Goal: Task Accomplishment & Management: Manage account settings

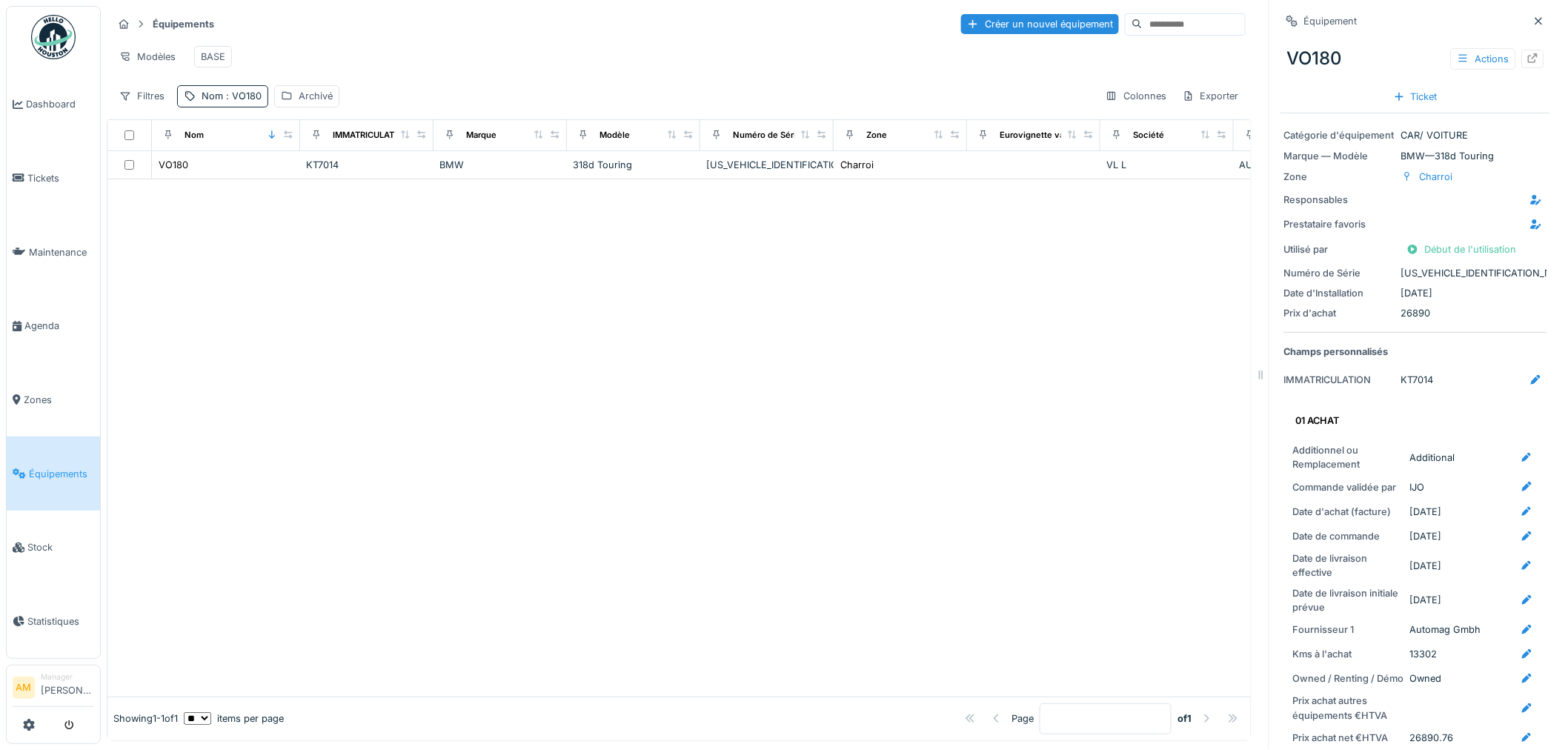
scroll to position [658, 0]
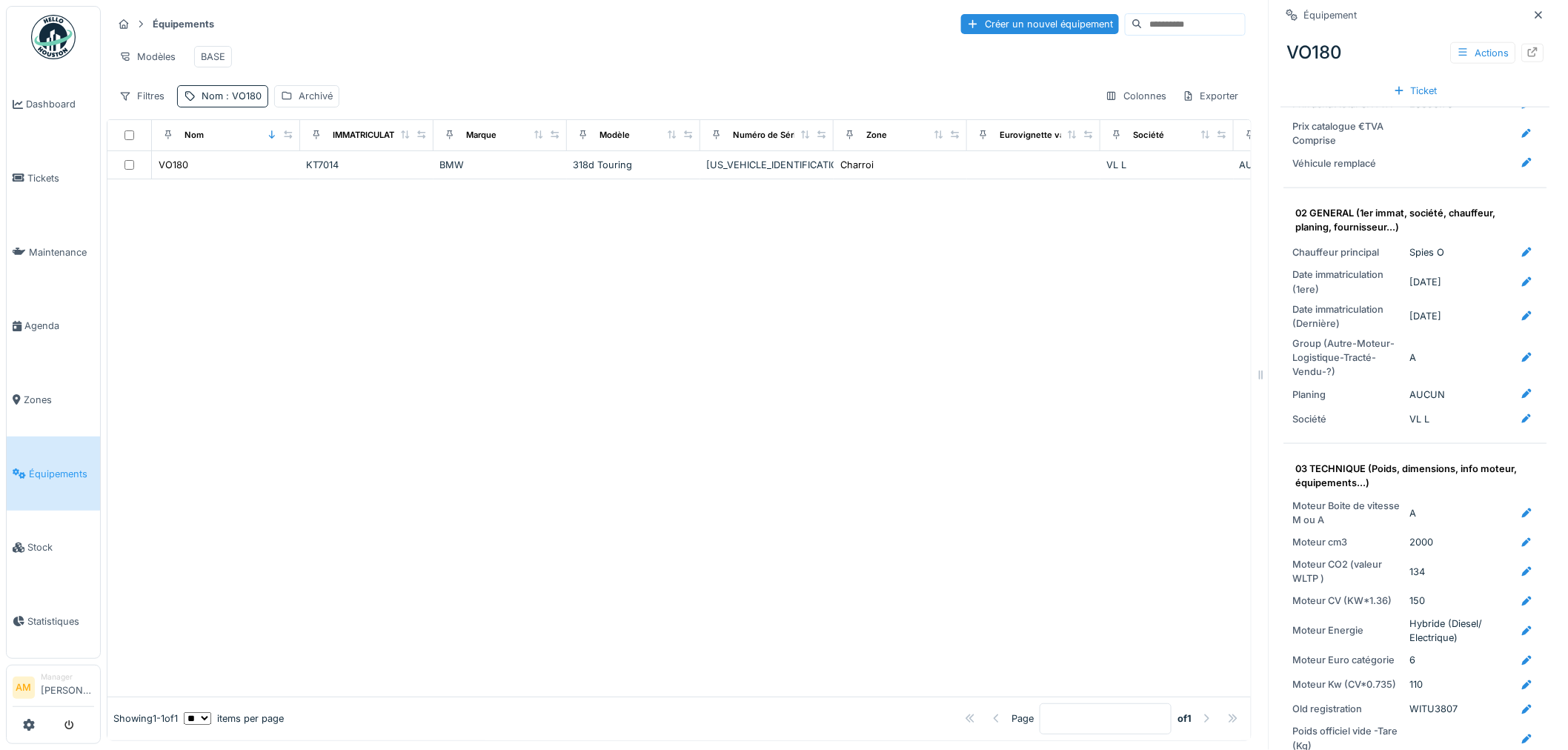
click at [653, 460] on div at bounding box center [678, 438] width 1143 height 517
click at [158, 107] on div "Filtres" at bounding box center [142, 95] width 58 height 21
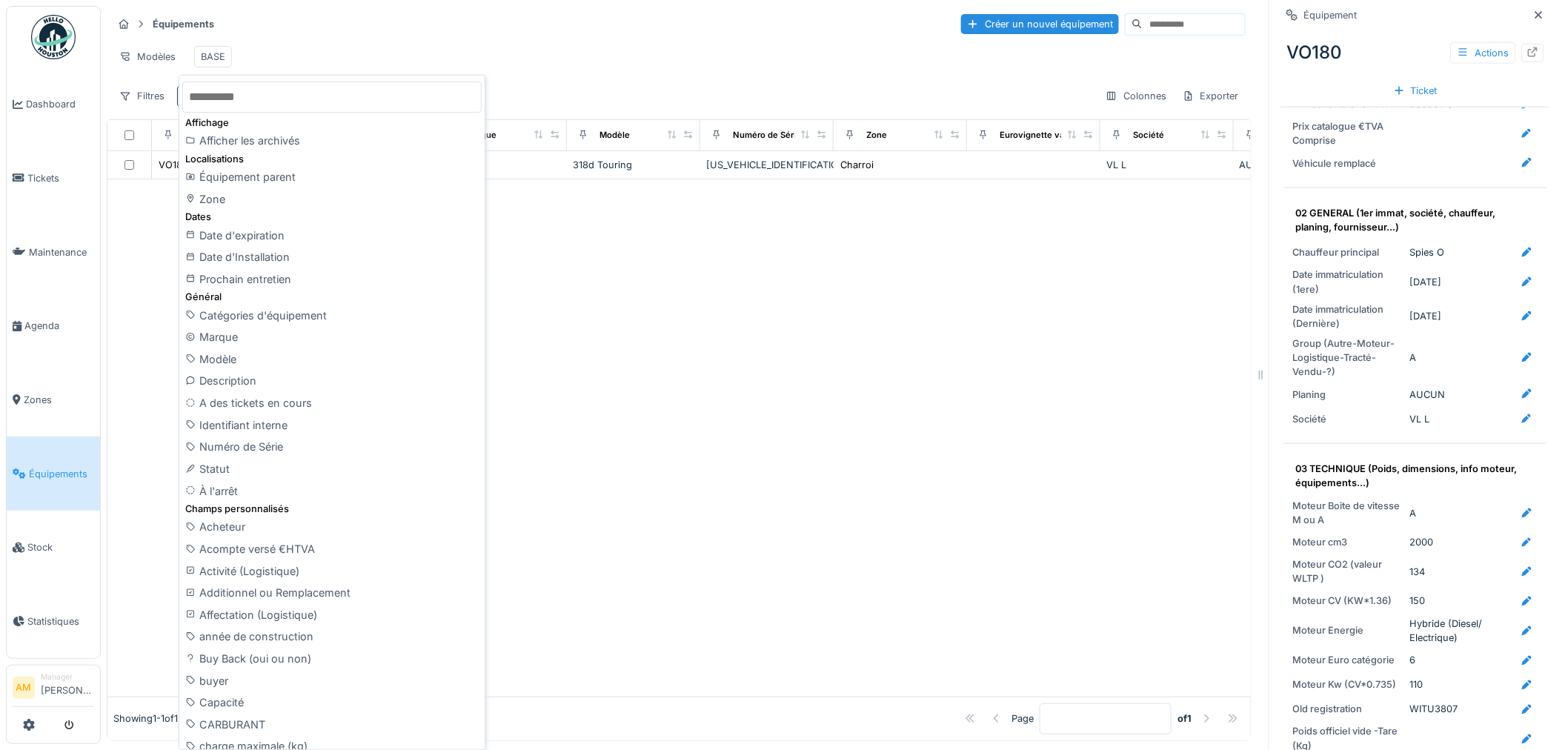
click at [696, 391] on div at bounding box center [678, 438] width 1143 height 517
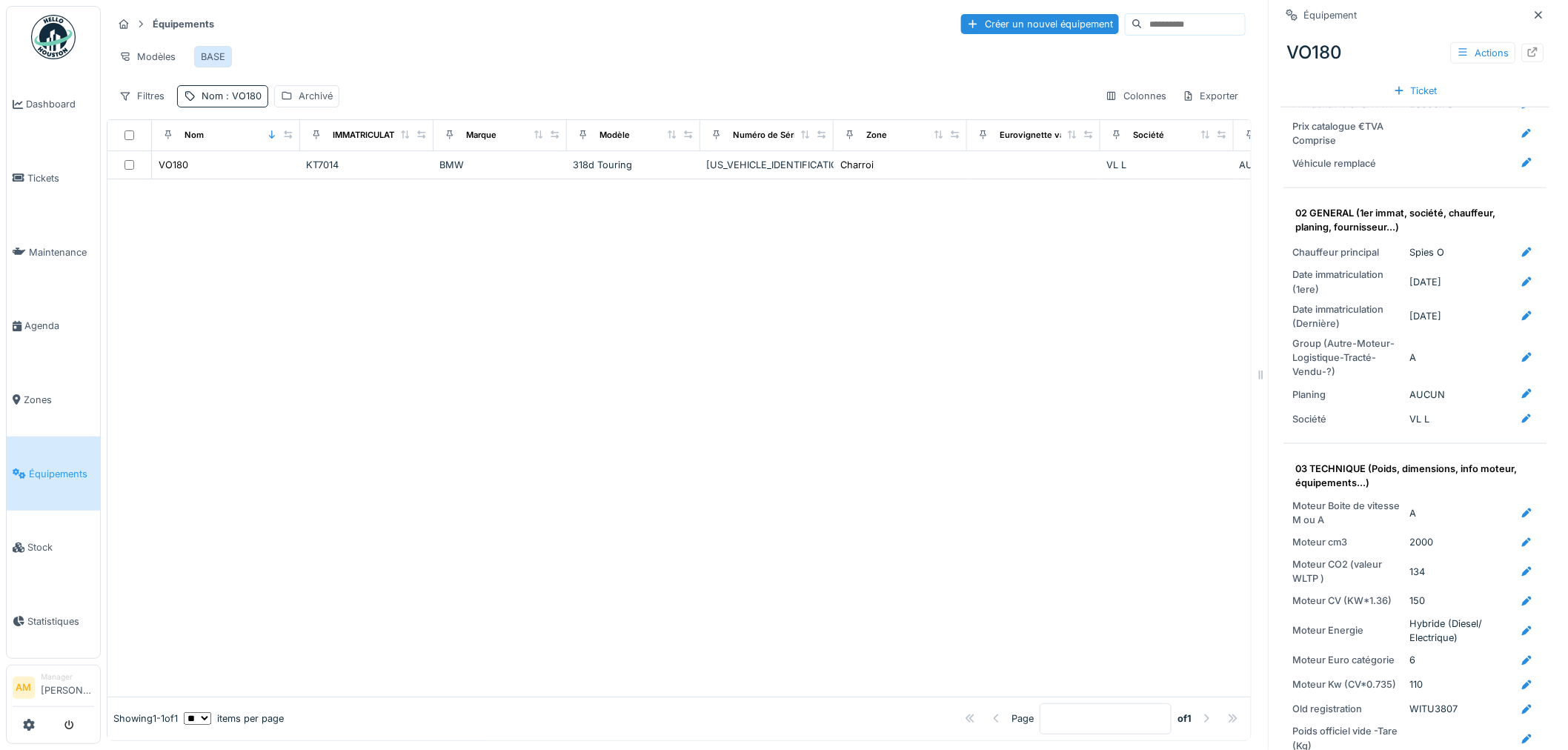
click at [204, 62] on div "BASE" at bounding box center [213, 57] width 24 height 14
click at [154, 60] on div "Modèles" at bounding box center [147, 56] width 70 height 21
drag, startPoint x: 160, startPoint y: 109, endPoint x: 193, endPoint y: 108, distance: 33.0
click at [161, 110] on div "Remplacer le modèle" at bounding box center [178, 112] width 124 height 22
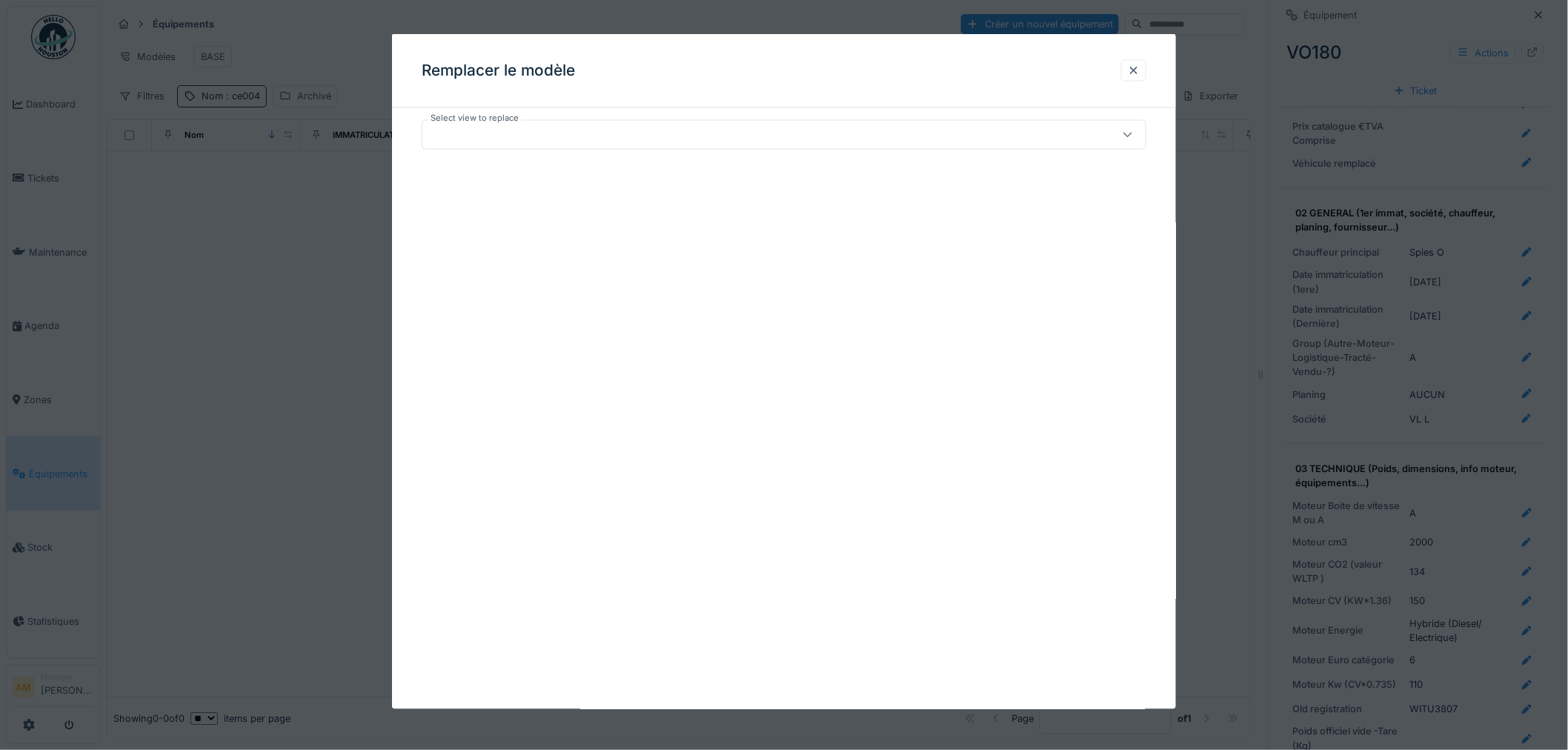
drag, startPoint x: 1134, startPoint y: 69, endPoint x: 1102, endPoint y: 80, distance: 33.8
click at [1135, 69] on div at bounding box center [1133, 70] width 12 height 14
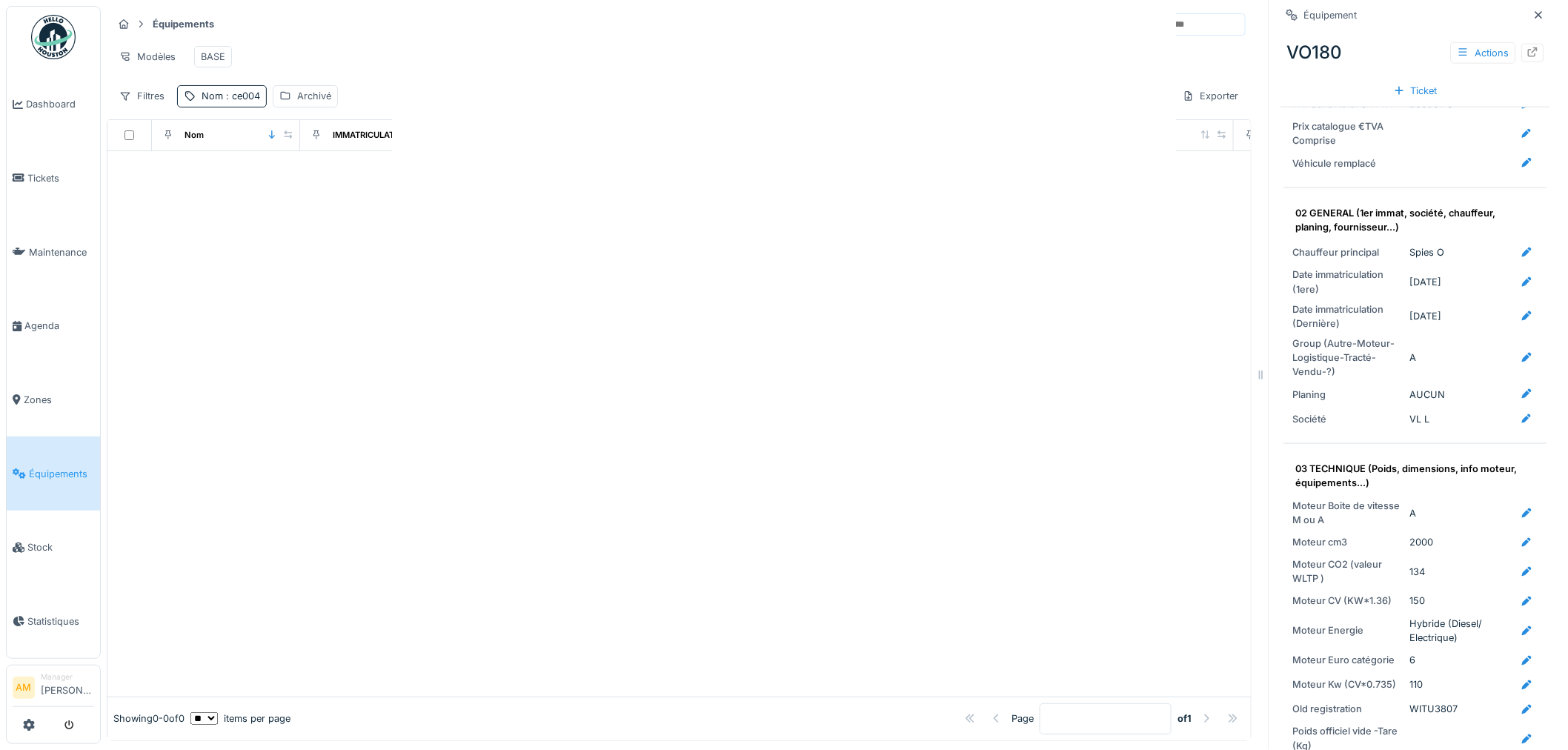
click at [591, 352] on div at bounding box center [784, 375] width 1568 height 750
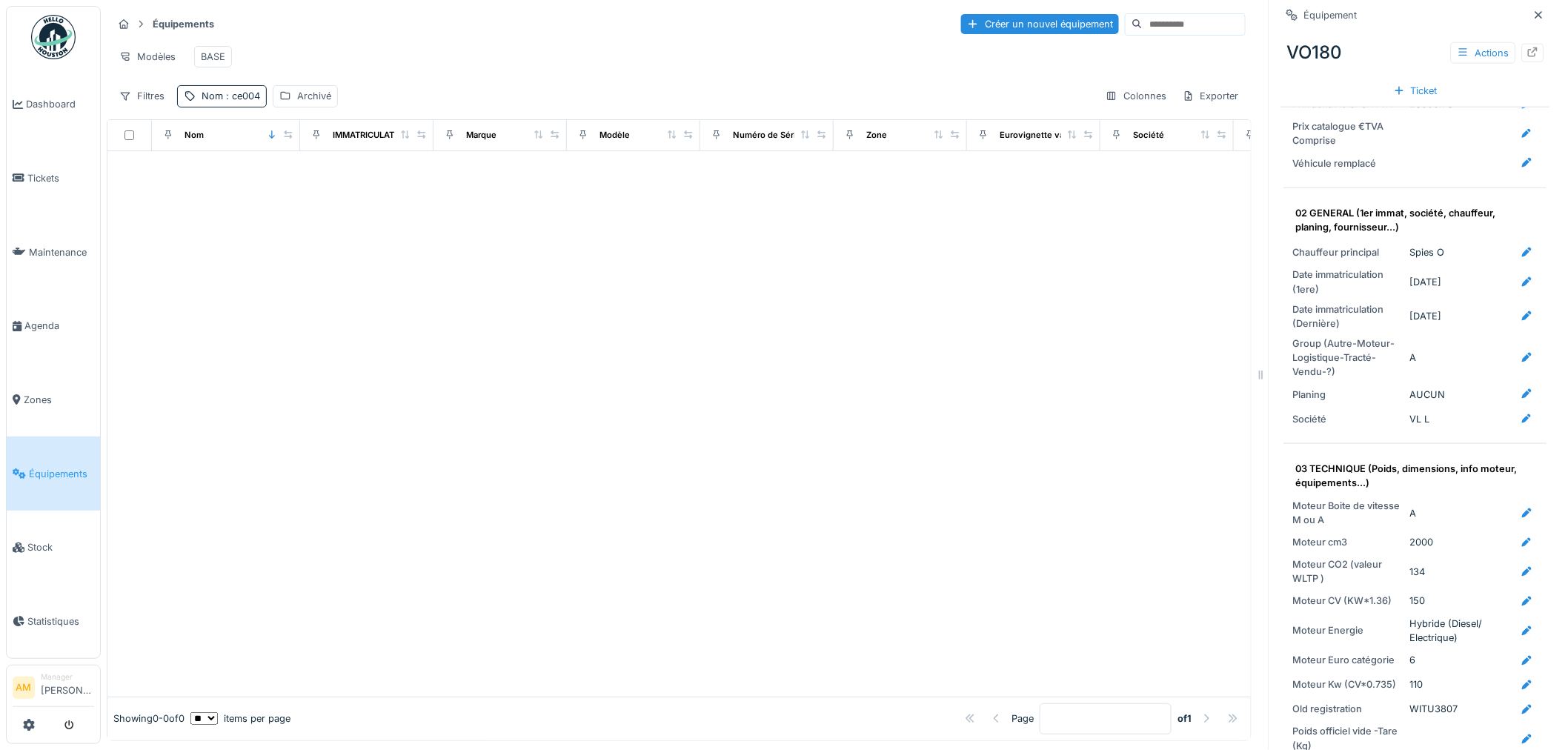
click at [198, 142] on div "Nom" at bounding box center [194, 135] width 19 height 13
click at [243, 103] on div "Nom : ce004" at bounding box center [231, 96] width 58 height 14
drag, startPoint x: 186, startPoint y: 181, endPoint x: 108, endPoint y: 186, distance: 78.2
click at [114, 186] on body "Dashboard Tickets Maintenance Agenda Zones Équipements Stock Statistiques AM Ma…" at bounding box center [784, 375] width 1568 height 750
click at [156, 107] on div "Filtres" at bounding box center [142, 95] width 58 height 21
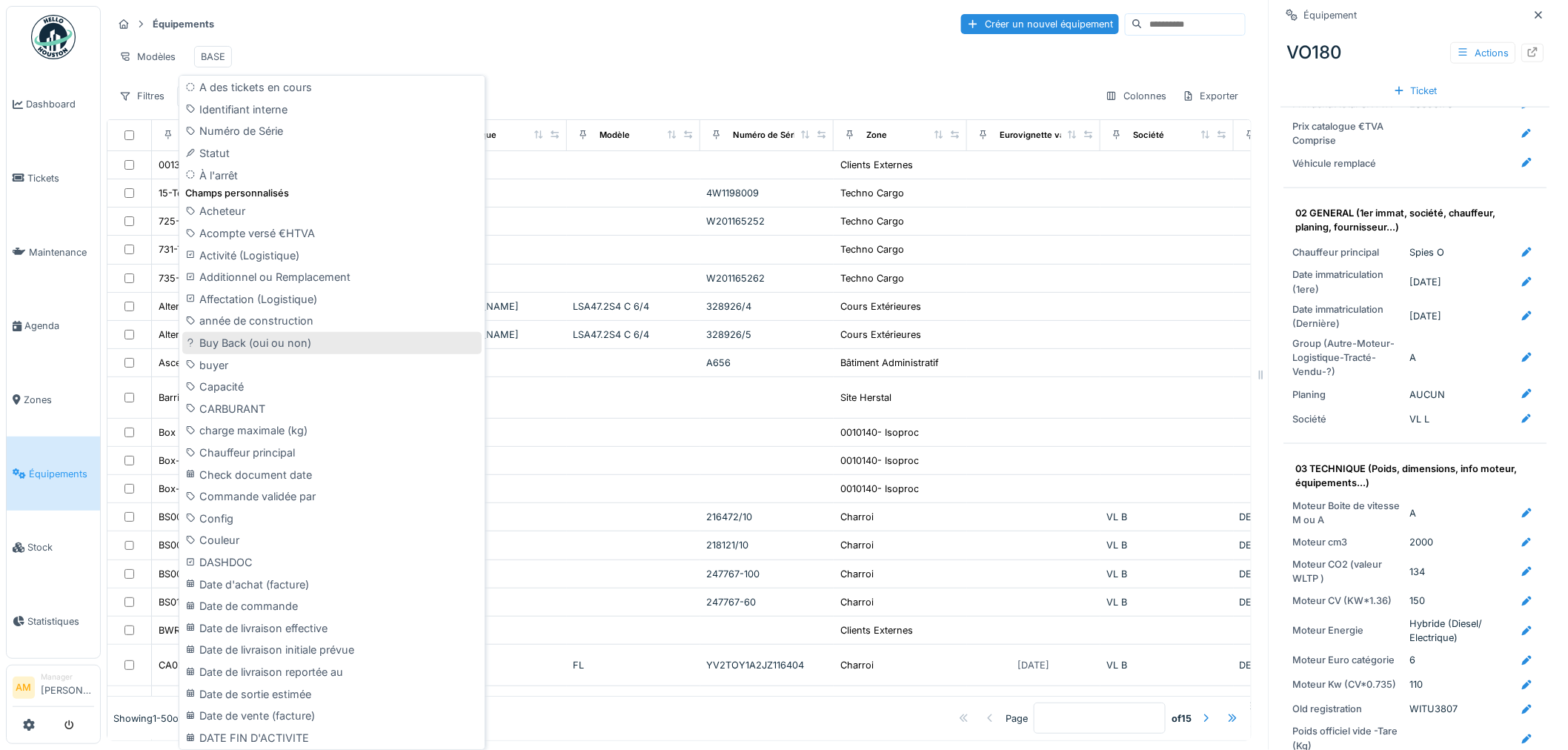
scroll to position [576, 0]
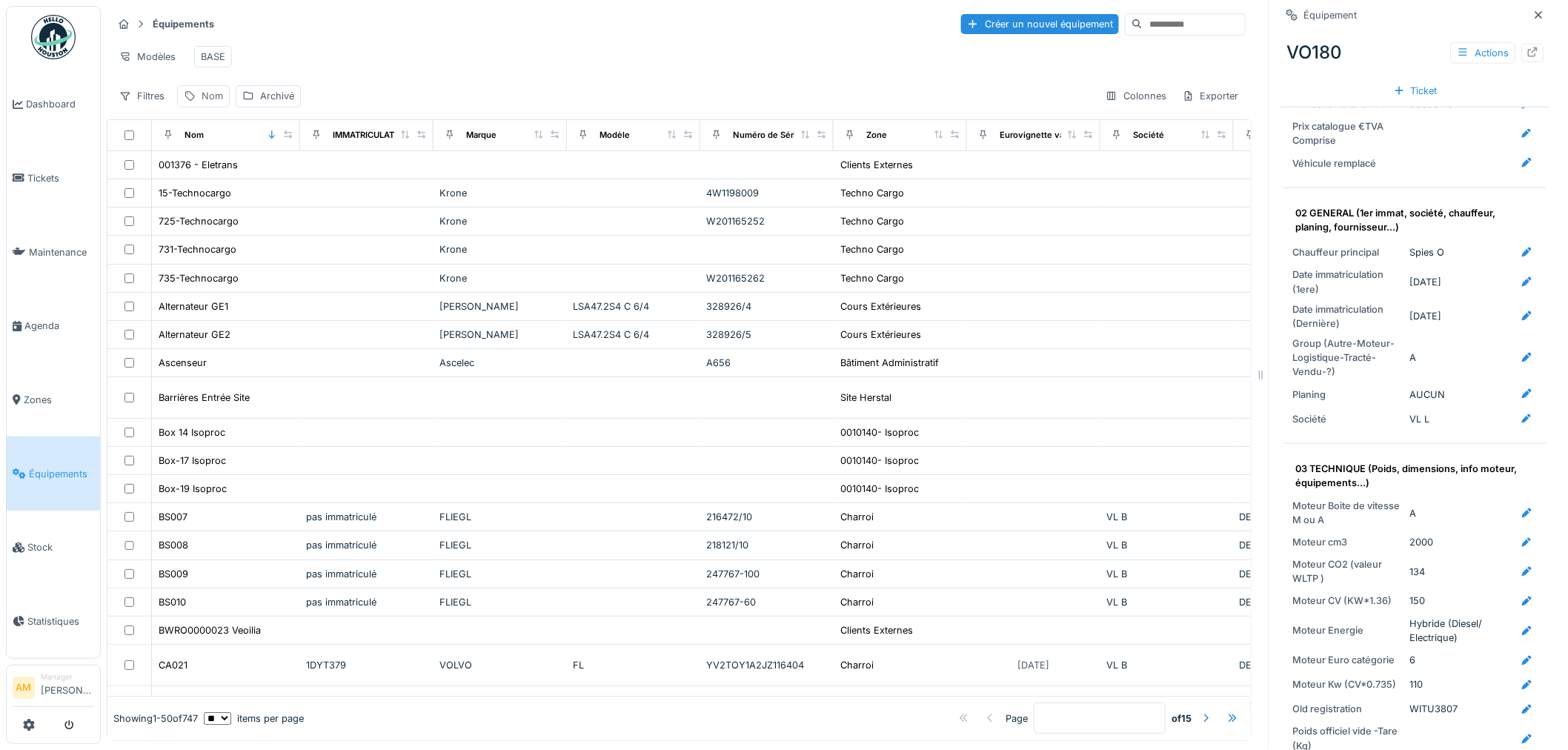
click at [209, 103] on div "Nom" at bounding box center [212, 96] width 21 height 14
click at [214, 103] on div "Nom" at bounding box center [212, 96] width 21 height 14
click at [161, 107] on div "Filtres" at bounding box center [142, 95] width 58 height 21
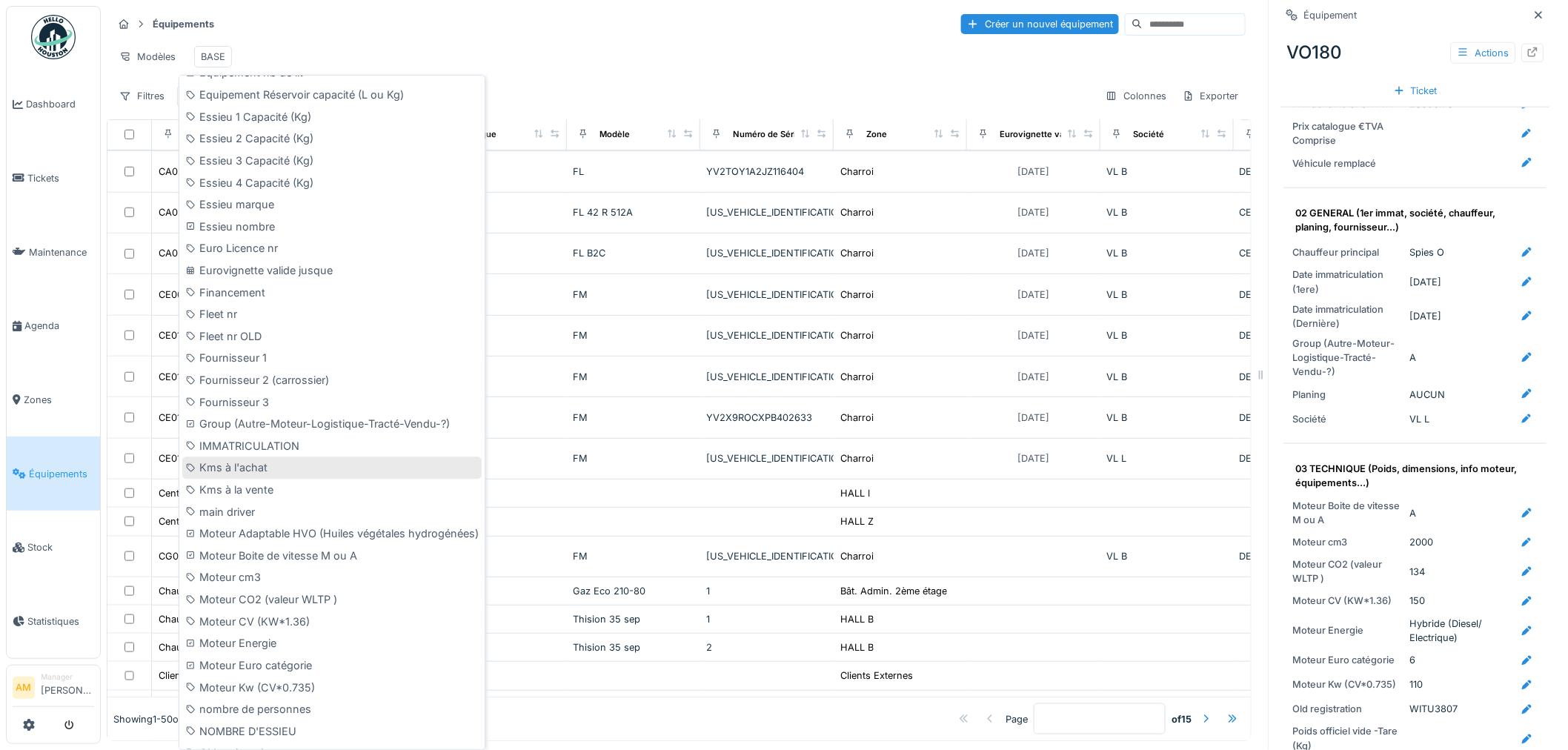
scroll to position [1317, 0]
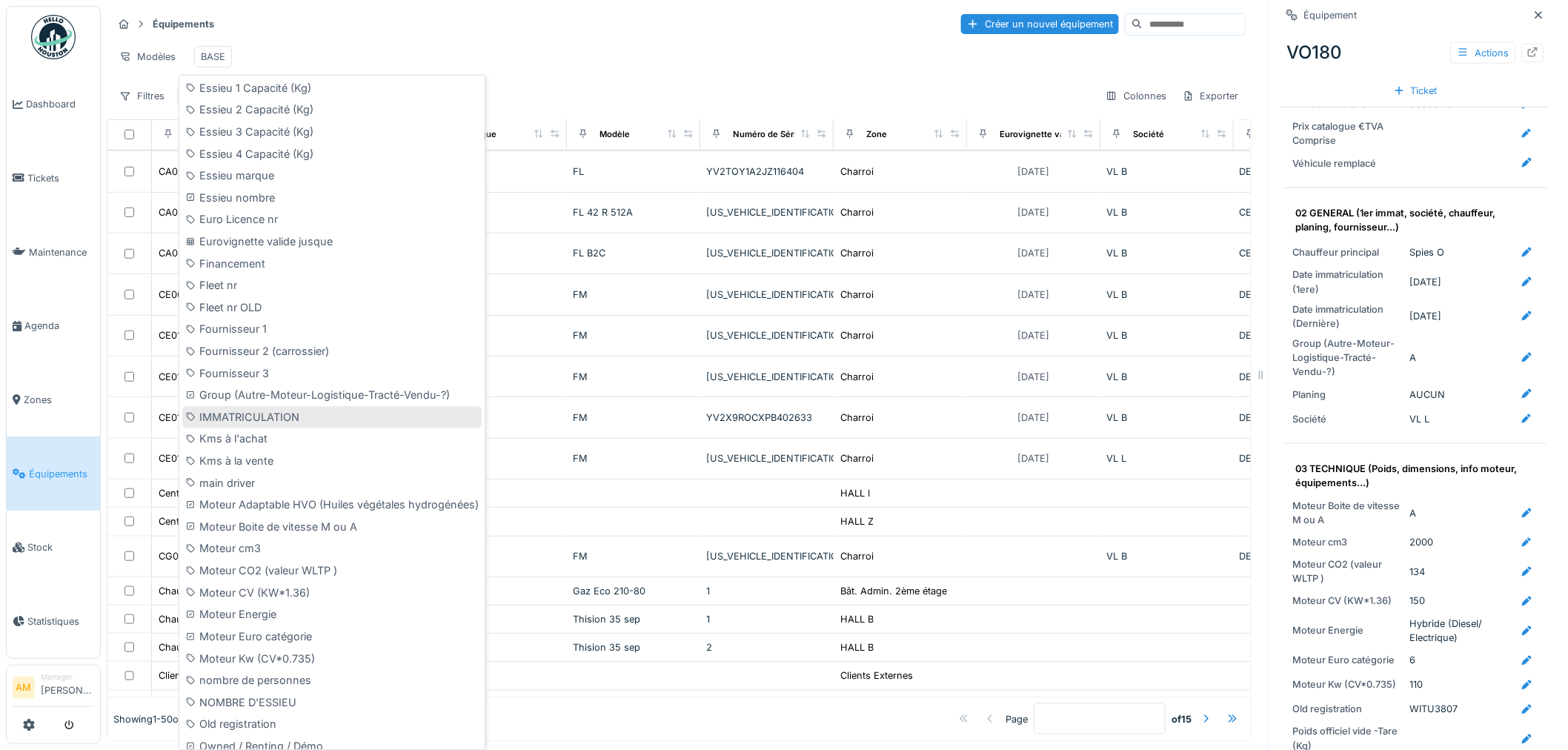
click at [315, 409] on div "IMMATRICULATION" at bounding box center [331, 418] width 300 height 22
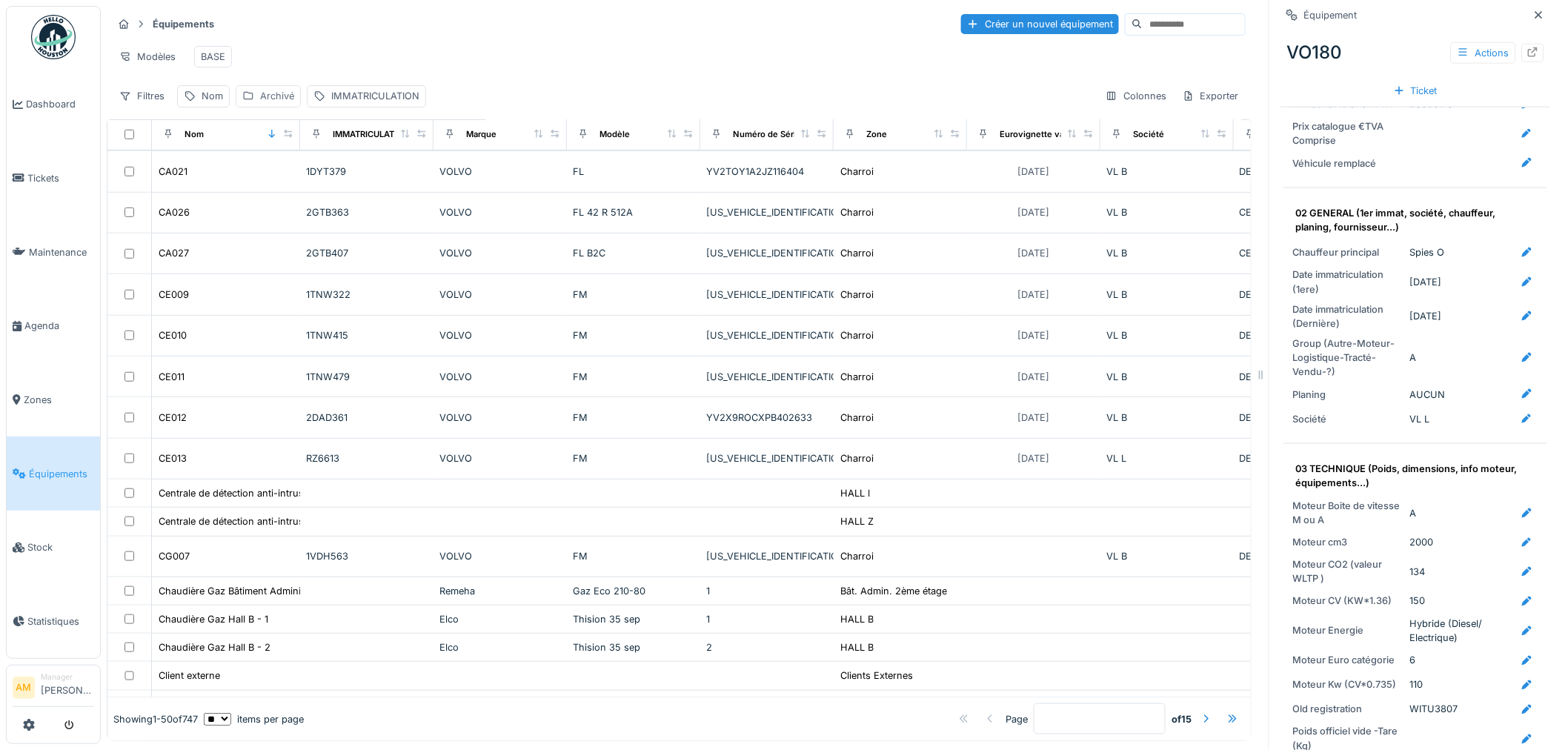
drag, startPoint x: 259, startPoint y: 108, endPoint x: 246, endPoint y: 113, distance: 13.9
click at [335, 107] on div "Filtres Nom Archivé IMMATRICULATION" at bounding box center [269, 95] width 313 height 21
click at [261, 103] on div "Archivé" at bounding box center [277, 96] width 34 height 14
click at [378, 149] on div "Supprimer" at bounding box center [366, 147] width 76 height 20
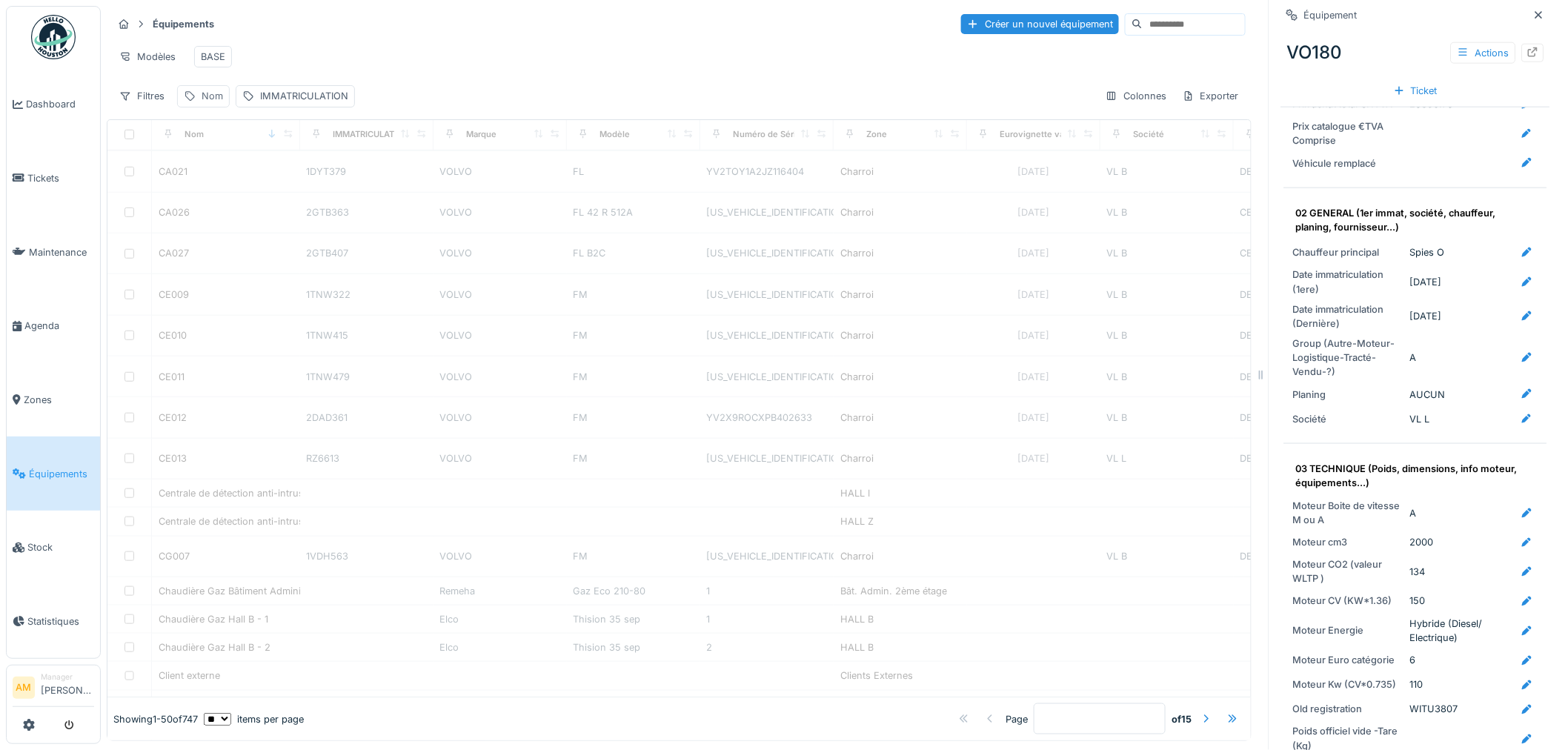
click at [208, 103] on div "Nom" at bounding box center [212, 96] width 21 height 14
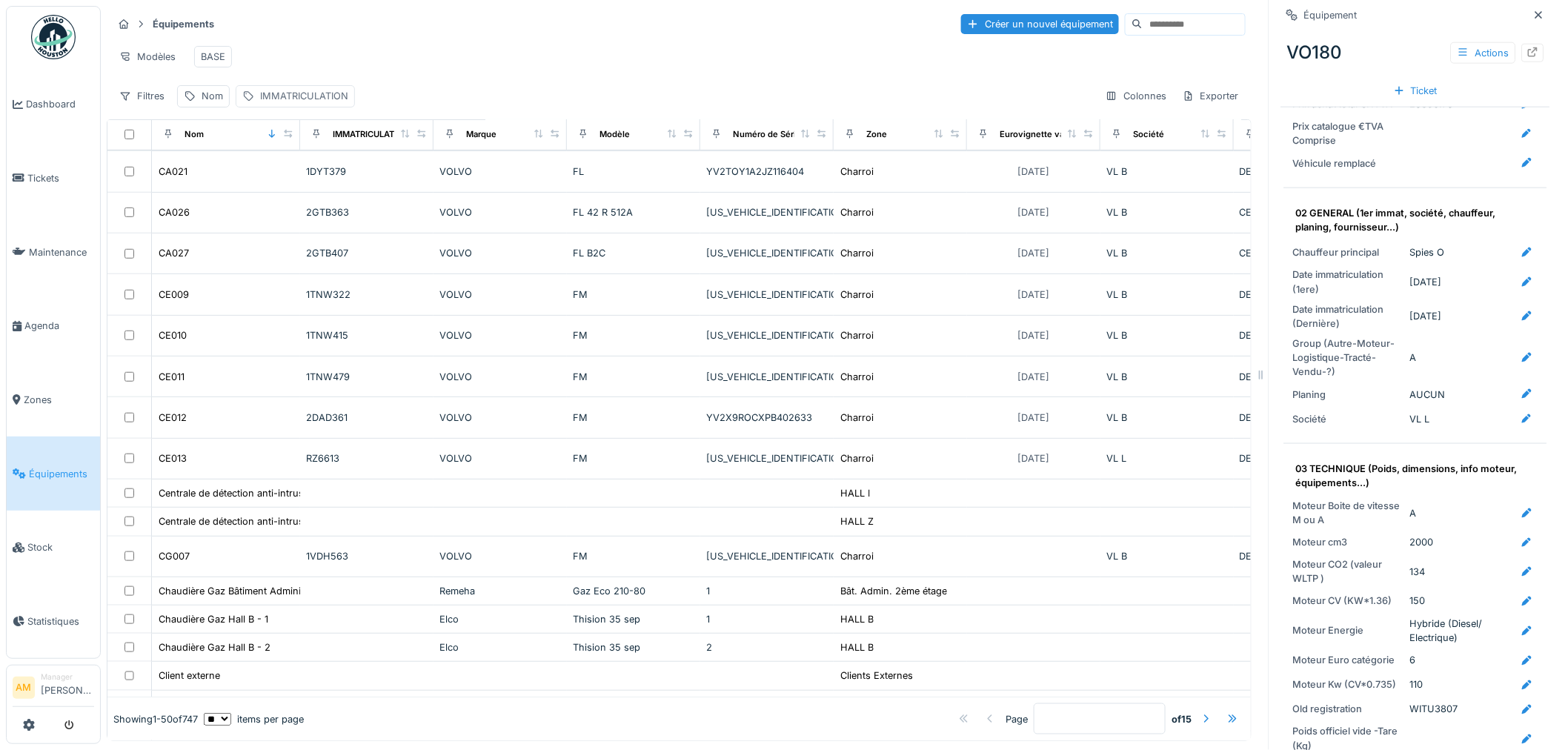
click at [290, 103] on div "IMMATRICULATION" at bounding box center [304, 96] width 88 height 14
click at [282, 181] on label "IMMATRICULATION" at bounding box center [306, 179] width 115 height 18
click at [282, 181] on input "IMMATRICULATION" at bounding box center [351, 180] width 218 height 31
paste input "*******"
type input "*******"
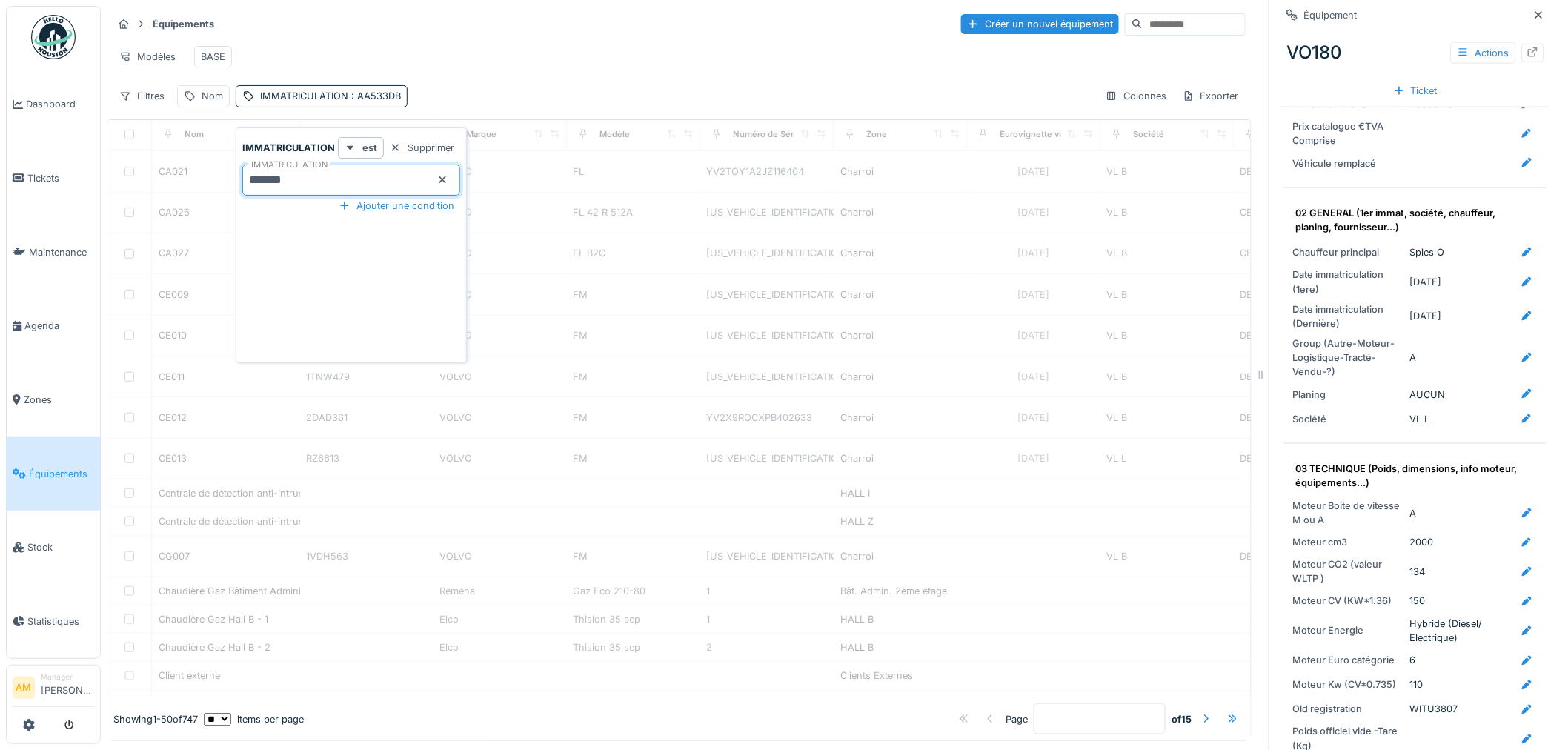
scroll to position [0, 0]
click at [813, 311] on div at bounding box center [678, 438] width 1143 height 517
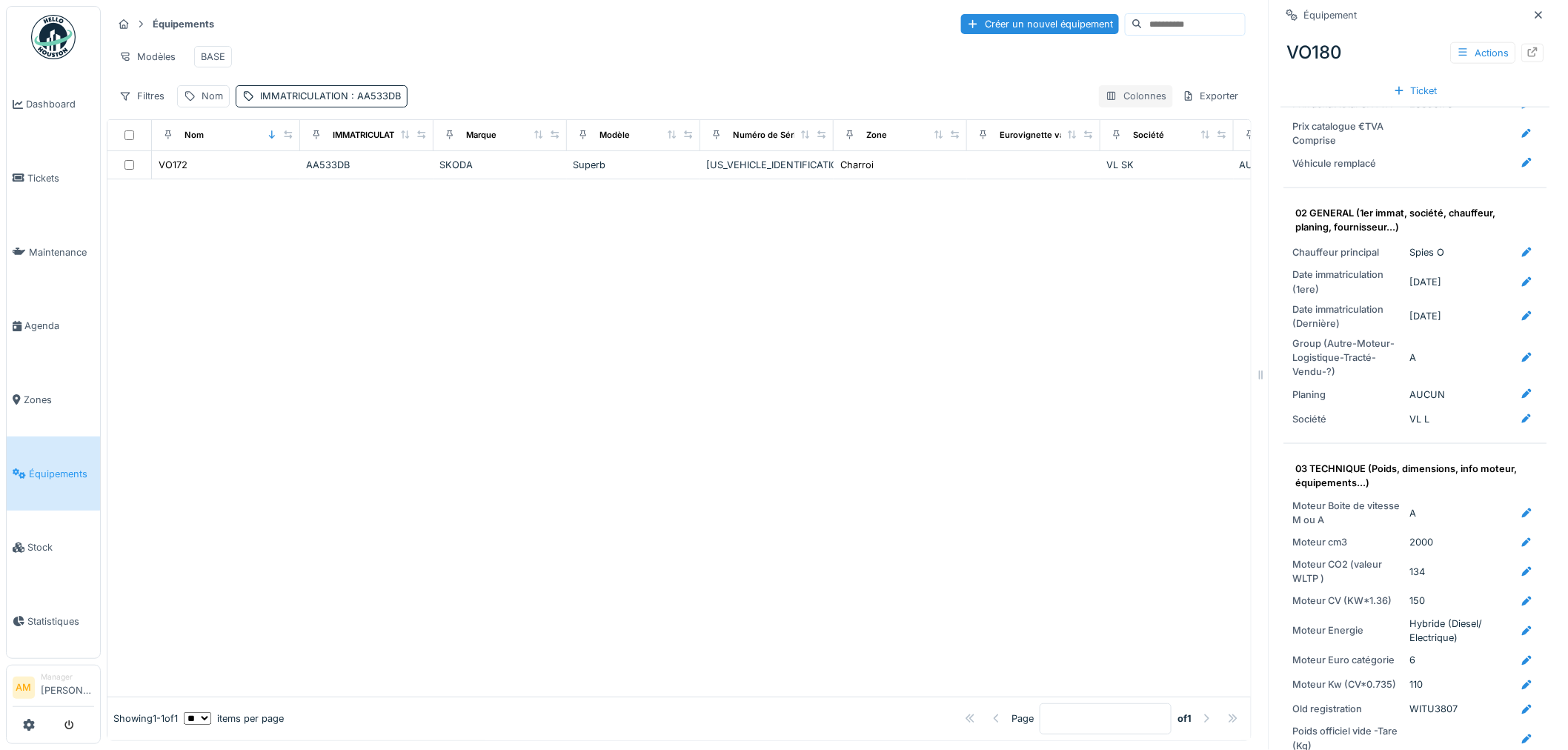
click at [1122, 107] on div "Colonnes" at bounding box center [1136, 95] width 74 height 21
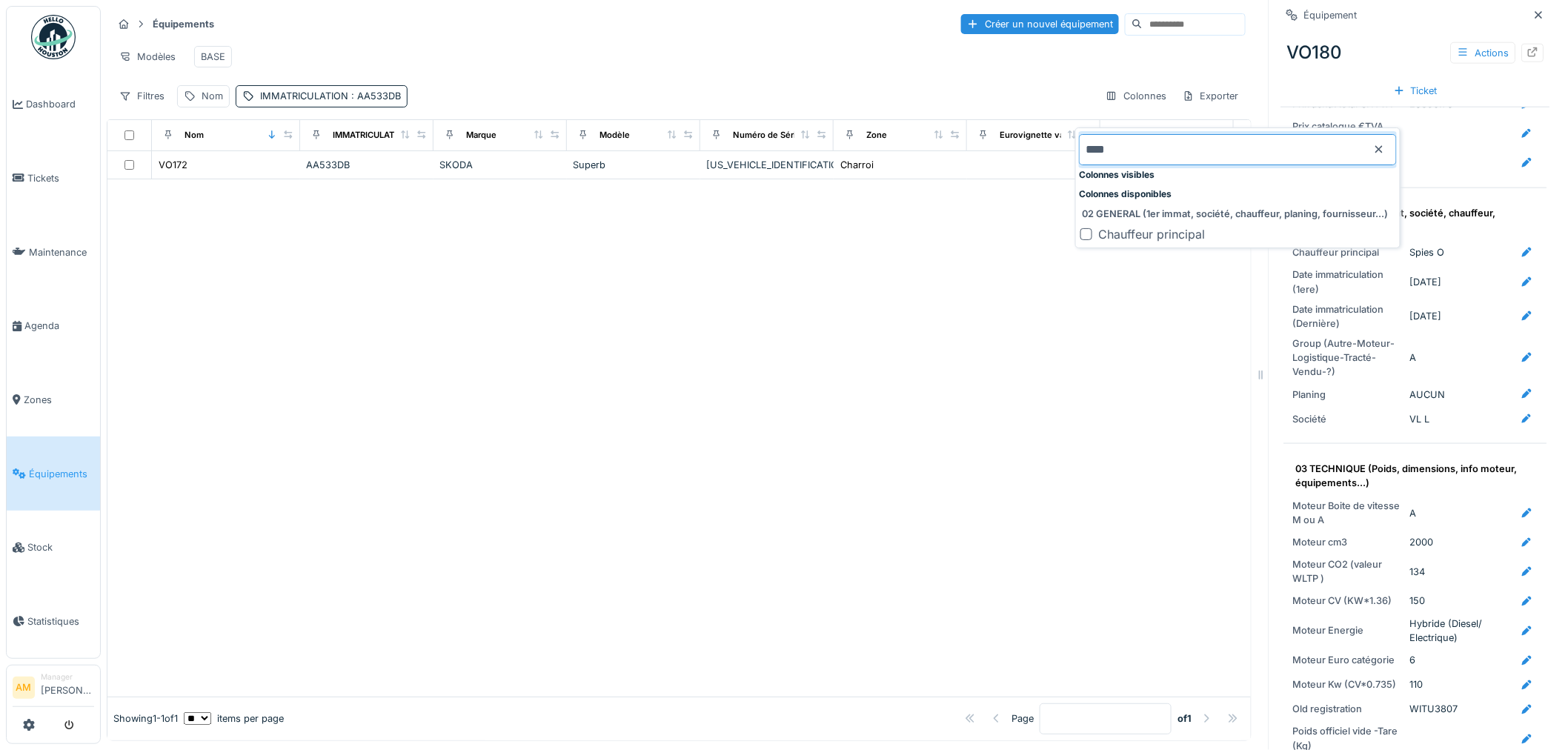
type input "****"
click at [1143, 232] on div "Chauffeur principal" at bounding box center [1152, 234] width 106 height 18
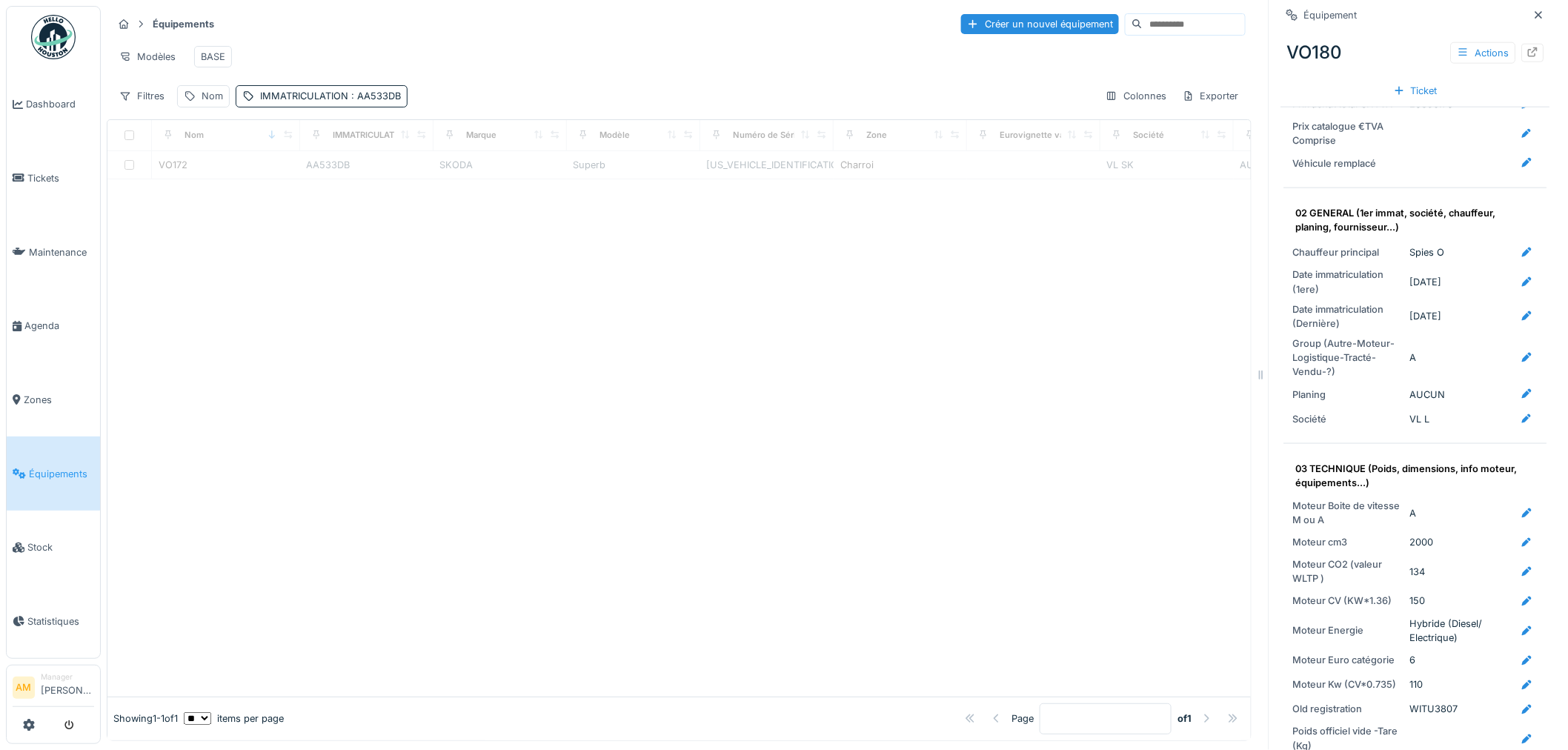
click at [711, 300] on div at bounding box center [678, 438] width 1143 height 517
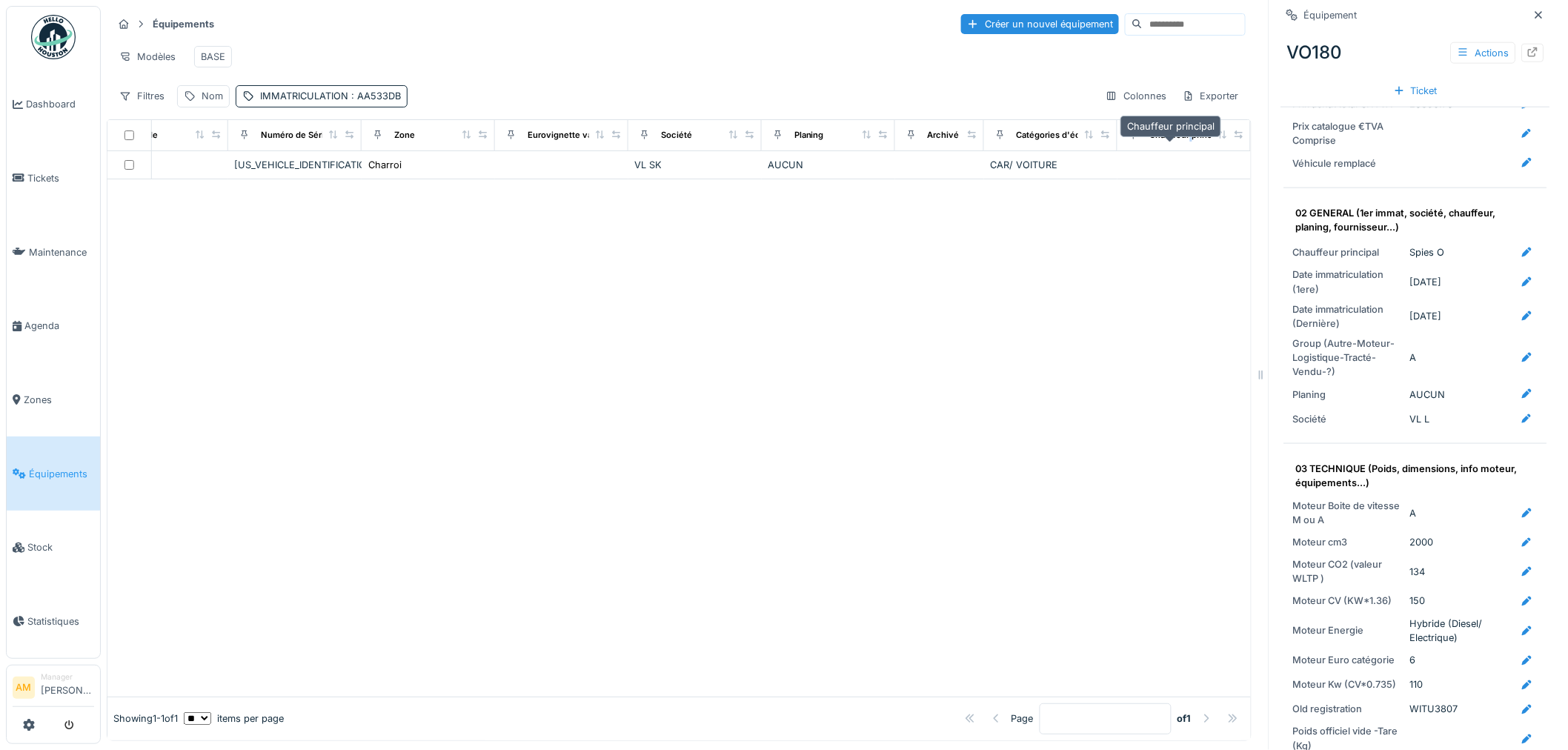
click at [1173, 142] on div "Chauffeur principal" at bounding box center [1188, 135] width 77 height 13
click at [1123, 144] on div at bounding box center [1133, 136] width 21 height 19
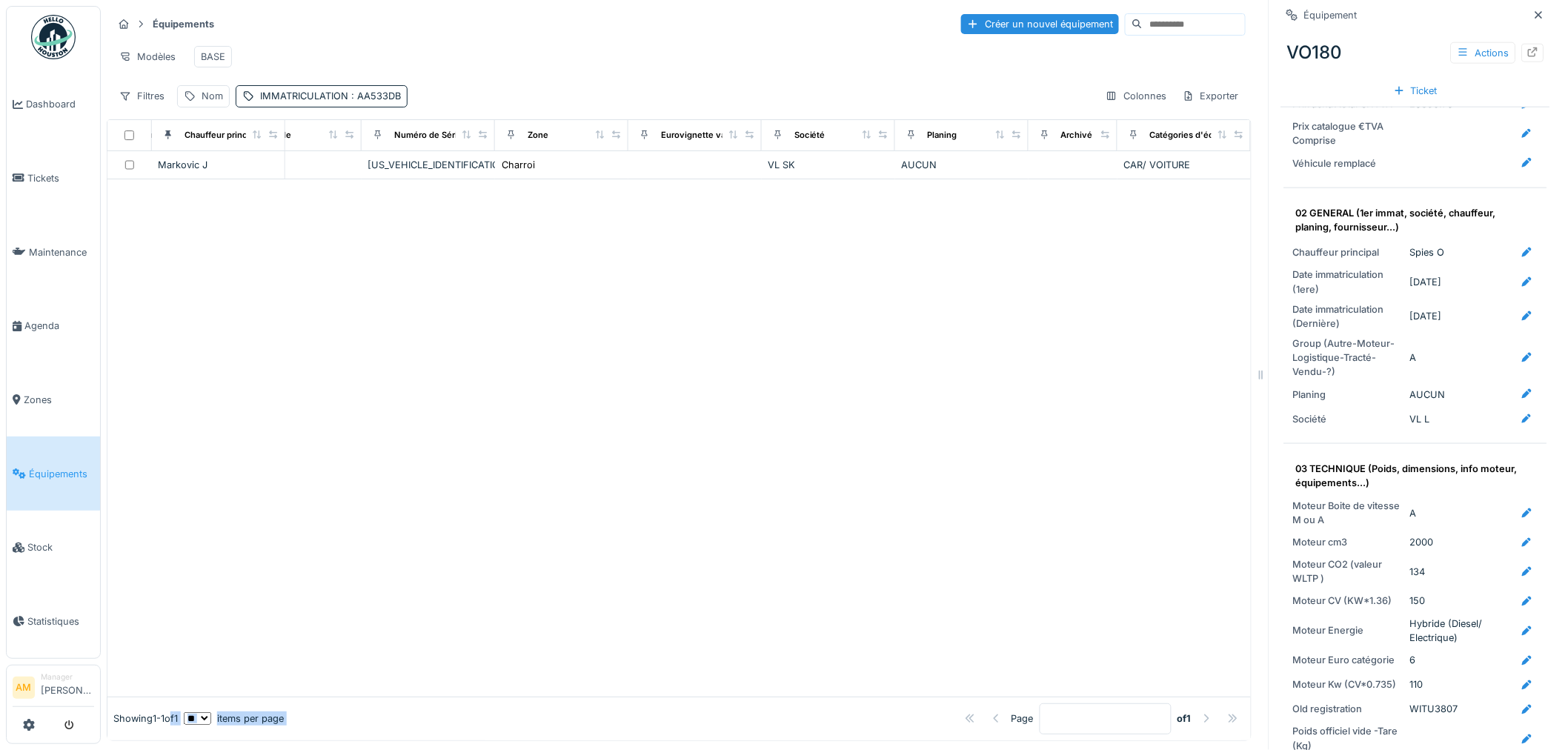
drag, startPoint x: 595, startPoint y: 712, endPoint x: 224, endPoint y: 712, distance: 371.0
click at [176, 710] on div "Showing 1 - 1 of 1 ** ** ** *** *** *** items per page Page * of 1" at bounding box center [678, 719] width 1143 height 43
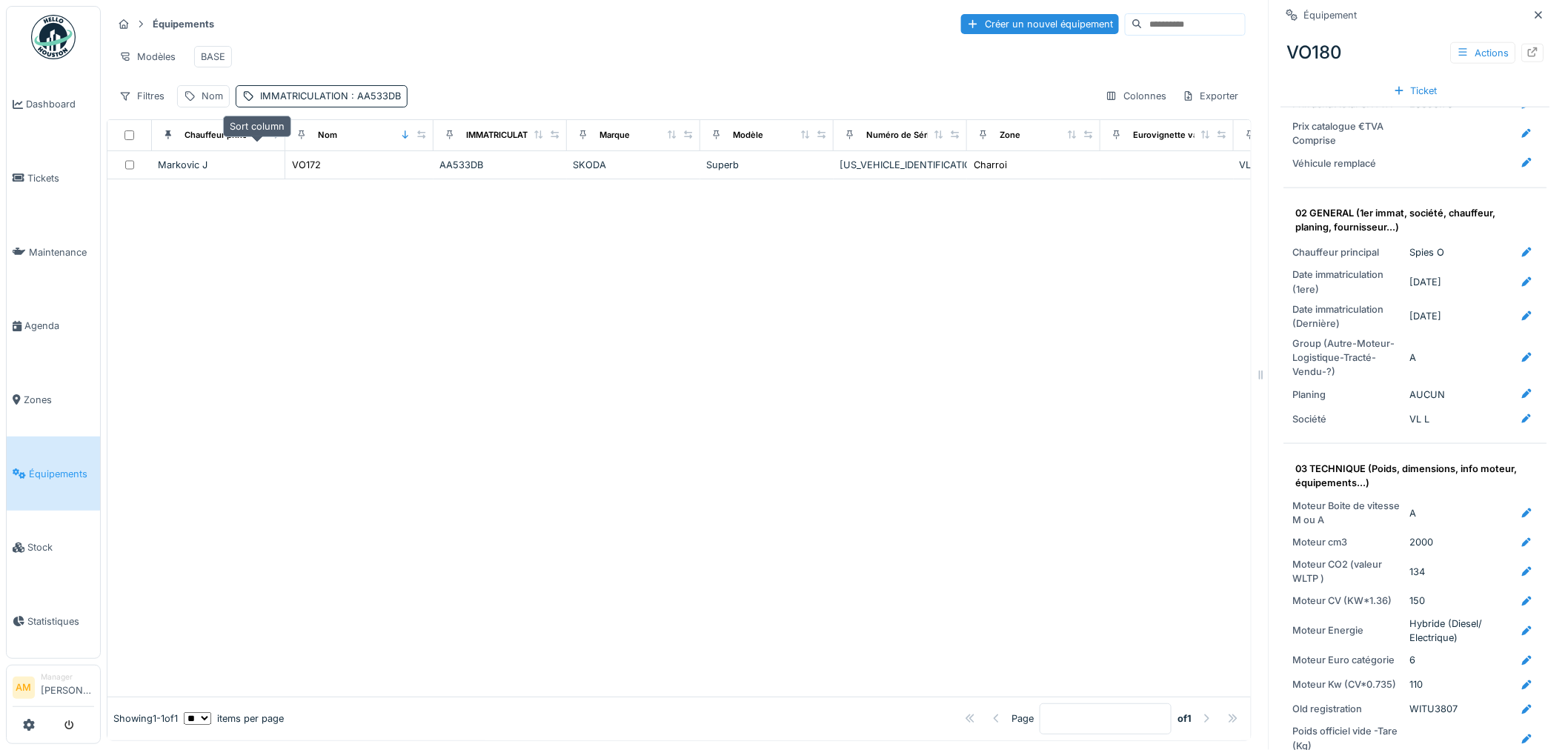
click at [259, 138] on icon at bounding box center [256, 134] width 8 height 8
drag, startPoint x: 310, startPoint y: 106, endPoint x: 319, endPoint y: 119, distance: 15.8
click at [311, 103] on div "IMMATRICULATION : AA533DB" at bounding box center [331, 96] width 141 height 14
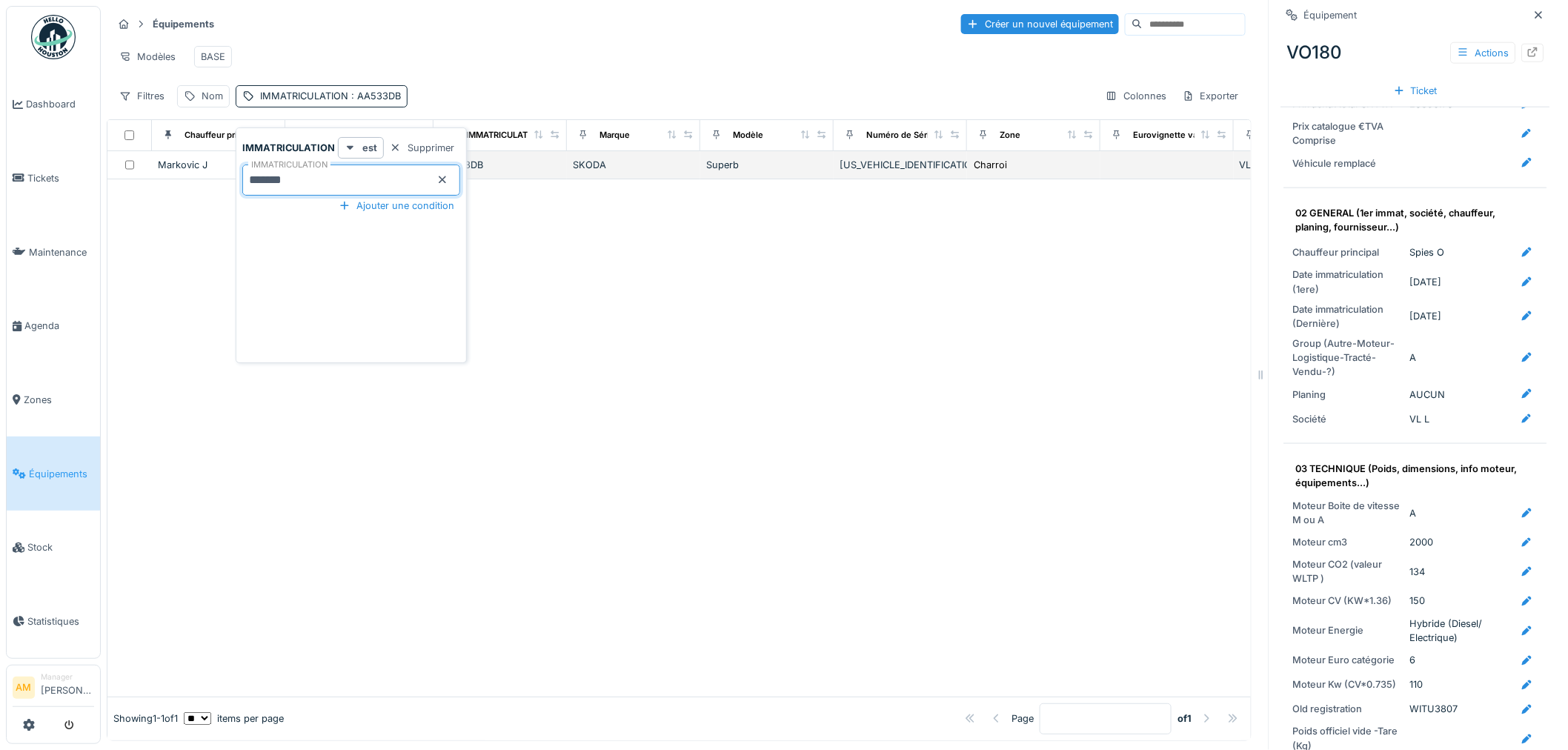
drag, startPoint x: 239, startPoint y: 191, endPoint x: 204, endPoint y: 190, distance: 35.0
click at [224, 192] on body "Dashboard Tickets Maintenance Agenda Zones Équipements Stock Statistiques AM Ma…" at bounding box center [784, 375] width 1568 height 750
paste input "text"
type input "*******"
click at [222, 280] on div at bounding box center [678, 444] width 1143 height 505
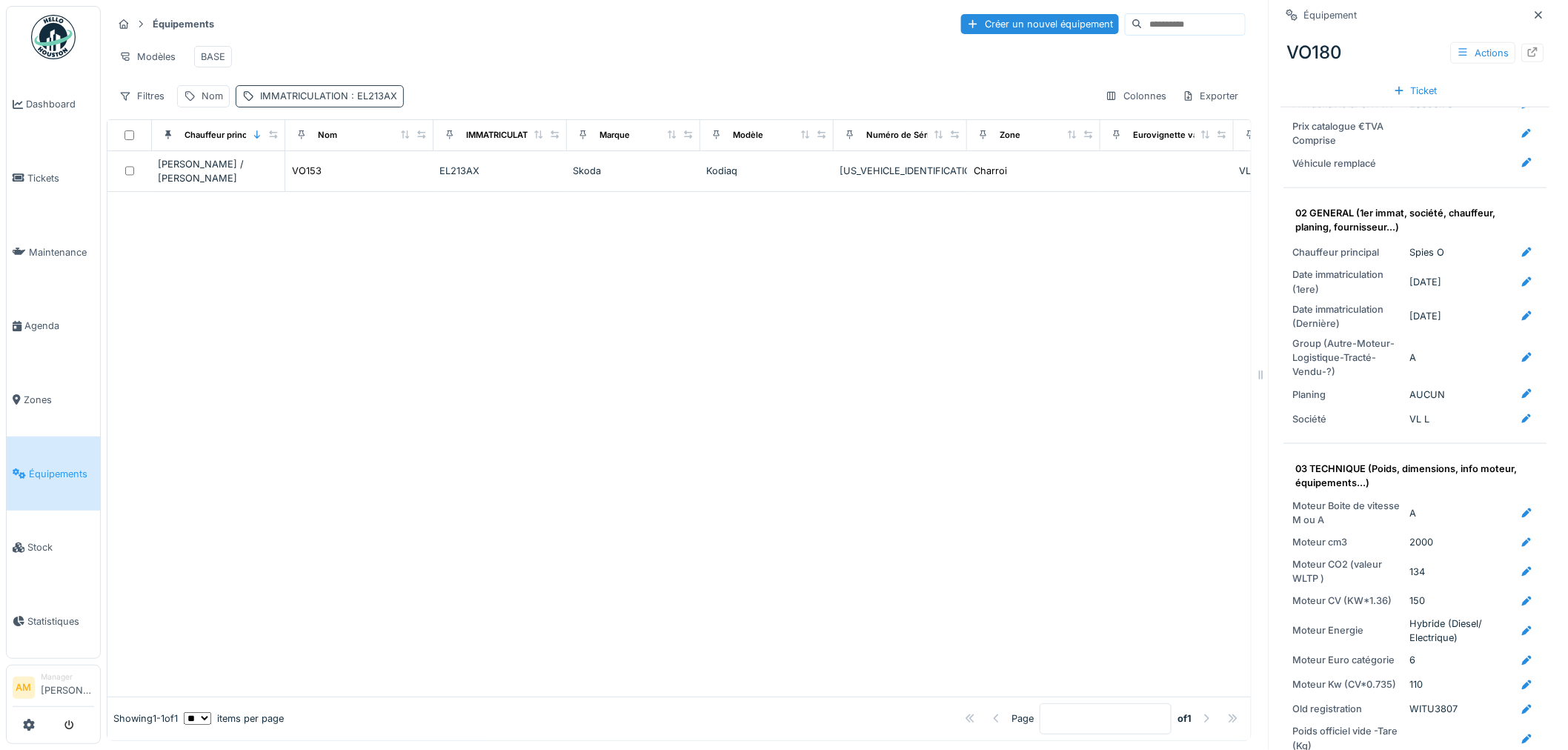
click at [354, 101] on span ": EL213AX" at bounding box center [373, 95] width 49 height 11
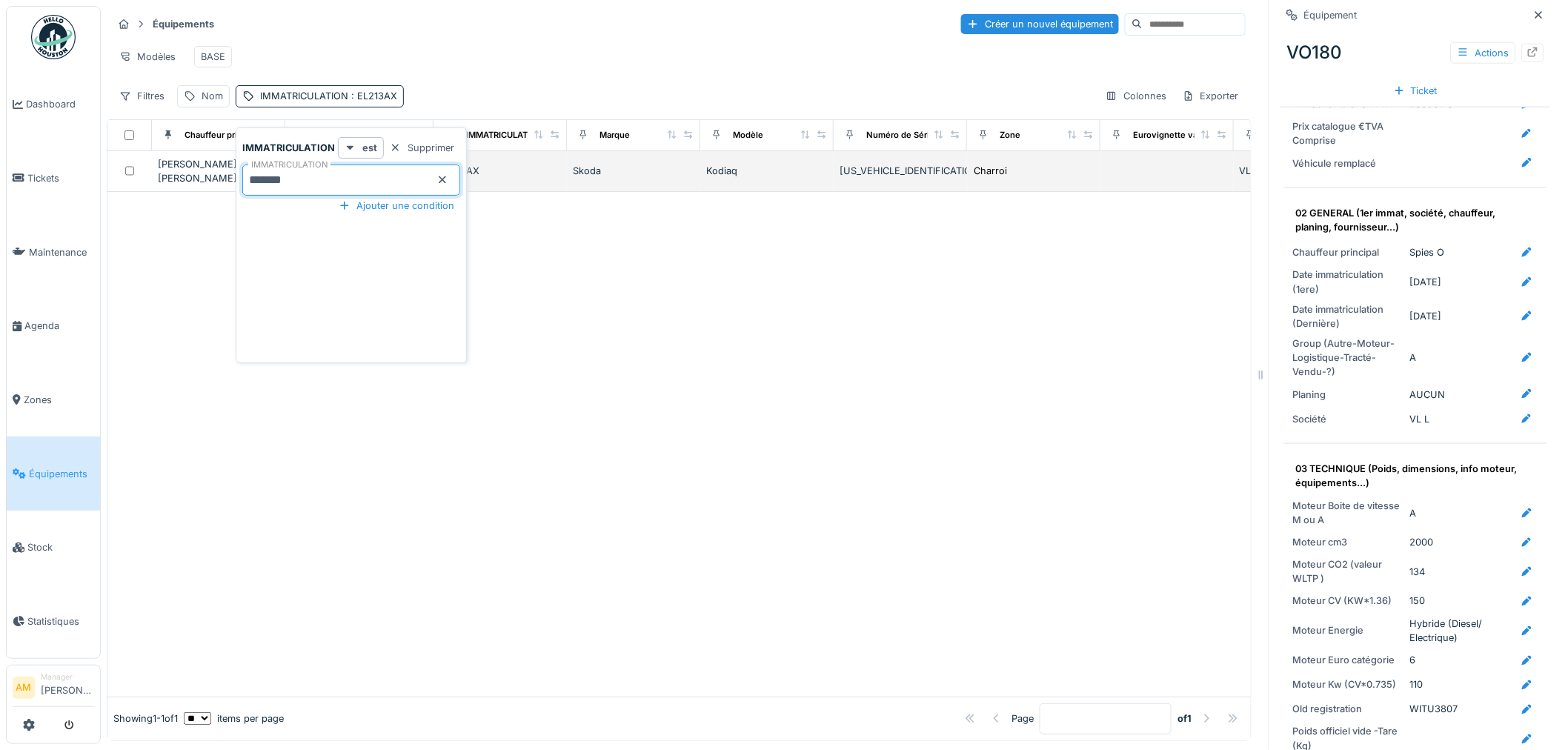
drag, startPoint x: 343, startPoint y: 175, endPoint x: 119, endPoint y: 181, distance: 224.1
click at [112, 183] on body "Dashboard Tickets Maintenance [GEOGRAPHIC_DATA] Zones Équipements Stock Statist…" at bounding box center [784, 375] width 1568 height 750
paste input "text"
type input "*******"
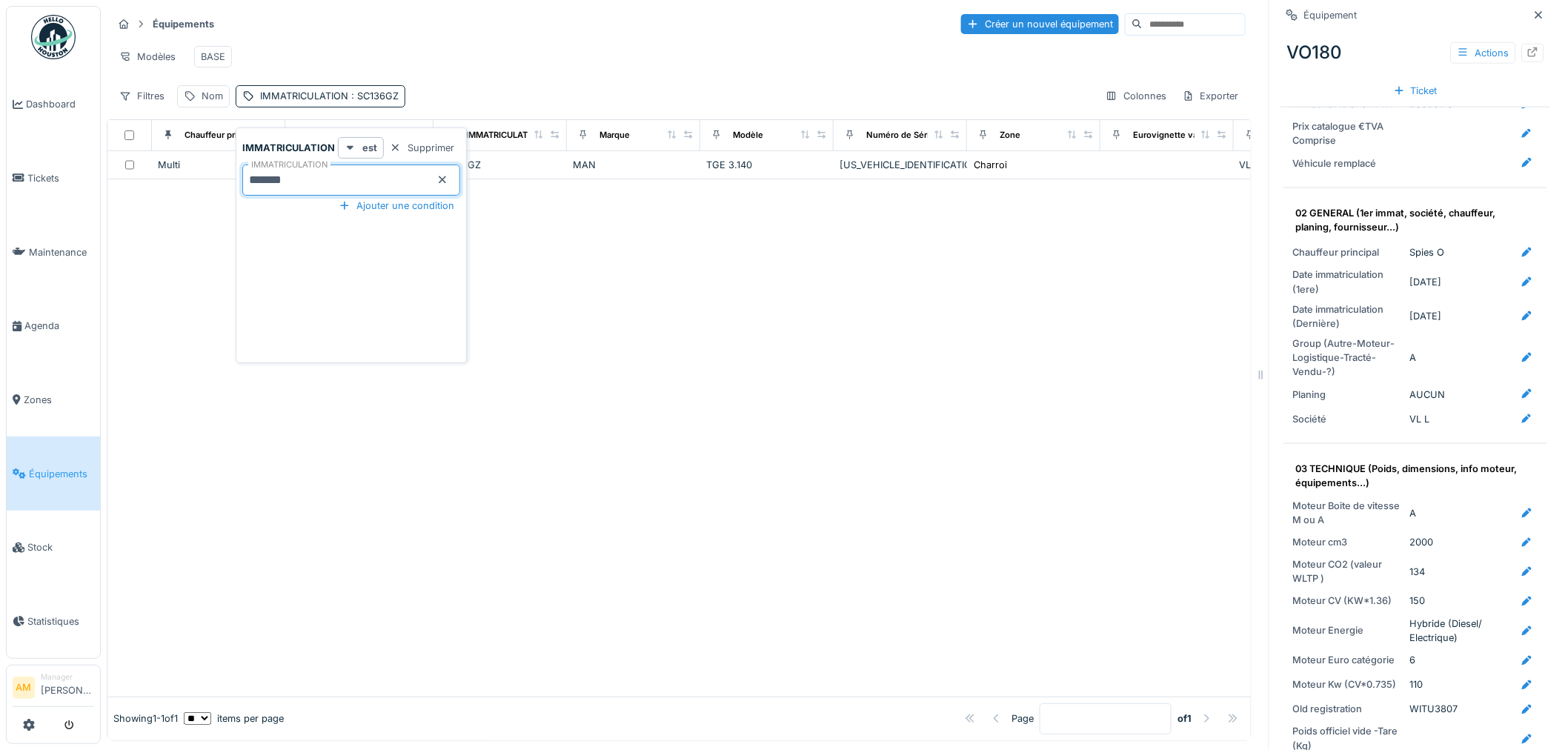
click at [705, 342] on div at bounding box center [678, 438] width 1143 height 517
drag, startPoint x: 306, startPoint y: 113, endPoint x: 309, endPoint y: 122, distance: 9.5
click at [307, 103] on div "IMMATRICULATION : SC136GZ" at bounding box center [329, 96] width 138 height 14
drag, startPoint x: 320, startPoint y: 186, endPoint x: 9, endPoint y: 187, distance: 311.0
click at [34, 188] on body "Dashboard Tickets Maintenance [GEOGRAPHIC_DATA] Zones Équipements Stock Statist…" at bounding box center [784, 375] width 1568 height 750
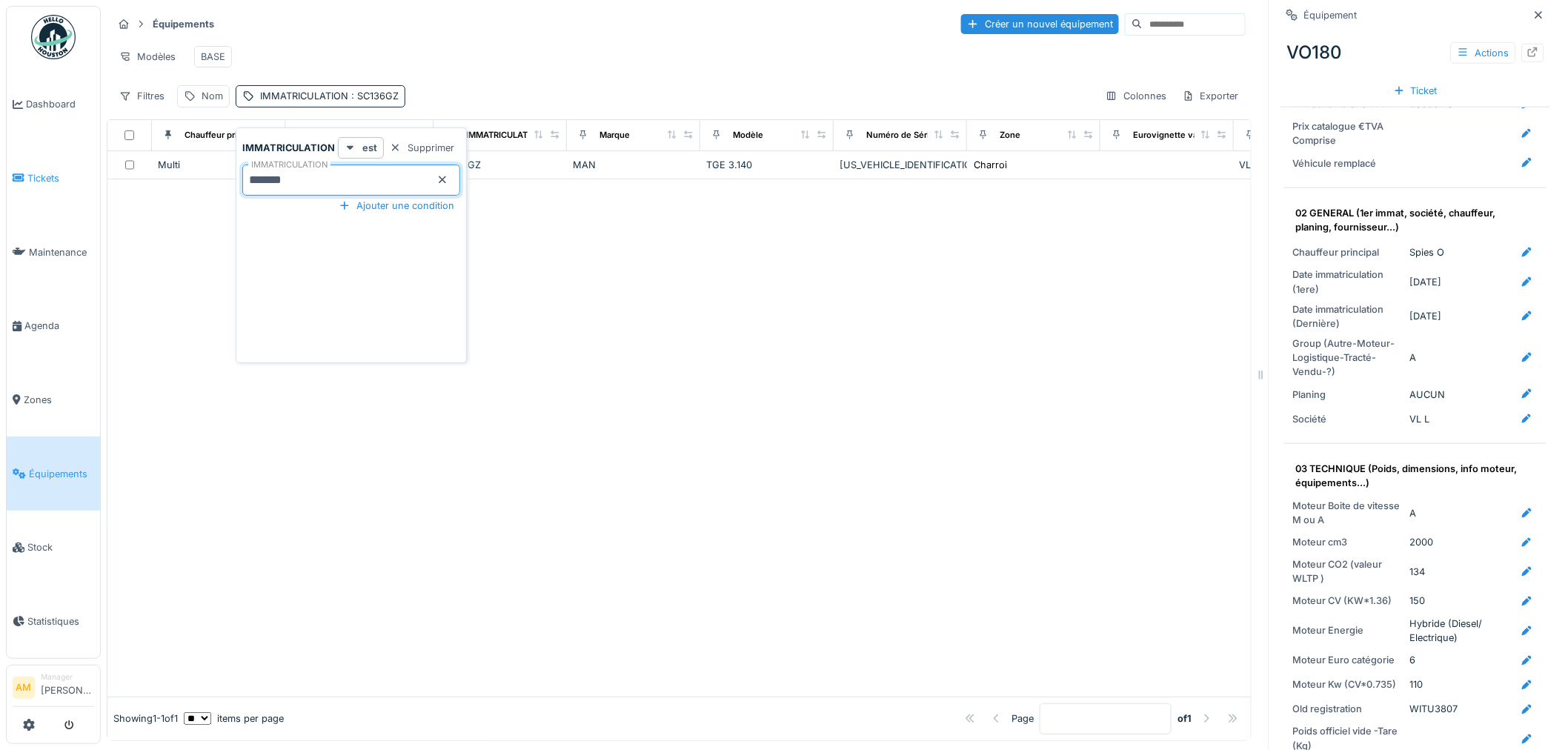
paste input "text"
type input "******"
drag, startPoint x: 696, startPoint y: 291, endPoint x: 686, endPoint y: 292, distance: 10.0
click at [696, 291] on div at bounding box center [678, 444] width 1143 height 505
click at [342, 103] on div "IMMATRICULATION : 61BTF3" at bounding box center [325, 96] width 130 height 14
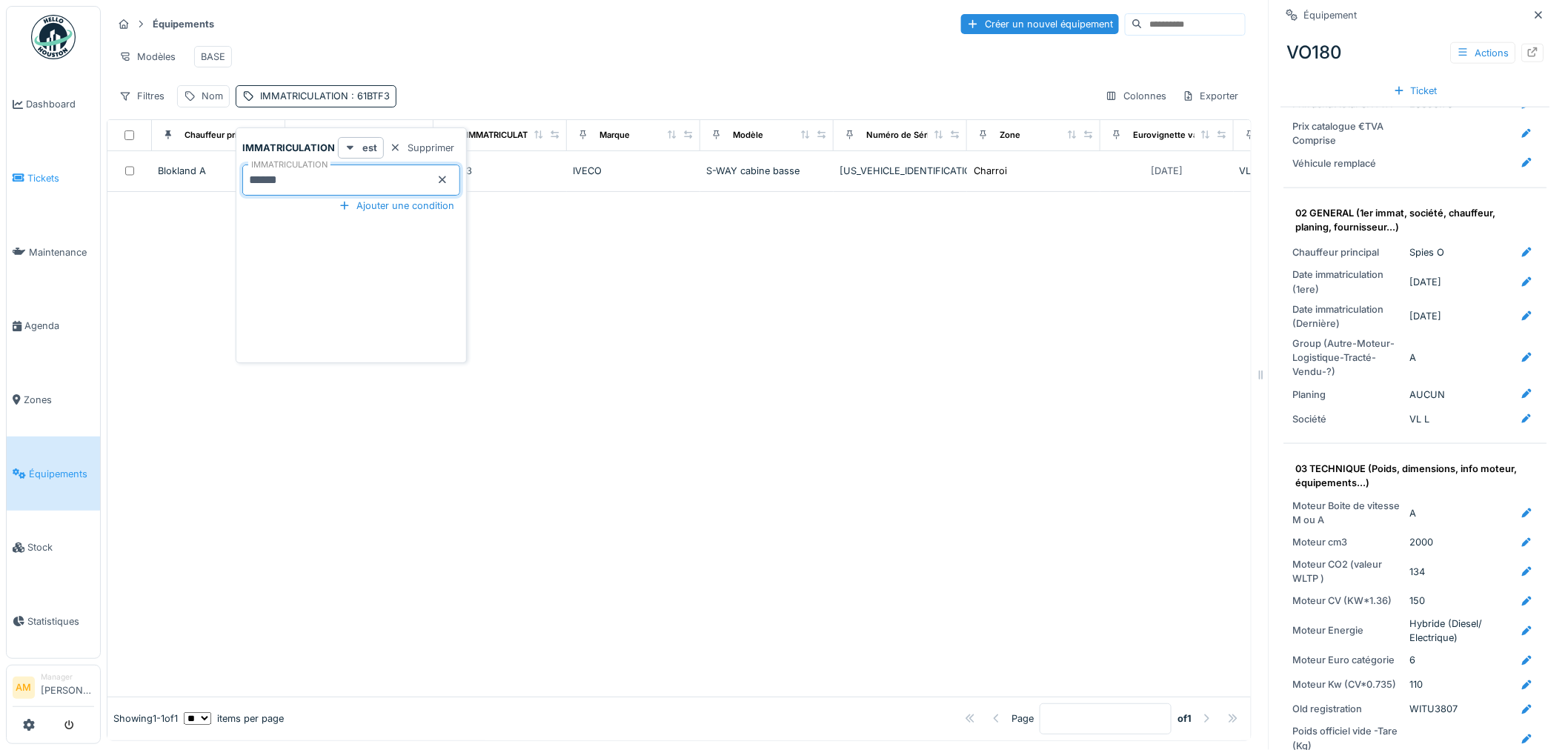
drag, startPoint x: 331, startPoint y: 184, endPoint x: 13, endPoint y: 179, distance: 318.0
click at [14, 180] on body "Dashboard Tickets Maintenance [GEOGRAPHIC_DATA] Zones Équipements Stock Statist…" at bounding box center [784, 375] width 1568 height 750
paste input "*"
type input "*******"
click at [186, 262] on div at bounding box center [678, 444] width 1143 height 505
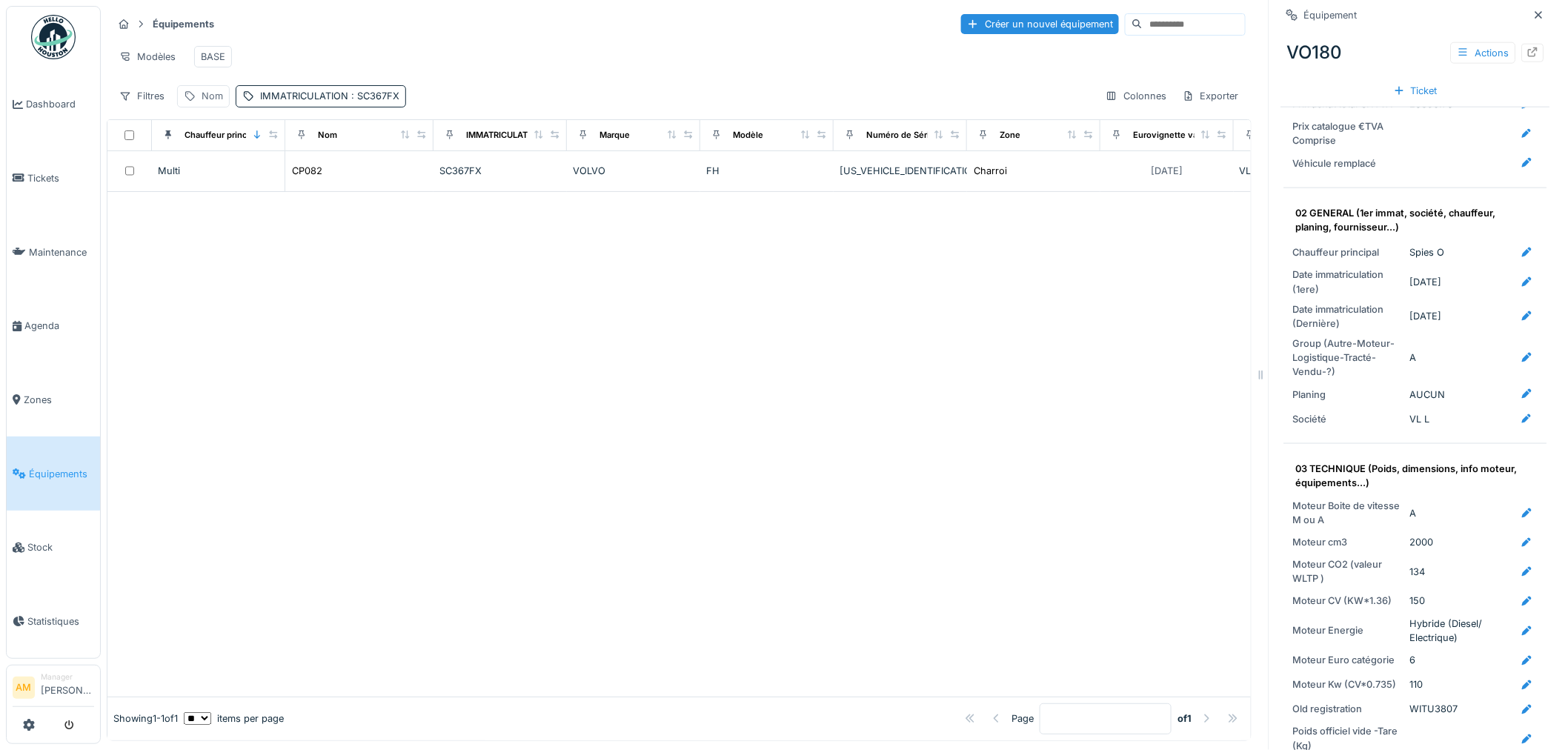
click at [216, 103] on div "Nom" at bounding box center [212, 96] width 21 height 14
click at [224, 188] on input "Nom" at bounding box center [258, 180] width 148 height 31
type input "*****"
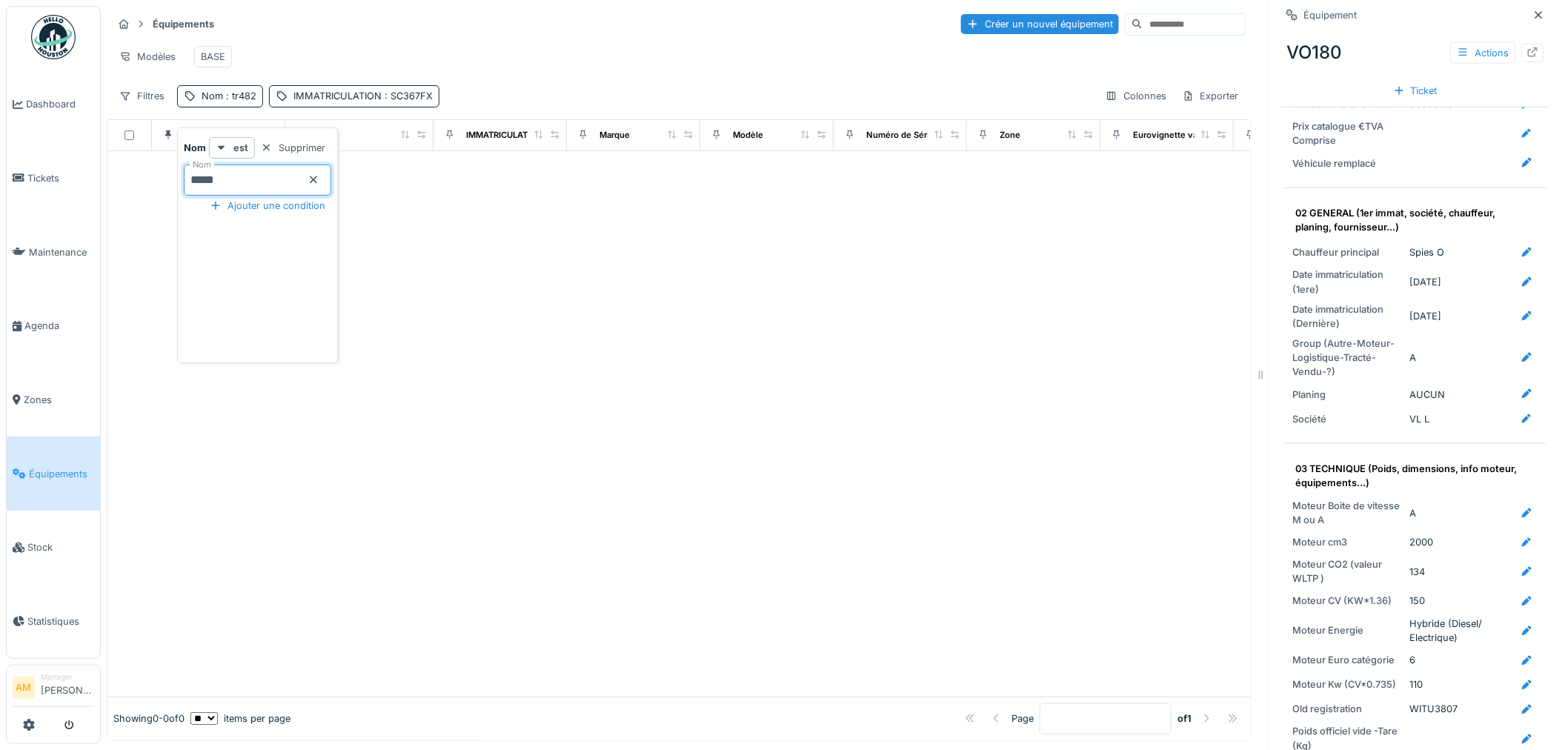
click at [549, 371] on div at bounding box center [678, 424] width 1143 height 546
click at [396, 101] on span ": SC367FX" at bounding box center [407, 95] width 52 height 11
drag, startPoint x: 370, startPoint y: 181, endPoint x: 68, endPoint y: 179, distance: 302.0
click at [68, 179] on body "Dashboard Tickets Maintenance [GEOGRAPHIC_DATA] Zones Équipements Stock Statist…" at bounding box center [784, 375] width 1568 height 750
drag, startPoint x: 327, startPoint y: 371, endPoint x: 298, endPoint y: 372, distance: 29.0
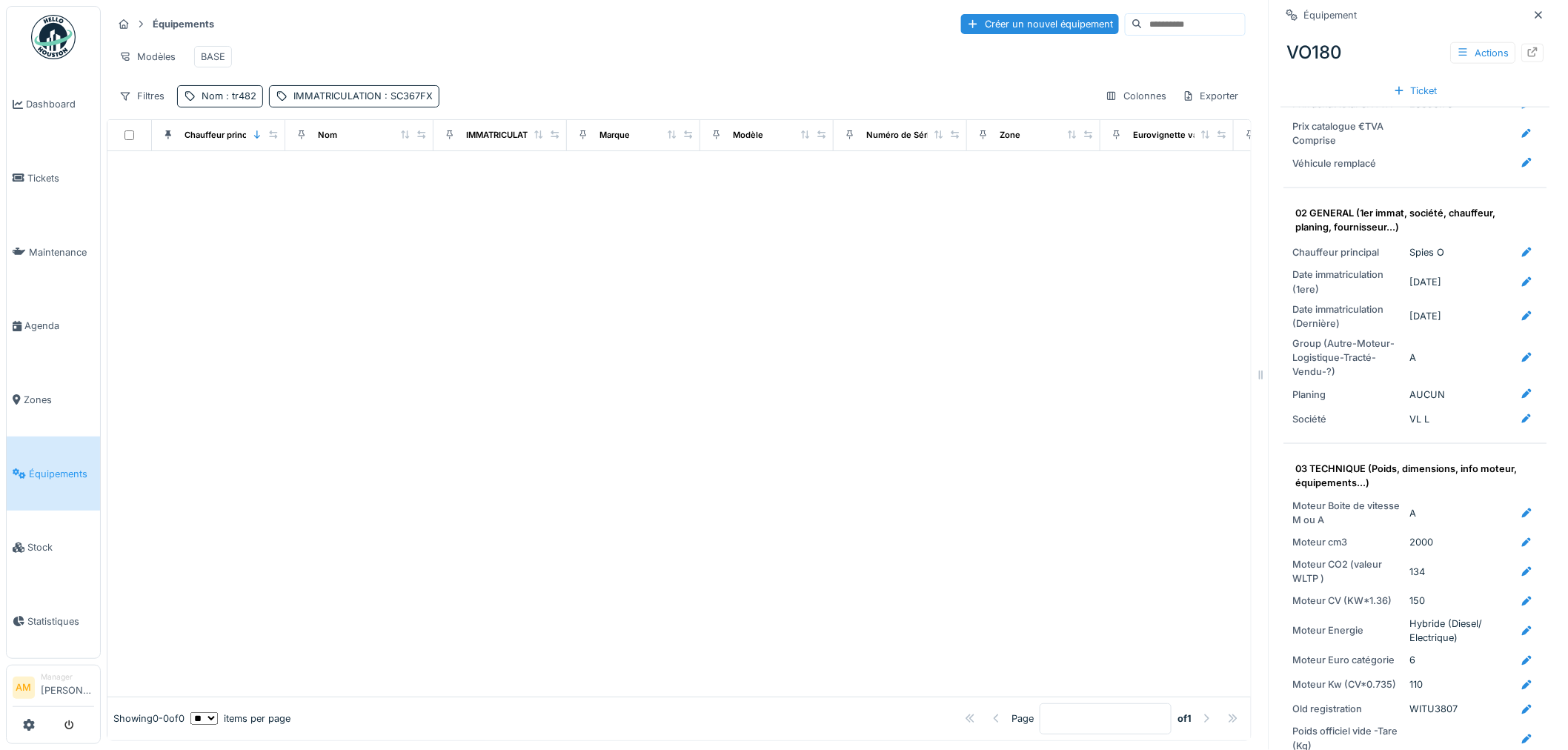
click at [329, 365] on div at bounding box center [678, 424] width 1143 height 546
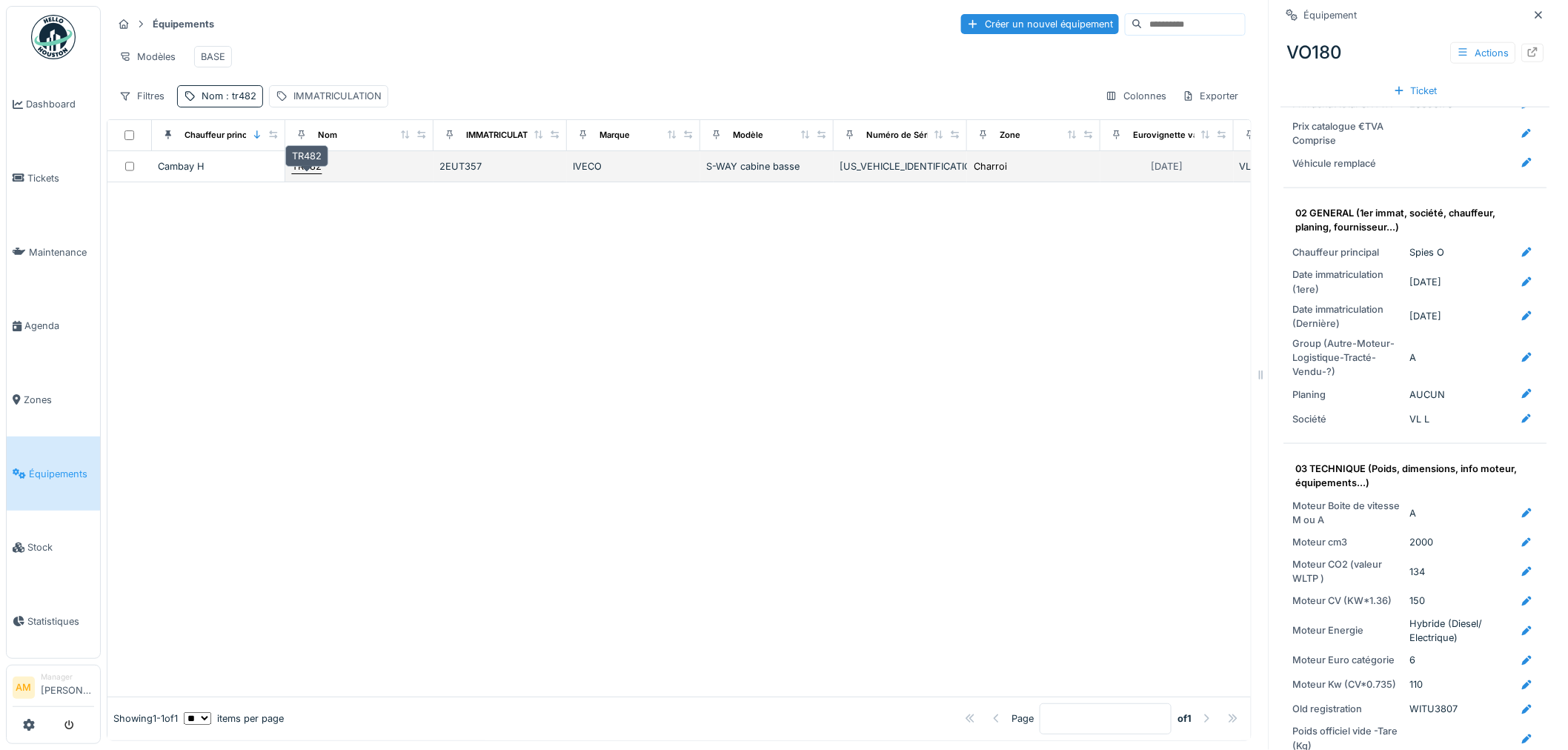
click at [300, 174] on div "TR482" at bounding box center [307, 167] width 30 height 14
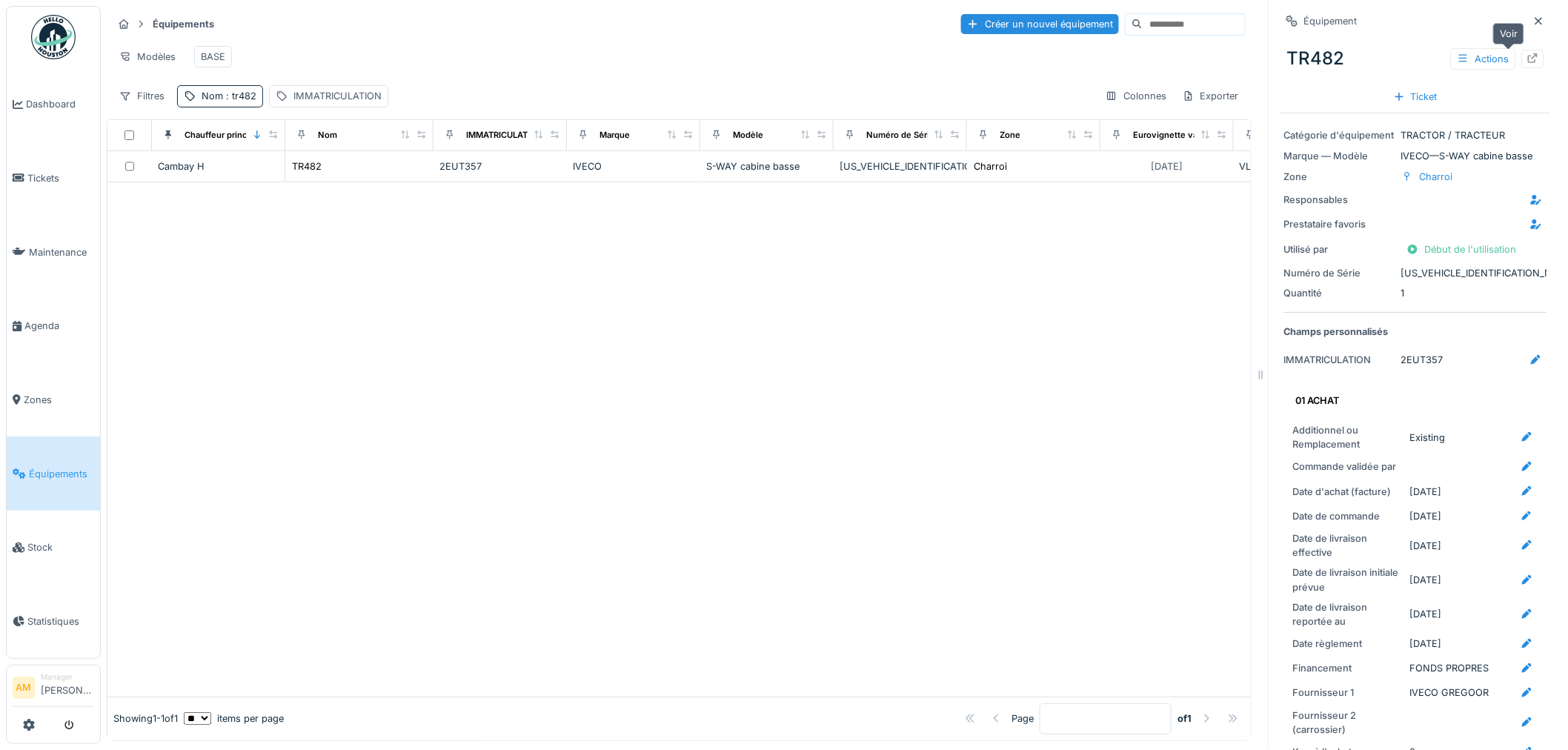
click at [1522, 54] on div at bounding box center [1533, 59] width 22 height 19
click at [248, 101] on span ": tr482" at bounding box center [240, 95] width 33 height 11
drag, startPoint x: 208, startPoint y: 184, endPoint x: -24, endPoint y: 176, distance: 232.1
click at [0, 176] on html "Dashboard Tickets Maintenance Agenda Zones Équipements Stock Statistiques AM Ma…" at bounding box center [784, 375] width 1568 height 750
type input "*****"
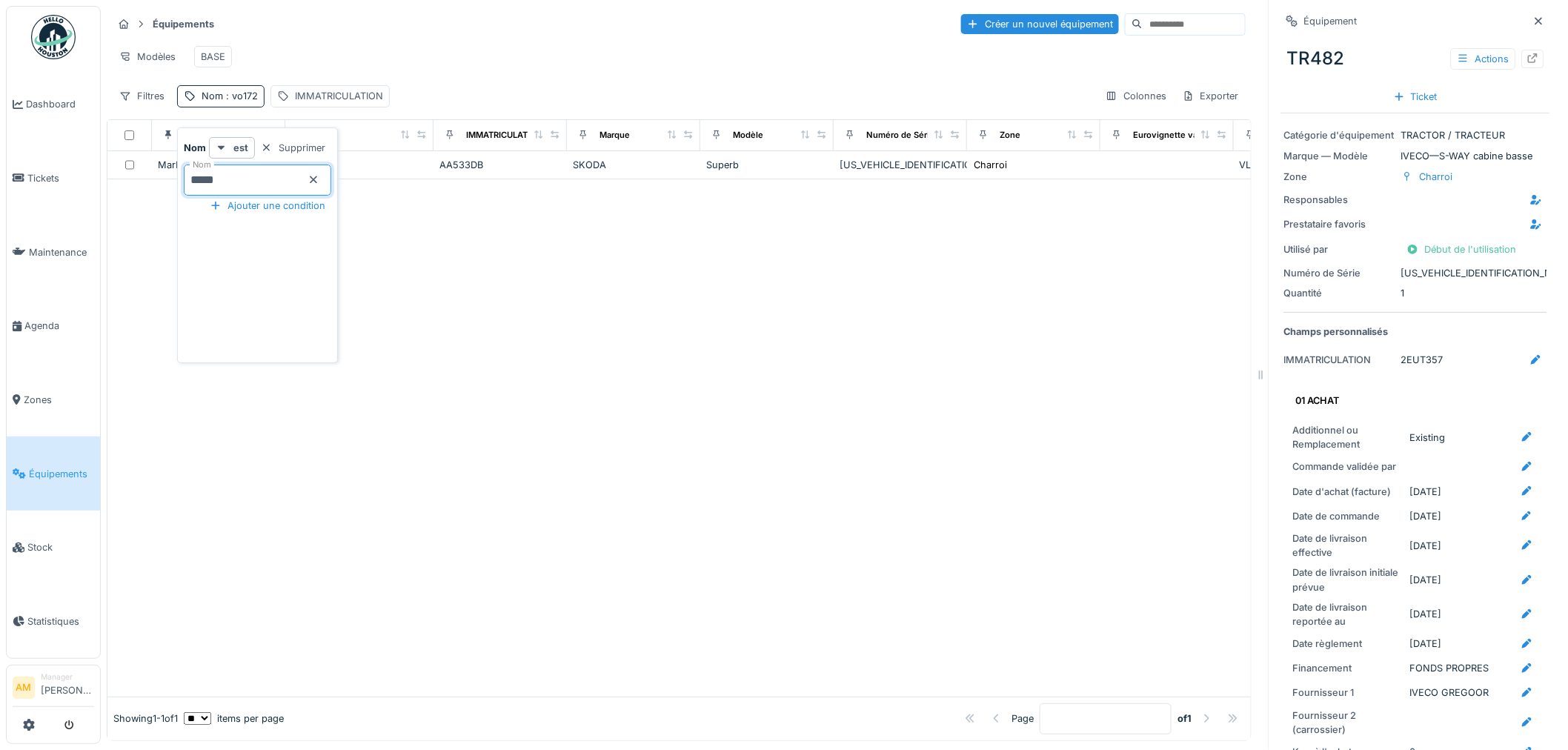
click at [538, 473] on div at bounding box center [678, 438] width 1143 height 517
click at [235, 101] on span ": vo172" at bounding box center [240, 95] width 35 height 11
click at [310, 103] on div "IMMATRICULATION" at bounding box center [338, 96] width 88 height 14
click at [304, 186] on label "IMMATRICULATION" at bounding box center [339, 179] width 115 height 18
click at [304, 186] on input "IMMATRICULATION" at bounding box center [385, 180] width 218 height 31
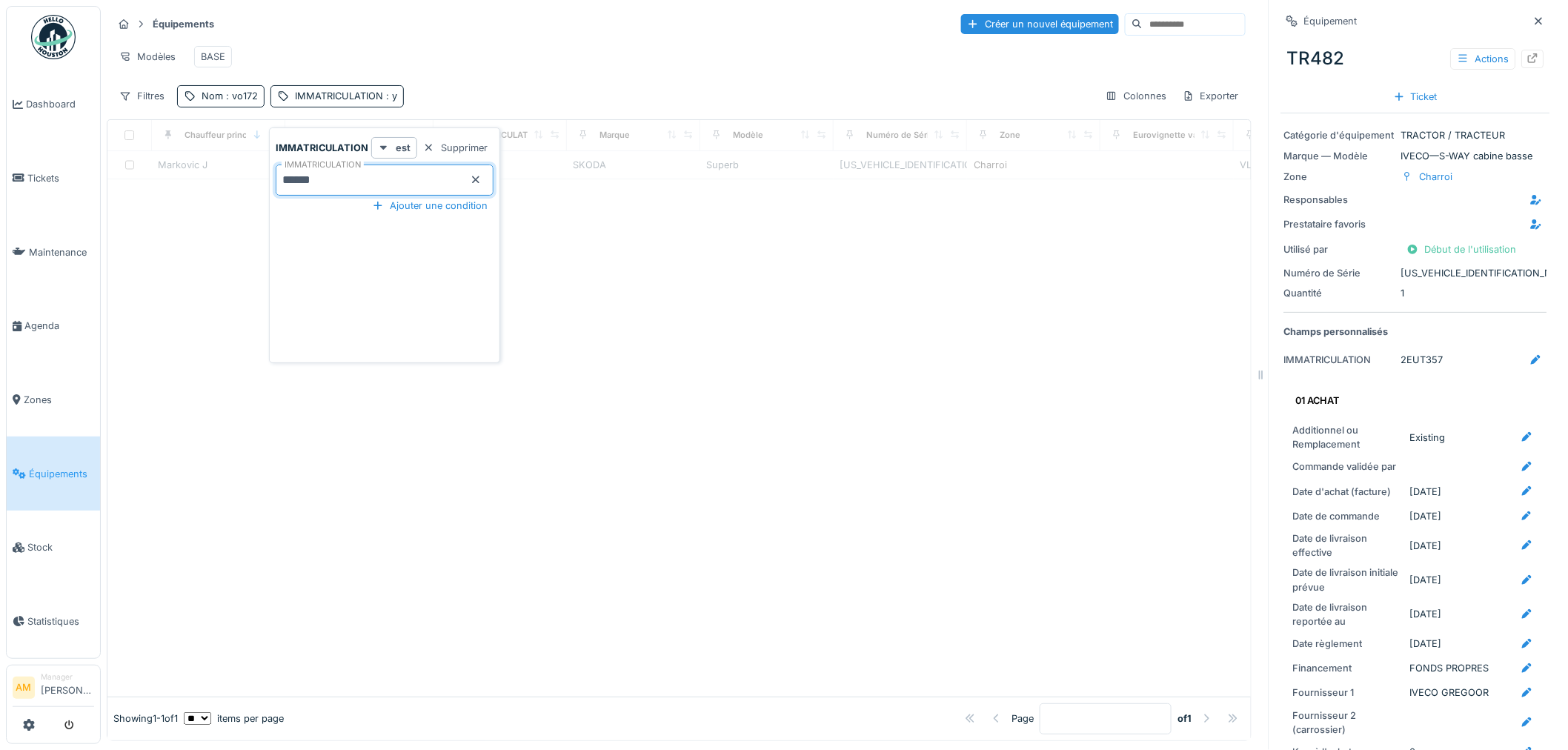
type input "******"
click at [235, 101] on span ": vo172" at bounding box center [240, 95] width 35 height 11
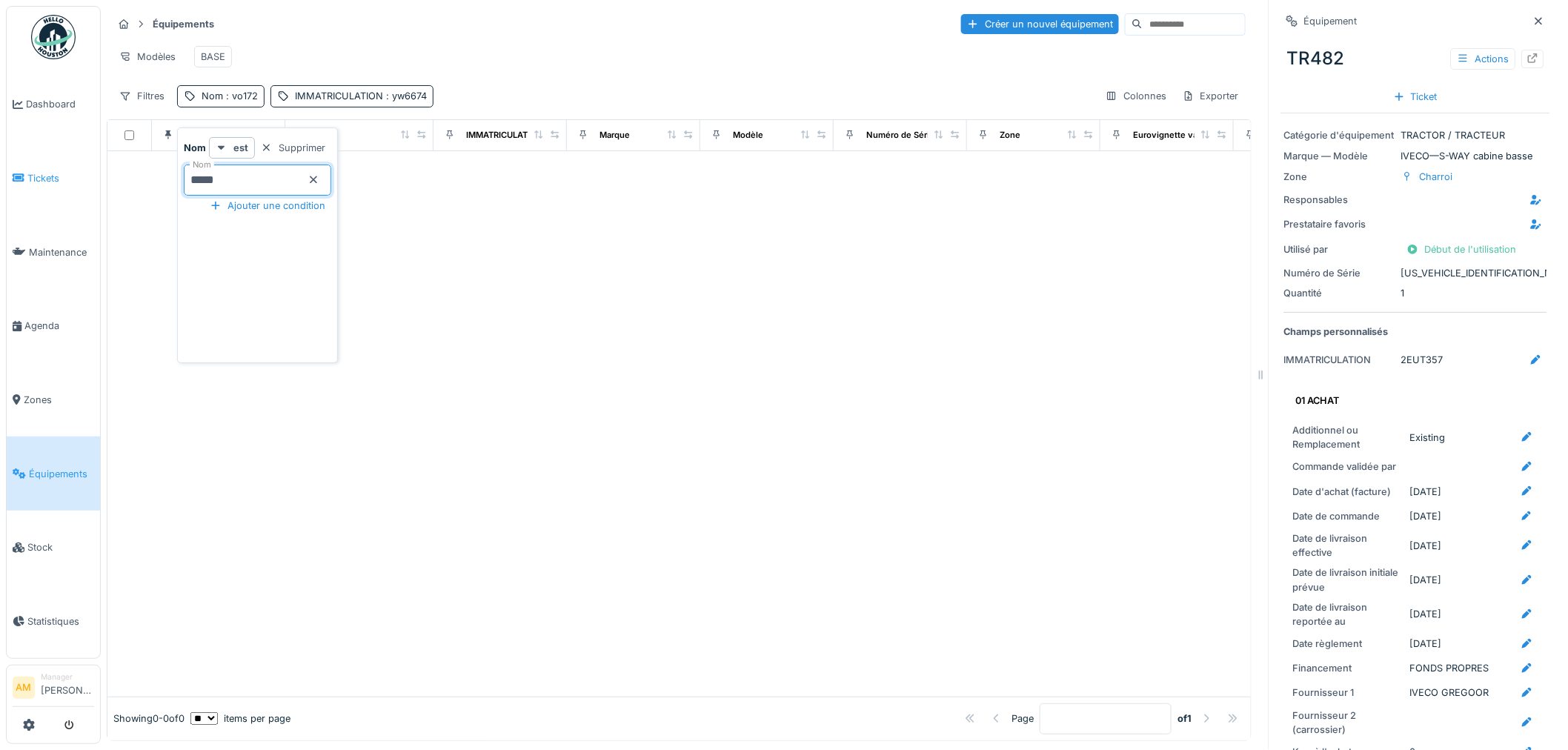
drag, startPoint x: 240, startPoint y: 180, endPoint x: 94, endPoint y: 156, distance: 148.0
click at [113, 164] on body "Dashboard Tickets Maintenance Agenda Zones Équipements Stock Statistiques AM Ma…" at bounding box center [784, 375] width 1568 height 750
click at [550, 320] on div at bounding box center [678, 424] width 1143 height 546
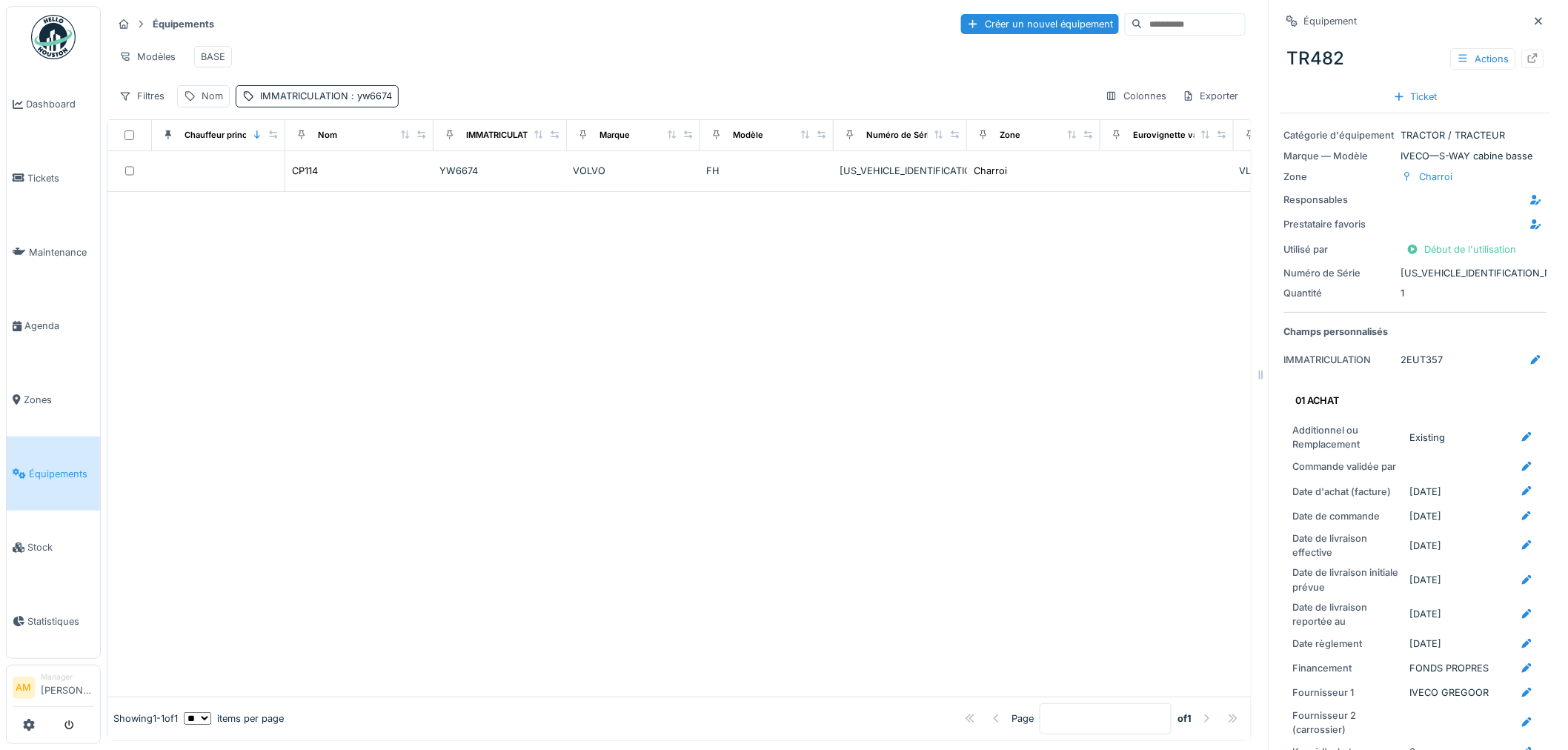
click at [425, 295] on div at bounding box center [678, 444] width 1143 height 505
click at [440, 490] on div at bounding box center [678, 444] width 1143 height 505
click at [329, 103] on div "IMMATRICULATION : yw6674" at bounding box center [326, 96] width 132 height 14
drag, startPoint x: 290, startPoint y: 184, endPoint x: 18, endPoint y: 188, distance: 272.0
click at [35, 188] on body "Dashboard Tickets Maintenance Agenda Zones Équipements Stock Statistiques AM Ma…" at bounding box center [784, 375] width 1568 height 750
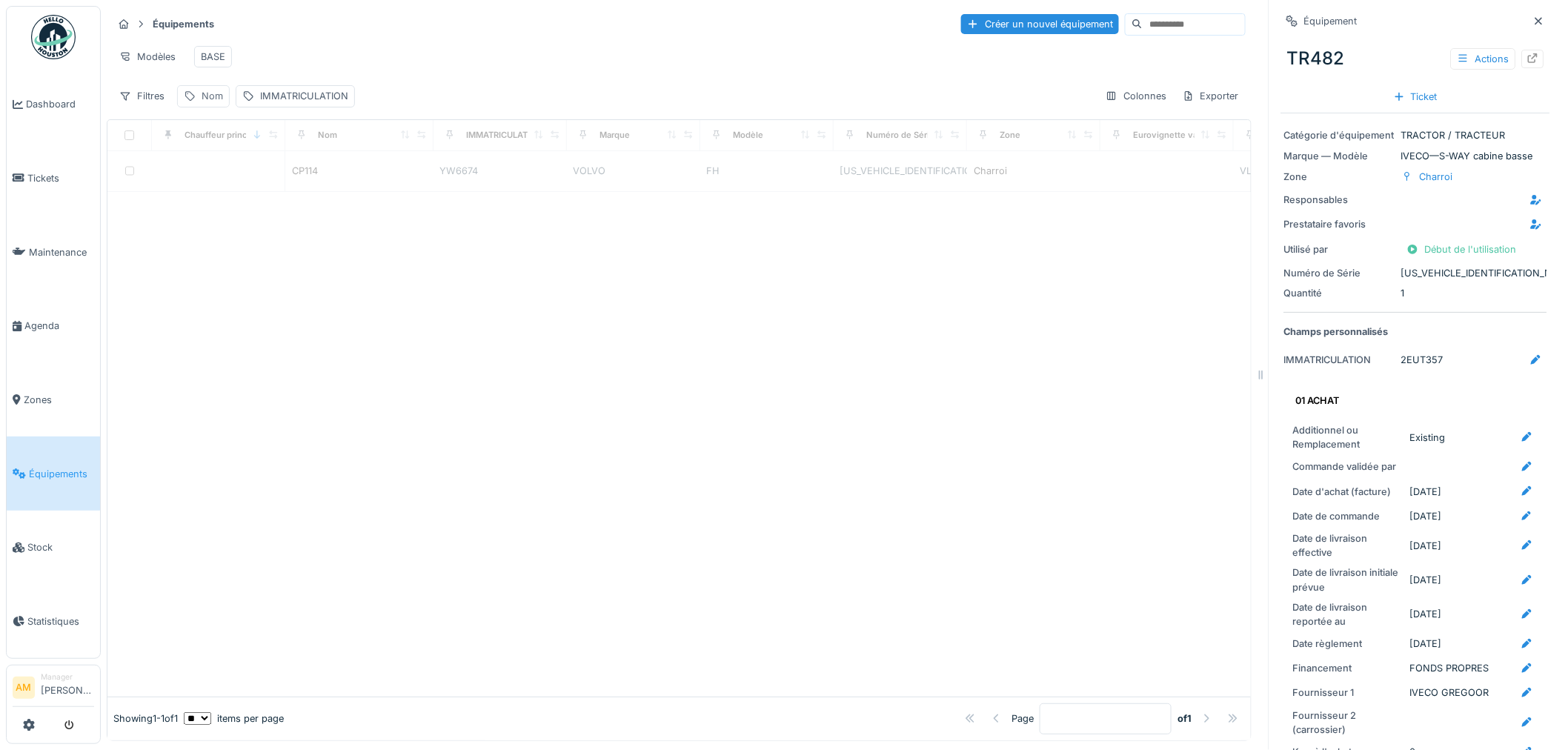
click at [214, 103] on div "Nom" at bounding box center [212, 96] width 21 height 14
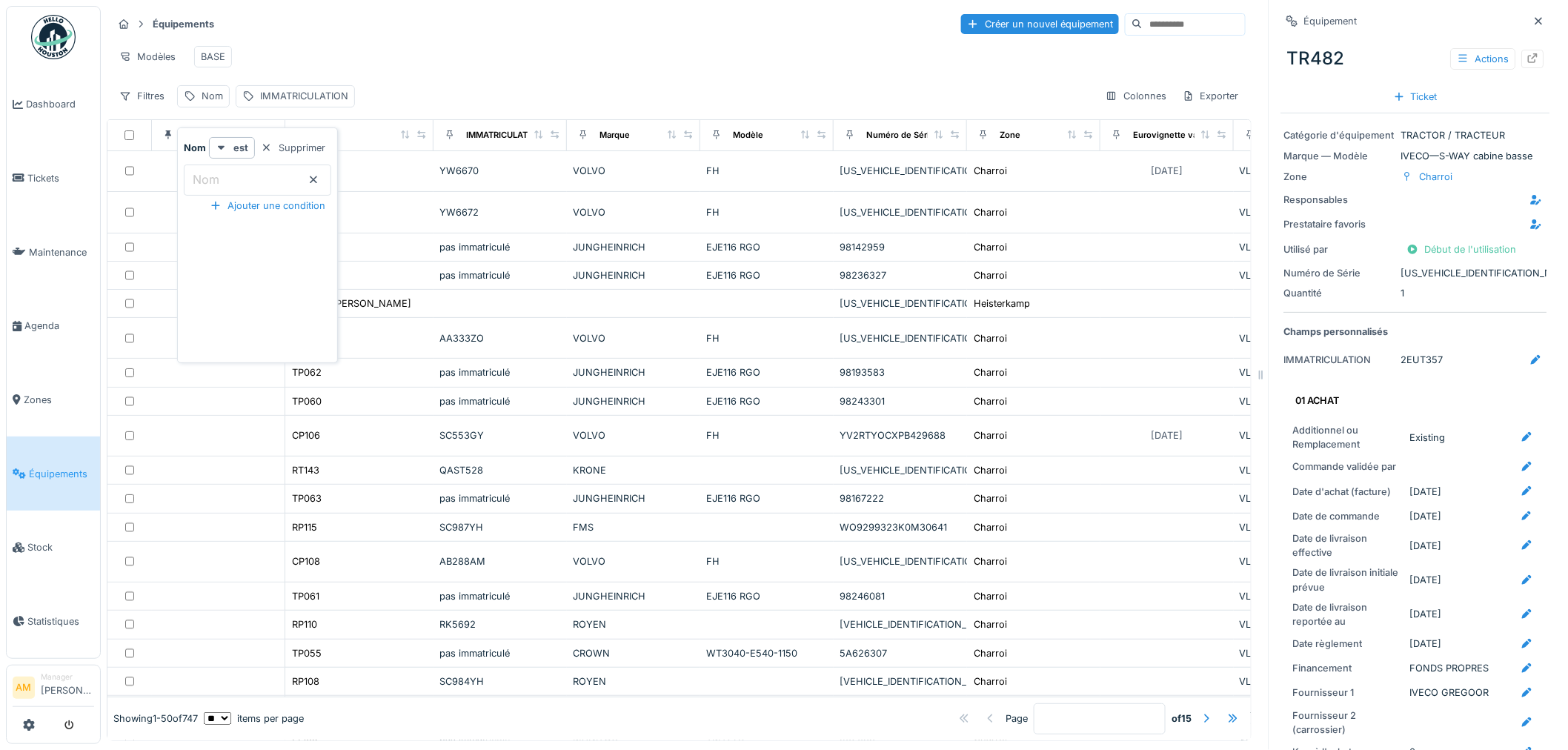
click at [218, 186] on label "Nom" at bounding box center [206, 179] width 33 height 18
click at [218, 186] on input "Nom" at bounding box center [258, 180] width 148 height 31
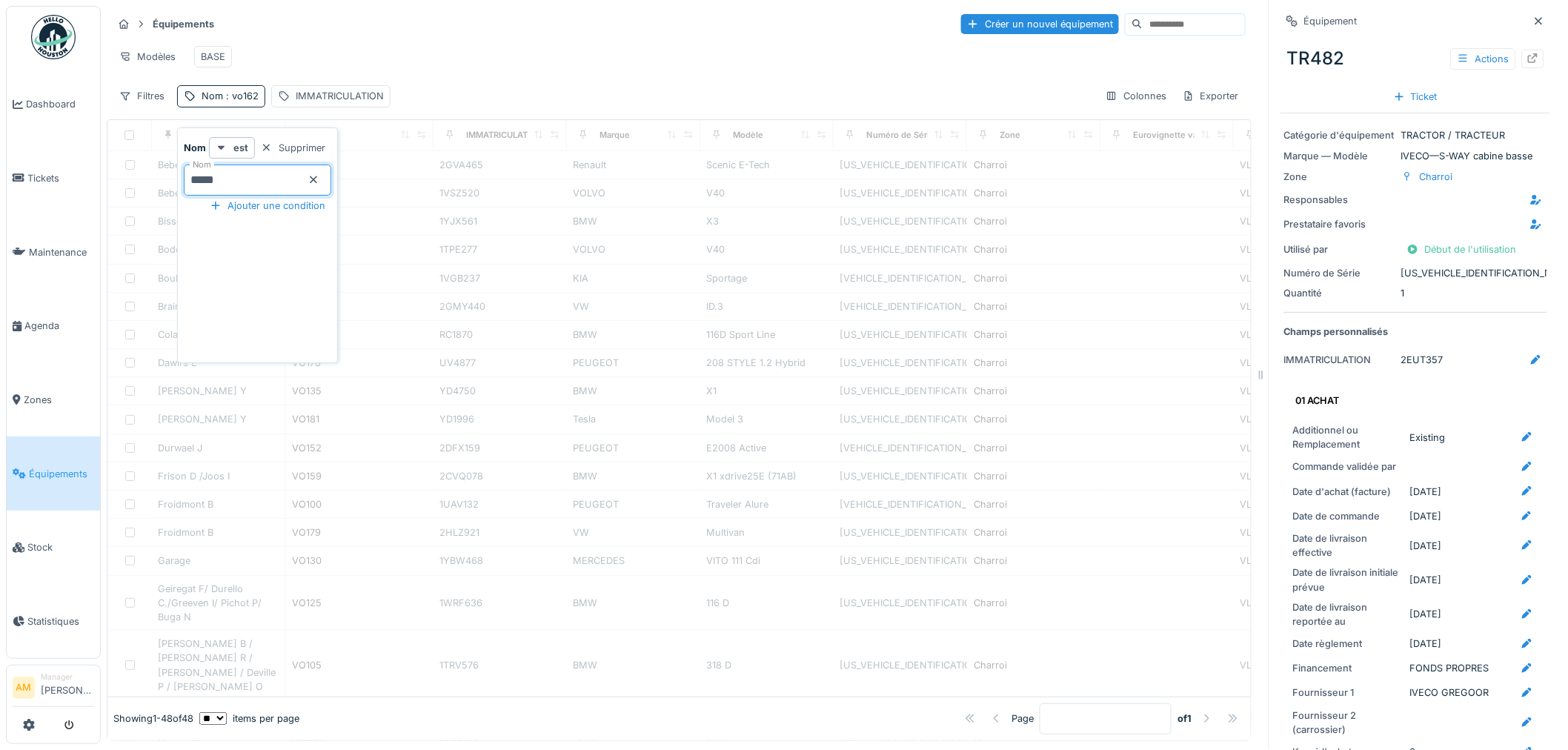
type input "*****"
click at [497, 41] on div "Modèles BASE" at bounding box center [678, 57] width 1133 height 34
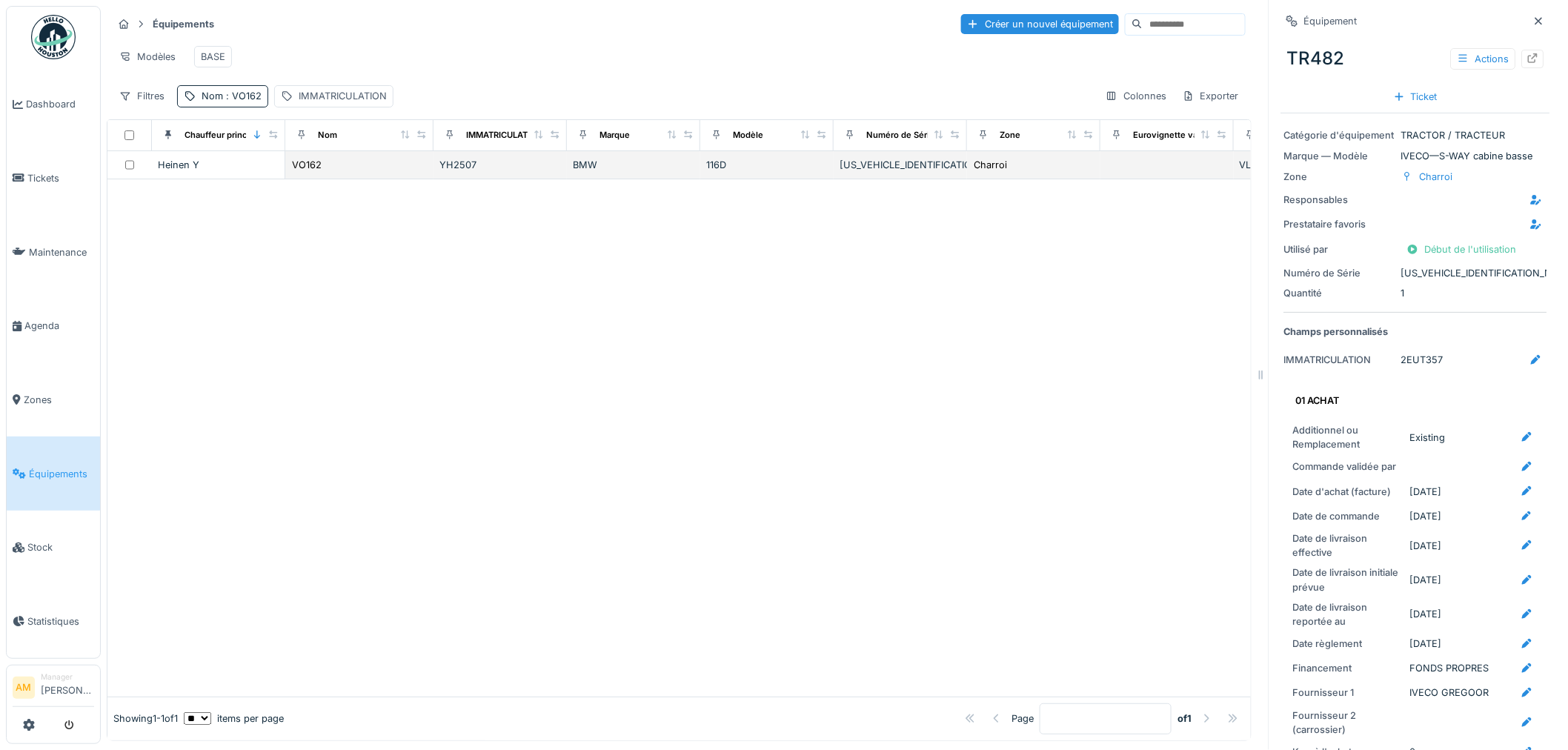
click at [176, 172] on div "Heinen Y" at bounding box center [218, 165] width 121 height 14
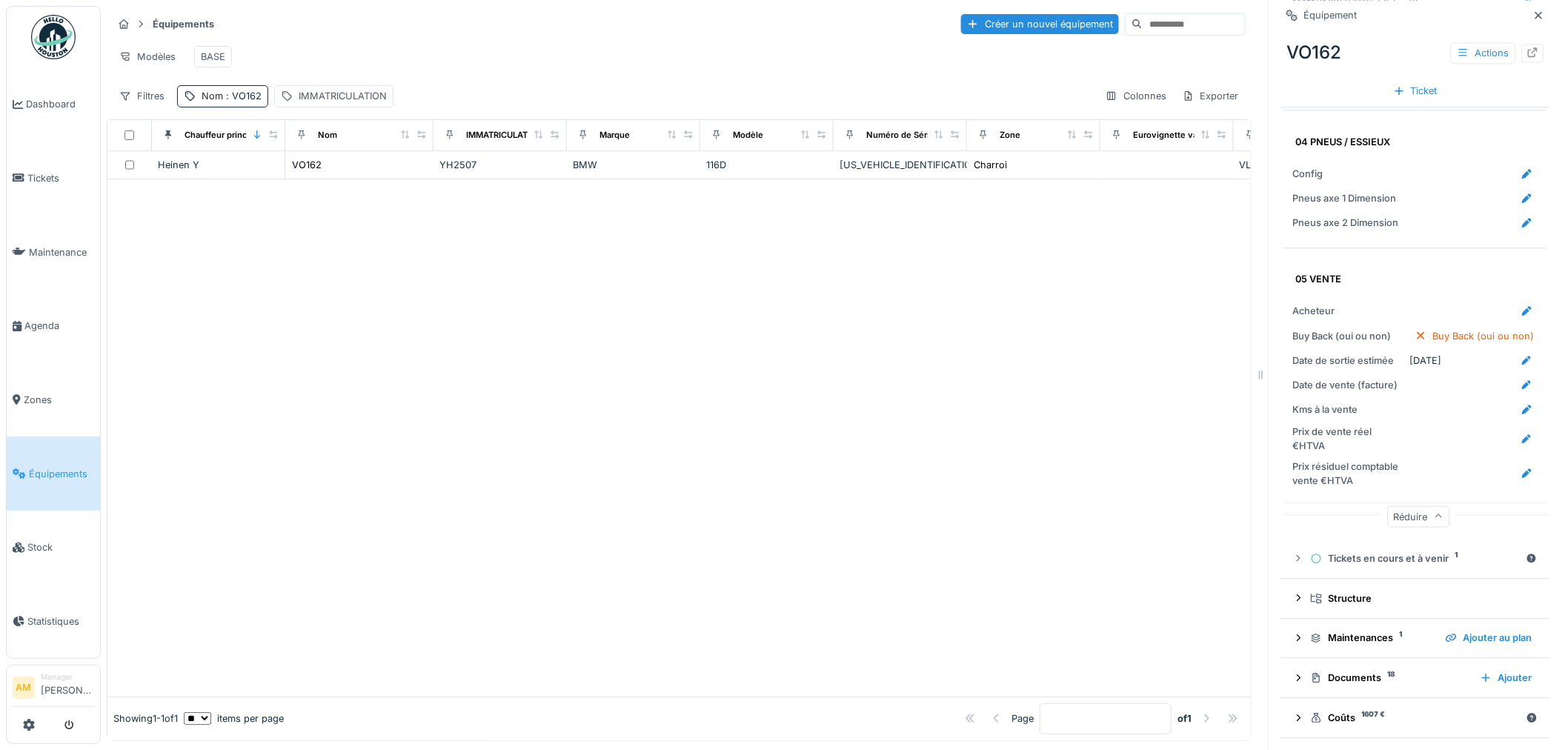
scroll to position [12, 0]
click at [299, 164] on div "VO162" at bounding box center [307, 165] width 30 height 14
click at [612, 338] on div at bounding box center [678, 438] width 1143 height 517
drag, startPoint x: 365, startPoint y: 374, endPoint x: 374, endPoint y: 368, distance: 10.8
click at [374, 370] on div at bounding box center [678, 438] width 1143 height 517
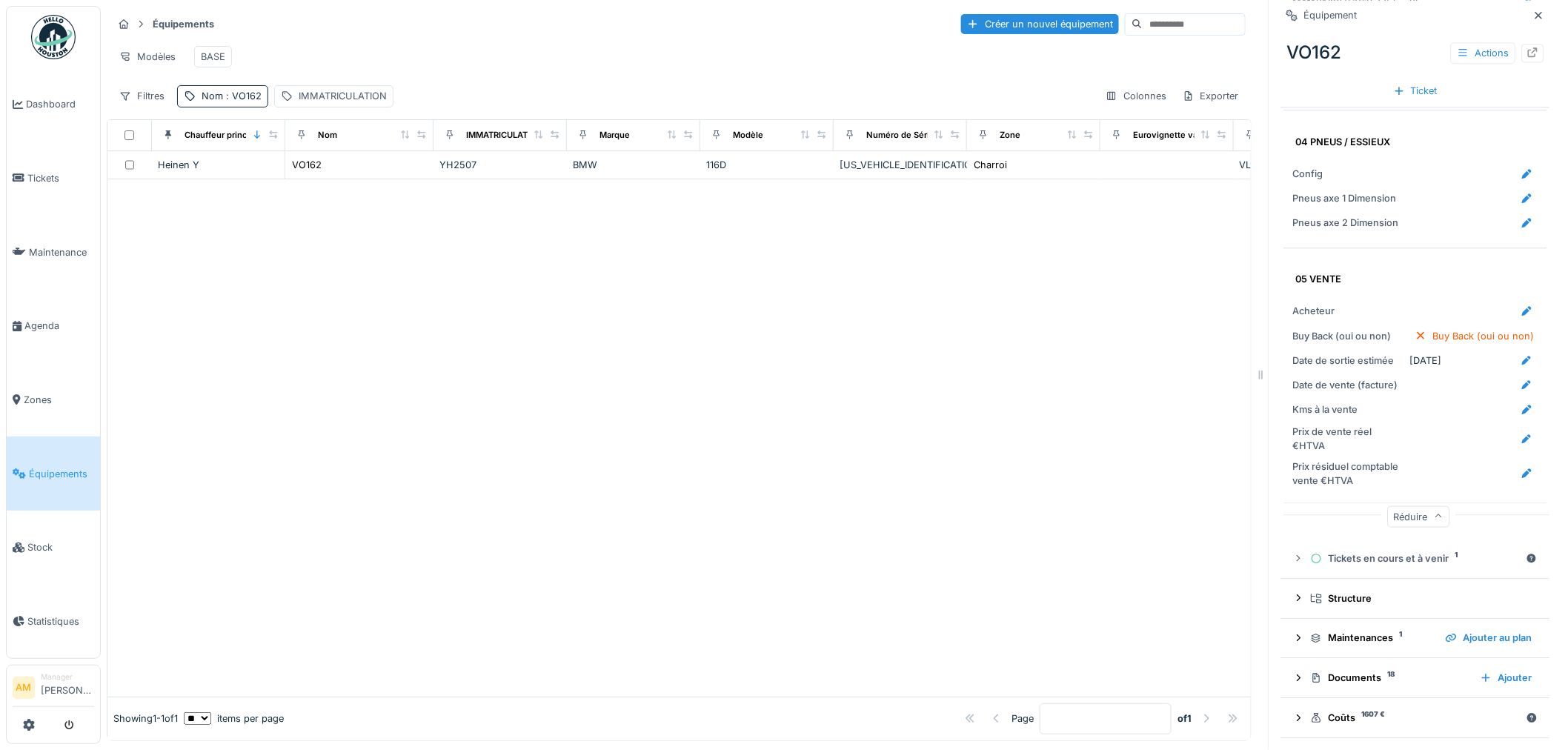
click at [500, 306] on div at bounding box center [678, 438] width 1143 height 517
click at [379, 356] on div at bounding box center [678, 438] width 1143 height 517
click at [235, 98] on span ": VO162" at bounding box center [242, 95] width 39 height 11
drag, startPoint x: 234, startPoint y: 174, endPoint x: 100, endPoint y: 174, distance: 134.0
click at [100, 174] on body "Dashboard Tickets Maintenance Agenda Zones Équipements Stock Statistiques AM Ma…" at bounding box center [784, 375] width 1568 height 750
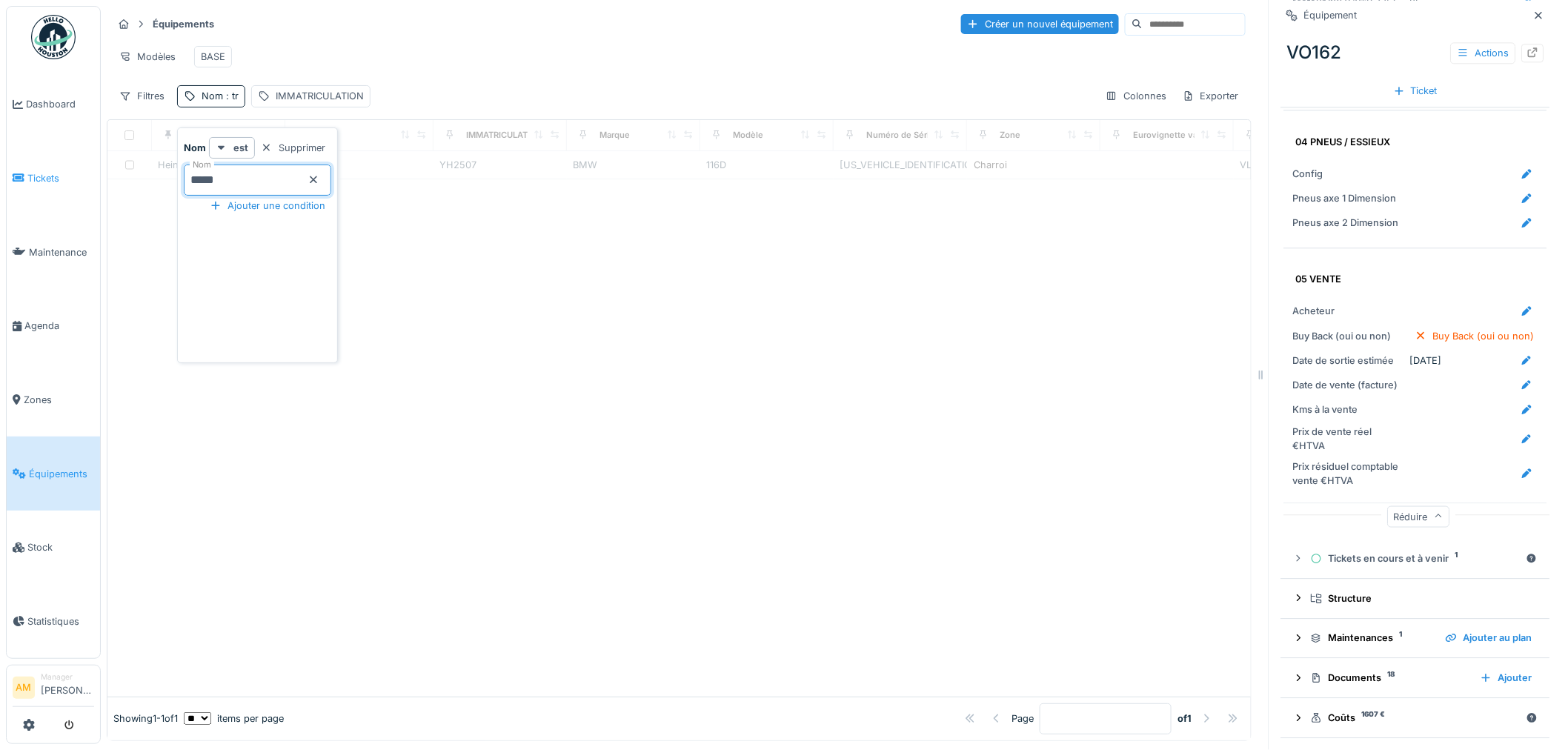
type input "*****"
click at [626, 280] on div at bounding box center [678, 439] width 1143 height 515
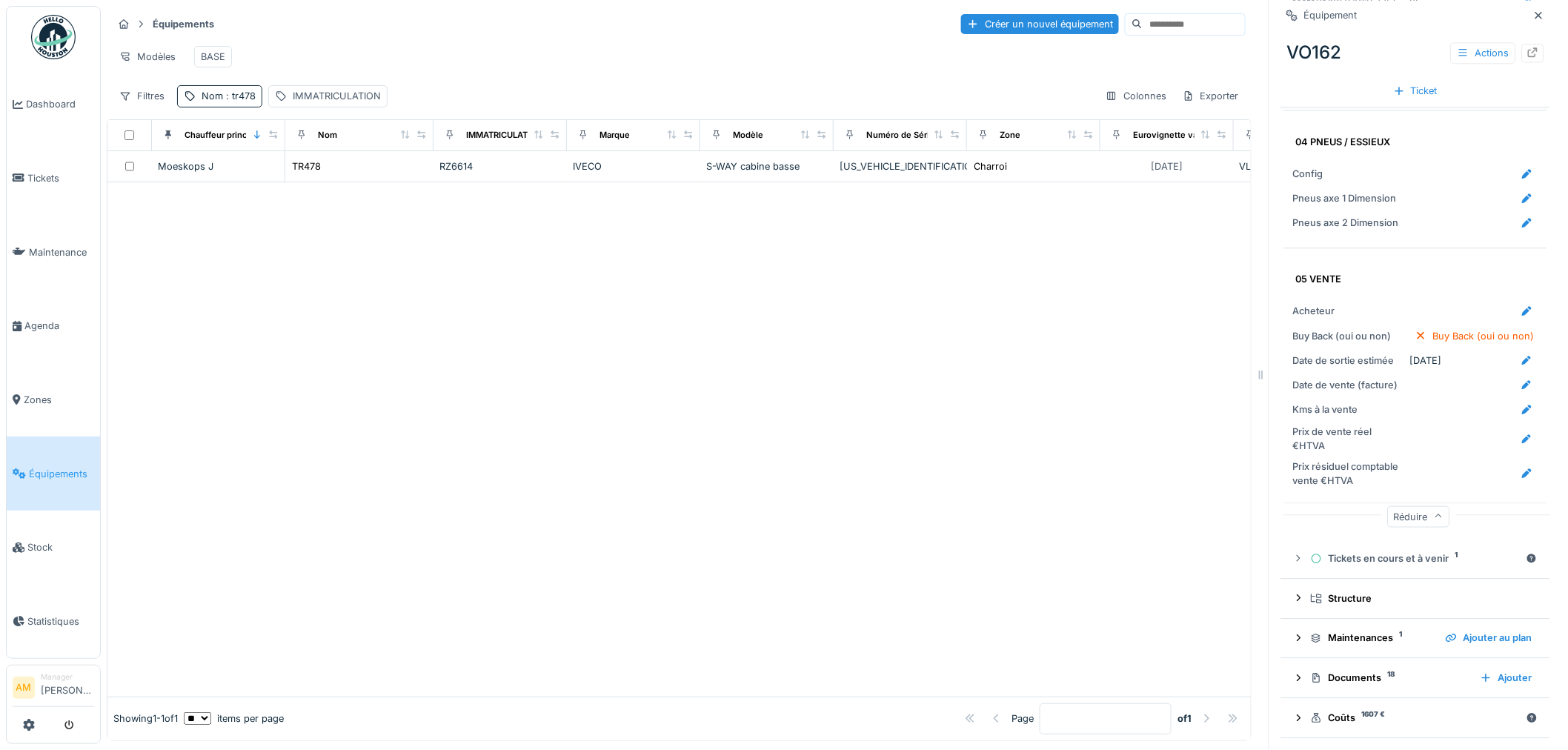
click at [871, 381] on div at bounding box center [678, 439] width 1143 height 515
click at [1382, 672] on div "Documents 18" at bounding box center [1389, 678] width 158 height 14
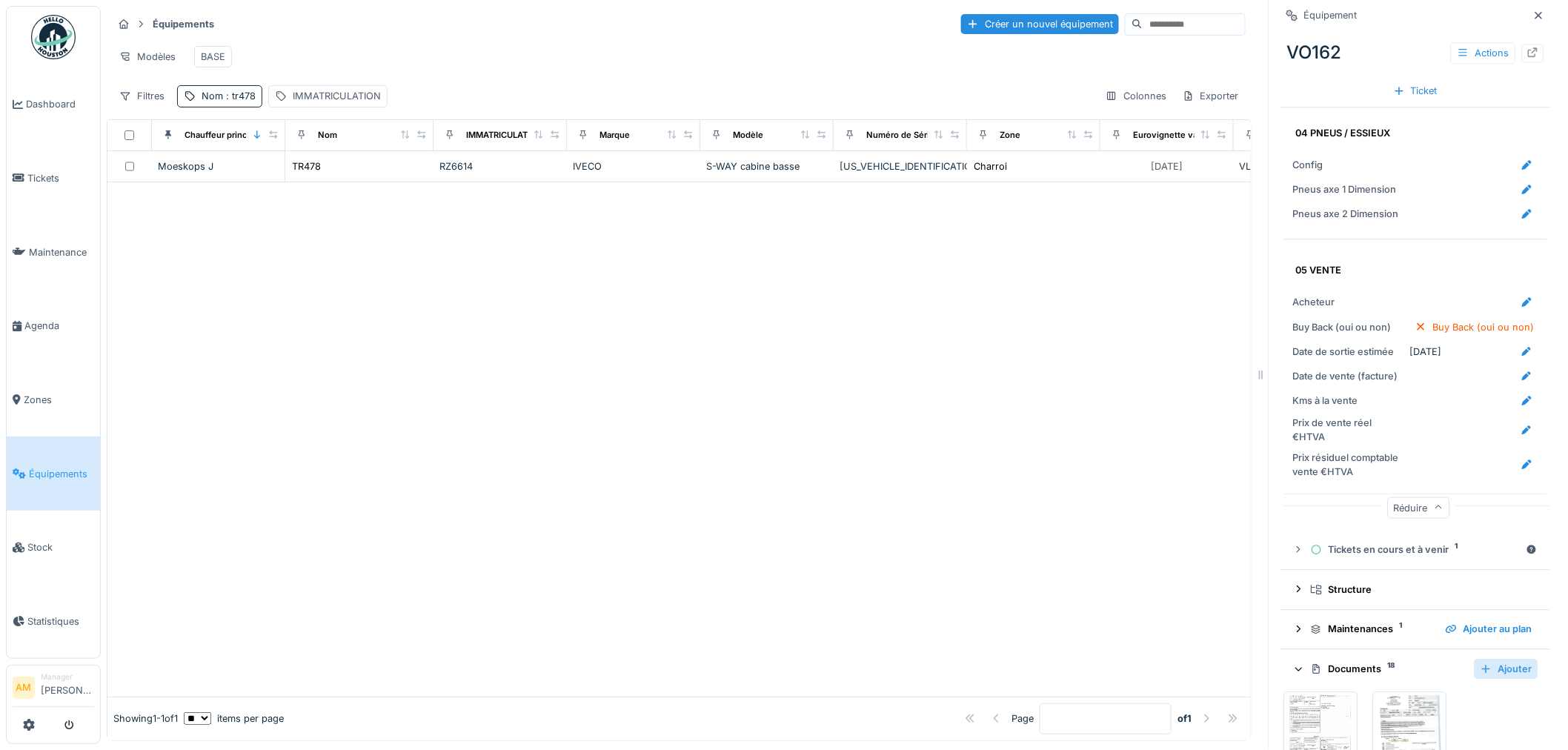
click at [1486, 662] on div "Ajouter" at bounding box center [1506, 668] width 64 height 20
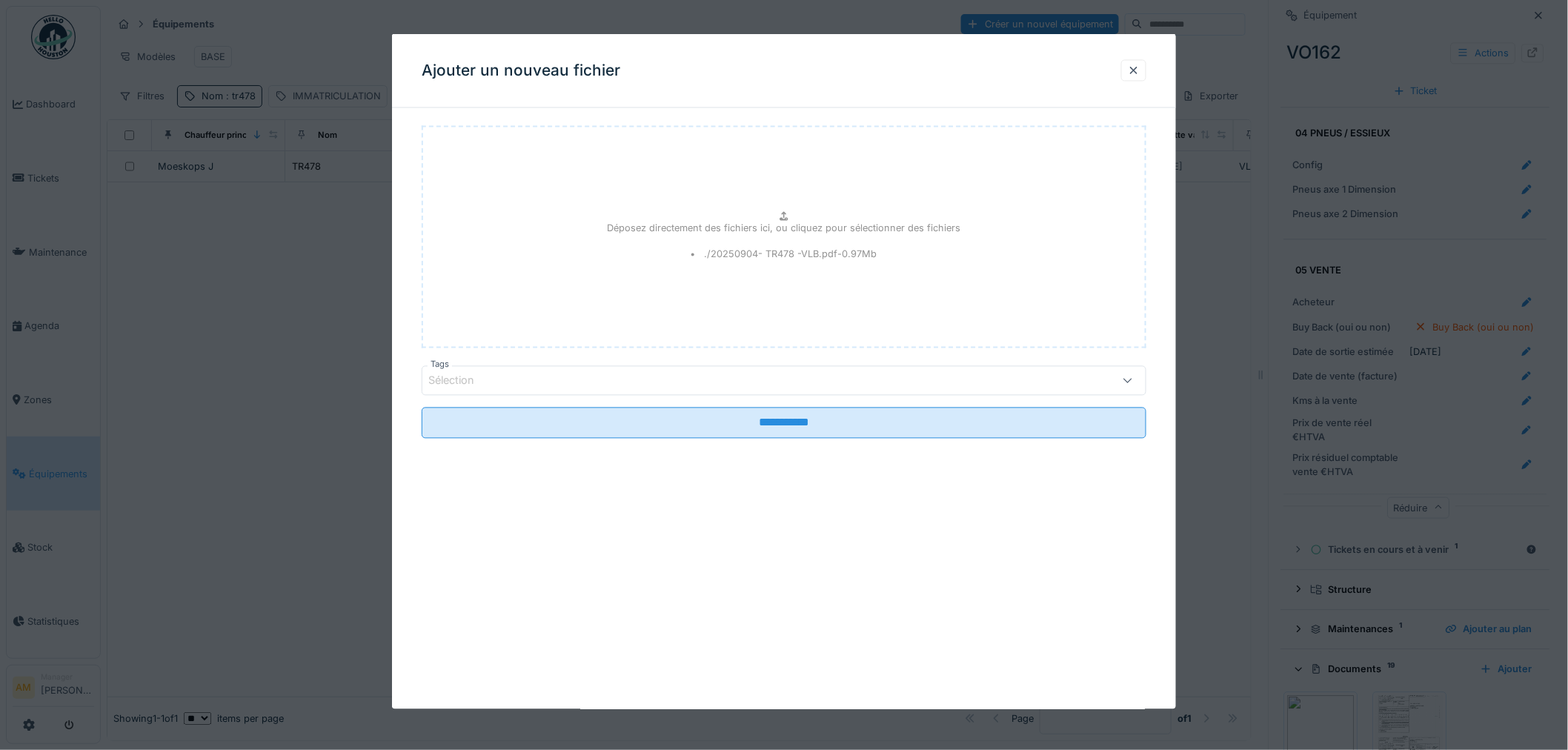
click at [646, 376] on div "Sélection" at bounding box center [743, 381] width 629 height 16
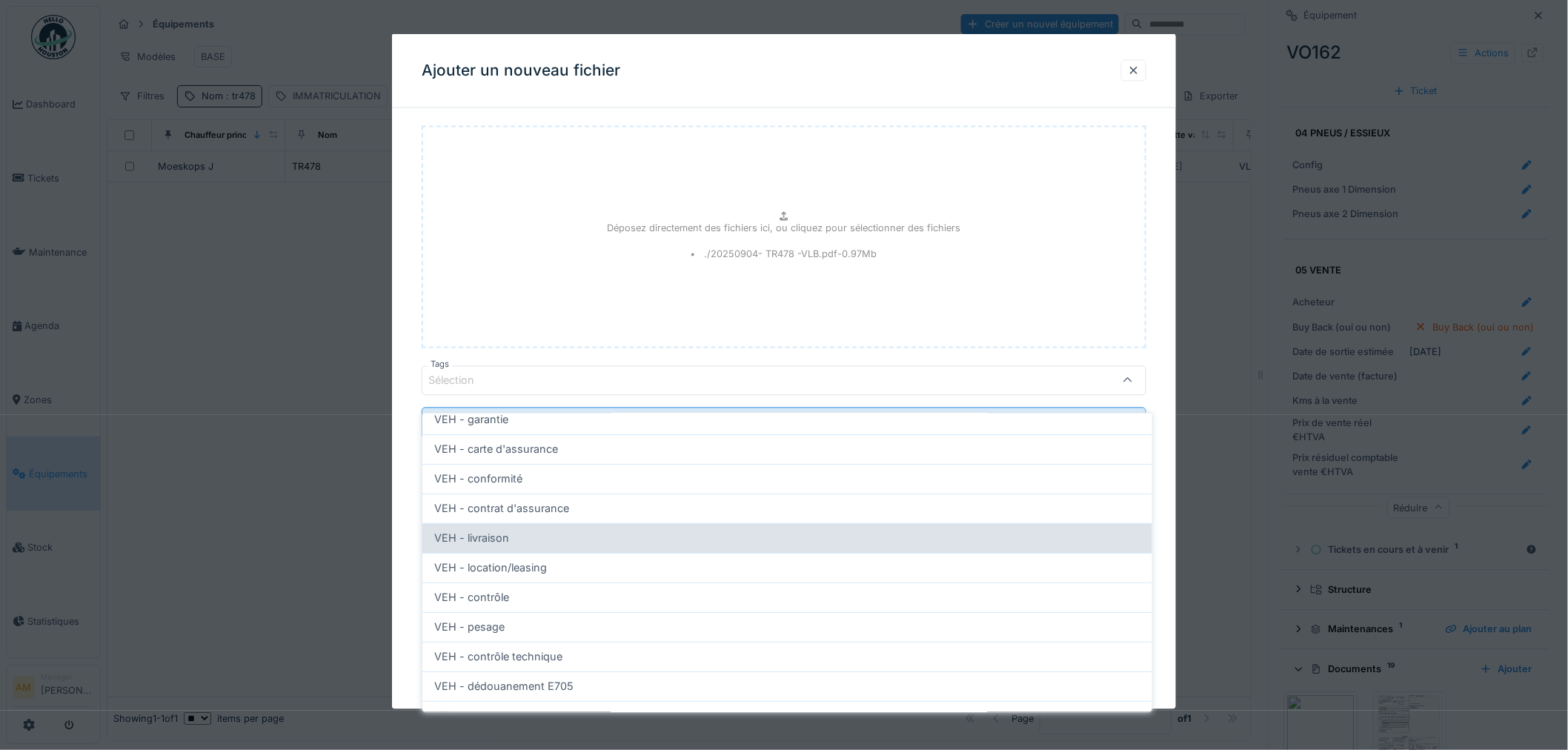
scroll to position [82, 0]
click at [558, 536] on div "VEH - location/leasing" at bounding box center [787, 543] width 706 height 16
type input "***"
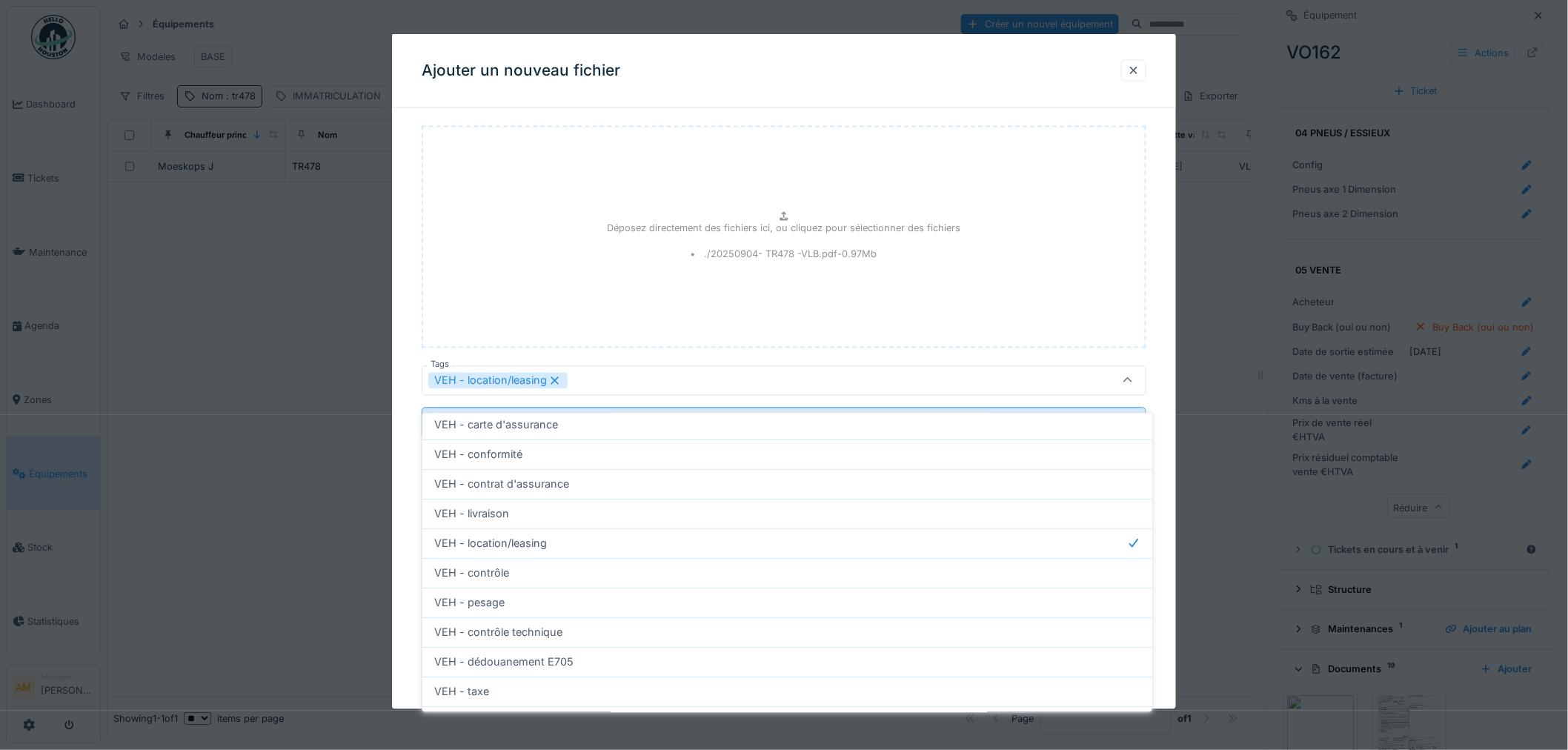
click at [580, 275] on div "Déposez directement des fichiers ici, ou cliquez pour sélectionner des fichiers…" at bounding box center [784, 237] width 725 height 223
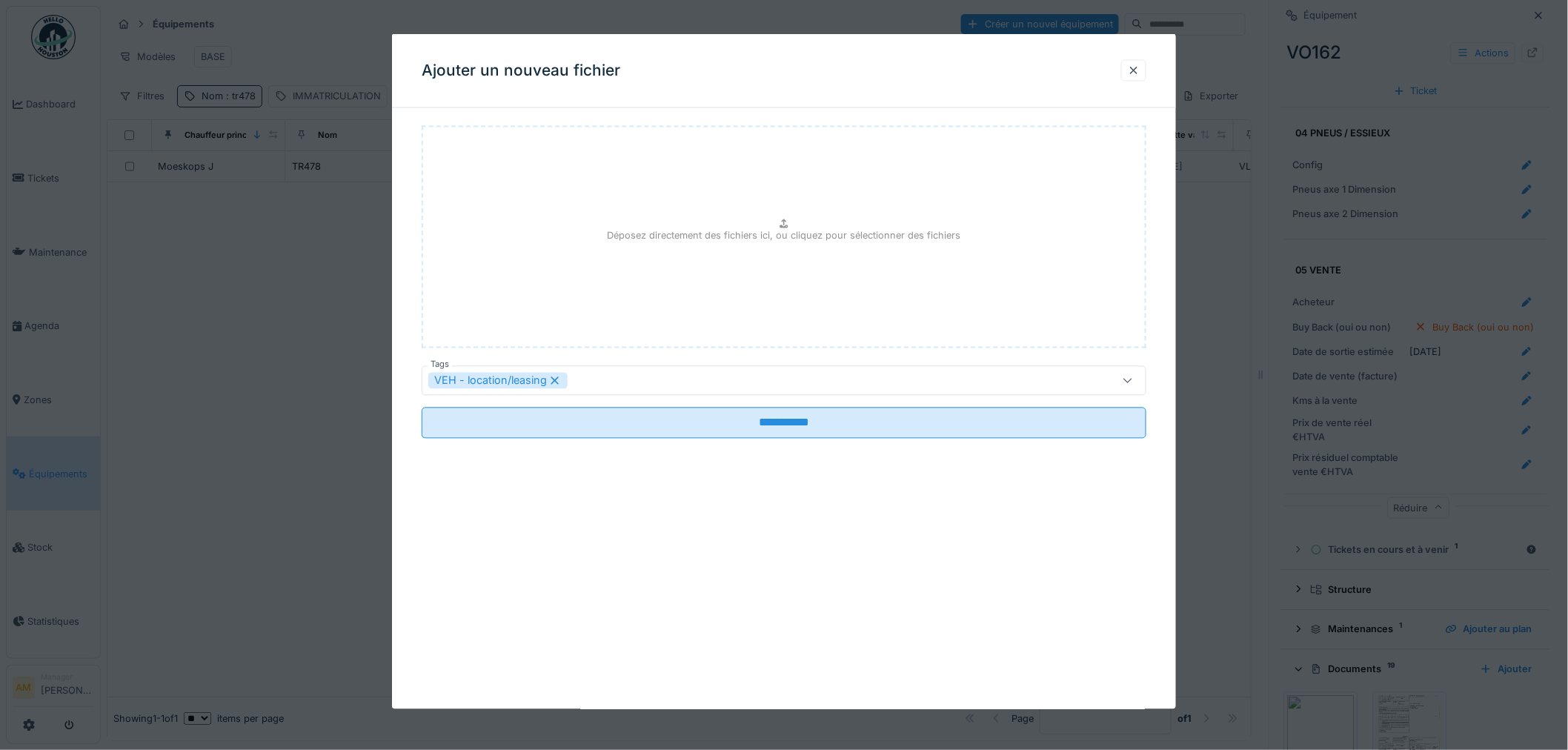
type input "**********"
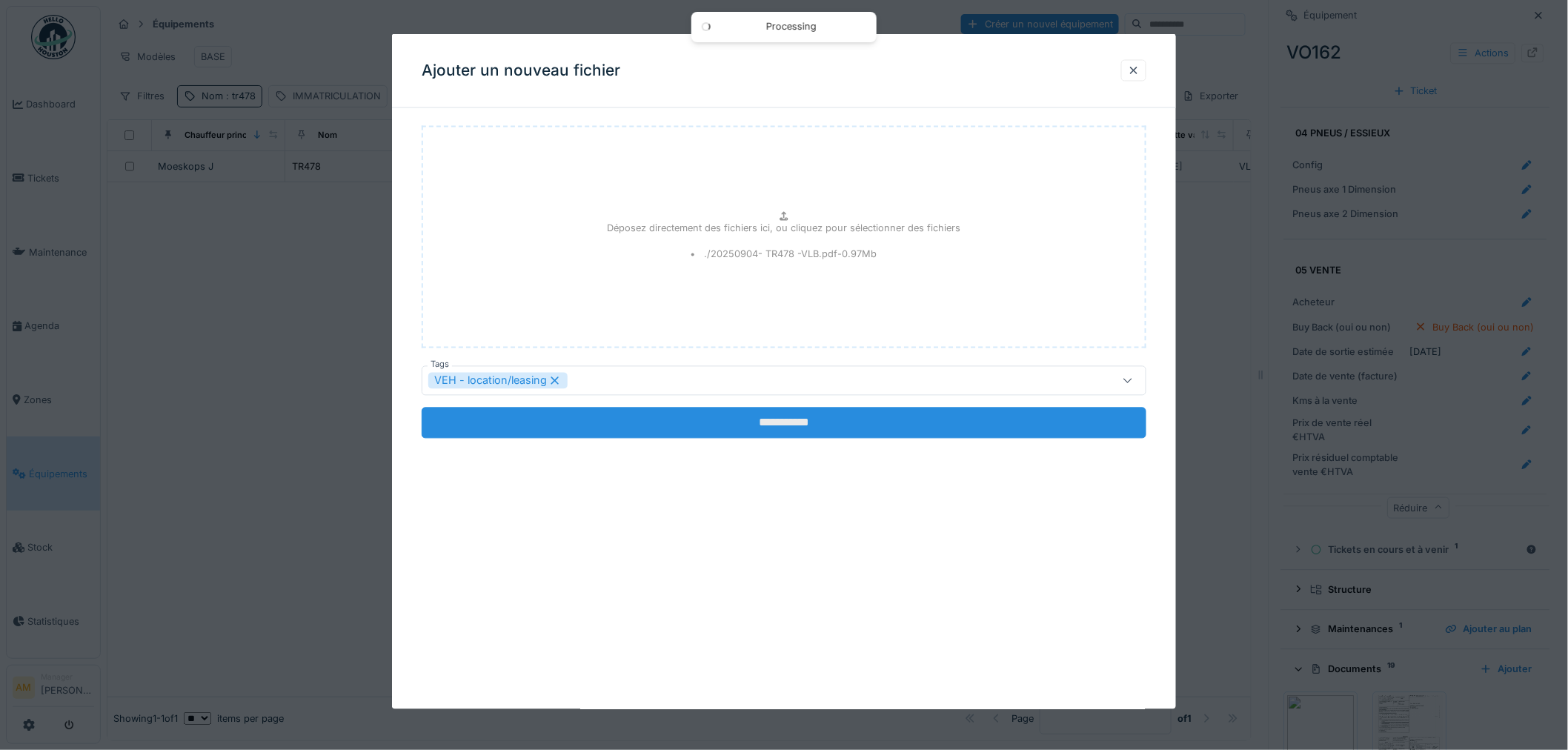
click at [754, 426] on input "**********" at bounding box center [784, 424] width 725 height 31
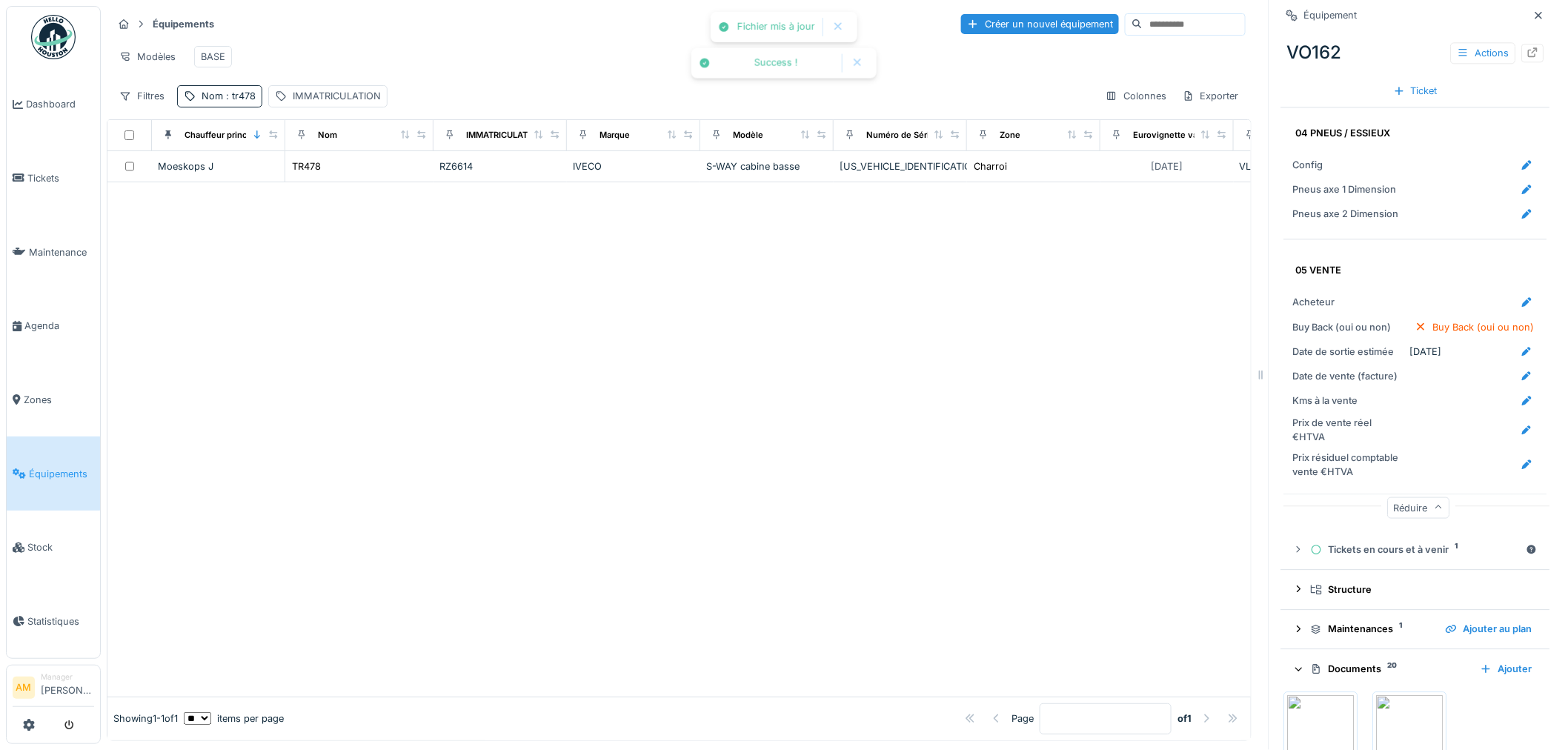
click at [1342, 659] on div "Documents 20 Ajouter" at bounding box center [1416, 668] width 246 height 20
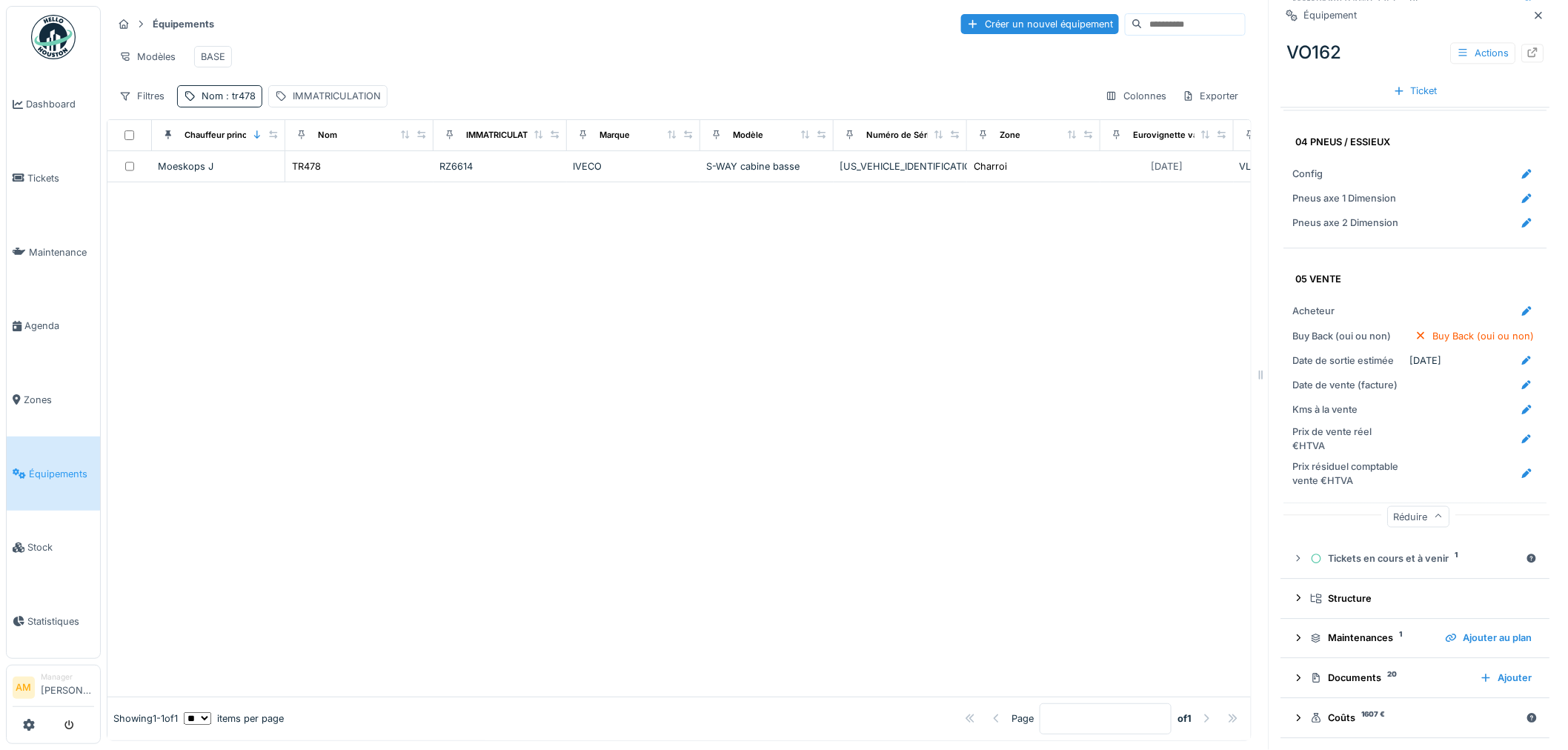
click at [1527, 47] on icon at bounding box center [1533, 52] width 12 height 9
click at [323, 168] on div "TR478" at bounding box center [359, 167] width 137 height 15
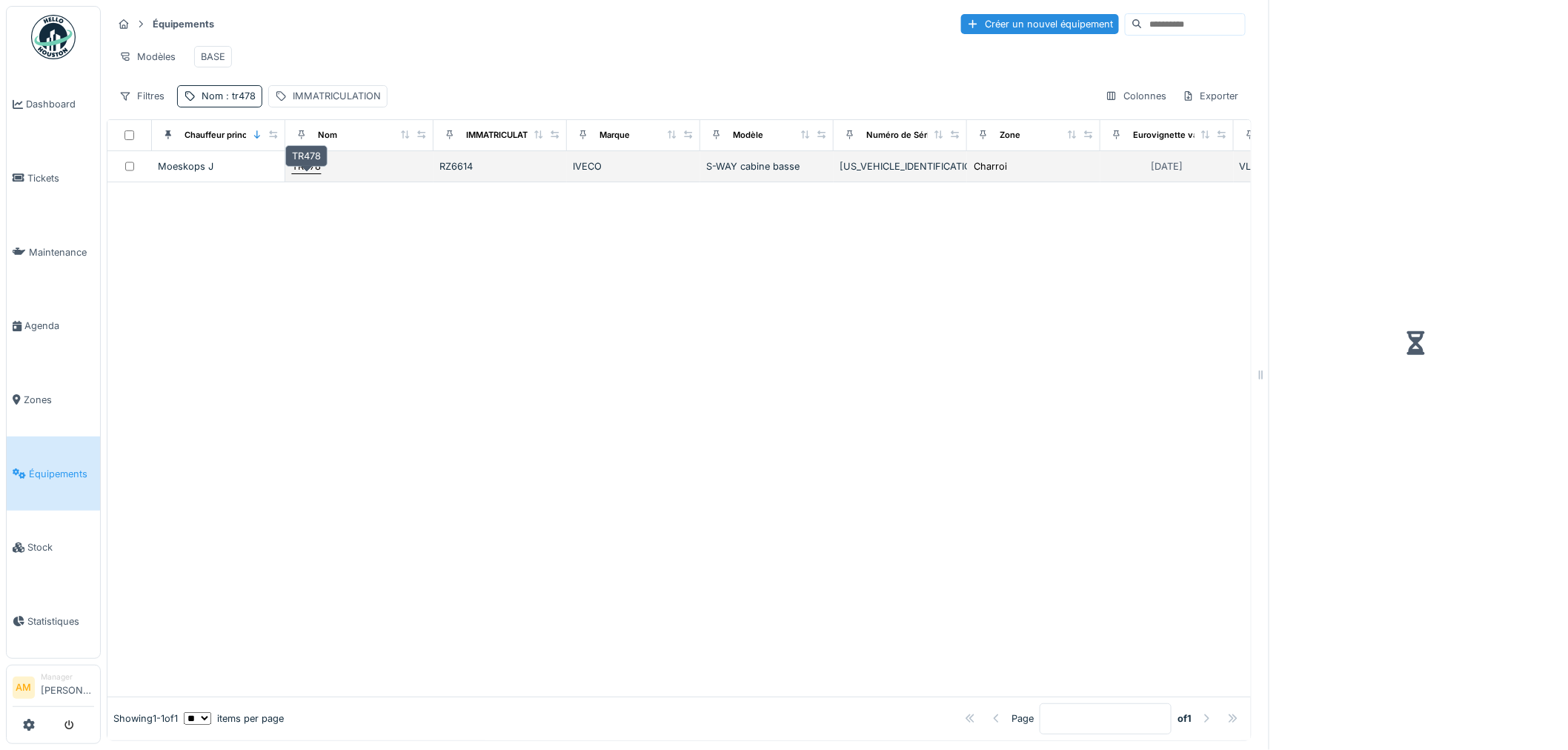
click at [319, 165] on div "TR478" at bounding box center [307, 167] width 29 height 14
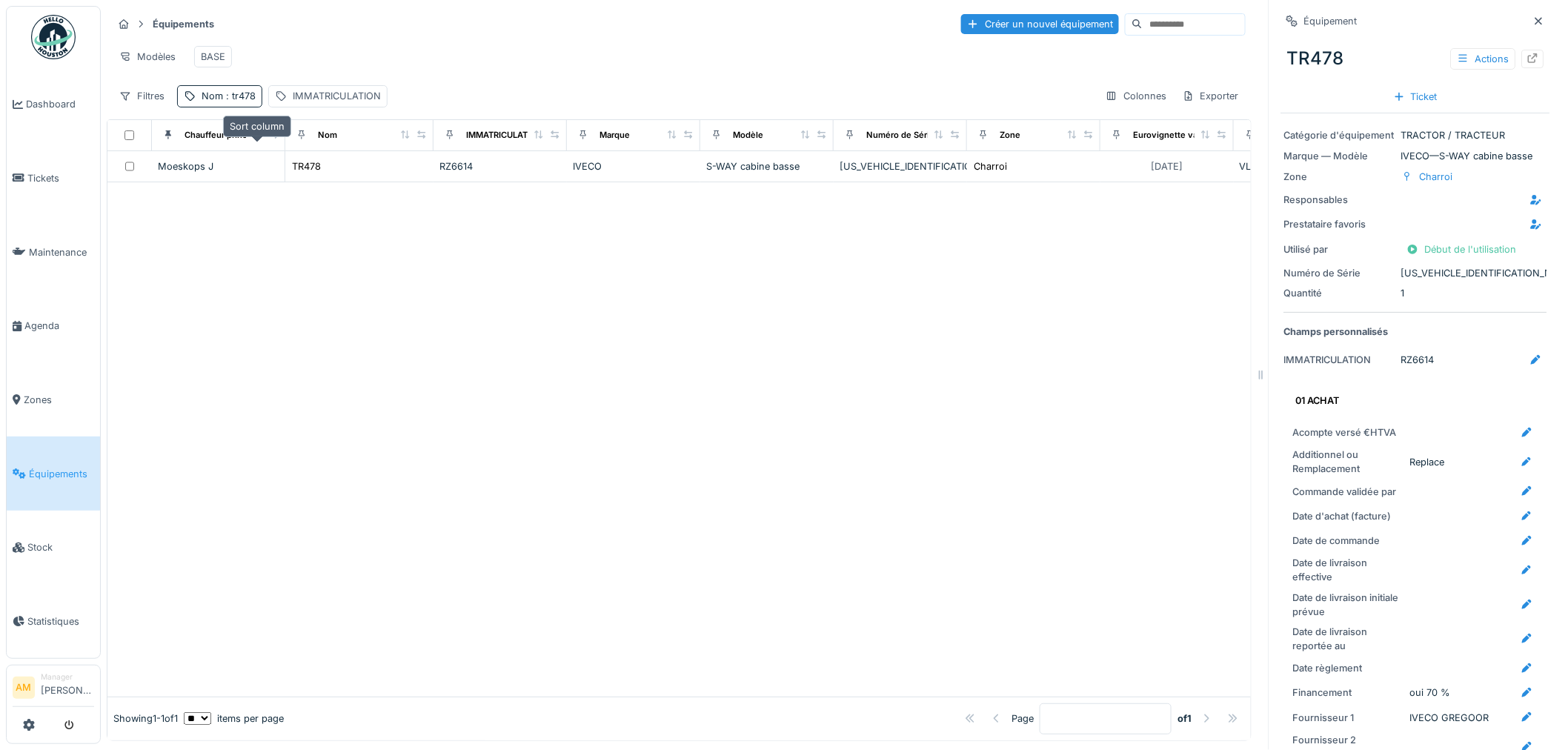
click at [257, 135] on icon at bounding box center [257, 134] width 6 height 8
click at [167, 137] on icon at bounding box center [168, 134] width 10 height 8
click at [514, 344] on div at bounding box center [678, 439] width 1143 height 515
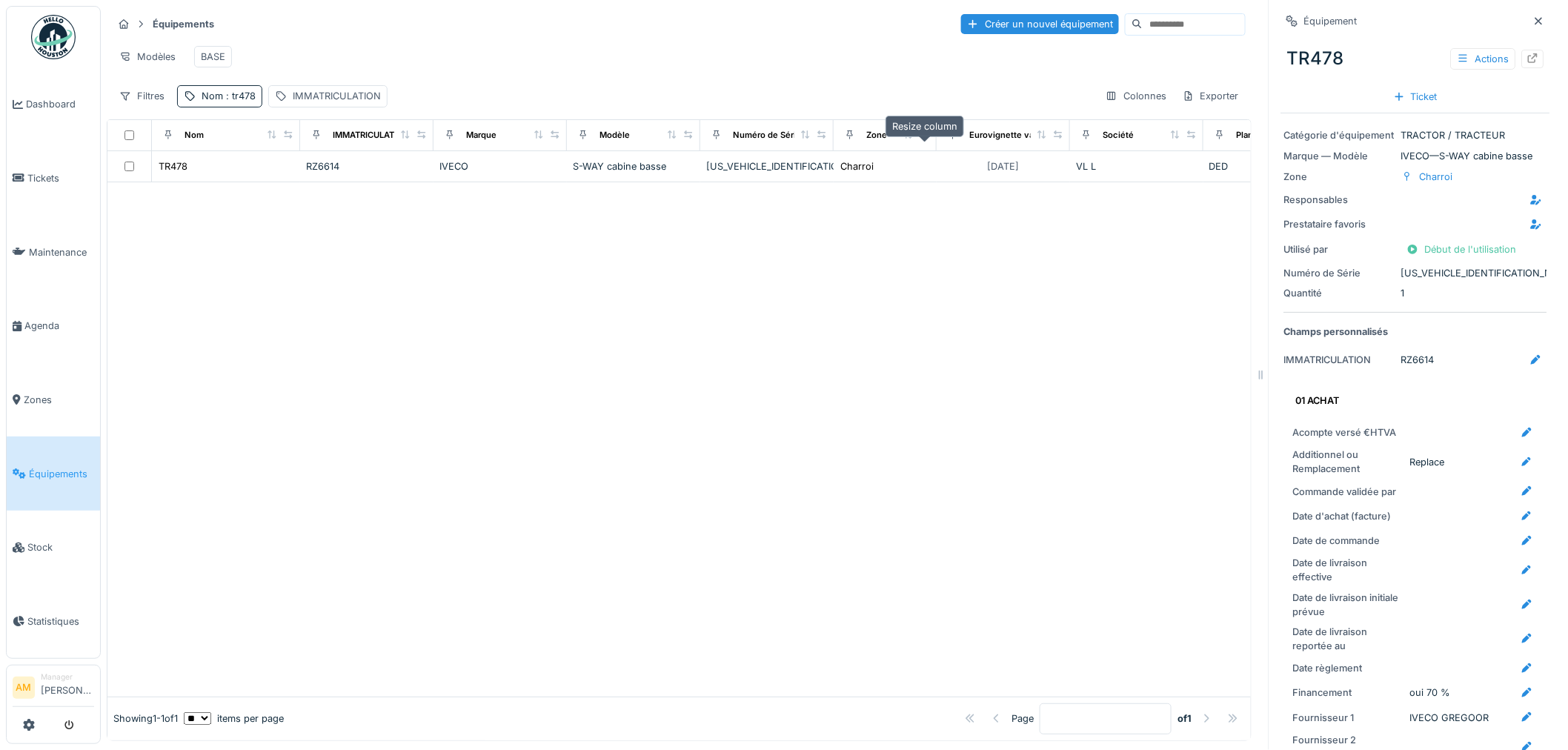
drag, startPoint x: 951, startPoint y: 138, endPoint x: 921, endPoint y: 142, distance: 30.3
click at [921, 142] on div at bounding box center [925, 135] width 10 height 13
drag, startPoint x: 1183, startPoint y: 136, endPoint x: 1168, endPoint y: 137, distance: 15.0
click at [1168, 137] on div "Société" at bounding box center [1136, 136] width 121 height 19
click at [1154, 137] on tr "Nom IMMATRICULATION Marque Modèle Numéro de Série Zone Eurovignette valide jusq…" at bounding box center [900, 136] width 1585 height 31
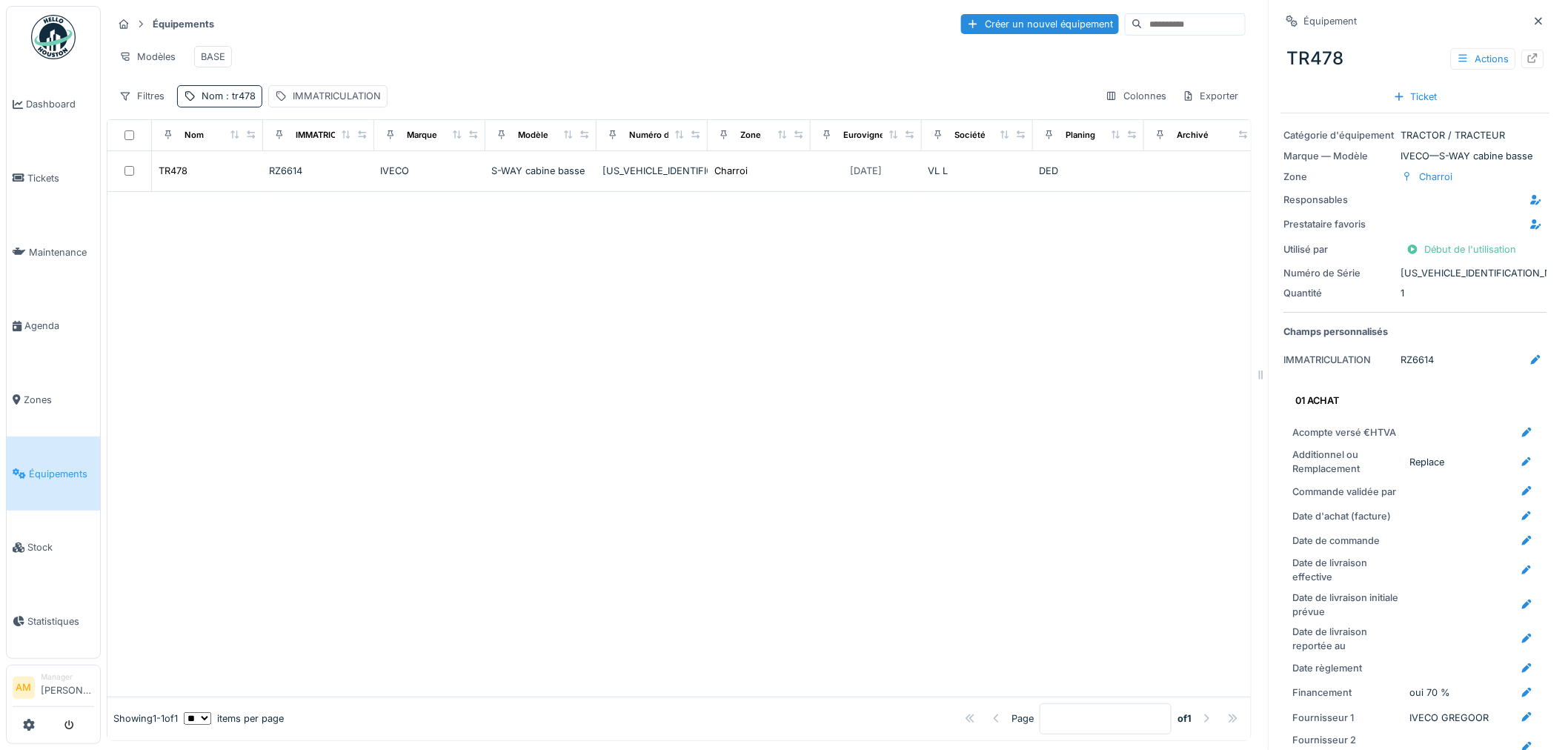
click at [951, 312] on div at bounding box center [678, 444] width 1143 height 505
click at [1200, 262] on div at bounding box center [678, 444] width 1143 height 505
click at [836, 300] on div at bounding box center [678, 444] width 1143 height 505
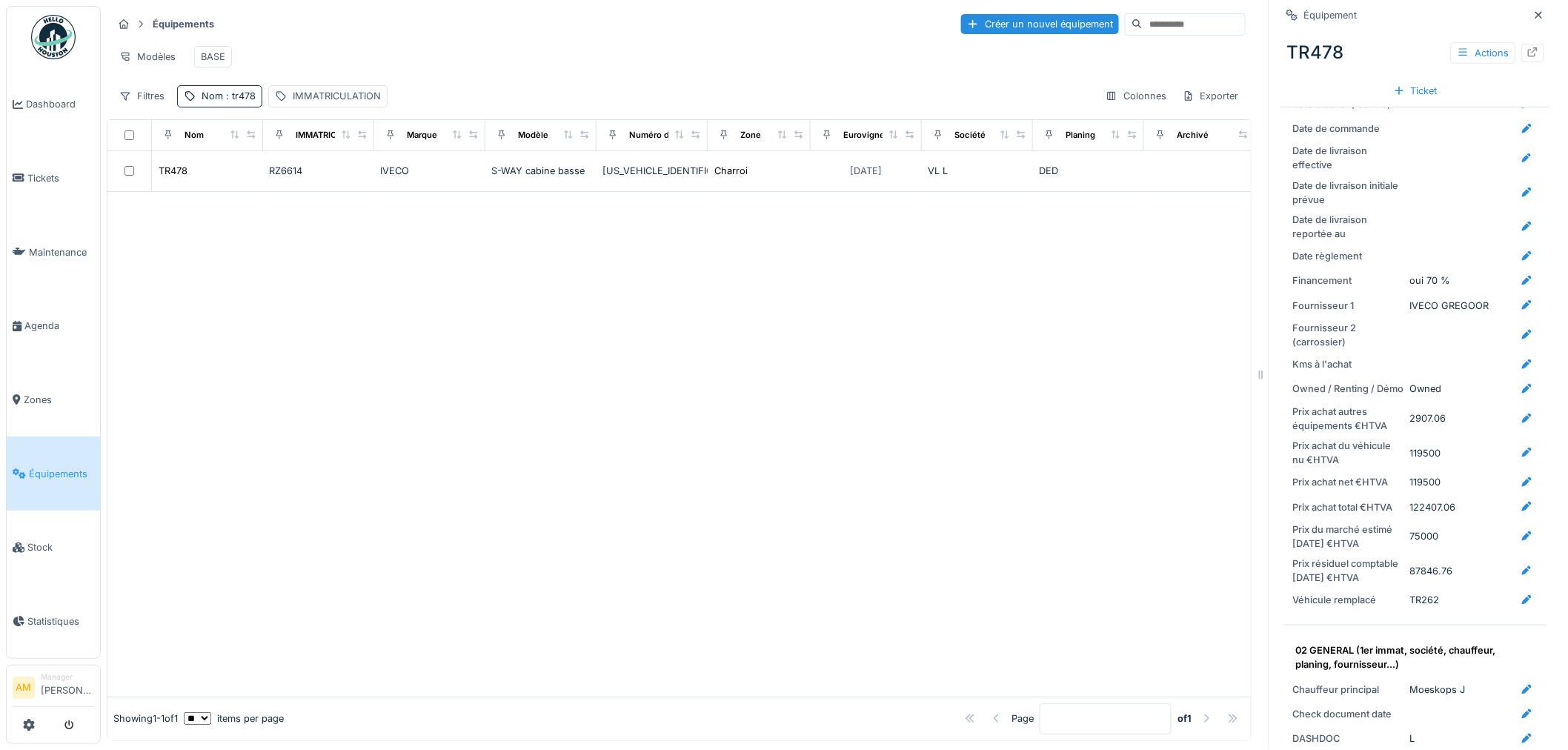
scroll to position [247, 0]
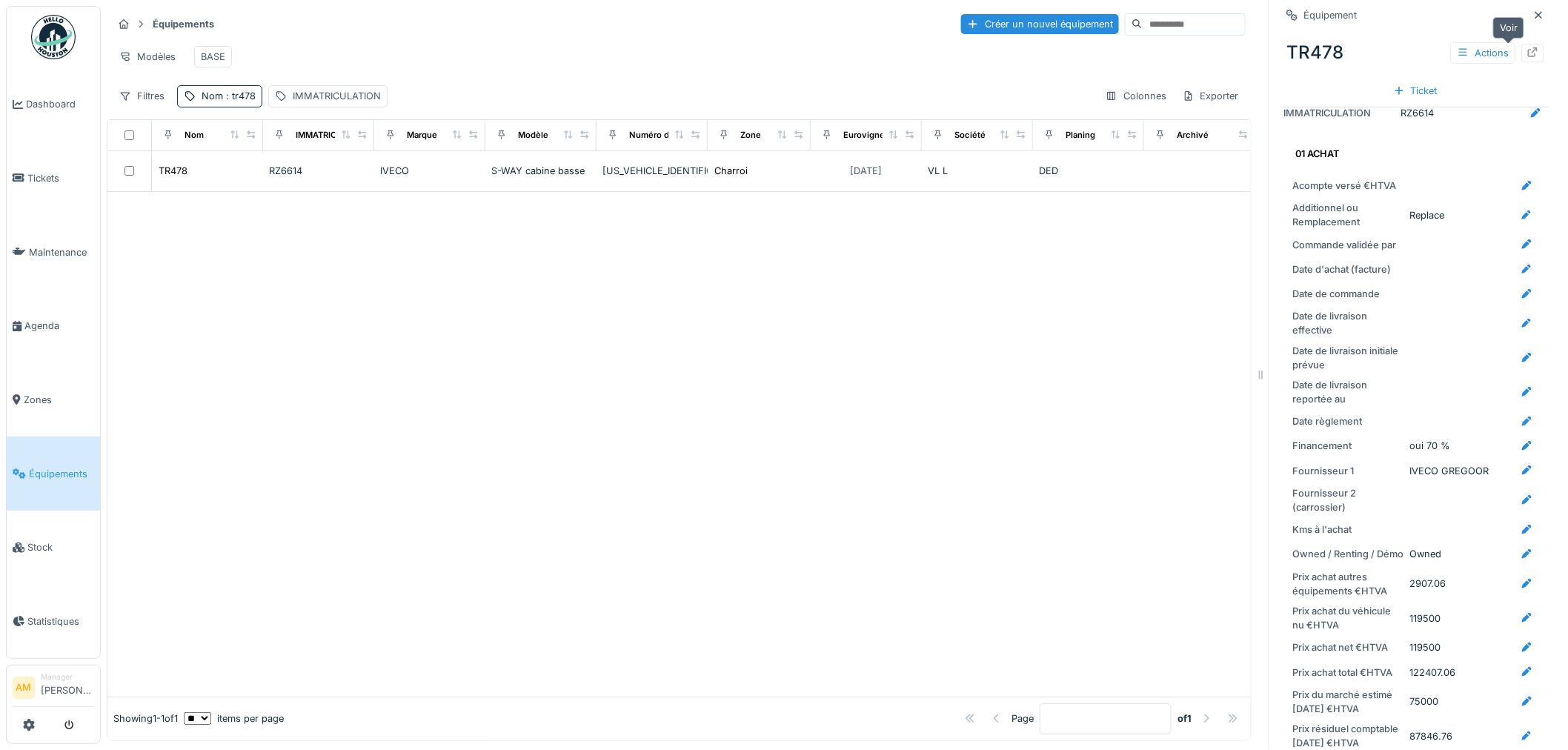
click at [1527, 47] on icon at bounding box center [1533, 52] width 12 height 9
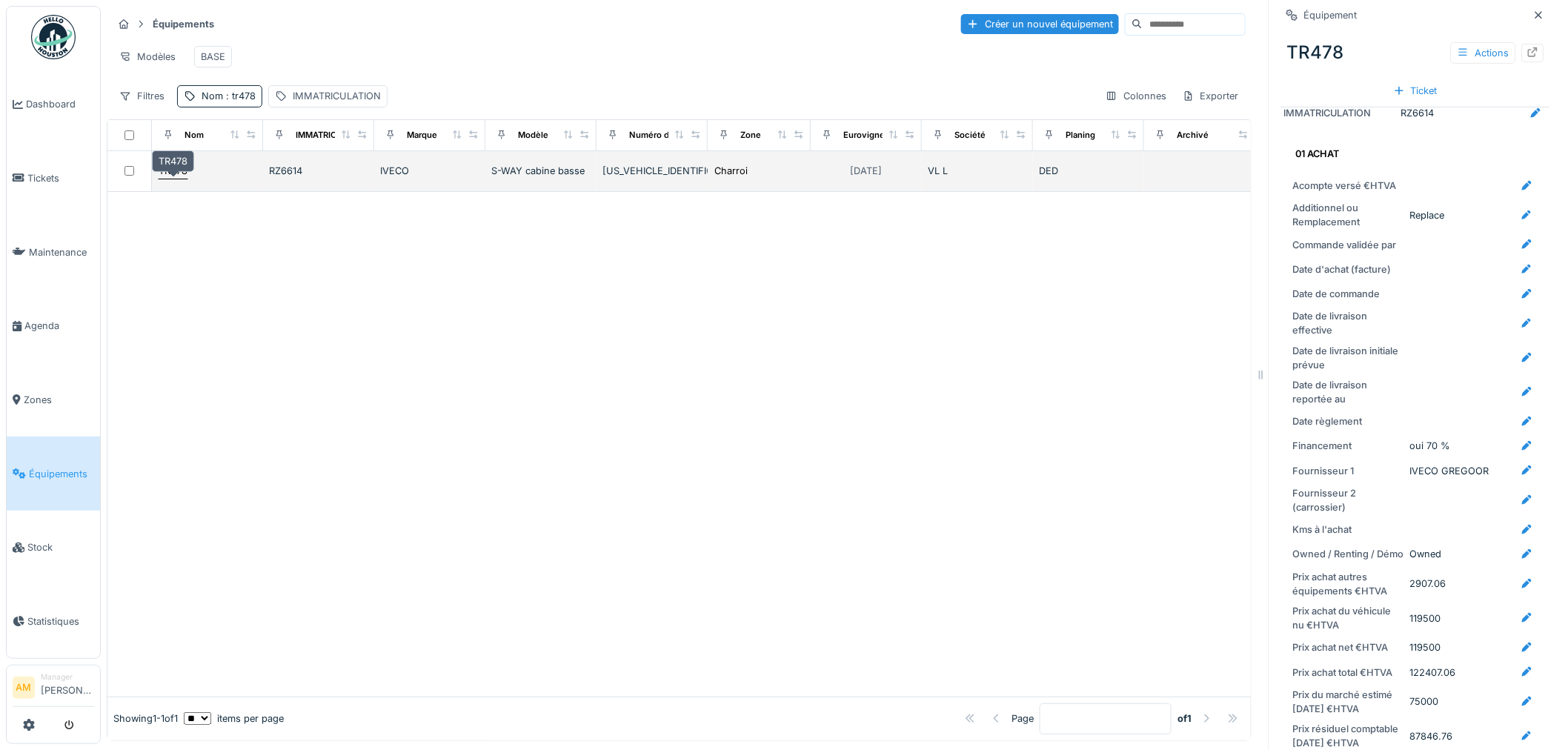
click at [187, 170] on div "TR478" at bounding box center [173, 171] width 29 height 14
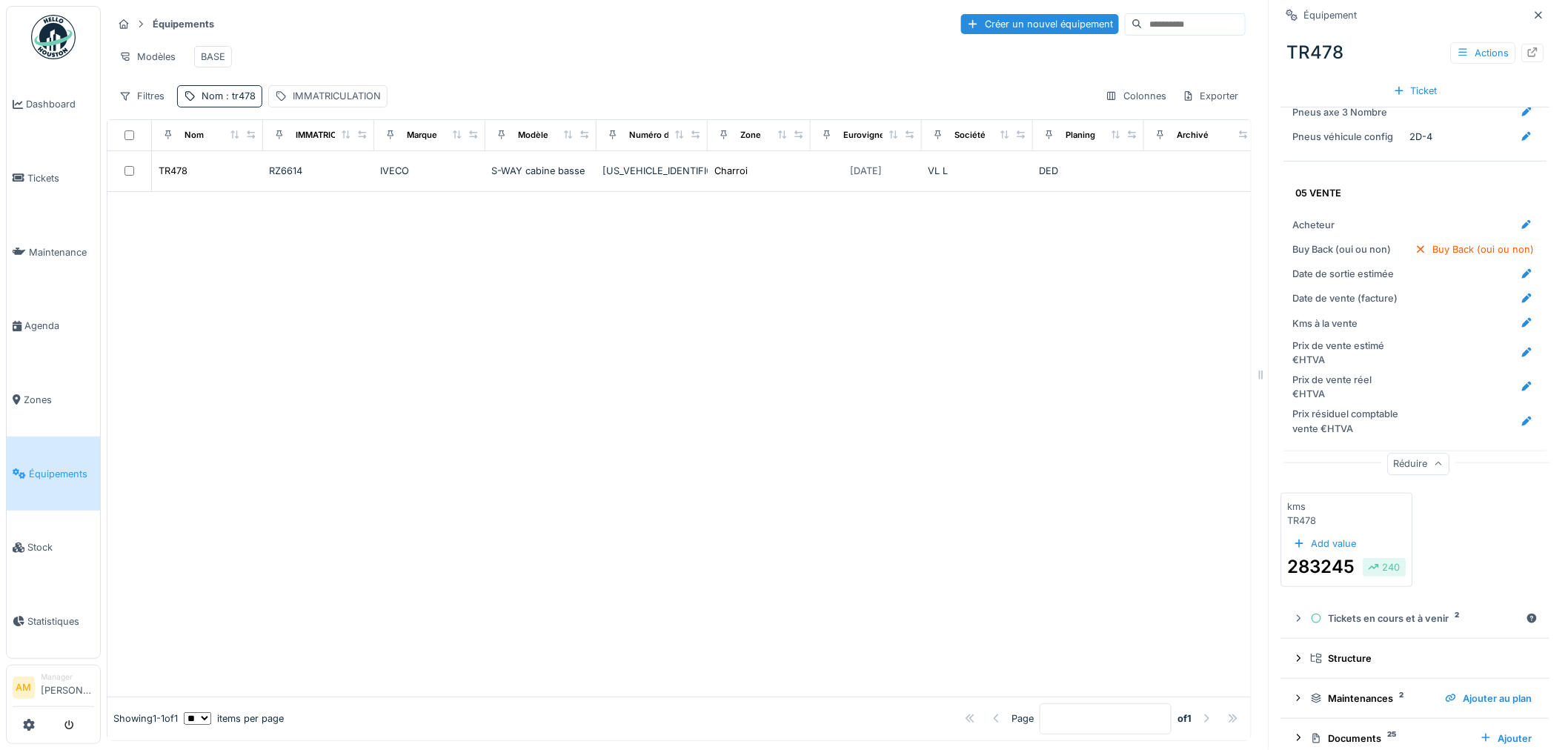
scroll to position [2674, 0]
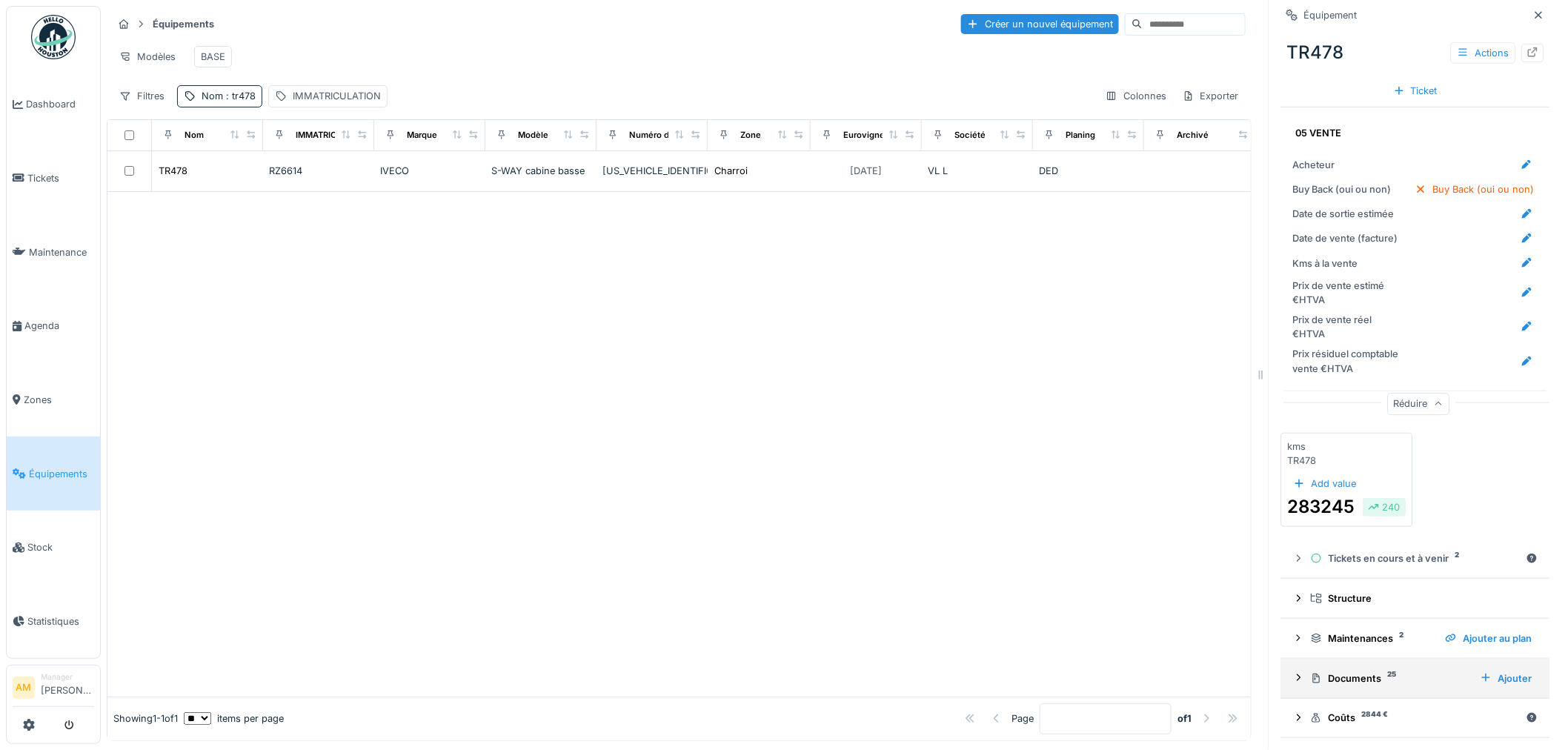
click at [1362, 672] on div "Documents 25" at bounding box center [1389, 679] width 158 height 14
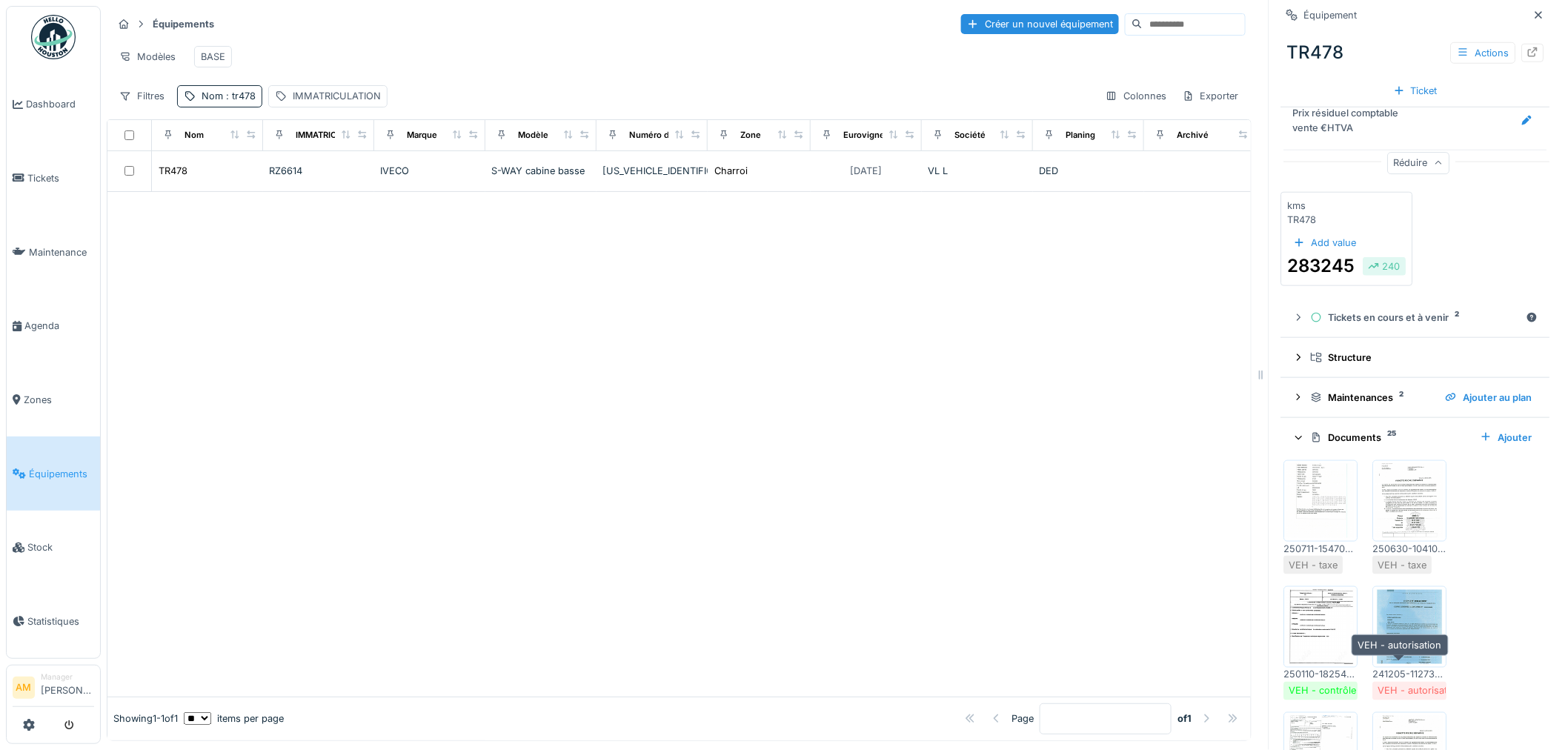
scroll to position [3168, 0]
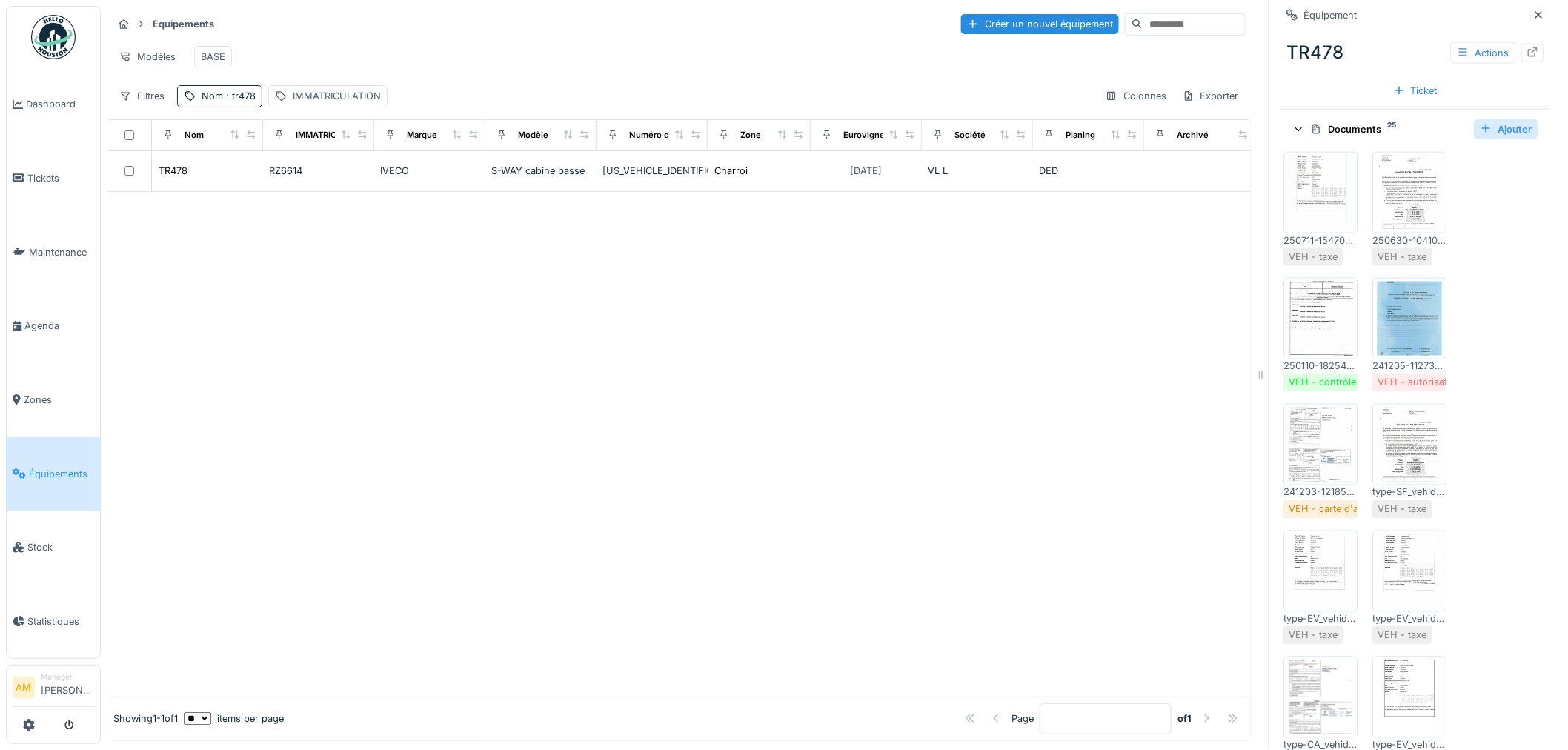
click at [1490, 139] on div "Ajouter" at bounding box center [1506, 129] width 64 height 20
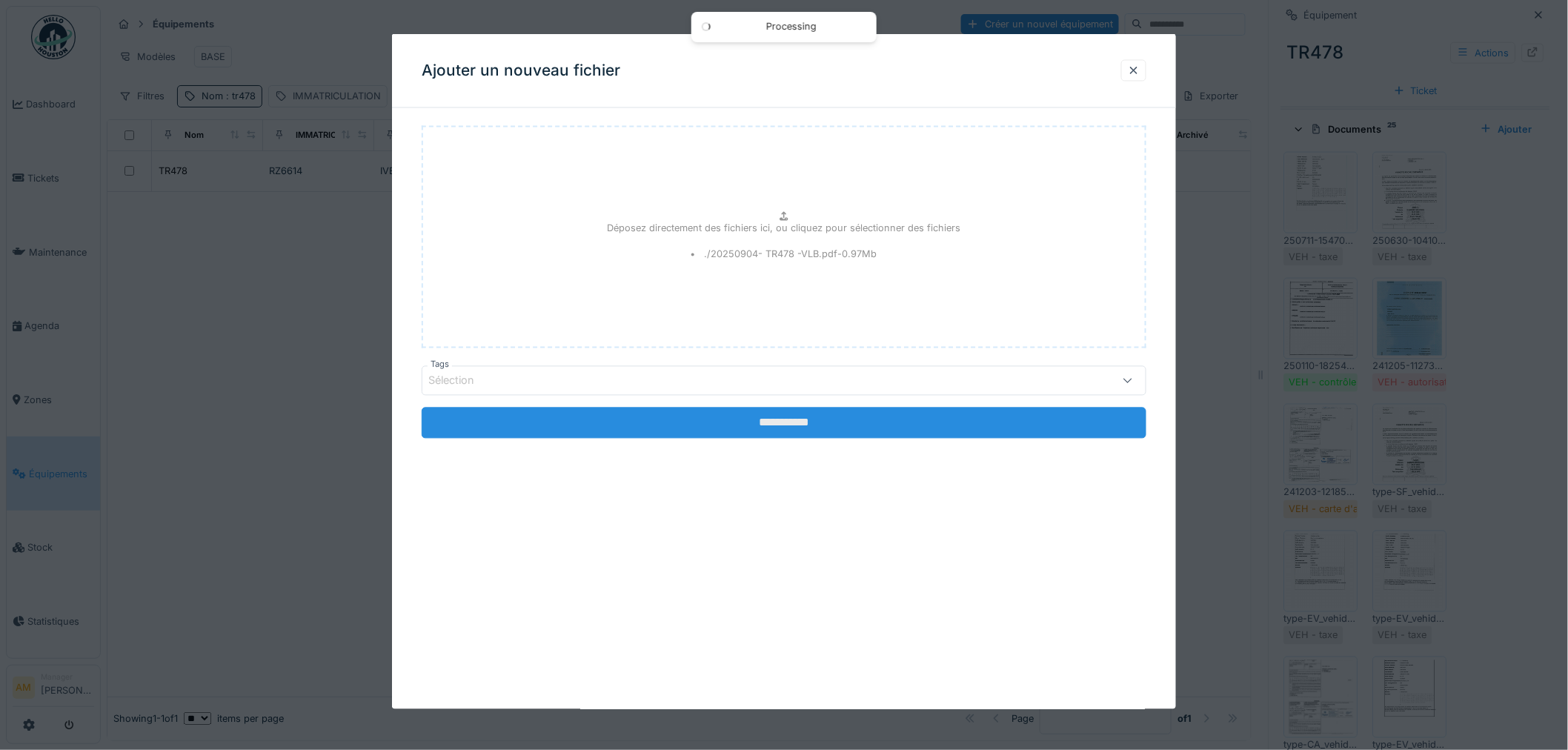
click at [654, 430] on input "**********" at bounding box center [784, 424] width 725 height 31
click at [861, 430] on input "**********" at bounding box center [784, 424] width 725 height 31
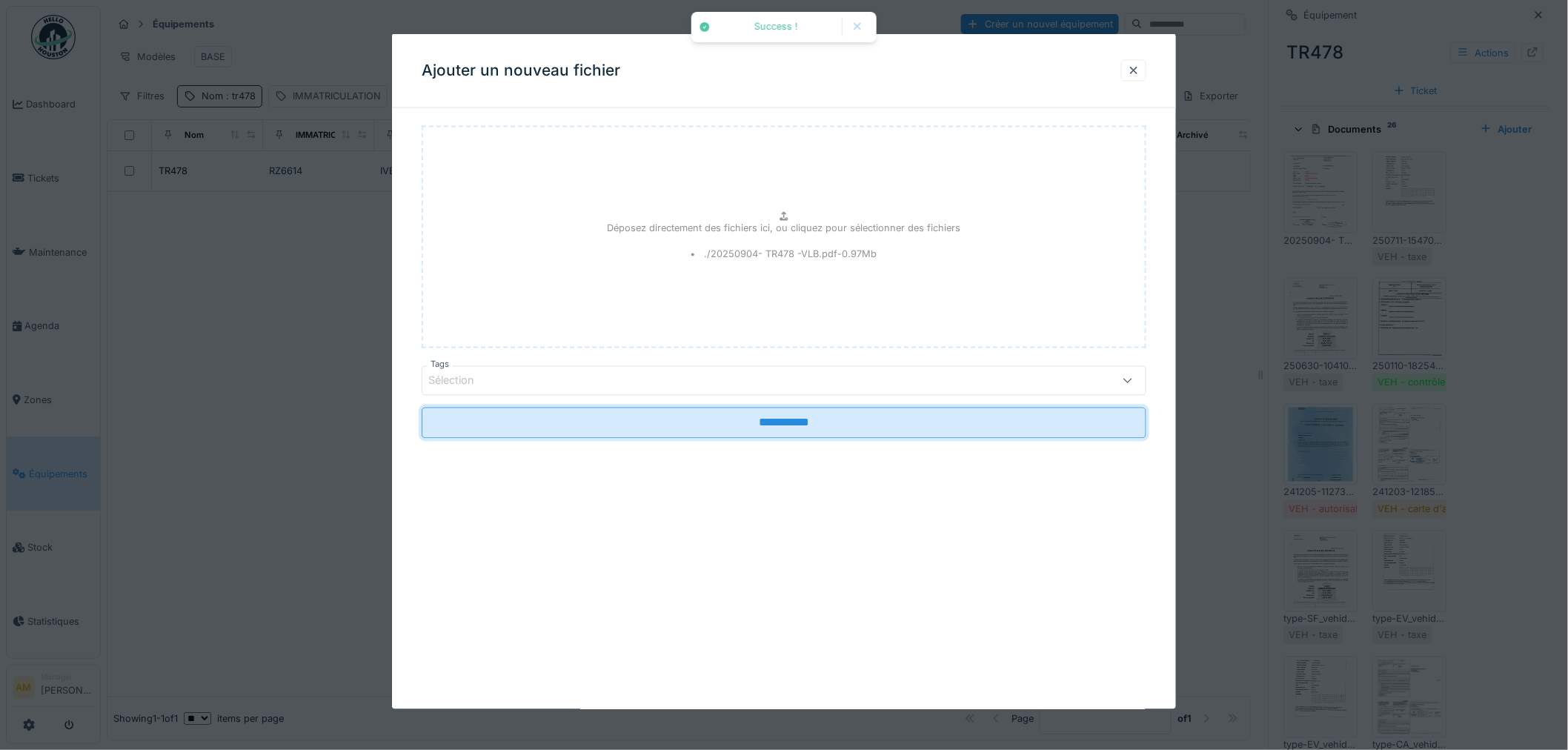
click at [1310, 263] on div at bounding box center [784, 375] width 1568 height 750
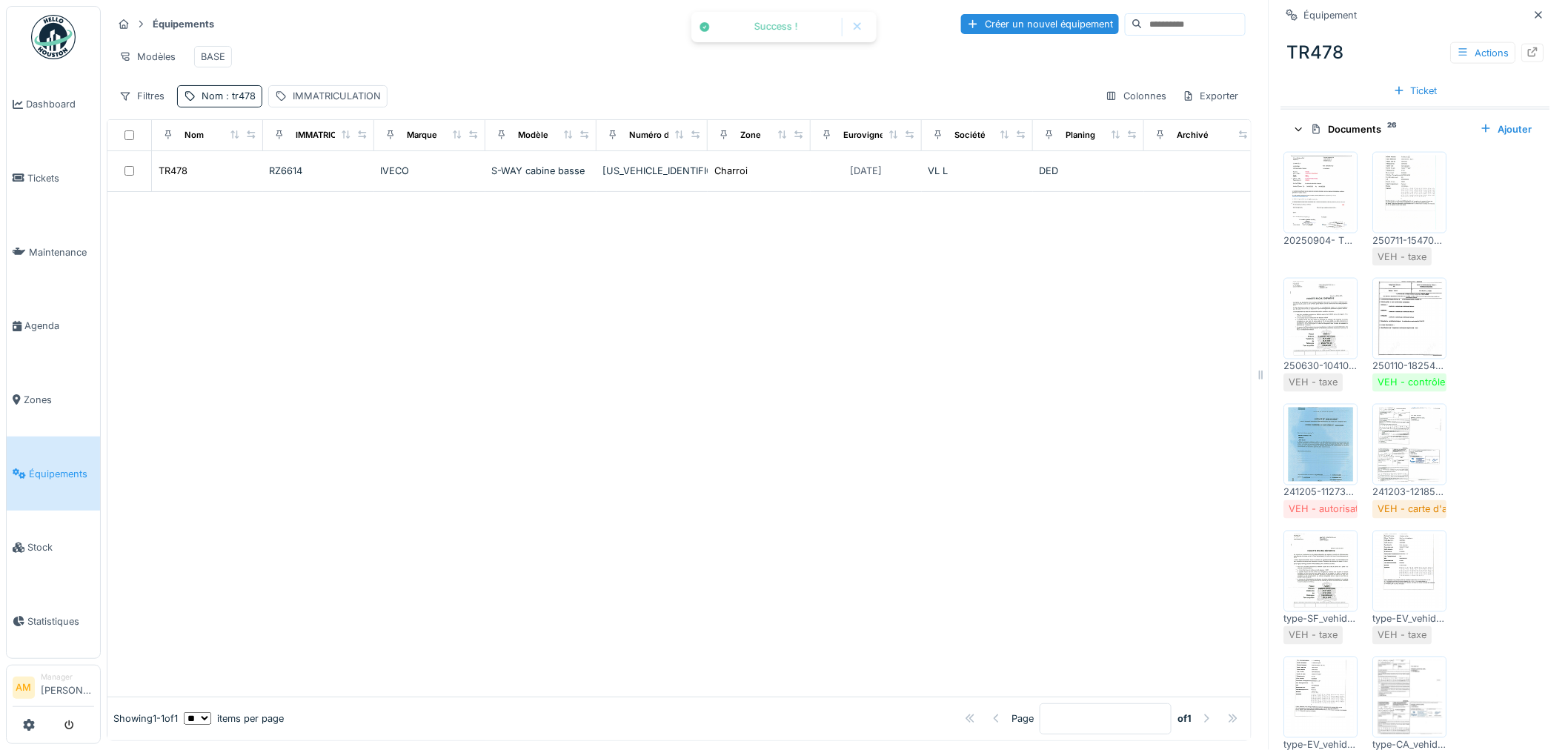
click at [1312, 229] on img at bounding box center [1322, 192] width 67 height 74
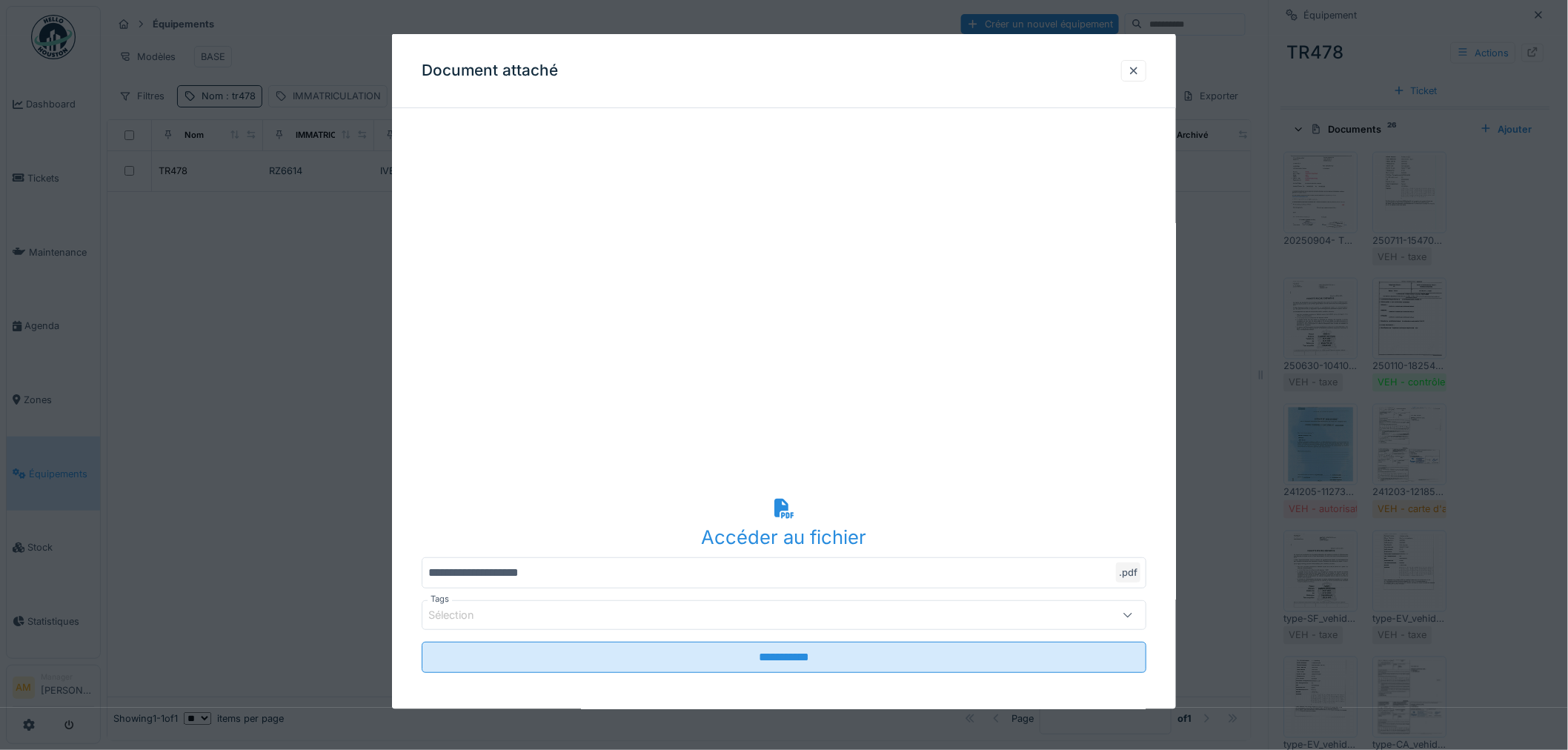
click at [724, 619] on div "Sélection" at bounding box center [743, 615] width 629 height 16
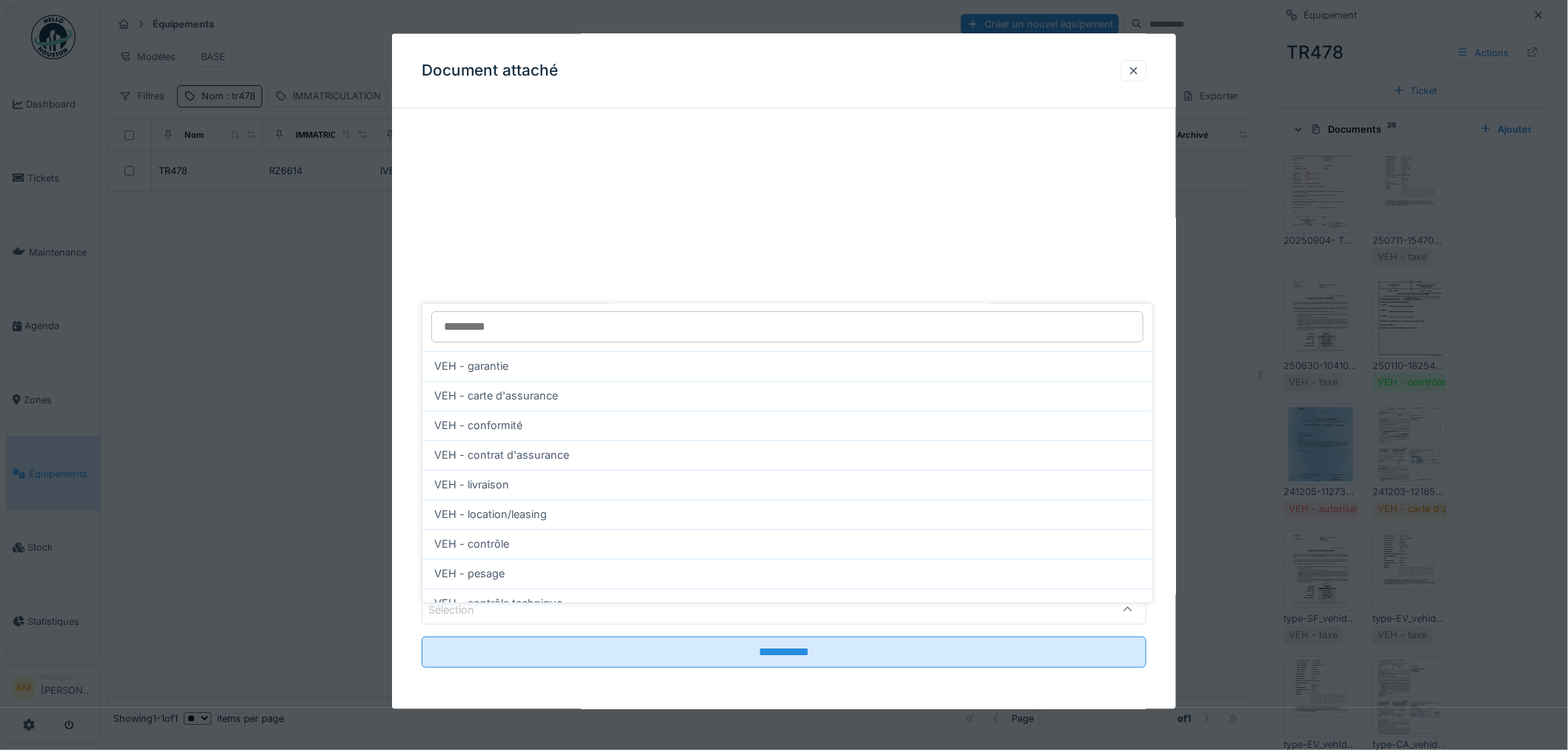
scroll to position [0, 0]
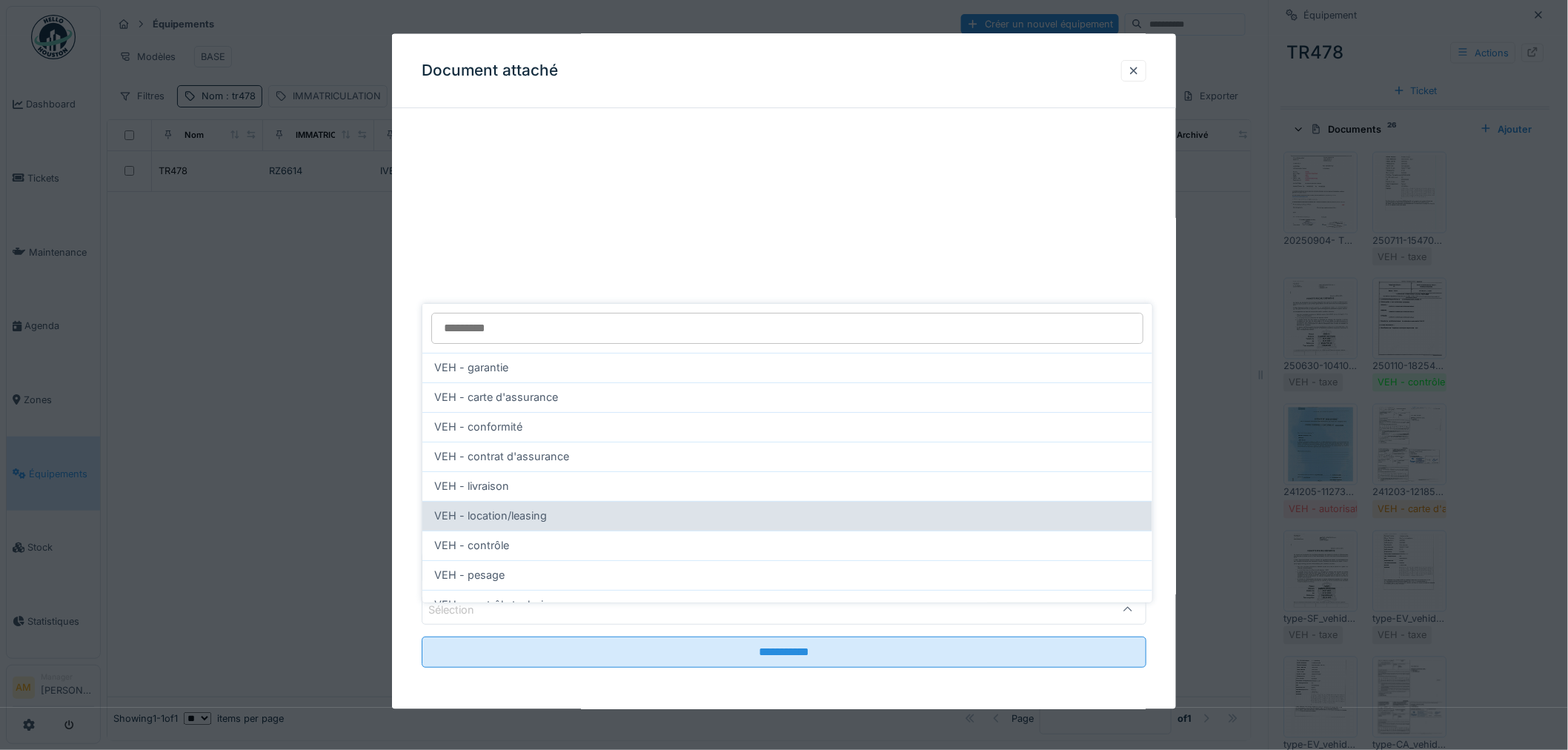
click at [635, 501] on div "VEH - location/leasing" at bounding box center [787, 515] width 730 height 30
type input "***"
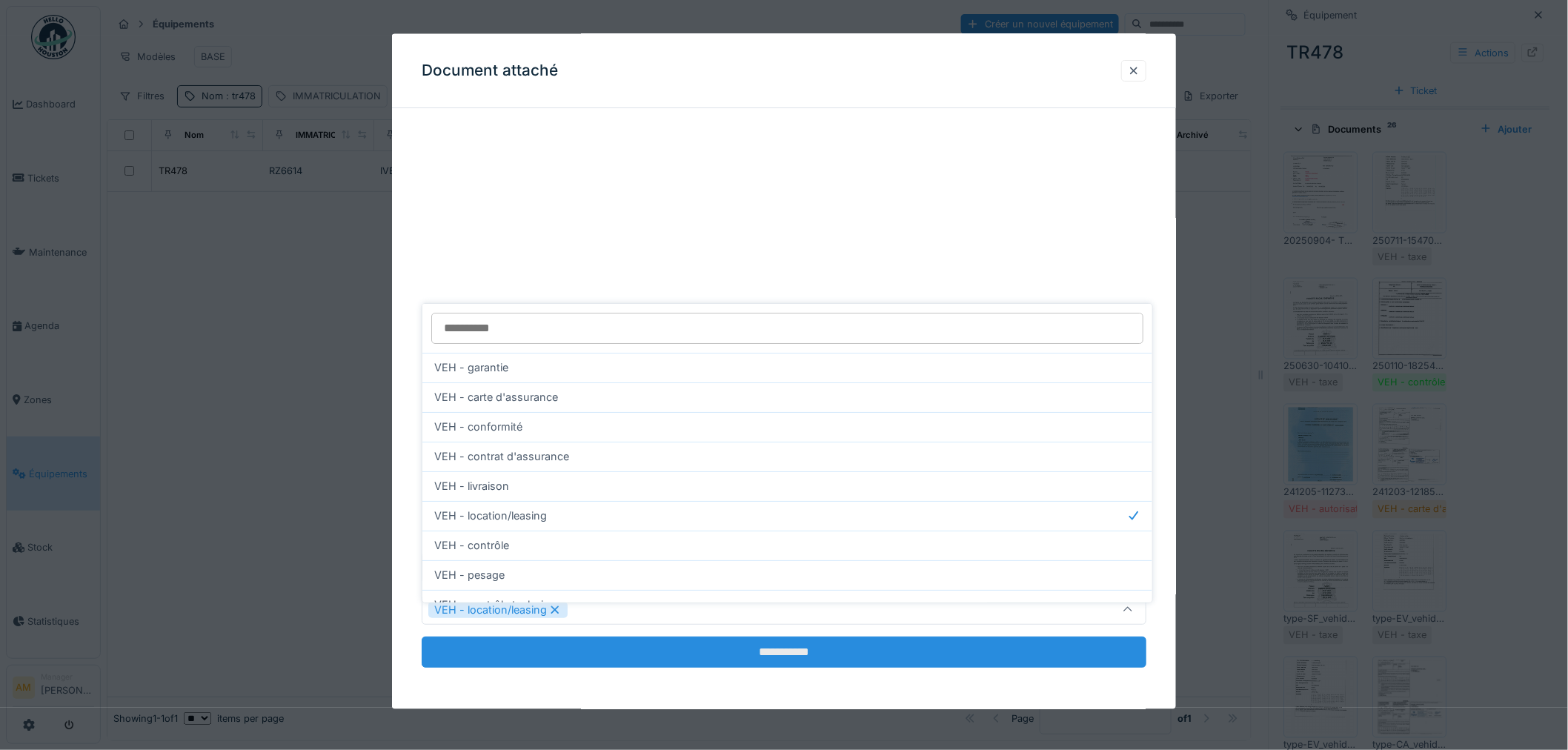
click at [650, 641] on input "**********" at bounding box center [784, 652] width 725 height 31
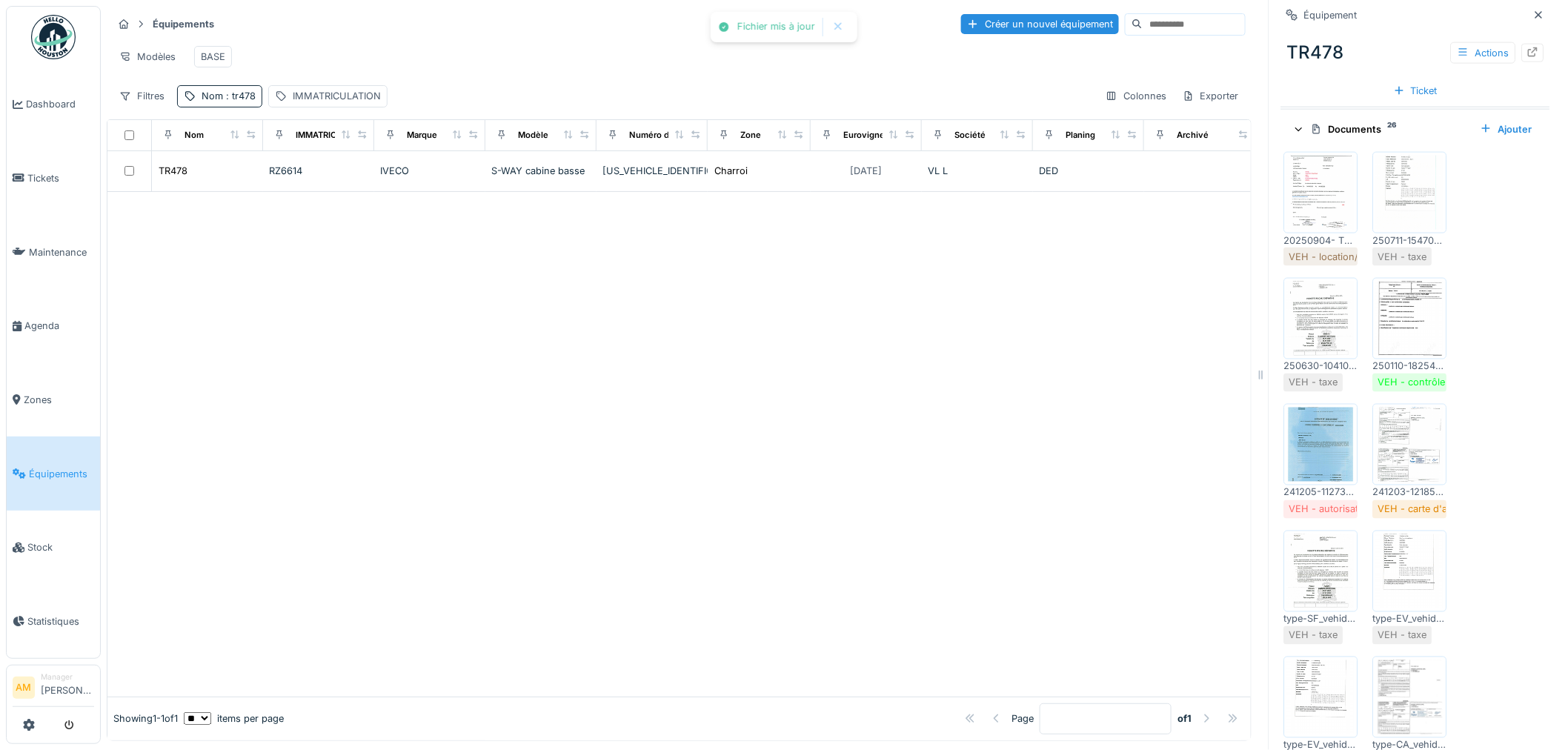
click at [830, 387] on div at bounding box center [678, 444] width 1143 height 505
click at [525, 360] on div at bounding box center [678, 444] width 1143 height 505
drag, startPoint x: 425, startPoint y: 264, endPoint x: 392, endPoint y: 286, distance: 39.7
click at [457, 323] on div at bounding box center [678, 444] width 1143 height 505
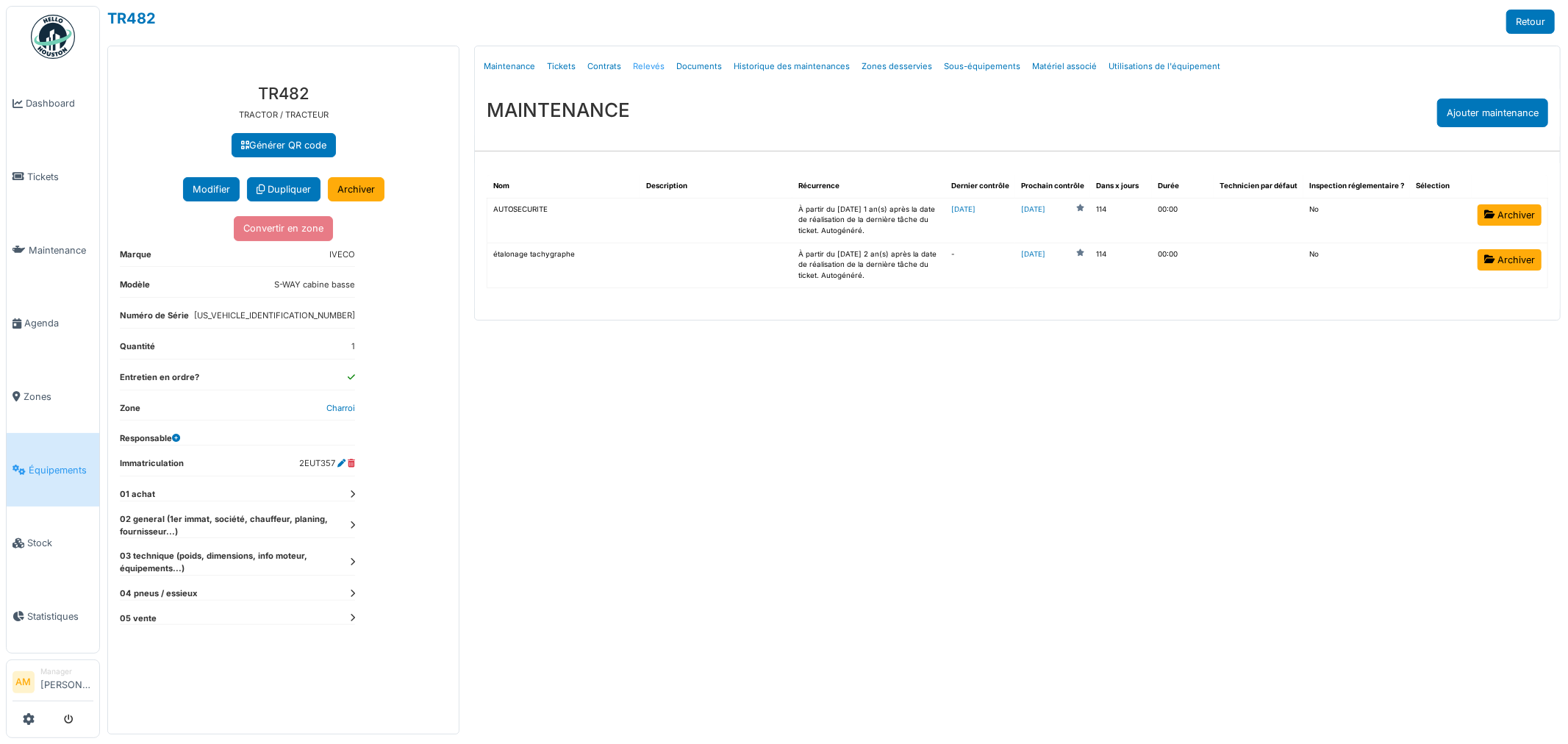
click at [642, 65] on link "Relevés" at bounding box center [648, 66] width 43 height 35
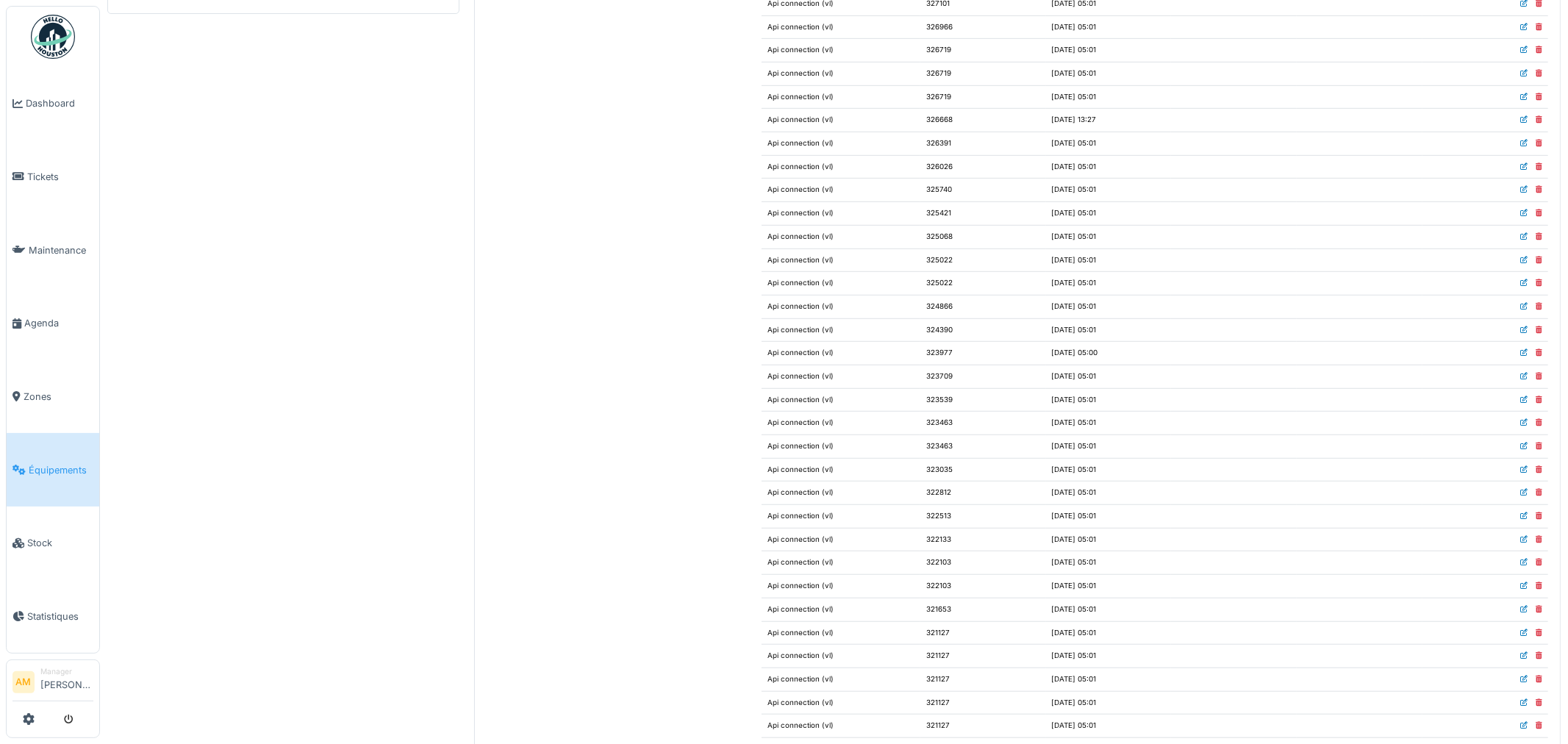
scroll to position [571, 0]
drag, startPoint x: 944, startPoint y: 135, endPoint x: 892, endPoint y: 127, distance: 52.6
click at [892, 127] on tr "Api connection (vl) 327319 2025/09/25 @ 05:01" at bounding box center [1154, 130] width 786 height 24
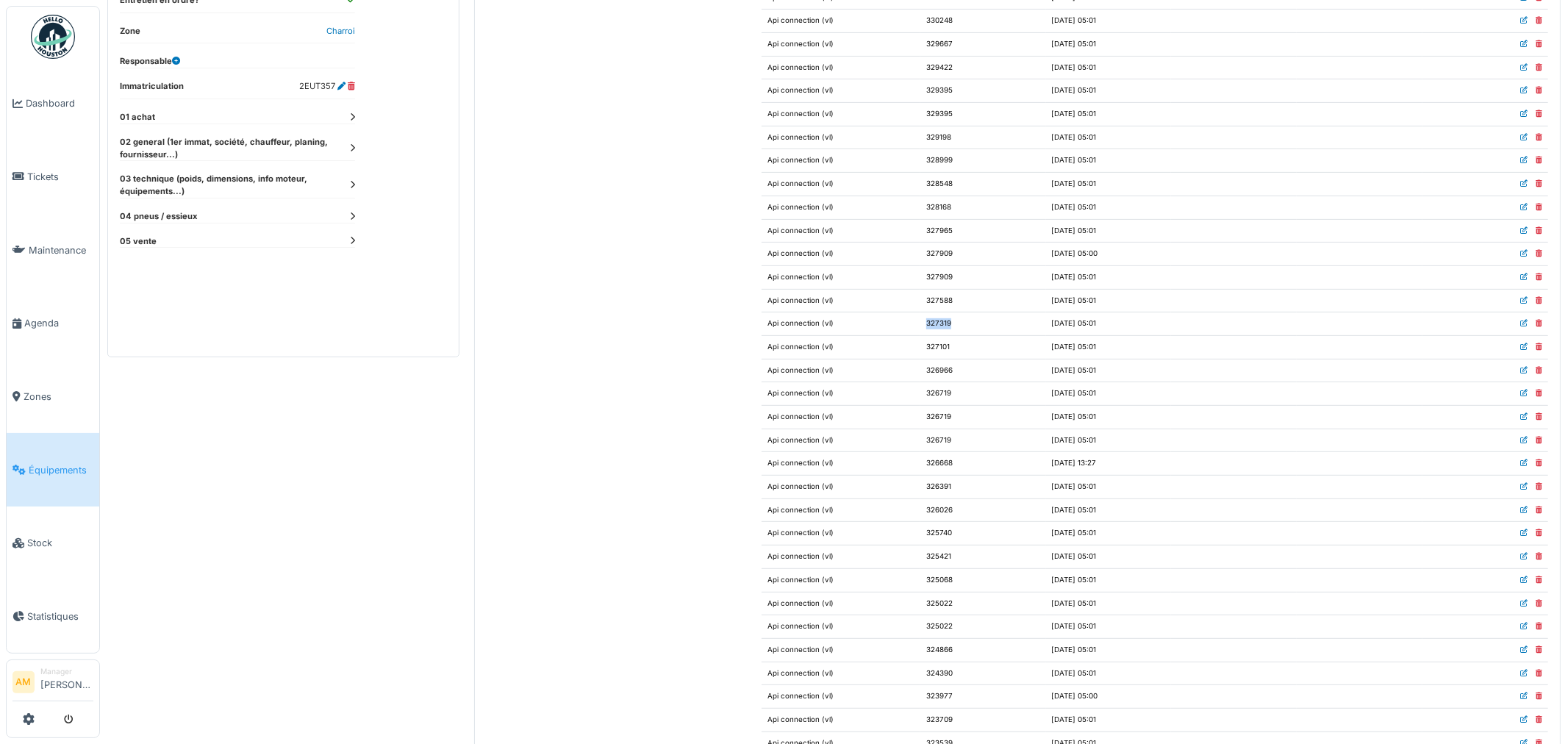
scroll to position [164, 0]
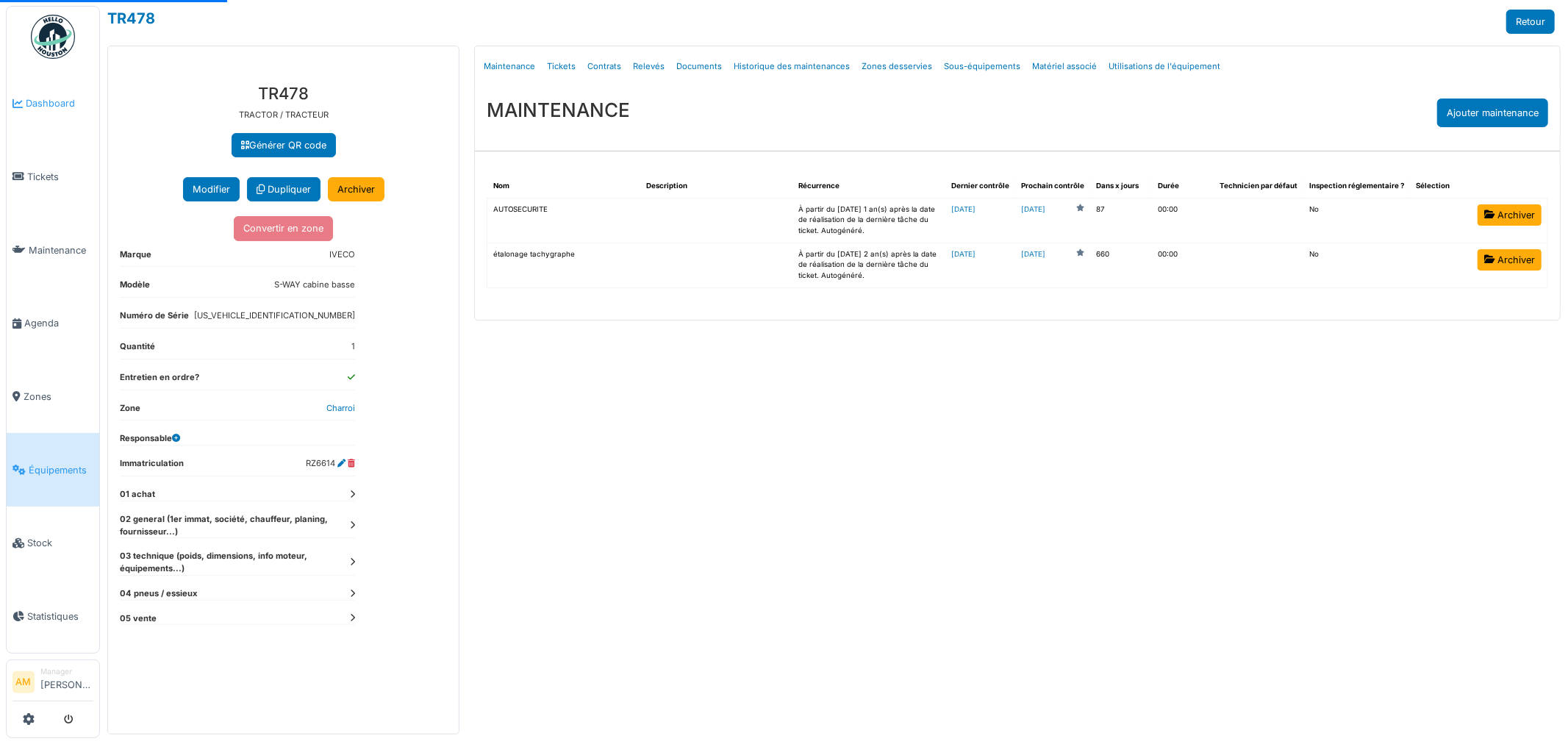
select select "***"
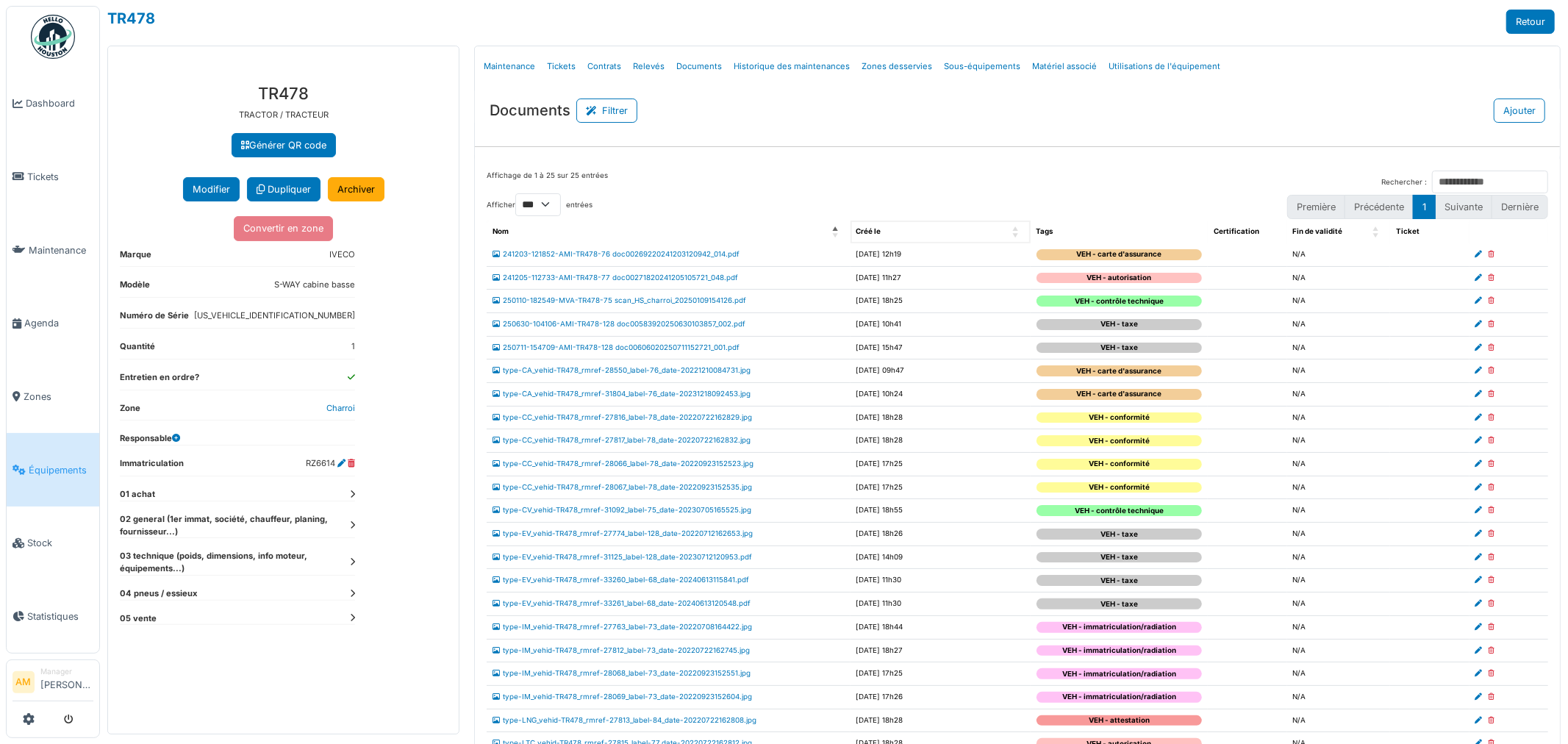
click at [881, 230] on div "Créé le" at bounding box center [932, 232] width 152 height 11
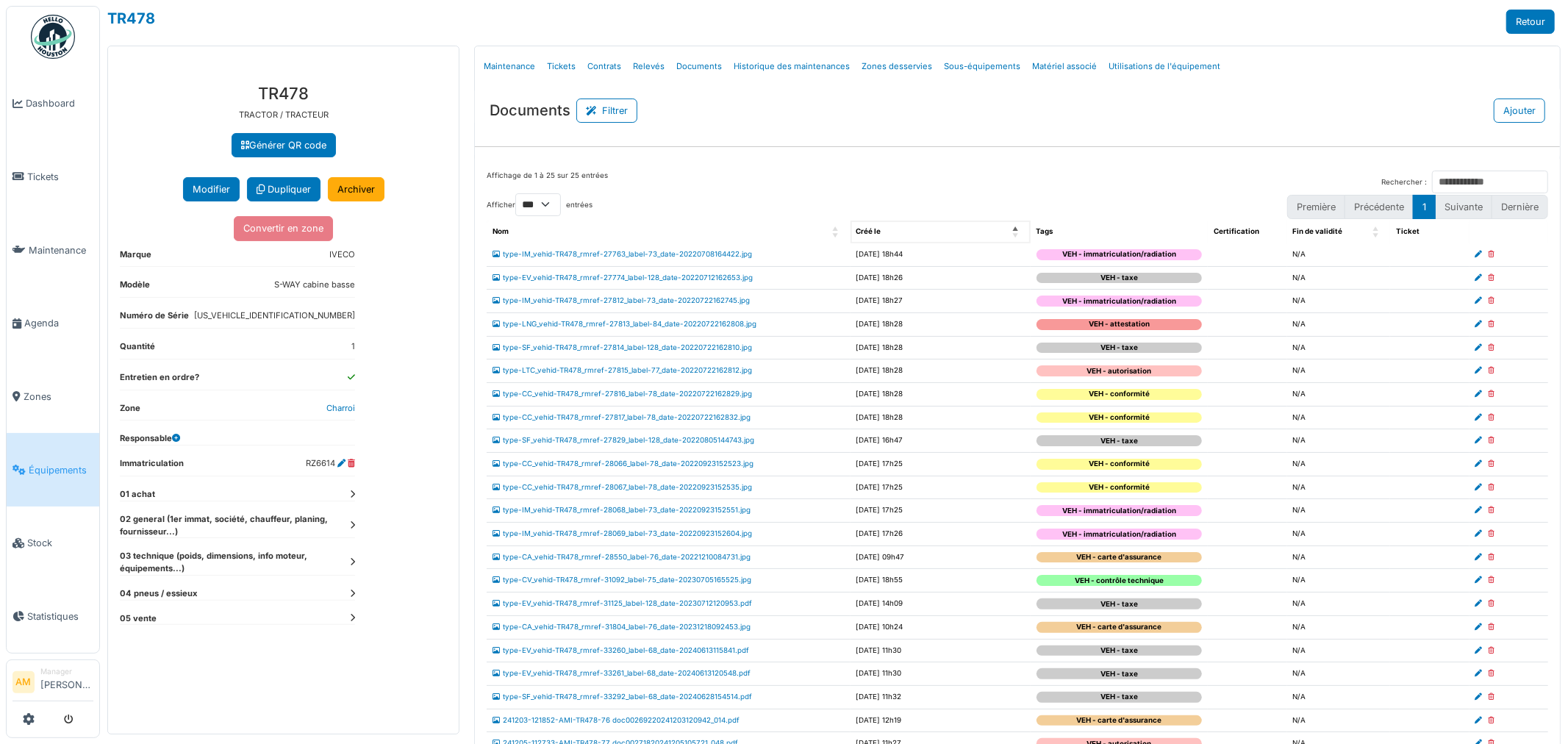
click at [882, 227] on div "Créé le" at bounding box center [932, 232] width 152 height 11
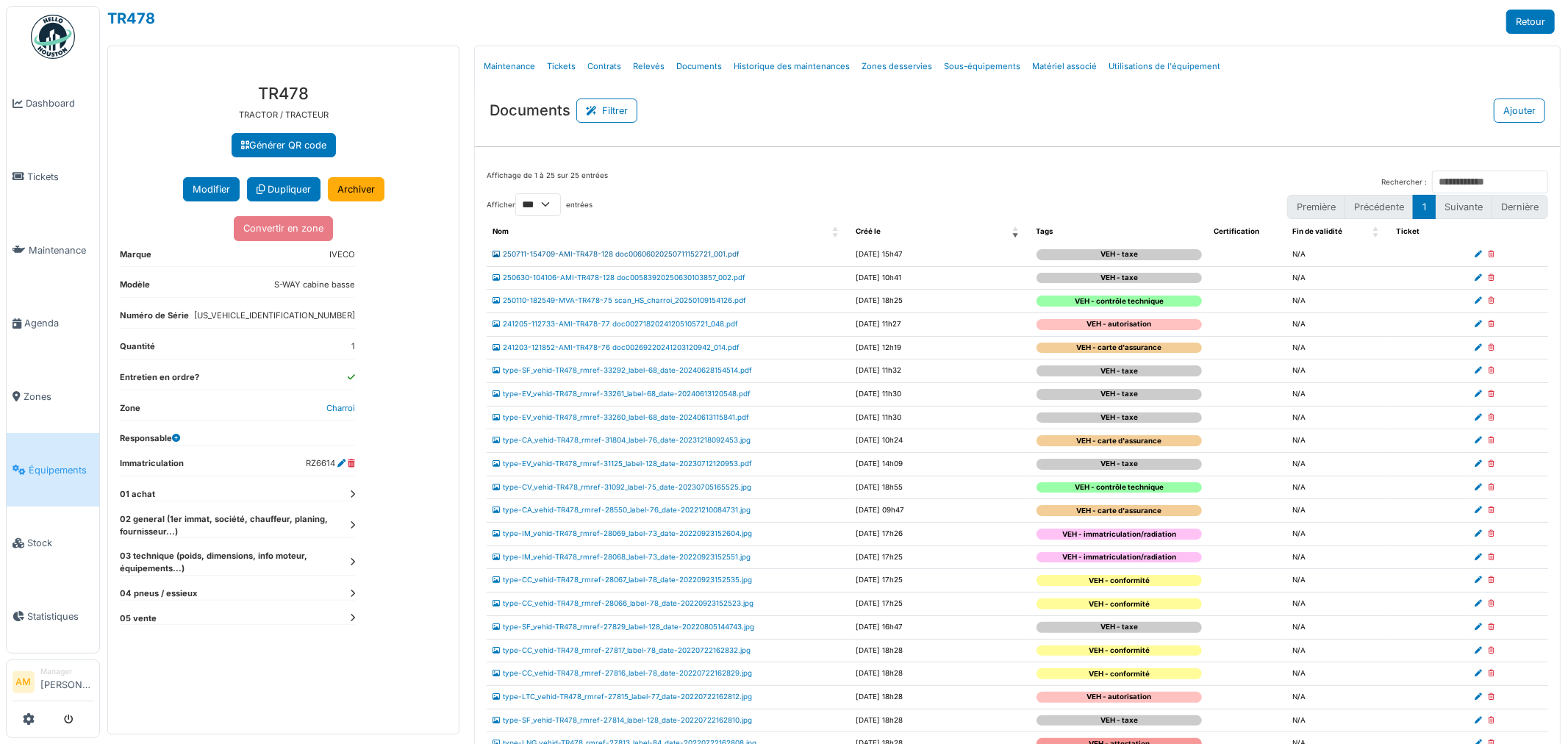
click at [611, 256] on link "250711-154709-AMI-TR478-128 doc00606020250711152721_001.pdf" at bounding box center [616, 253] width 247 height 8
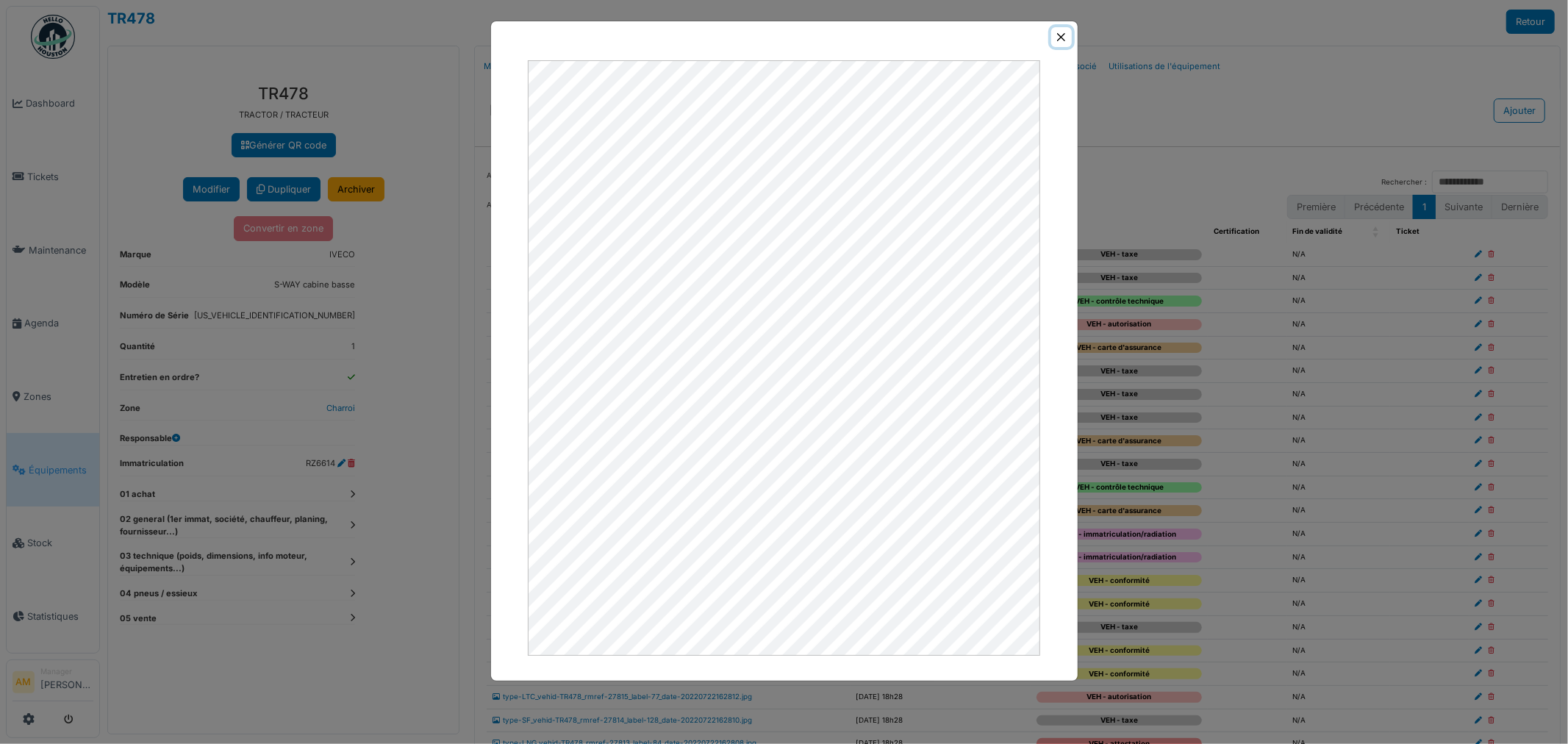
click at [1062, 33] on button "Close" at bounding box center [1060, 37] width 20 height 20
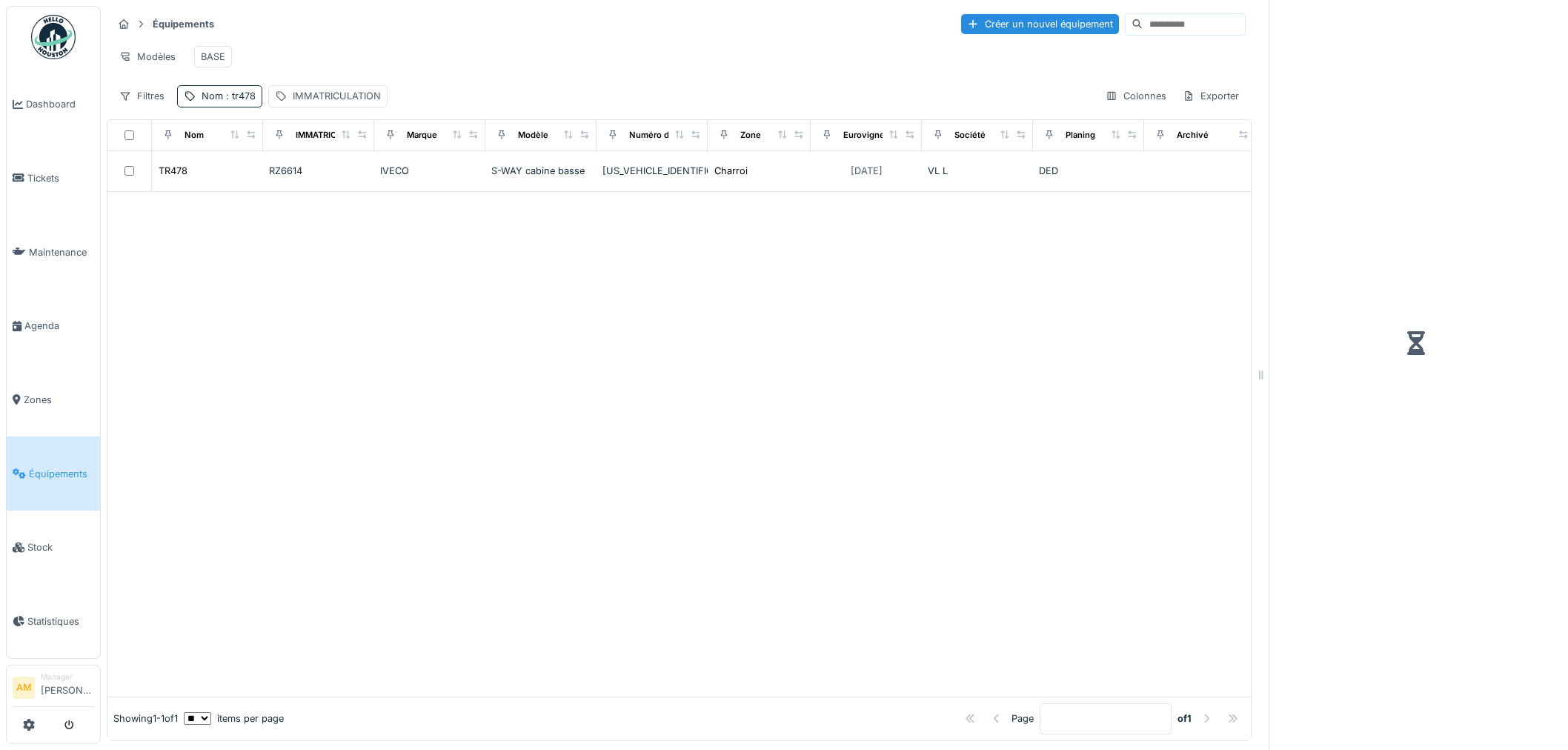
scroll to position [12, 0]
click at [239, 99] on span ": tr478" at bounding box center [240, 95] width 33 height 11
drag, startPoint x: 233, startPoint y: 165, endPoint x: 3, endPoint y: 141, distance: 231.2
click at [68, 154] on body "Dashboard Tickets Maintenance [GEOGRAPHIC_DATA] Zones Équipements Stock Statist…" at bounding box center [784, 375] width 1568 height 750
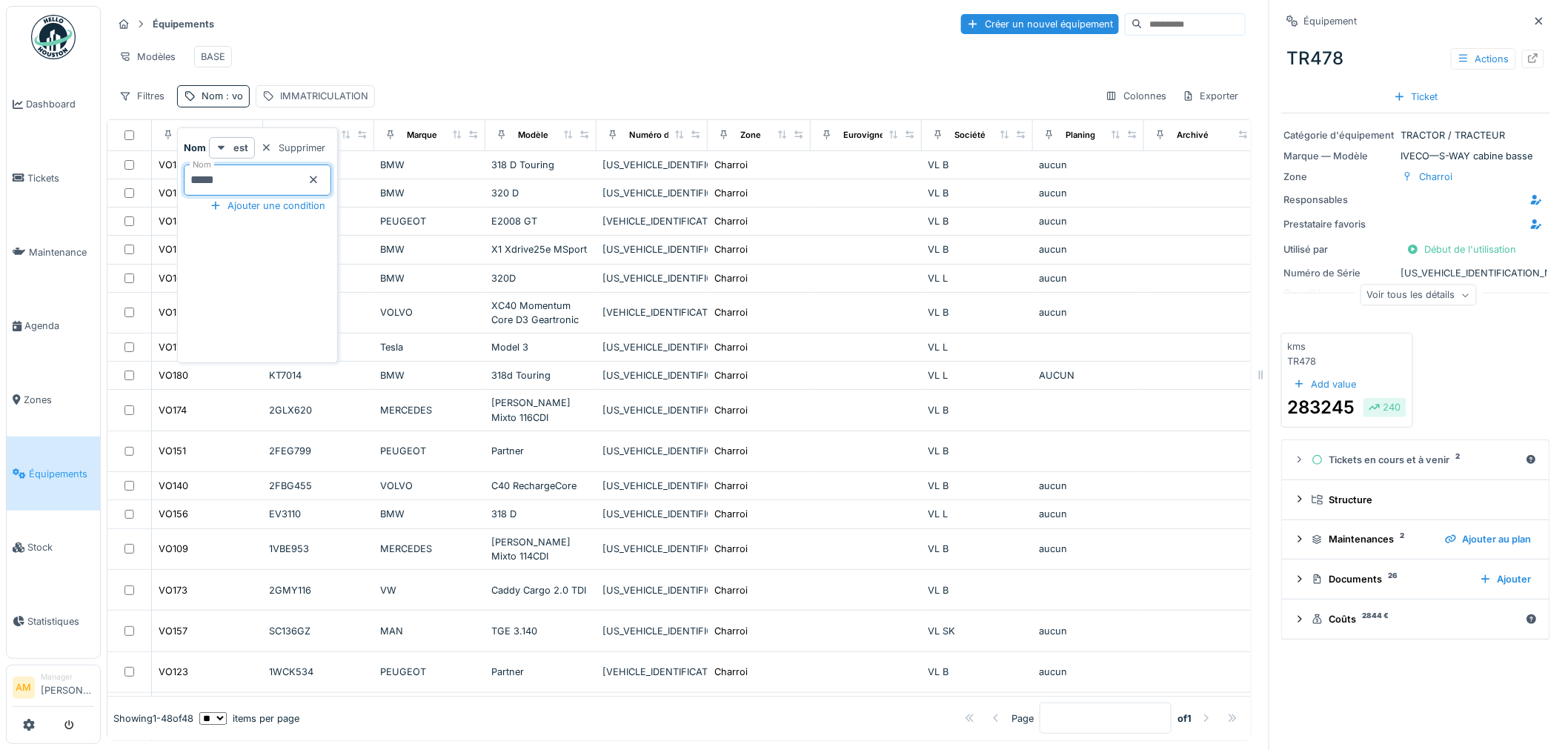
type input "*****"
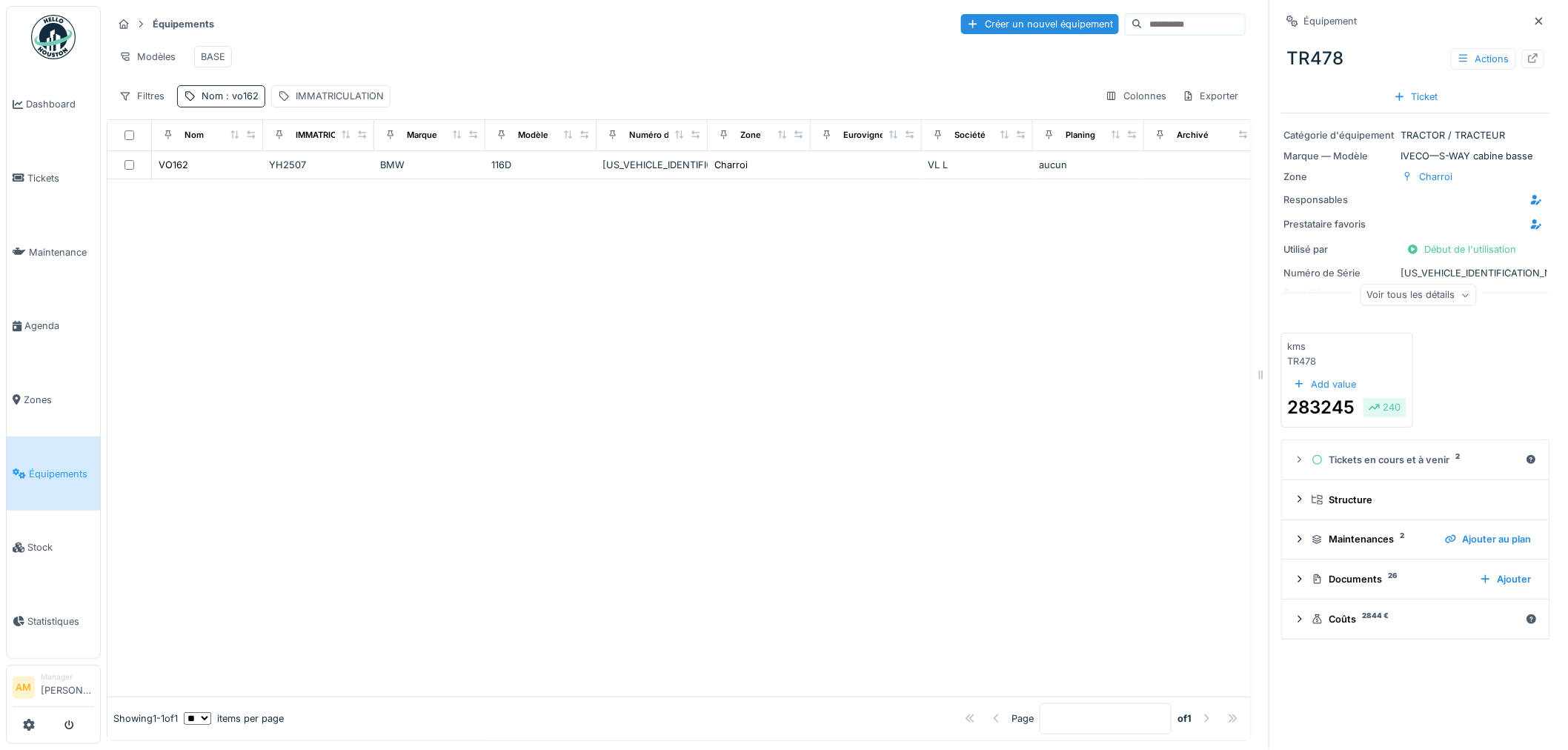
click at [509, 330] on div at bounding box center [678, 438] width 1143 height 517
click at [185, 170] on div "VO162" at bounding box center [173, 165] width 30 height 14
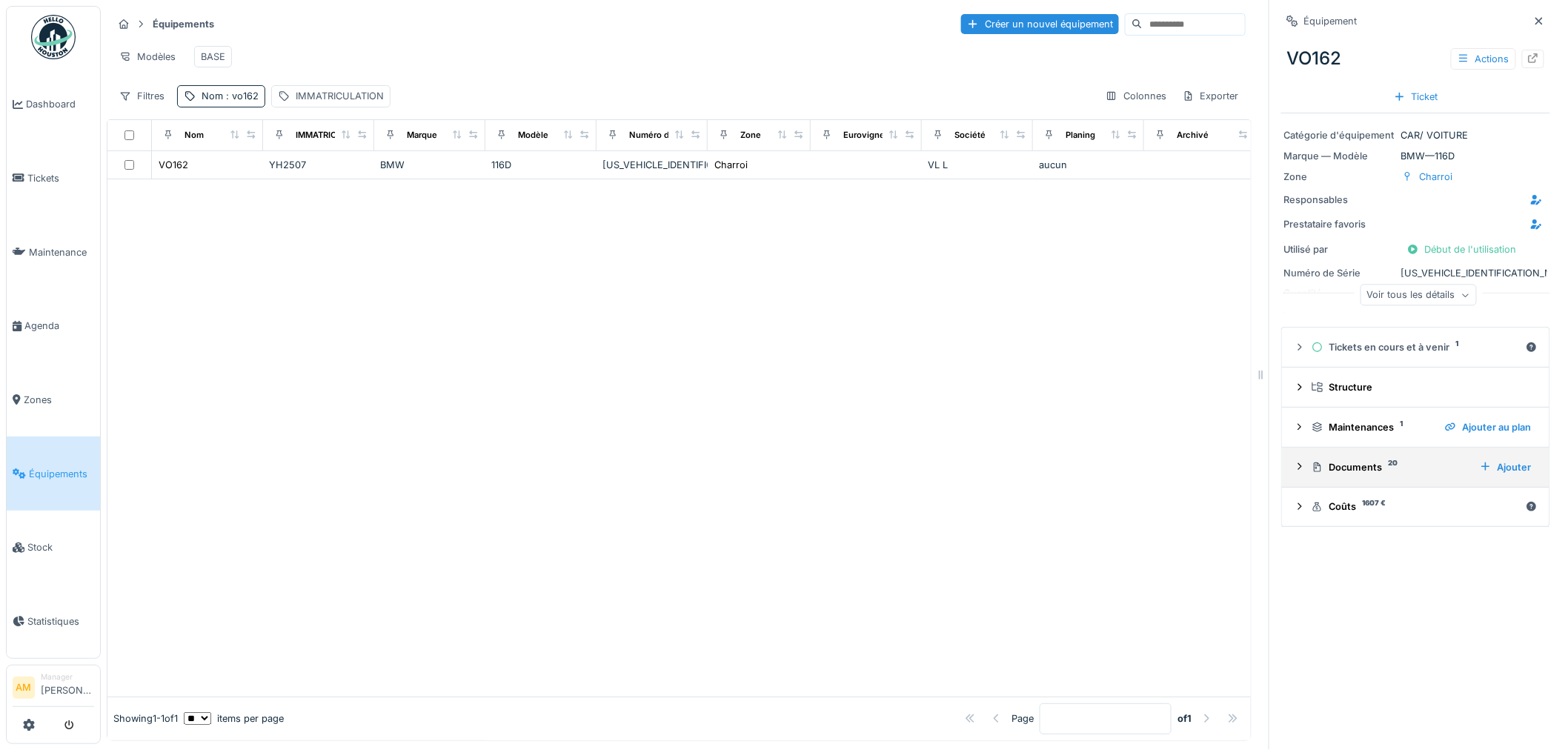
click at [1328, 460] on div "Documents 20" at bounding box center [1389, 467] width 156 height 14
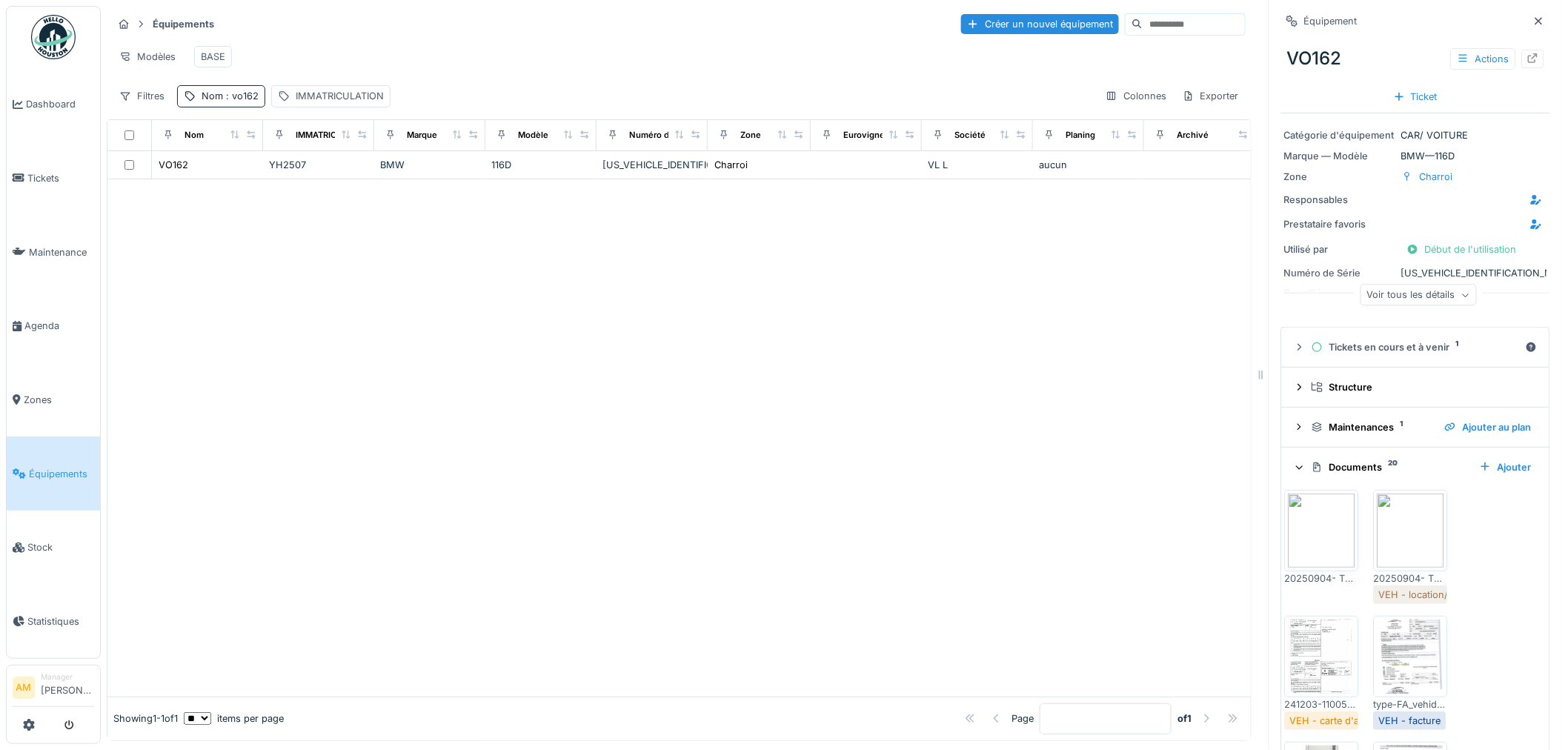
click at [1322, 538] on img at bounding box center [1322, 531] width 67 height 74
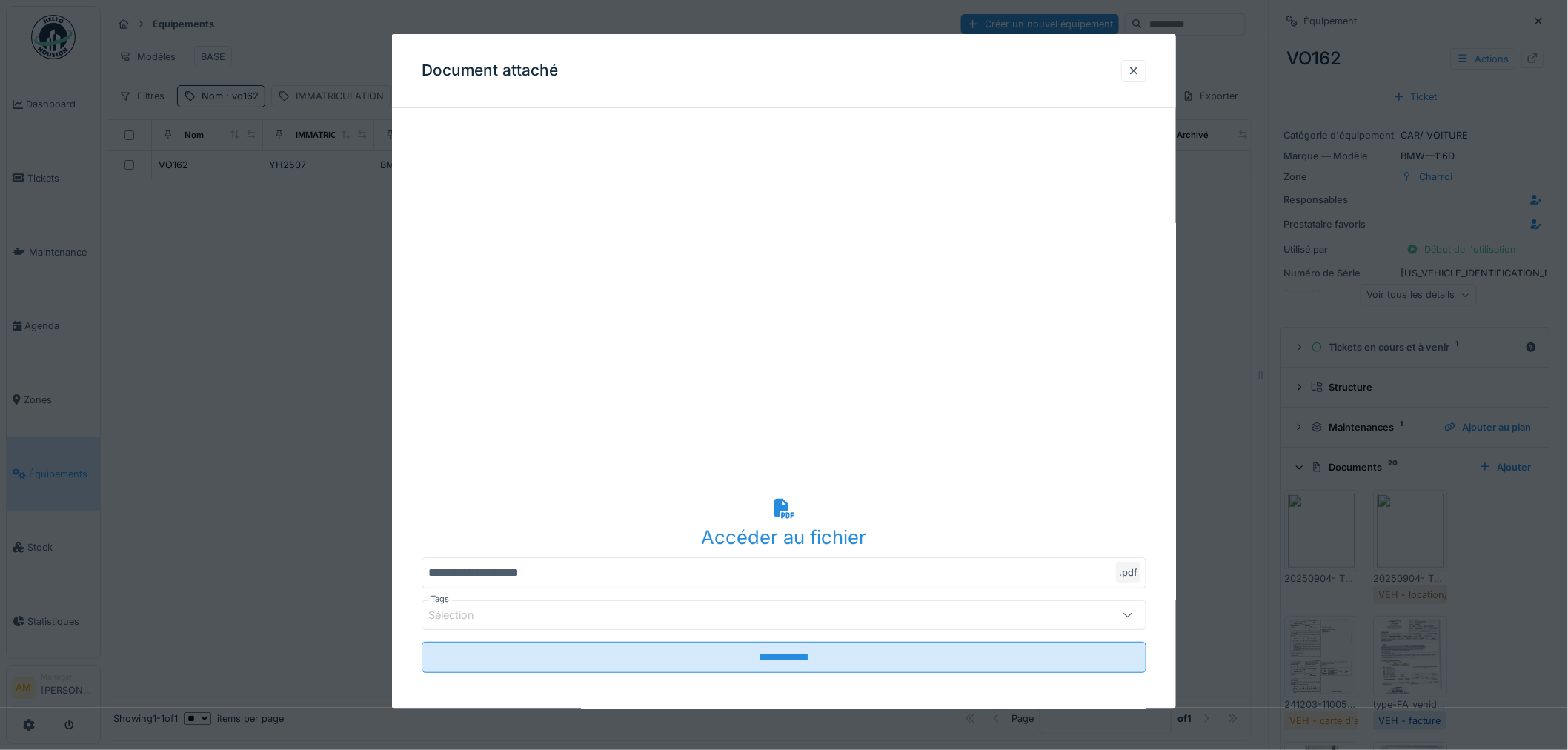
click at [798, 527] on div "Accéder au fichier" at bounding box center [784, 536] width 725 height 28
click at [1140, 76] on div at bounding box center [1133, 70] width 12 height 14
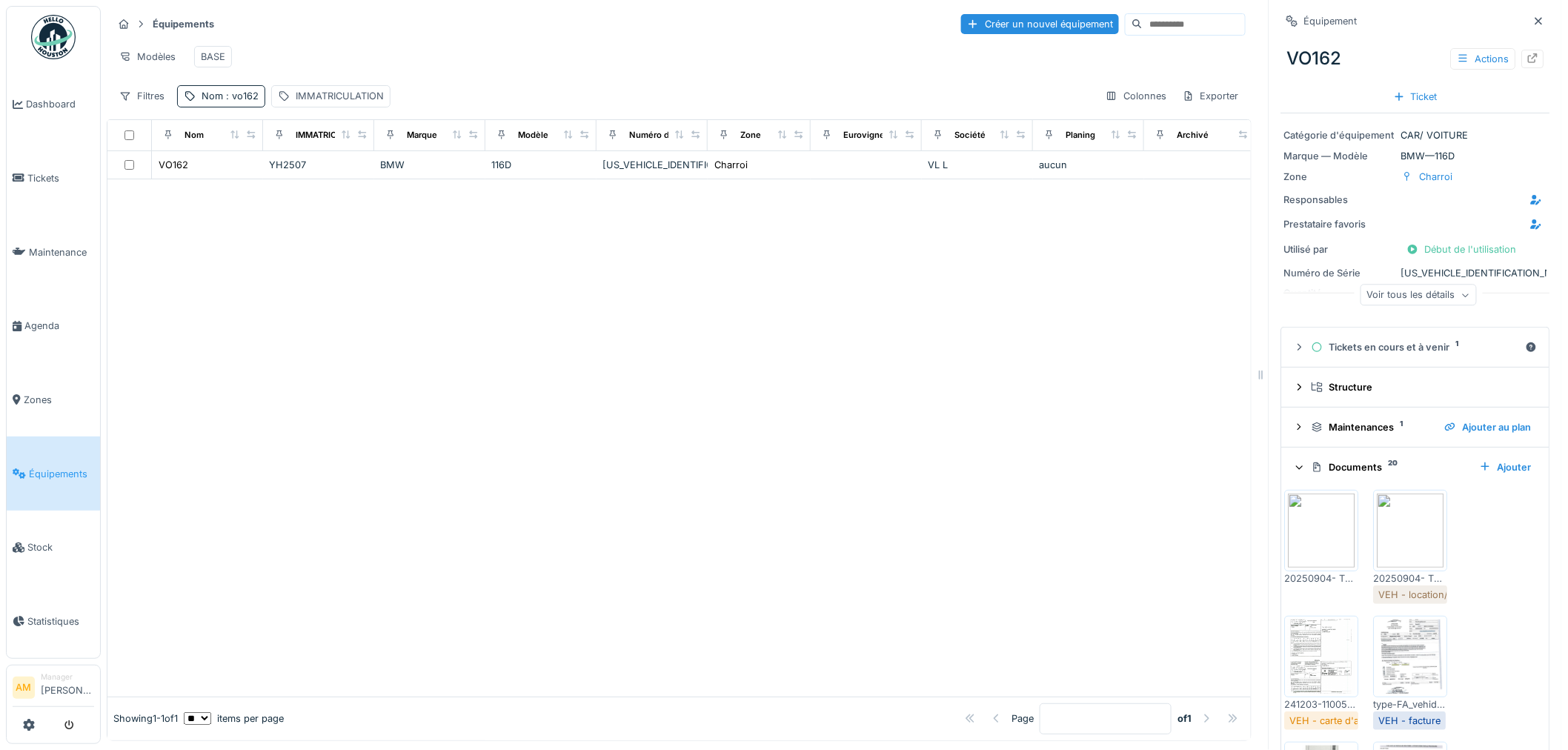
click at [1528, 53] on icon at bounding box center [1533, 58] width 9 height 9
click at [1319, 530] on img at bounding box center [1322, 531] width 67 height 74
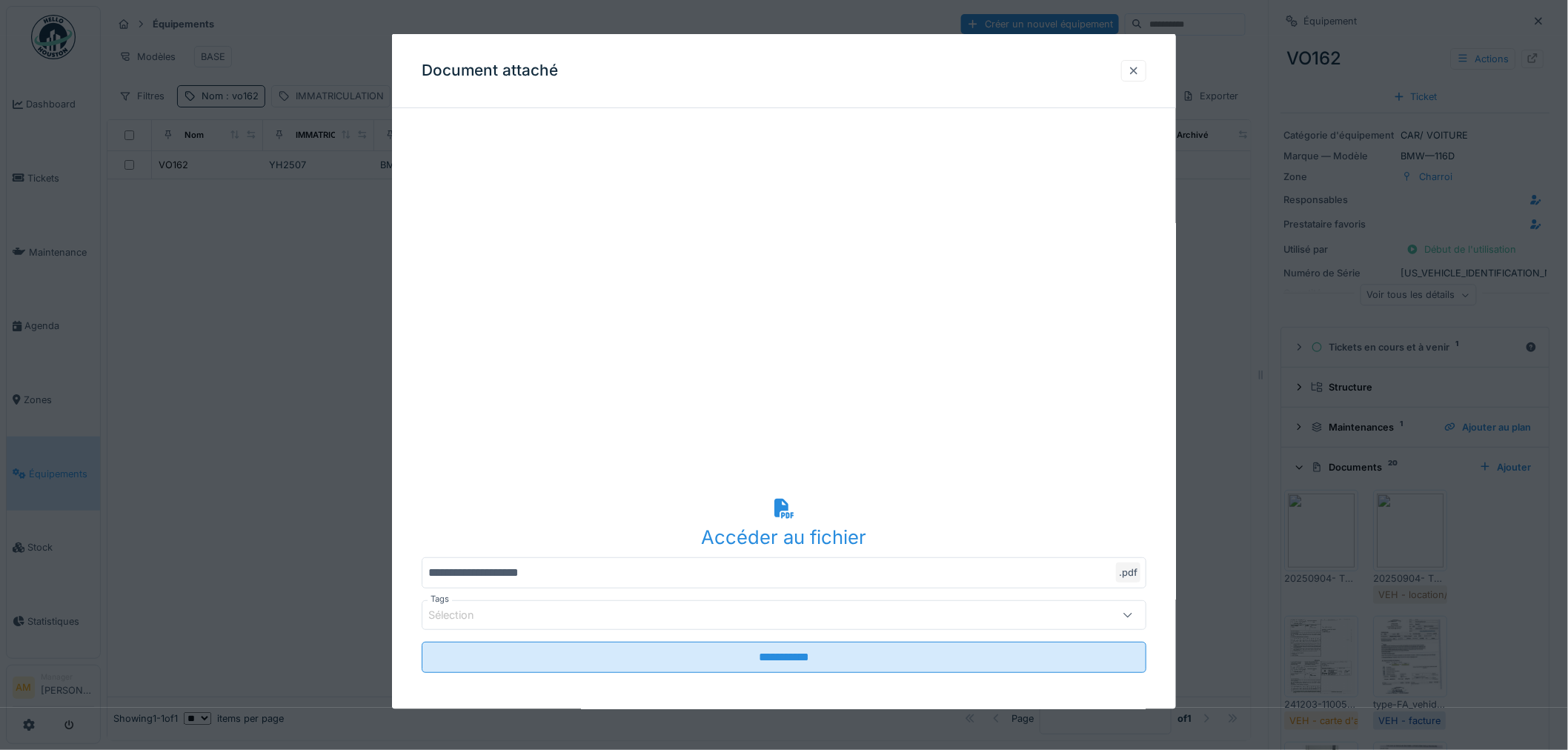
click at [1135, 67] on div at bounding box center [1133, 70] width 12 height 14
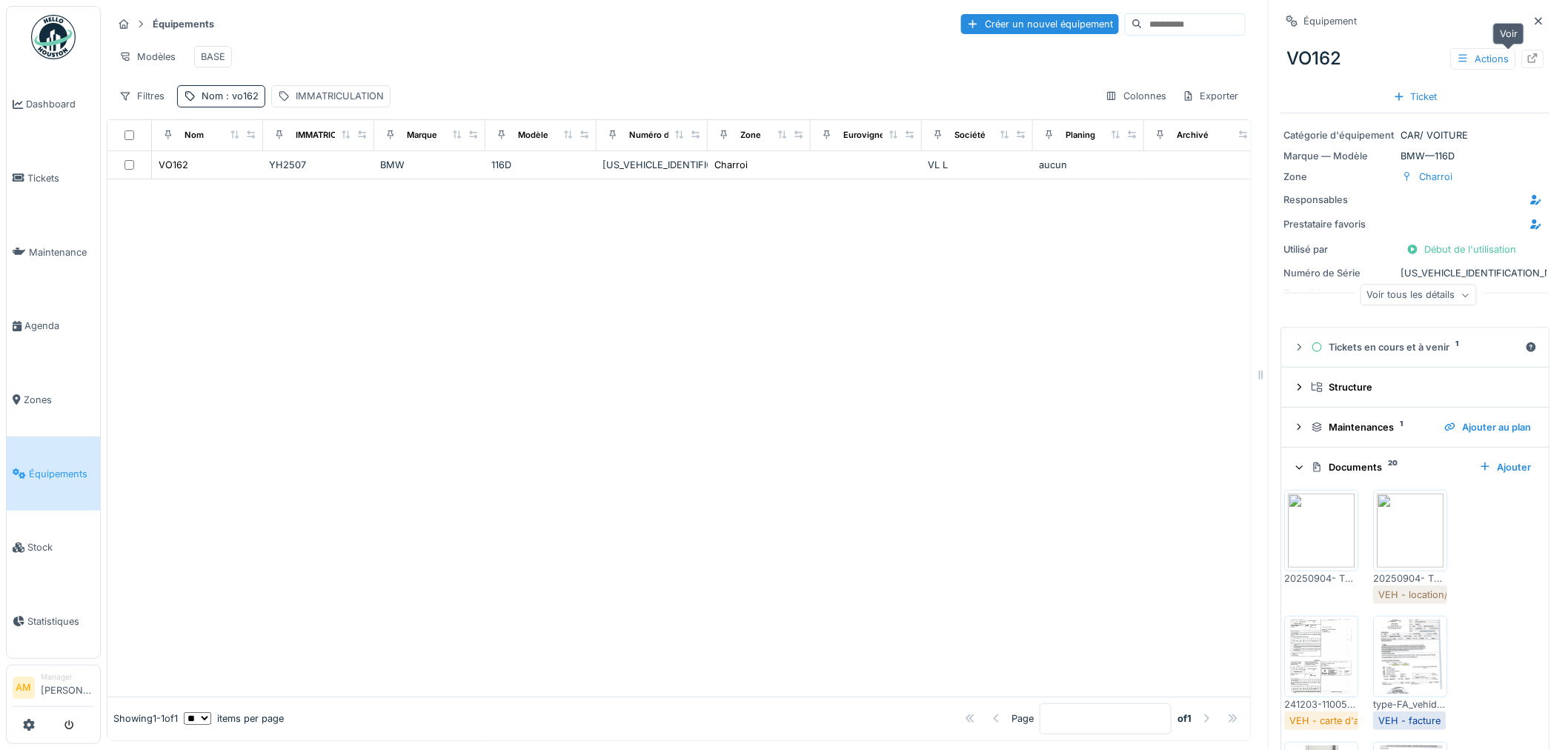
click at [1527, 53] on icon at bounding box center [1533, 58] width 12 height 9
click at [1158, 505] on div at bounding box center [678, 438] width 1143 height 517
drag, startPoint x: 1091, startPoint y: 515, endPoint x: 860, endPoint y: 378, distance: 268.6
click at [1086, 505] on div at bounding box center [678, 438] width 1143 height 517
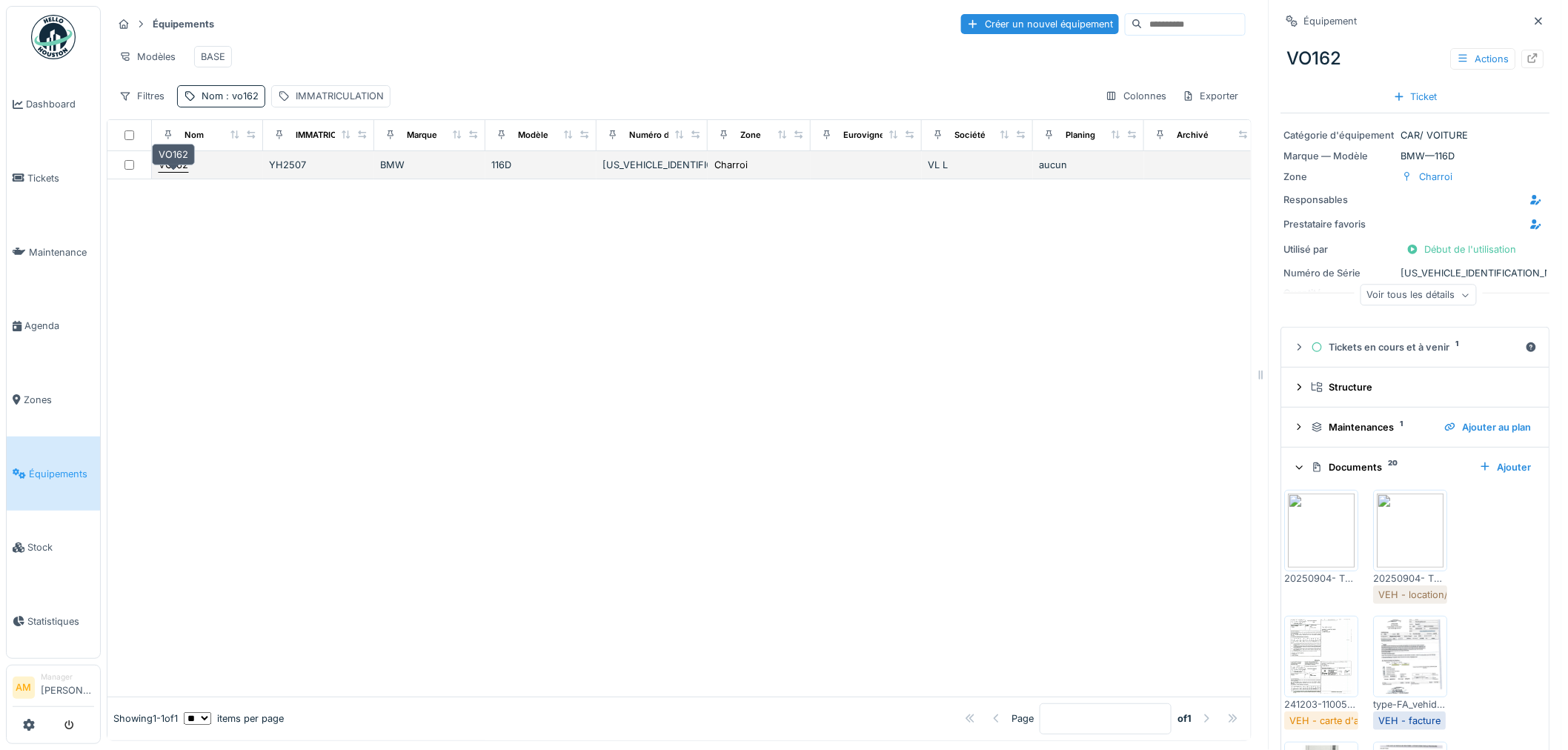
click at [173, 165] on div "VO162" at bounding box center [173, 165] width 30 height 14
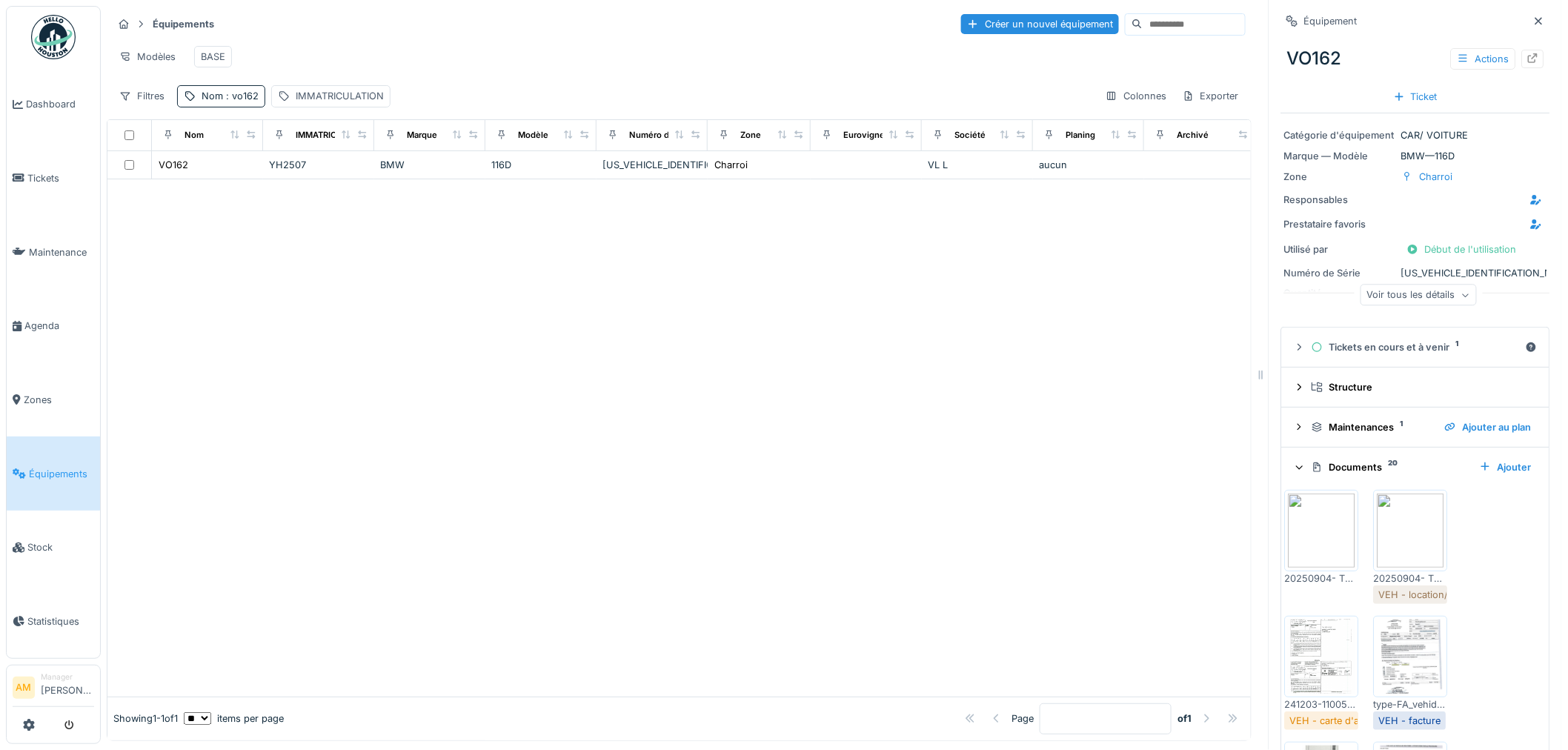
click at [1397, 531] on img at bounding box center [1411, 531] width 67 height 74
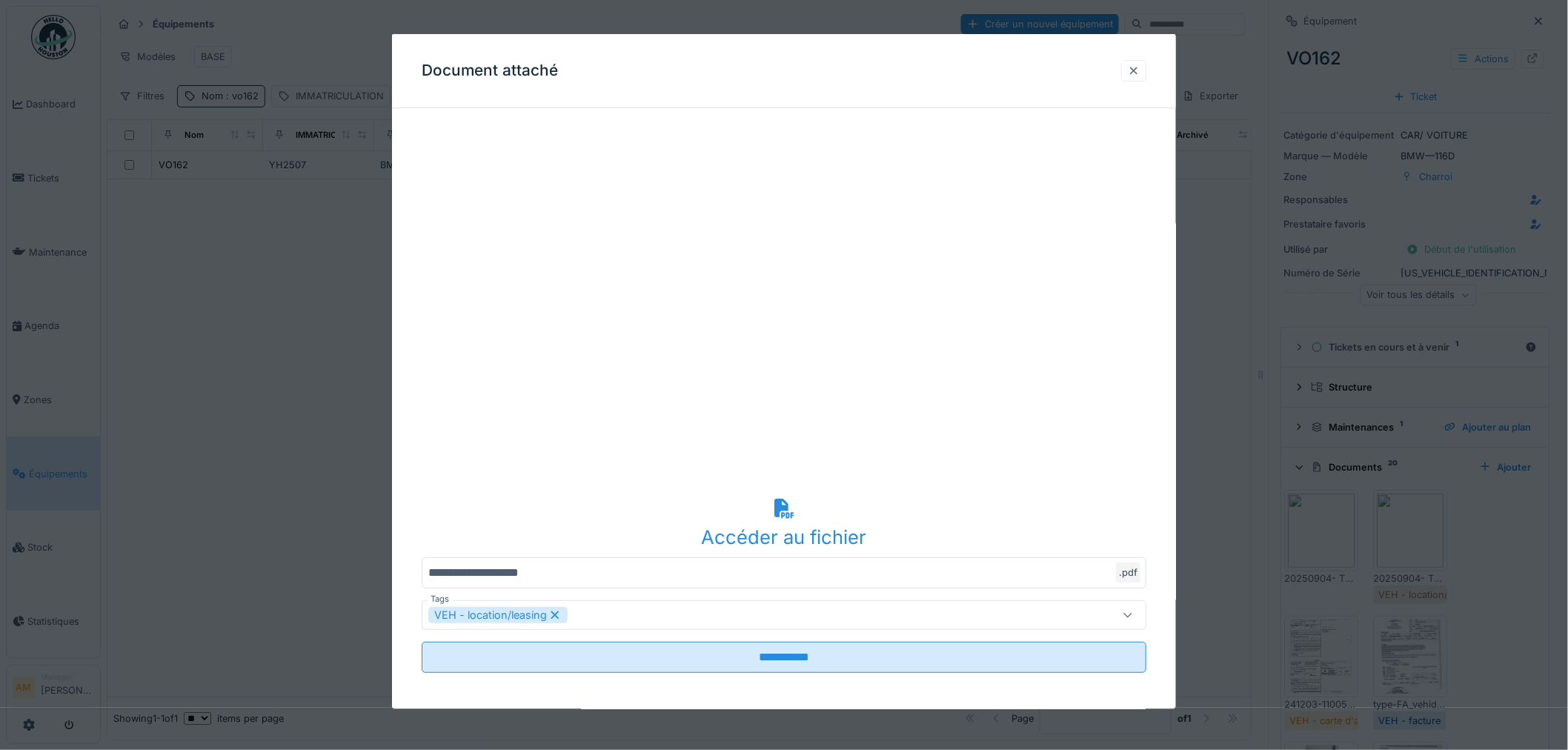
click at [1132, 73] on div at bounding box center [1133, 70] width 25 height 21
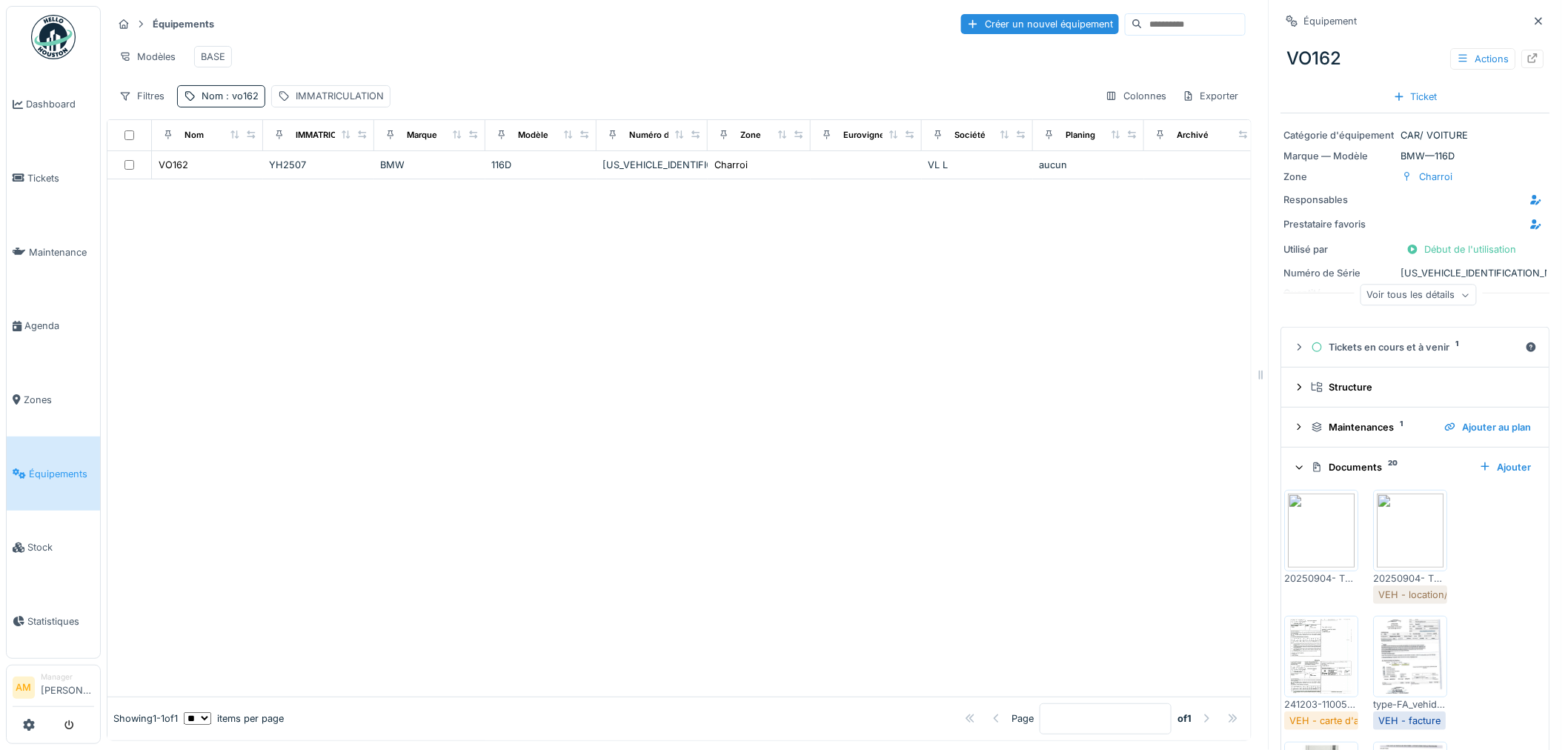
click at [1310, 516] on img at bounding box center [1322, 531] width 67 height 74
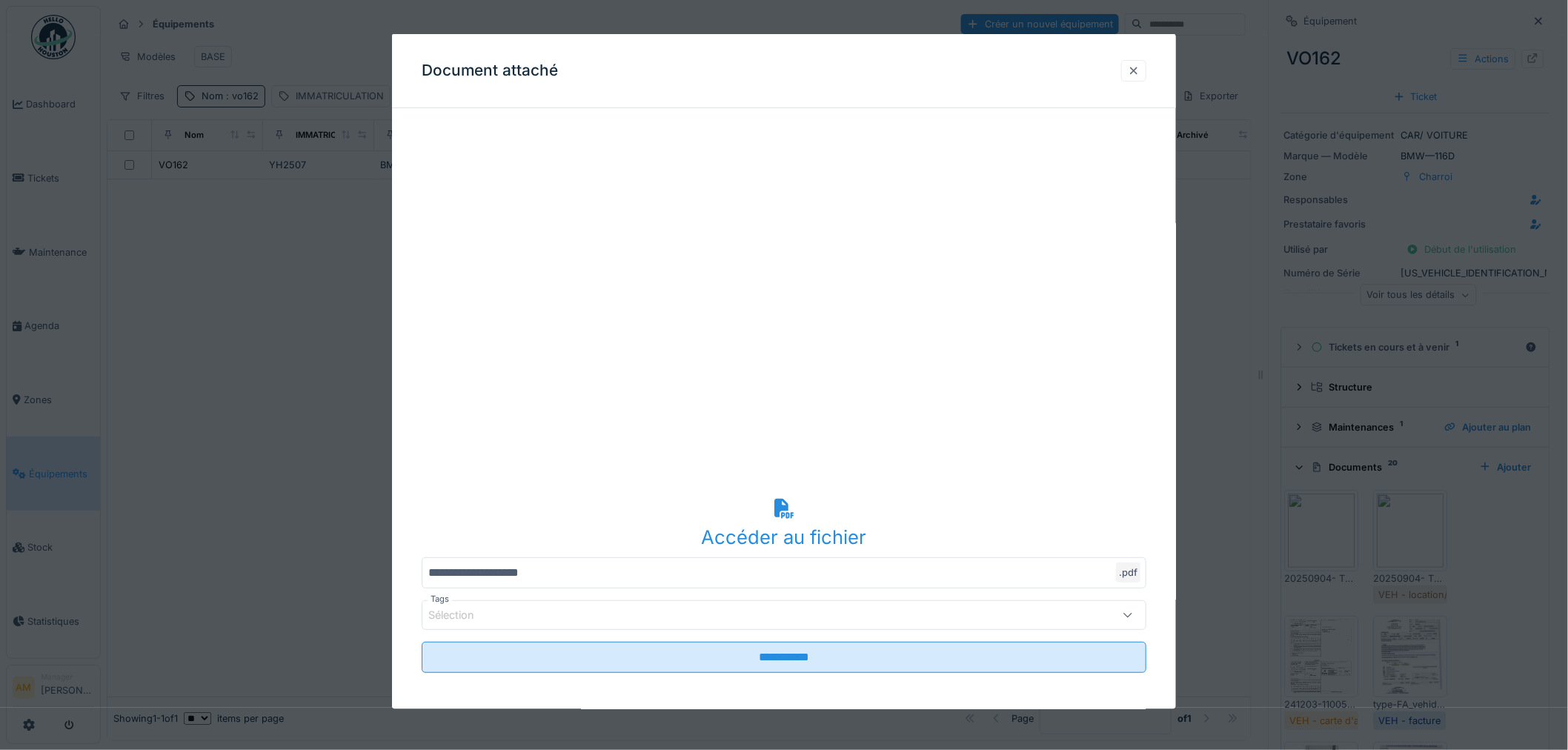
click at [1140, 70] on div at bounding box center [1133, 70] width 12 height 14
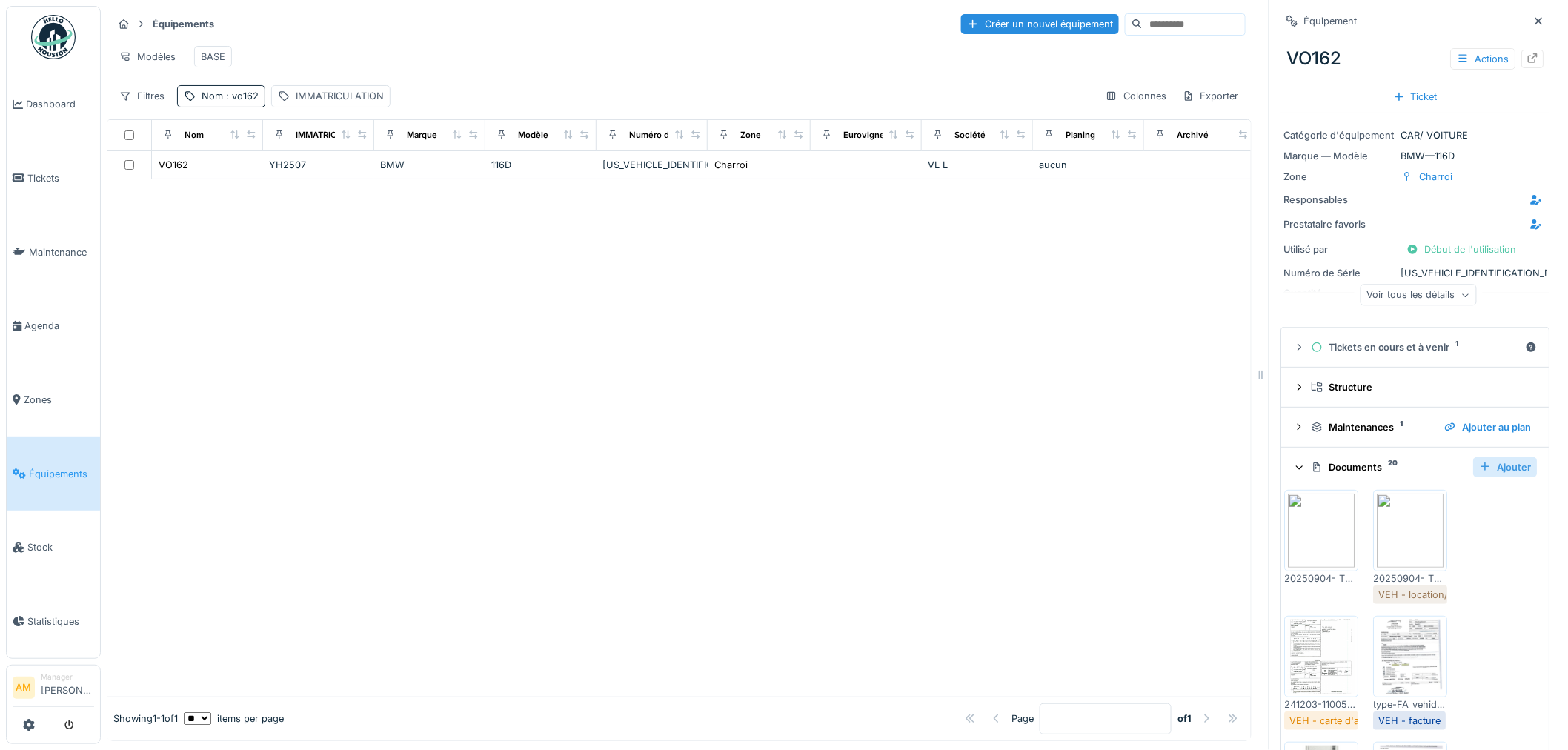
click at [1480, 457] on div "Ajouter" at bounding box center [1505, 466] width 64 height 20
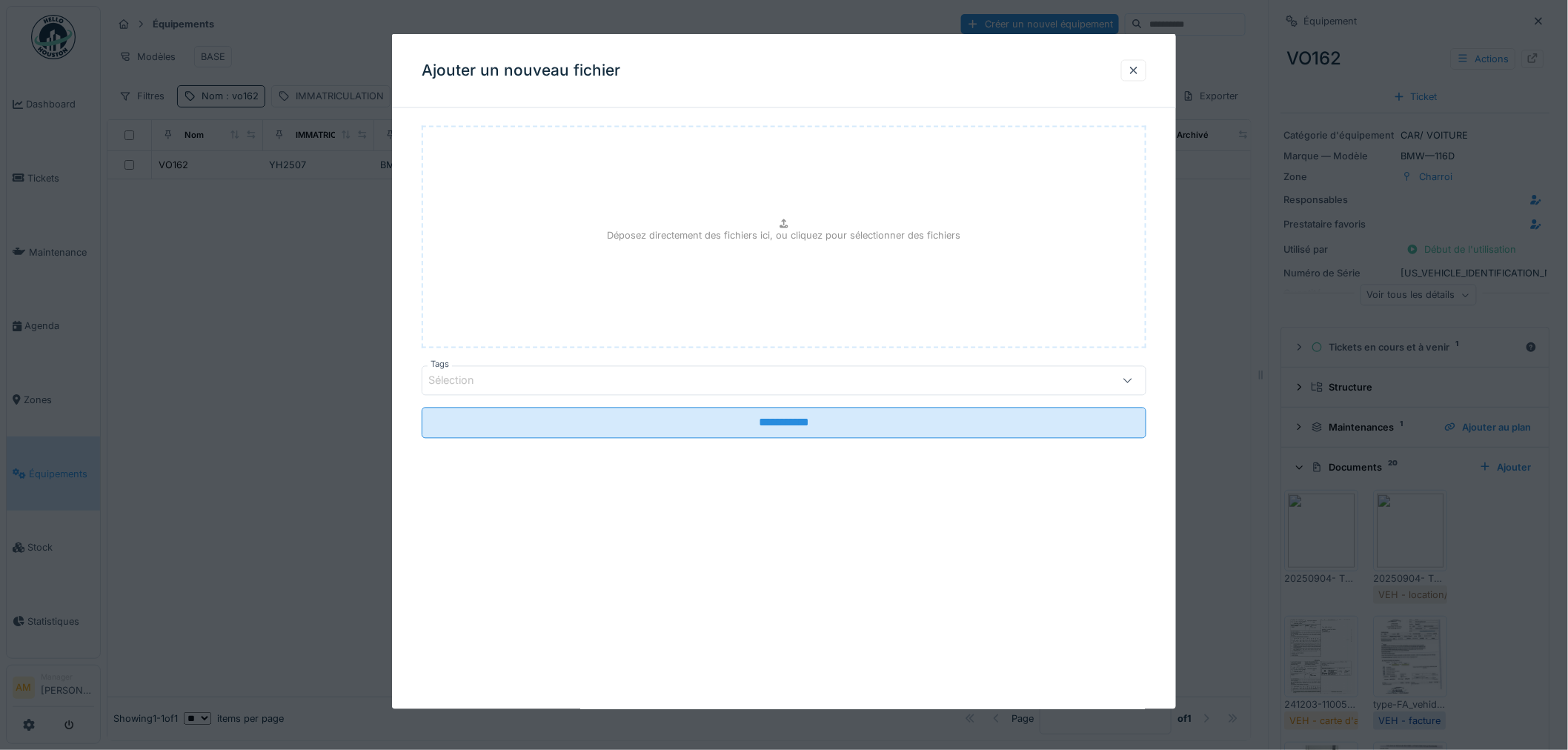
click at [609, 390] on div "Sélection" at bounding box center [784, 381] width 725 height 30
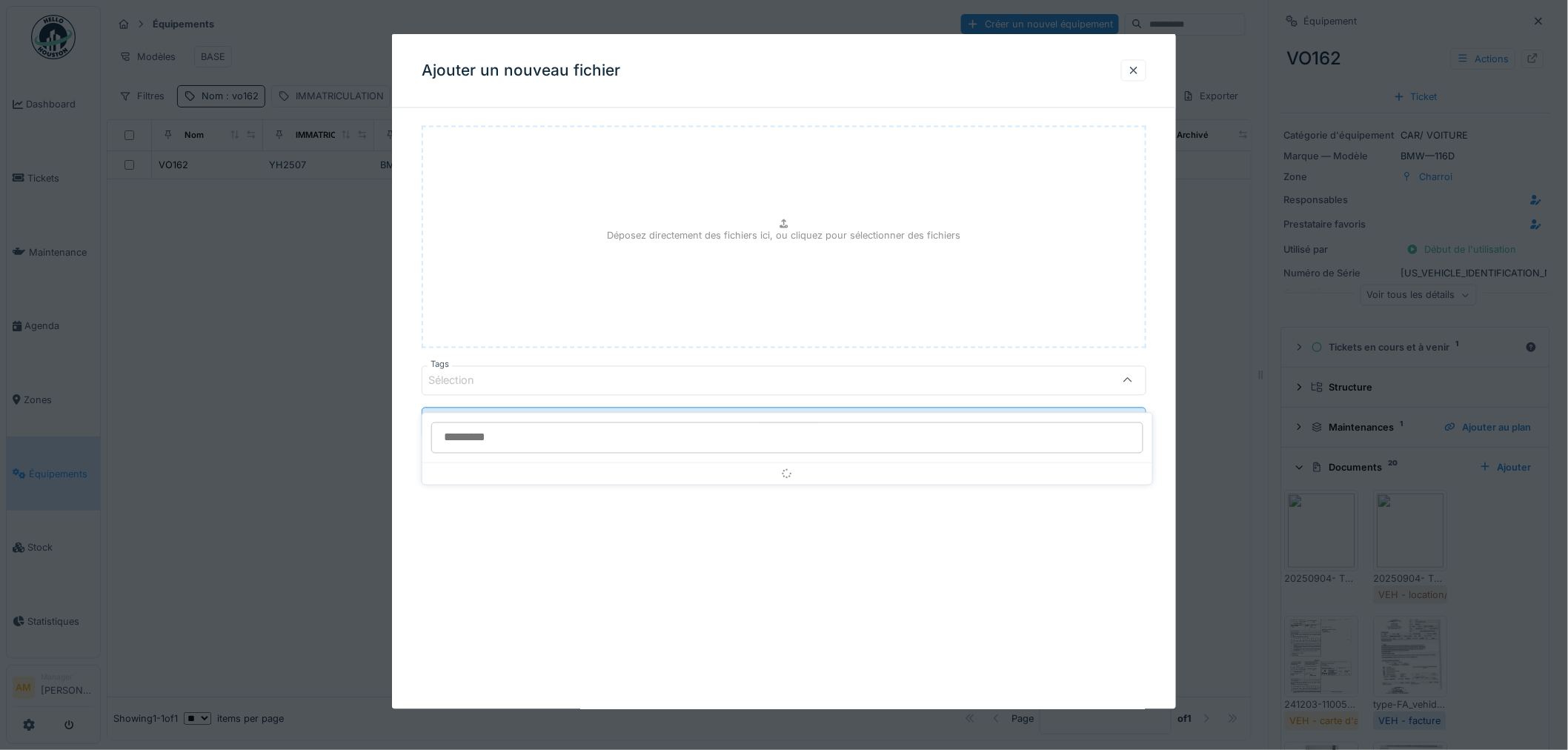
click at [586, 428] on input "Tags" at bounding box center [787, 438] width 712 height 31
click at [803, 429] on input "Tags" at bounding box center [787, 438] width 712 height 31
click at [471, 423] on input "Tags" at bounding box center [787, 438] width 712 height 31
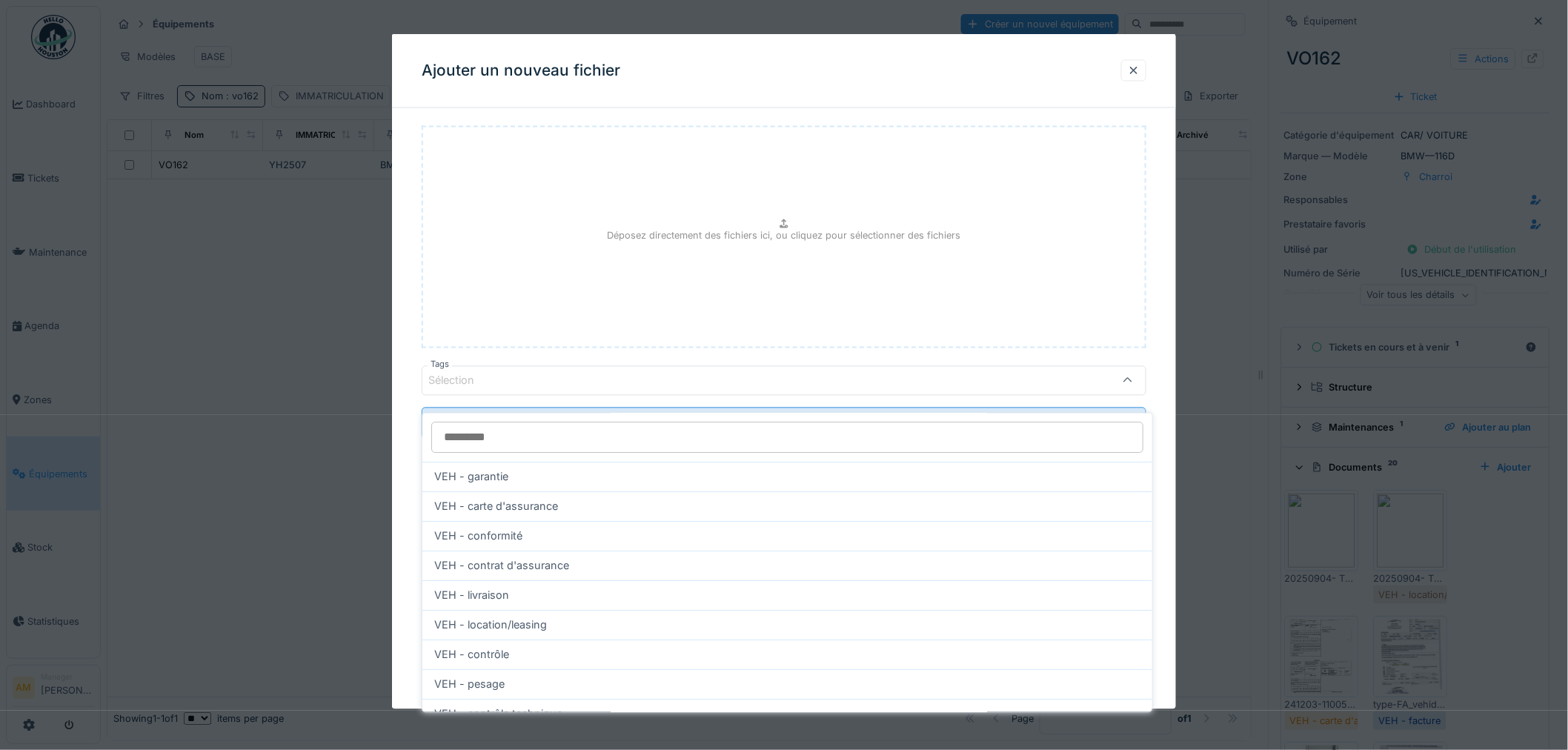
click at [470, 424] on input "Tags" at bounding box center [787, 438] width 712 height 31
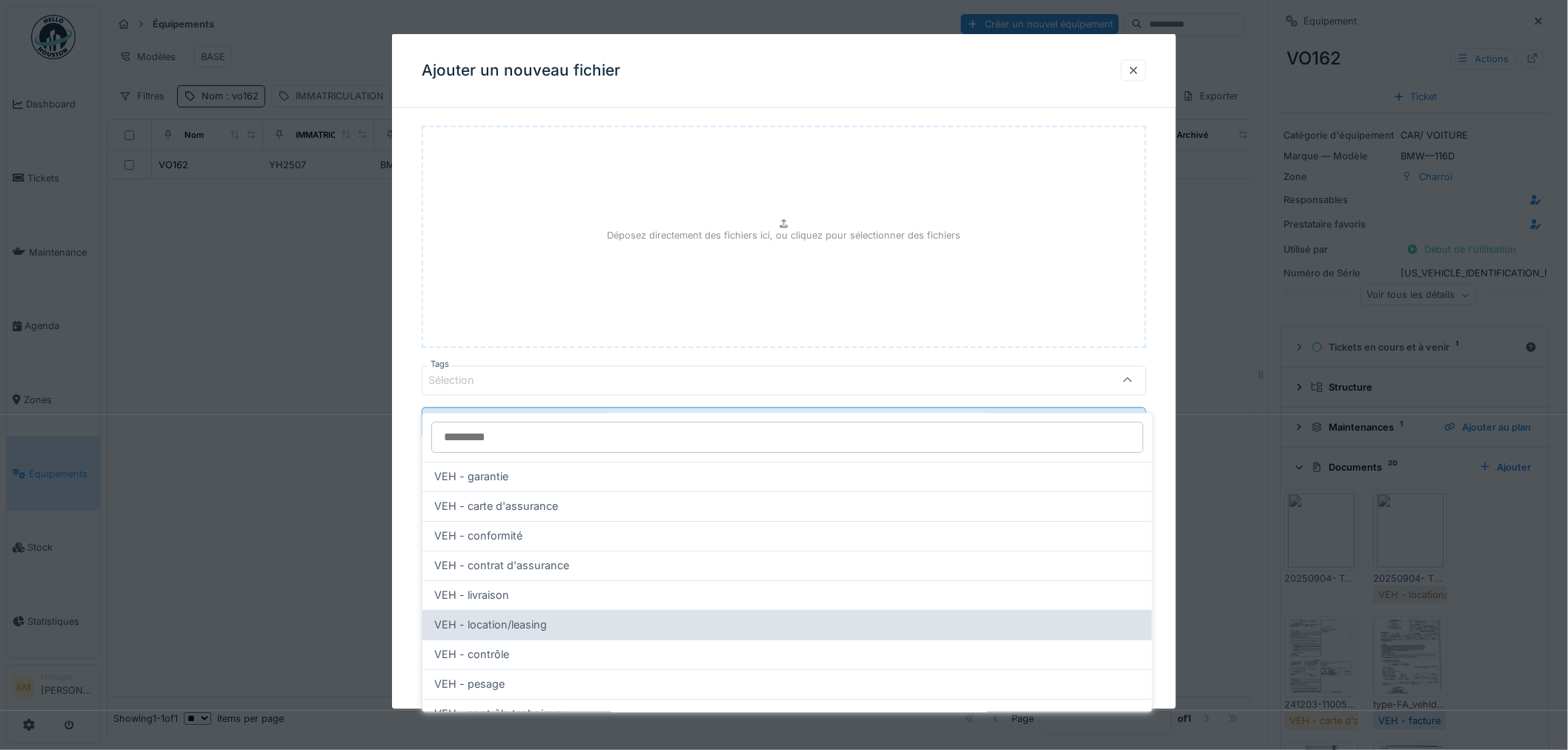
click at [485, 618] on span "VEH - location/leasing" at bounding box center [490, 625] width 112 height 16
type input "***"
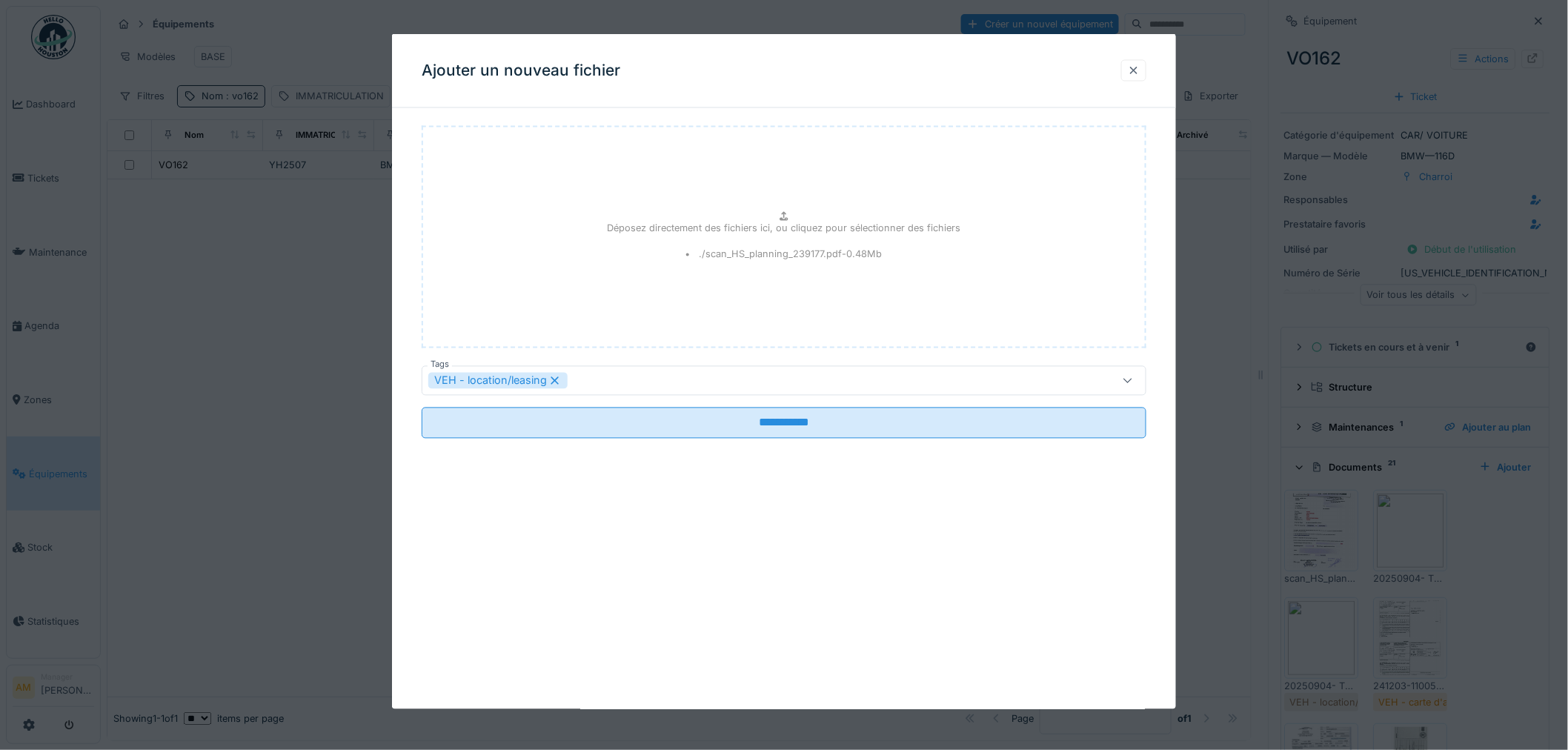
click at [1140, 70] on div at bounding box center [1133, 70] width 12 height 14
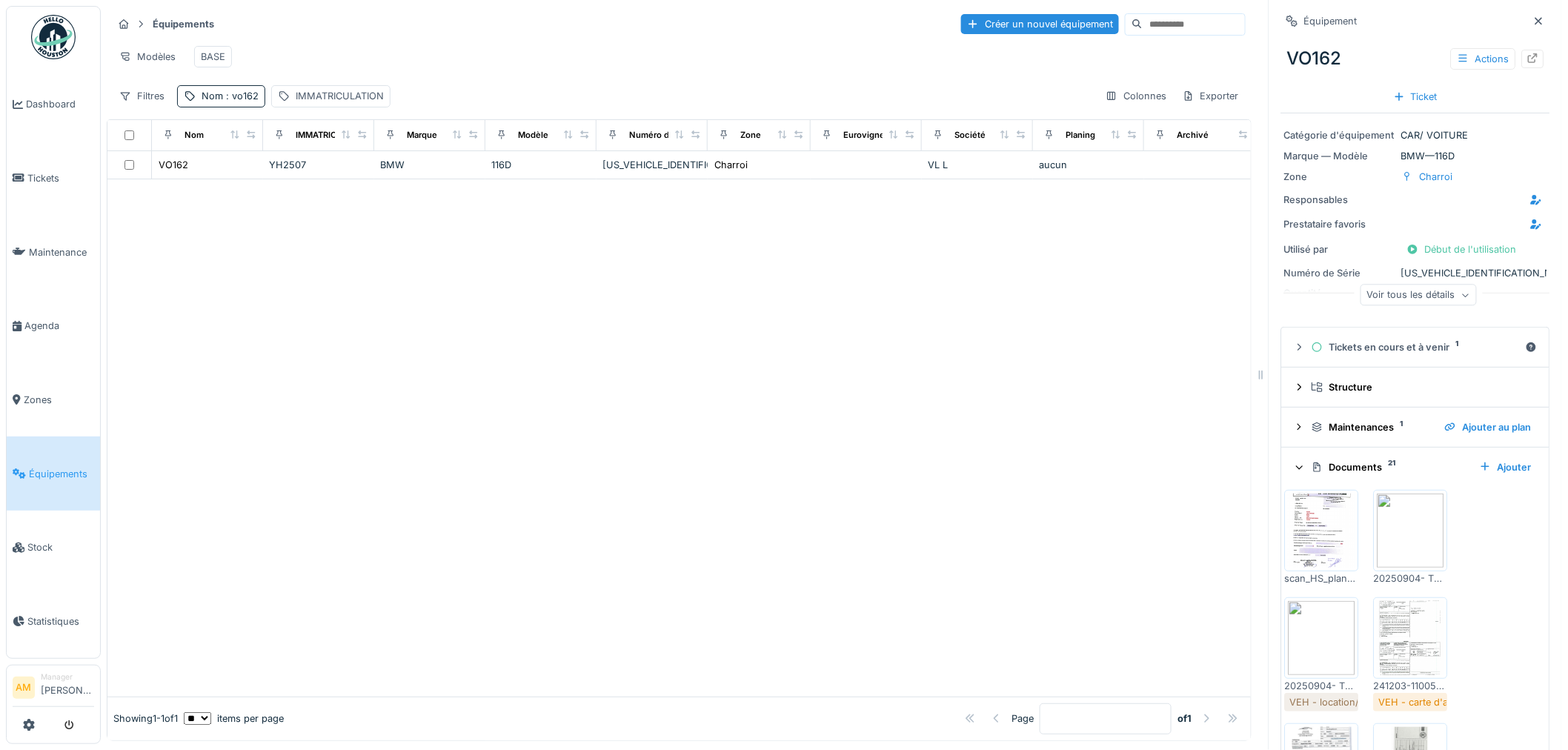
drag, startPoint x: 1091, startPoint y: 546, endPoint x: 1208, endPoint y: 375, distance: 207.2
click at [1097, 532] on div at bounding box center [678, 438] width 1143 height 517
click at [1527, 52] on div at bounding box center [1533, 58] width 12 height 14
click at [263, 95] on div "Filtres Nom : vo162 IMMATRICULATION" at bounding box center [252, 95] width 278 height 21
click at [251, 97] on span ": vo162" at bounding box center [240, 95] width 35 height 11
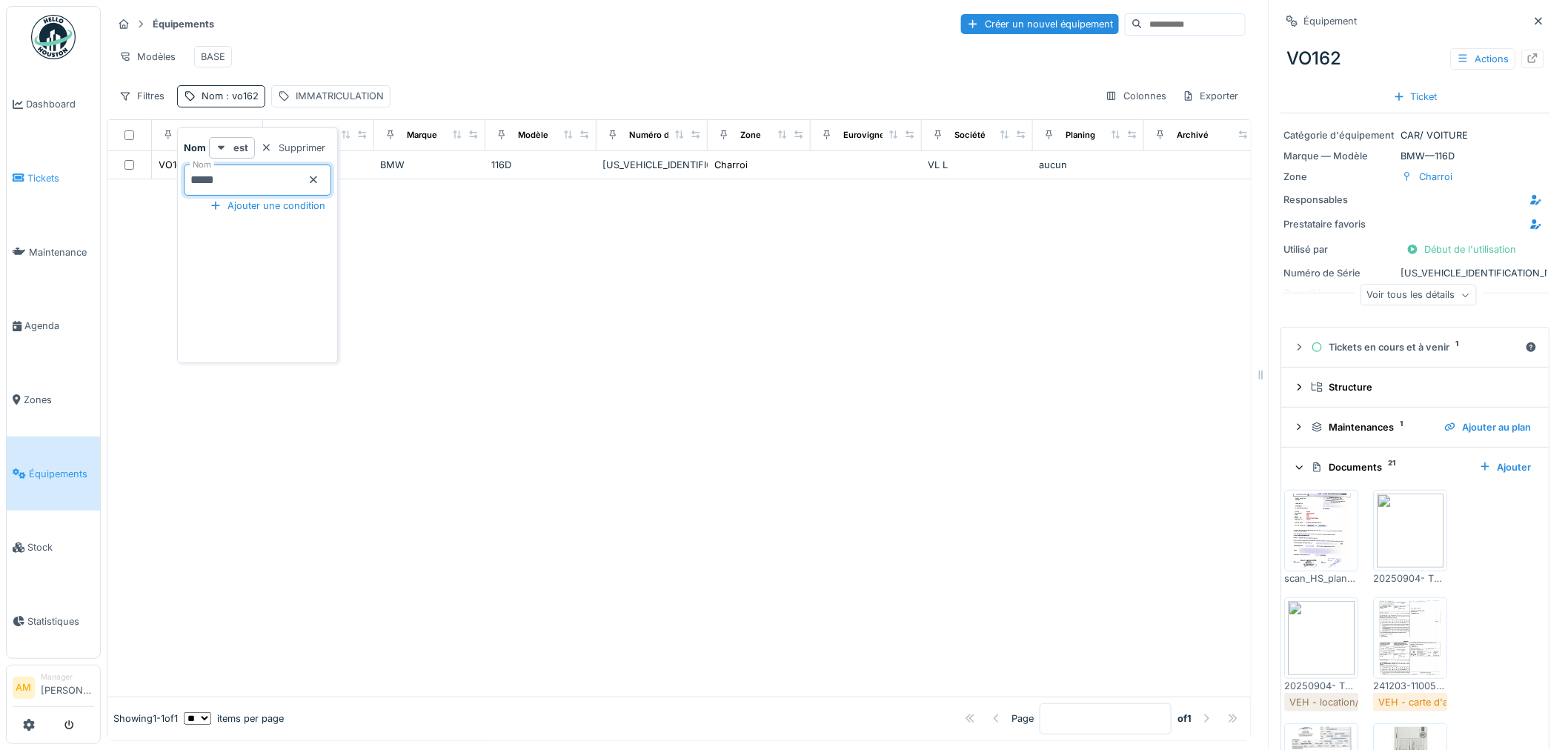
drag, startPoint x: 242, startPoint y: 176, endPoint x: 11, endPoint y: 153, distance: 232.1
click at [40, 178] on body "Dashboard Tickets Maintenance [GEOGRAPHIC_DATA] Zones Équipements Stock Statist…" at bounding box center [784, 375] width 1568 height 750
type input "*****"
drag, startPoint x: 461, startPoint y: 310, endPoint x: 410, endPoint y: 277, distance: 60.7
click at [464, 308] on div at bounding box center [678, 438] width 1143 height 517
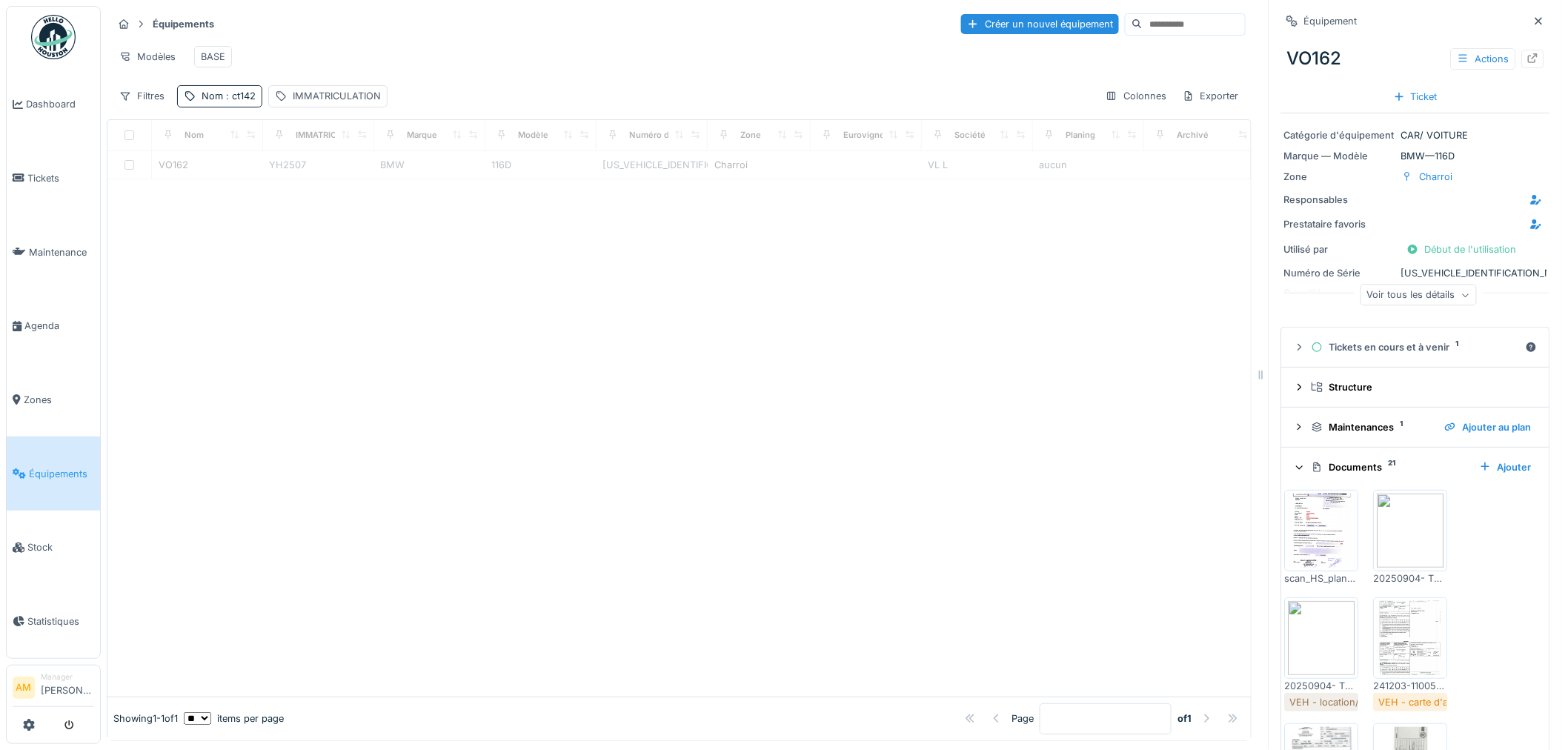
drag, startPoint x: 300, startPoint y: 277, endPoint x: 287, endPoint y: 268, distance: 15.8
click at [294, 274] on div at bounding box center [678, 438] width 1143 height 517
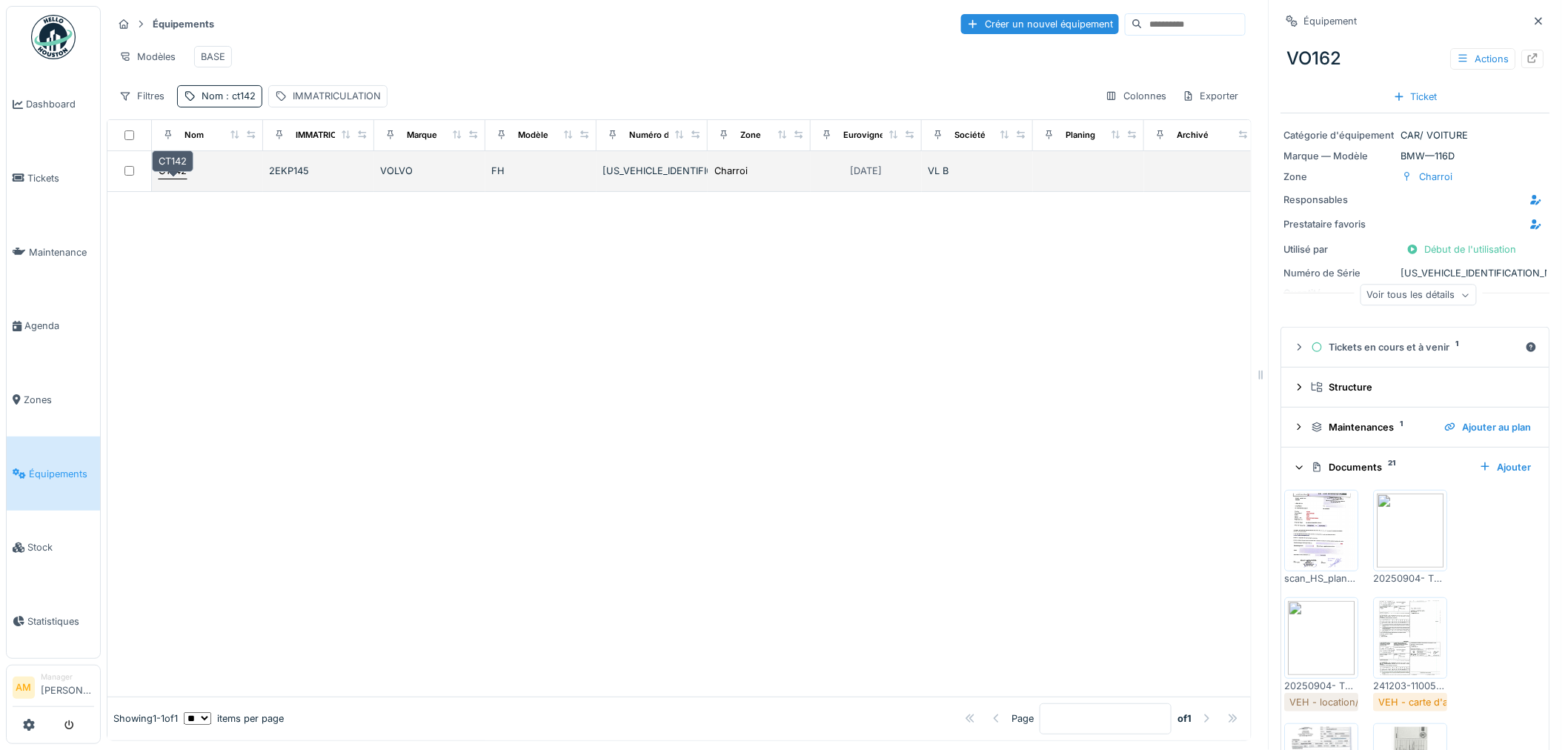
click at [169, 171] on div "CT142" at bounding box center [173, 171] width 28 height 14
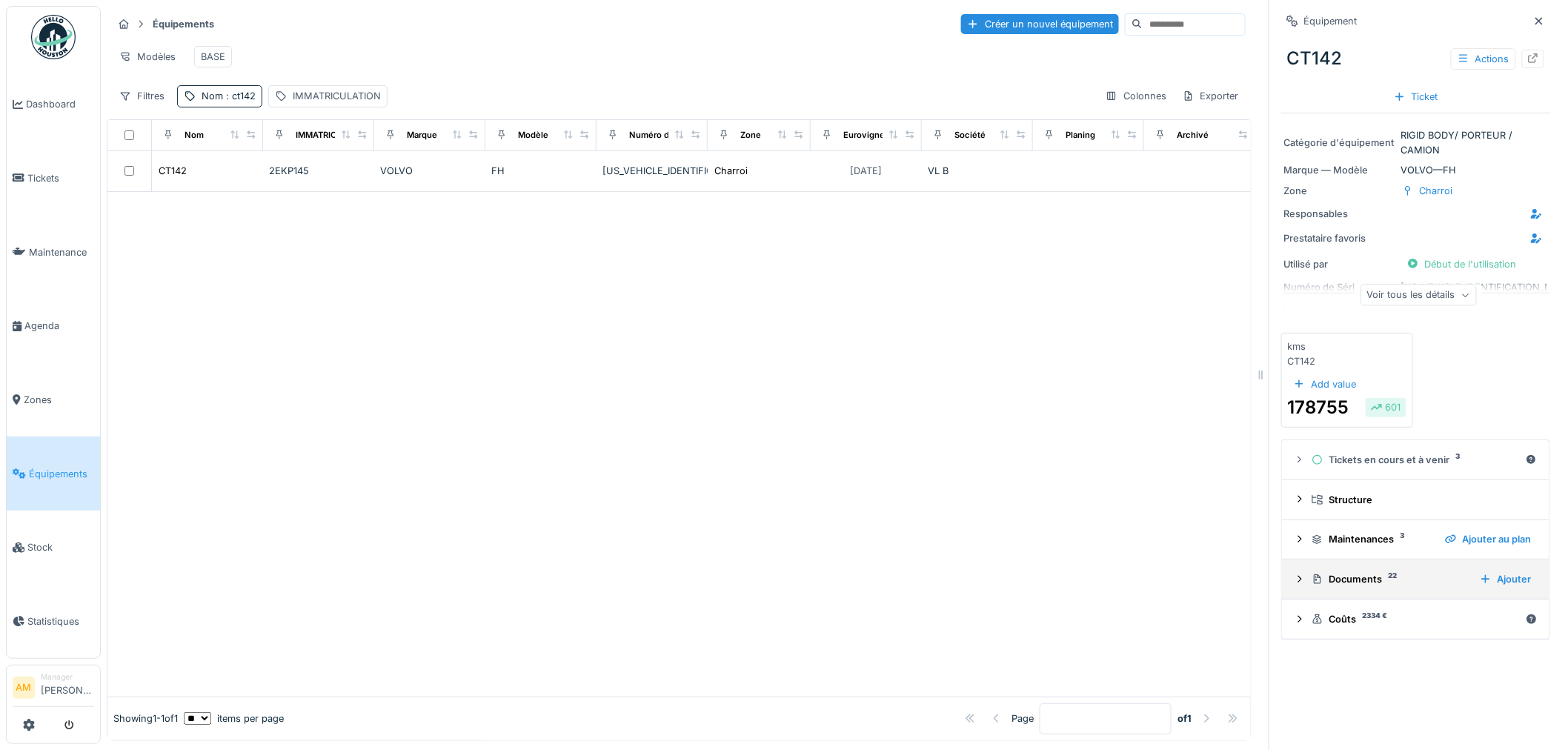
click at [1368, 573] on div "Documents 22" at bounding box center [1389, 579] width 156 height 14
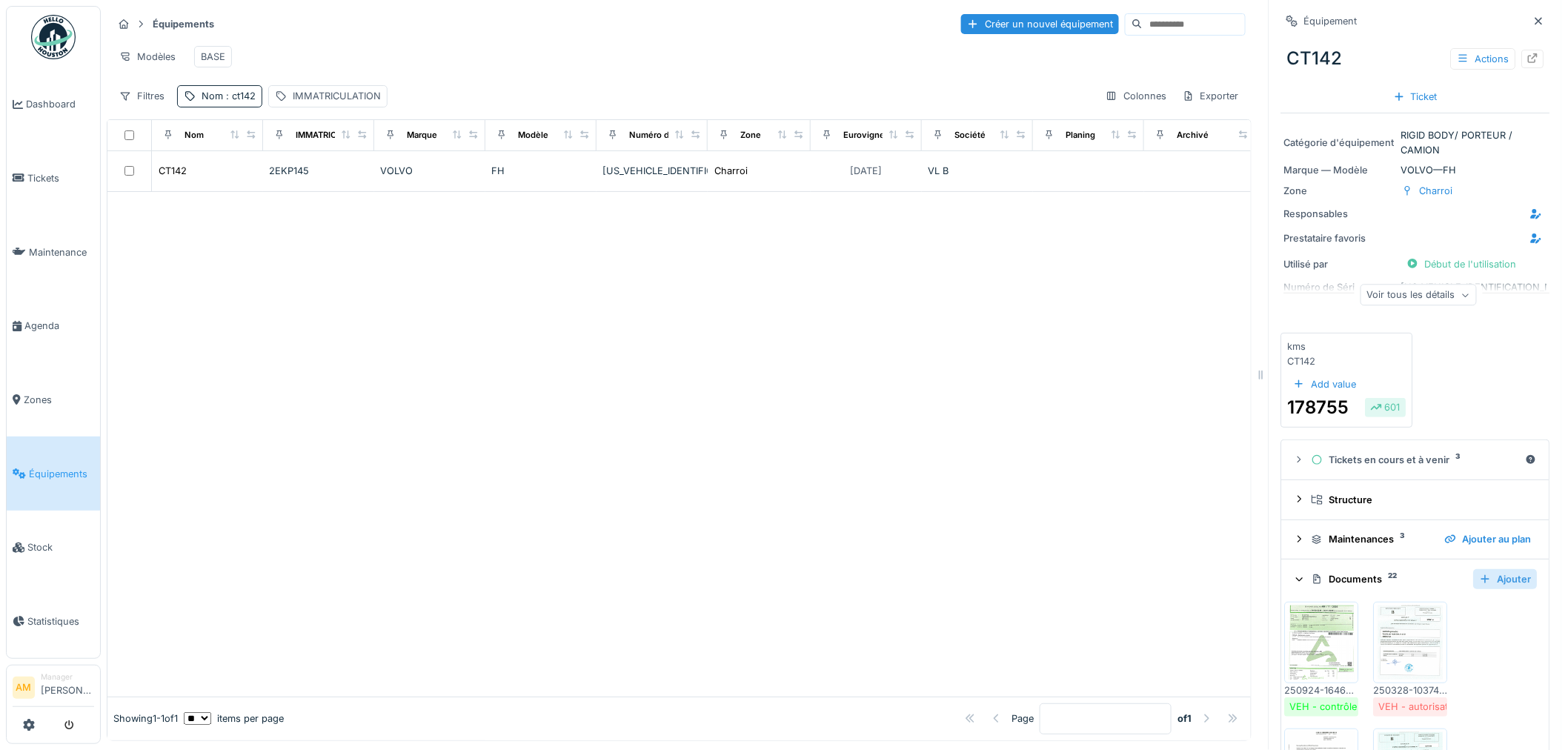
click at [1475, 576] on div "Ajouter" at bounding box center [1505, 579] width 64 height 20
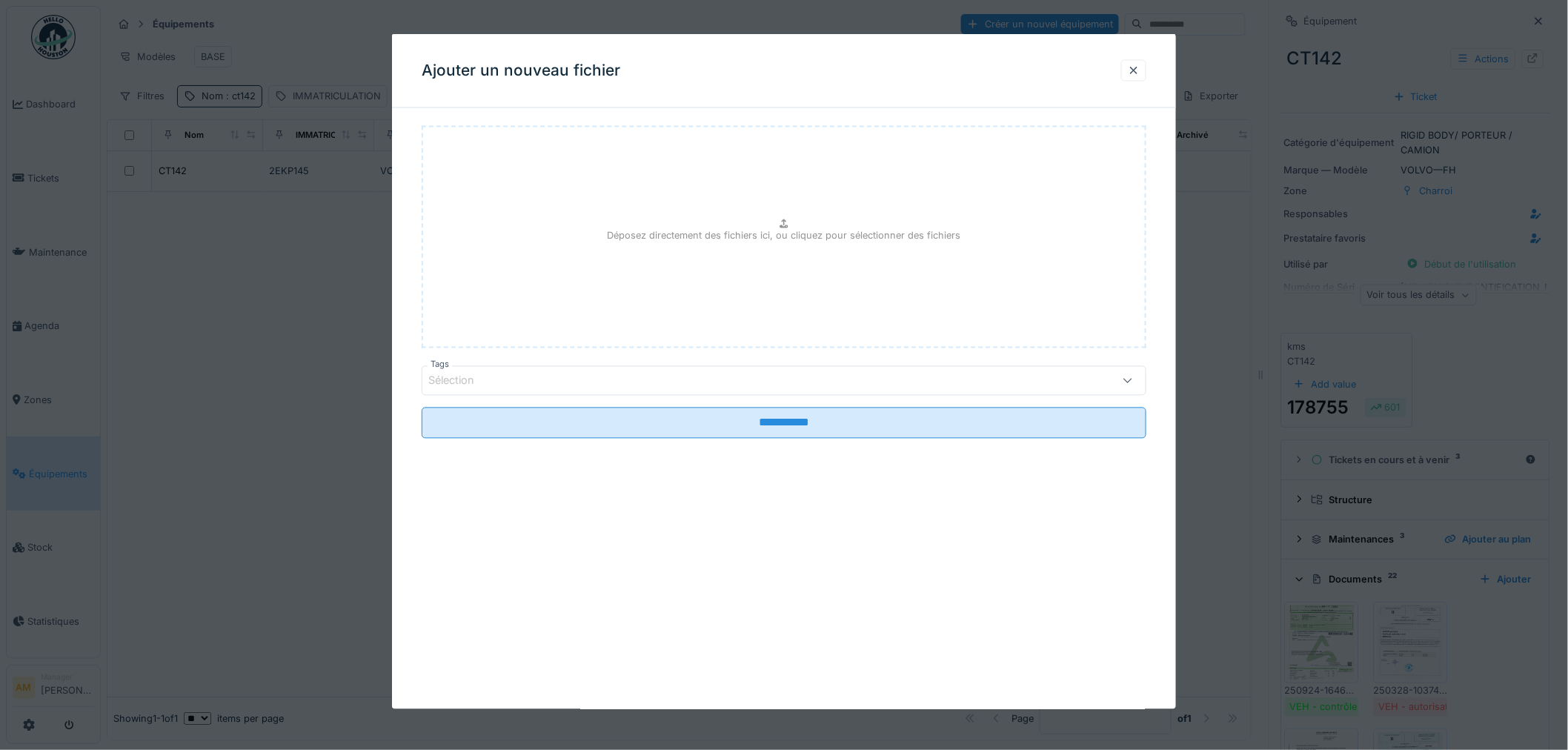
click at [775, 268] on div "Déposez directement des fichiers ici, ou cliquez pour sélectionner des fichiers" at bounding box center [784, 237] width 725 height 223
type input "**********"
click at [699, 389] on div "Sélection" at bounding box center [784, 381] width 725 height 30
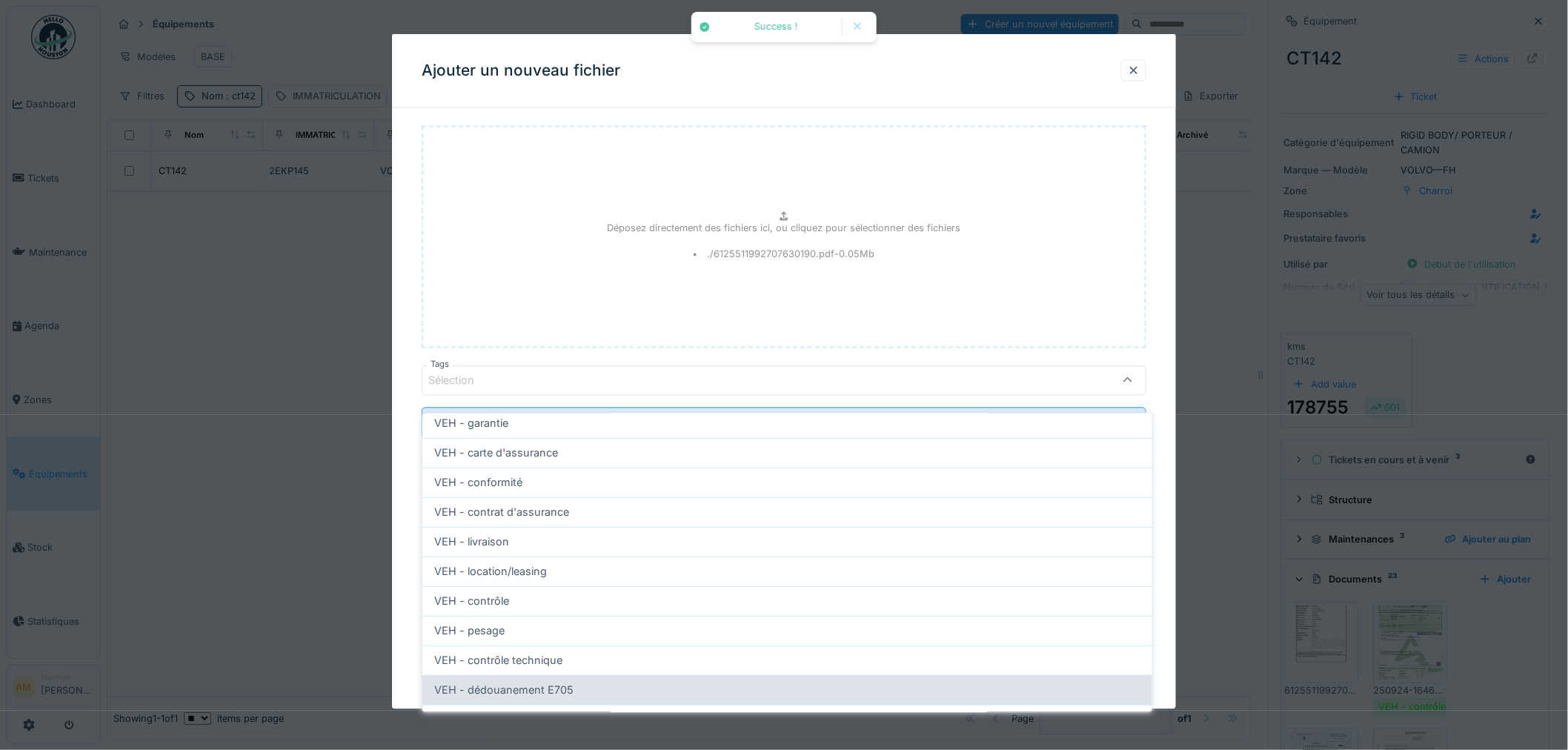
scroll to position [165, 0]
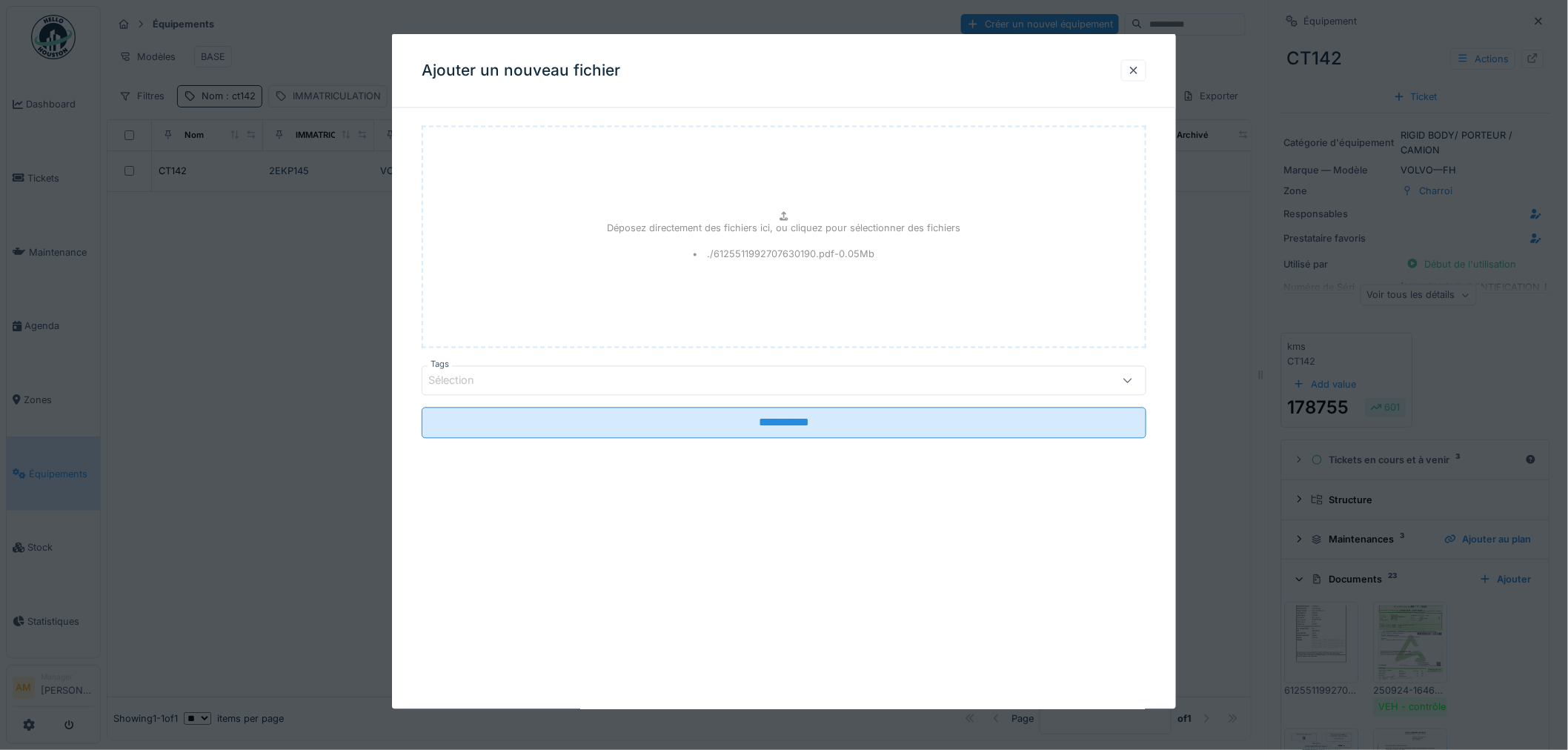
click at [1125, 64] on div "Ajouter un nouveau fichier" at bounding box center [783, 71] width 784 height 74
click at [1140, 71] on div at bounding box center [1133, 70] width 12 height 14
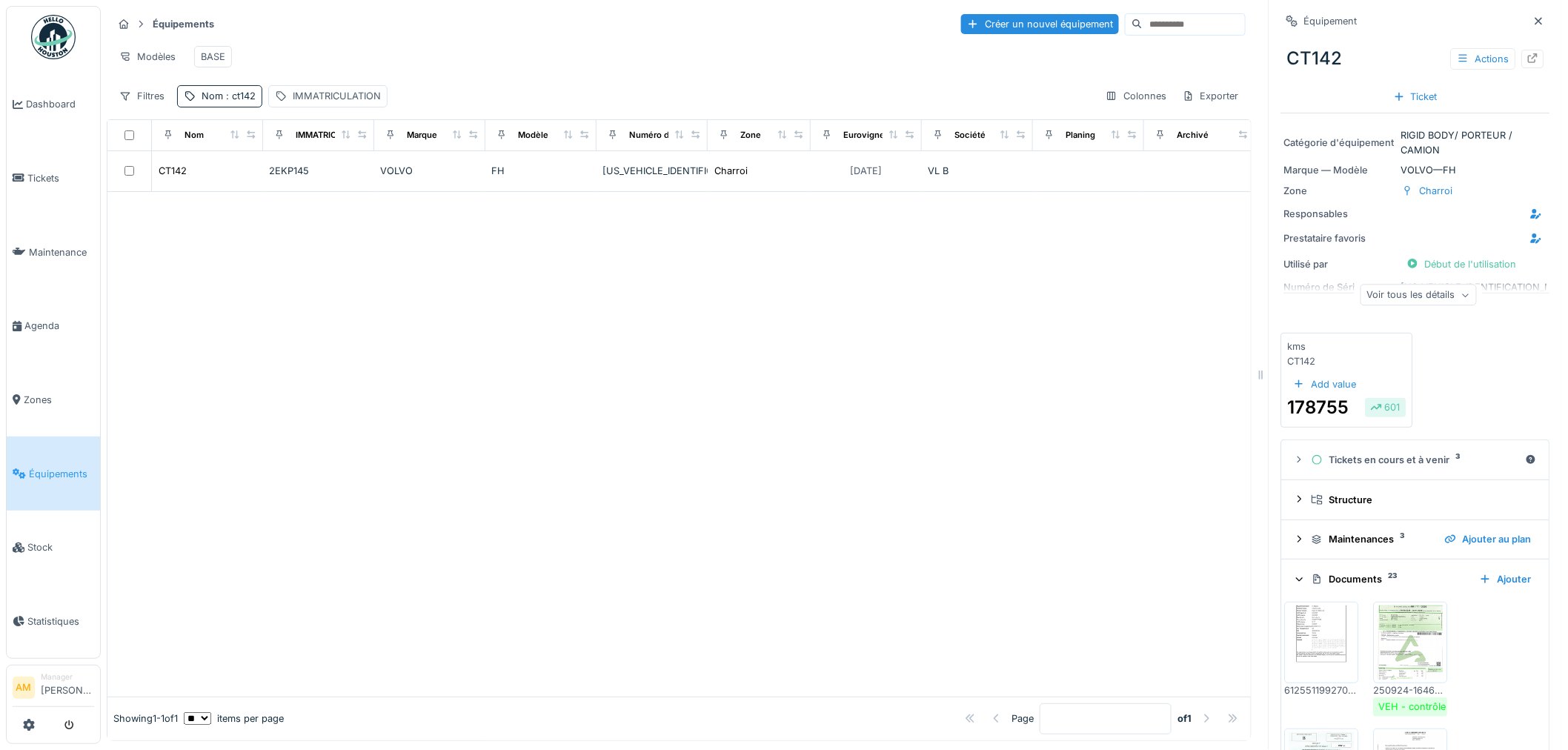
click at [1310, 625] on img at bounding box center [1322, 643] width 67 height 74
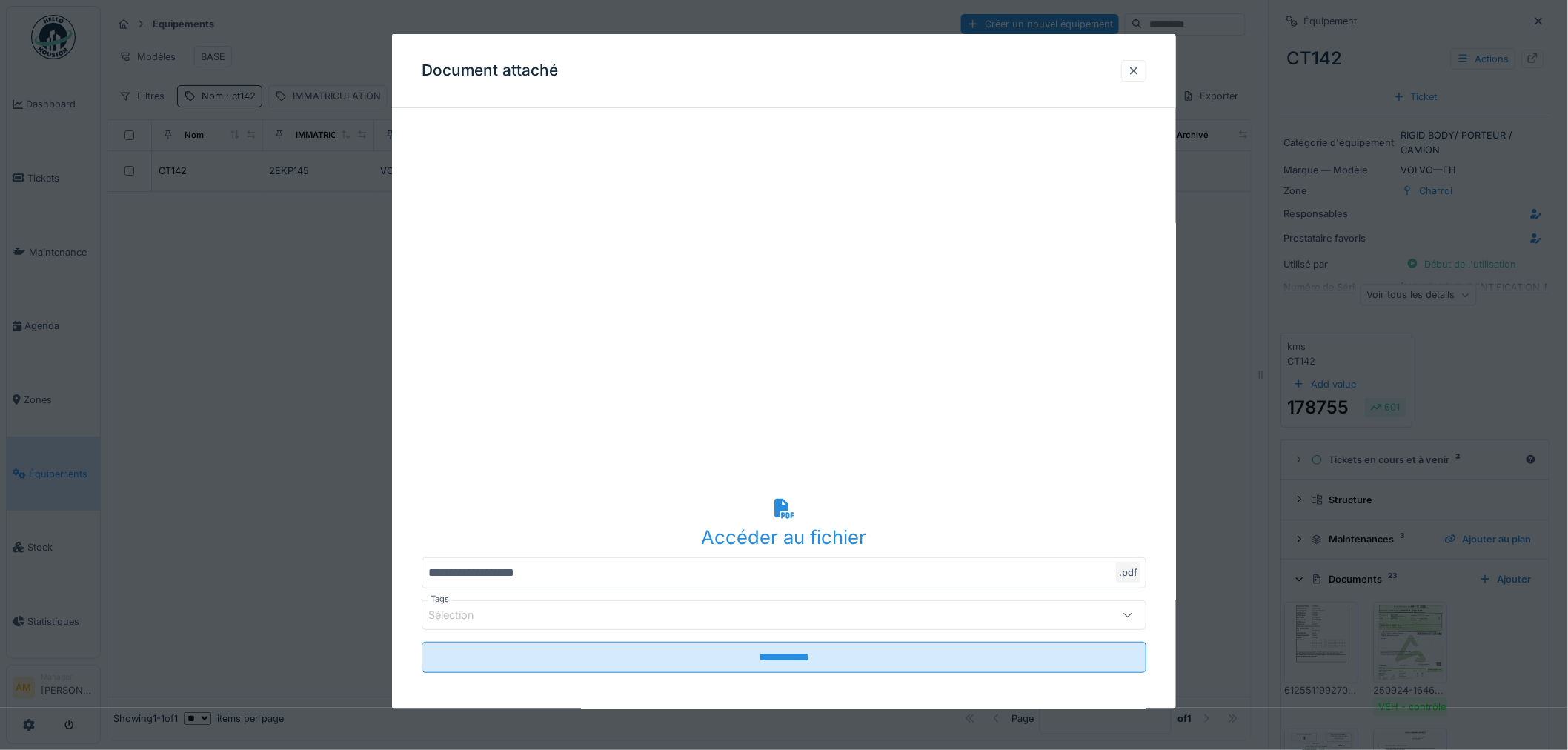
click at [672, 609] on div "Sélection" at bounding box center [743, 615] width 629 height 16
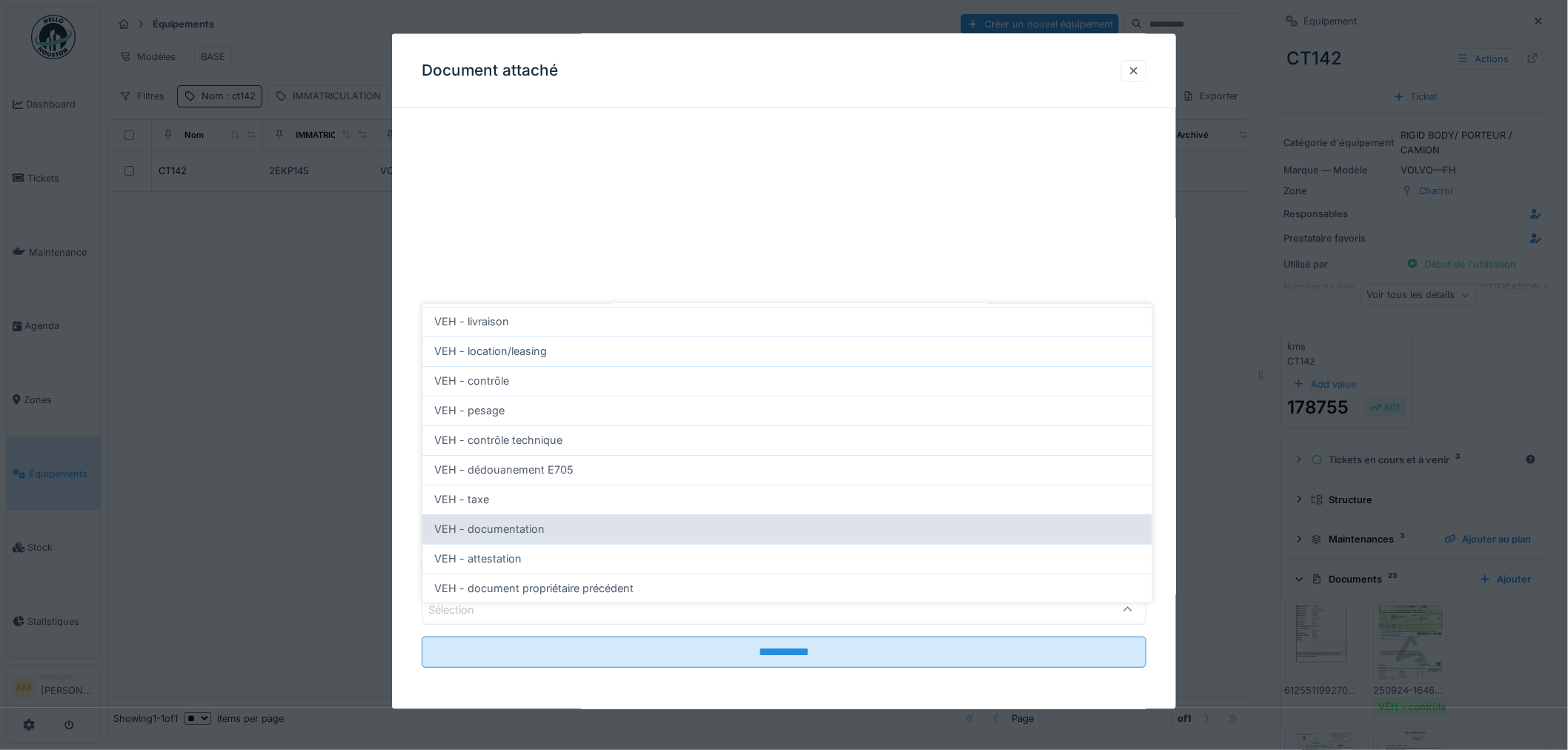
drag, startPoint x: 595, startPoint y: 484, endPoint x: 625, endPoint y: 527, distance: 52.4
click at [599, 491] on div "VEH - taxe" at bounding box center [787, 499] width 706 height 16
type input "***"
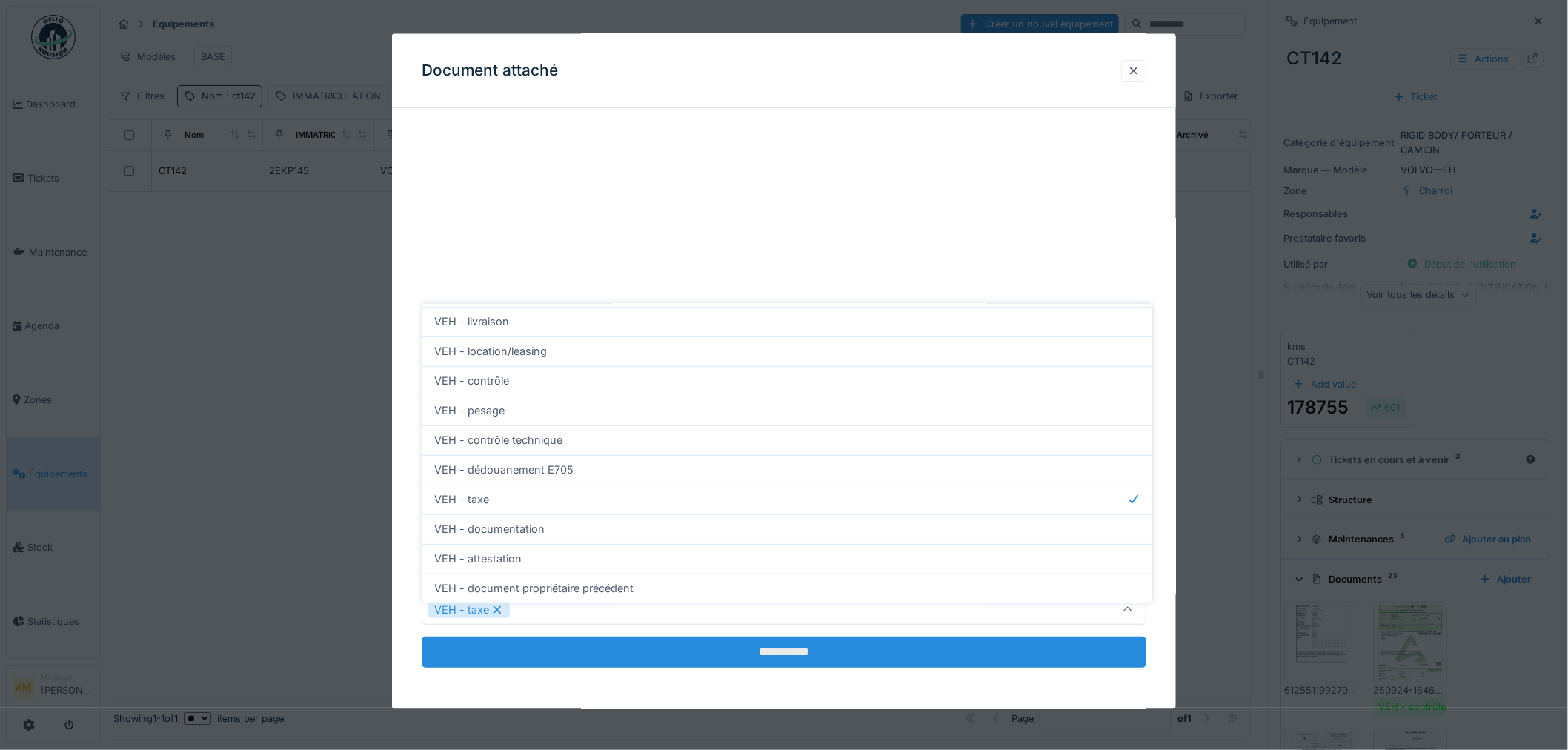
click at [664, 658] on input "**********" at bounding box center [784, 652] width 725 height 31
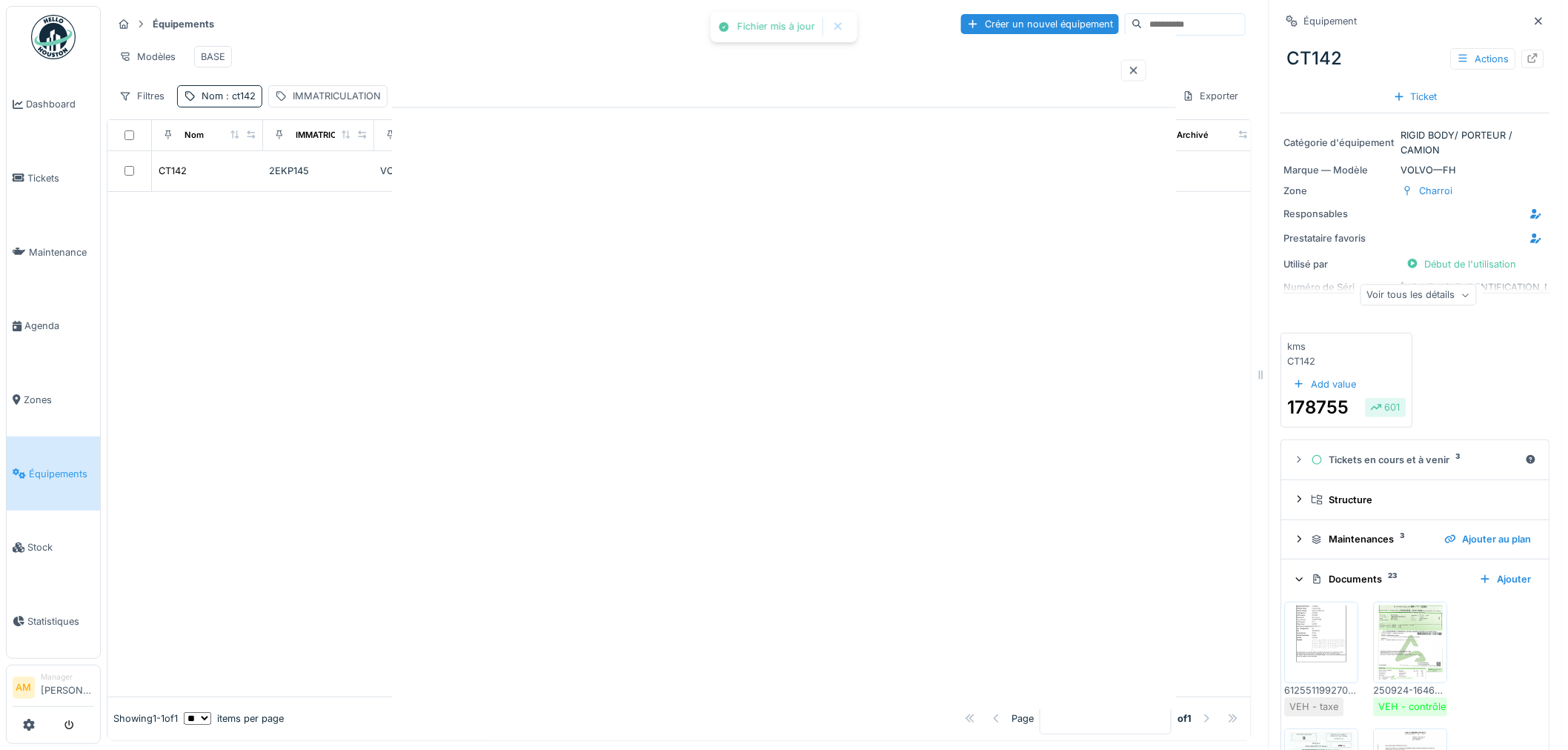
scroll to position [0, 0]
click at [869, 379] on div at bounding box center [678, 444] width 1143 height 505
drag, startPoint x: 922, startPoint y: 375, endPoint x: 958, endPoint y: 253, distance: 127.2
click at [922, 375] on div at bounding box center [678, 444] width 1143 height 505
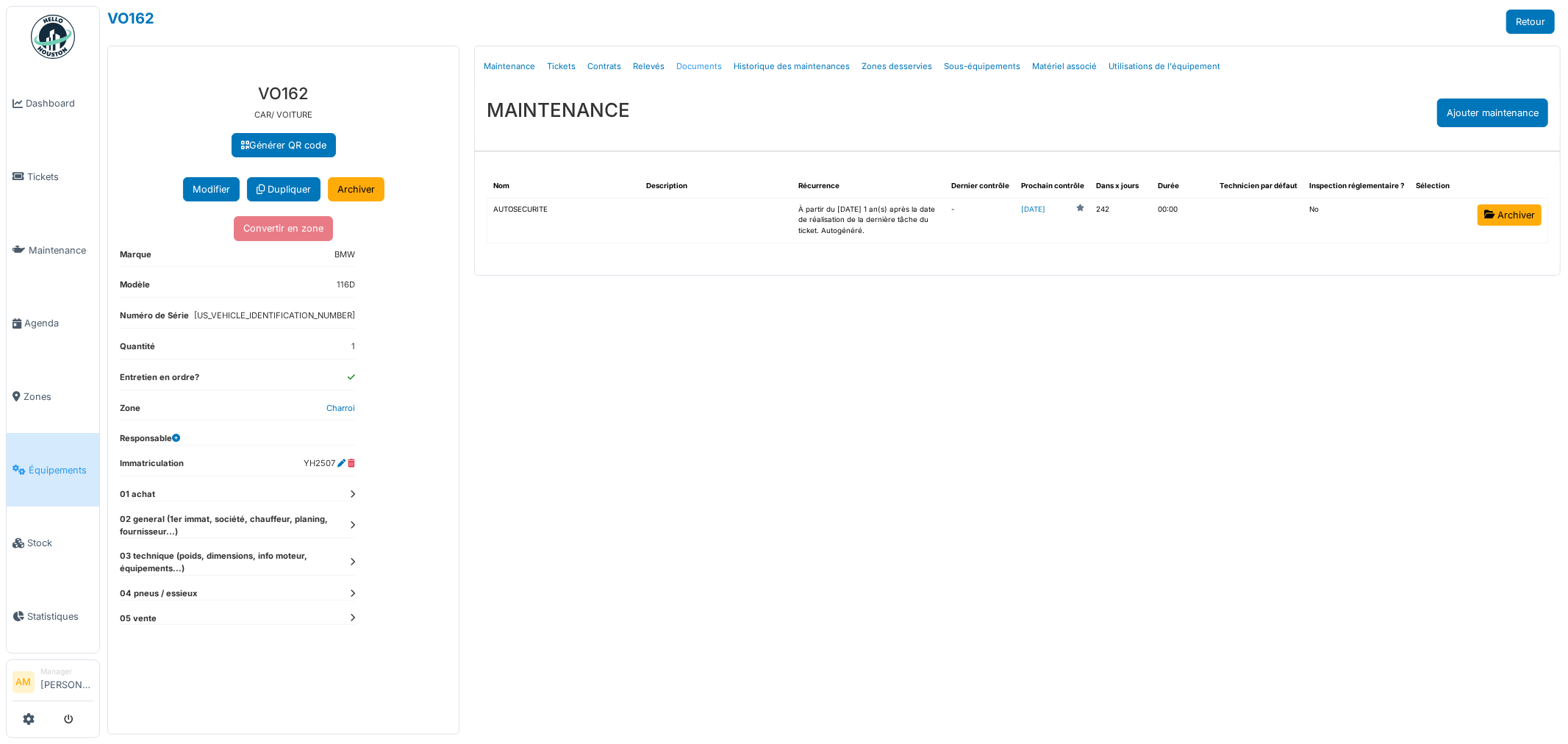
drag, startPoint x: 0, startPoint y: 0, endPoint x: 695, endPoint y: 68, distance: 698.3
click at [695, 68] on link "Documents" at bounding box center [698, 66] width 57 height 35
select select "***"
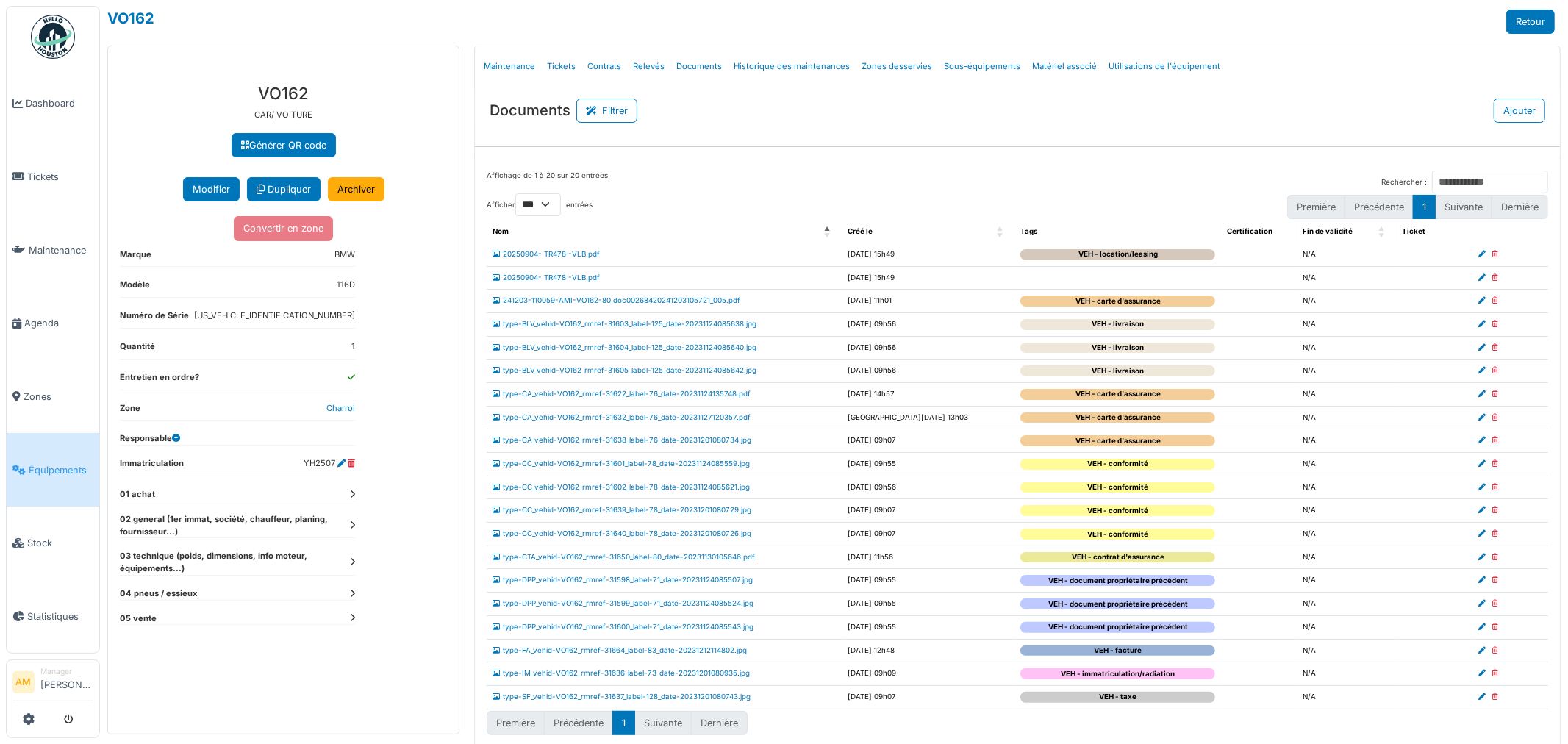
click at [1491, 257] on icon at bounding box center [1495, 254] width 7 height 8
select select "***"
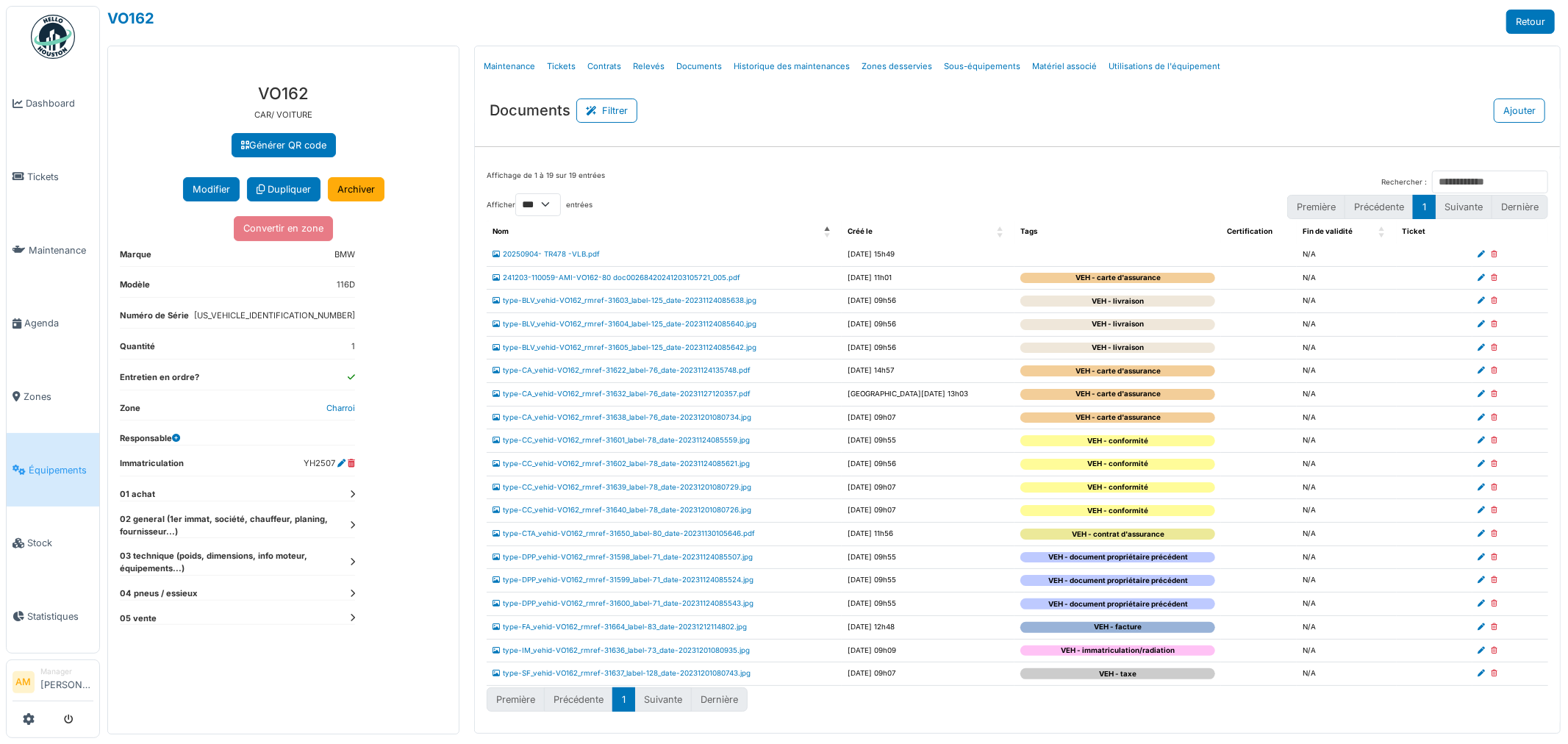
click at [1493, 256] on icon at bounding box center [1495, 254] width 7 height 8
select select "***"
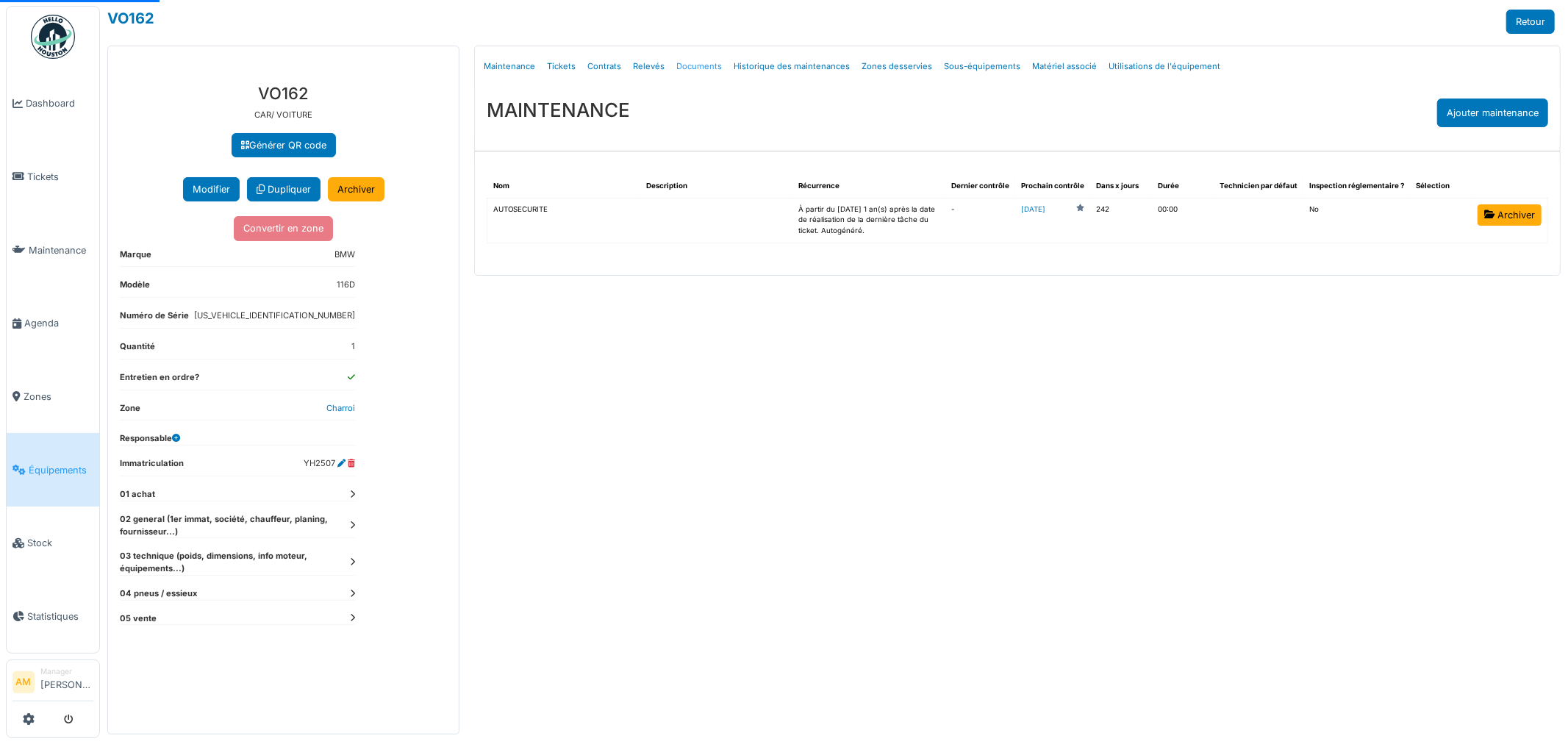
click at [684, 69] on link "Documents" at bounding box center [698, 66] width 57 height 35
select select "***"
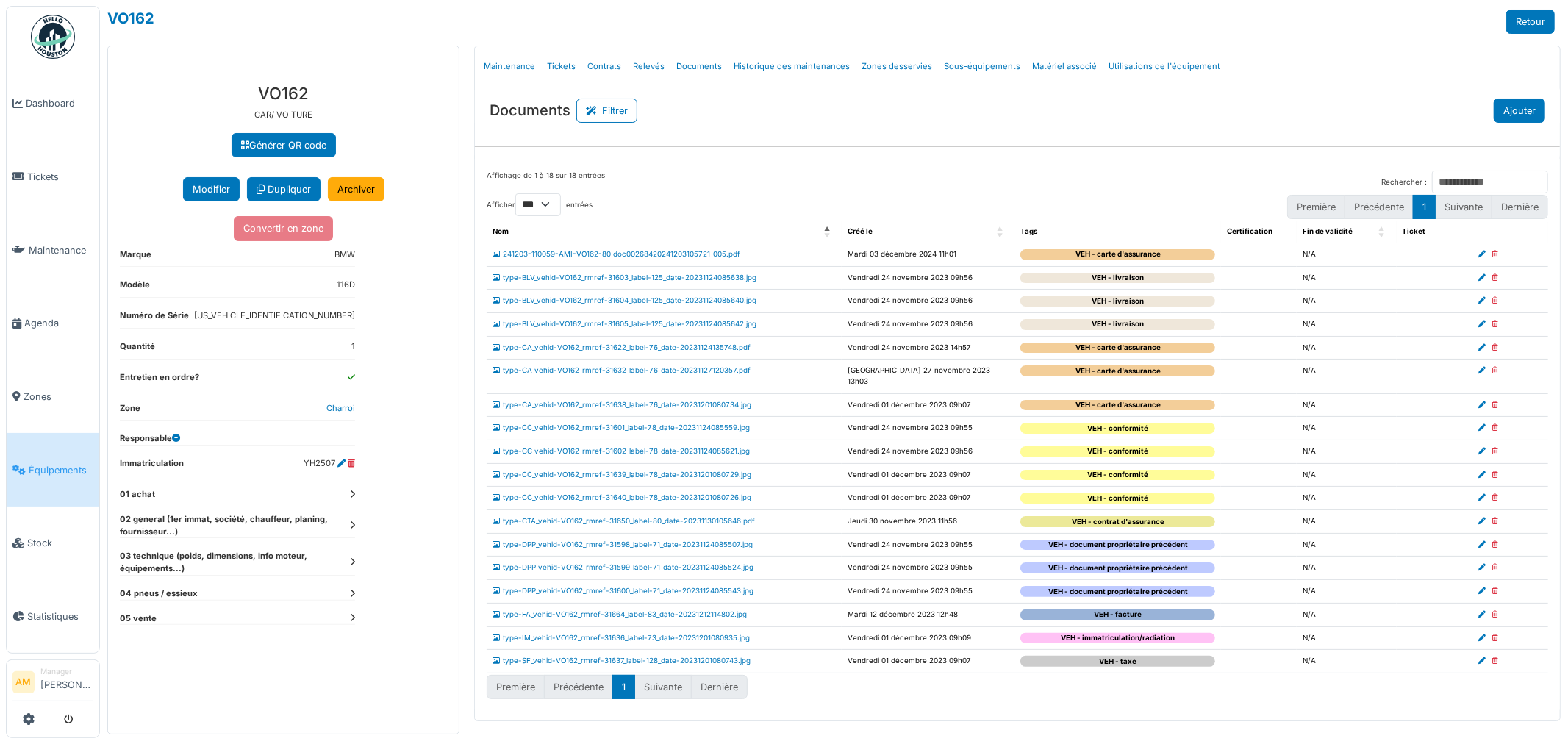
click at [1543, 107] on button "Ajouter" at bounding box center [1519, 111] width 51 height 24
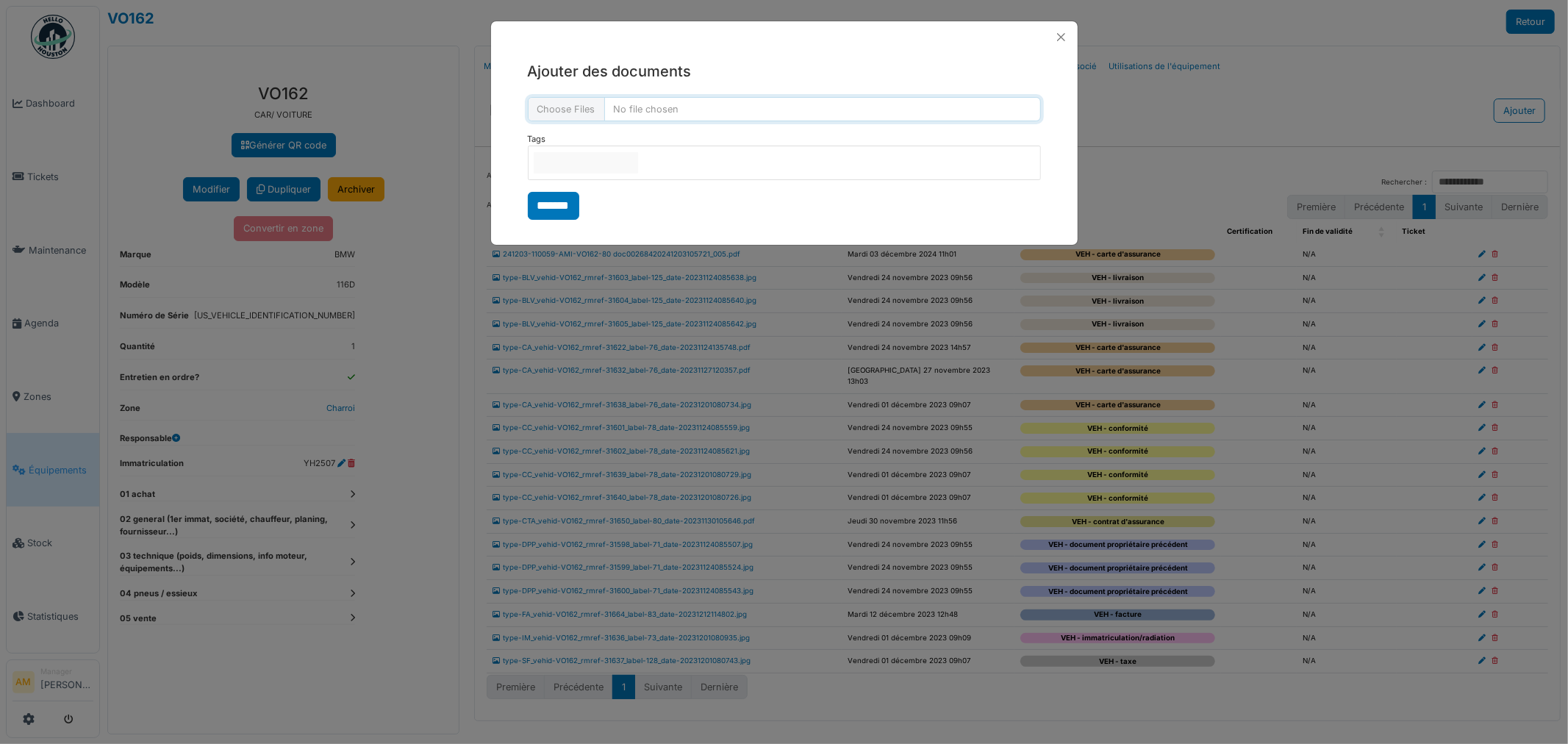
click at [673, 108] on input "file" at bounding box center [784, 109] width 513 height 24
drag, startPoint x: 1063, startPoint y: 35, endPoint x: 1060, endPoint y: 69, distance: 34.1
click at [1060, 35] on button "Close" at bounding box center [1060, 37] width 20 height 20
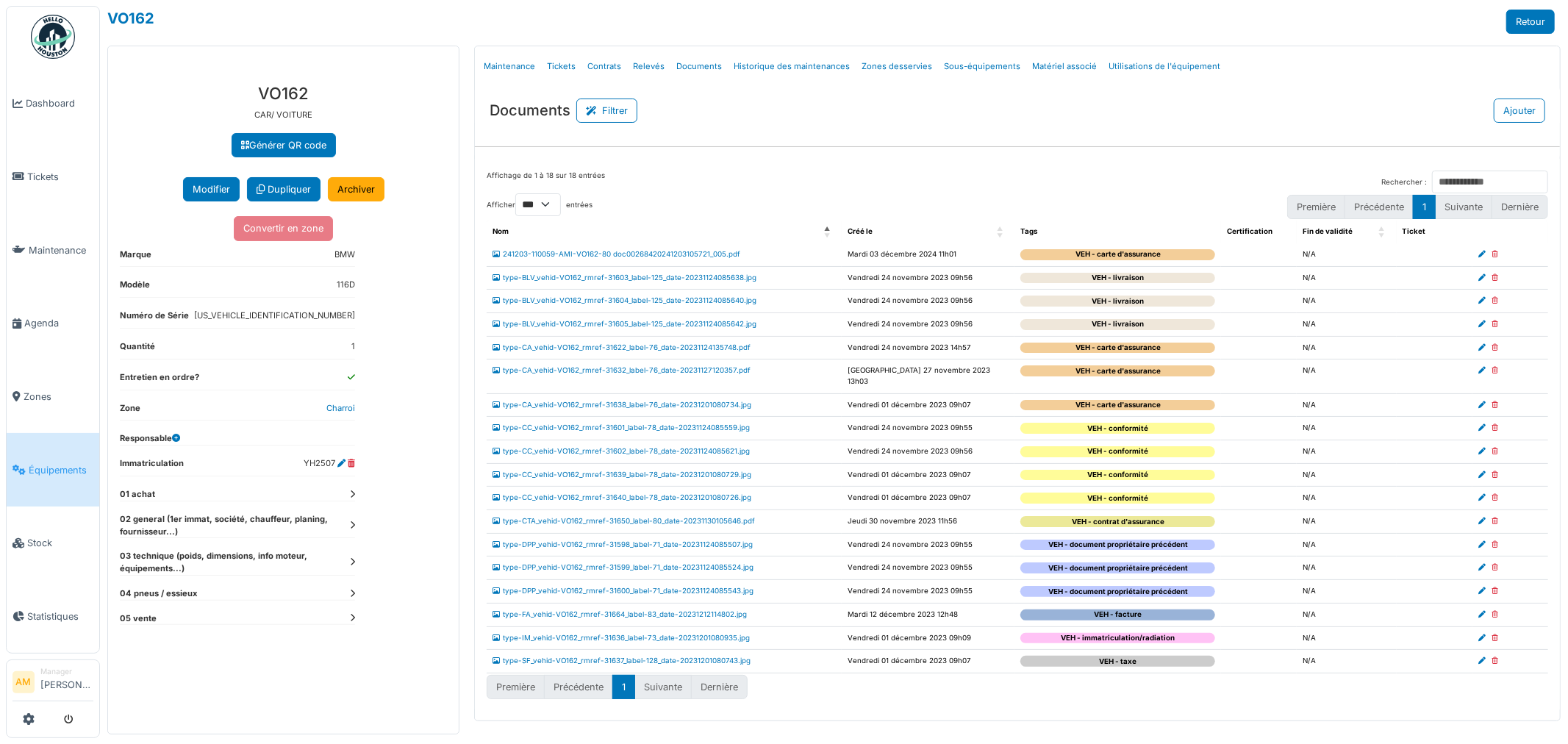
click at [1059, 145] on div "Documents Filtrer Ajouter Tag **** Tous Remove item Tous VEH - attestation VEH …" at bounding box center [1017, 123] width 1085 height 72
select select "***"
click at [876, 233] on div "Créé le" at bounding box center [920, 232] width 145 height 11
click at [1001, 230] on span "Créé le: Activate to invert sorting" at bounding box center [1001, 232] width 9 height 23
click at [1001, 230] on span "Créé le: Activate to remove sorting" at bounding box center [1001, 232] width 9 height 23
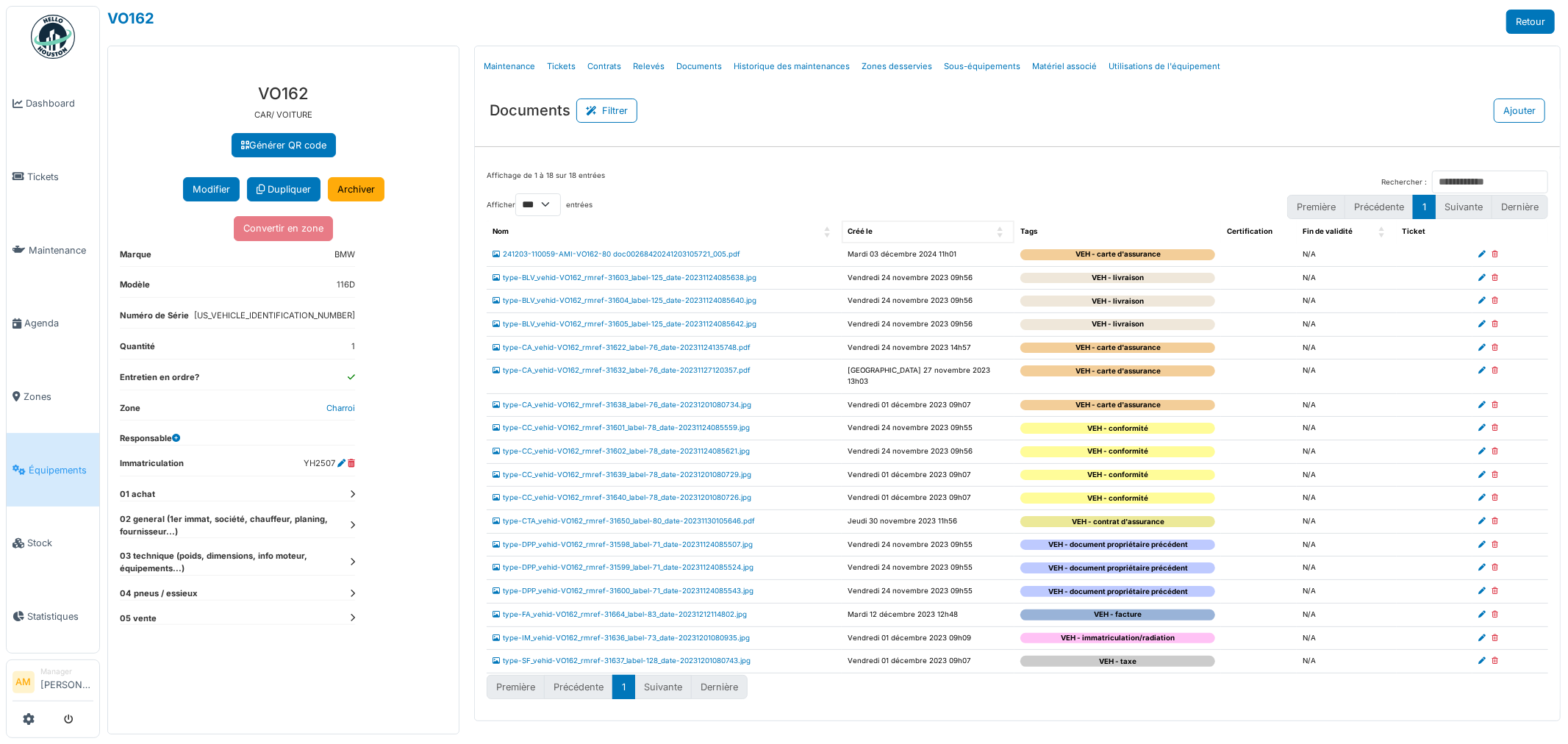
click at [998, 238] on span "Créé le: Activate to sort" at bounding box center [1001, 232] width 9 height 23
click at [941, 222] on th "Créé le" at bounding box center [928, 232] width 173 height 23
click at [932, 232] on div "Créé le" at bounding box center [920, 232] width 145 height 11
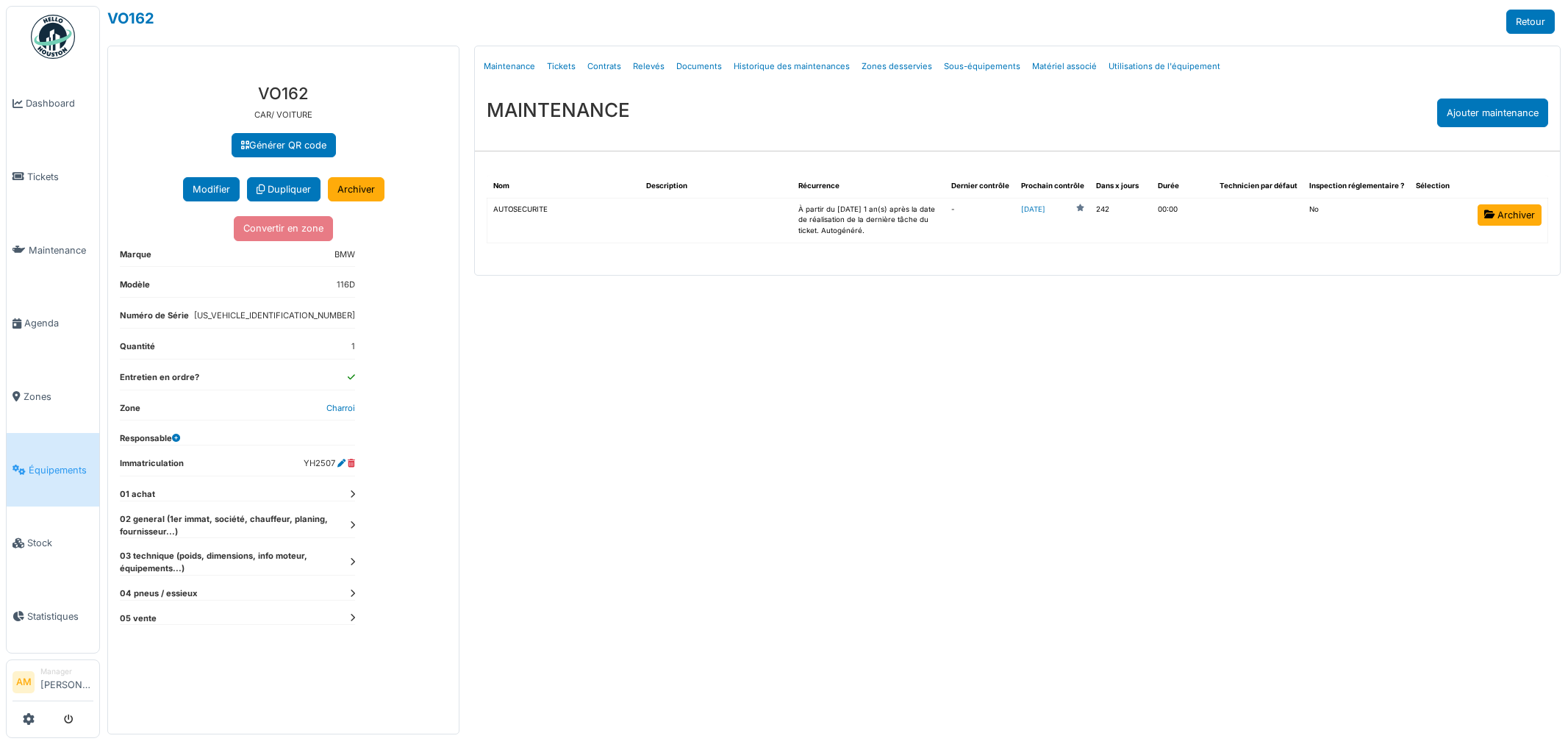
click at [705, 67] on link "Documents" at bounding box center [698, 66] width 57 height 35
select select "***"
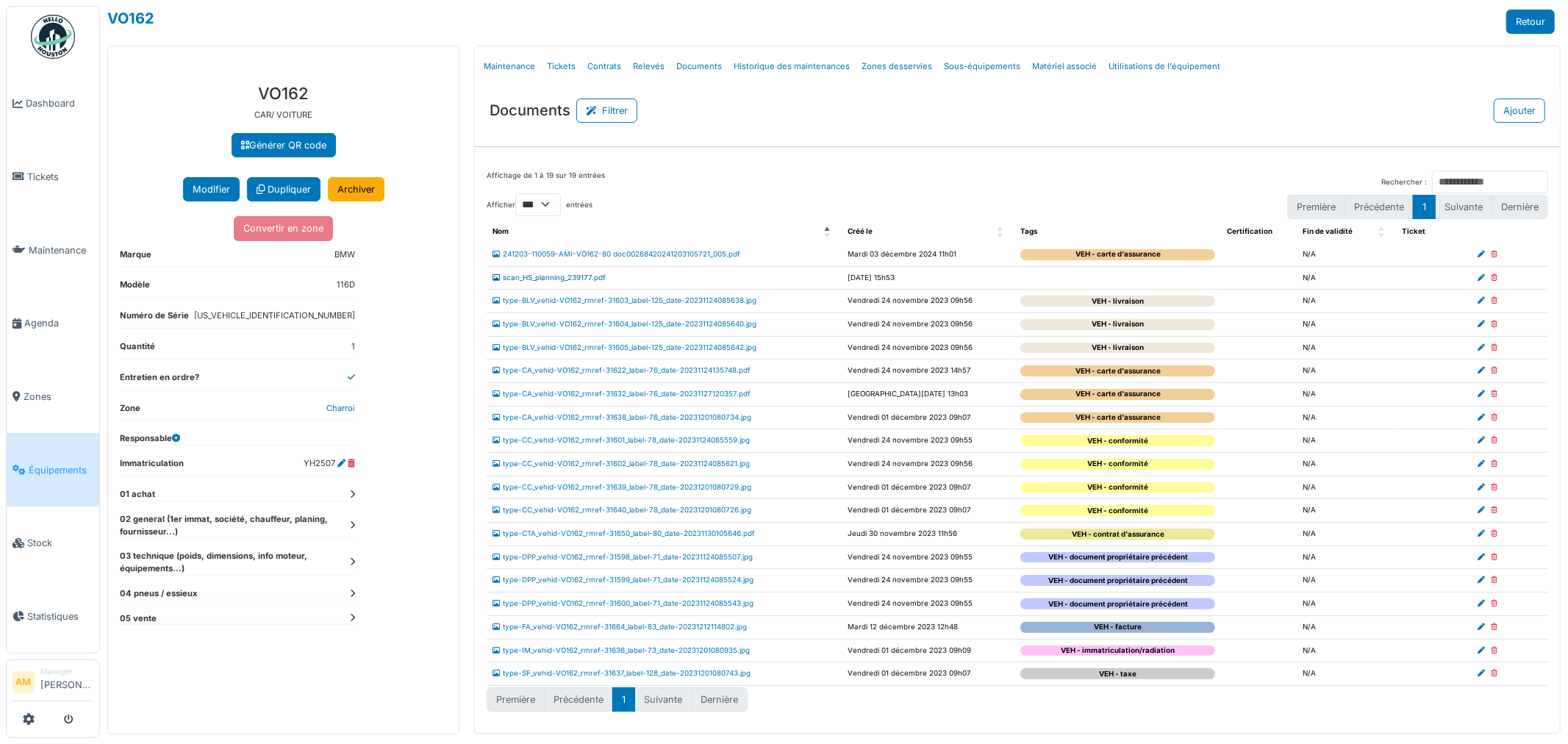
click at [552, 280] on link "scan_HS_planning_239177.pdf" at bounding box center [549, 277] width 113 height 8
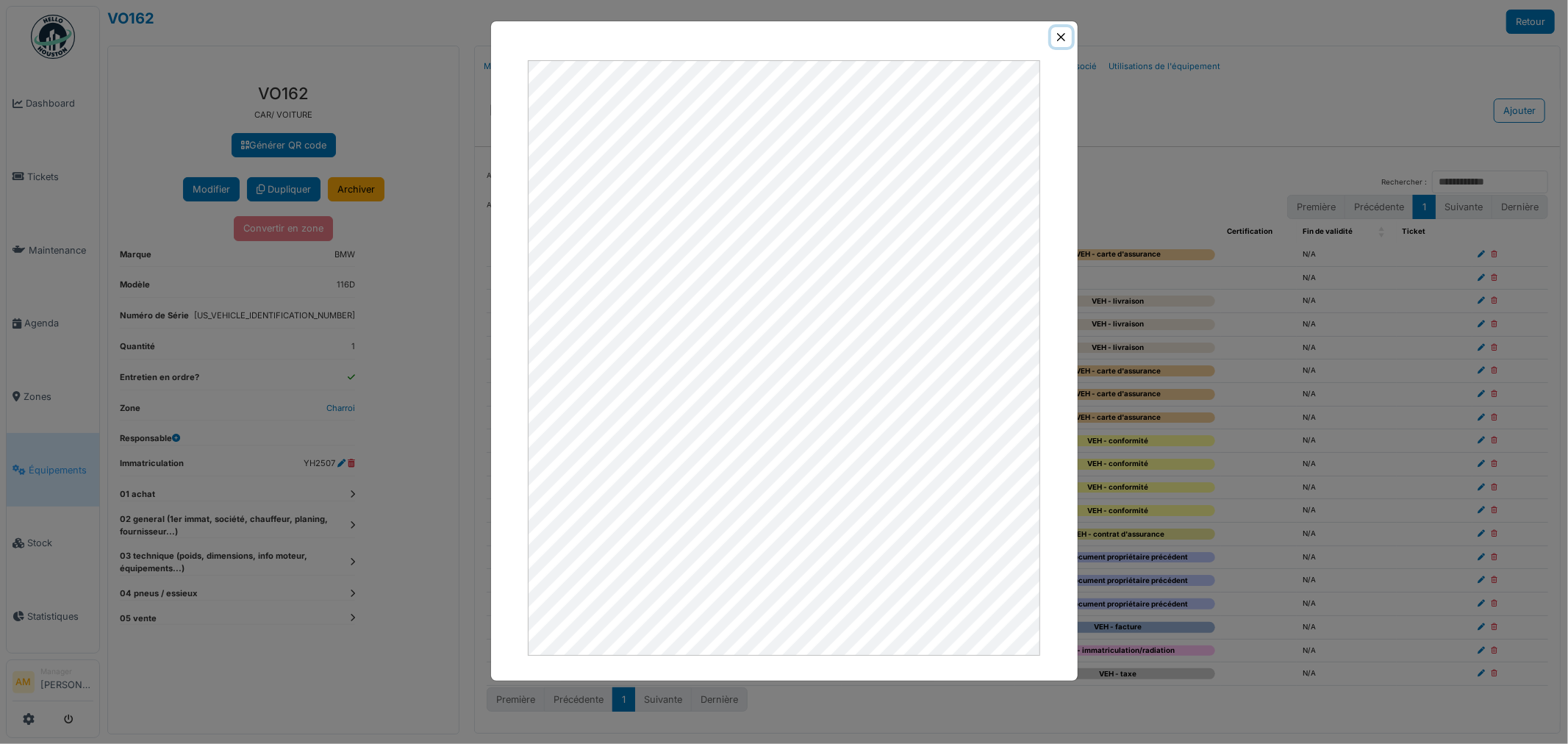
click at [1055, 39] on button "Close" at bounding box center [1060, 37] width 20 height 20
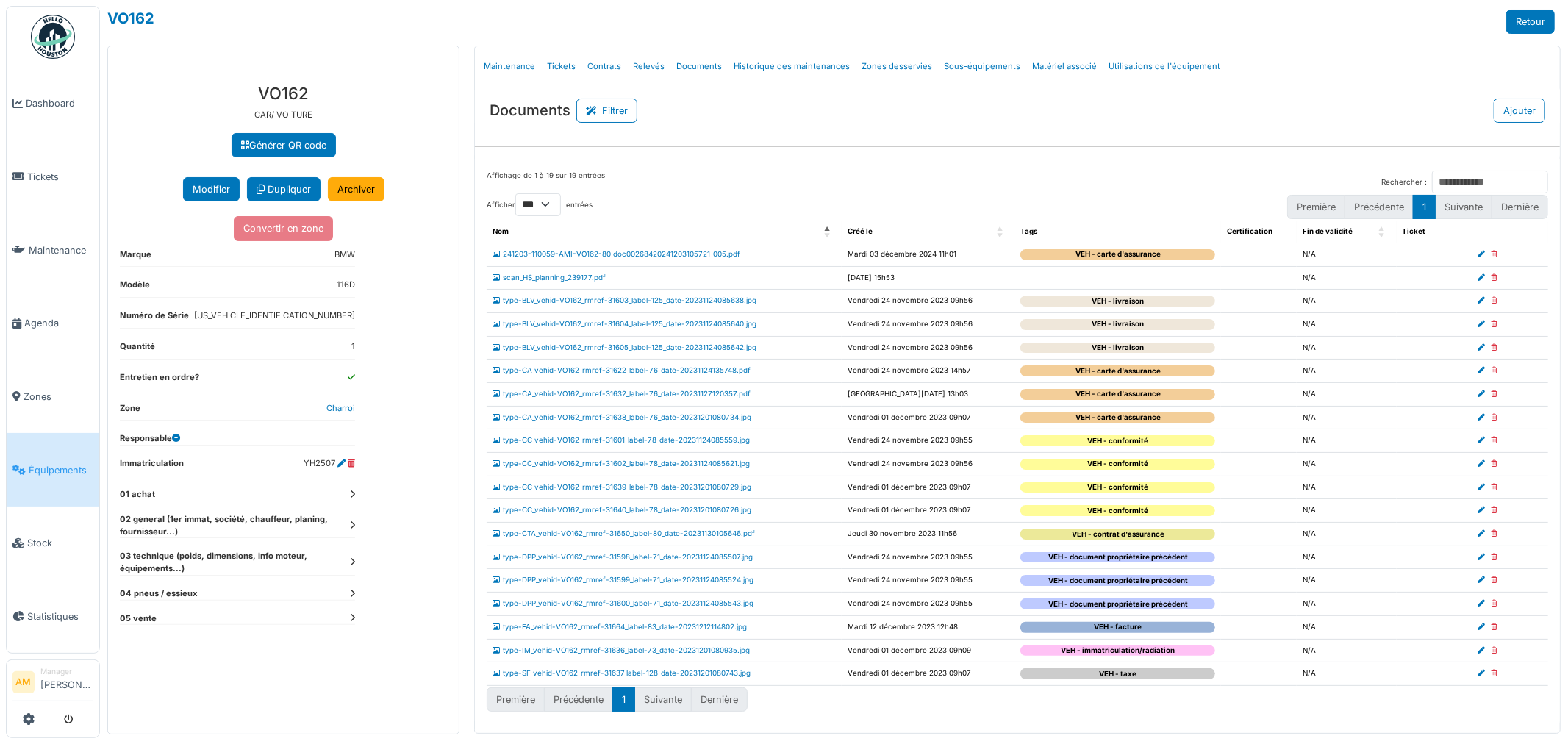
click at [1483, 276] on icon at bounding box center [1481, 278] width 8 height 8
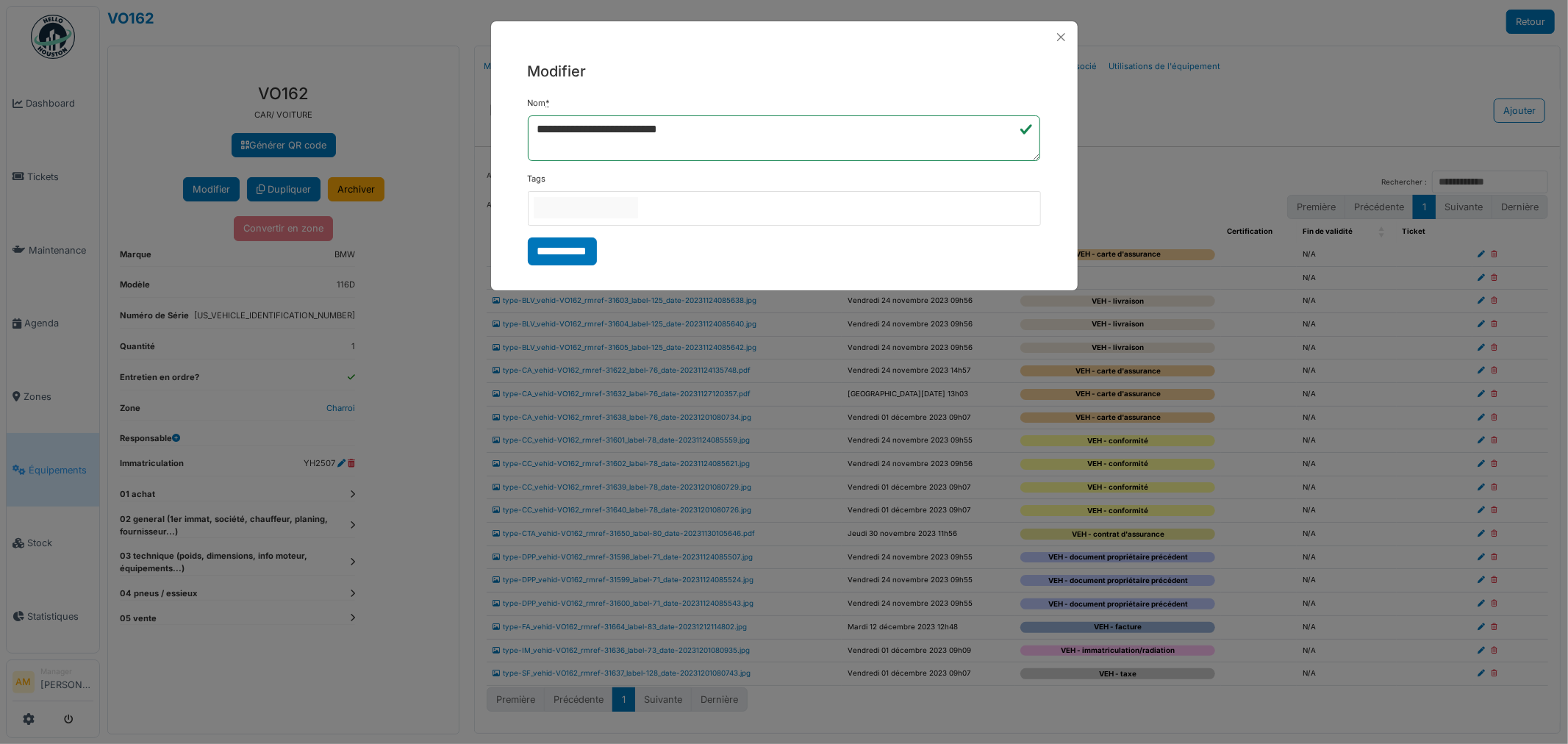
click at [638, 207] on input "null" at bounding box center [585, 207] width 105 height 21
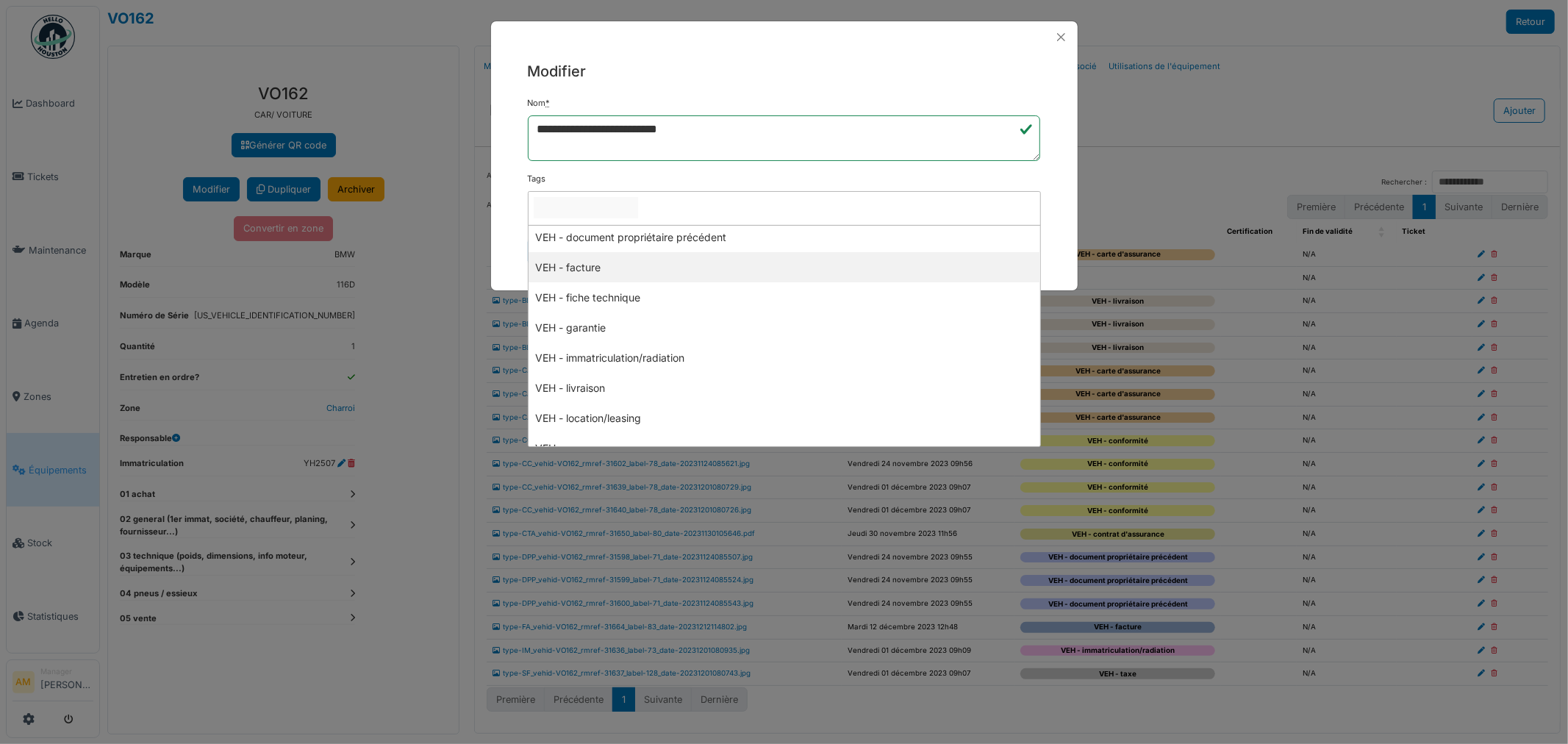
scroll to position [326, 0]
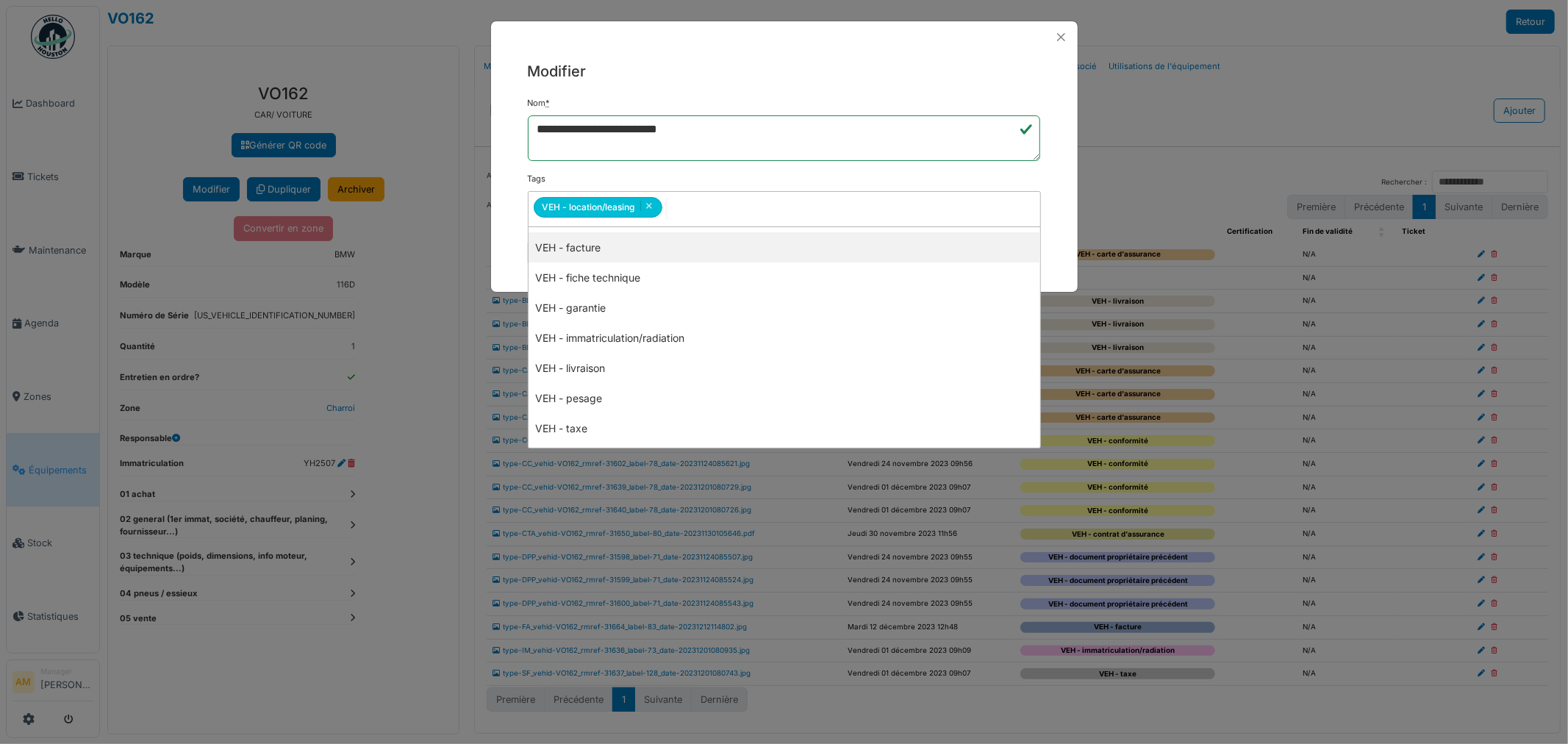
click at [523, 245] on div "**********" at bounding box center [784, 164] width 587 height 222
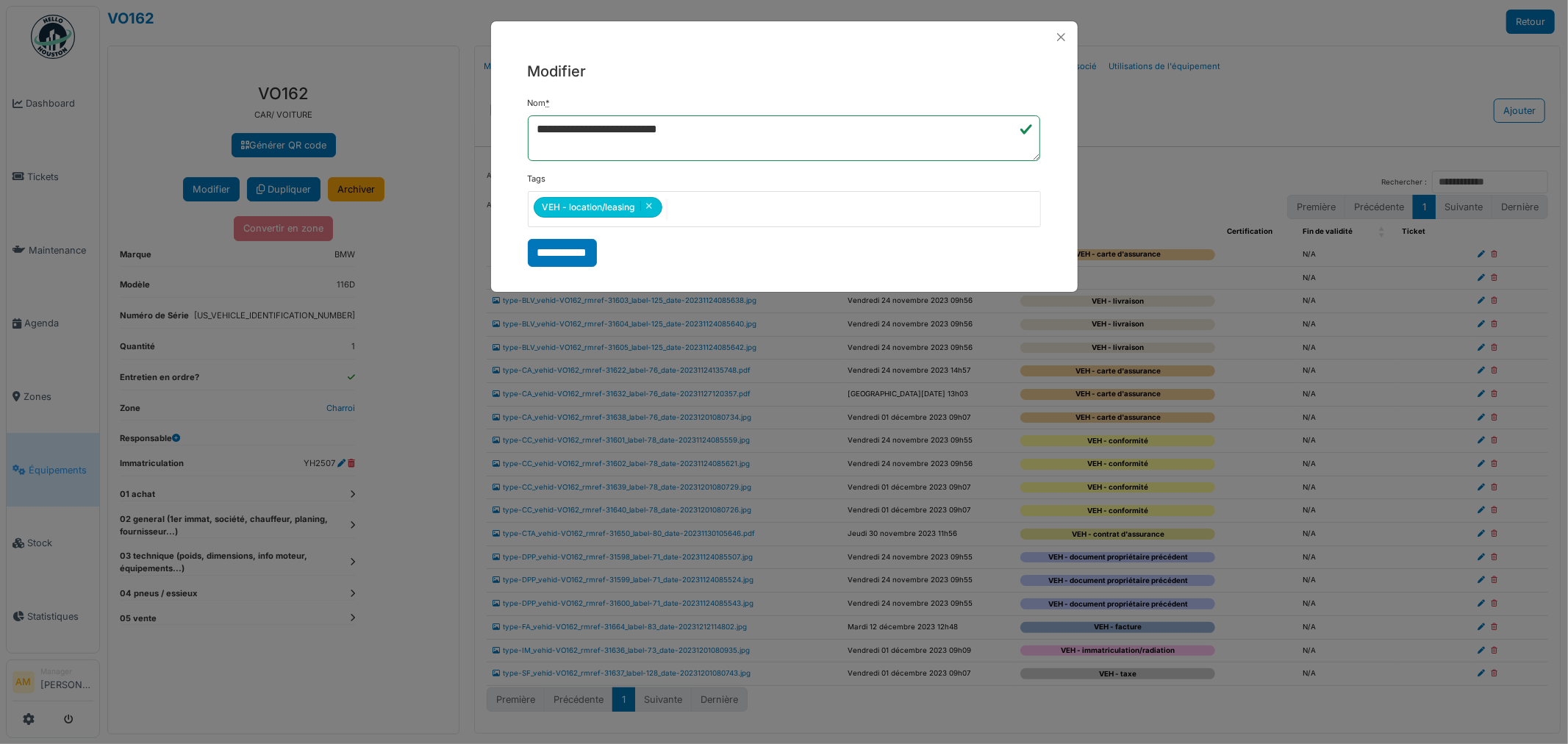
click at [560, 246] on input "**********" at bounding box center [562, 252] width 69 height 28
select select "***"
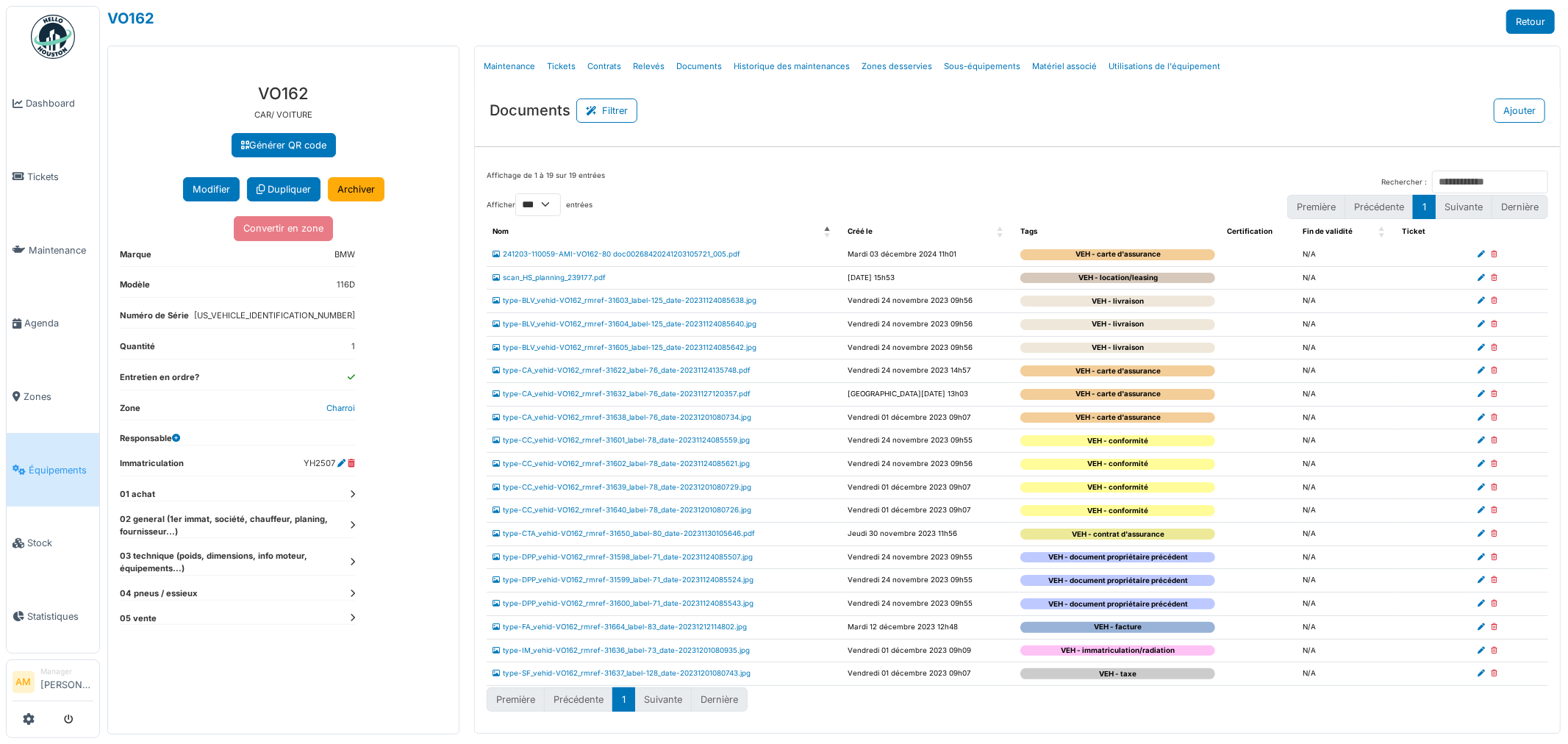
click at [1016, 171] on div "Affichage de 1 à 19 sur 19 entrées Rechercher :" at bounding box center [1017, 182] width 1061 height 23
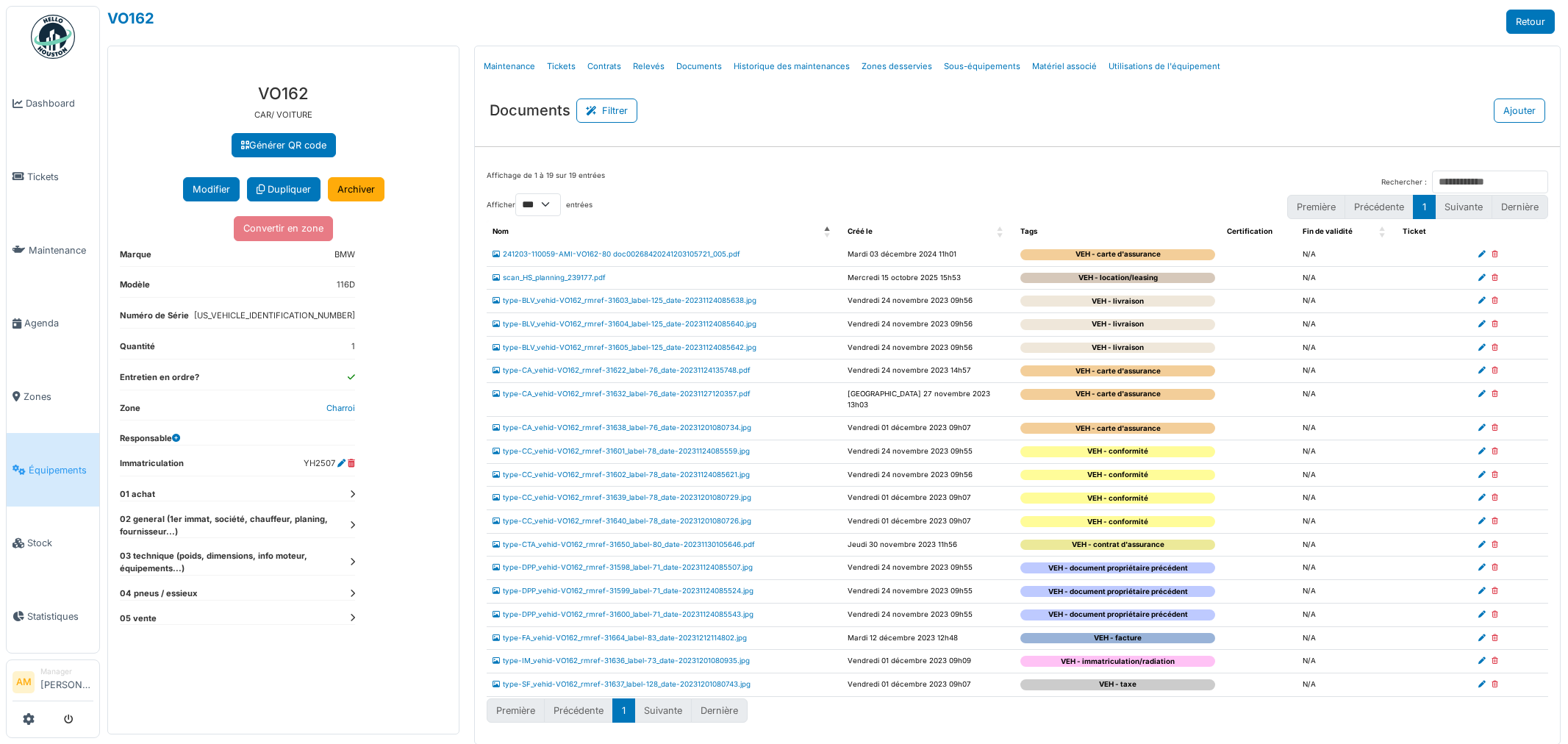
select select "***"
click at [998, 239] on span "Créé le: Activate to sort" at bounding box center [1001, 232] width 9 height 23
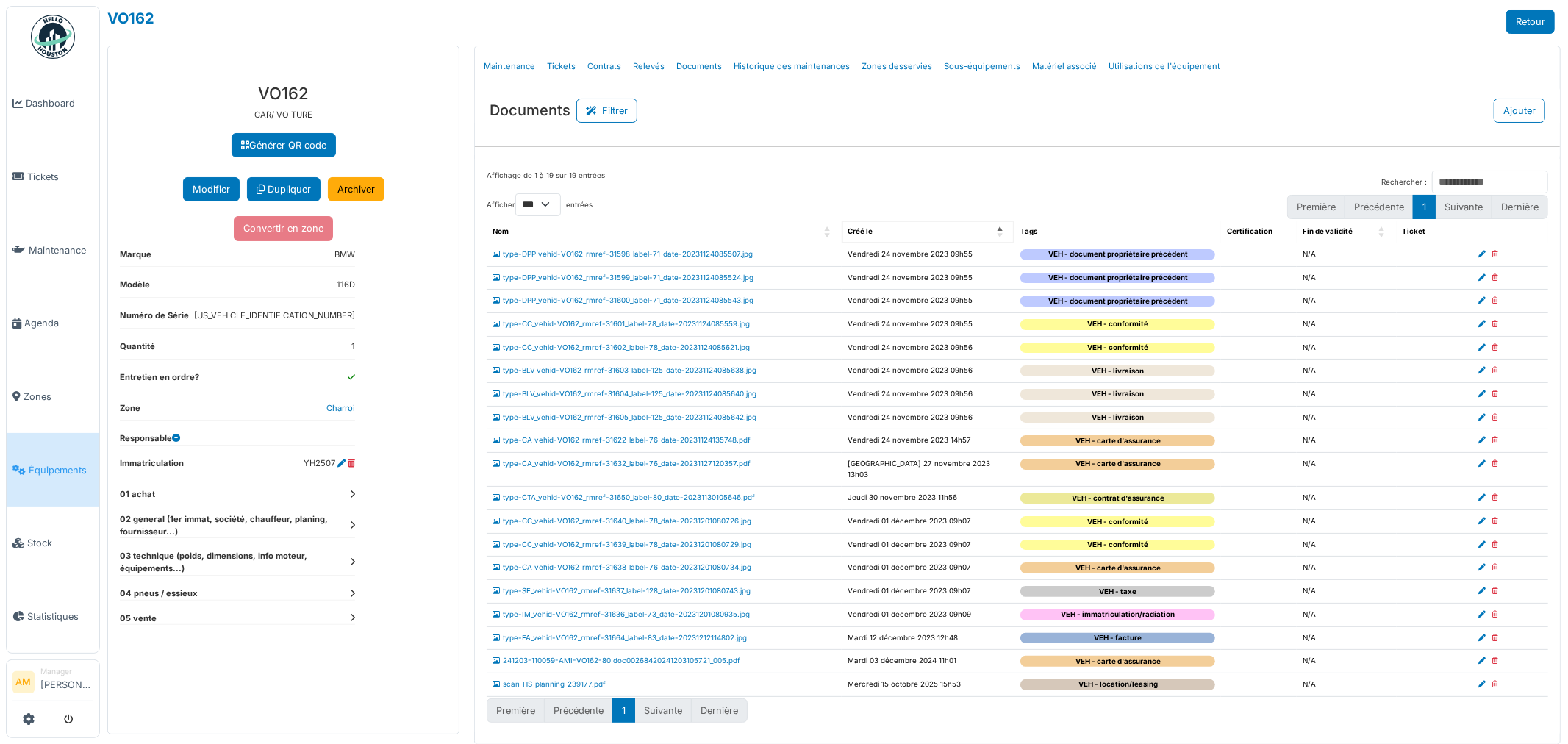
click at [997, 230] on span "Créé le: Activate to invert sorting" at bounding box center [1001, 232] width 9 height 23
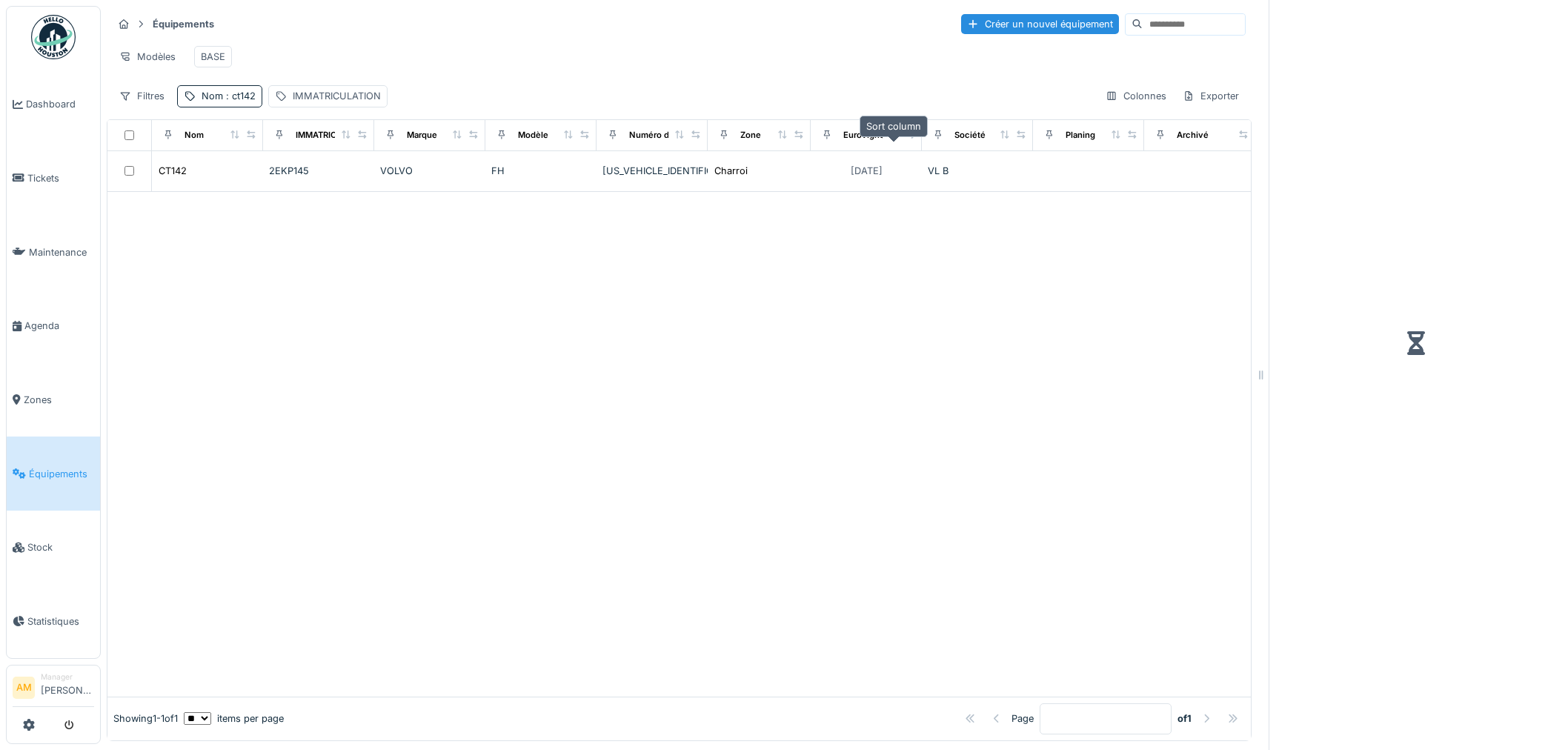
scroll to position [12, 0]
click at [434, 95] on div "Filtres Nom : ct142 IMMATRICULATION Colonnes Exporter" at bounding box center [678, 95] width 1133 height 21
click at [143, 95] on div "Filtres" at bounding box center [142, 95] width 58 height 21
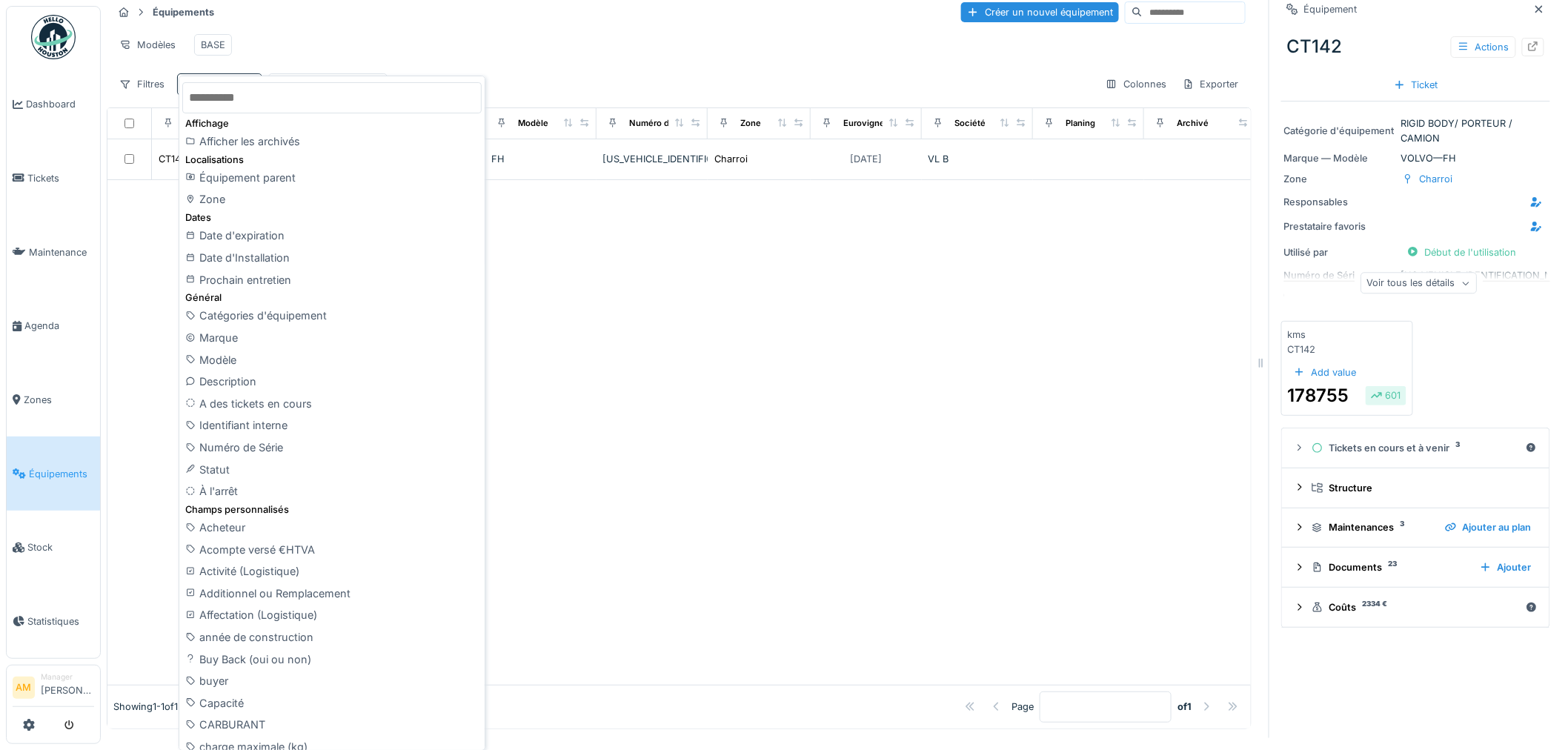
click at [264, 96] on input "text" at bounding box center [331, 98] width 300 height 31
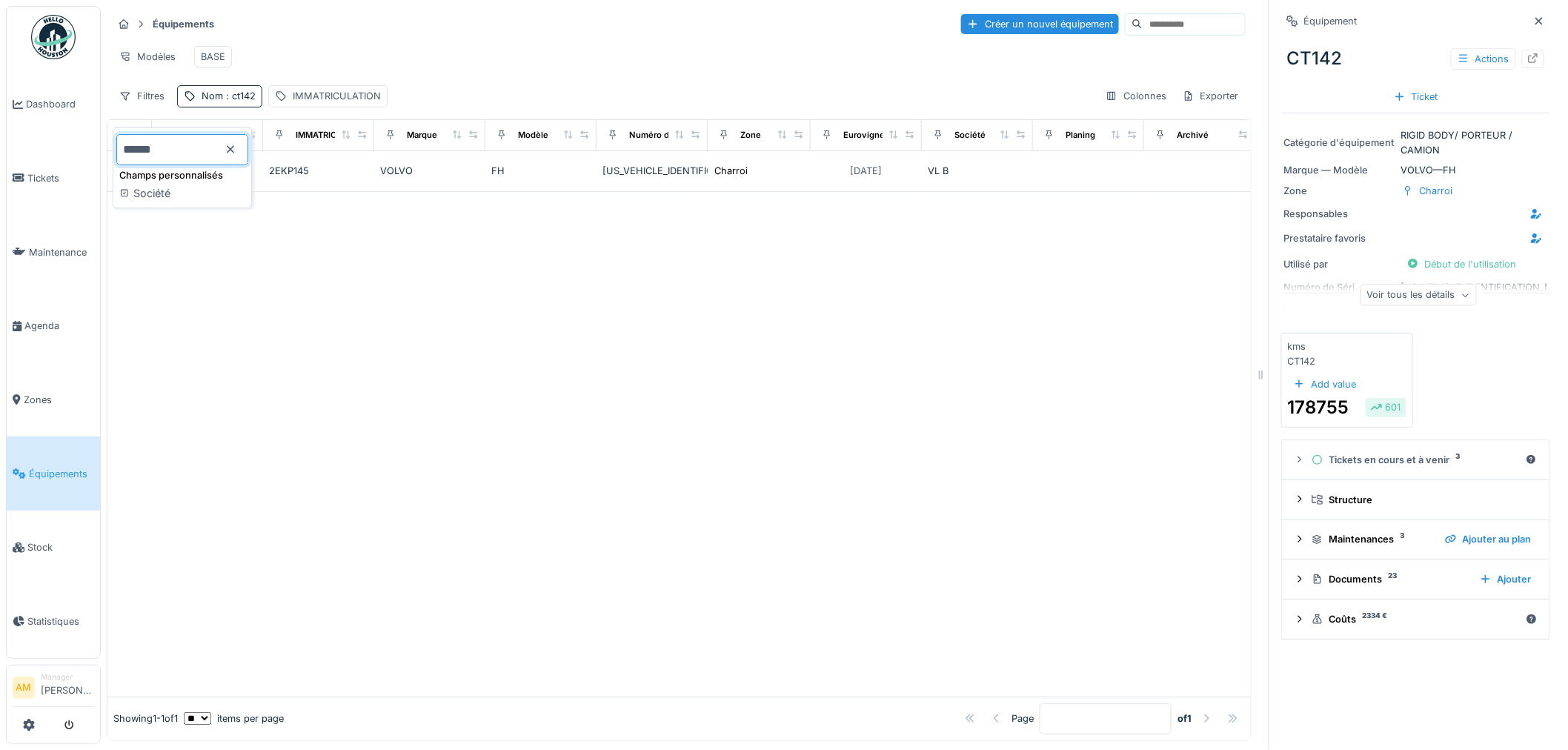
type input "******"
click at [248, 184] on div "Société" at bounding box center [182, 193] width 132 height 22
click at [426, 89] on div "Société" at bounding box center [435, 96] width 33 height 14
click at [475, 165] on div "Société" at bounding box center [480, 180] width 161 height 30
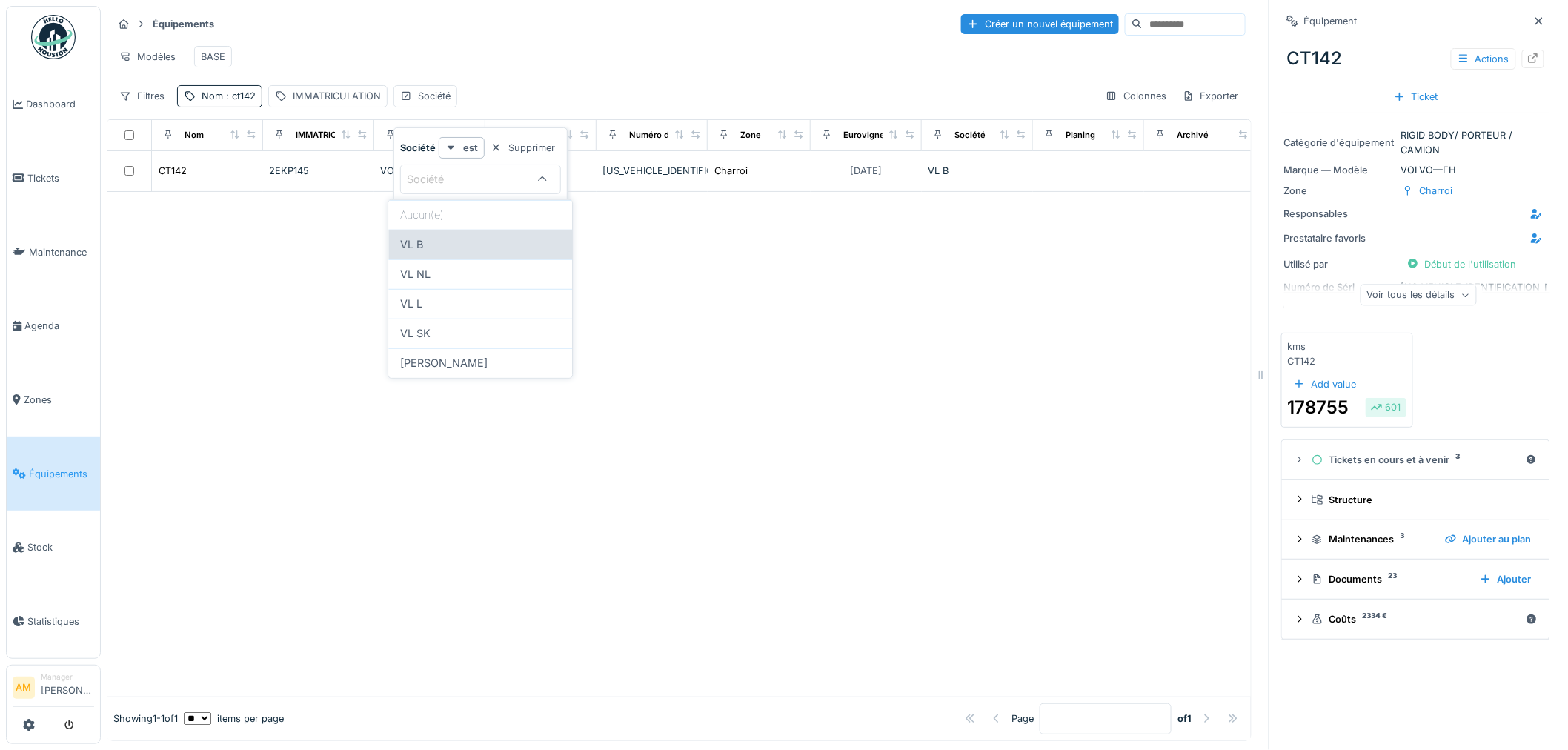
click at [454, 242] on div "VL B" at bounding box center [480, 244] width 160 height 16
type input "****"
click at [452, 101] on span ": VL B" at bounding box center [465, 95] width 30 height 11
click at [458, 101] on span ": VL B" at bounding box center [465, 95] width 30 height 11
click at [538, 181] on icon at bounding box center [543, 179] width 12 height 9
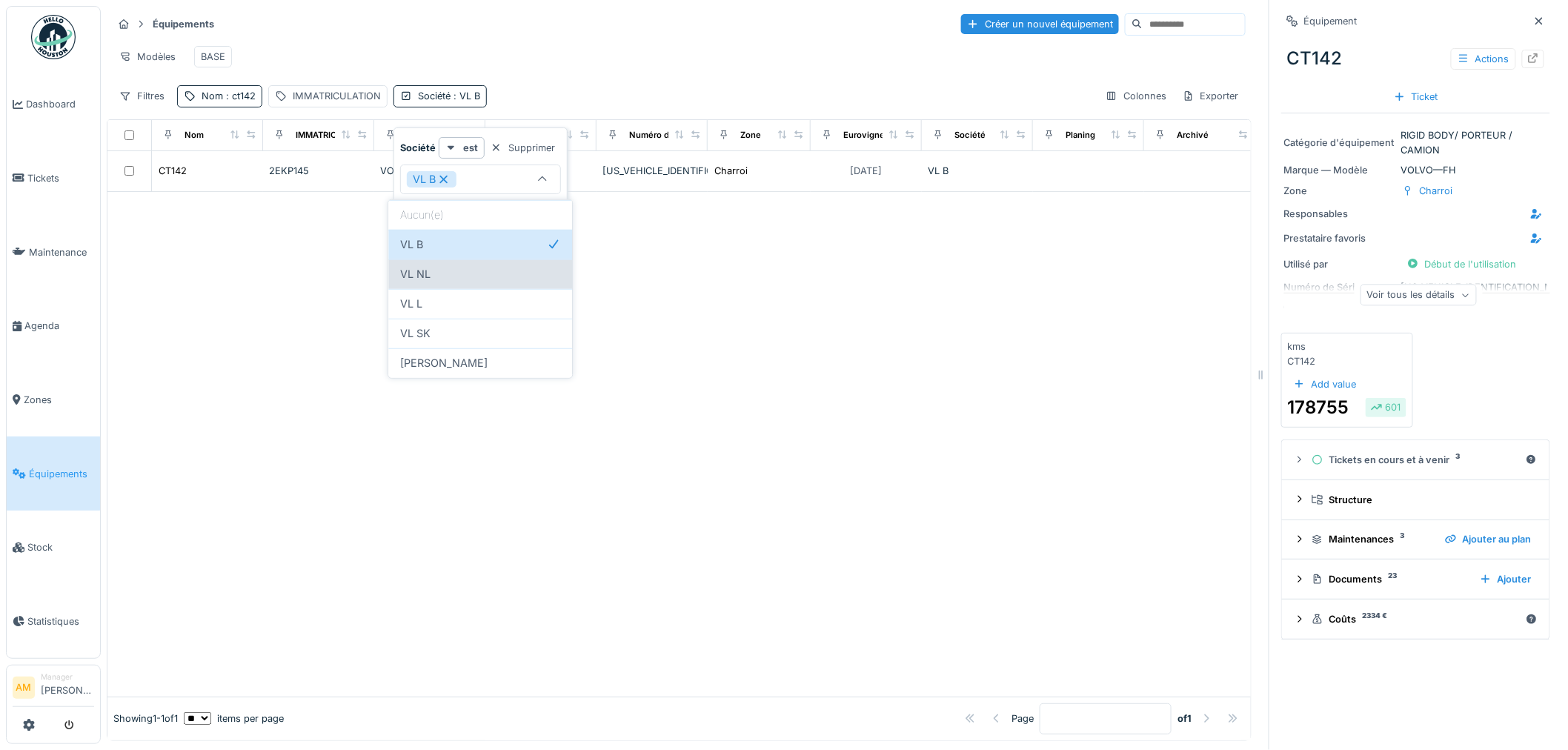
click at [421, 276] on span "VL NL" at bounding box center [415, 274] width 30 height 16
type input "**********"
drag, startPoint x: 663, startPoint y: 403, endPoint x: 586, endPoint y: 290, distance: 136.7
click at [662, 403] on div at bounding box center [678, 444] width 1143 height 505
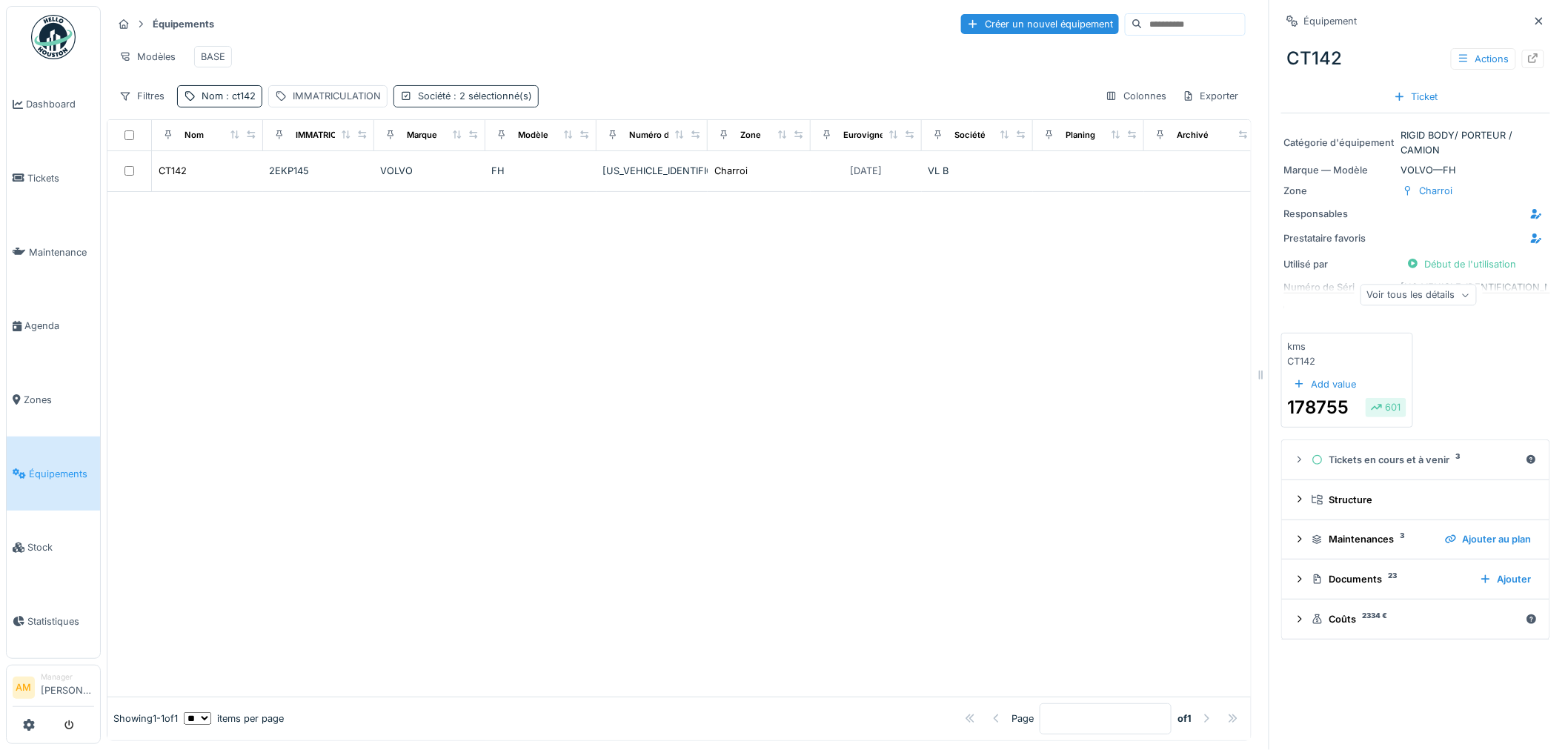
click at [509, 101] on span ": 2 sélectionné(s)" at bounding box center [491, 95] width 82 height 11
click at [445, 180] on icon at bounding box center [443, 180] width 8 height 8
type input "*****"
click at [467, 101] on span ": VL NL" at bounding box center [469, 95] width 36 height 11
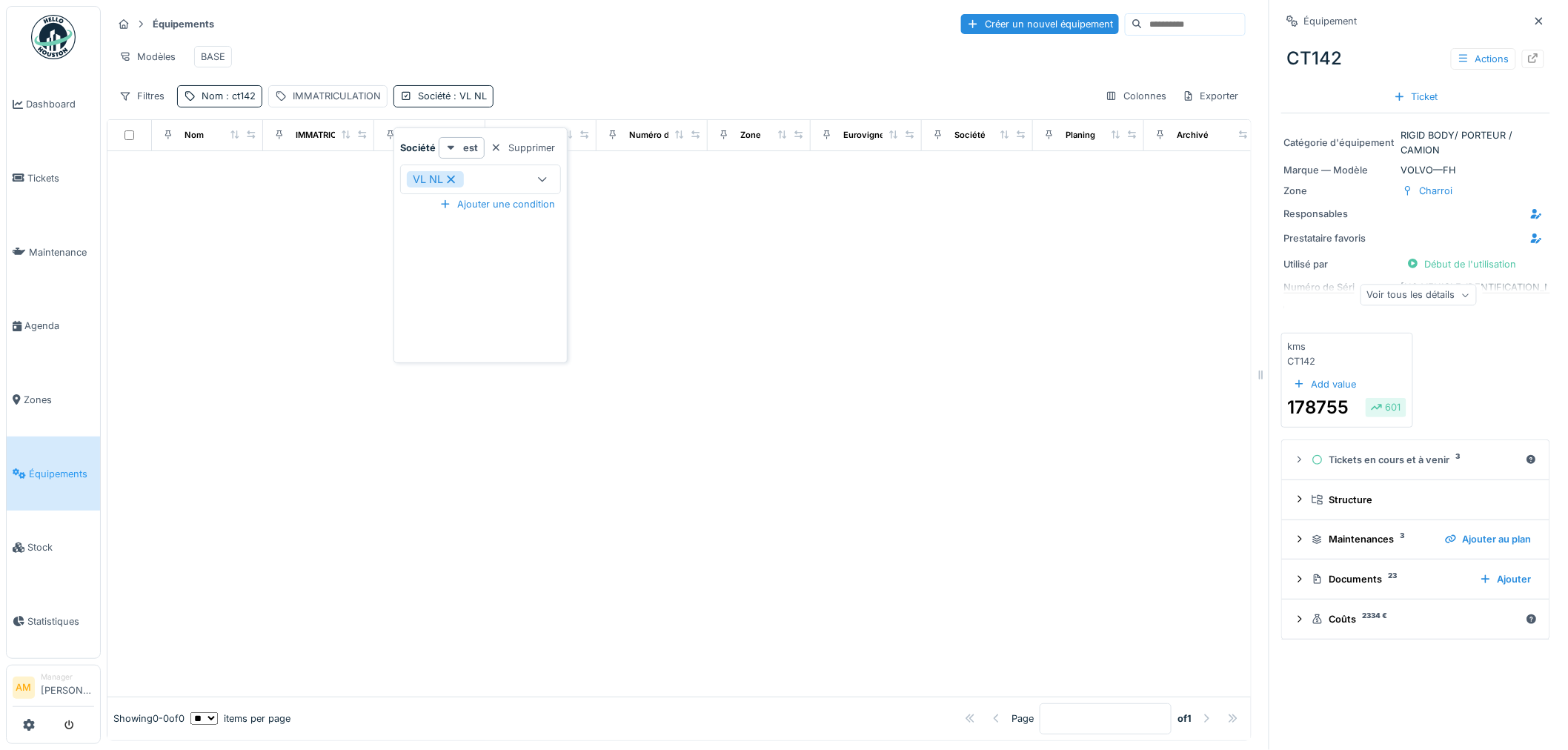
click at [549, 180] on div at bounding box center [542, 179] width 35 height 28
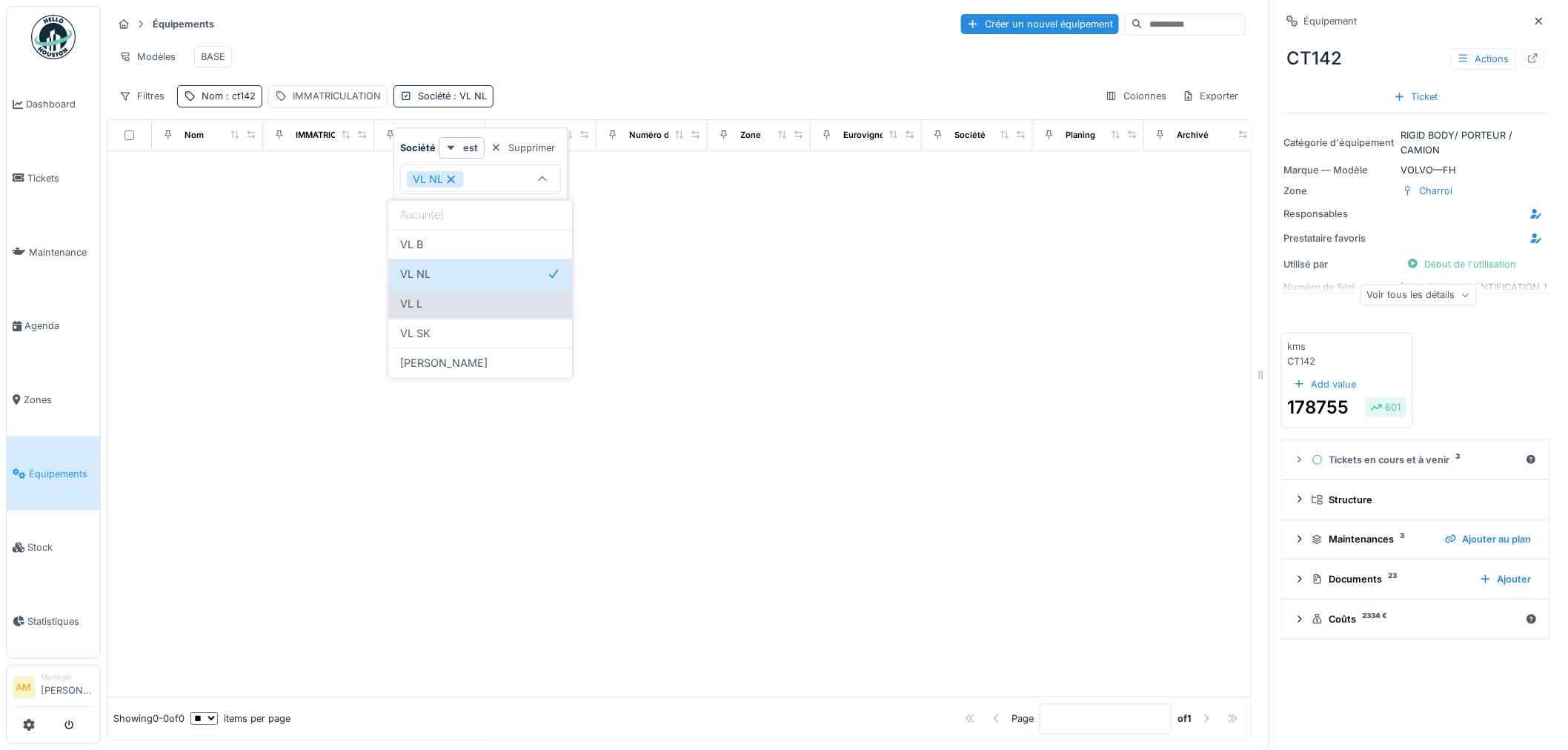
click at [464, 308] on div "VL L" at bounding box center [480, 303] width 160 height 16
type input "**********"
click at [319, 386] on div at bounding box center [678, 424] width 1143 height 546
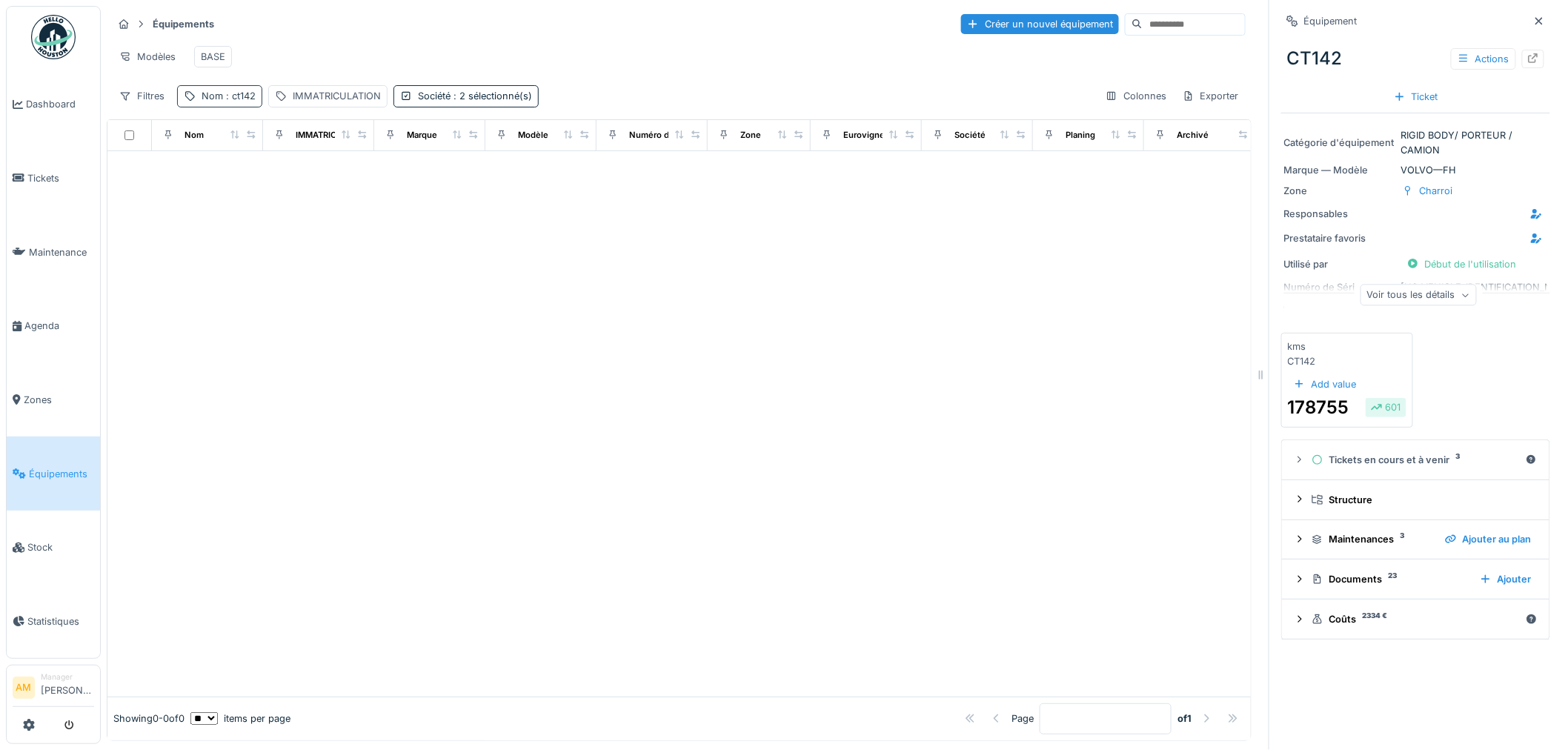
drag, startPoint x: 264, startPoint y: 120, endPoint x: 254, endPoint y: 115, distance: 11.2
click at [263, 113] on div "Équipements Créer un nouvel équipement Modèles BASE Filtres Nom : ct142 IMMATRI…" at bounding box center [678, 59] width 1145 height 107
click at [252, 101] on span ": ct142" at bounding box center [240, 95] width 33 height 11
drag, startPoint x: 262, startPoint y: 176, endPoint x: -143, endPoint y: 202, distance: 405.8
click at [0, 202] on html "Dashboard Tickets Maintenance [GEOGRAPHIC_DATA] Zones Équipements Stock Statist…" at bounding box center [784, 375] width 1568 height 750
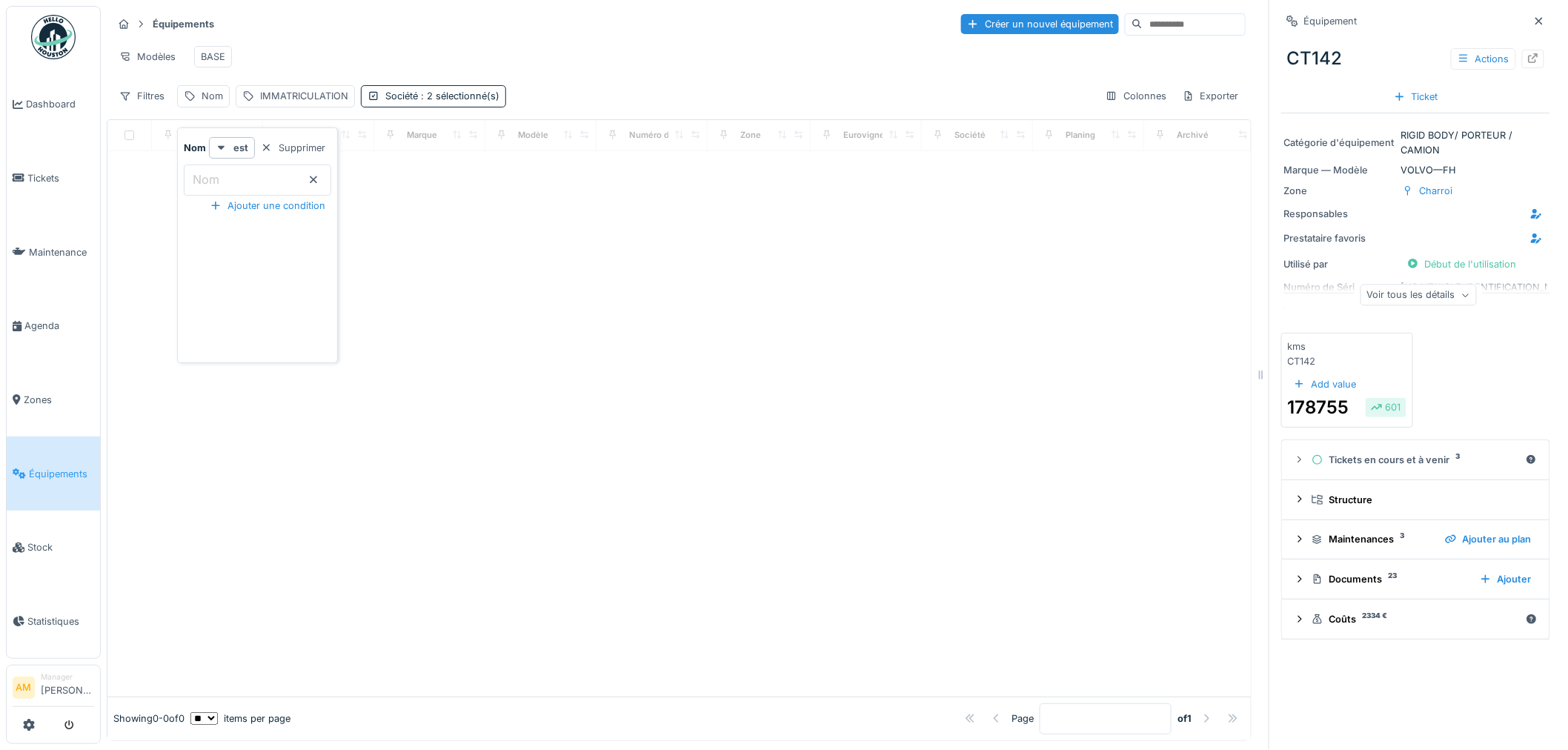
click at [751, 316] on div at bounding box center [678, 424] width 1143 height 546
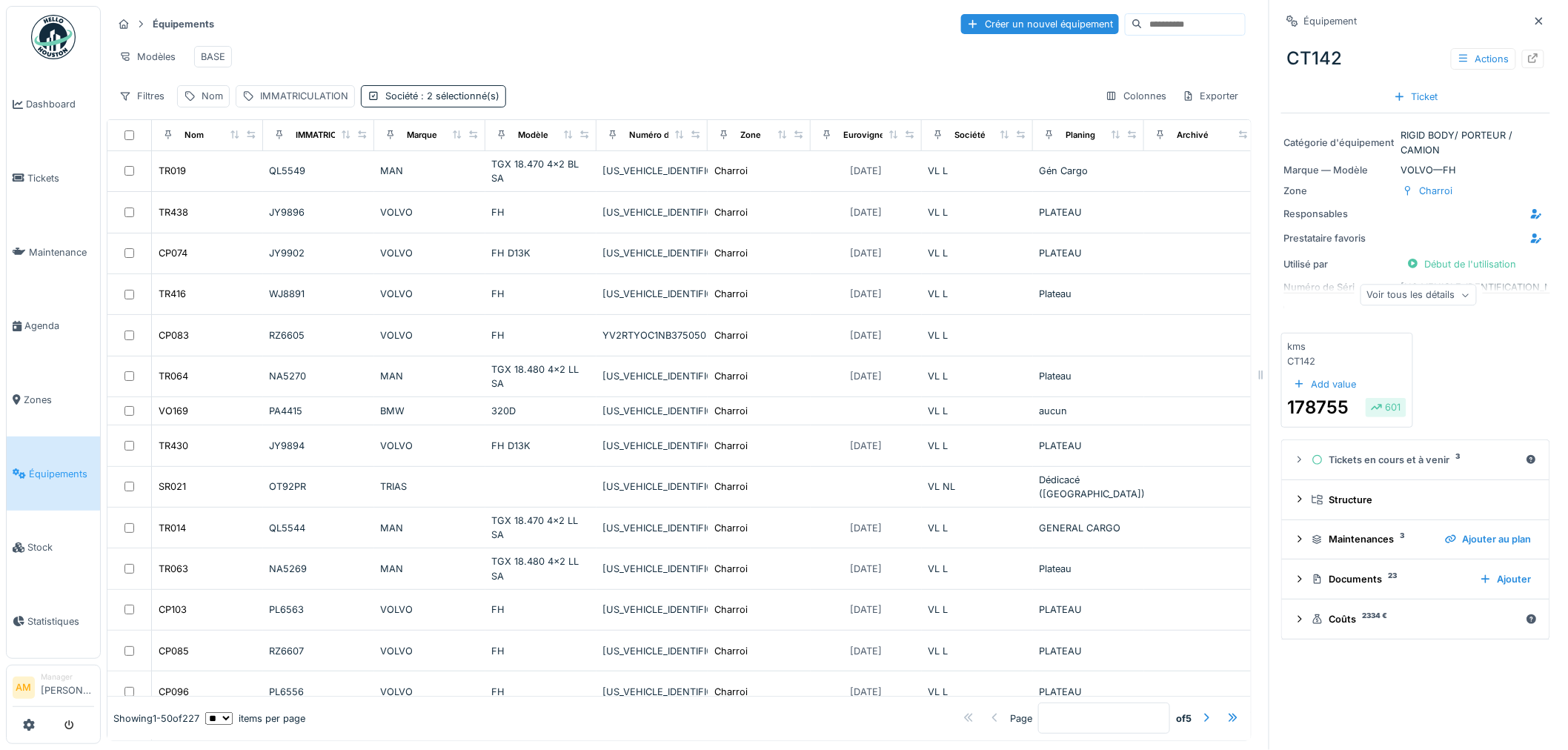
click at [875, 151] on th "Eurovignette valide jusque" at bounding box center [866, 136] width 111 height 31
click at [890, 138] on icon at bounding box center [894, 134] width 10 height 8
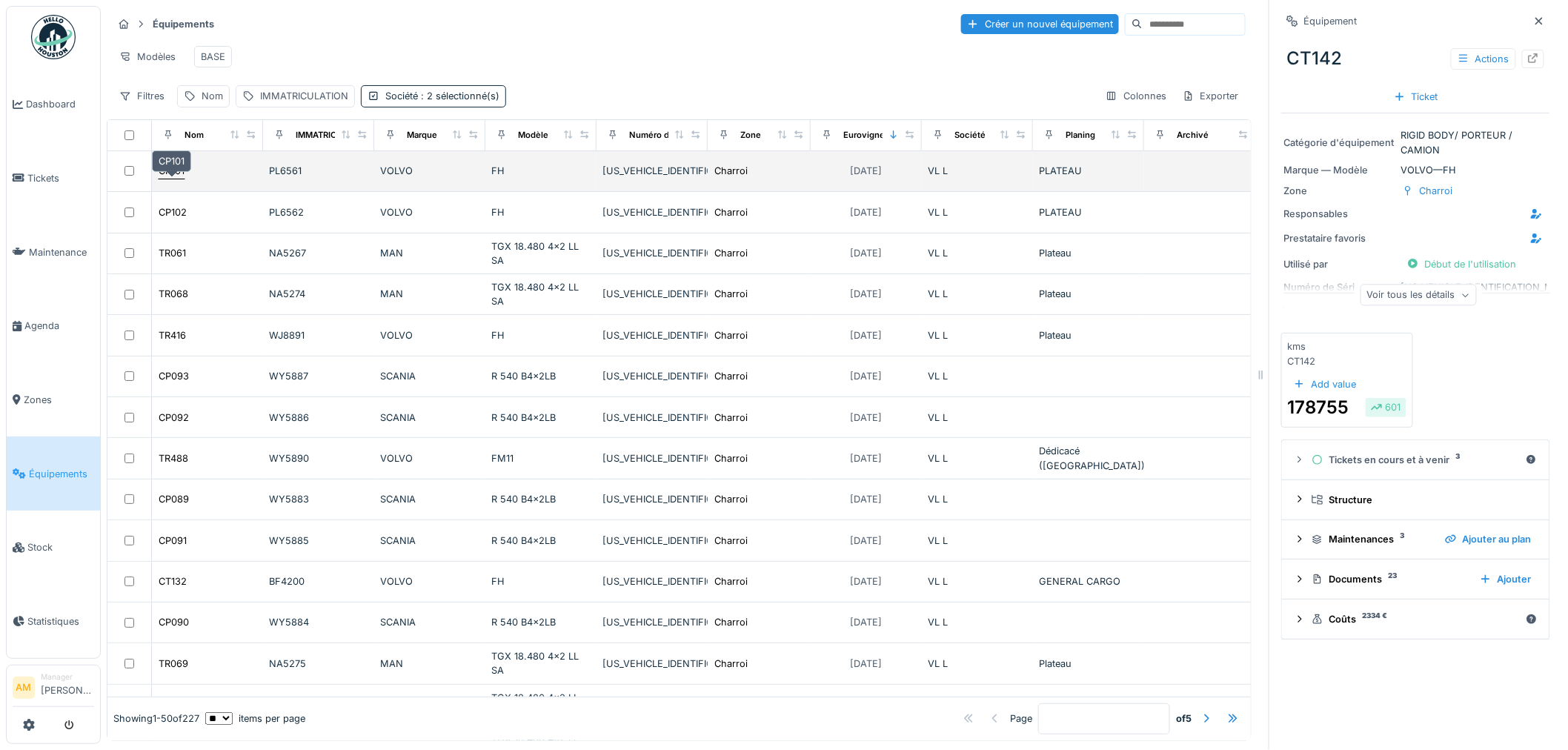
click at [169, 178] on div "CP101" at bounding box center [172, 171] width 26 height 14
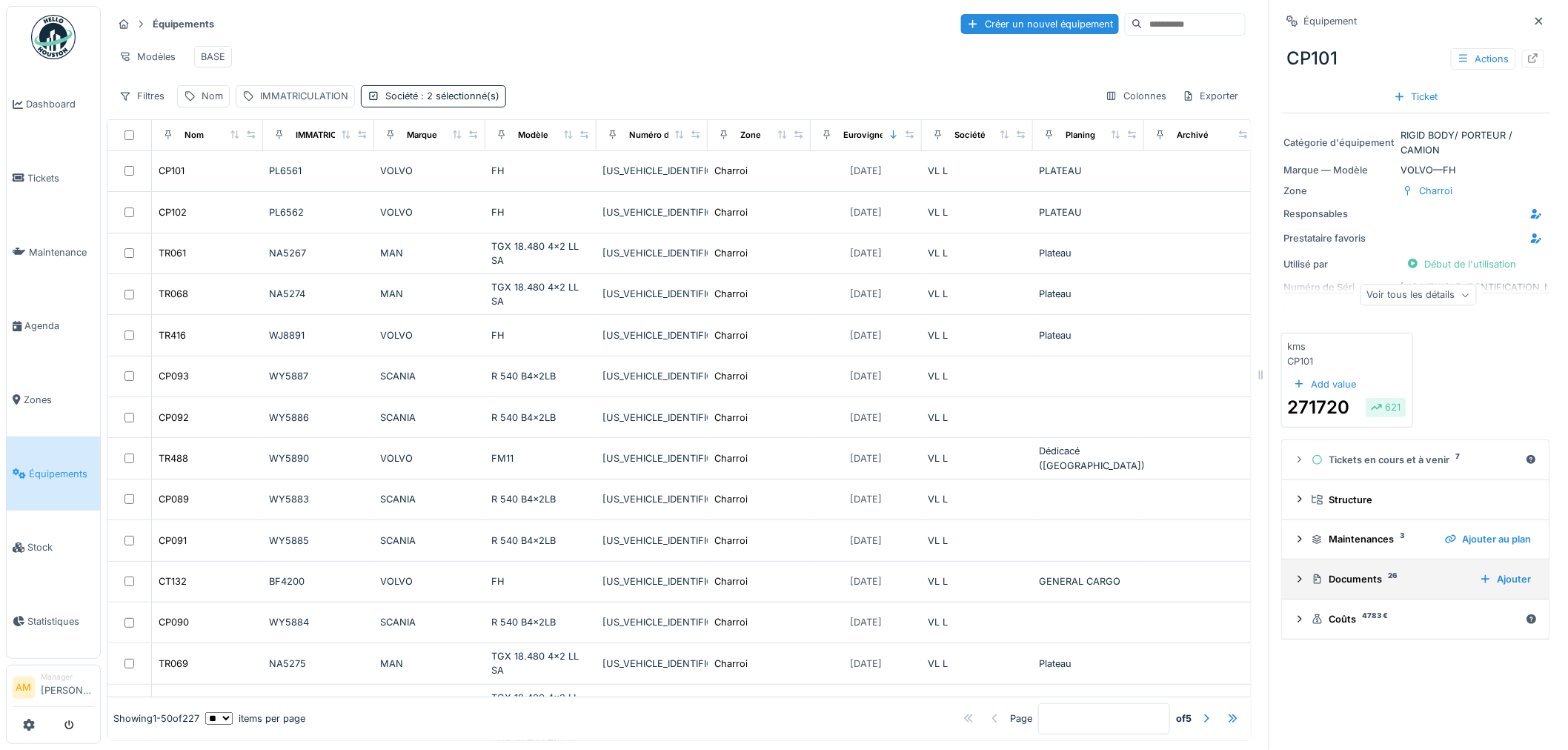
click at [1335, 587] on div "Documents 26" at bounding box center [1389, 579] width 156 height 14
click at [1324, 635] on img at bounding box center [1322, 643] width 67 height 74
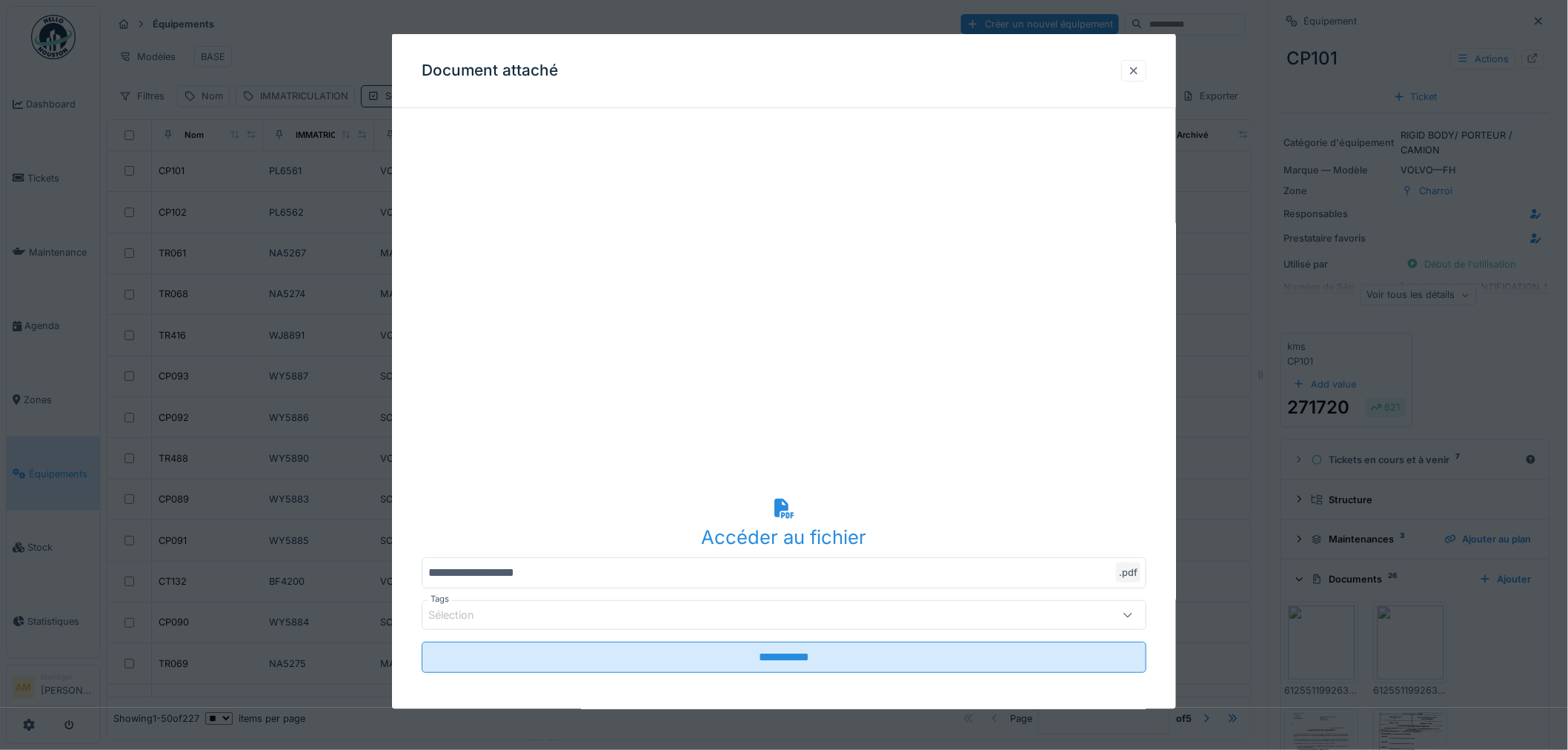
click at [1139, 70] on div at bounding box center [1133, 70] width 12 height 14
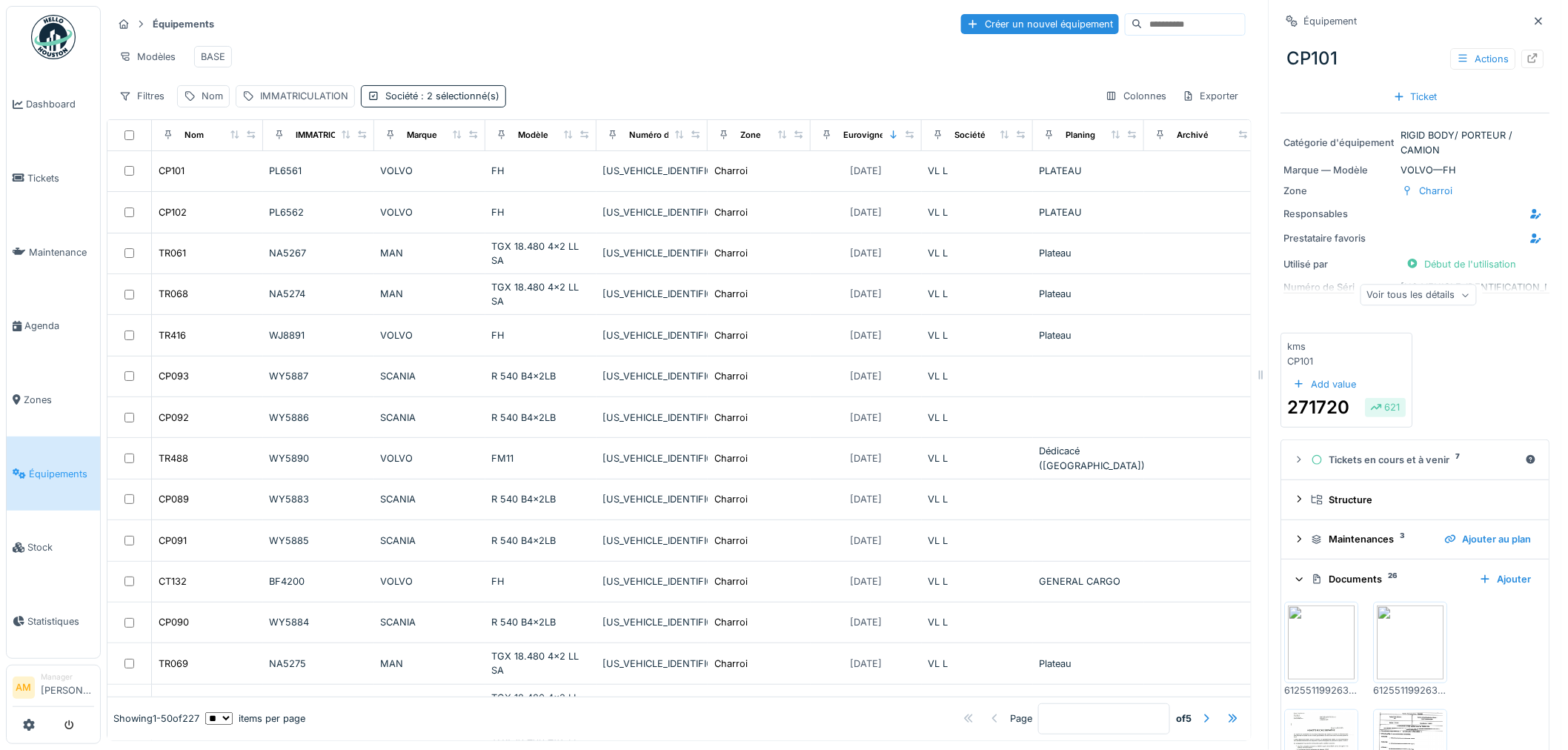
click at [1423, 299] on div "Voir tous les détails" at bounding box center [1418, 295] width 116 height 21
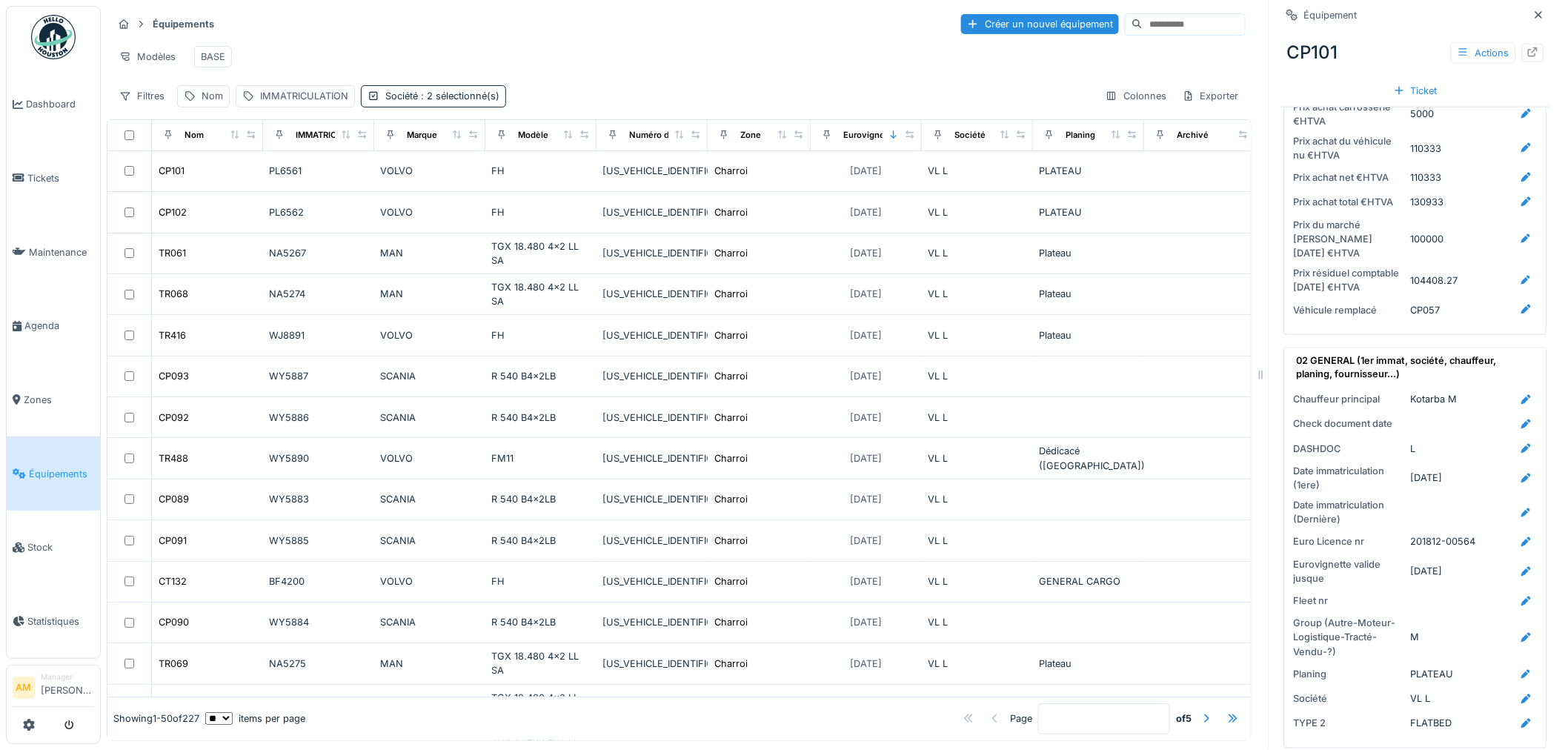
scroll to position [824, 0]
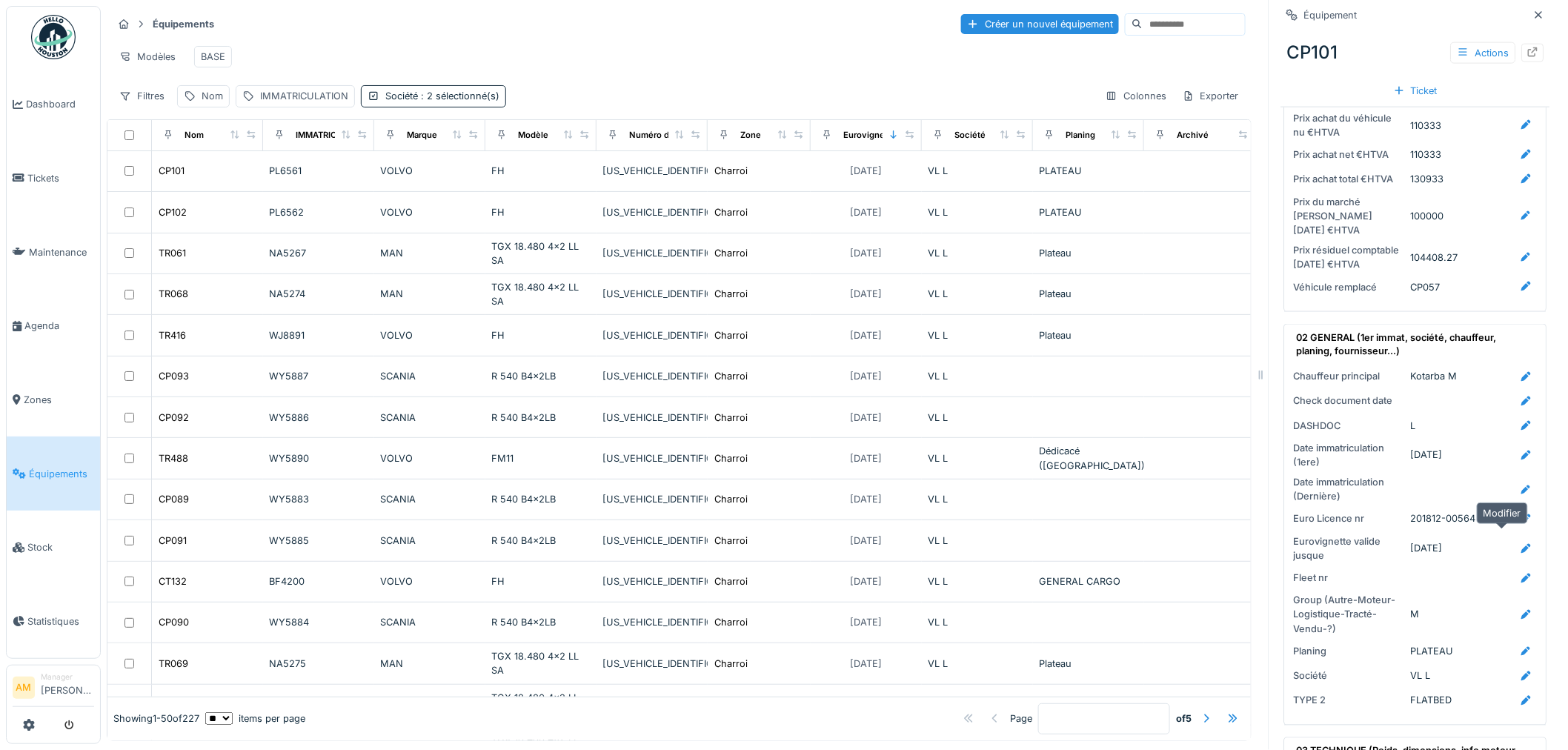
click at [1522, 544] on icon at bounding box center [1526, 548] width 9 height 9
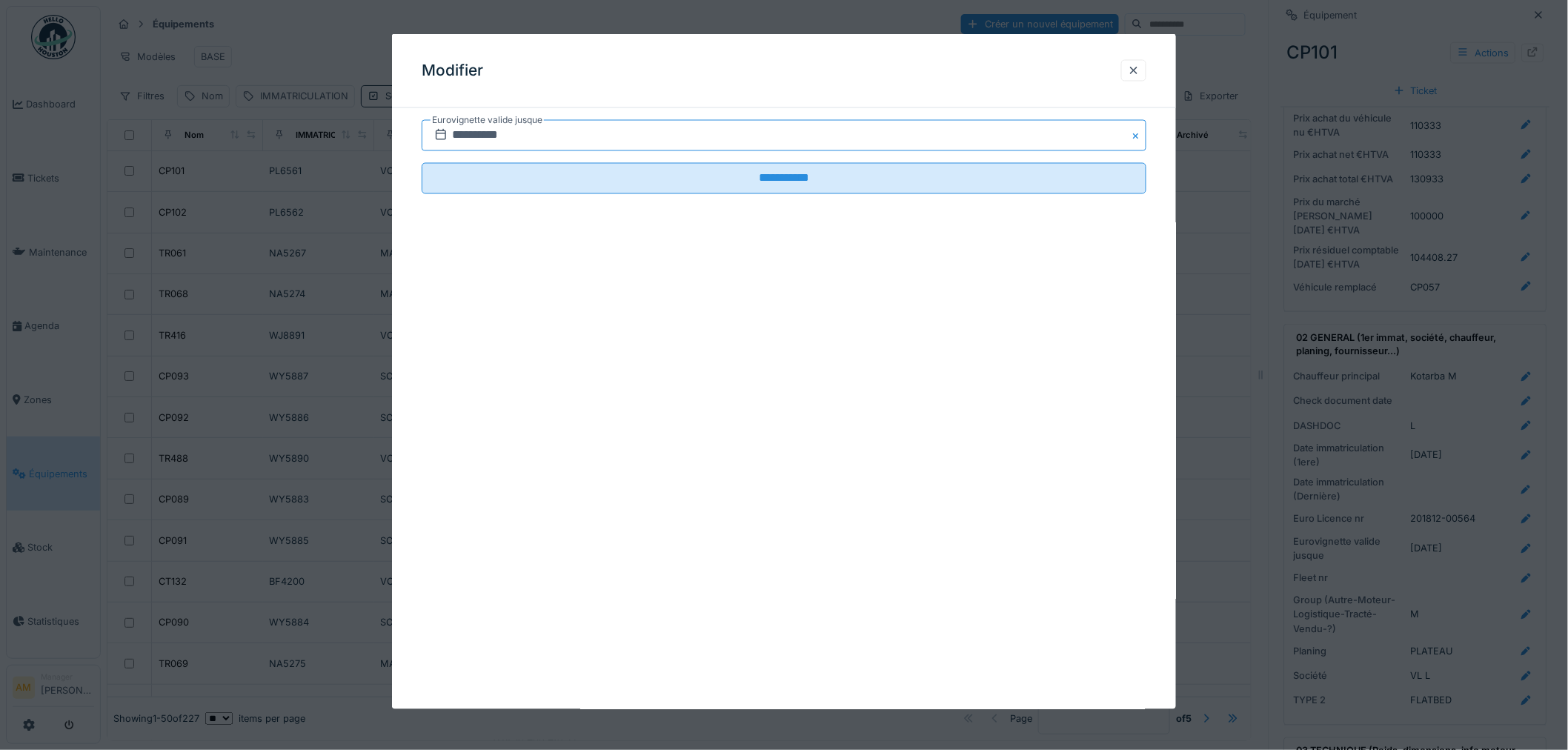
drag, startPoint x: 529, startPoint y: 136, endPoint x: 485, endPoint y: 133, distance: 44.1
click at [527, 136] on input "**********" at bounding box center [784, 136] width 725 height 31
drag, startPoint x: 536, startPoint y: 135, endPoint x: 358, endPoint y: 127, distance: 178.2
click at [360, 127] on div "**********" at bounding box center [834, 375] width 1468 height 750
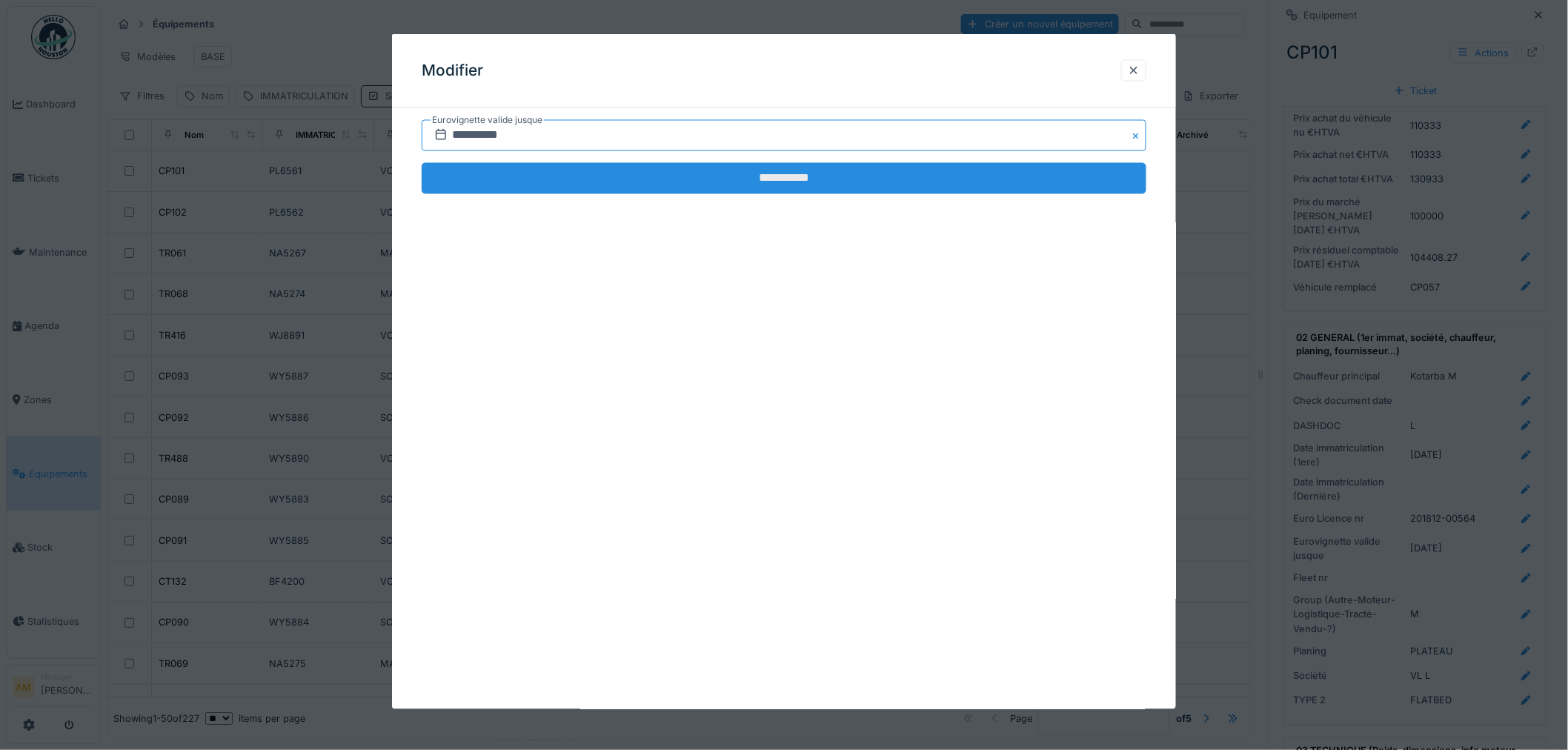
type input "**********"
click at [556, 171] on input "**********" at bounding box center [784, 179] width 725 height 31
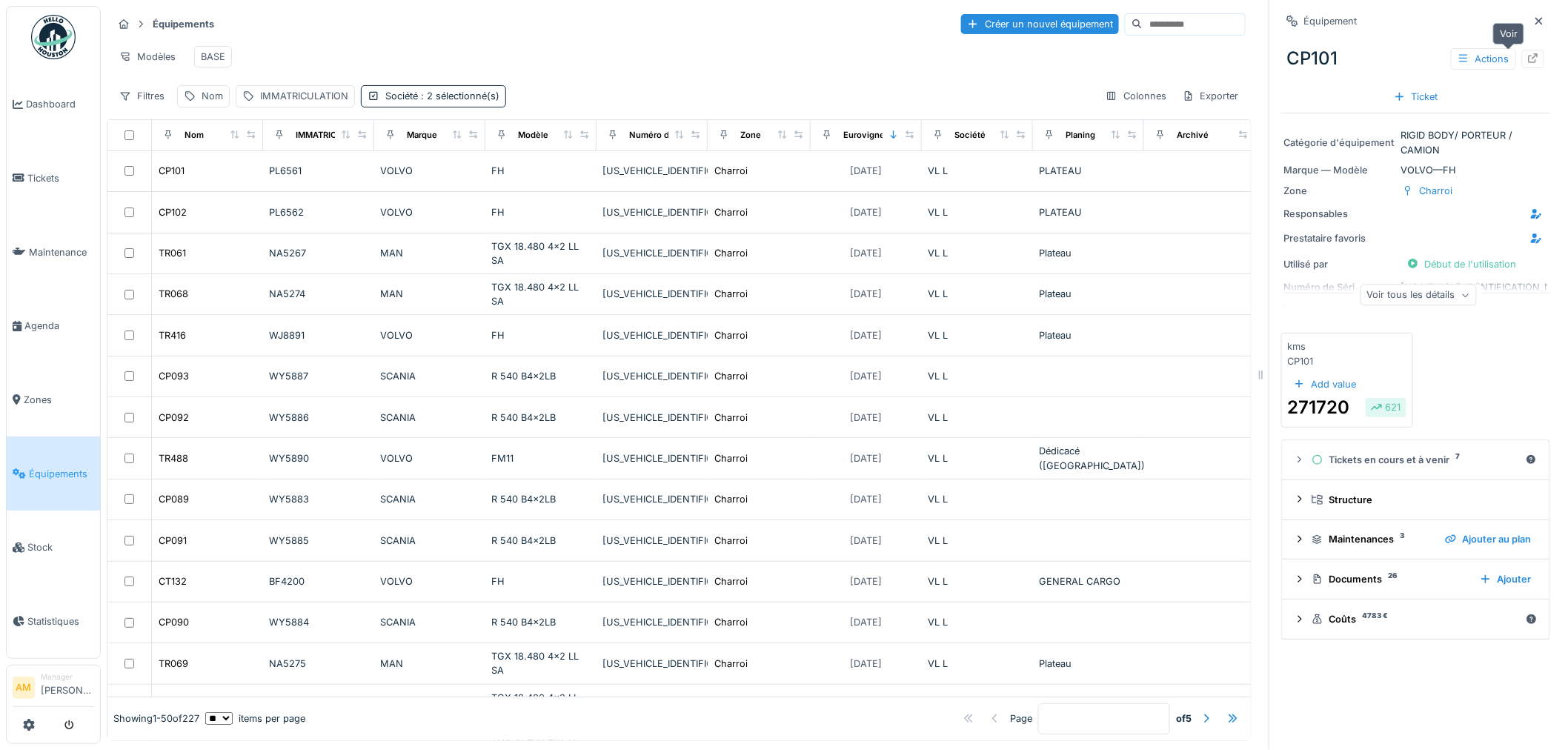
click at [1527, 62] on icon at bounding box center [1533, 58] width 12 height 9
click at [743, 61] on div "Modèles BASE" at bounding box center [678, 57] width 1133 height 34
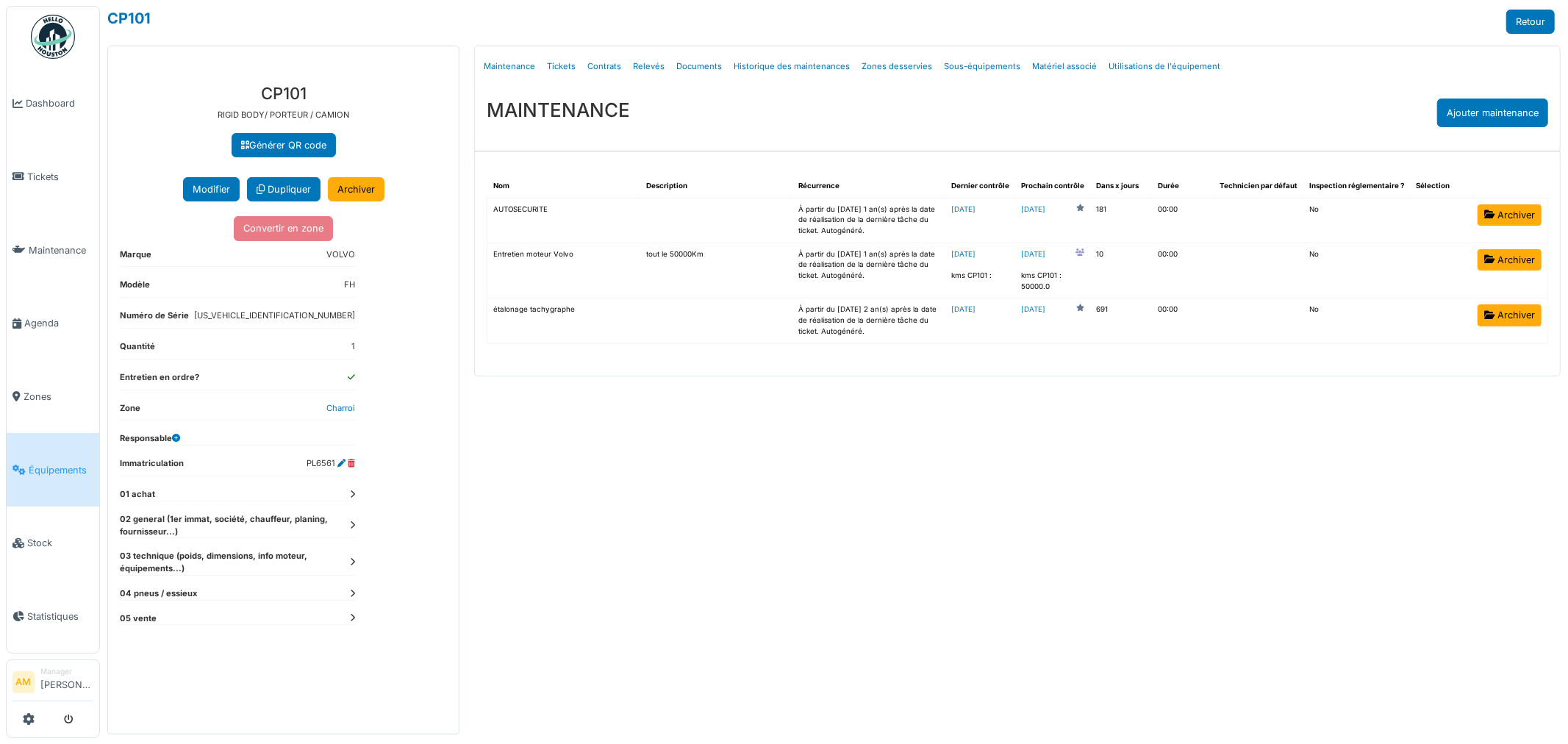
click at [353, 524] on icon at bounding box center [353, 525] width 5 height 8
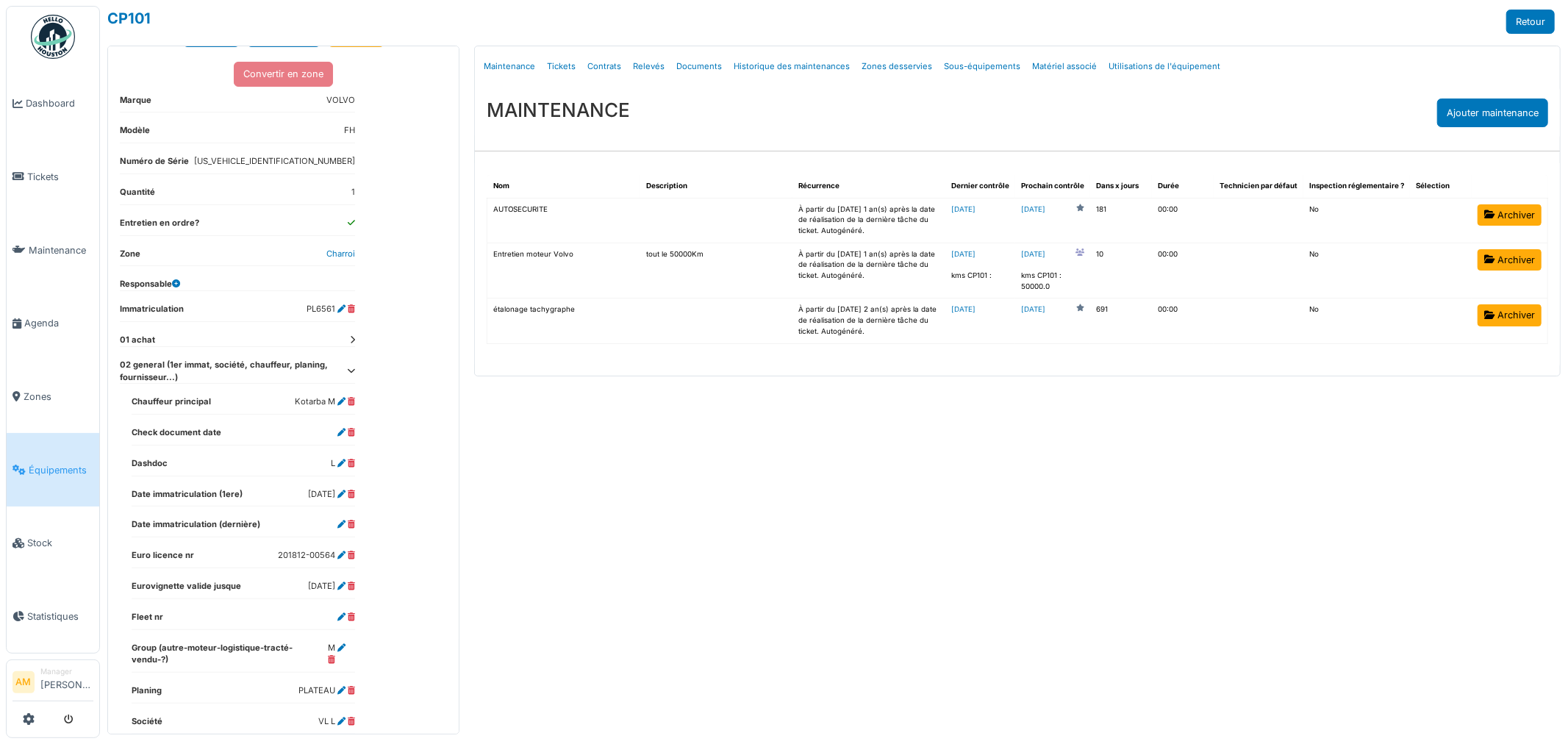
scroll to position [164, 0]
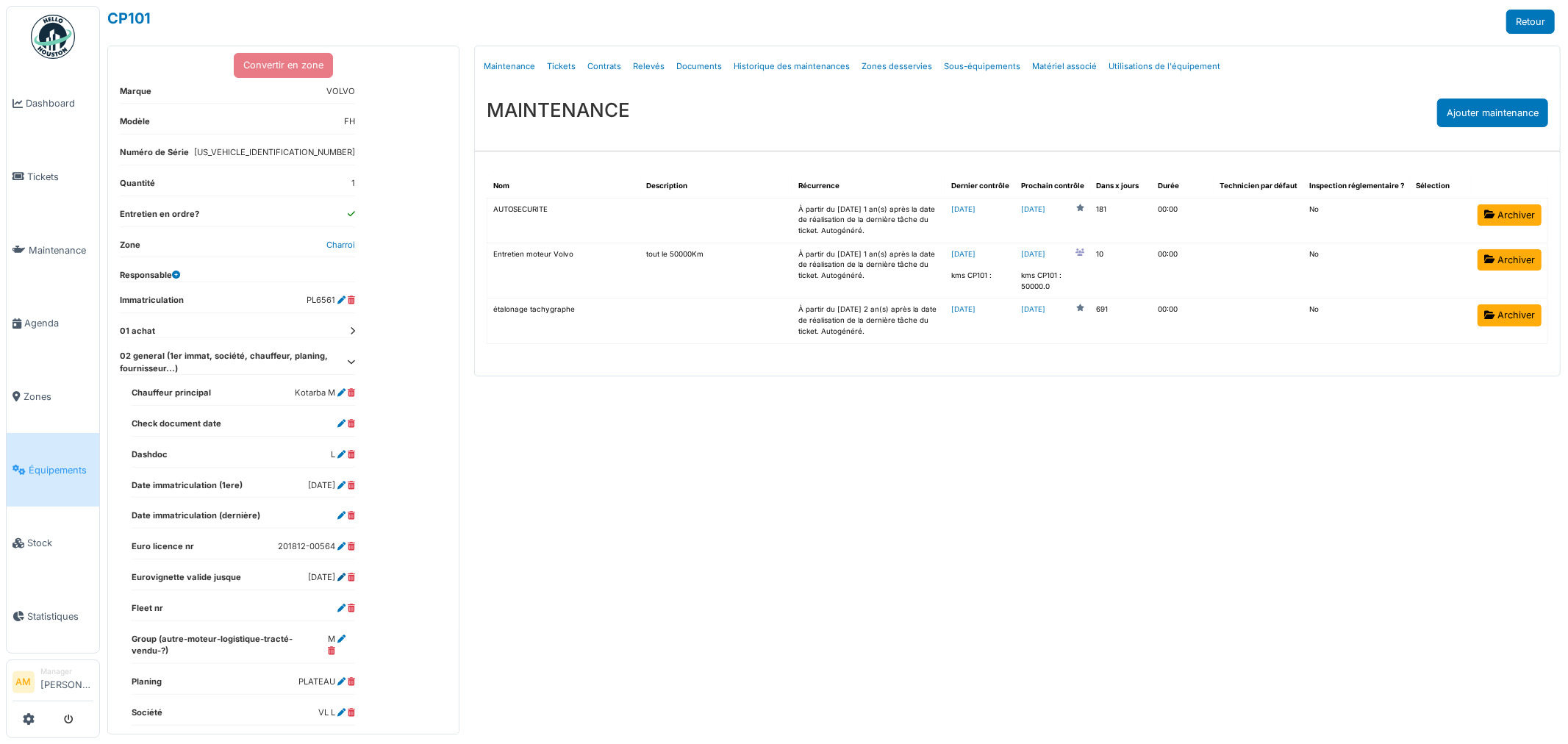
click at [341, 578] on icon at bounding box center [341, 577] width 8 height 8
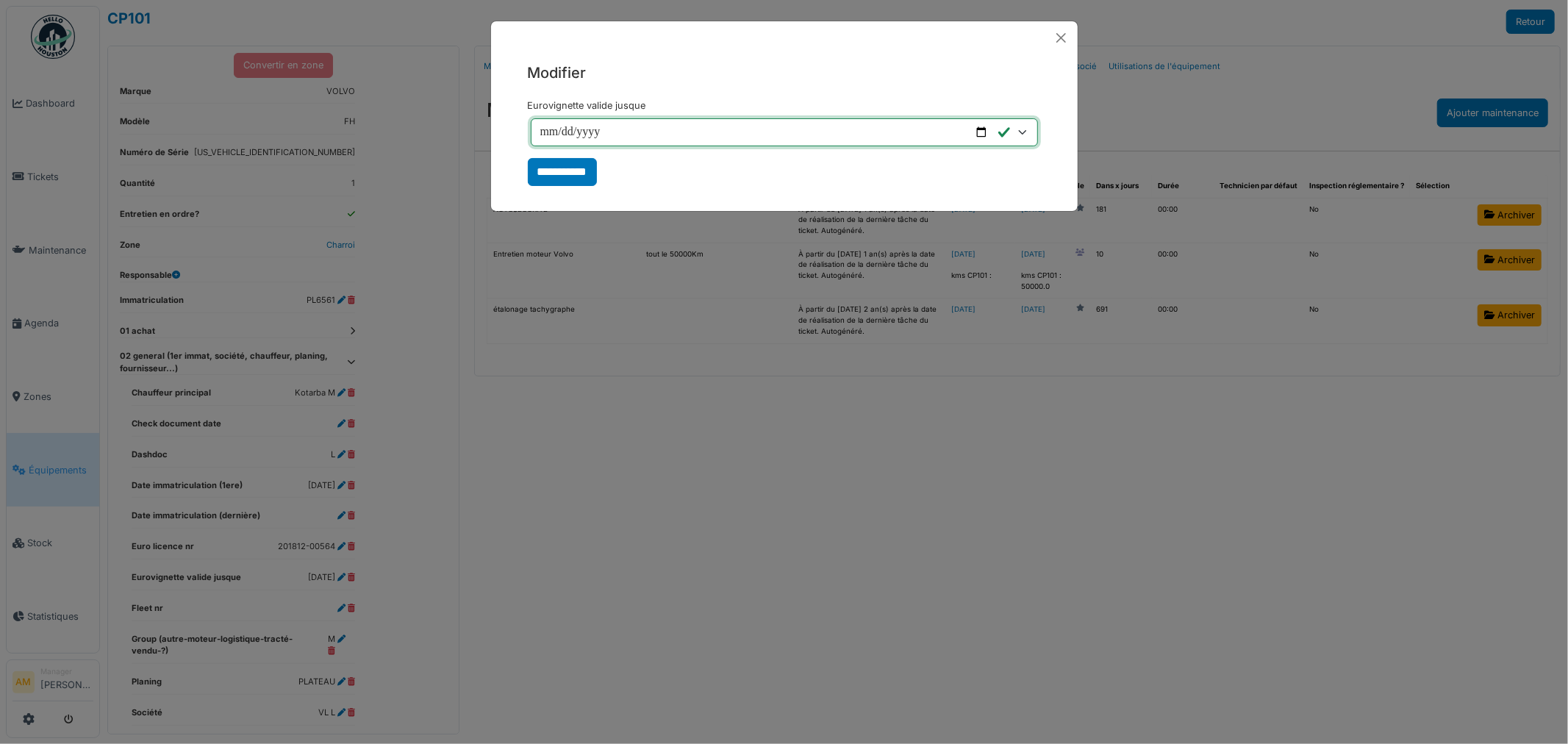
click at [544, 136] on input "**********" at bounding box center [784, 132] width 507 height 28
type input "**********"
click at [591, 170] on input "**********" at bounding box center [562, 172] width 69 height 28
click at [643, 459] on div "**********" at bounding box center [784, 372] width 1568 height 744
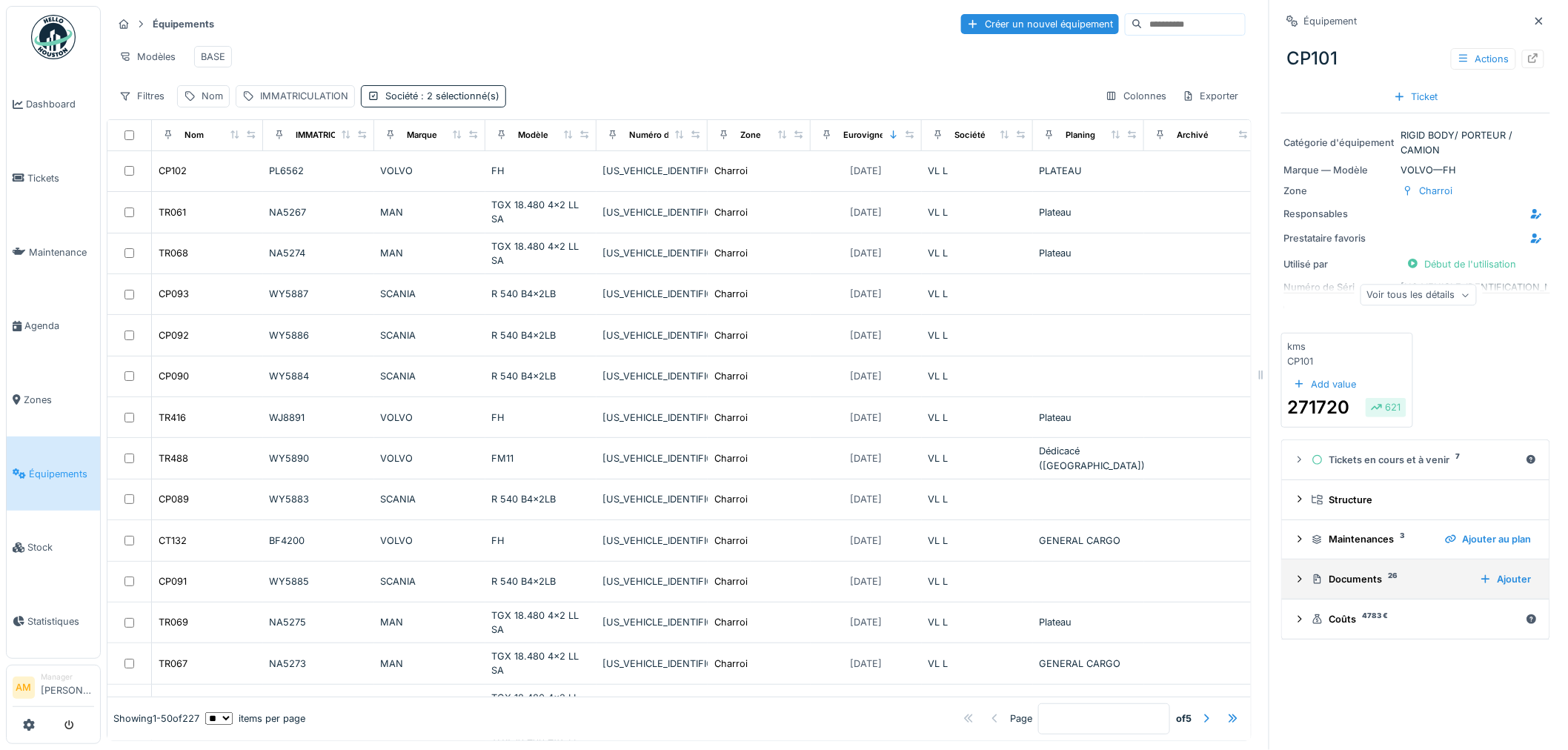
drag, startPoint x: 1337, startPoint y: 587, endPoint x: 1334, endPoint y: 575, distance: 12.4
click at [1336, 583] on div "Documents 26" at bounding box center [1389, 579] width 156 height 14
click at [1310, 620] on img at bounding box center [1322, 643] width 67 height 74
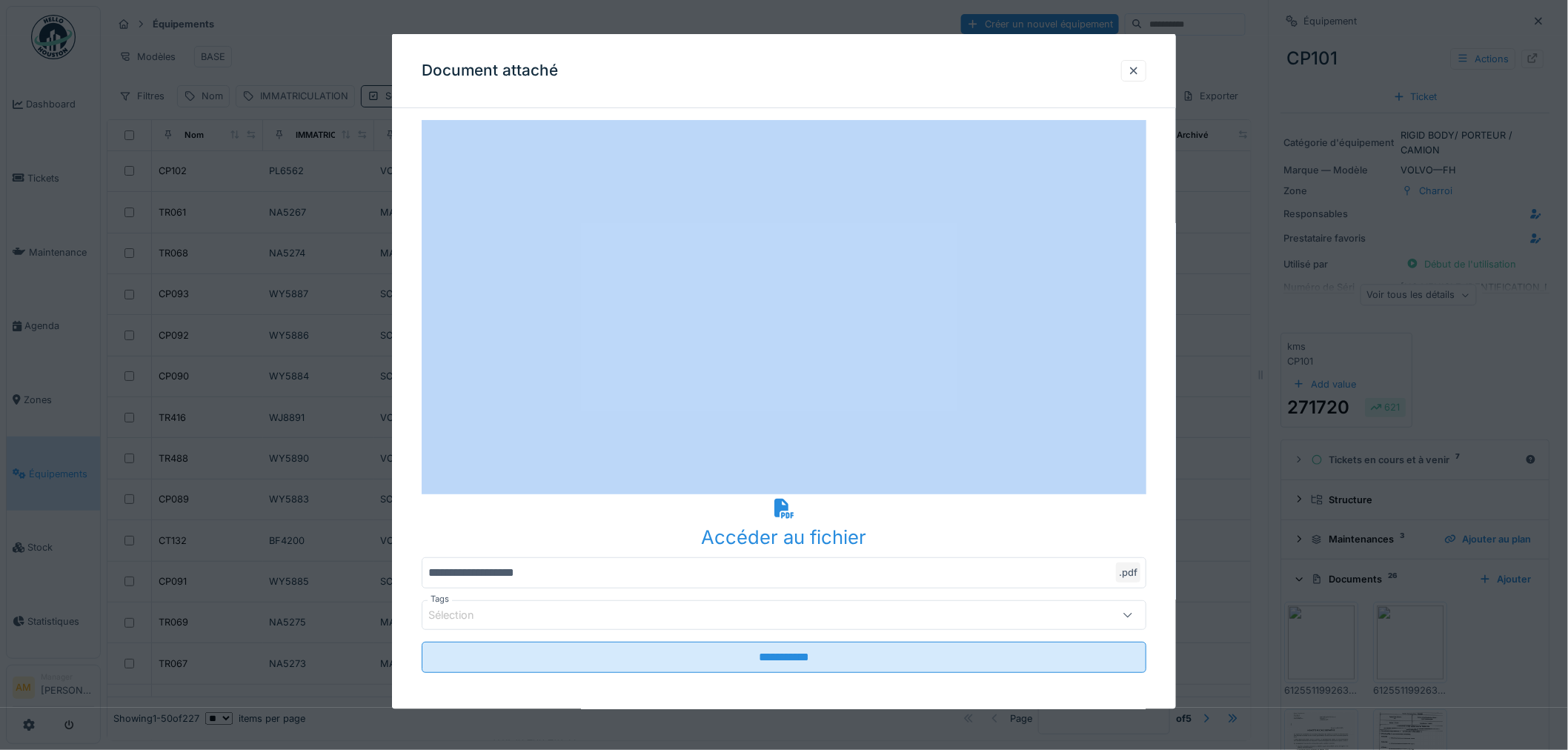
drag, startPoint x: 696, startPoint y: 62, endPoint x: 674, endPoint y: 131, distance: 72.4
click at [252, 193] on div "**********" at bounding box center [834, 375] width 1468 height 750
click at [1139, 70] on div at bounding box center [1133, 70] width 12 height 14
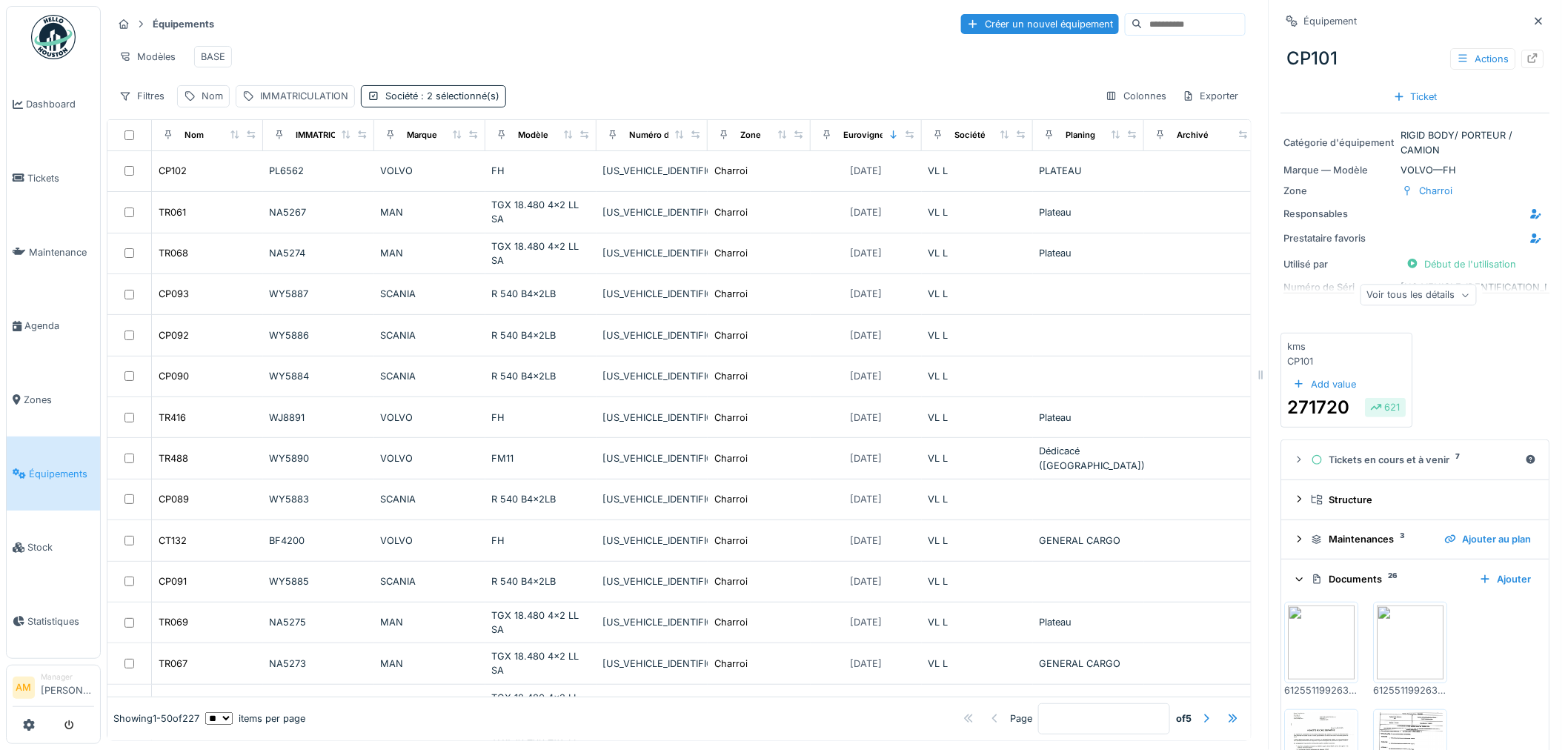
click at [1399, 646] on img at bounding box center [1411, 643] width 67 height 74
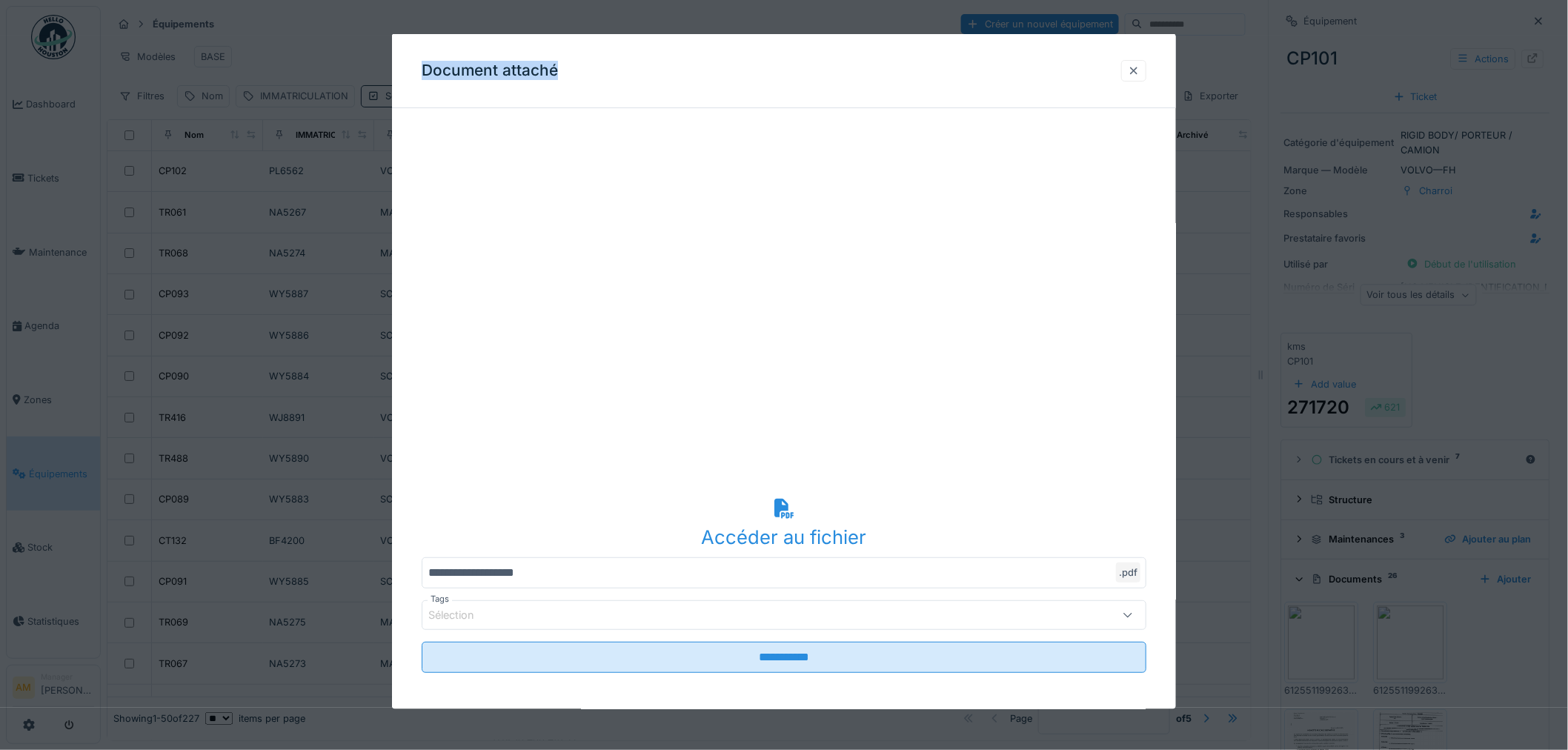
click at [1135, 78] on div at bounding box center [1133, 70] width 25 height 21
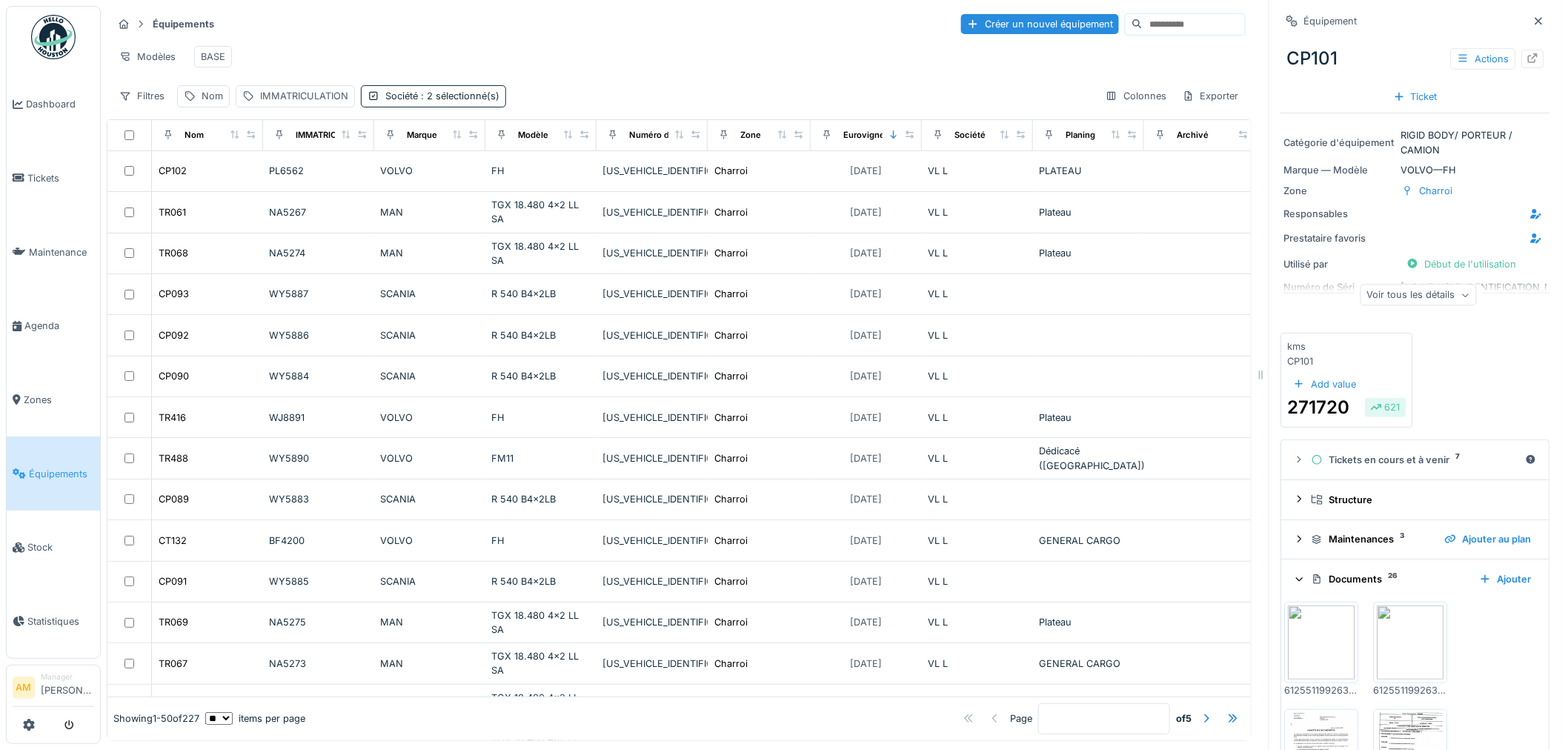
click at [1315, 633] on img at bounding box center [1322, 643] width 67 height 74
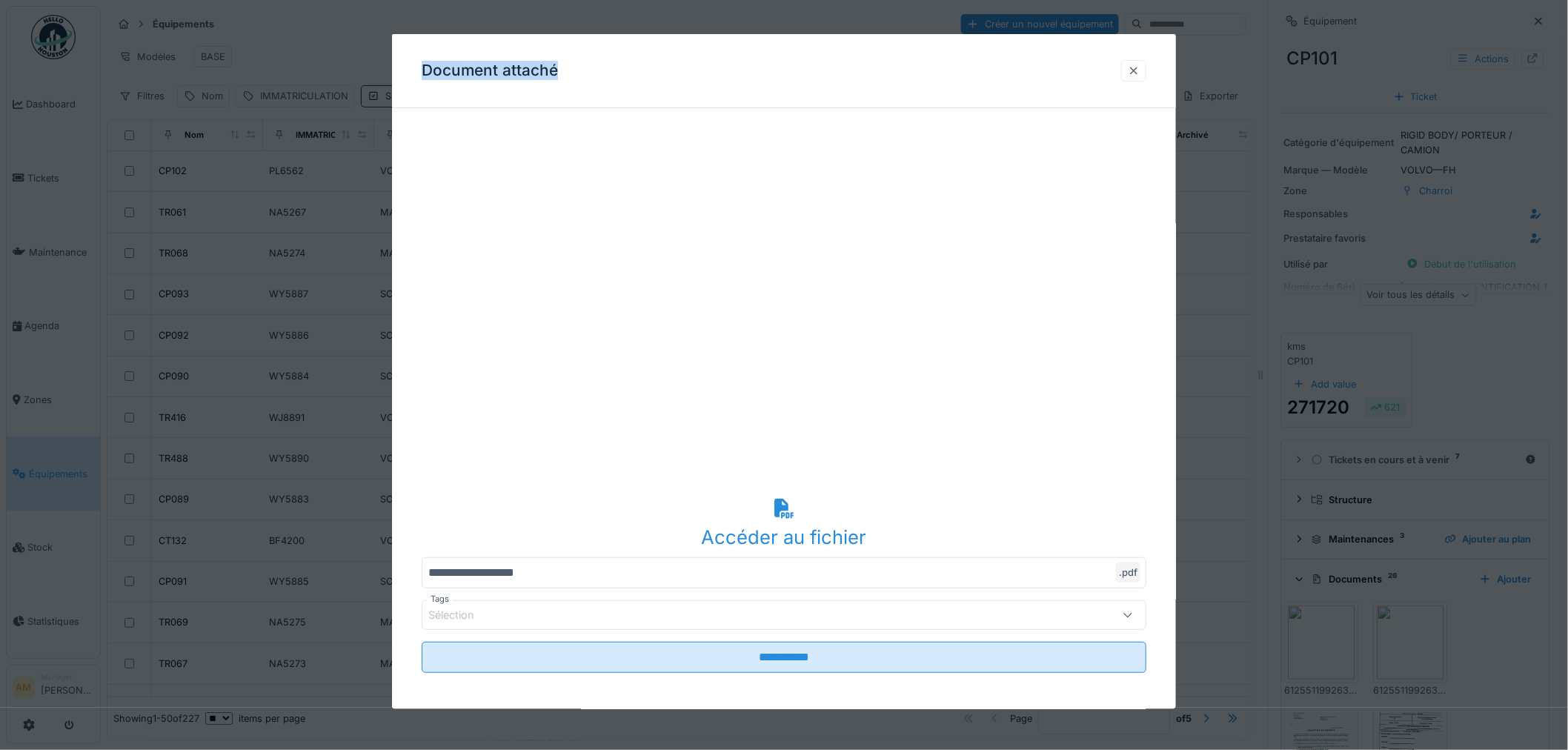
click at [1146, 67] on div at bounding box center [1133, 70] width 25 height 21
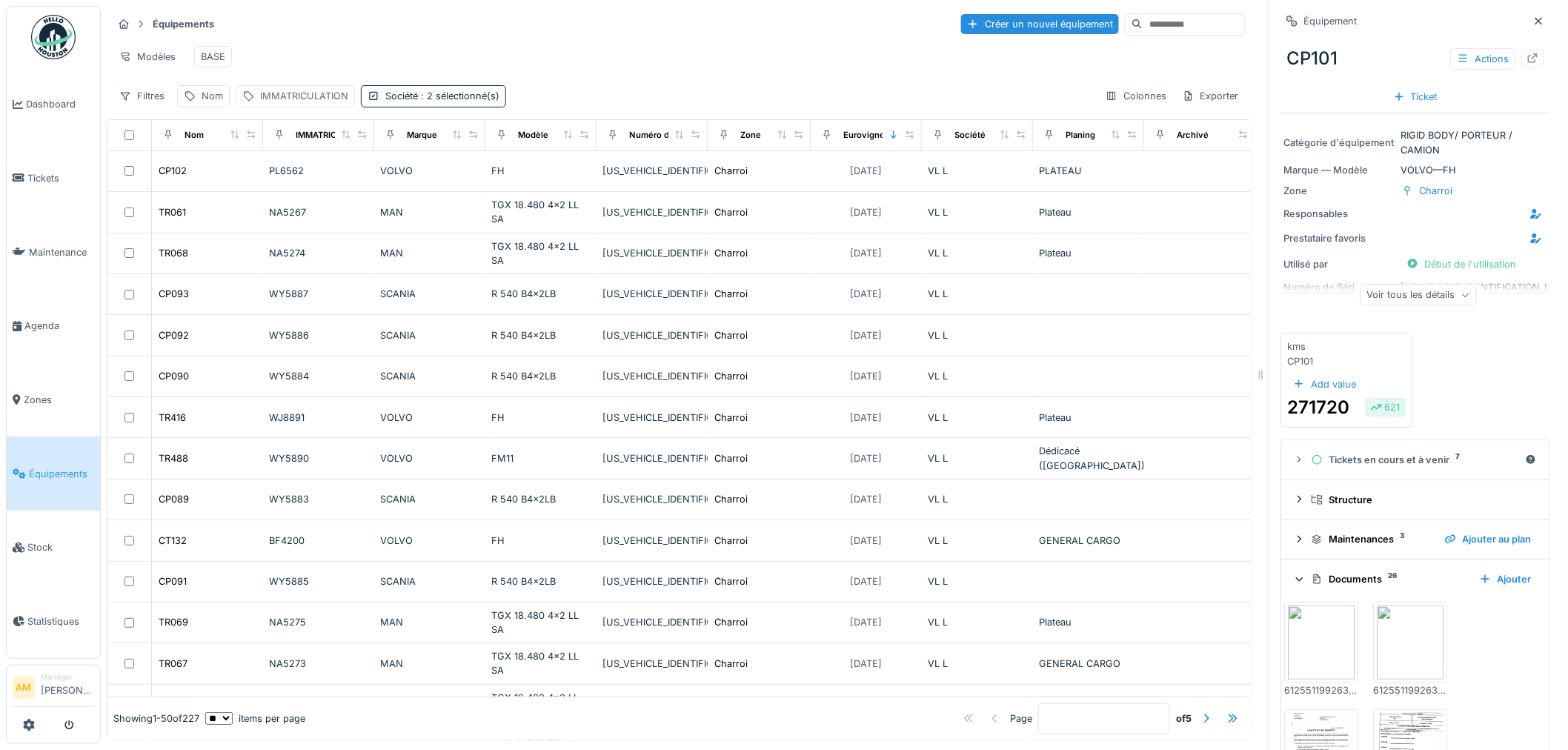
click at [306, 103] on div "IMMATRICULATION" at bounding box center [304, 96] width 88 height 14
click at [307, 180] on label "IMMATRICULATION" at bounding box center [306, 179] width 115 height 18
click at [307, 180] on input "IMMATRICULATION" at bounding box center [351, 180] width 218 height 31
paste input "********"
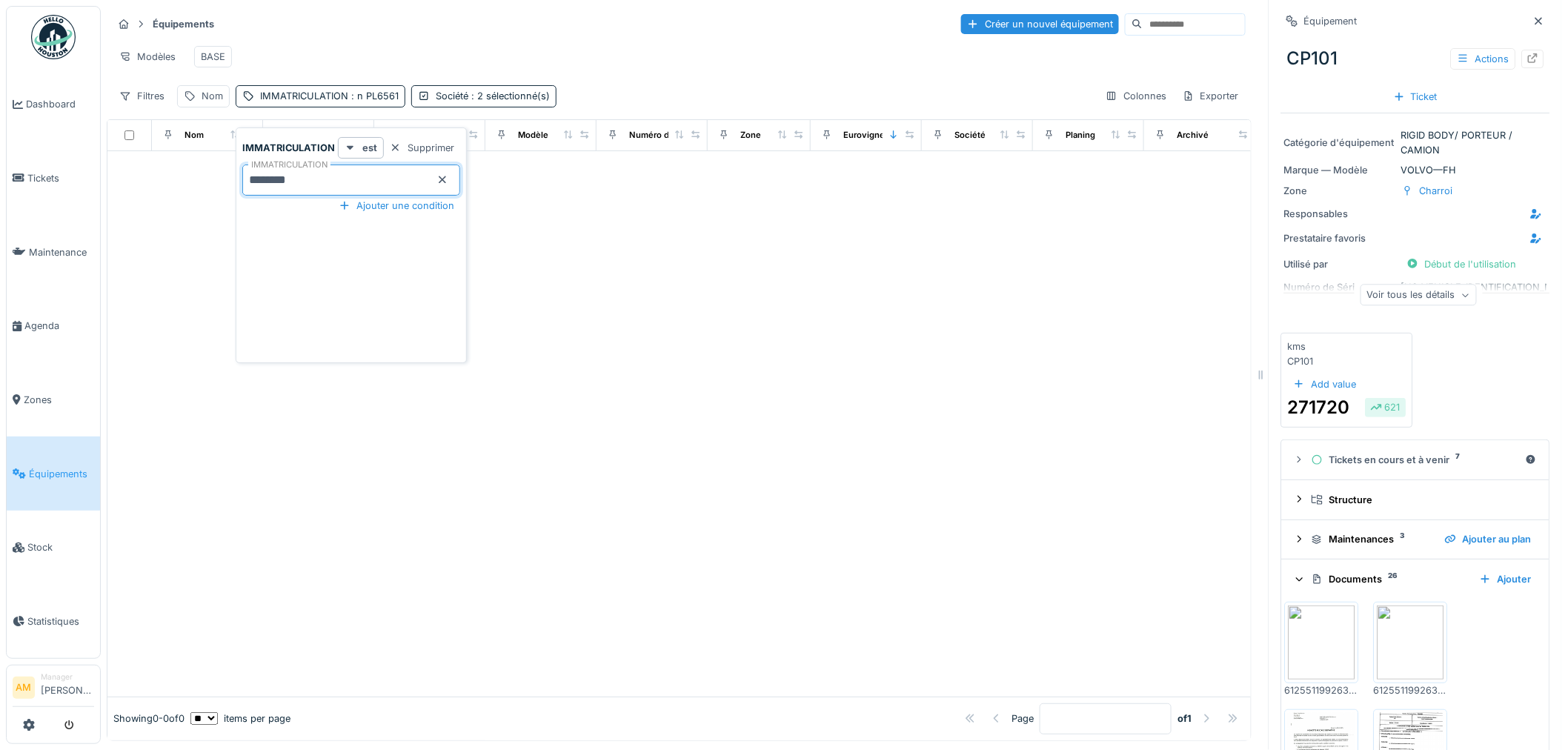
drag, startPoint x: 259, startPoint y: 181, endPoint x: 235, endPoint y: 174, distance: 25.0
click at [237, 174] on div "IMMATRICULATION est Supprimer IMMATRICULATION ******** Ajouter une condition" at bounding box center [350, 245] width 231 height 235
type input "******"
click at [693, 379] on div at bounding box center [678, 424] width 1143 height 546
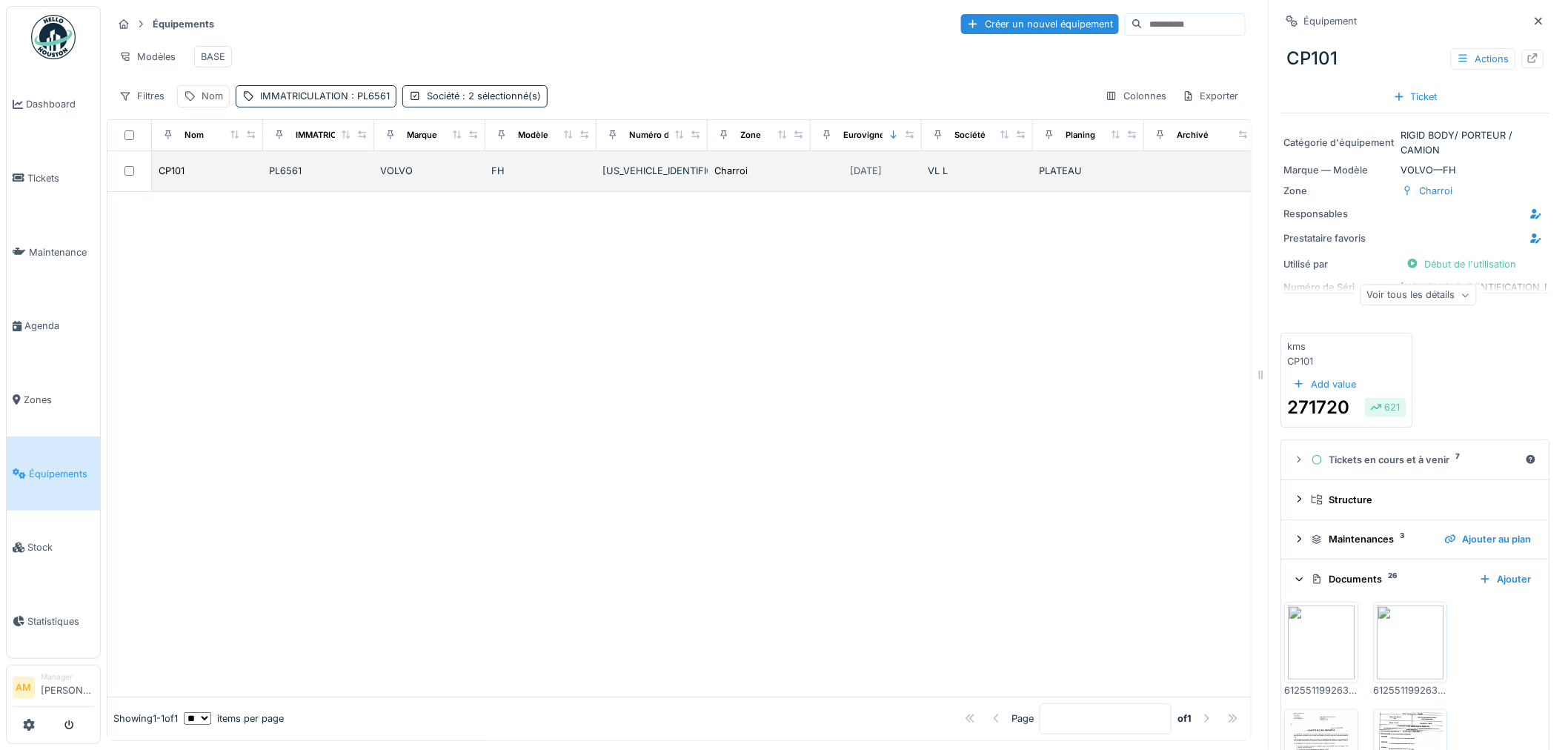
click at [149, 174] on td at bounding box center [130, 171] width 45 height 40
click at [171, 178] on div "CP101" at bounding box center [172, 171] width 26 height 14
click at [176, 178] on div "CP101" at bounding box center [172, 171] width 26 height 14
click at [1396, 645] on img at bounding box center [1411, 643] width 67 height 74
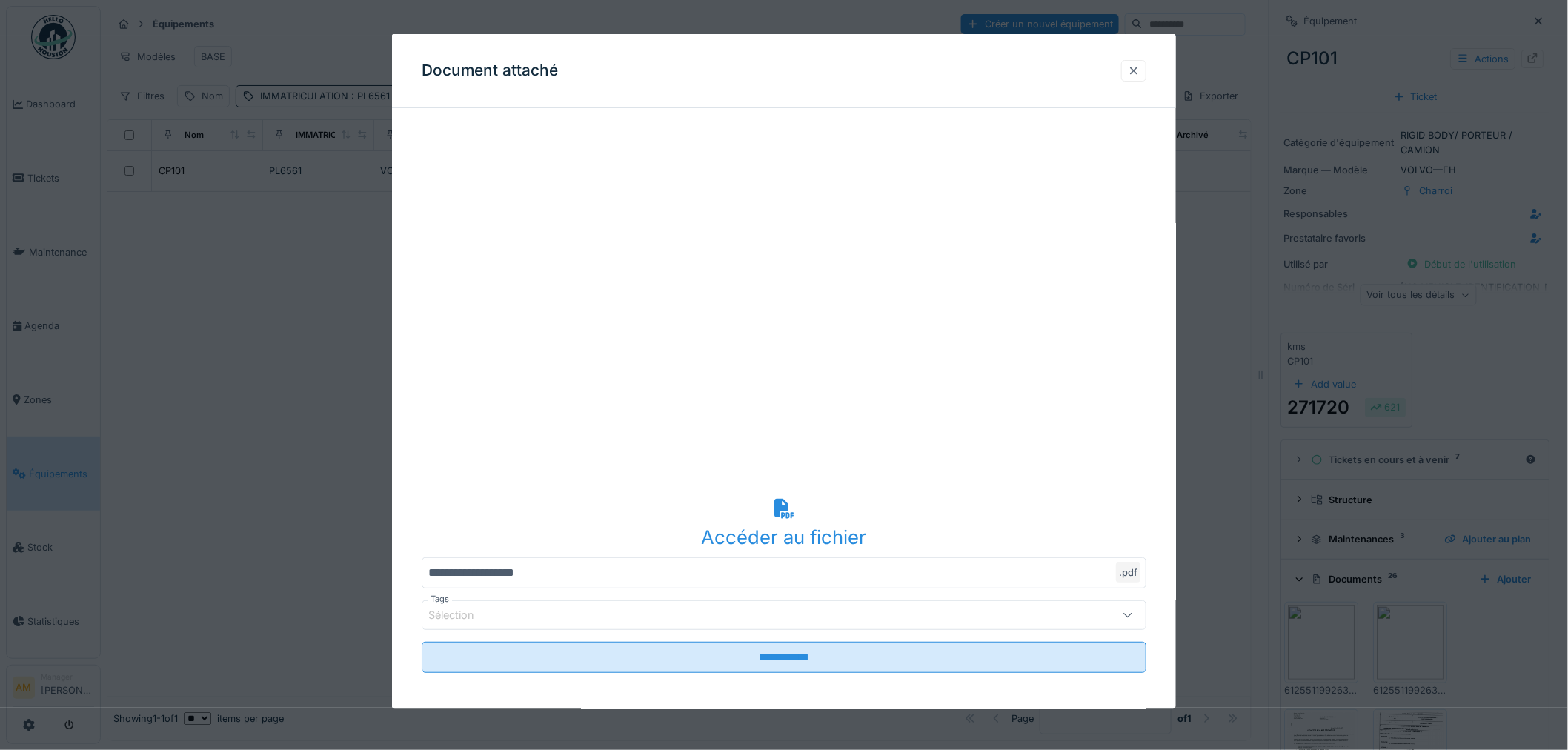
click at [1140, 76] on div at bounding box center [1133, 70] width 12 height 14
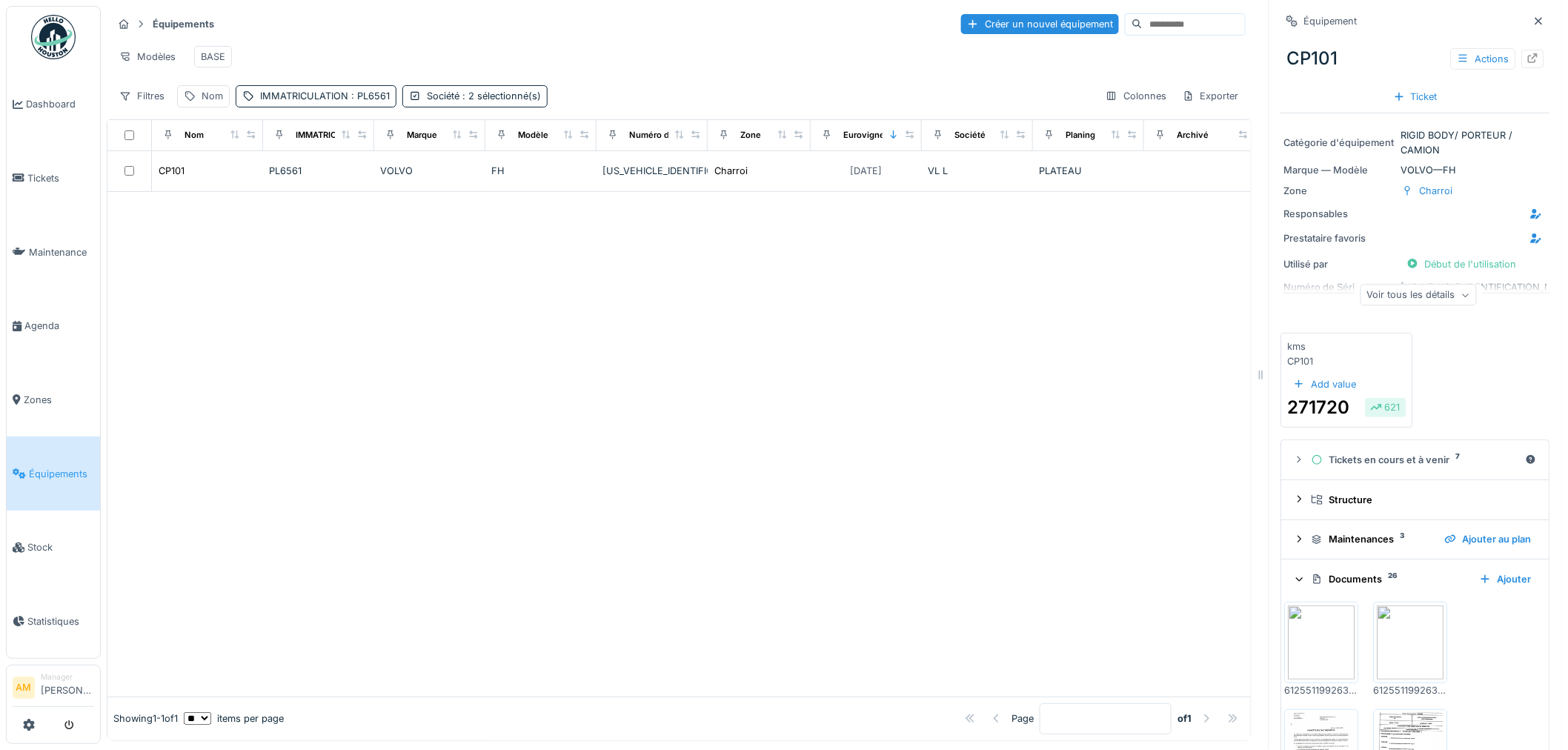
click at [1324, 661] on img at bounding box center [1322, 643] width 67 height 74
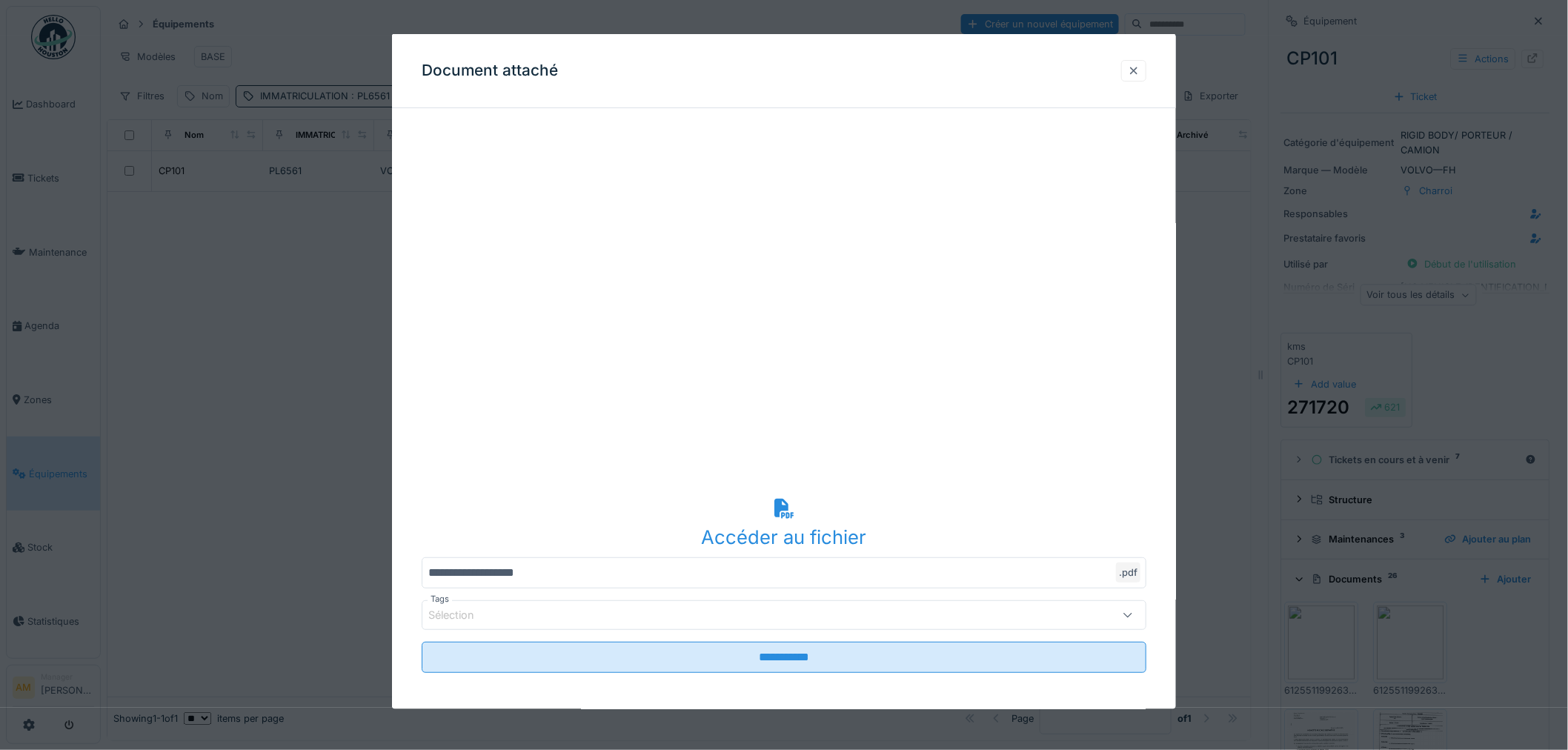
click at [1146, 72] on div at bounding box center [1133, 70] width 25 height 21
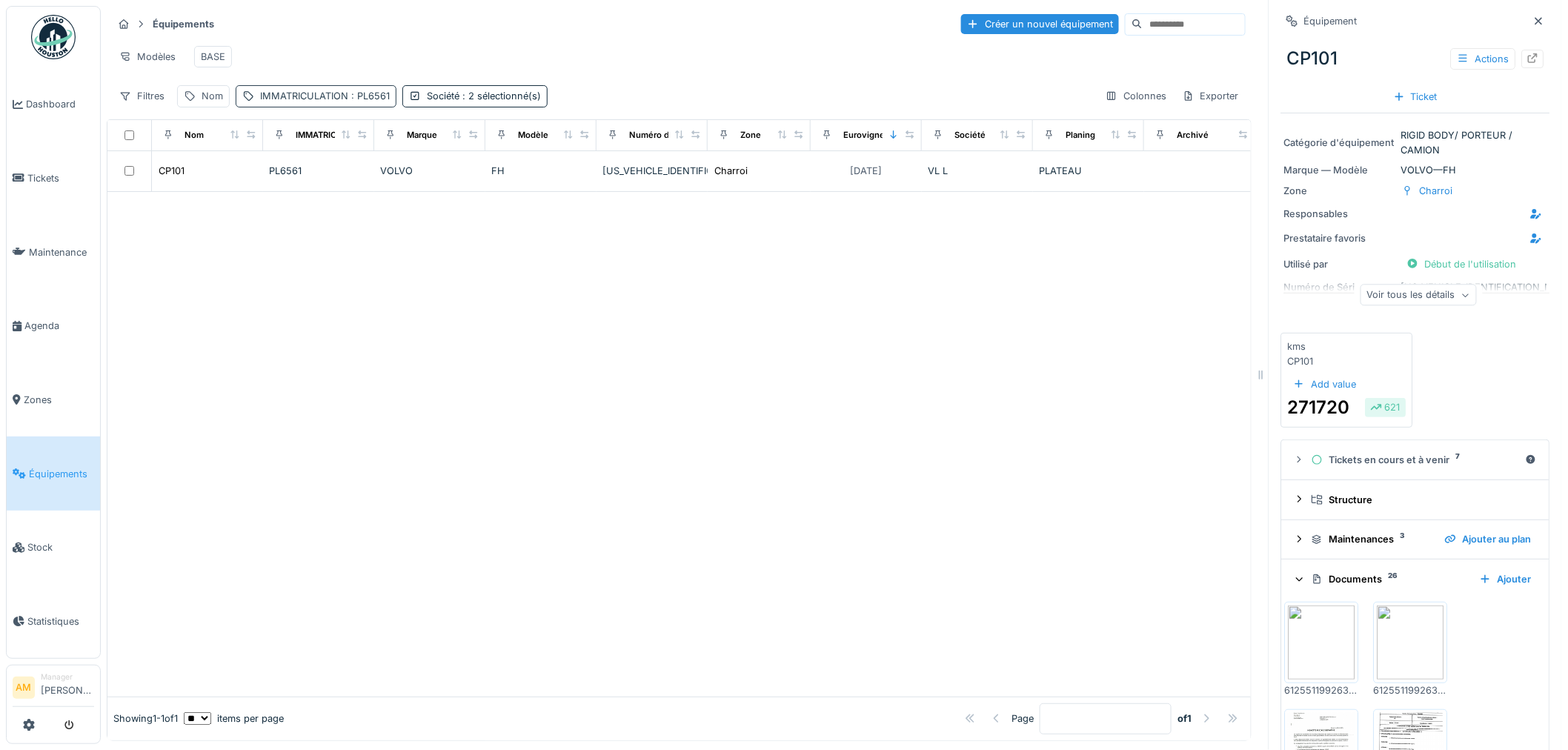
click at [312, 103] on div "IMMATRICULATION : PL6561" at bounding box center [325, 96] width 130 height 14
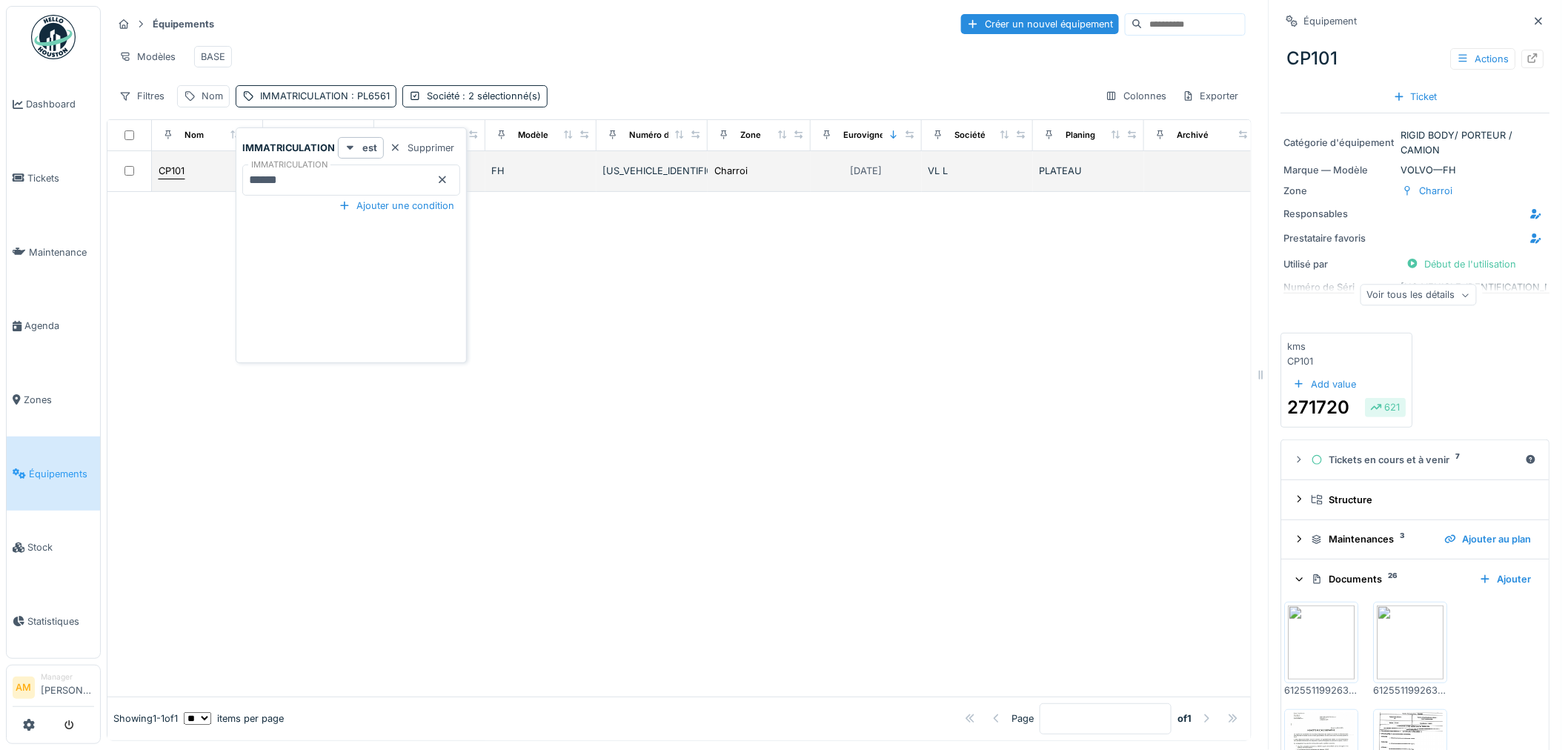
drag, startPoint x: 235, startPoint y: 184, endPoint x: 171, endPoint y: 186, distance: 64.0
click at [171, 186] on body "Dashboard Tickets Maintenance Agenda Zones Équipements Stock Statistiques AM Ma…" at bounding box center [784, 375] width 1568 height 750
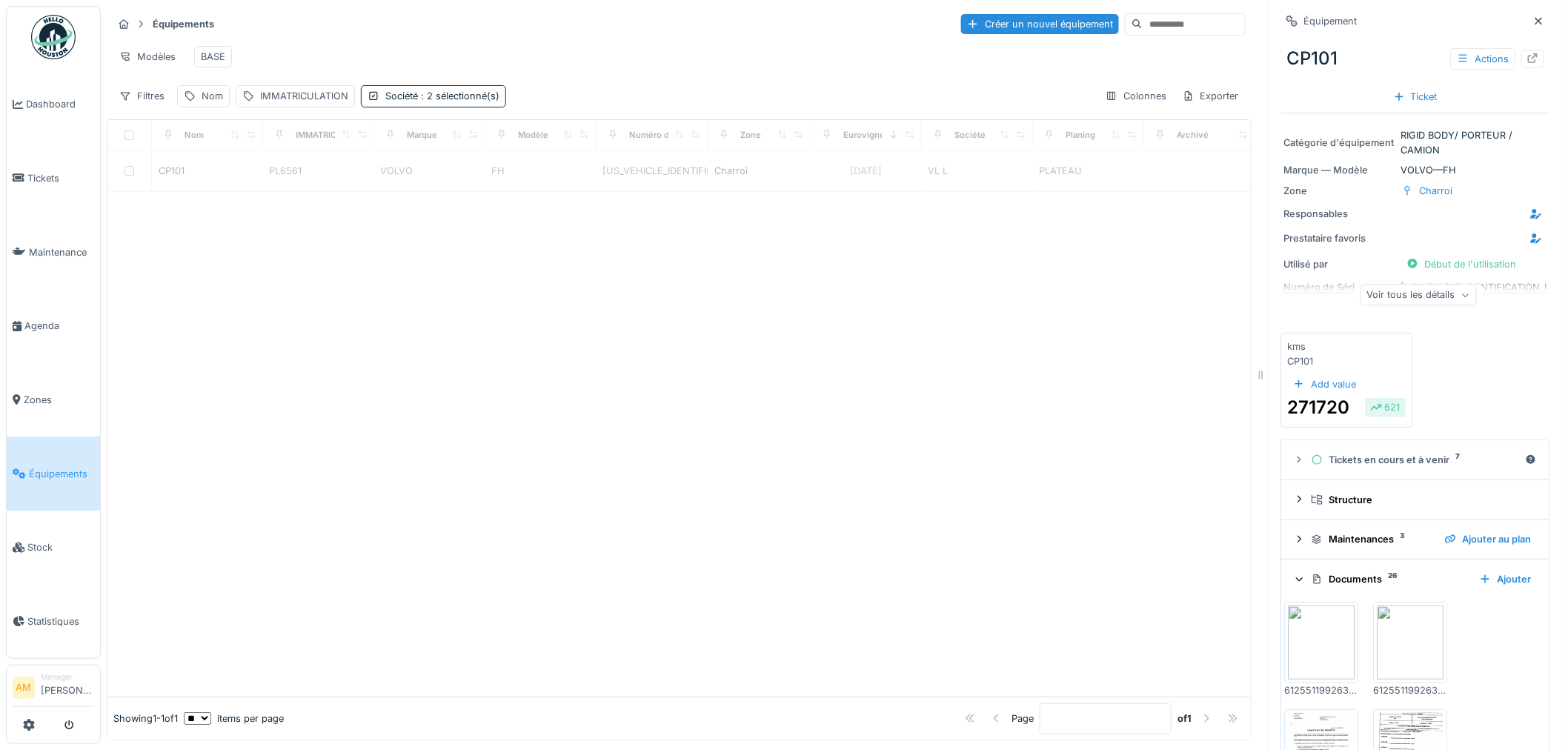
click at [658, 346] on div at bounding box center [678, 444] width 1143 height 505
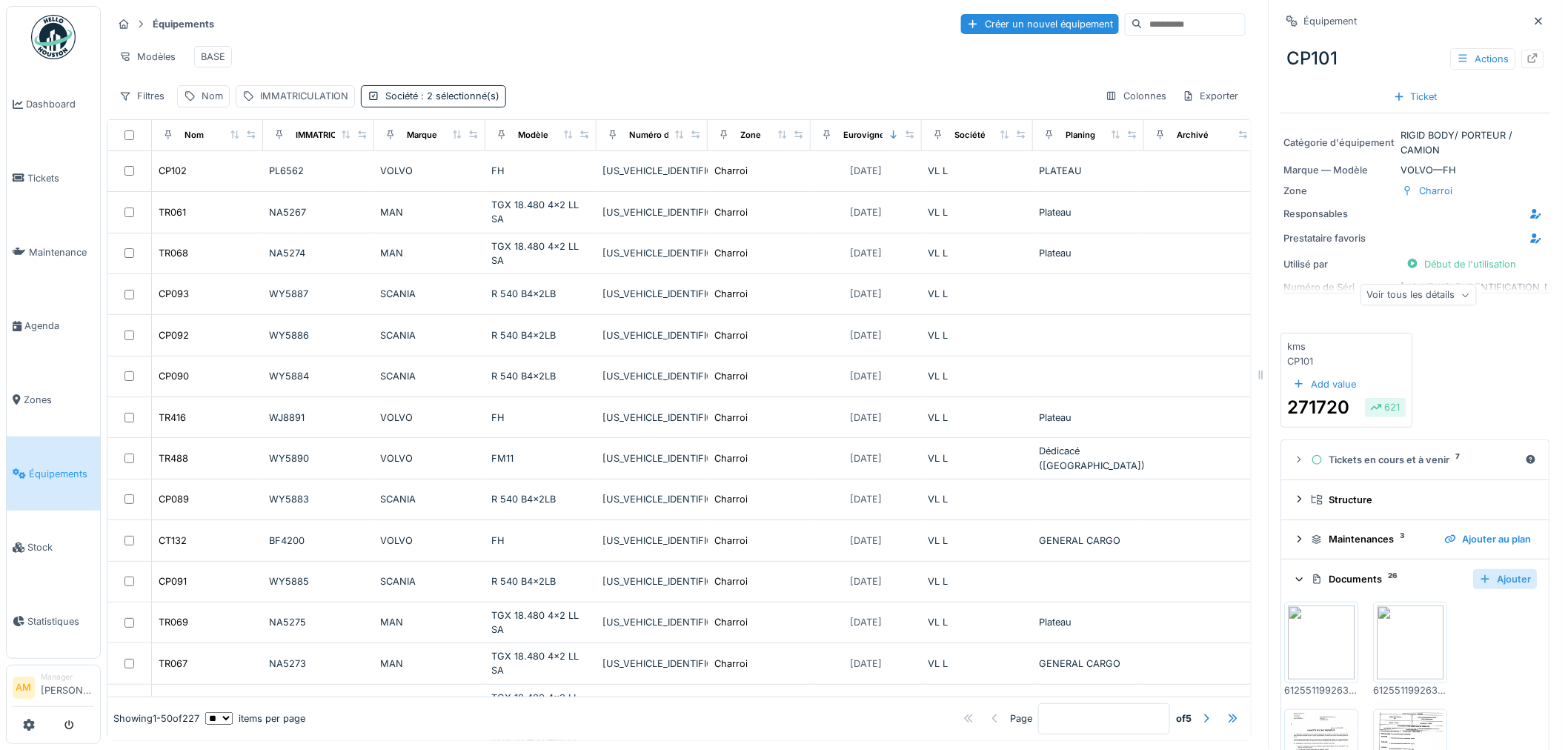
click at [1483, 581] on div "Ajouter" at bounding box center [1505, 579] width 64 height 20
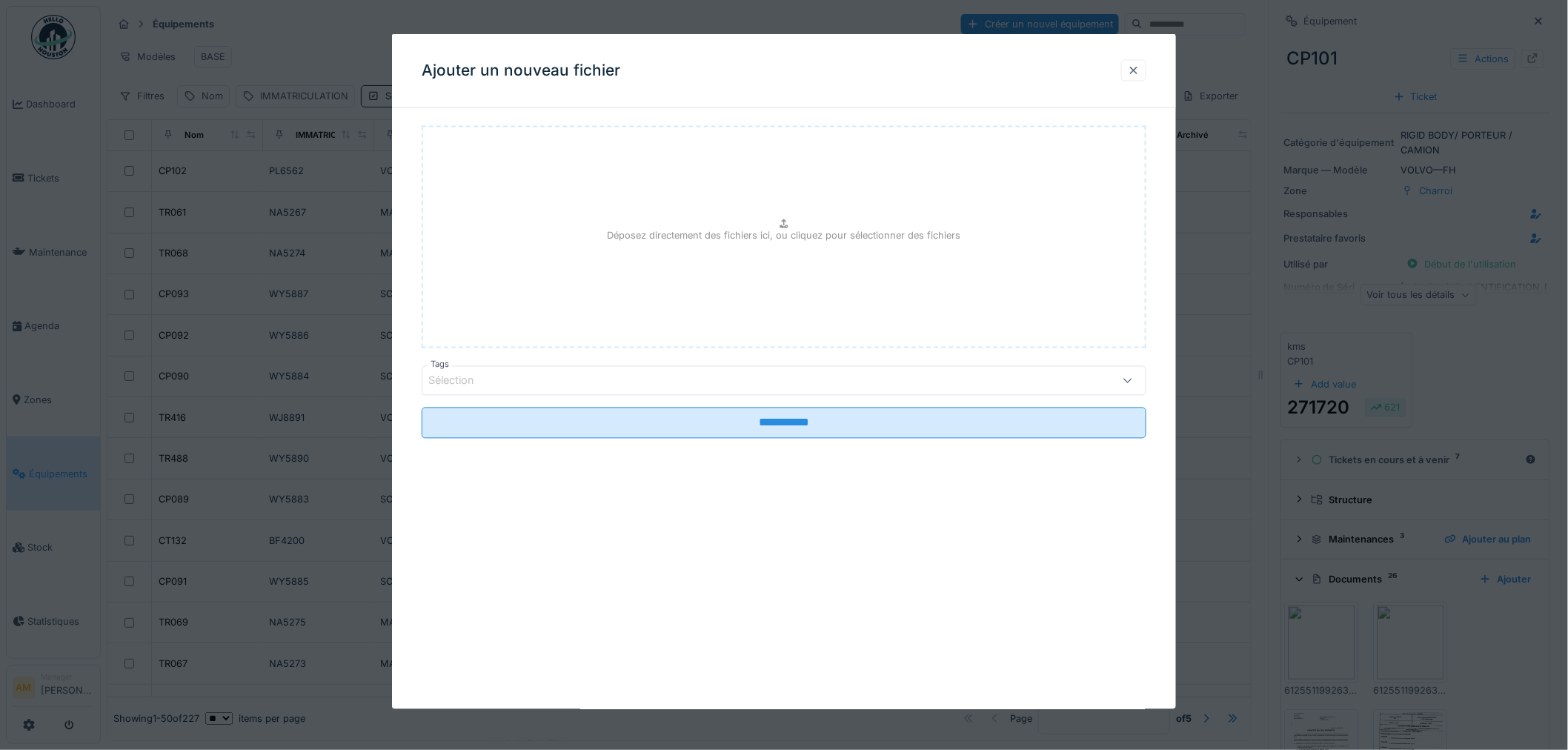
click at [1146, 70] on div at bounding box center [1133, 70] width 25 height 21
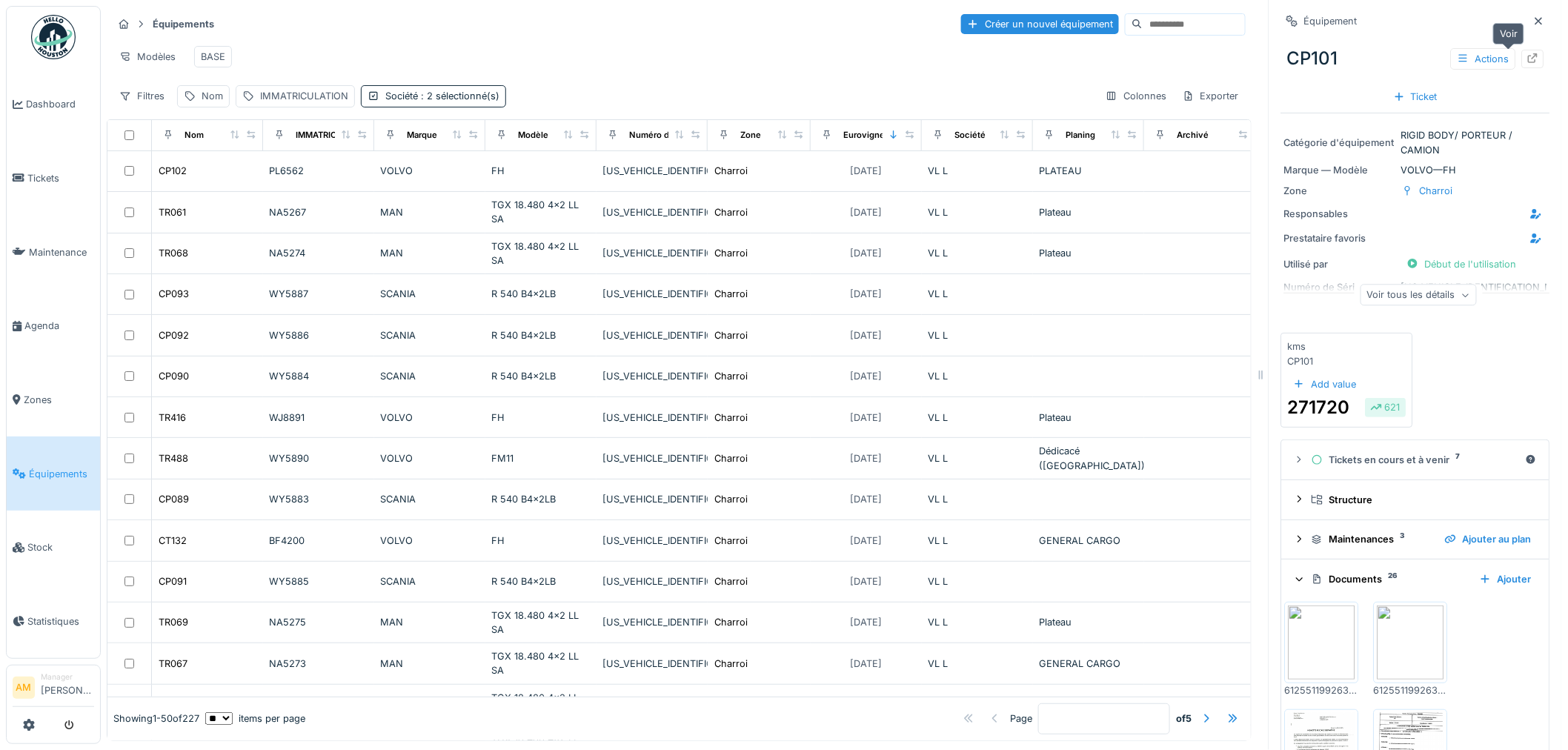
click at [1527, 60] on icon at bounding box center [1533, 58] width 12 height 9
drag, startPoint x: 538, startPoint y: 34, endPoint x: 549, endPoint y: 32, distance: 11.2
click at [538, 34] on div "Équipements Créer un nouvel équipement" at bounding box center [678, 24] width 1133 height 24
click at [589, 72] on div "Modèles BASE" at bounding box center [678, 57] width 1133 height 34
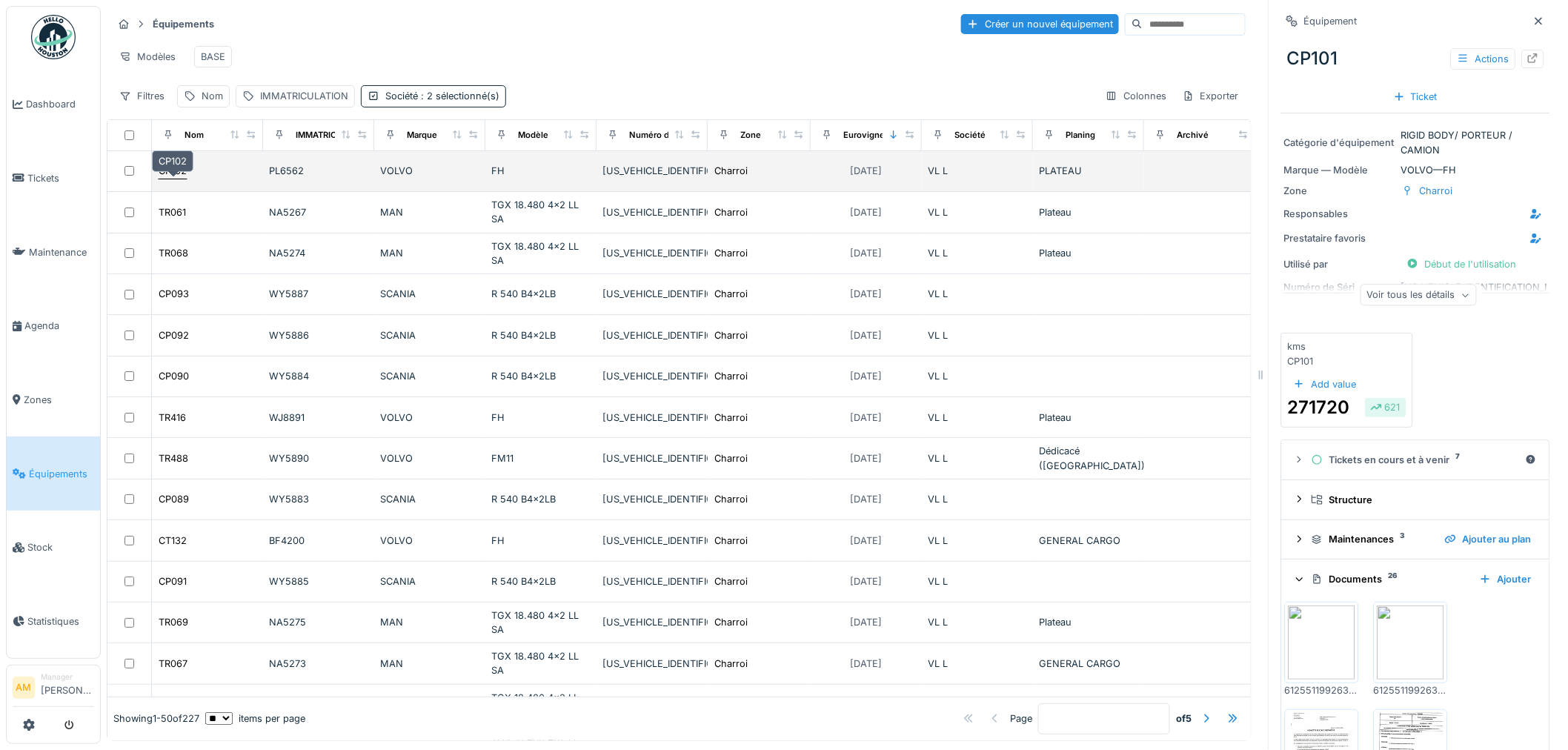
click at [179, 178] on div "CP102" at bounding box center [173, 171] width 28 height 14
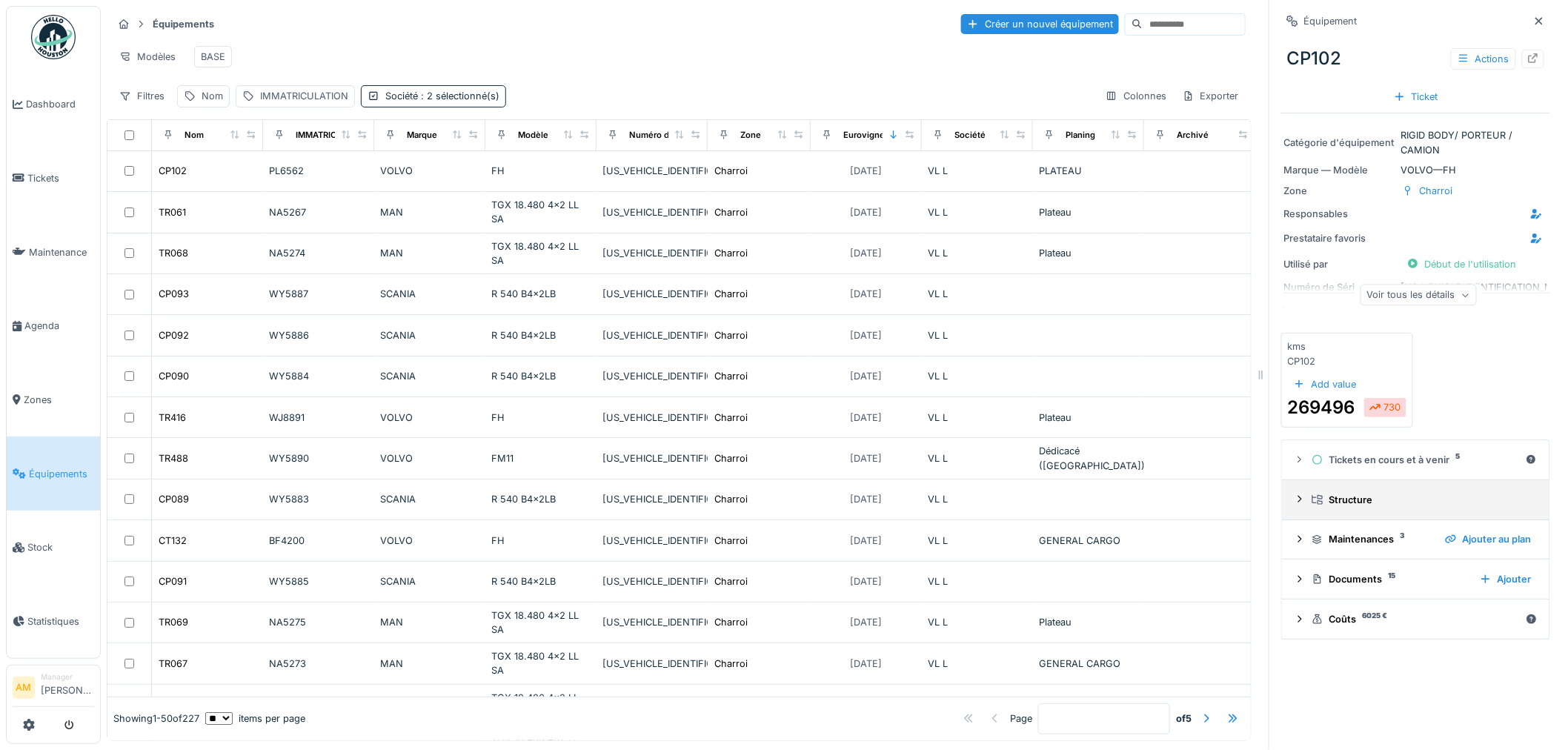
scroll to position [12, 0]
click at [1337, 587] on div "Documents 15" at bounding box center [1389, 579] width 156 height 14
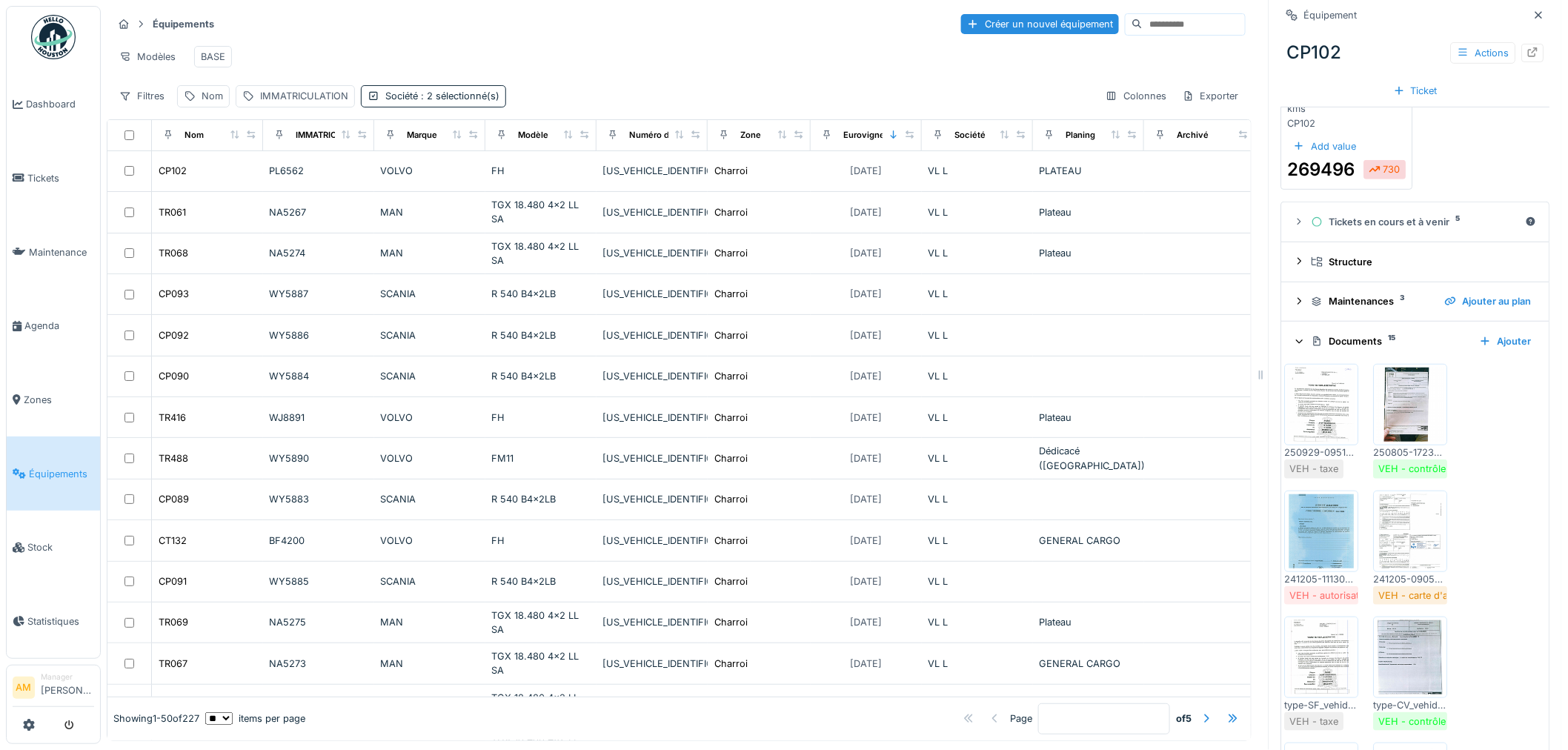
scroll to position [247, 0]
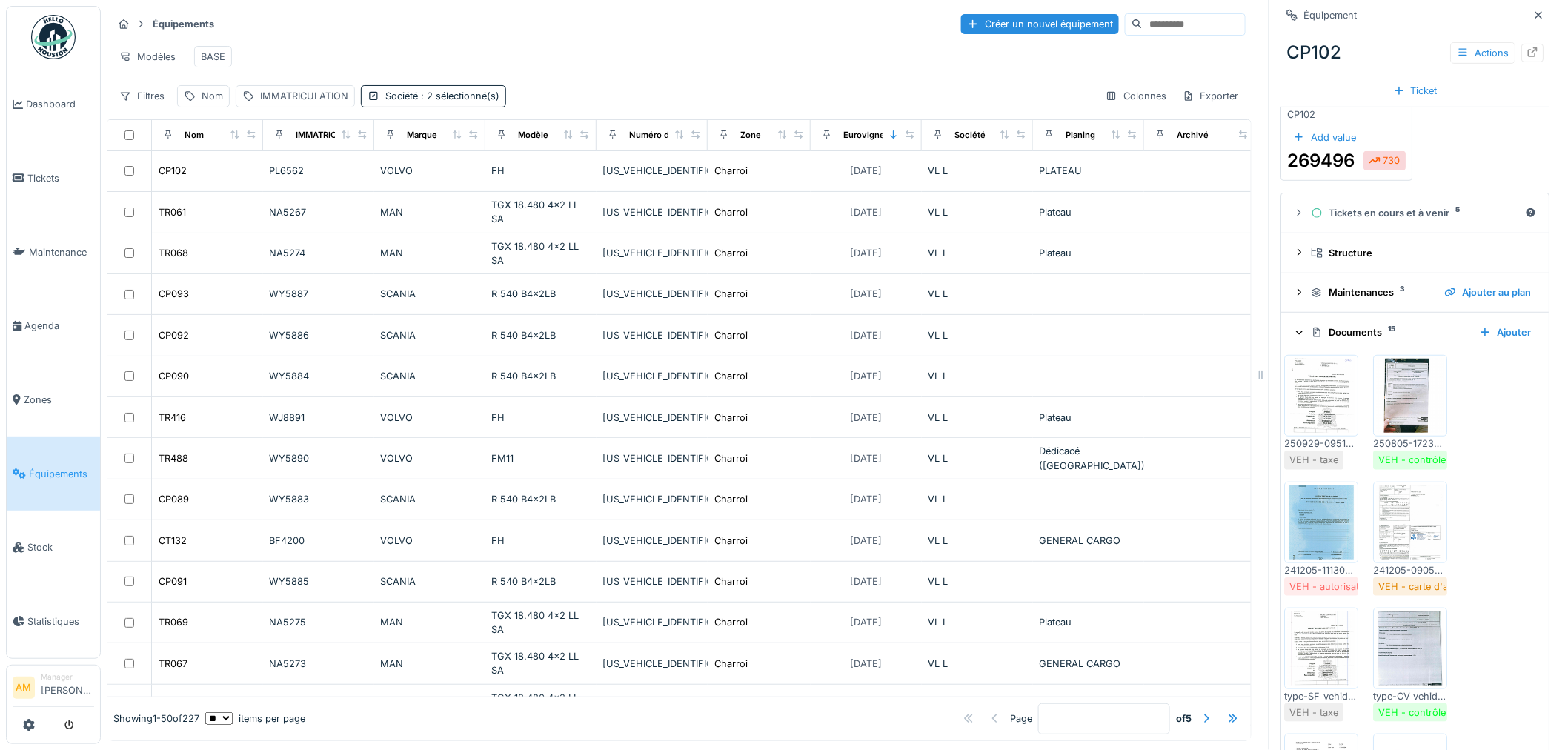
click at [1323, 426] on img at bounding box center [1322, 396] width 67 height 74
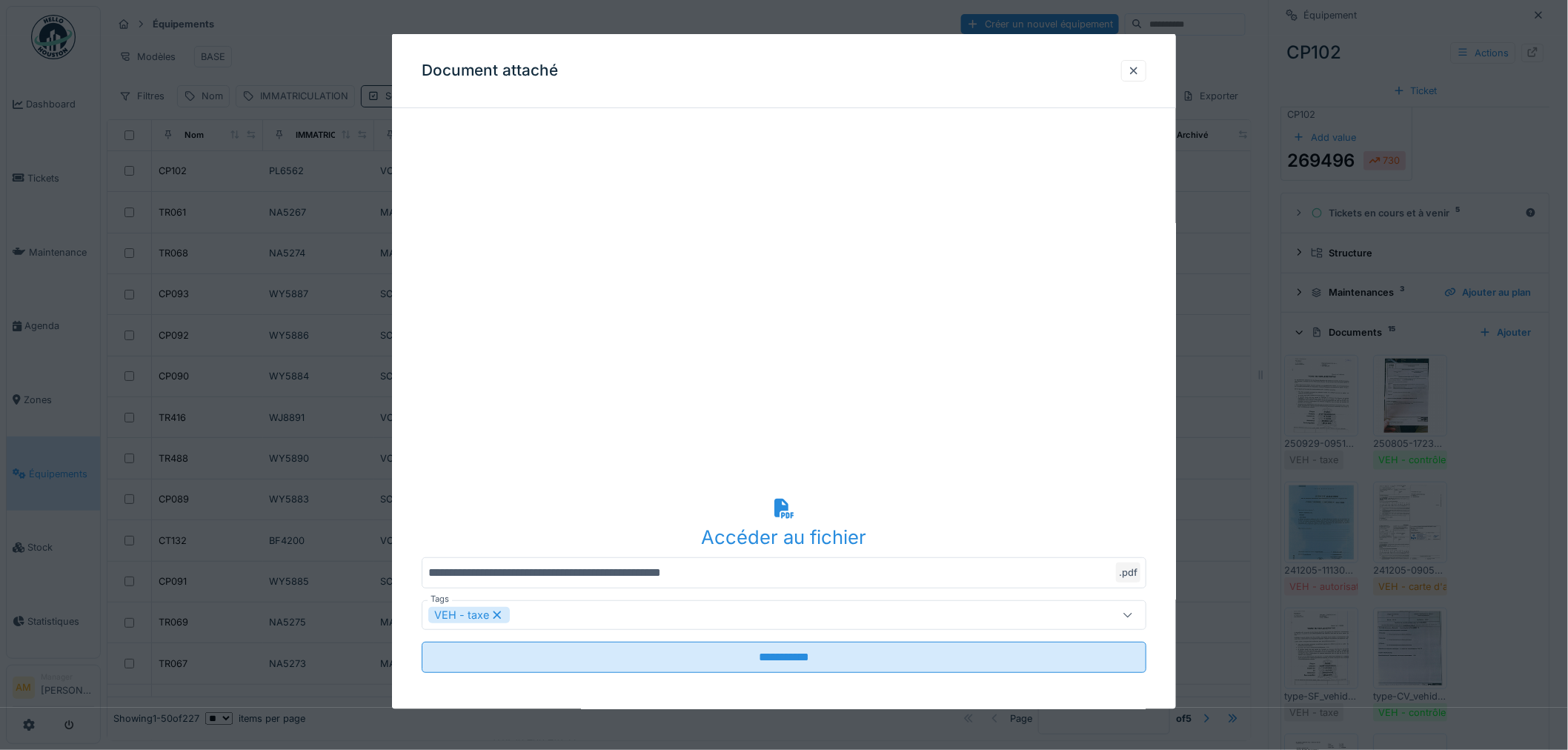
click at [1140, 72] on div at bounding box center [1133, 70] width 12 height 14
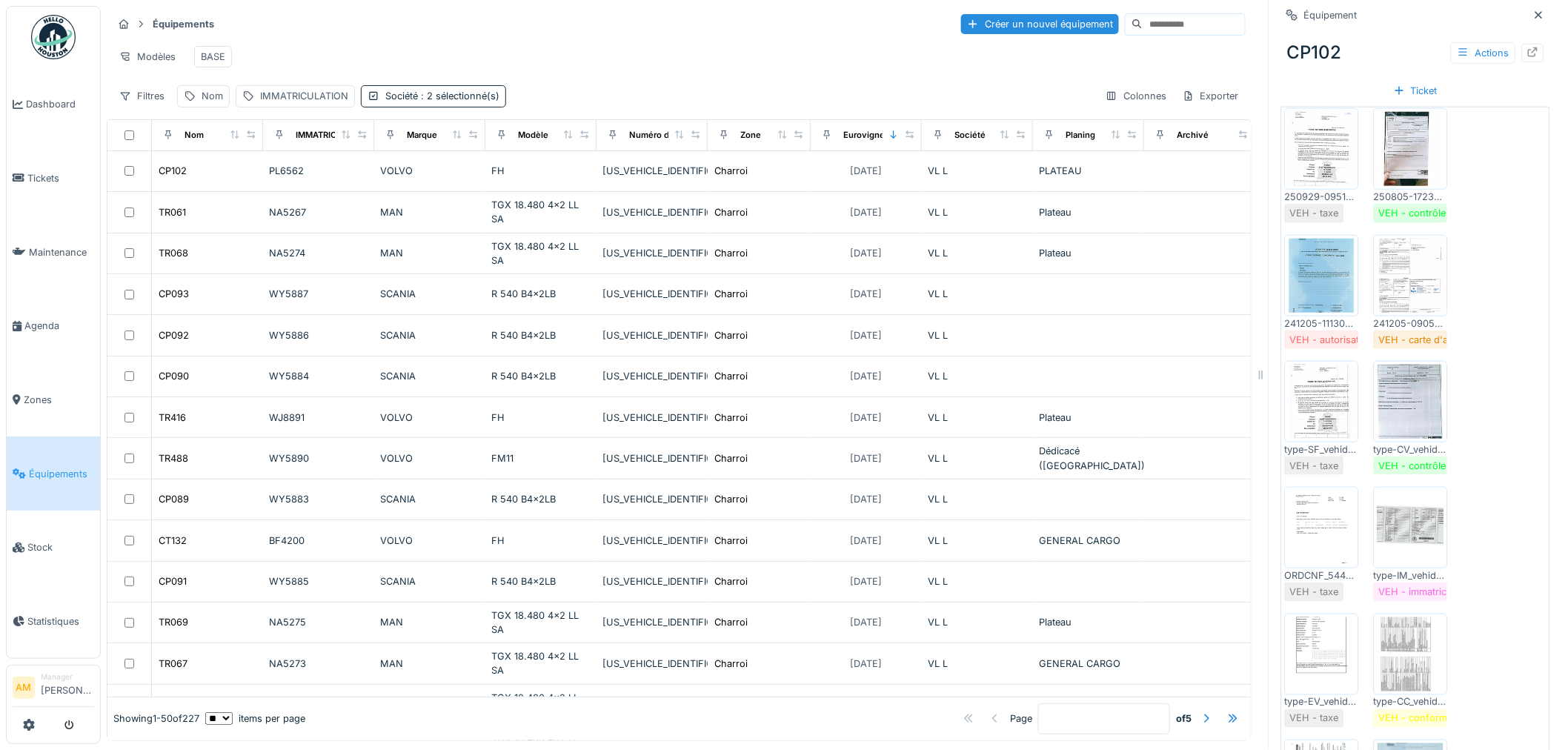
scroll to position [576, 0]
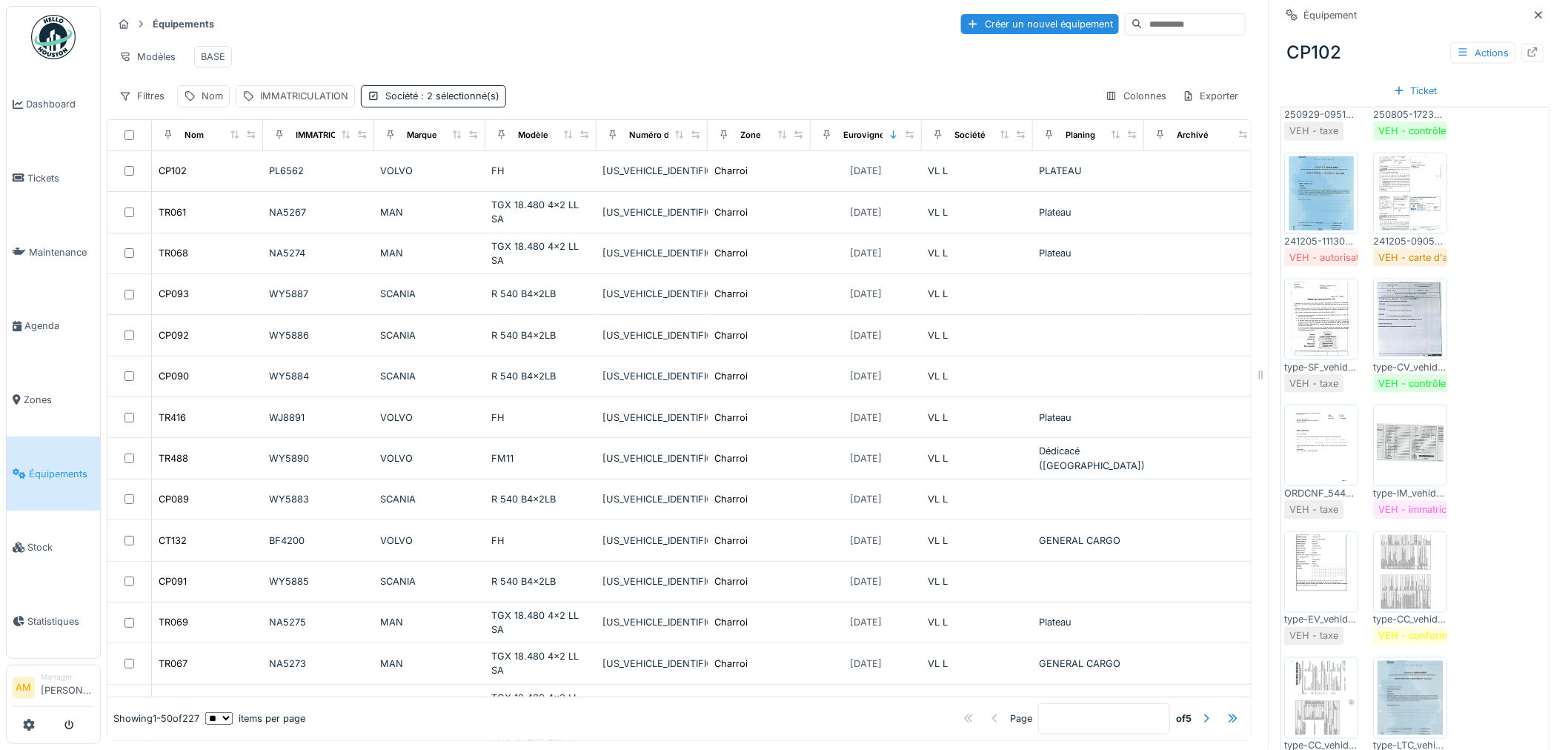
click at [1322, 557] on img at bounding box center [1322, 572] width 67 height 74
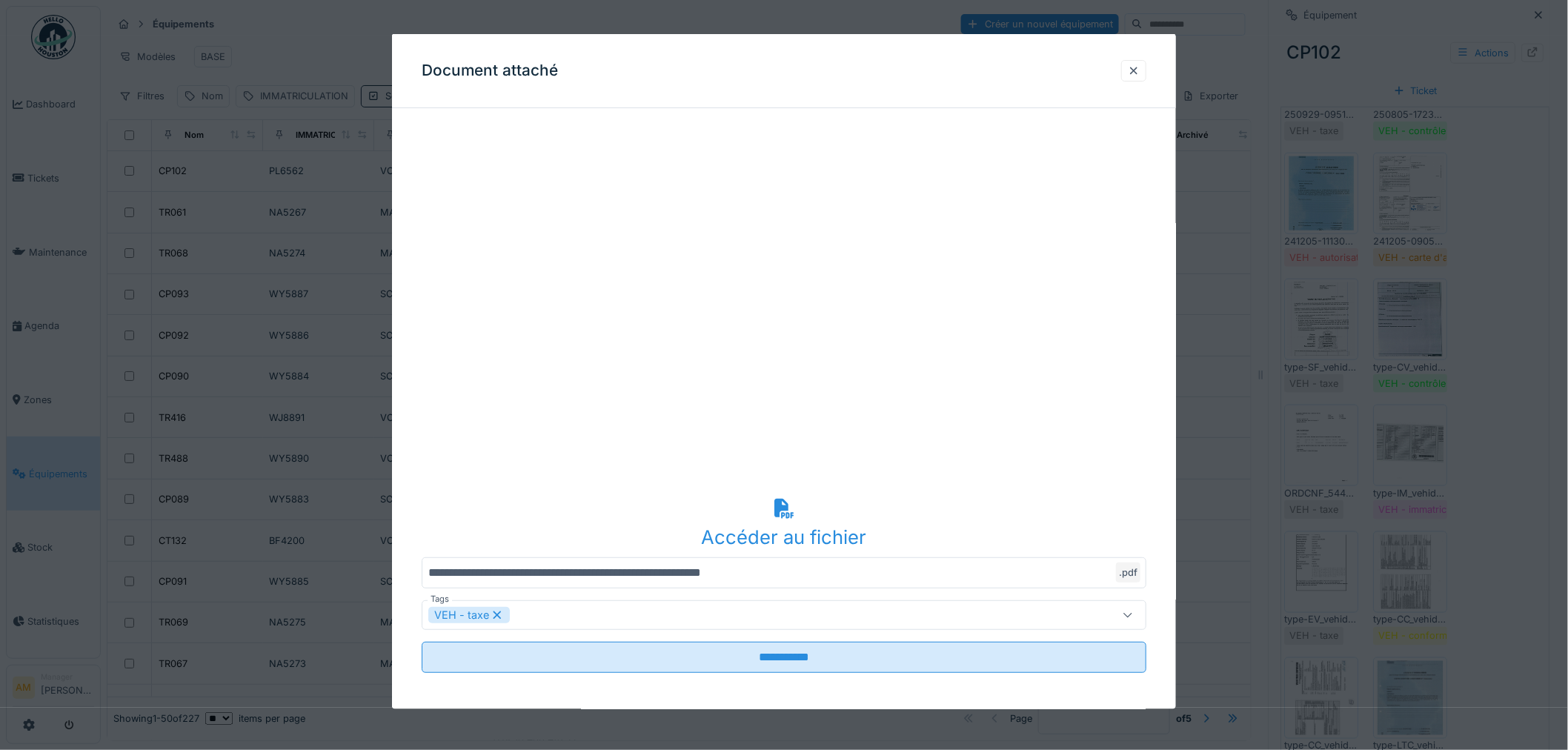
drag, startPoint x: 1142, startPoint y: 68, endPoint x: 1165, endPoint y: 100, distance: 39.4
click at [1140, 68] on div at bounding box center [1133, 70] width 12 height 14
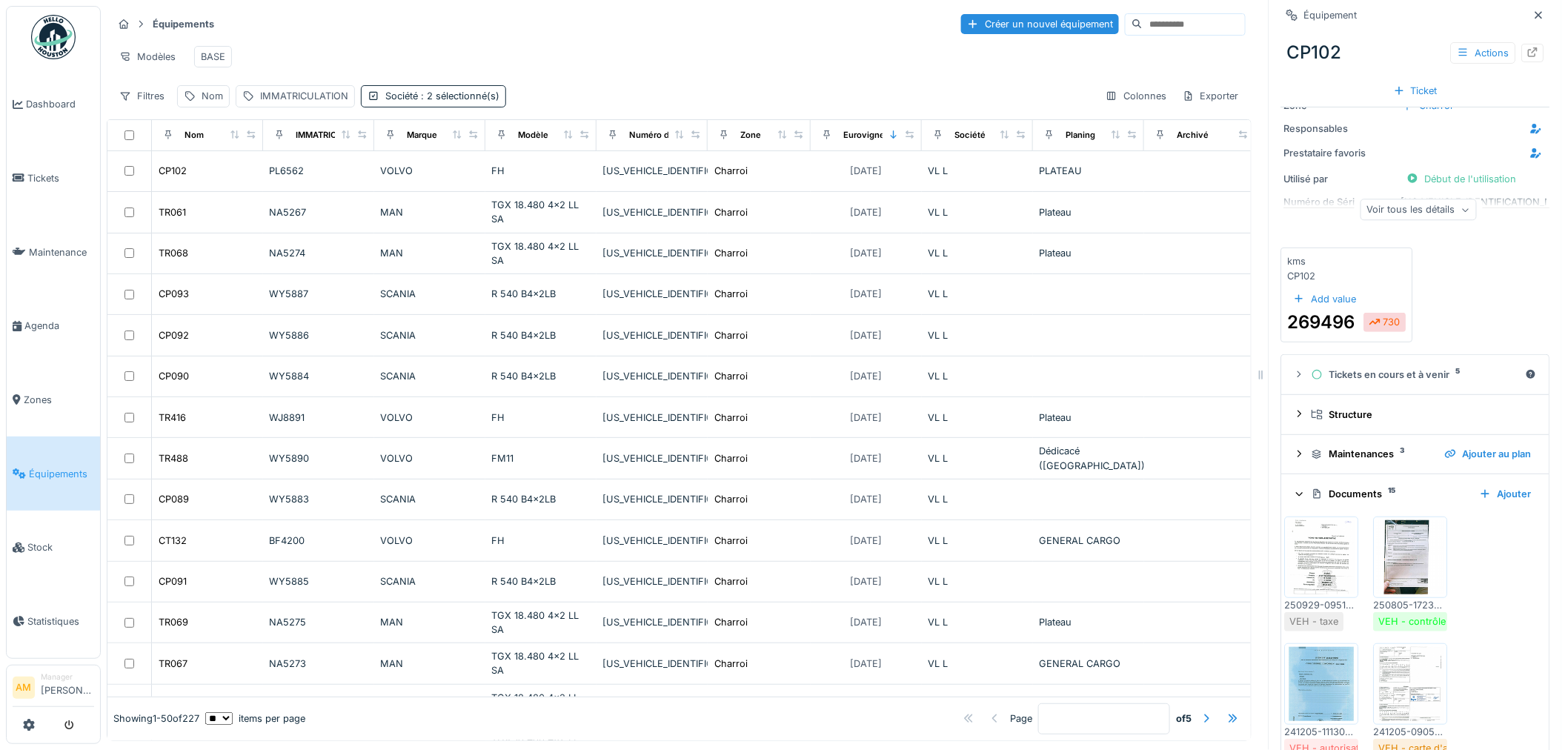
scroll to position [82, 0]
click at [1340, 504] on div "Documents 15" at bounding box center [1389, 497] width 156 height 14
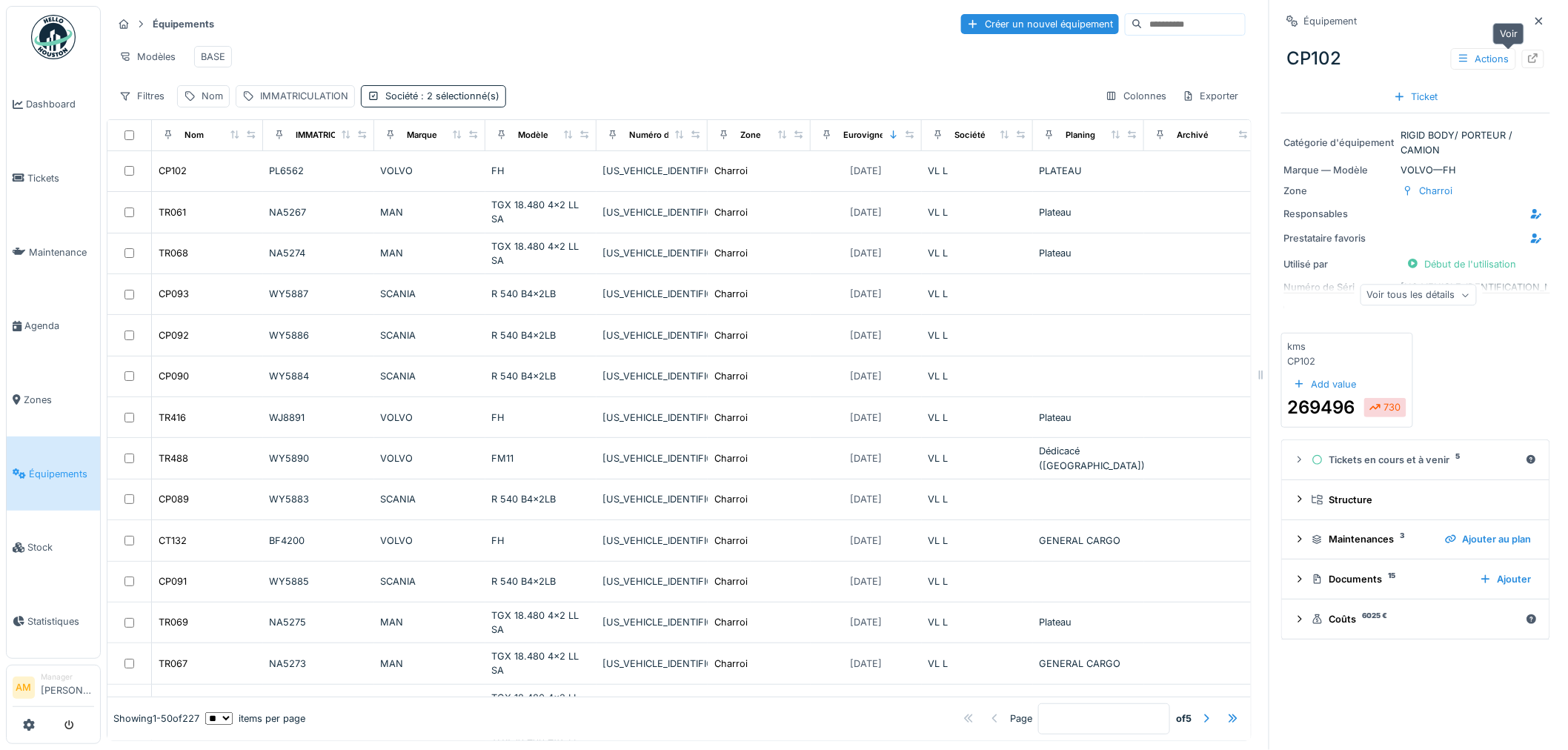
scroll to position [0, 0]
click at [1528, 62] on icon at bounding box center [1533, 58] width 9 height 9
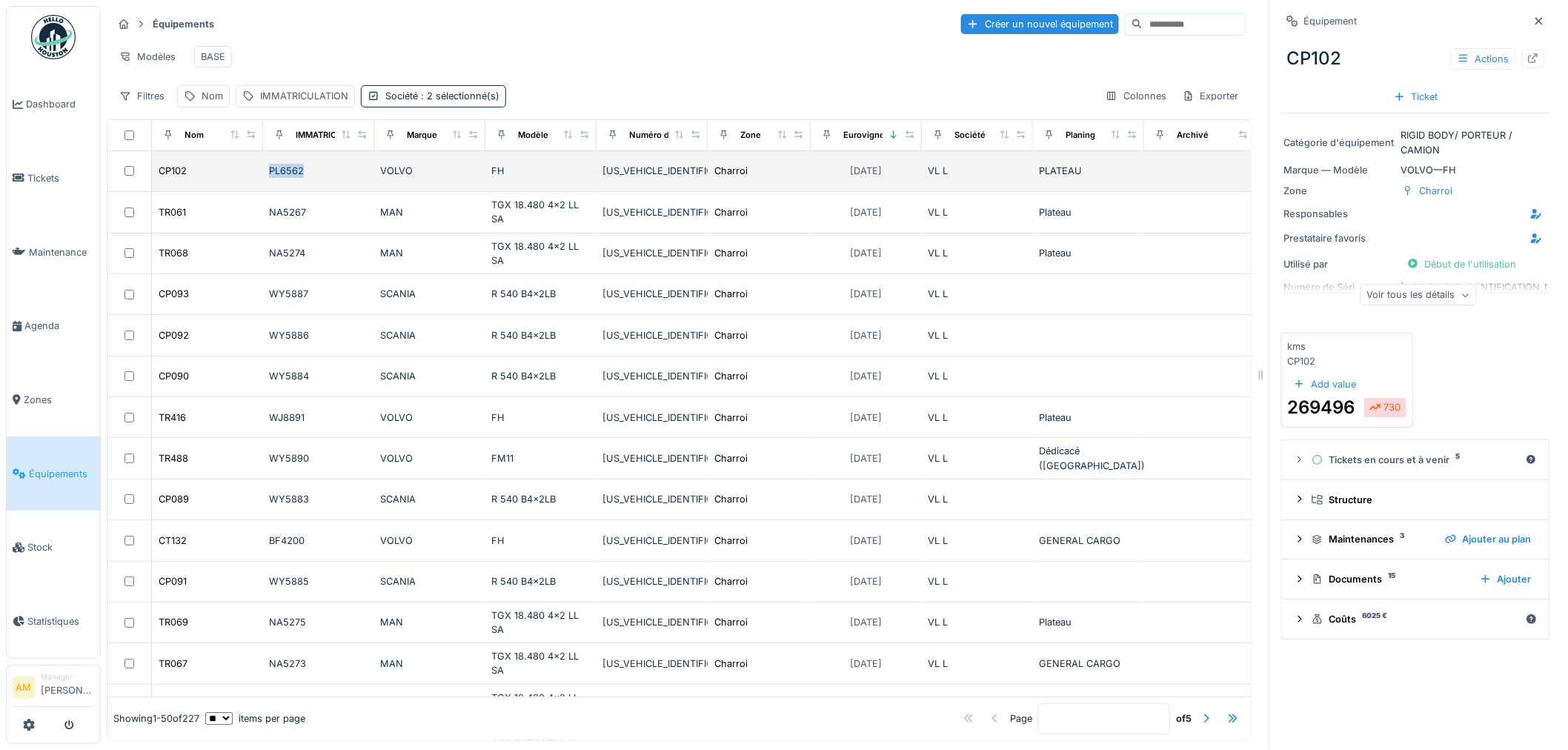
drag, startPoint x: 299, startPoint y: 192, endPoint x: 247, endPoint y: 193, distance: 52.0
click at [247, 192] on tr "CP102 PL6562 VOLVO FH YV2RTY0C0PB443325 Charroi 15/10/2025 VL L PLATEAU RIGID B…" at bounding box center [792, 171] width 1370 height 40
copy div "PL6562"
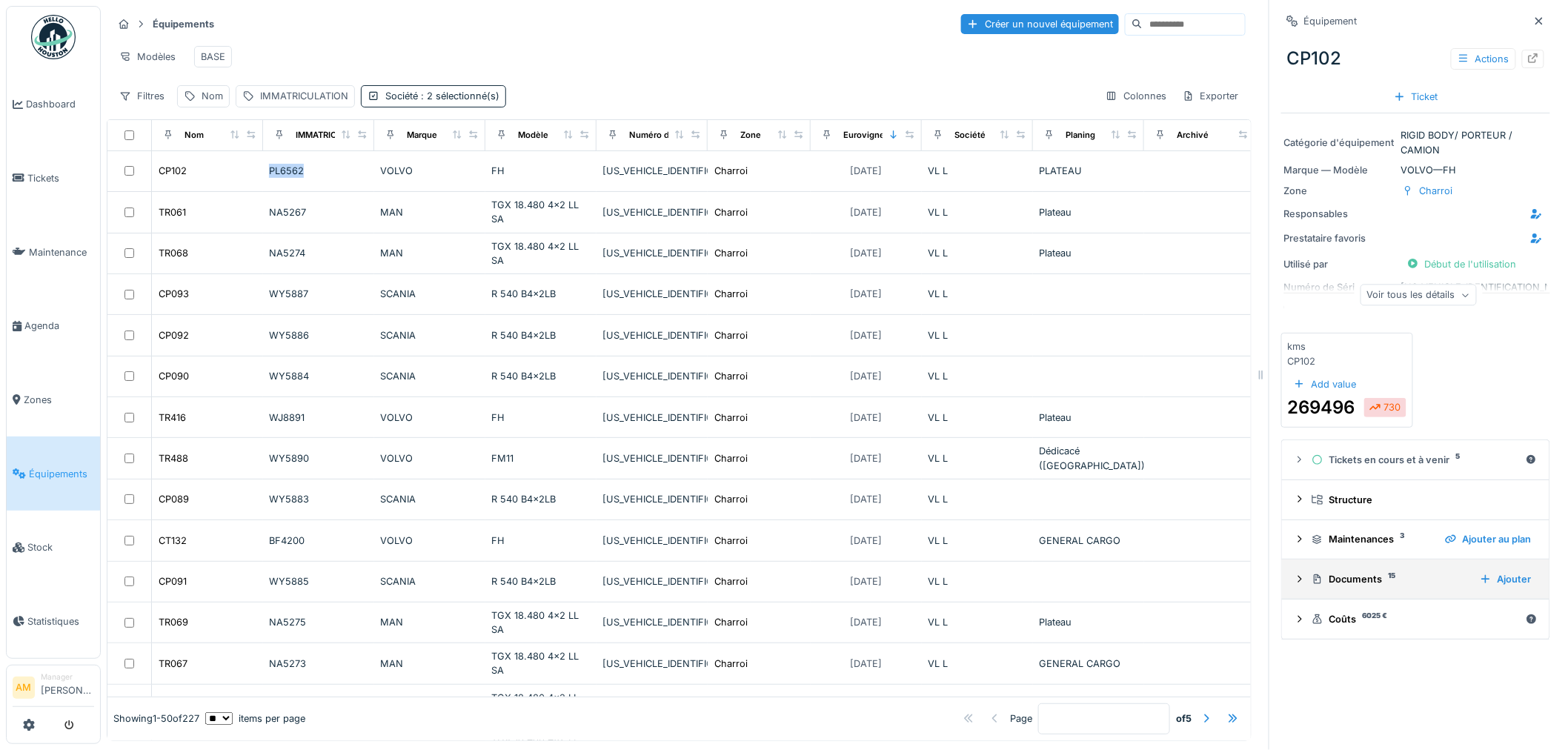
click at [1364, 587] on div "Documents 15" at bounding box center [1389, 579] width 156 height 14
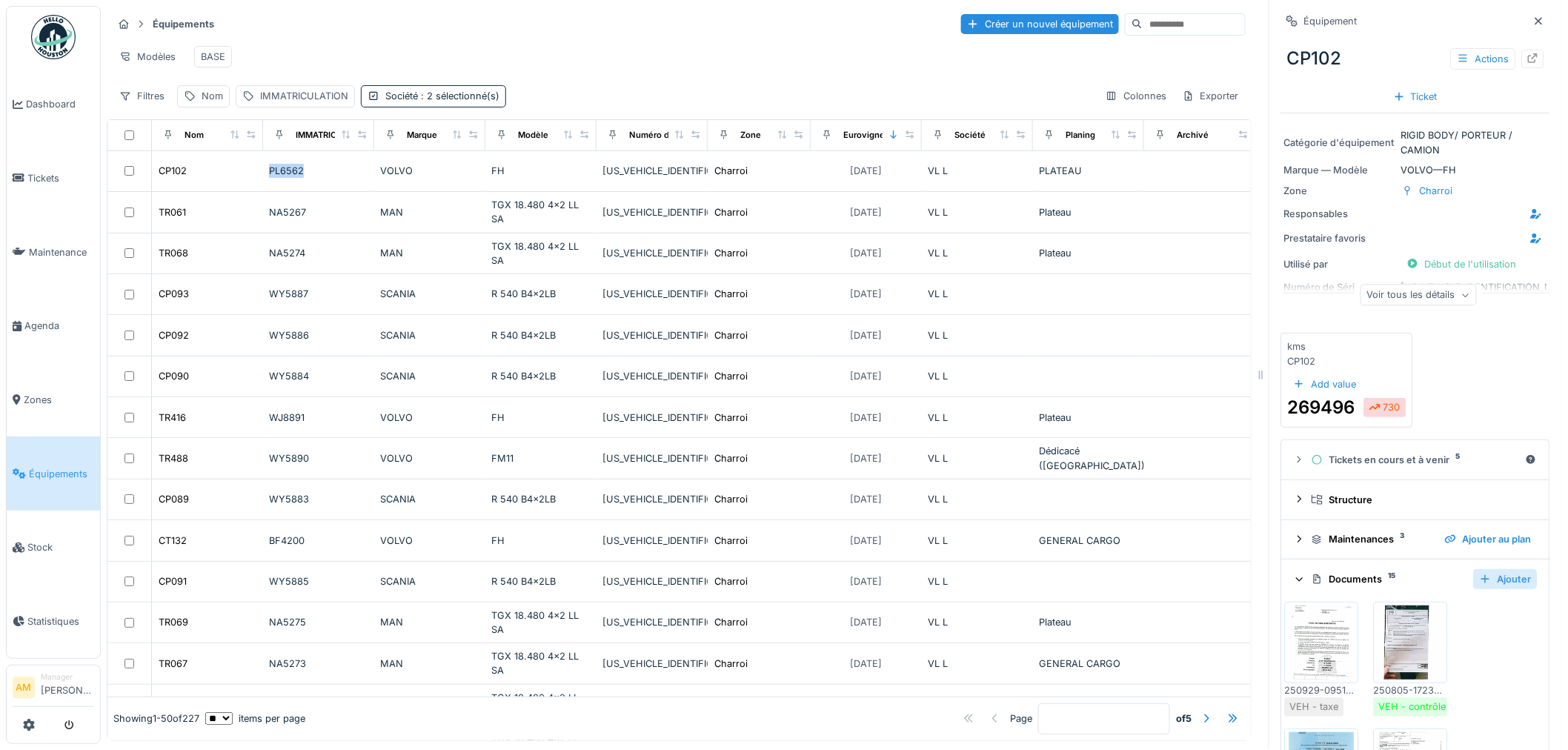
click at [1499, 589] on div "Ajouter" at bounding box center [1505, 579] width 64 height 20
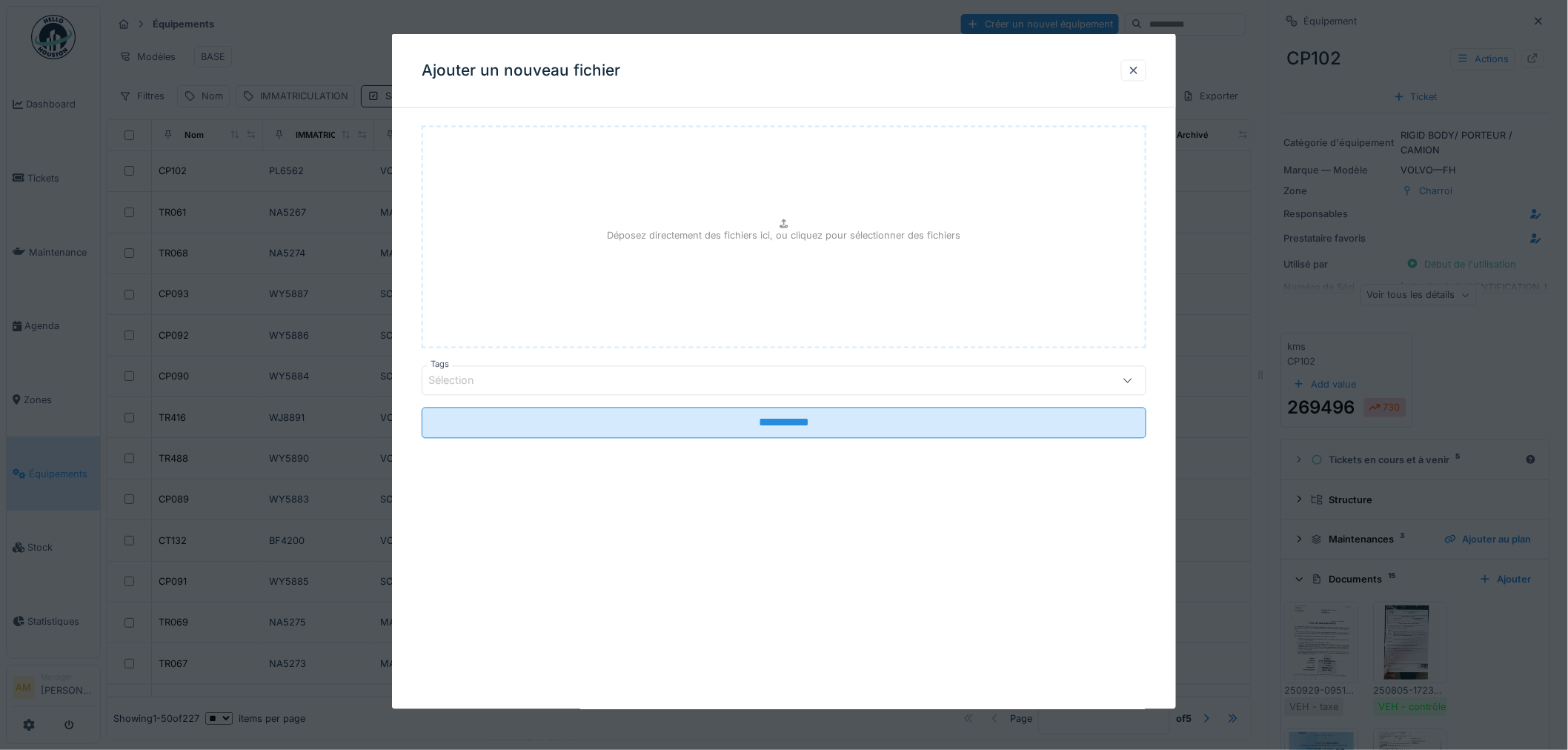
click at [805, 190] on div "Déposez directement des fichiers ici, ou cliquez pour sélectionner des fichiers" at bounding box center [784, 237] width 725 height 223
type input "**********"
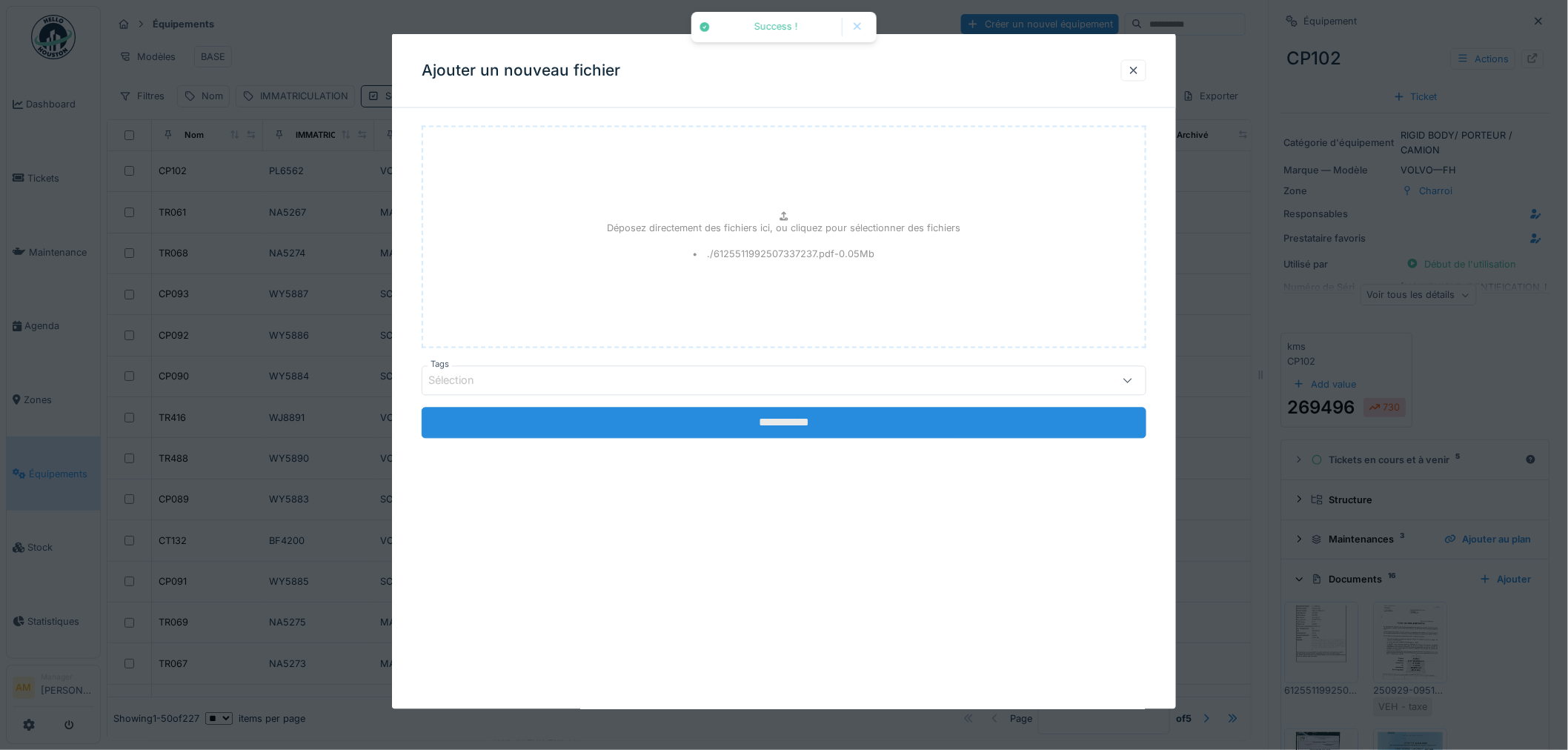
click at [769, 431] on input "**********" at bounding box center [784, 424] width 725 height 31
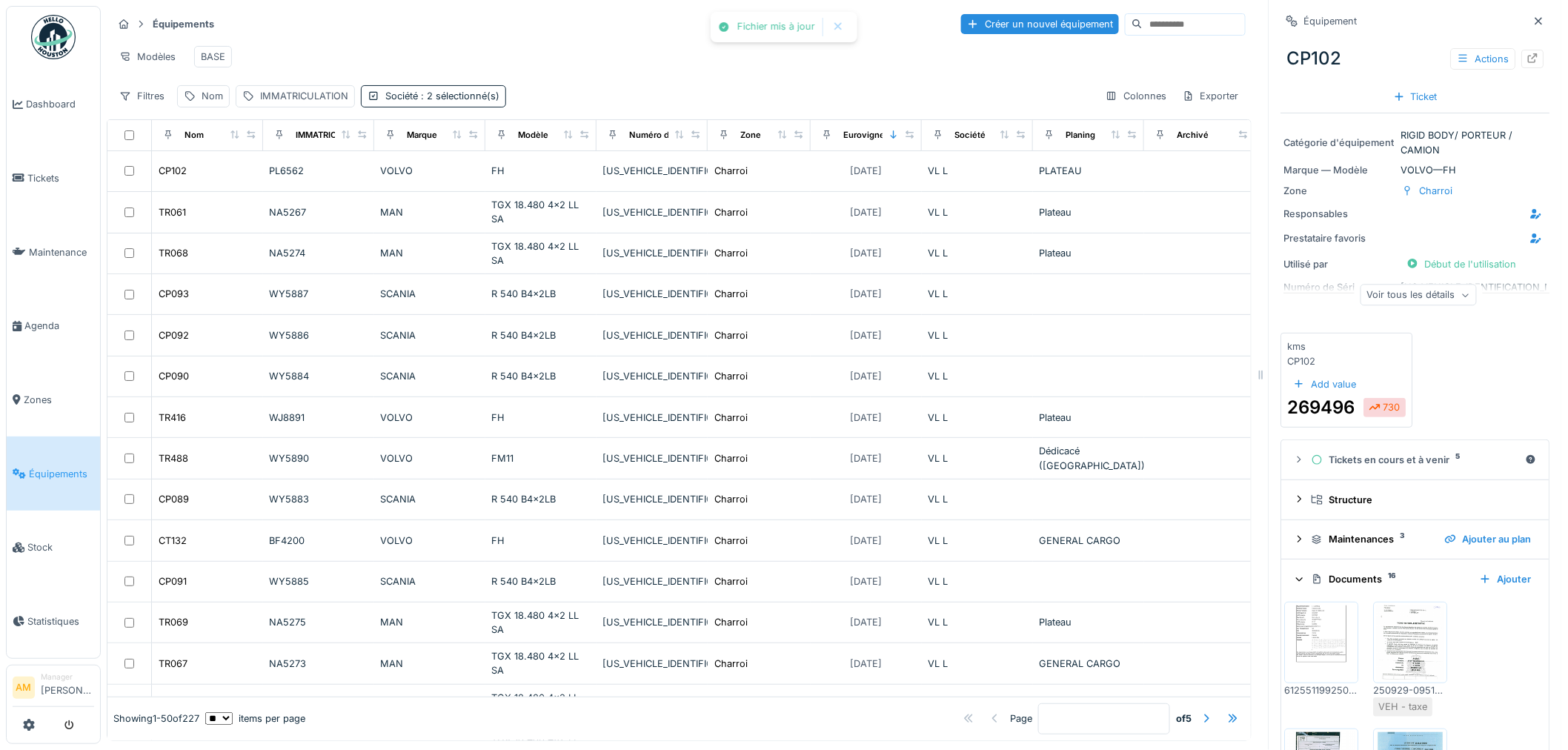
click at [1300, 658] on img at bounding box center [1322, 643] width 67 height 74
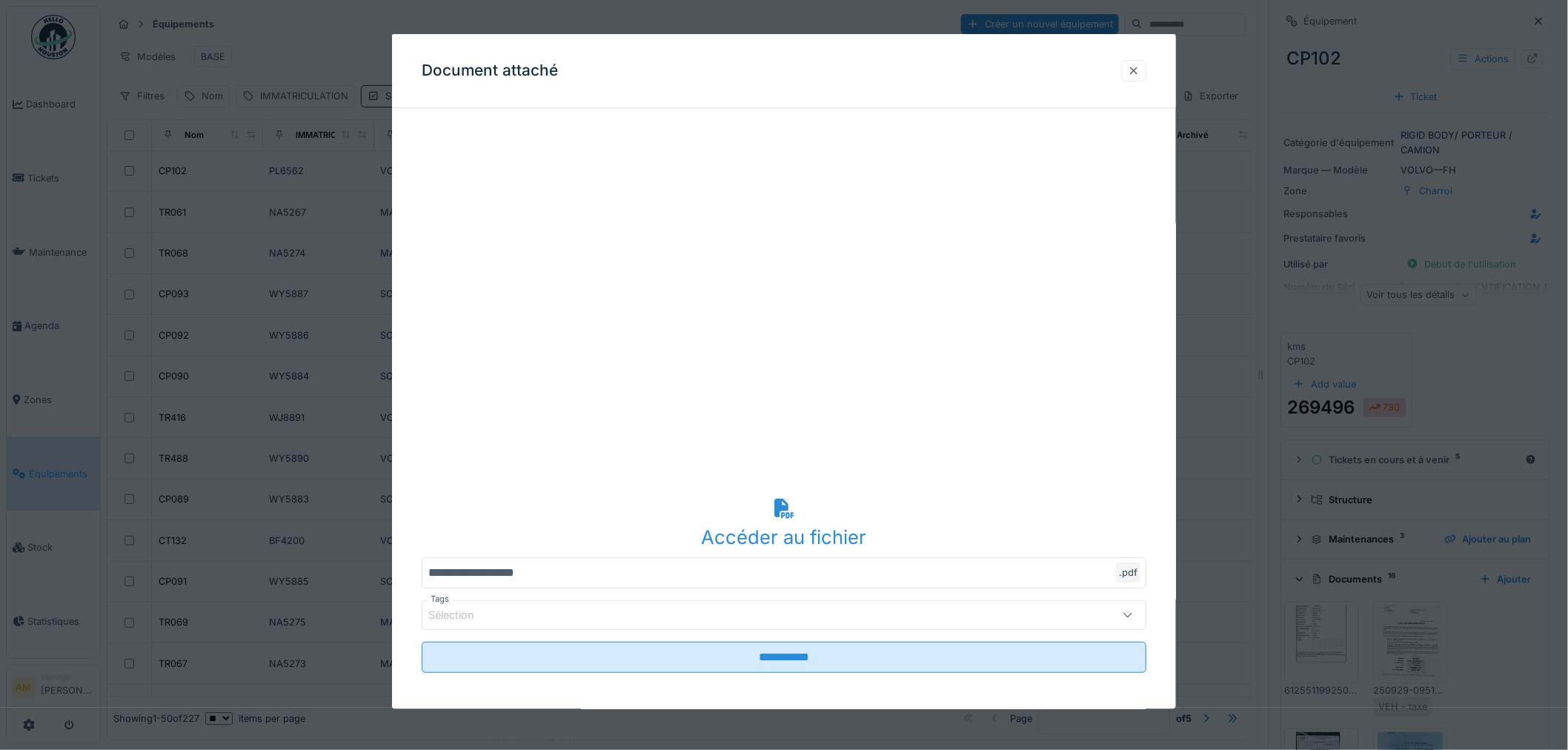
click at [1140, 73] on div at bounding box center [1133, 70] width 12 height 14
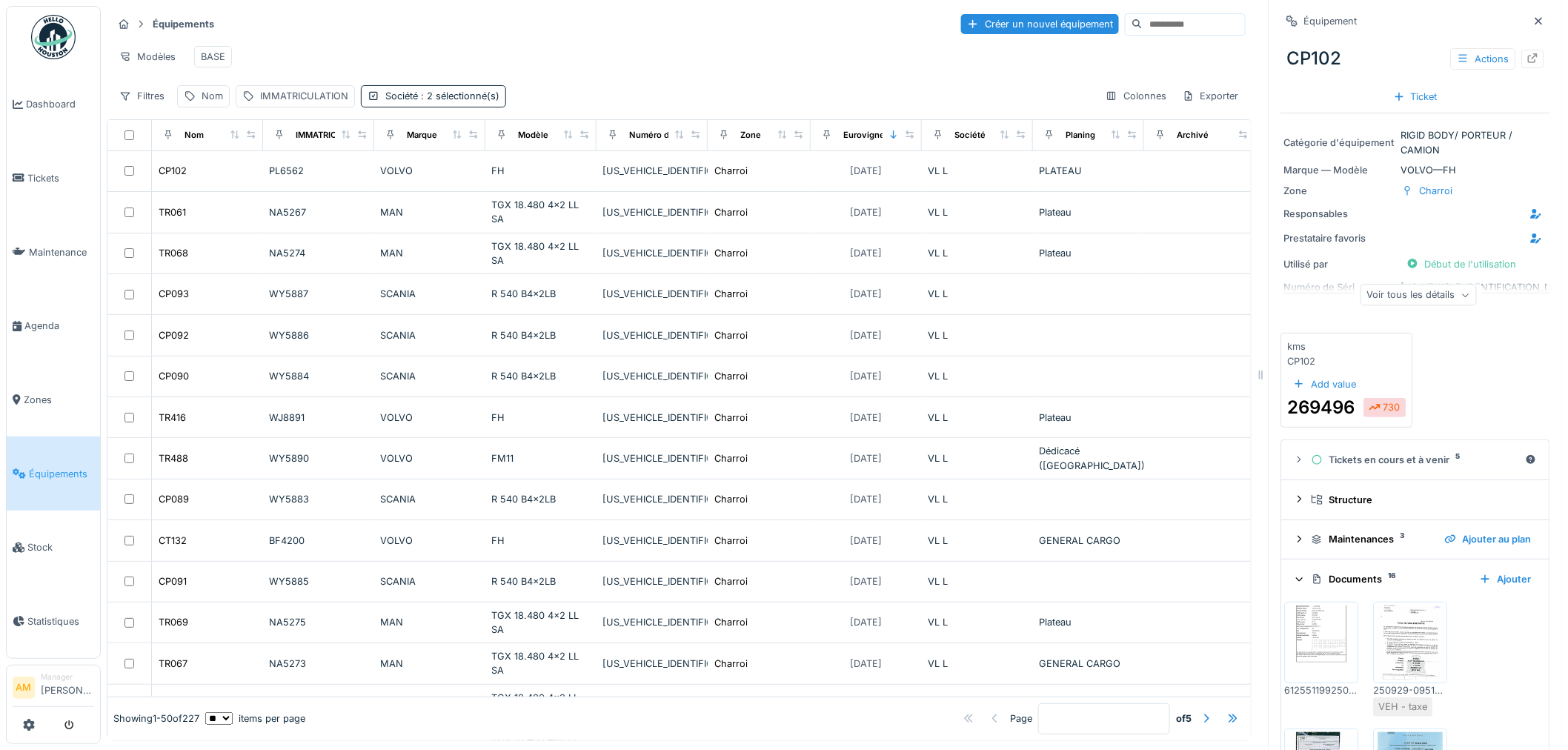
click at [1303, 698] on div "6125511992507337237.pdf" at bounding box center [1322, 691] width 74 height 14
click at [1303, 680] on img at bounding box center [1322, 643] width 67 height 74
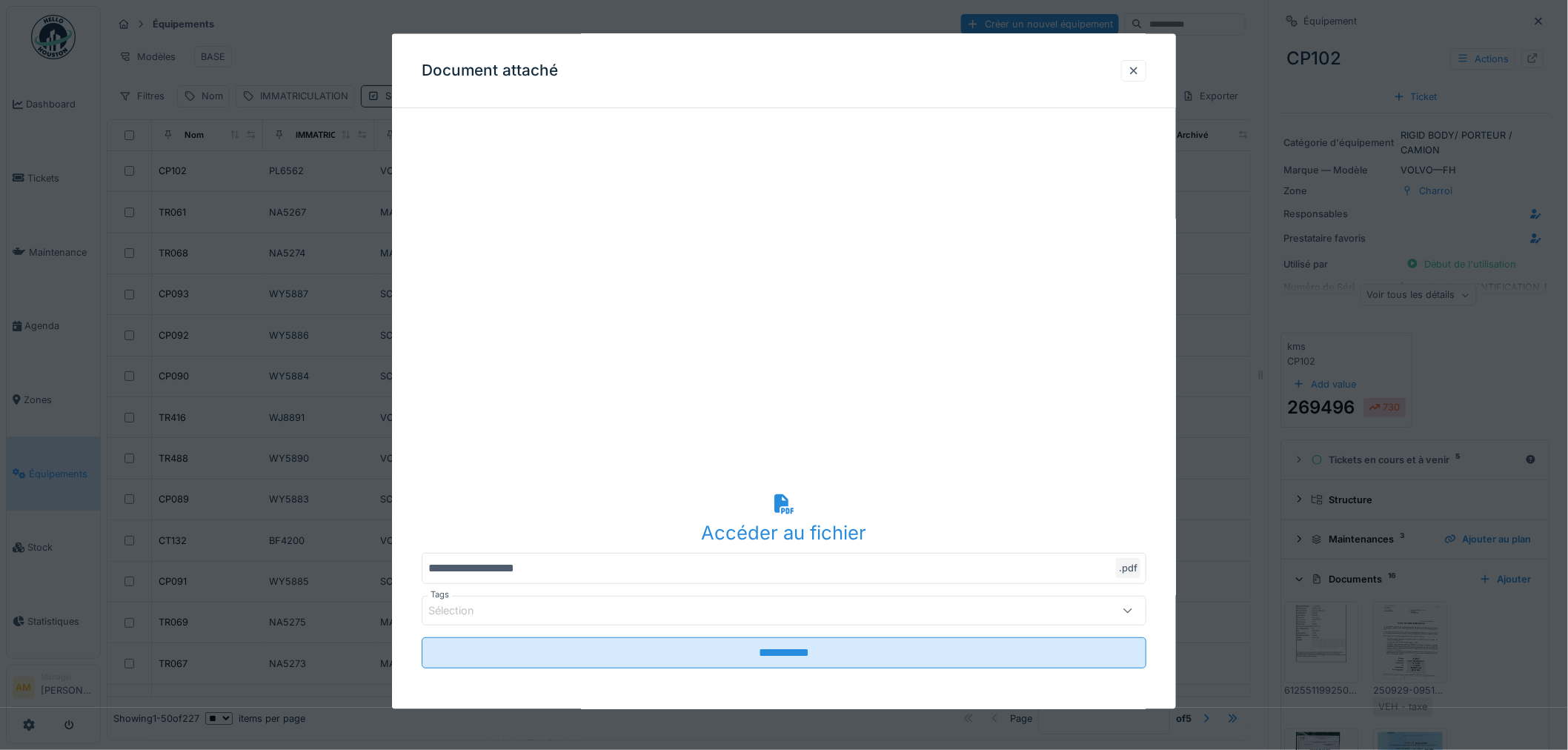
scroll to position [5, 0]
click at [774, 610] on div "Sélection" at bounding box center [743, 610] width 629 height 16
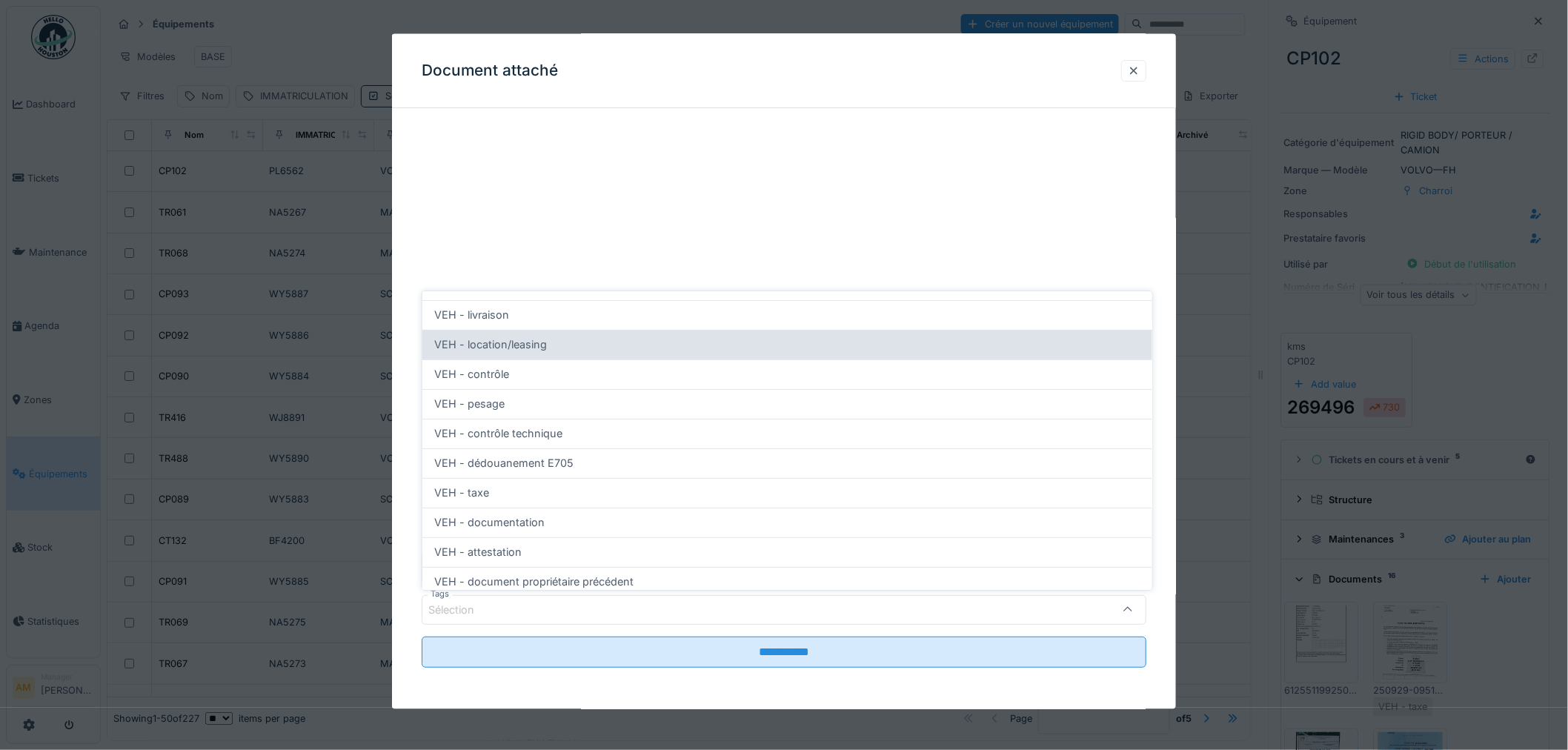
scroll to position [165, 0]
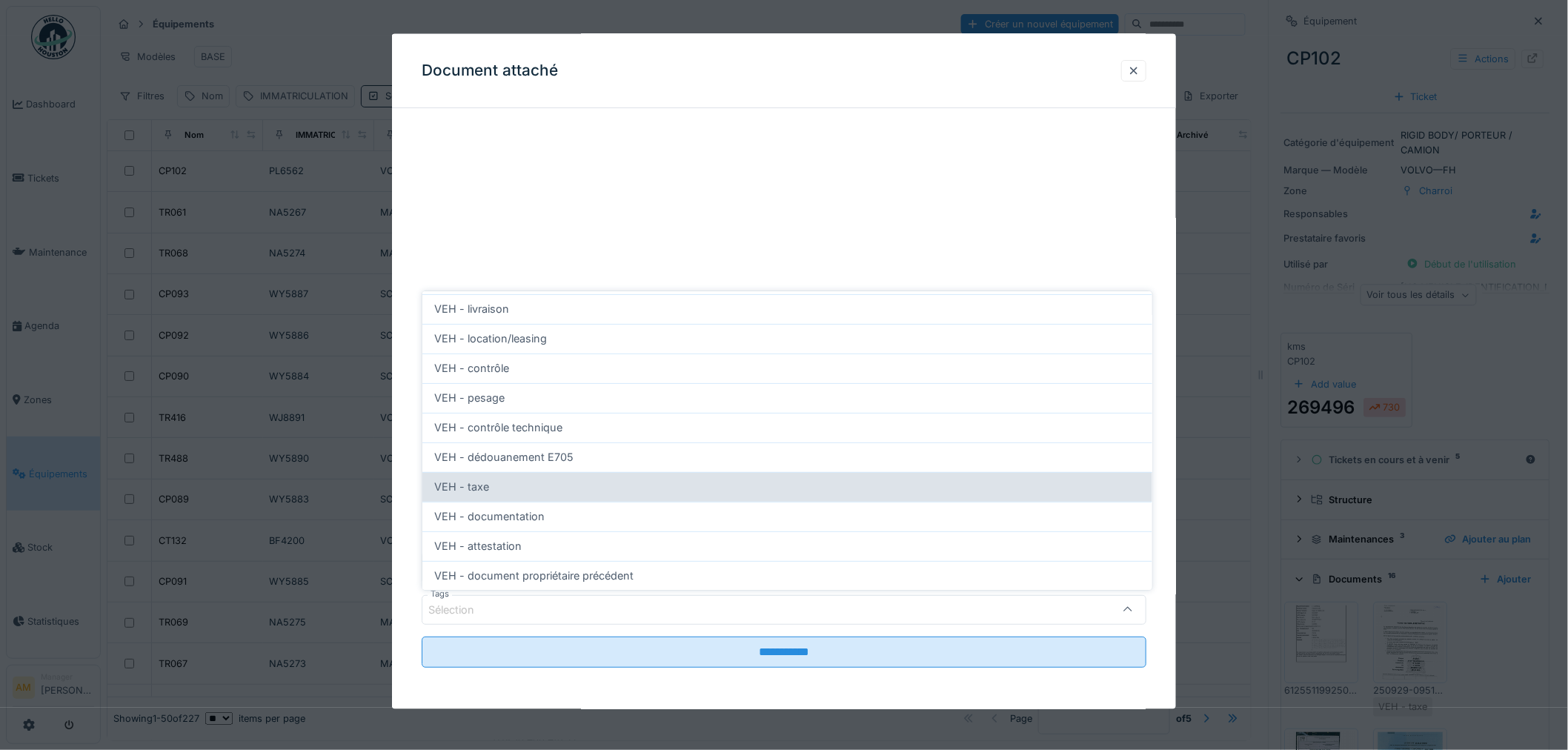
click at [593, 485] on div "VEH - taxe" at bounding box center [787, 486] width 706 height 16
type input "***"
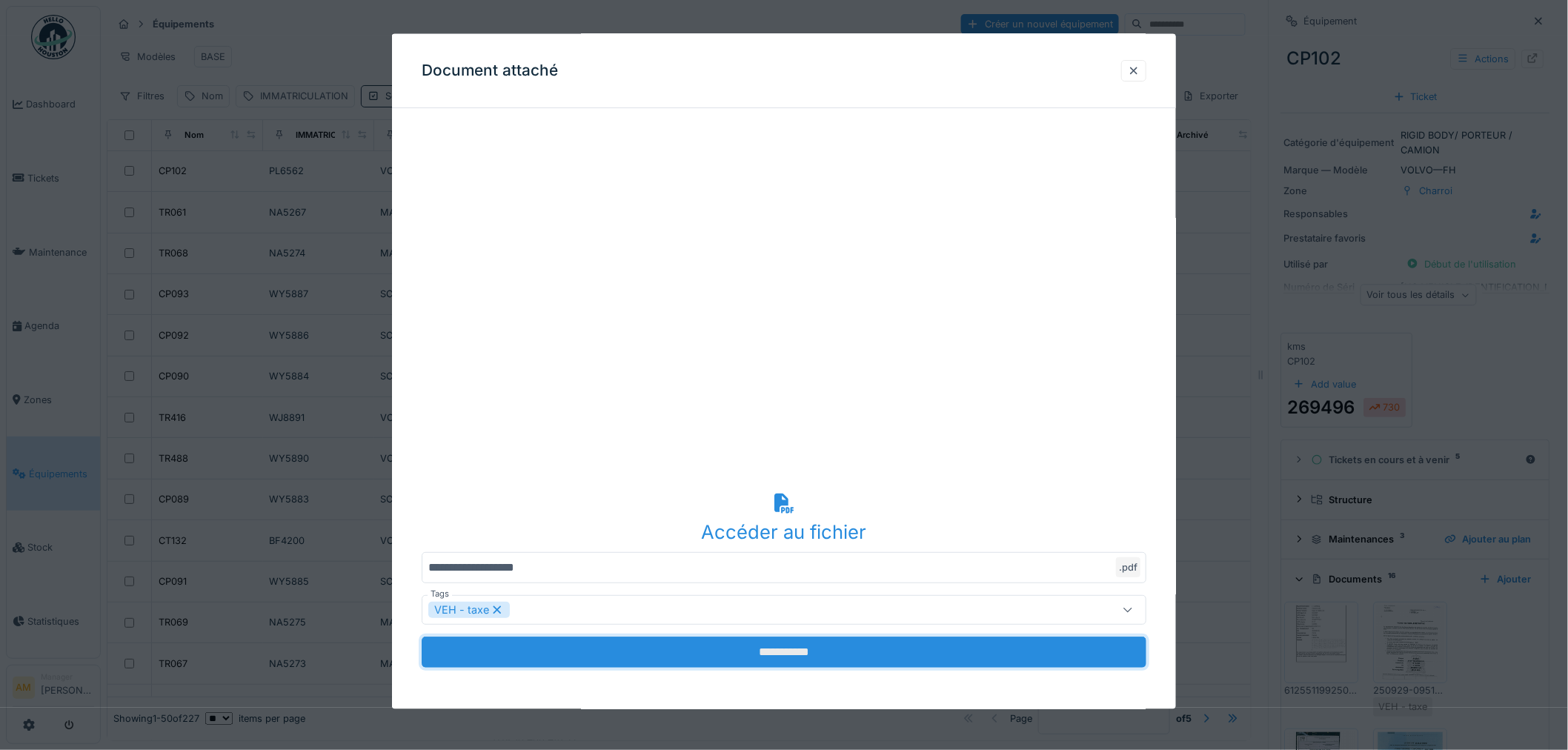
click at [639, 643] on input "**********" at bounding box center [784, 652] width 725 height 31
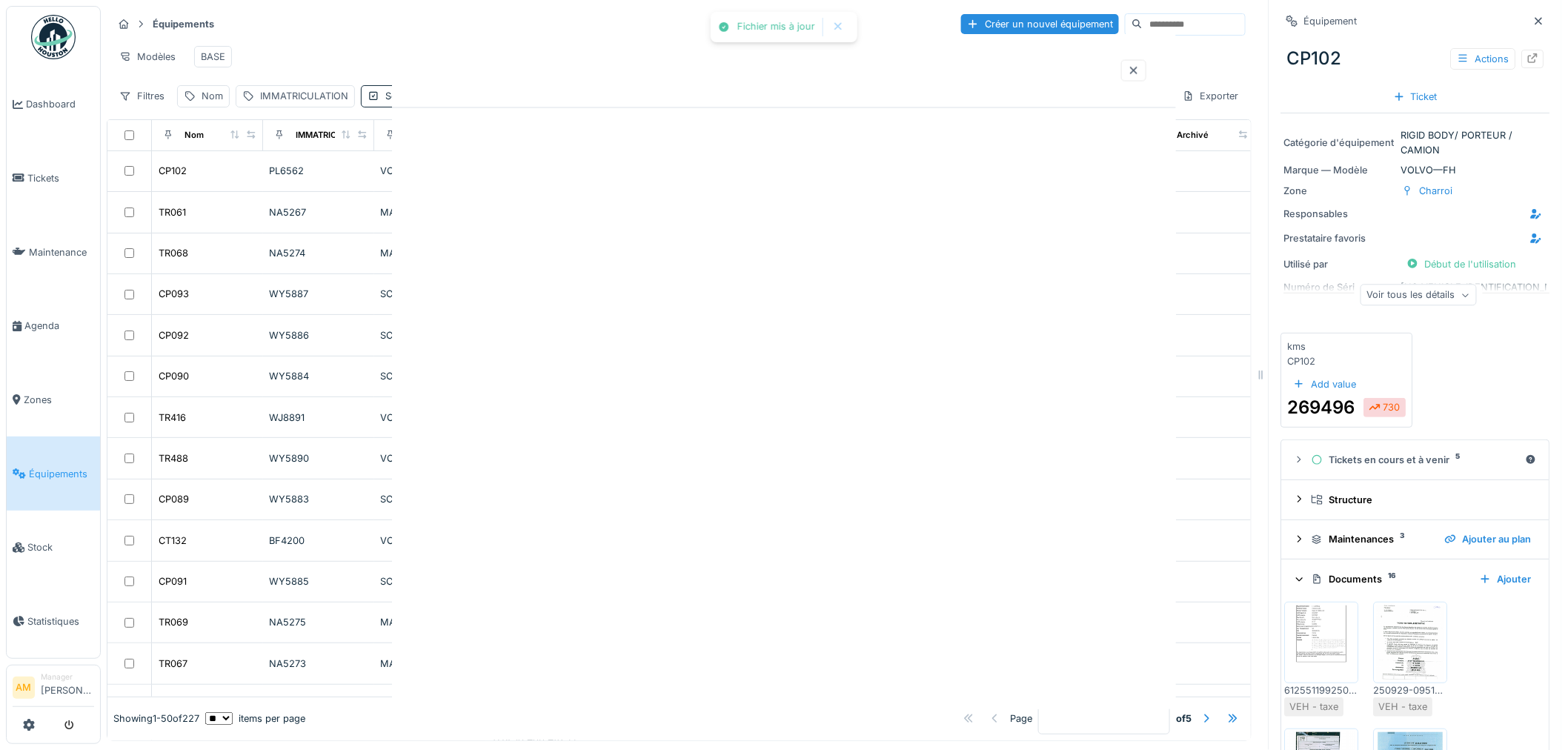
scroll to position [0, 0]
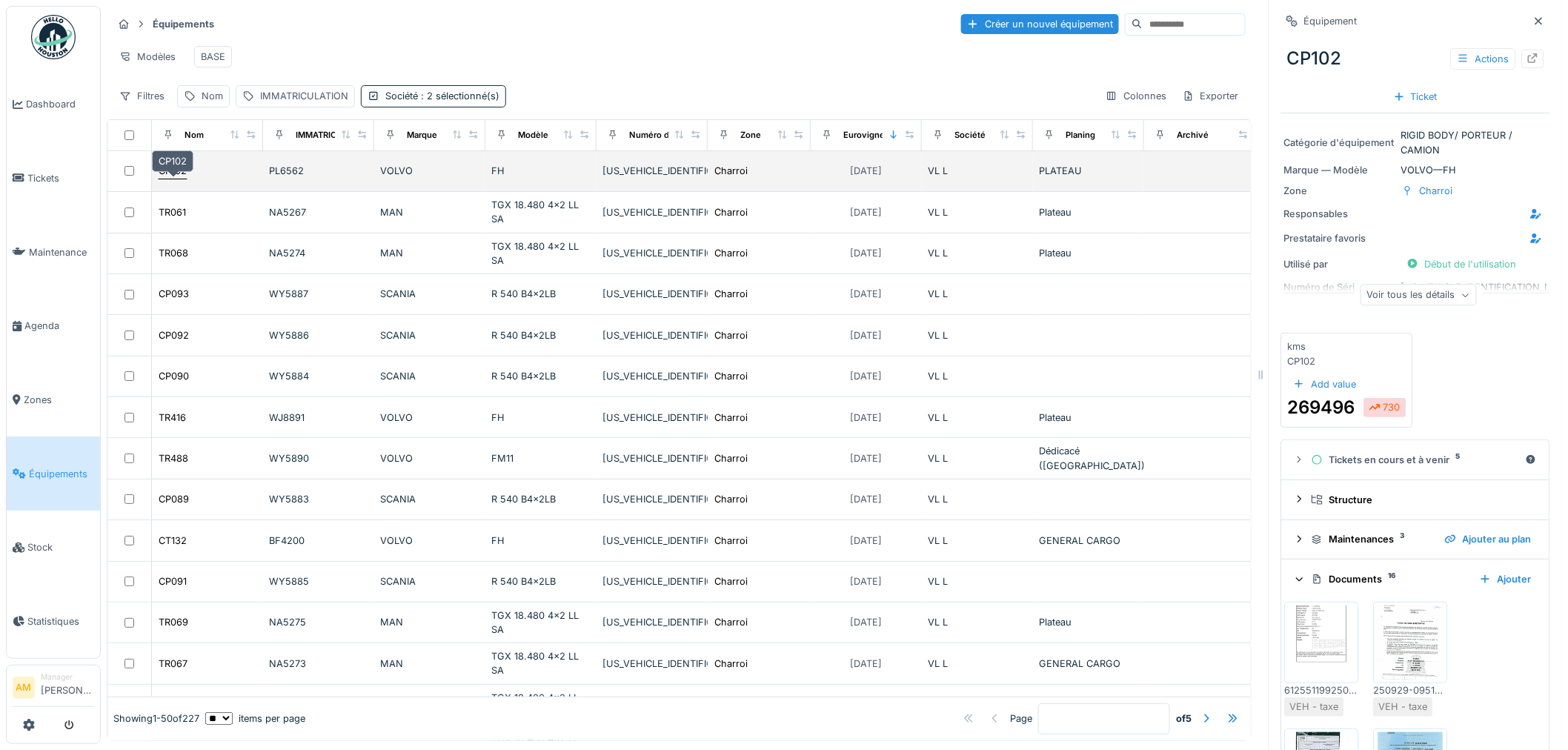
click at [175, 178] on div "CP102" at bounding box center [173, 171] width 28 height 14
click at [180, 178] on div "CP102" at bounding box center [173, 171] width 28 height 14
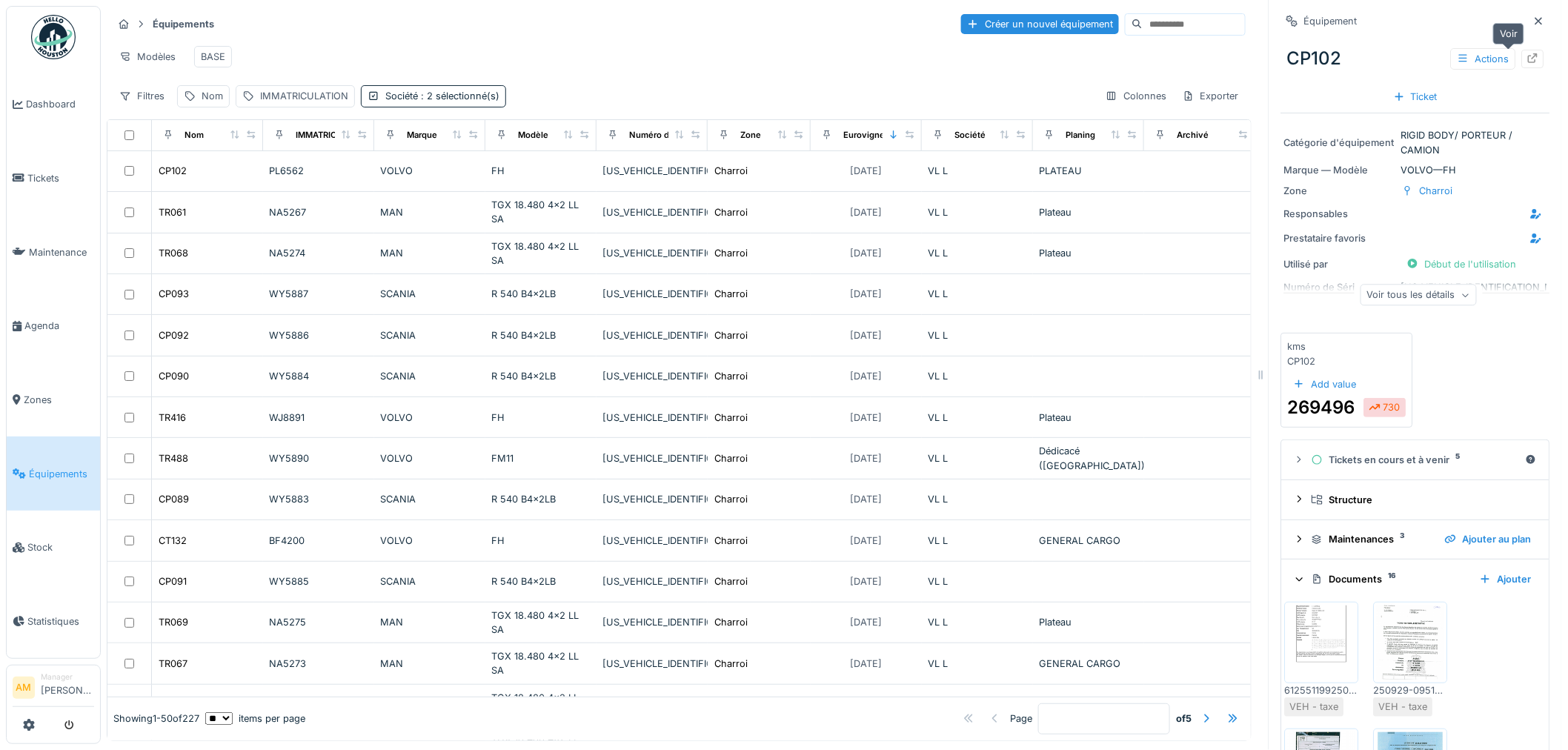
click at [1527, 61] on icon at bounding box center [1533, 58] width 12 height 9
click at [709, 60] on div "Modèles BASE" at bounding box center [678, 57] width 1133 height 34
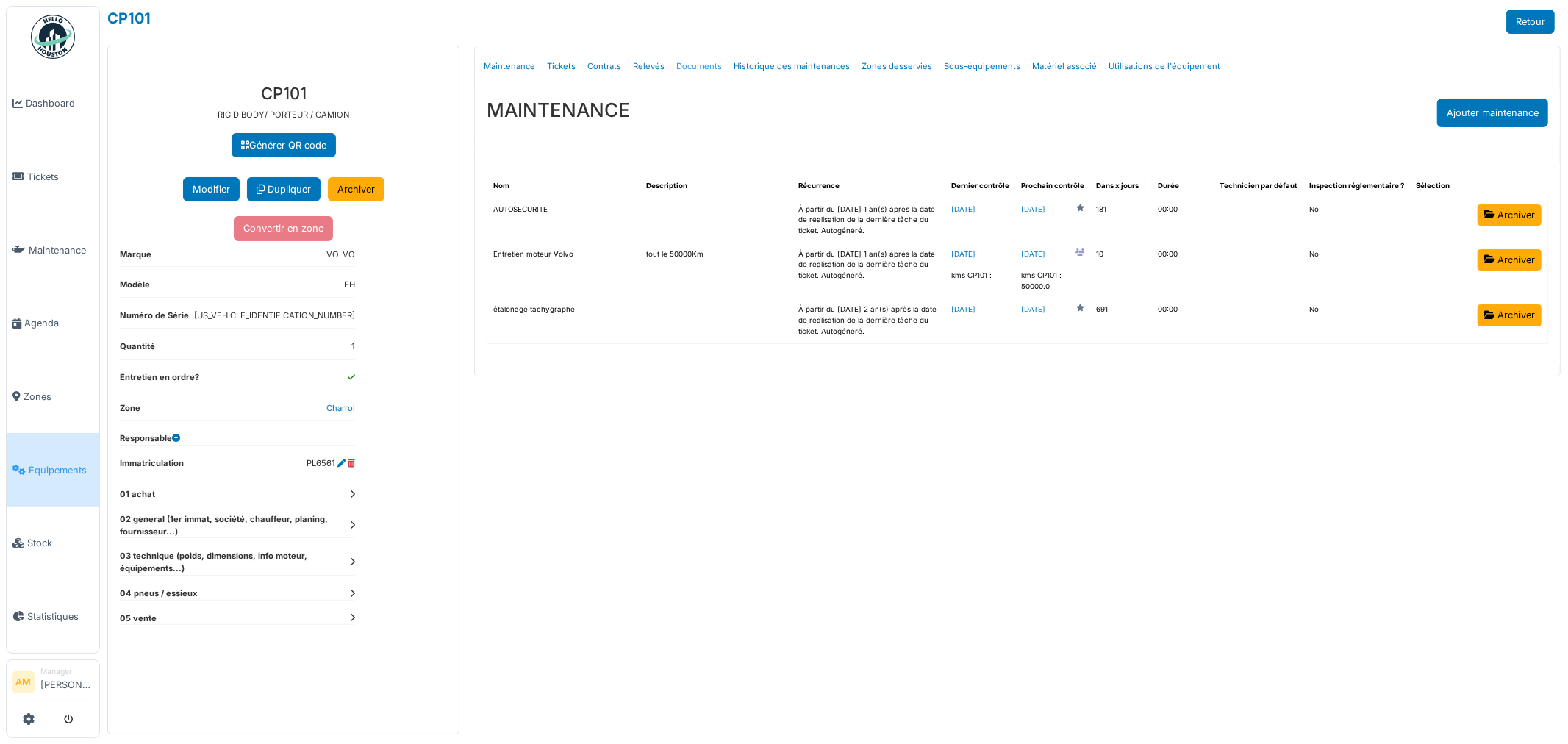
drag, startPoint x: 0, startPoint y: 0, endPoint x: 681, endPoint y: 67, distance: 684.3
click at [681, 67] on link "Documents" at bounding box center [698, 66] width 57 height 35
select select "***"
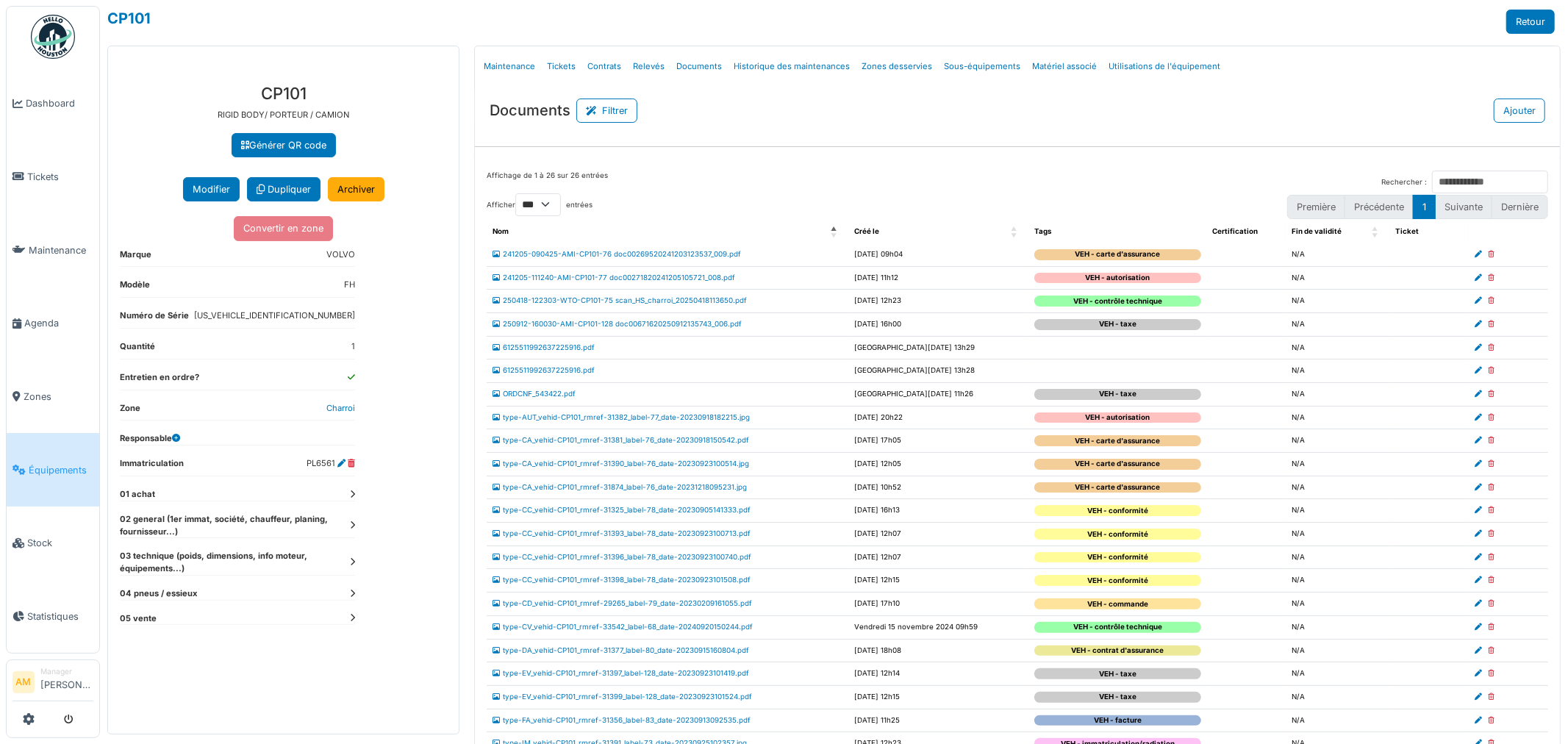
click at [1487, 349] on icon at bounding box center [1490, 348] width 7 height 8
select select "***"
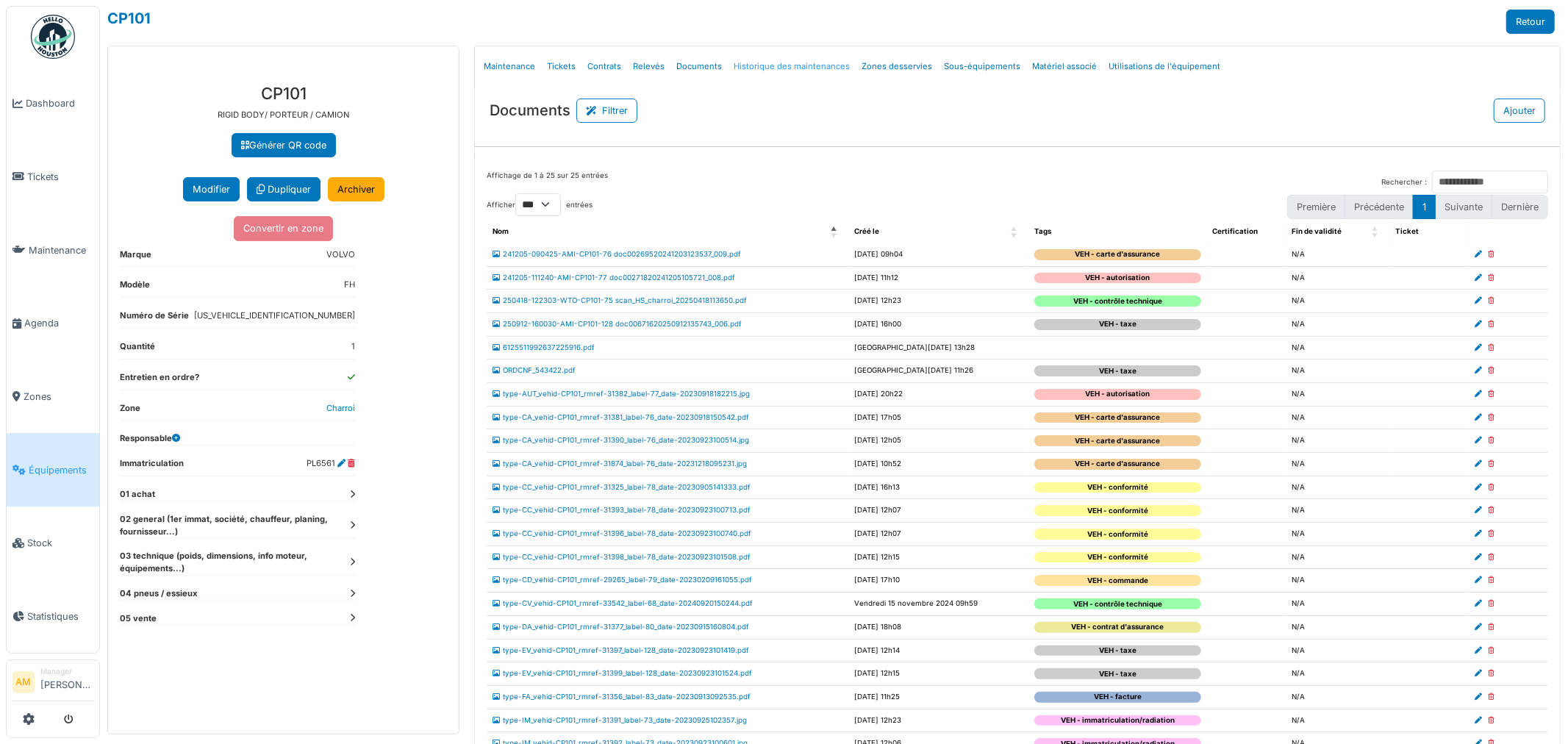
drag, startPoint x: 1479, startPoint y: 350, endPoint x: 839, endPoint y: 49, distance: 707.2
click at [1487, 350] on icon at bounding box center [1490, 348] width 7 height 8
select select "***"
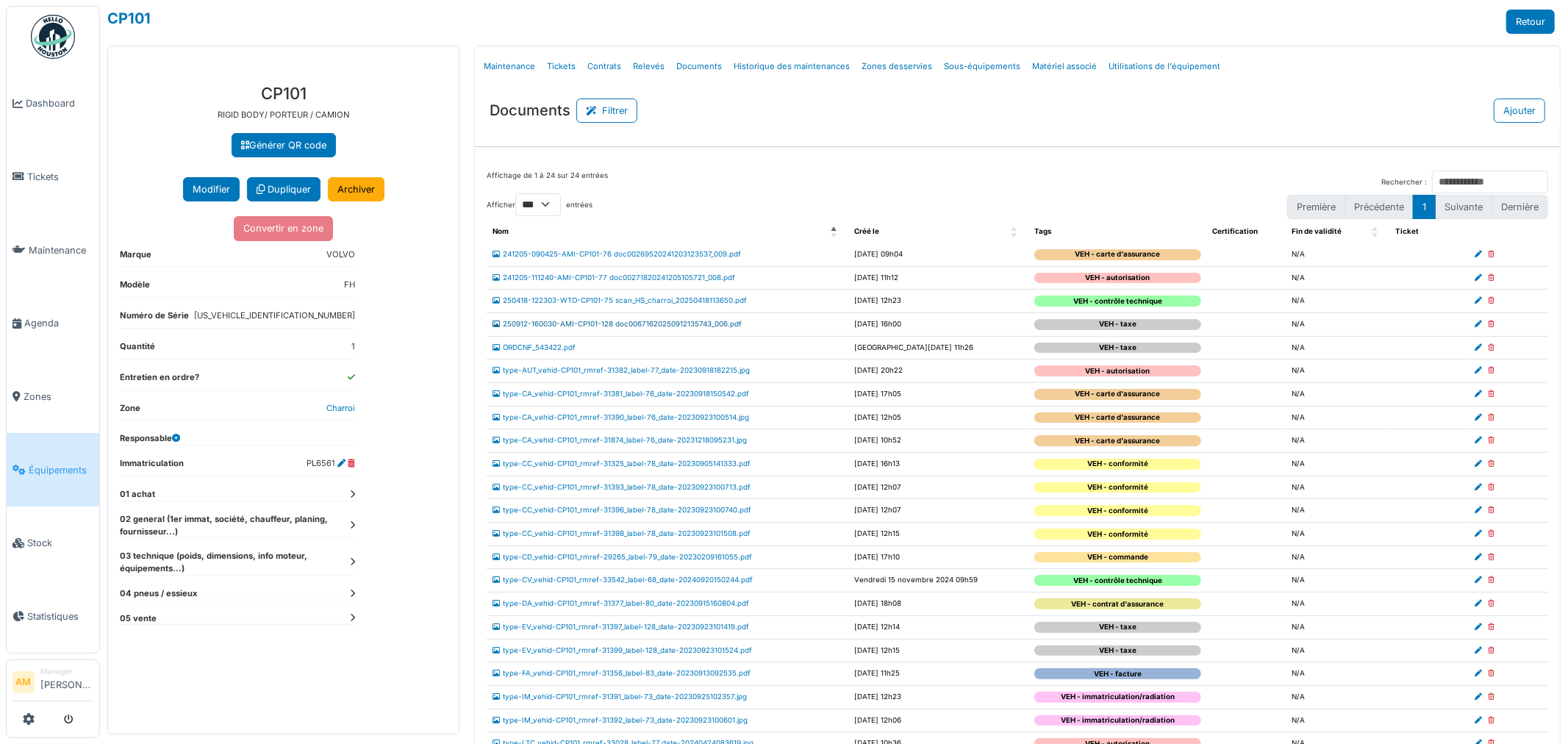
click at [629, 326] on link "250912-160030-AMI-CP101-128 doc00671620250912135743_006.pdf" at bounding box center [617, 323] width 250 height 8
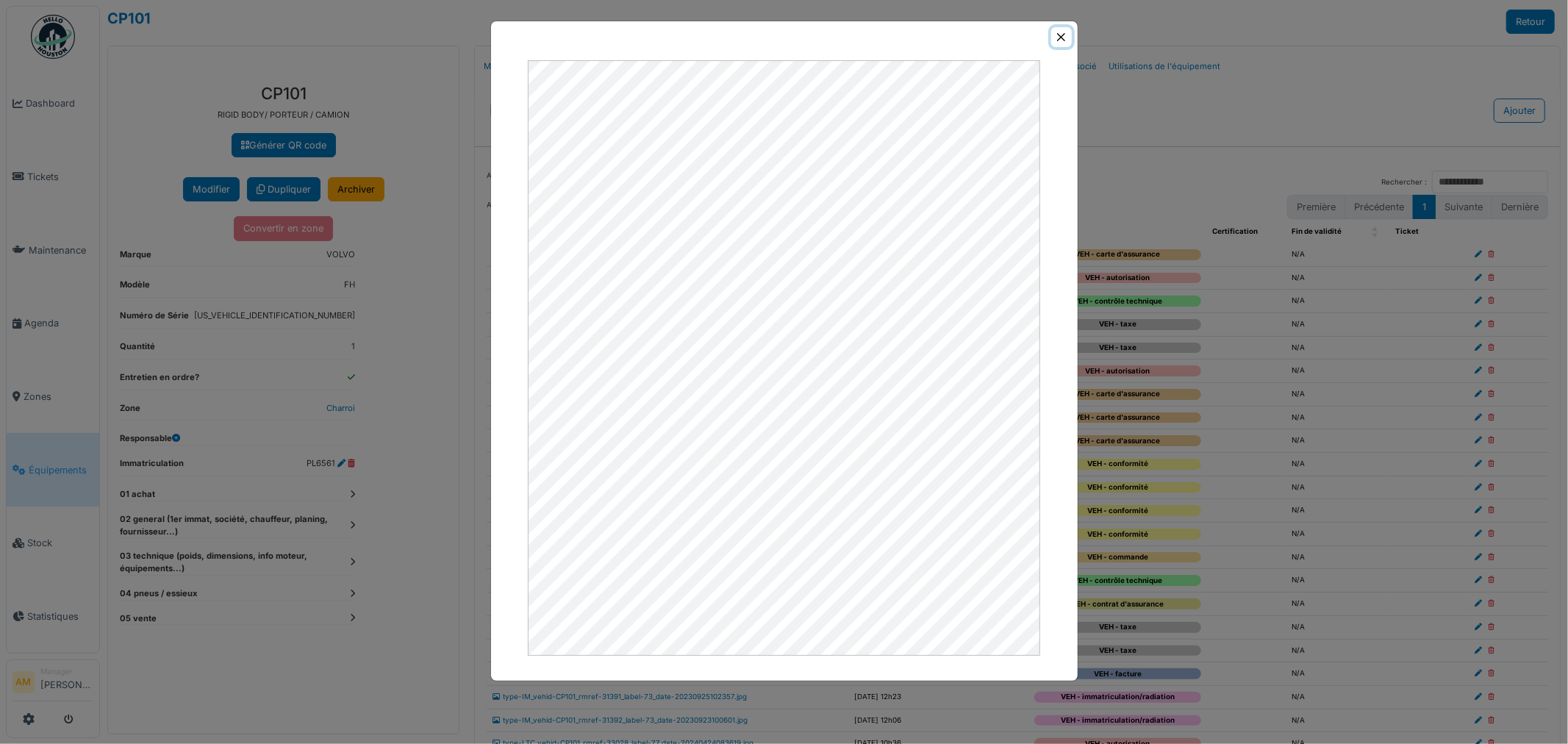
click at [1063, 38] on button "Close" at bounding box center [1060, 37] width 20 height 20
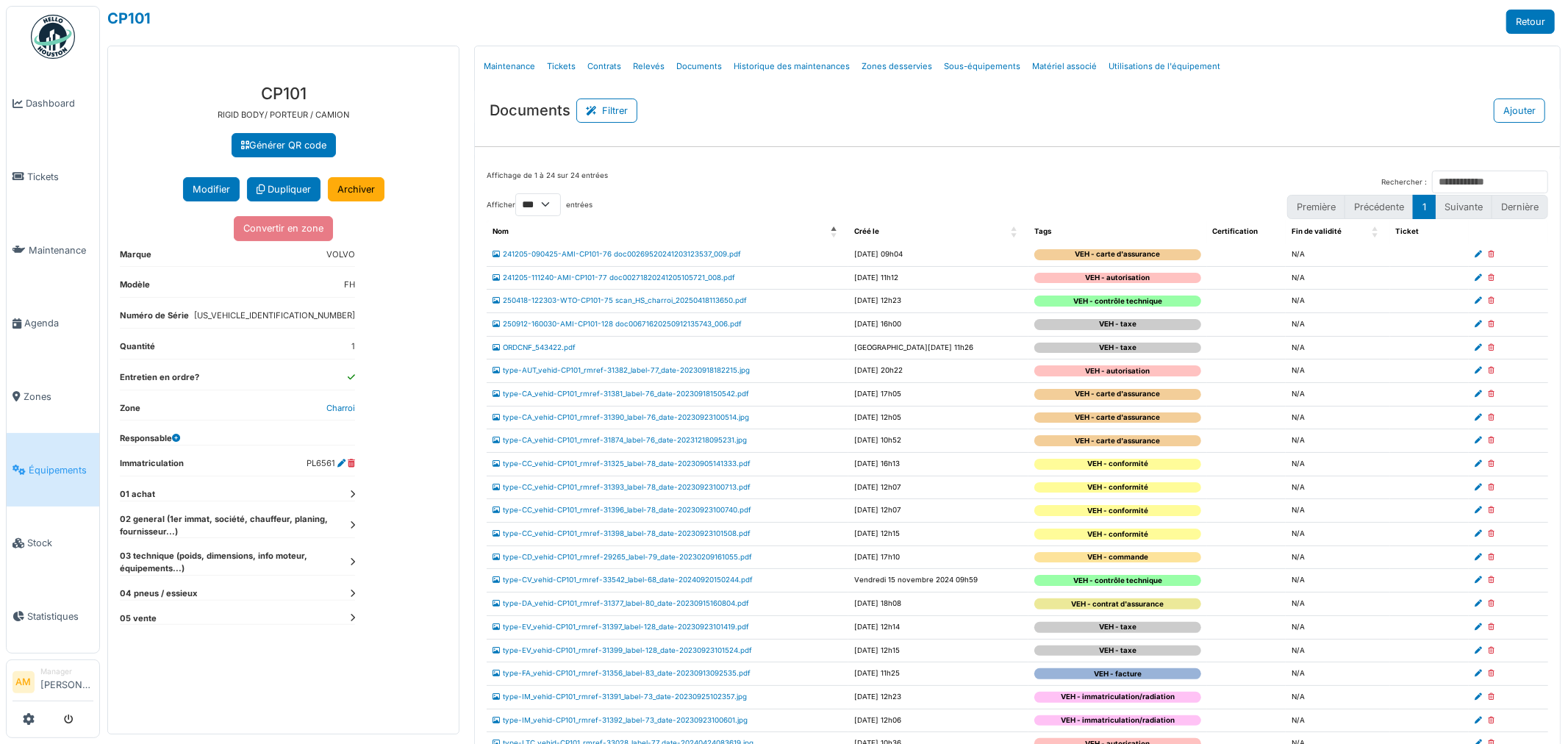
click at [541, 353] on td "ORDCNF_543422.pdf" at bounding box center [667, 348] width 362 height 24
click at [539, 349] on link "ORDCNF_543422.pdf" at bounding box center [534, 347] width 83 height 8
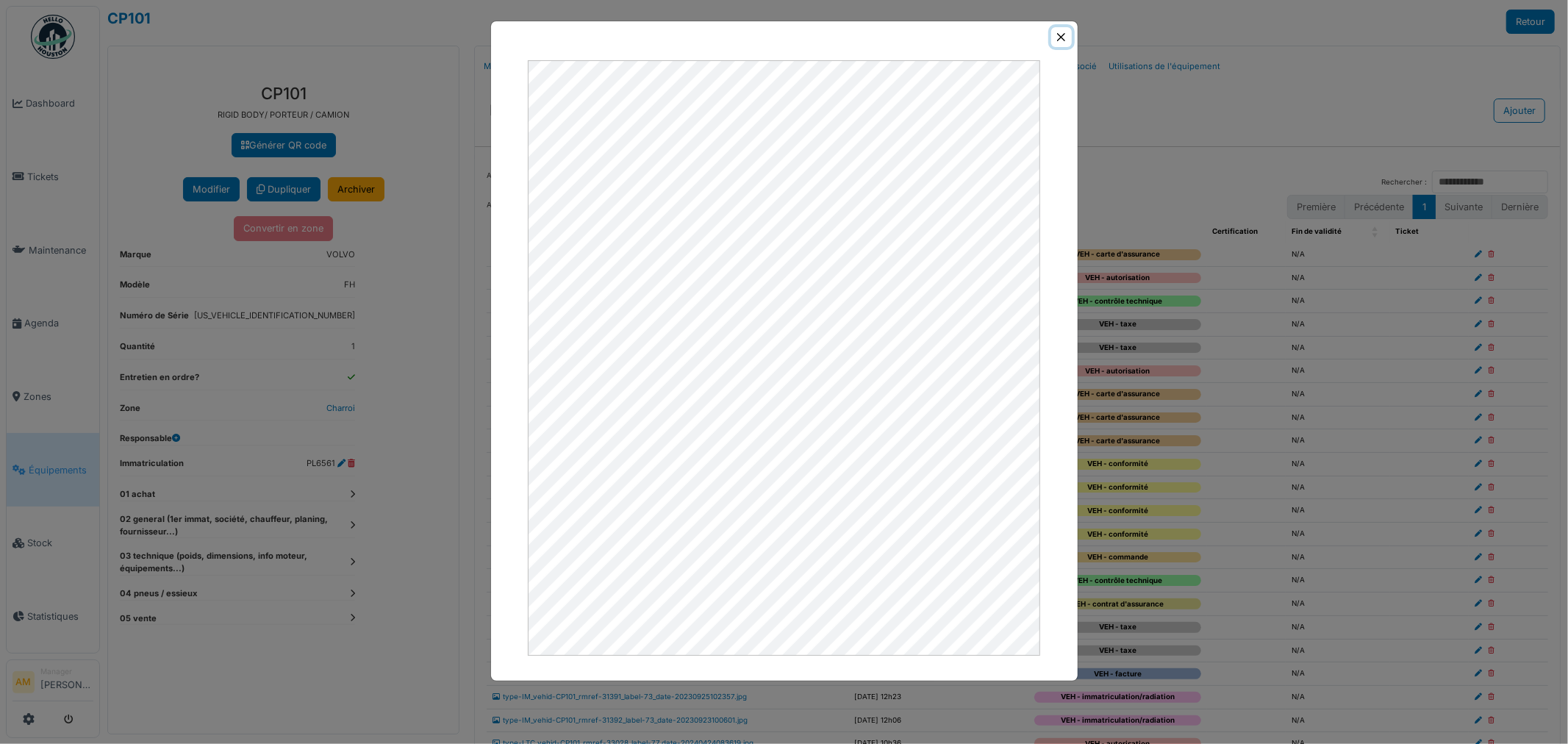
click at [1059, 35] on button "Close" at bounding box center [1060, 37] width 20 height 20
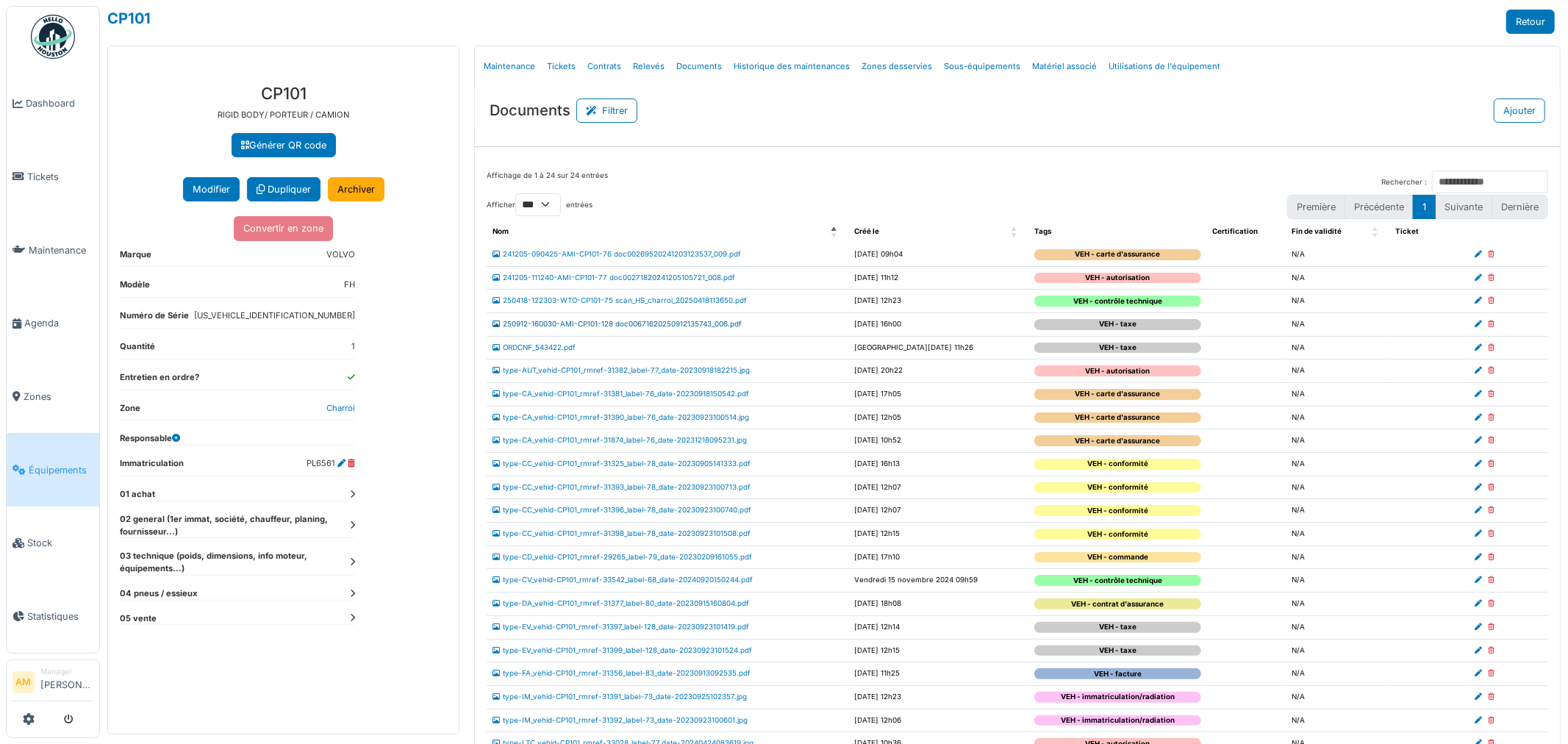
click at [628, 325] on link "250912-160030-AMI-CP101-128 doc00671620250912135743_006.pdf" at bounding box center [617, 323] width 250 height 8
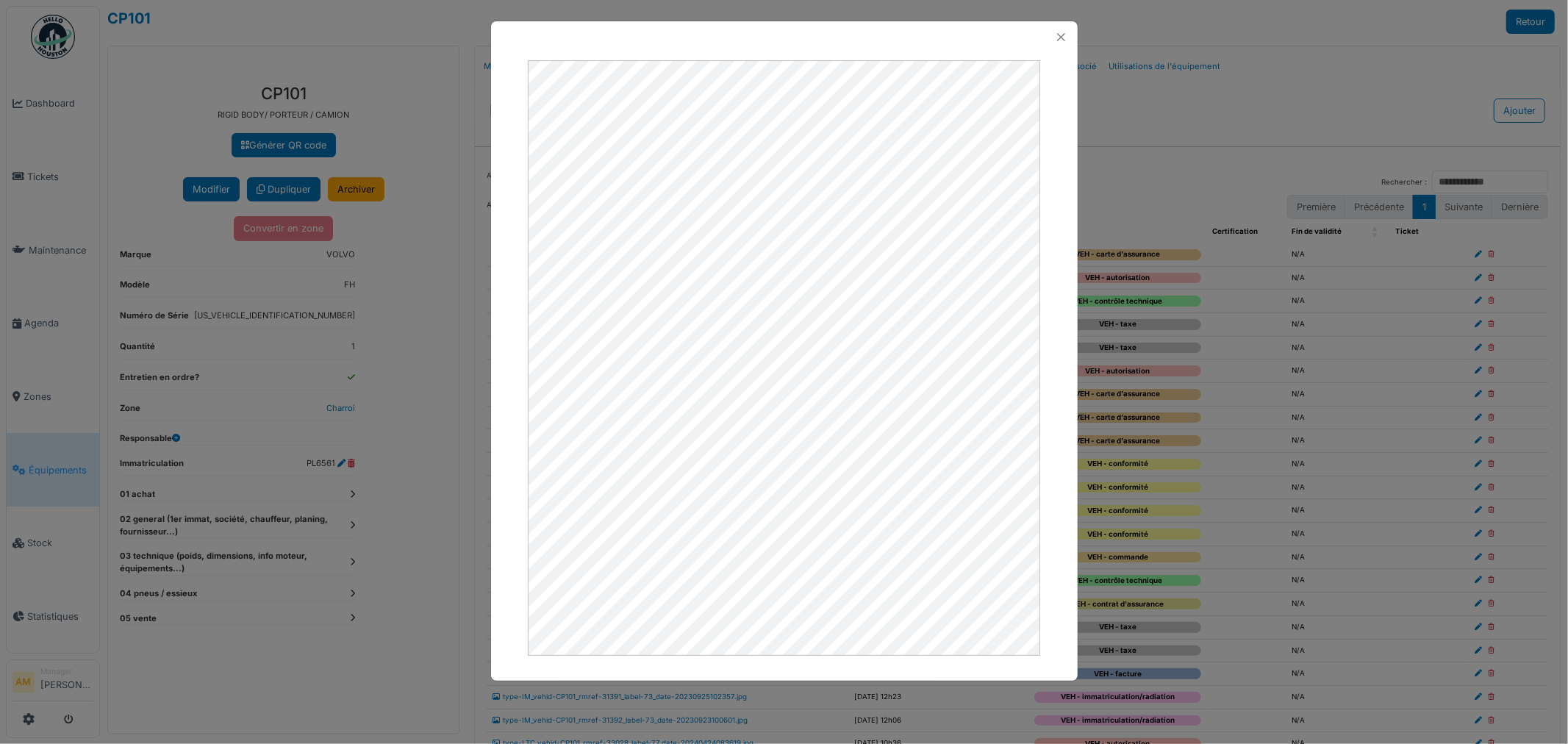
drag, startPoint x: 1170, startPoint y: 108, endPoint x: 1127, endPoint y: 135, distance: 50.8
click at [1170, 109] on div at bounding box center [784, 372] width 1568 height 744
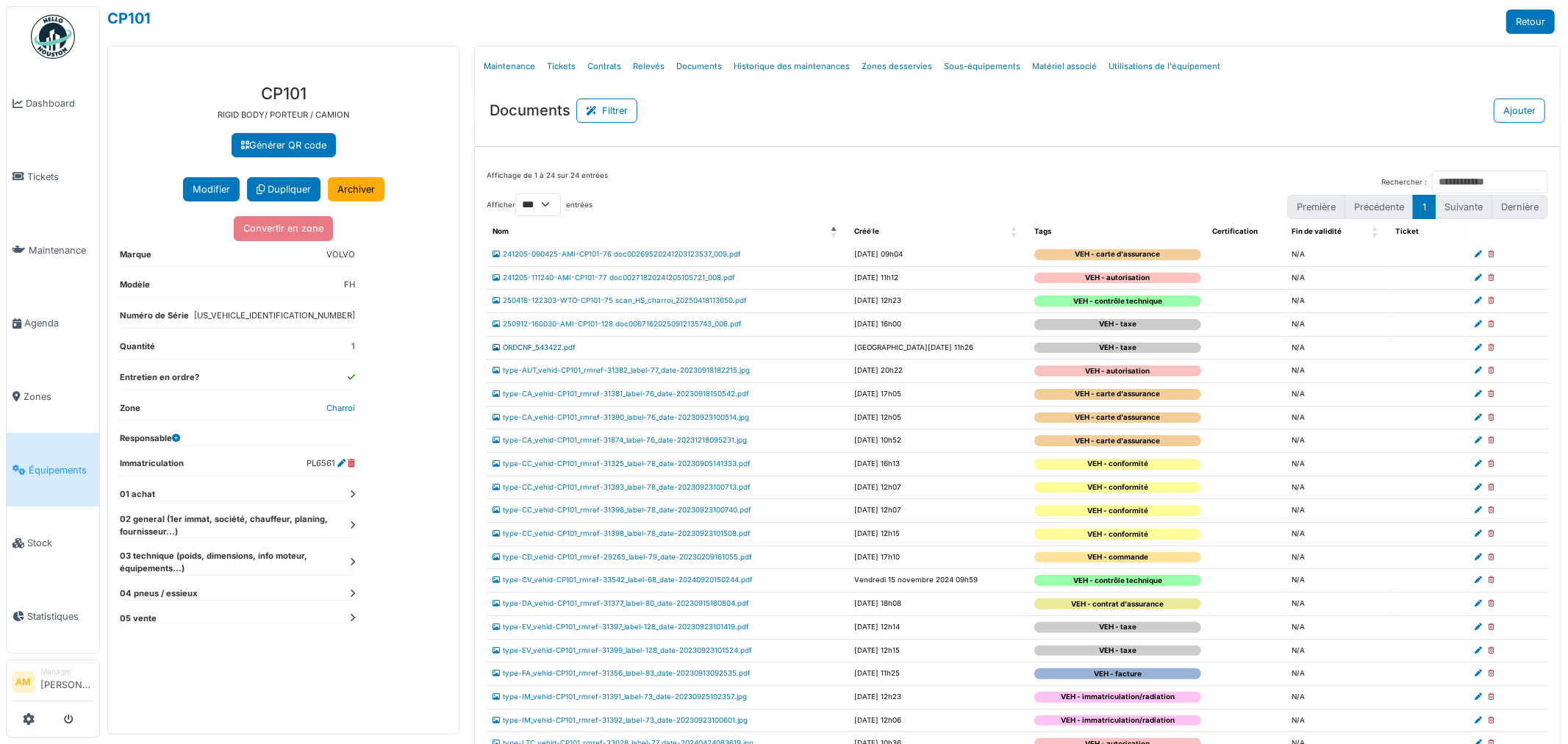
click at [554, 350] on link "ORDCNF_543422.pdf" at bounding box center [534, 347] width 83 height 8
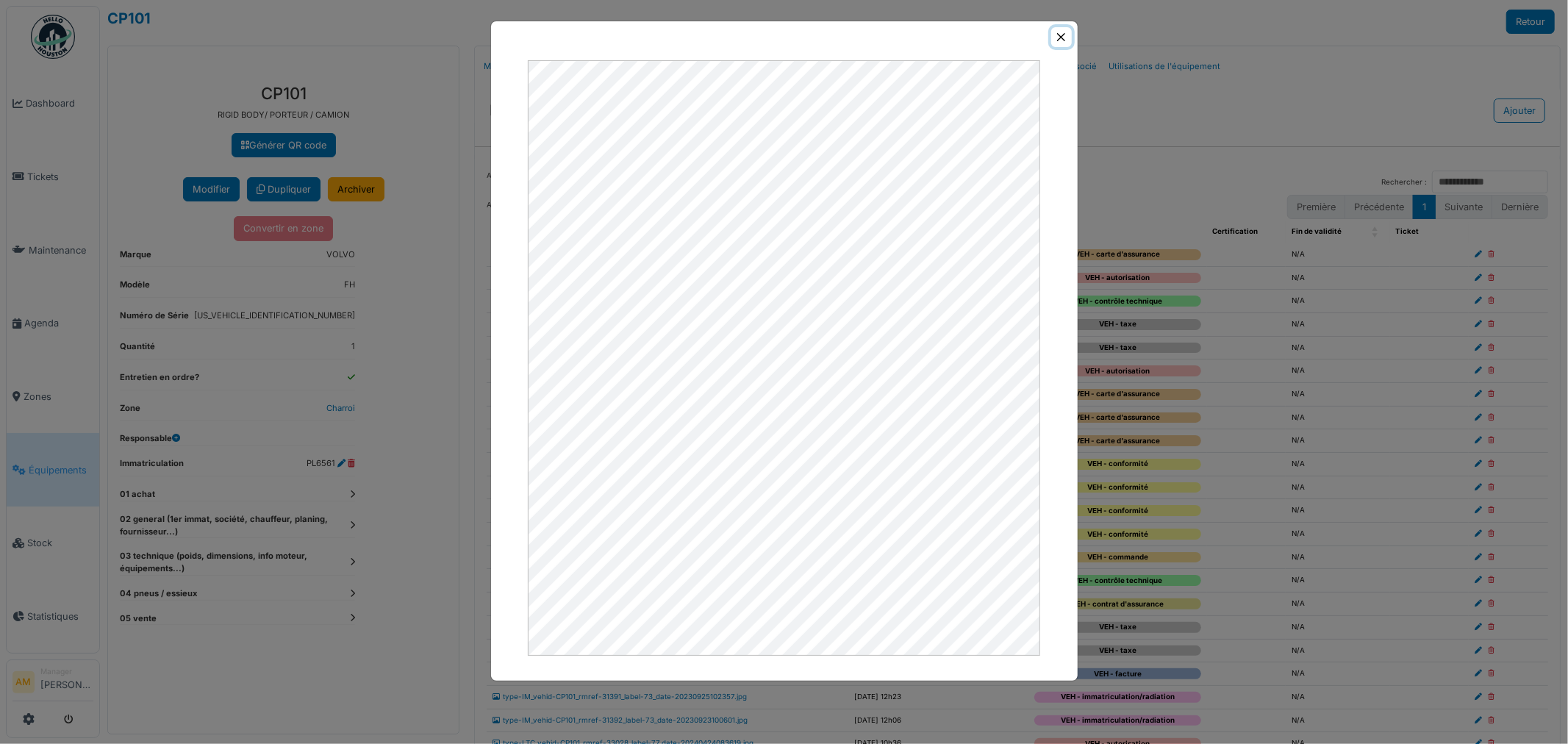
click at [1059, 35] on button "Close" at bounding box center [1060, 37] width 20 height 20
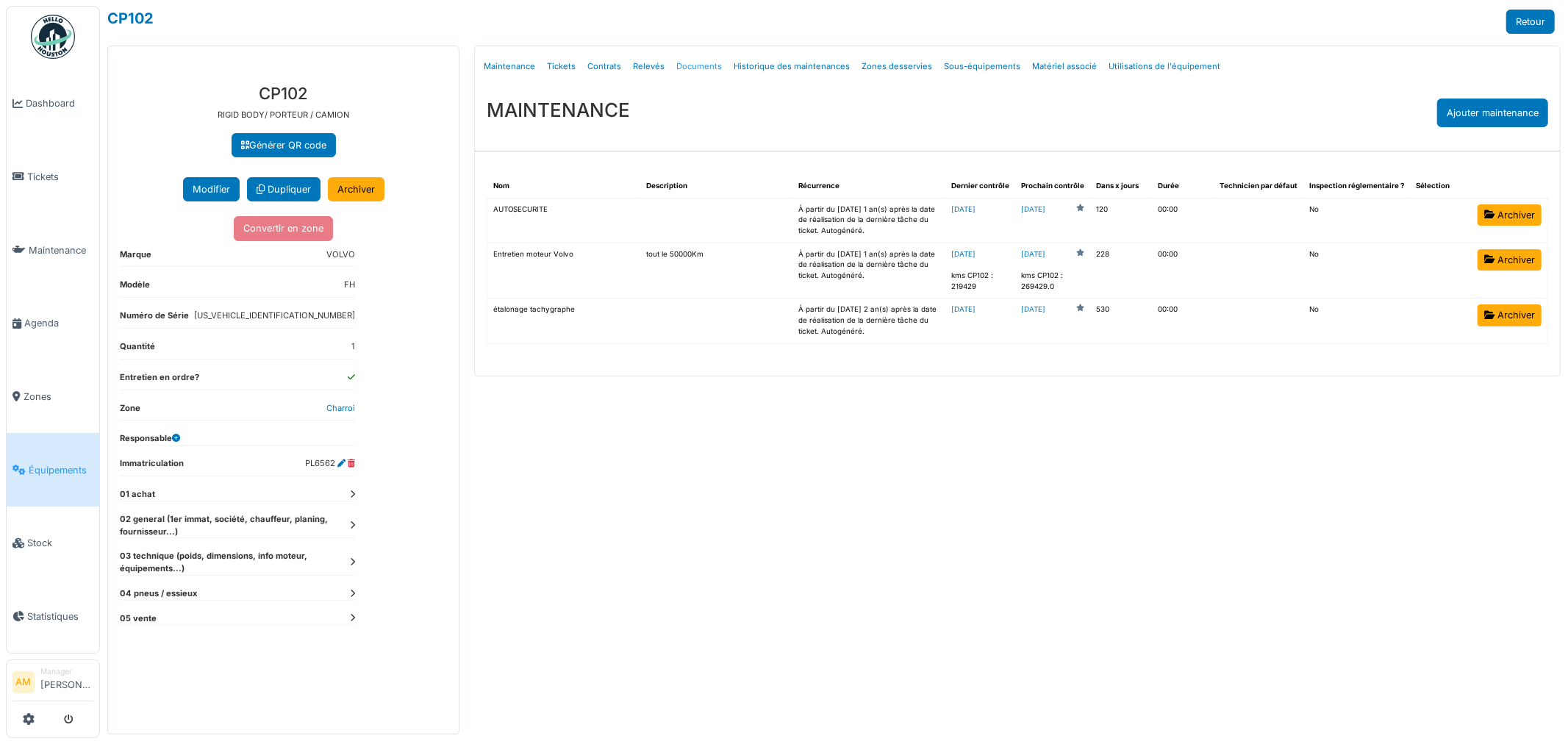
drag, startPoint x: 0, startPoint y: 0, endPoint x: 714, endPoint y: 65, distance: 717.0
click at [714, 65] on link "Documents" at bounding box center [698, 66] width 57 height 35
select select "***"
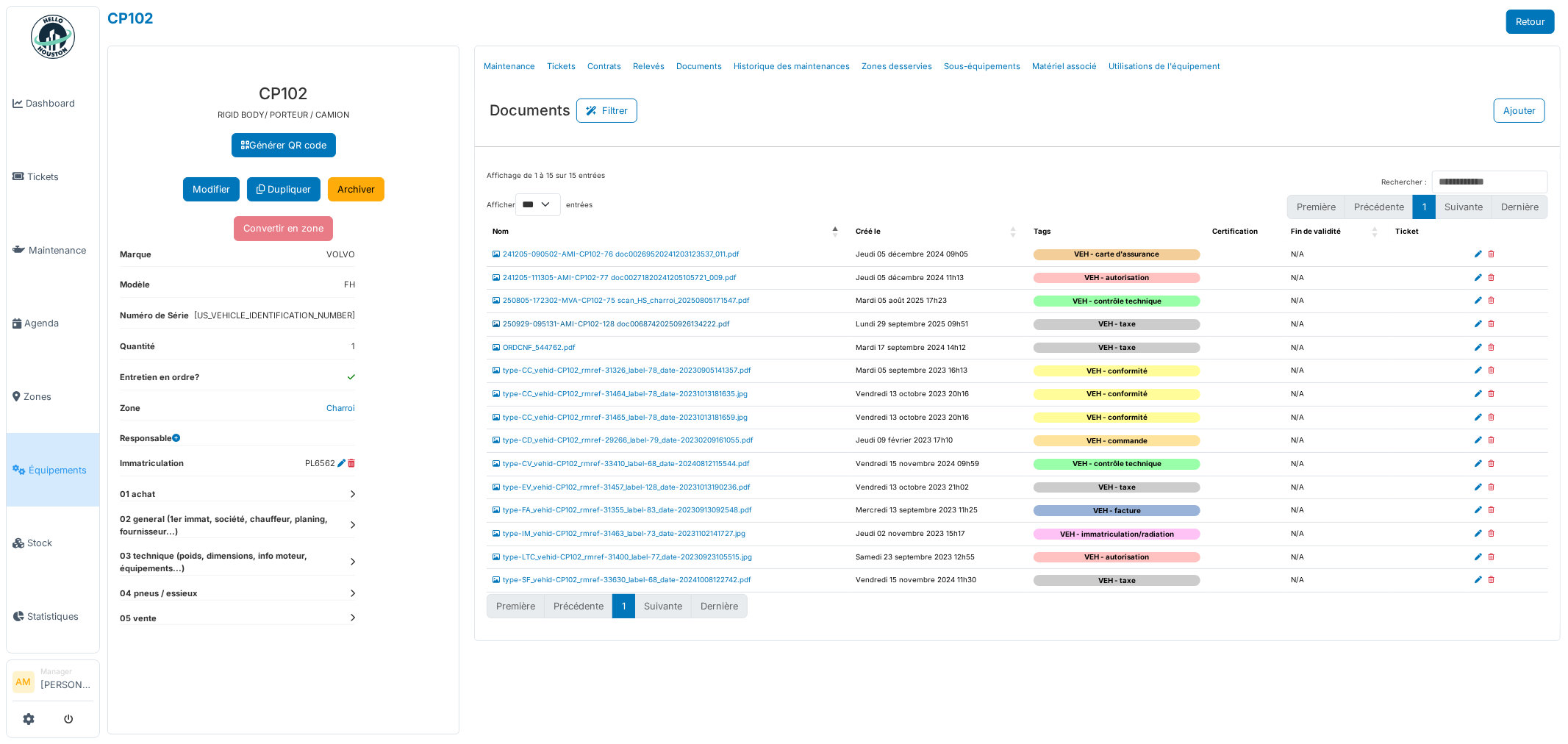
click at [635, 325] on link "250929-095131-AMI-CP102-128 doc00687420250926134222.pdf" at bounding box center [611, 323] width 238 height 8
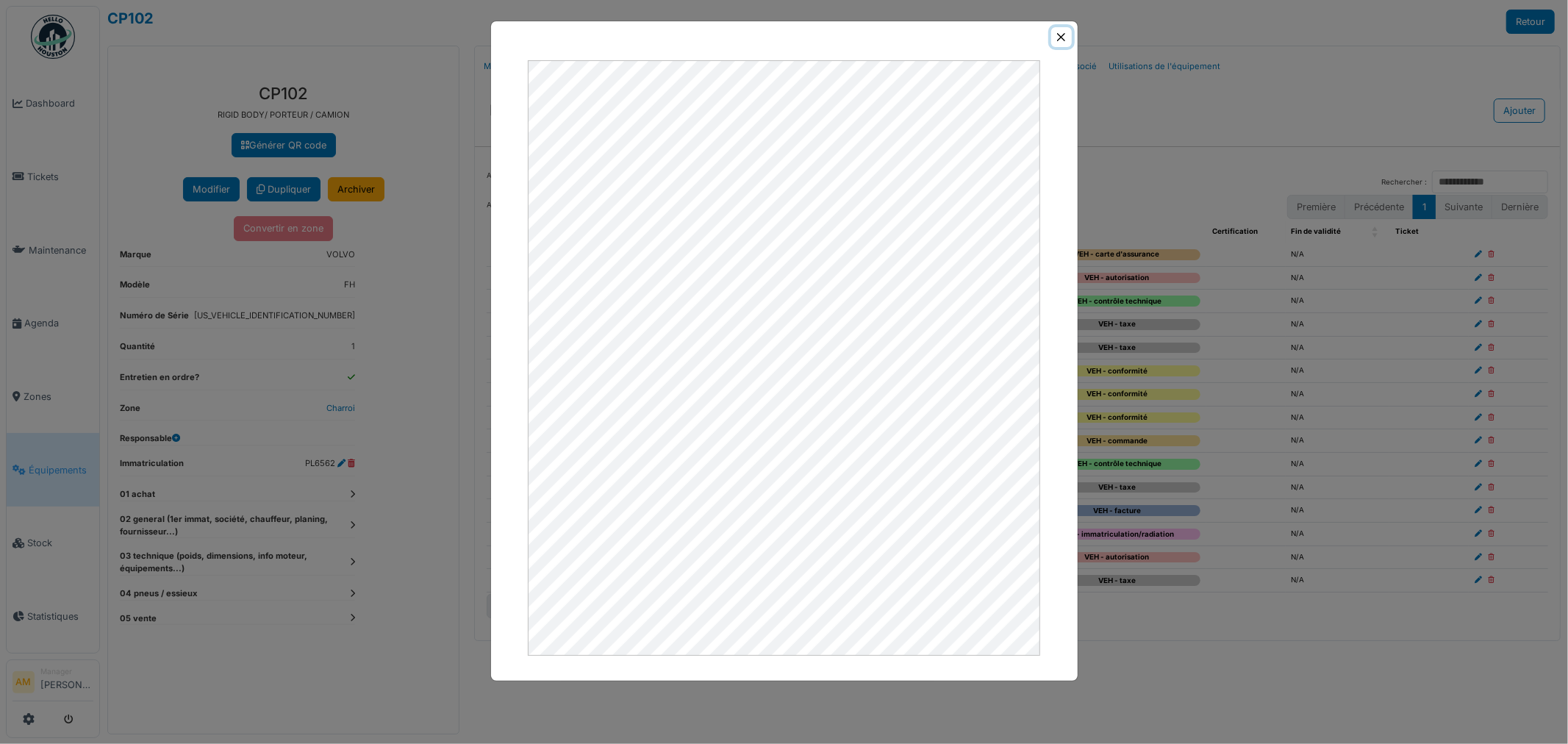
click at [1062, 37] on button "Close" at bounding box center [1060, 37] width 20 height 20
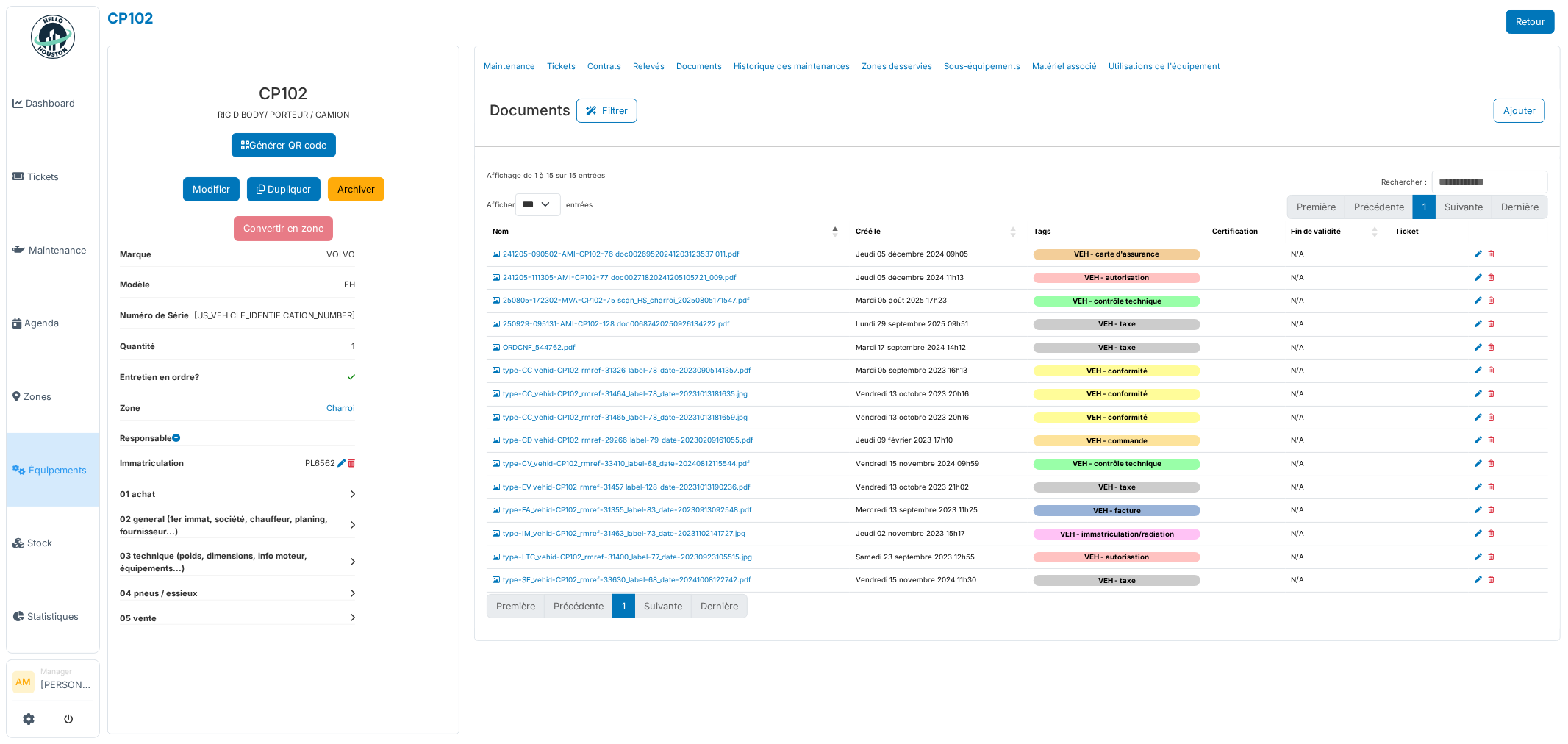
click at [549, 353] on td "ORDCNF_544762.pdf" at bounding box center [668, 348] width 363 height 24
click at [549, 351] on link "ORDCNF_544762.pdf" at bounding box center [534, 347] width 83 height 8
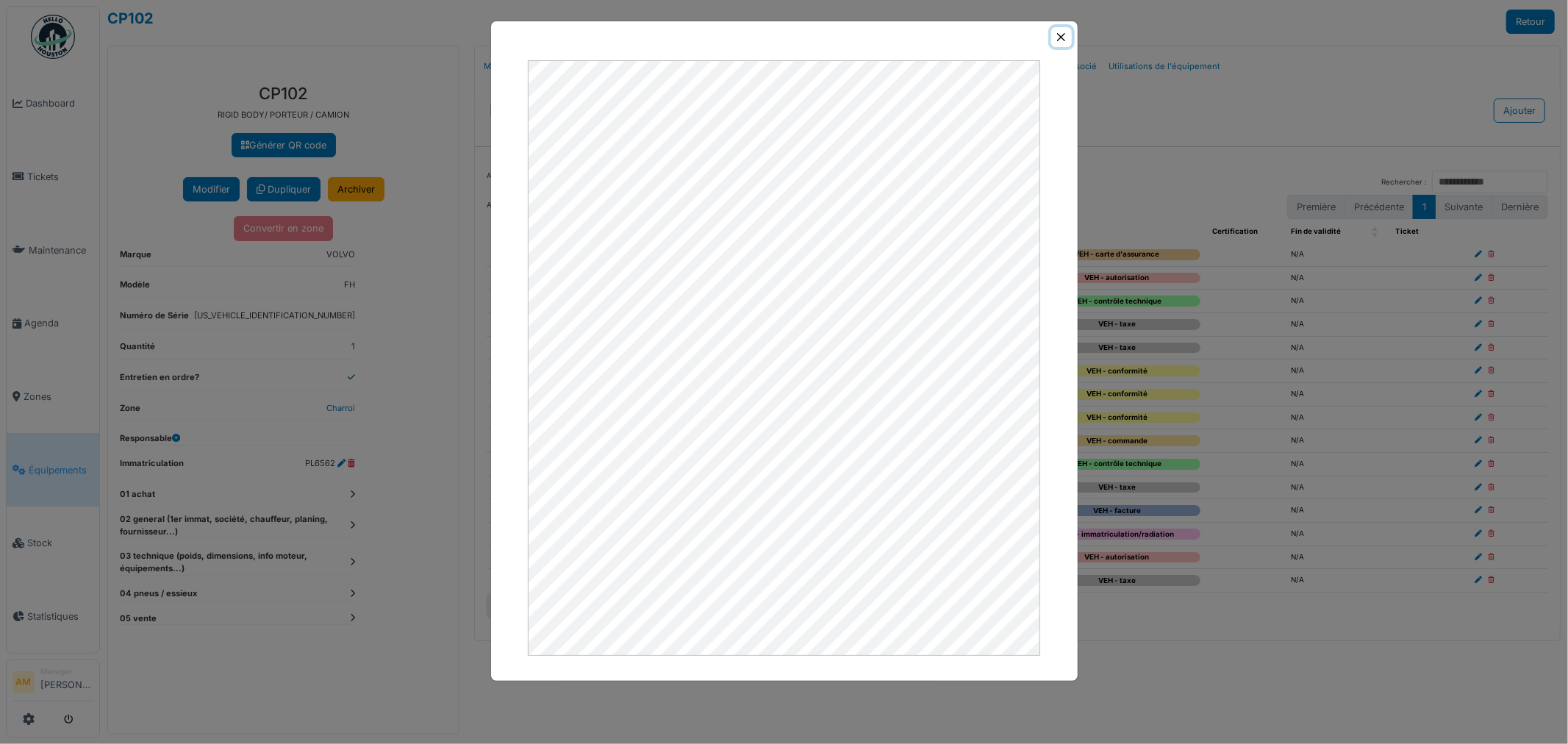
click at [1064, 38] on button "Close" at bounding box center [1060, 37] width 20 height 20
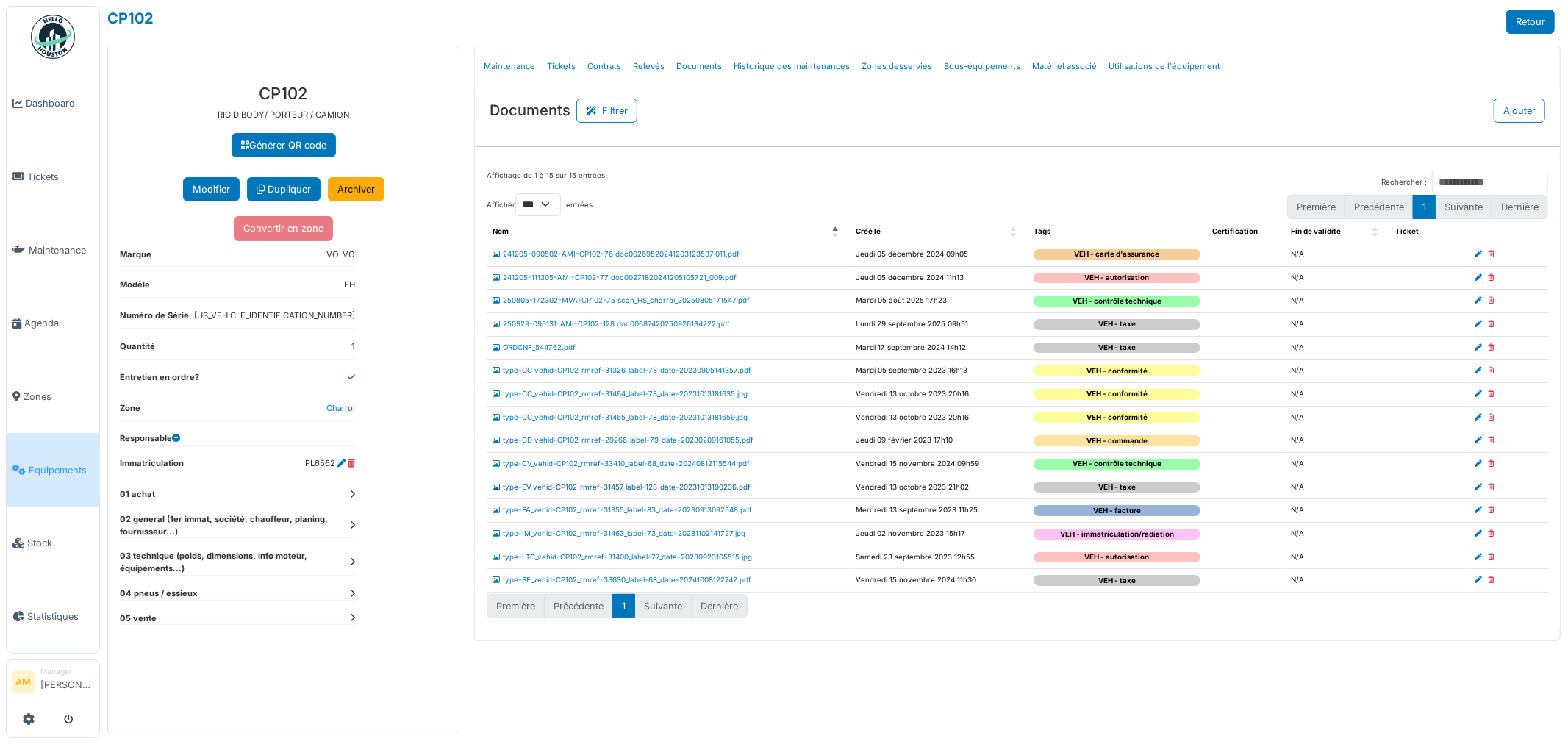
click at [563, 488] on link "type-EV_vehid-CP102_rmref-31457_label-128_date-20231013190236.pdf" at bounding box center [621, 487] width 258 height 8
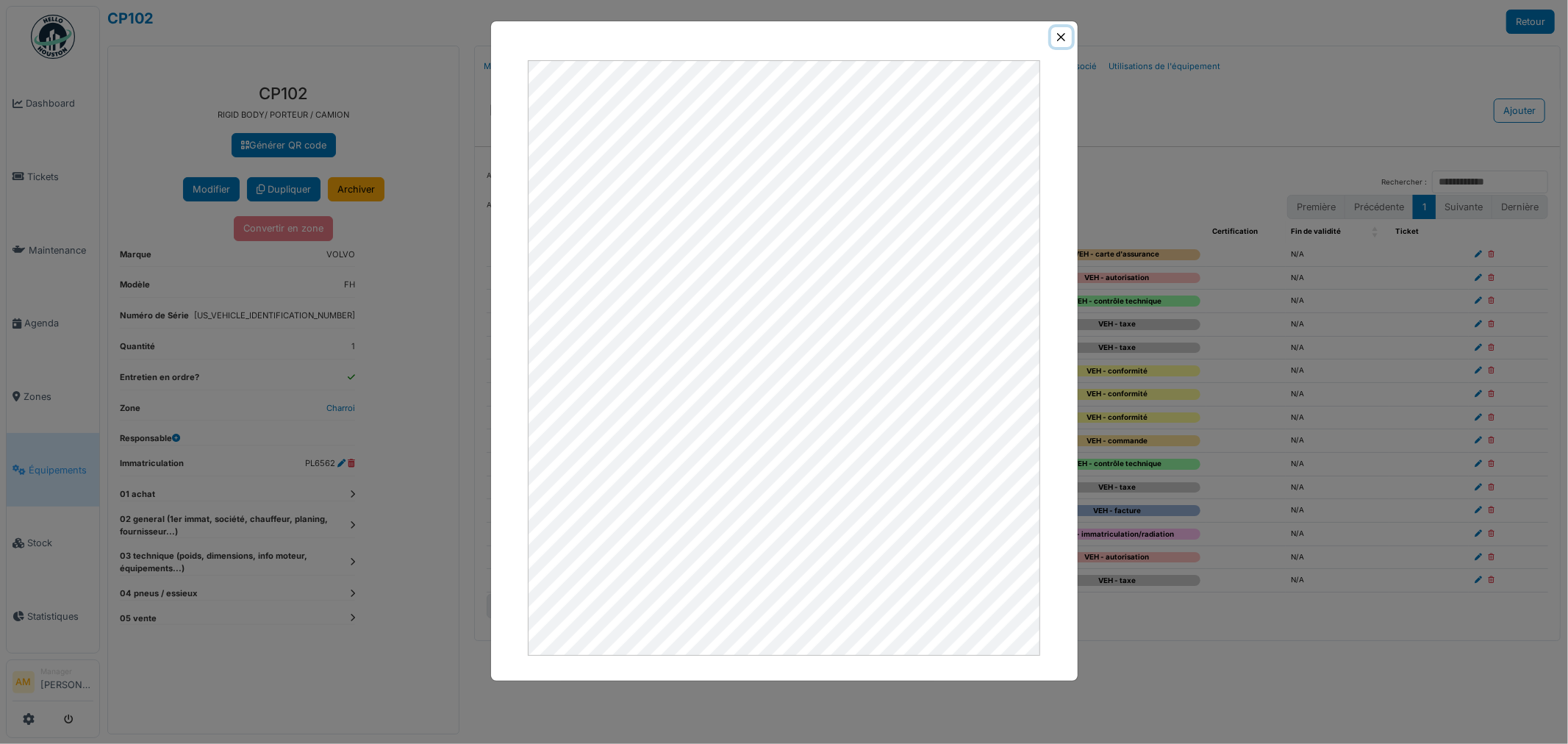
click at [1065, 33] on button "Close" at bounding box center [1060, 37] width 20 height 20
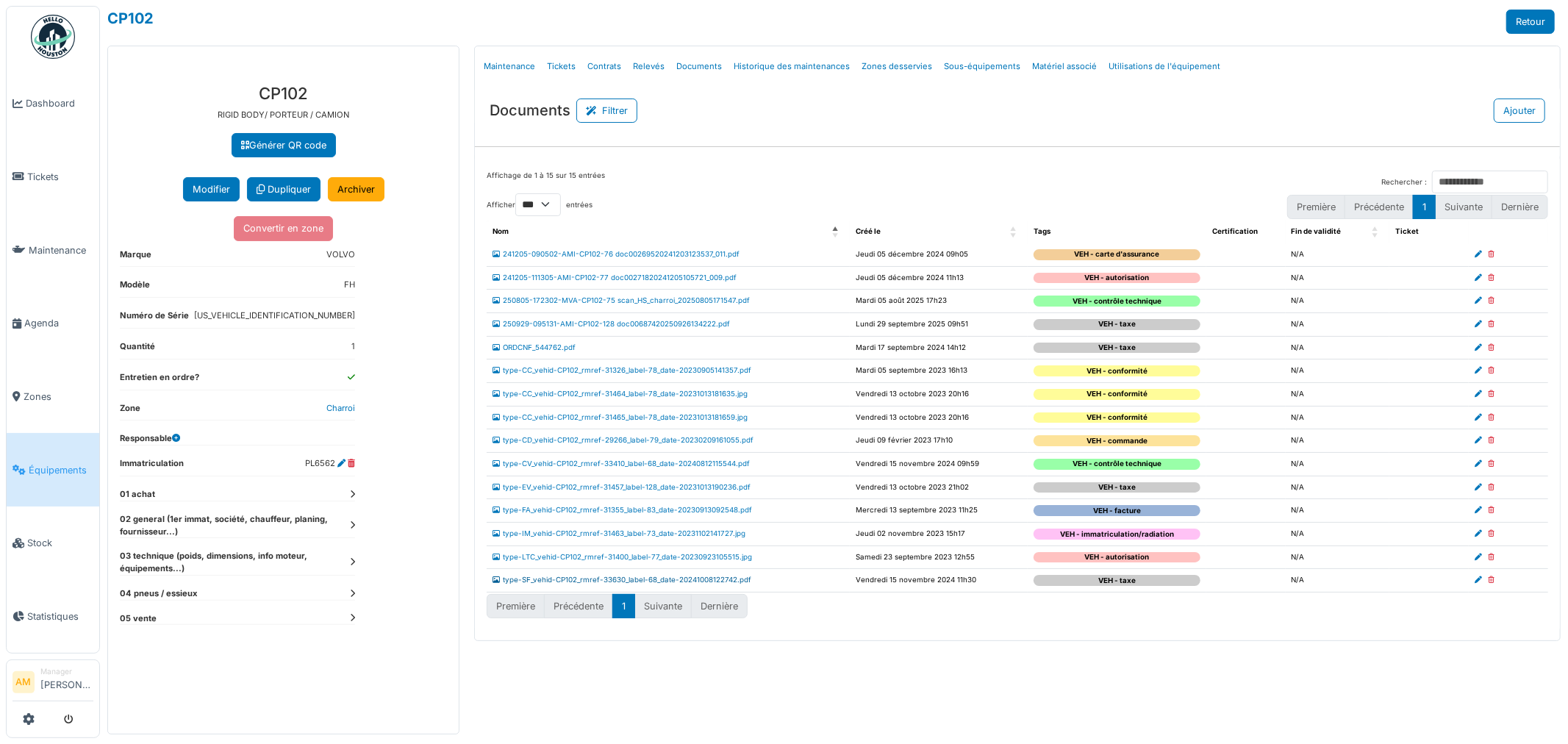
click at [581, 579] on link "type-SF_vehid-CP102_rmref-33630_label-68_date-20241008122742.pdf" at bounding box center [622, 580] width 259 height 8
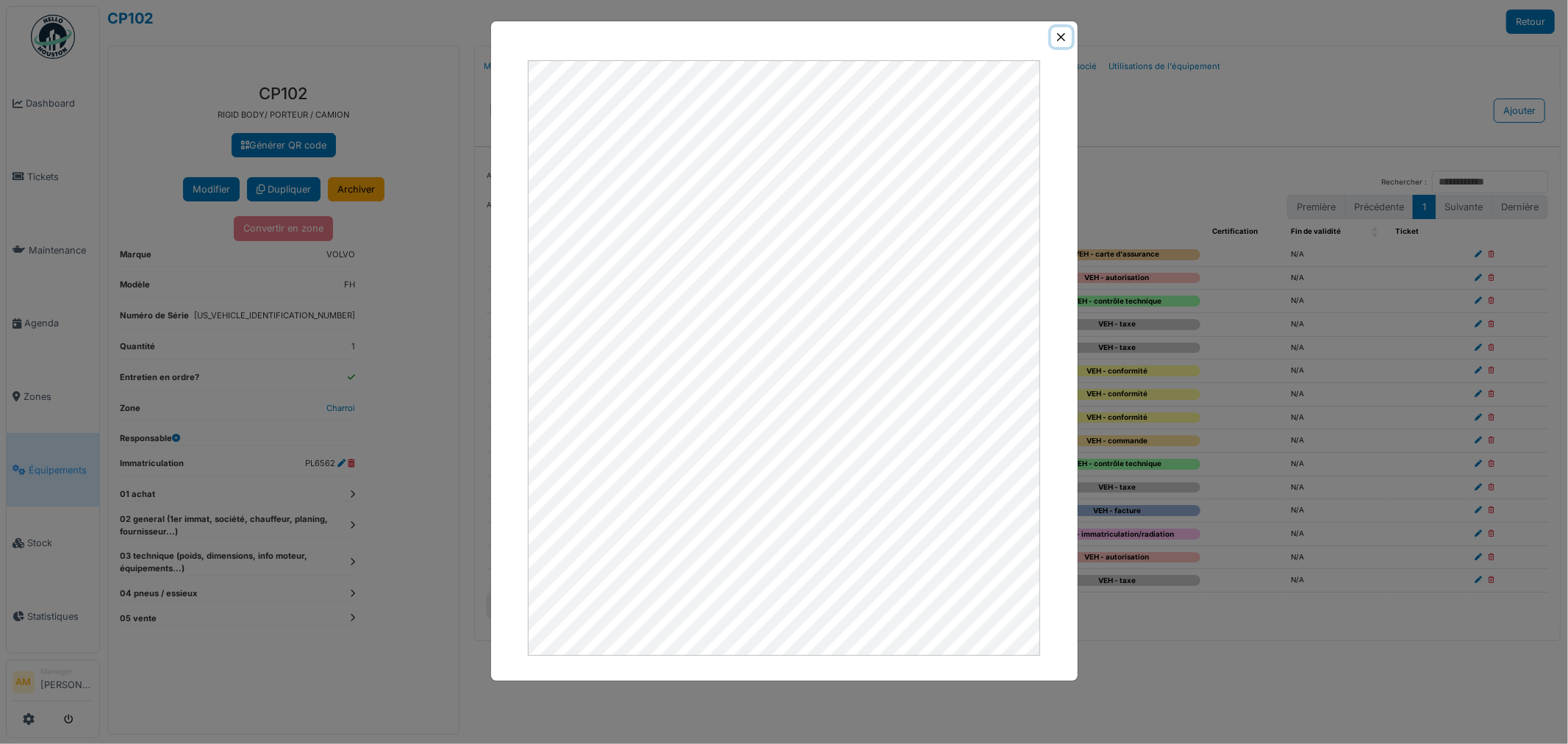
click at [1067, 40] on button "Close" at bounding box center [1060, 37] width 20 height 20
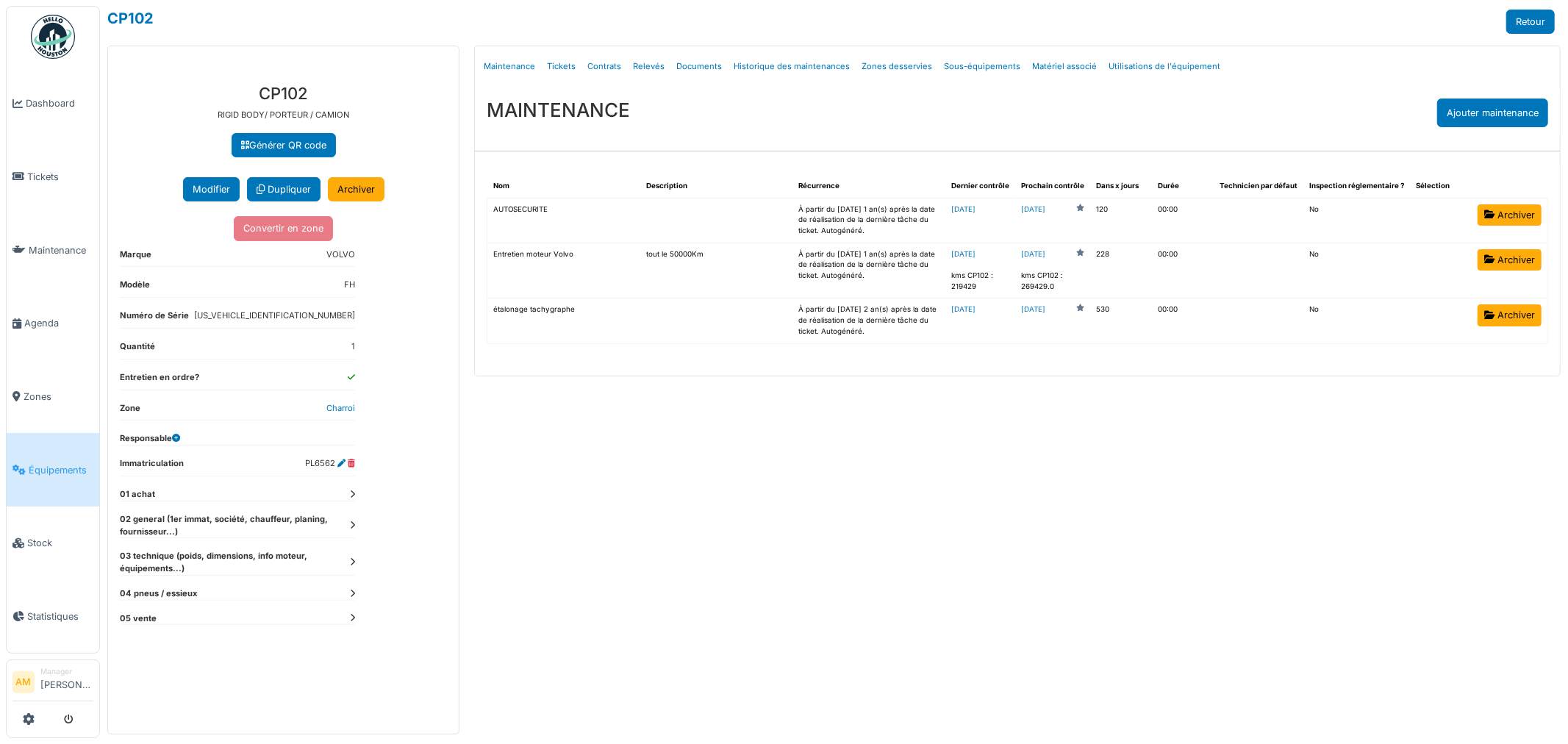
click at [351, 523] on icon at bounding box center [353, 525] width 5 height 8
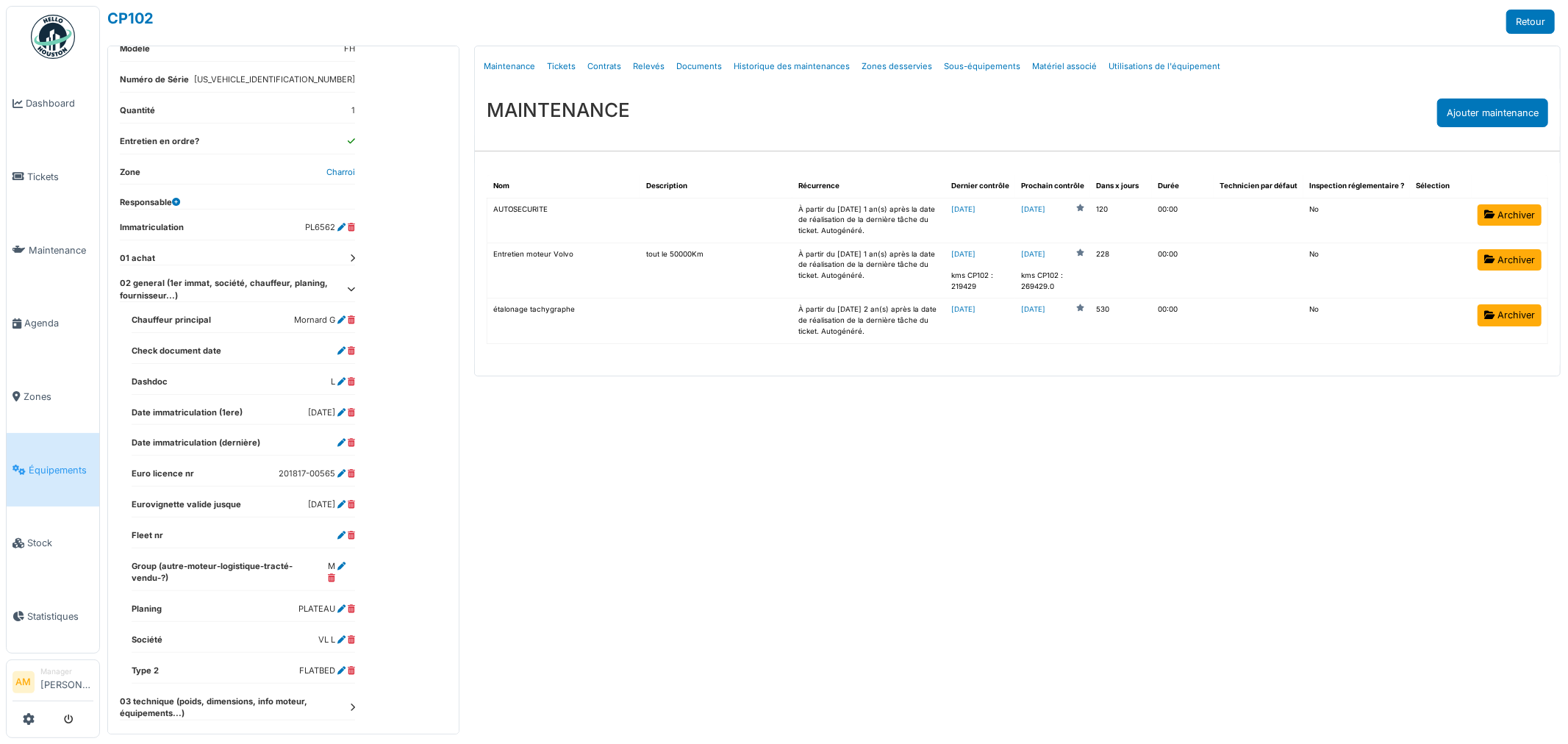
scroll to position [245, 0]
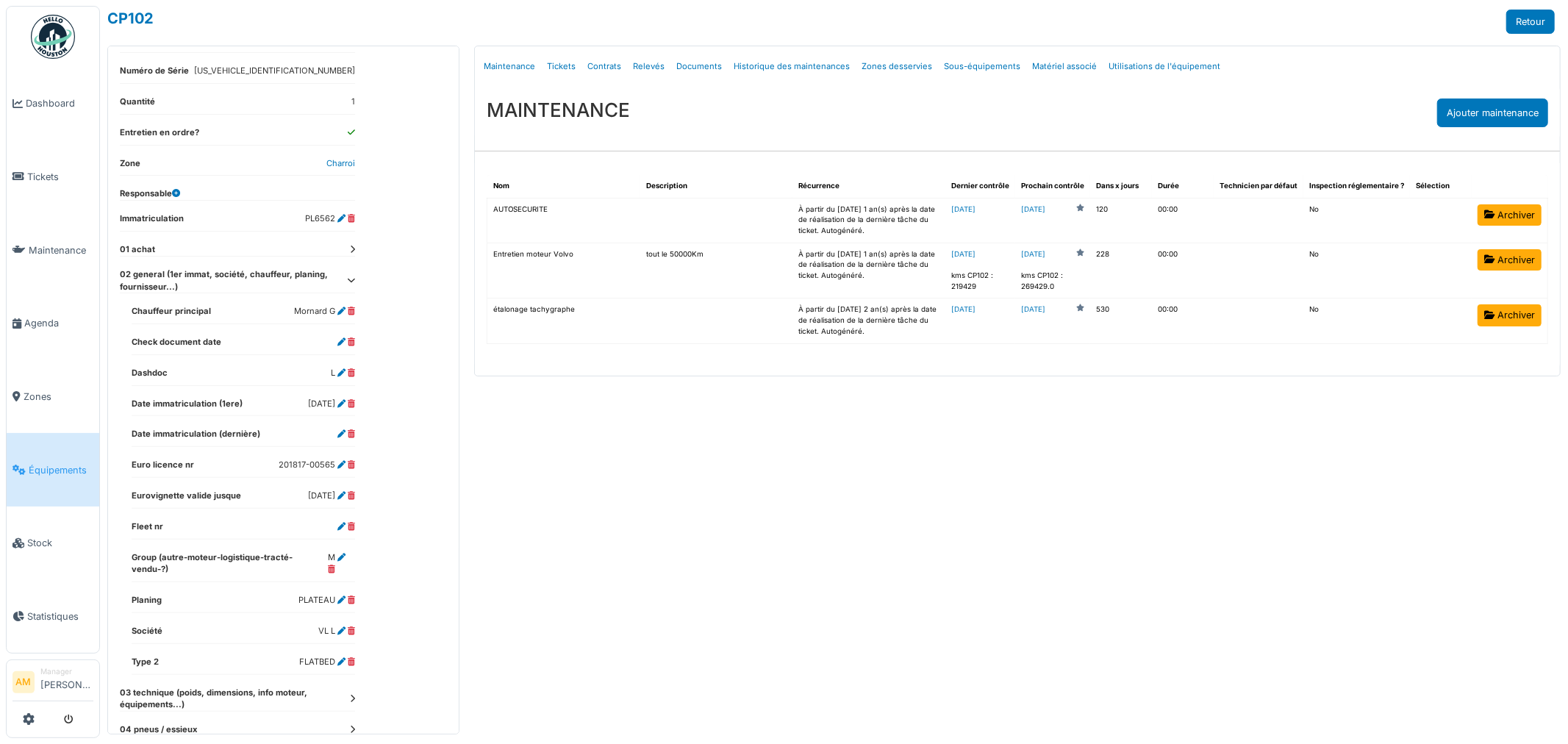
click at [341, 501] on dd "[DATE]" at bounding box center [331, 496] width 47 height 13
click at [342, 496] on icon at bounding box center [341, 495] width 8 height 8
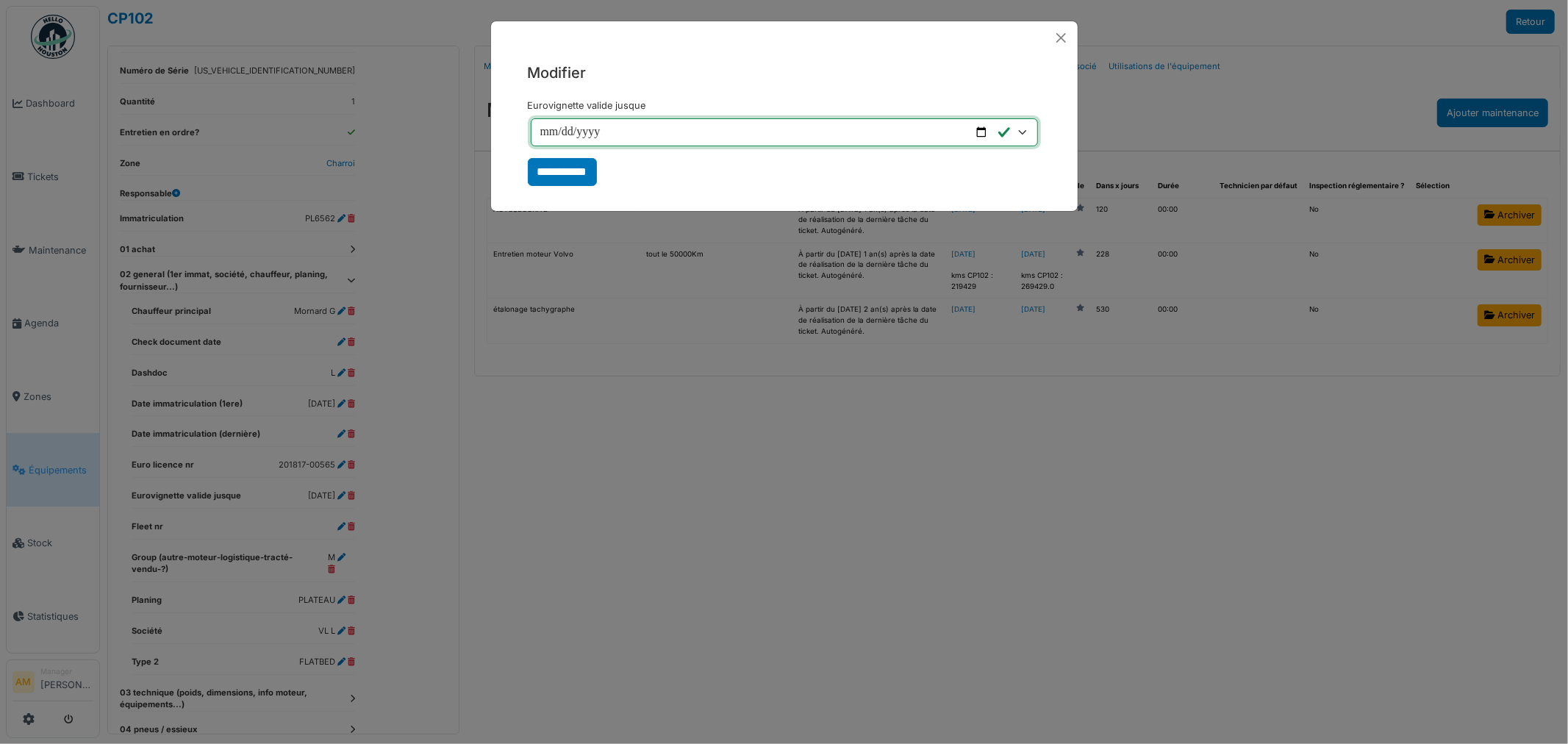
drag, startPoint x: 454, startPoint y: 121, endPoint x: 437, endPoint y: 118, distance: 17.3
click at [437, 118] on div "**********" at bounding box center [784, 372] width 1568 height 744
type input "**********"
click at [554, 178] on input "**********" at bounding box center [562, 172] width 69 height 28
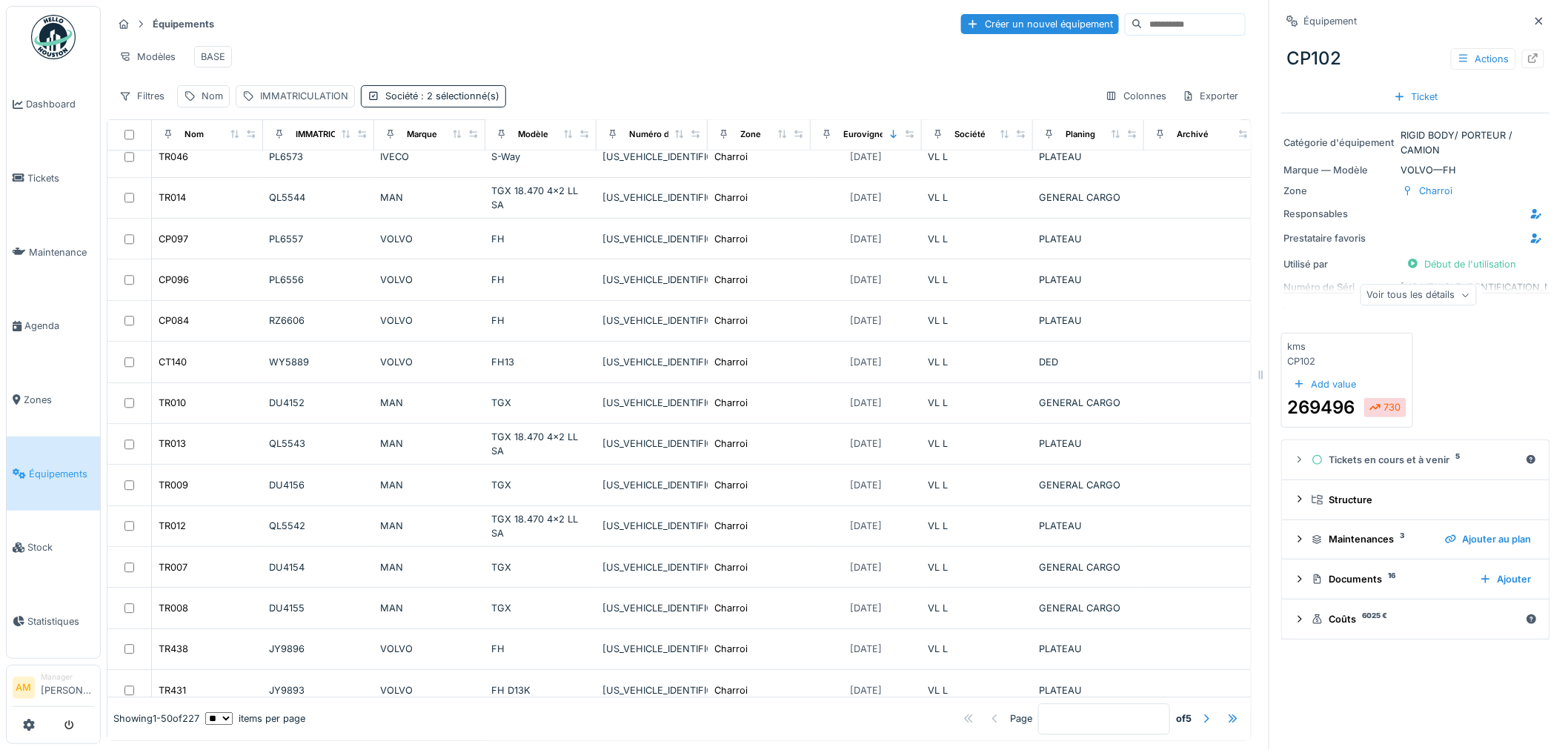
scroll to position [1547, 0]
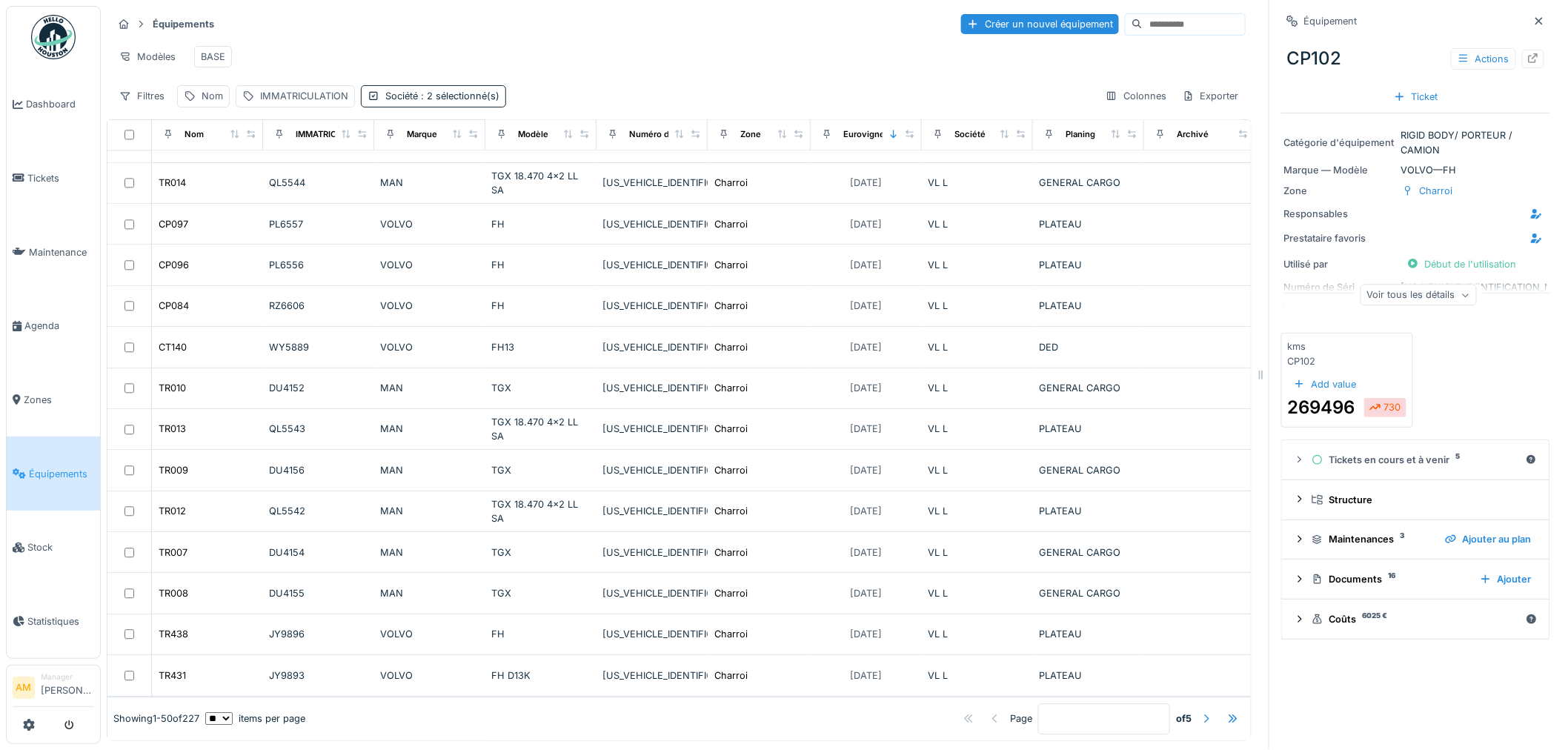
click at [1200, 711] on div at bounding box center [1206, 718] width 12 height 14
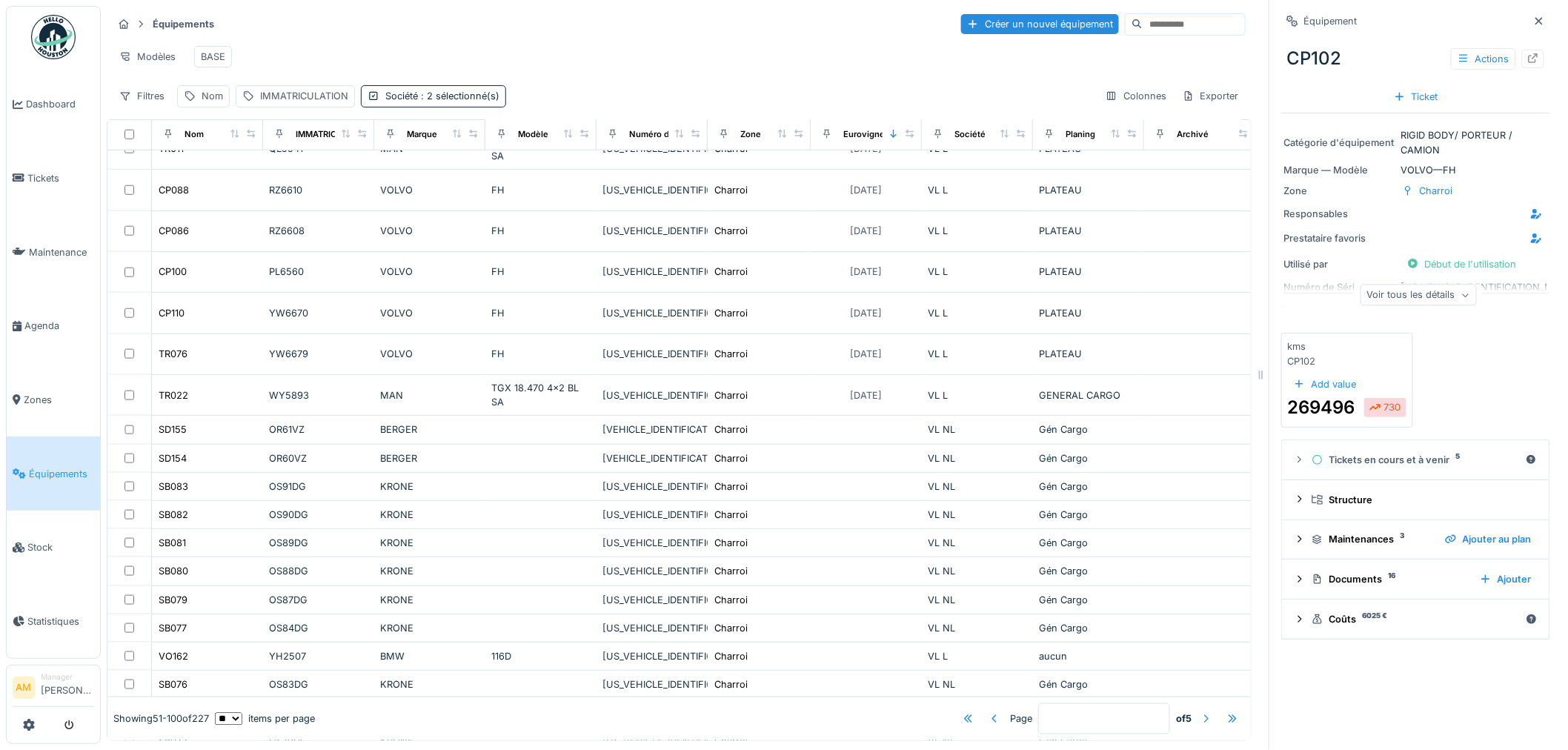
scroll to position [631, 0]
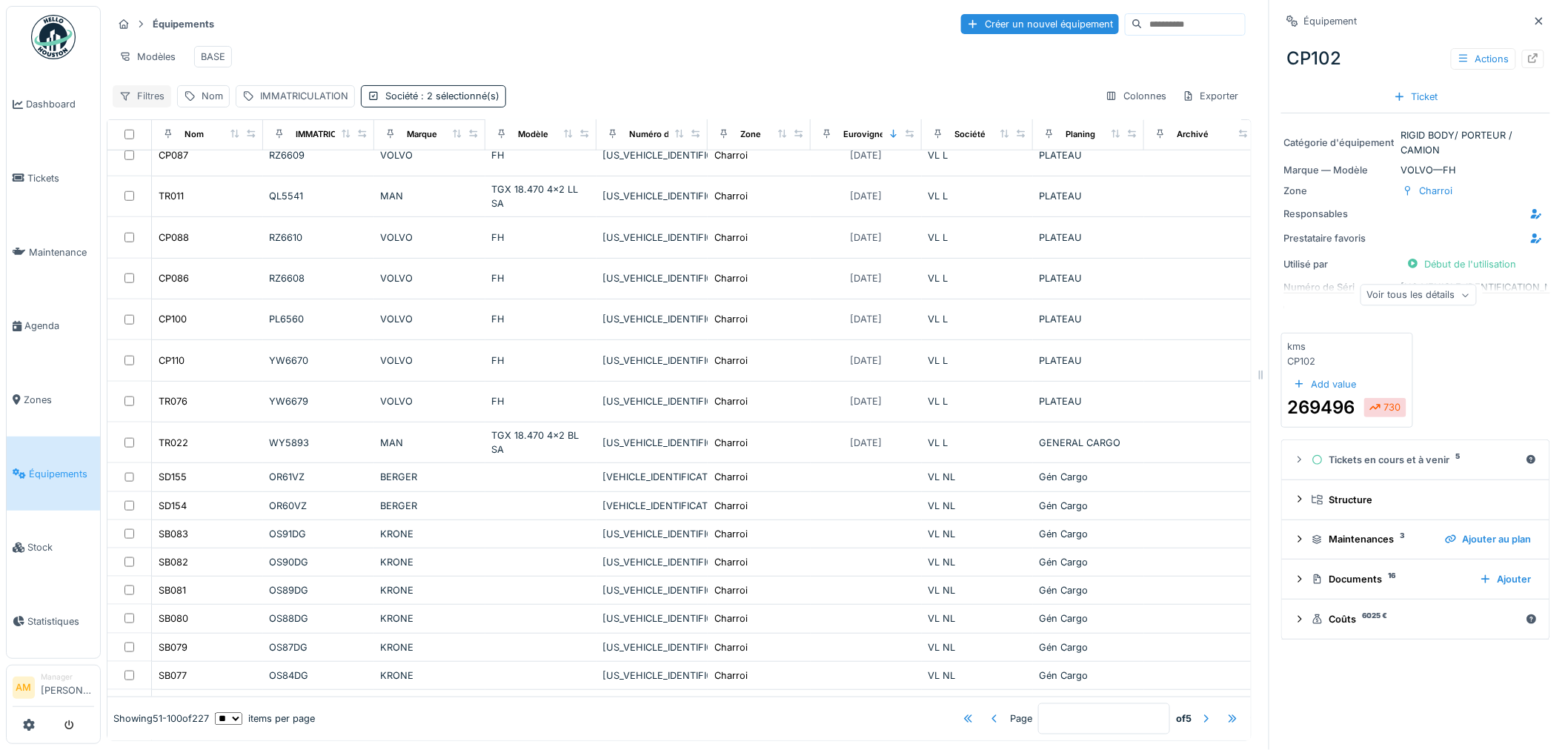
click at [152, 107] on div "Filtres" at bounding box center [142, 95] width 58 height 21
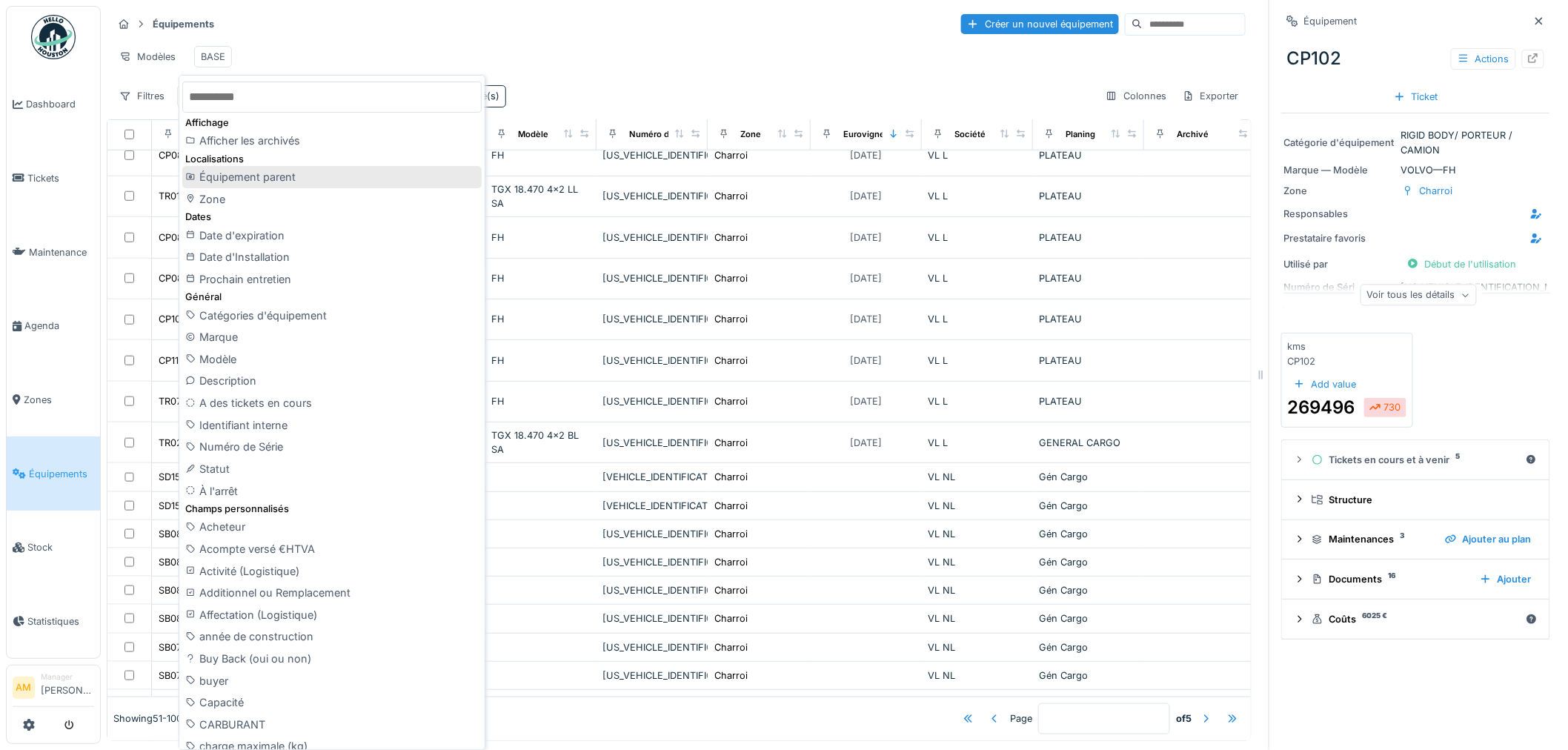
click at [224, 176] on div "Équipement parent" at bounding box center [331, 177] width 300 height 22
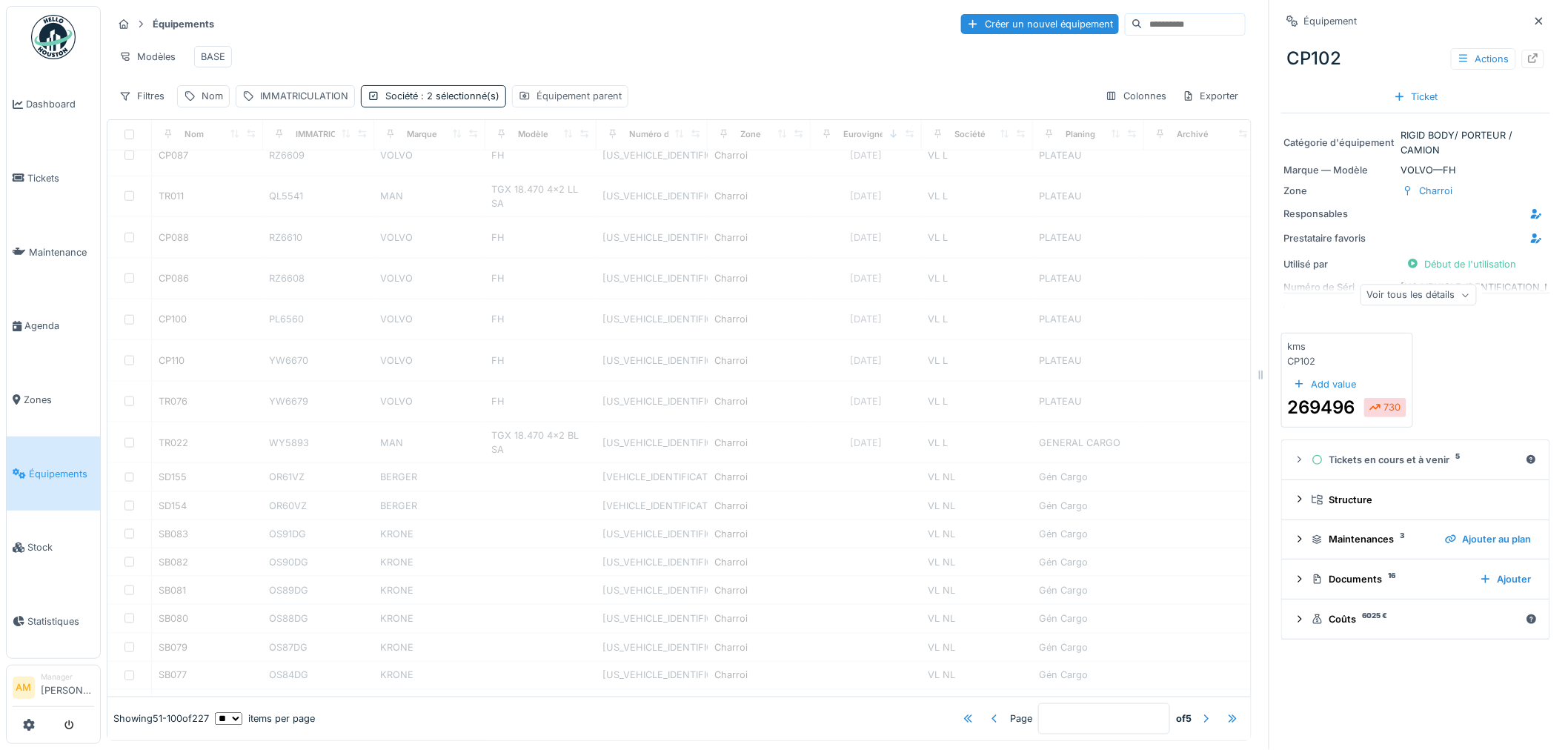
click at [591, 103] on div "Équipement parent" at bounding box center [579, 96] width 85 height 14
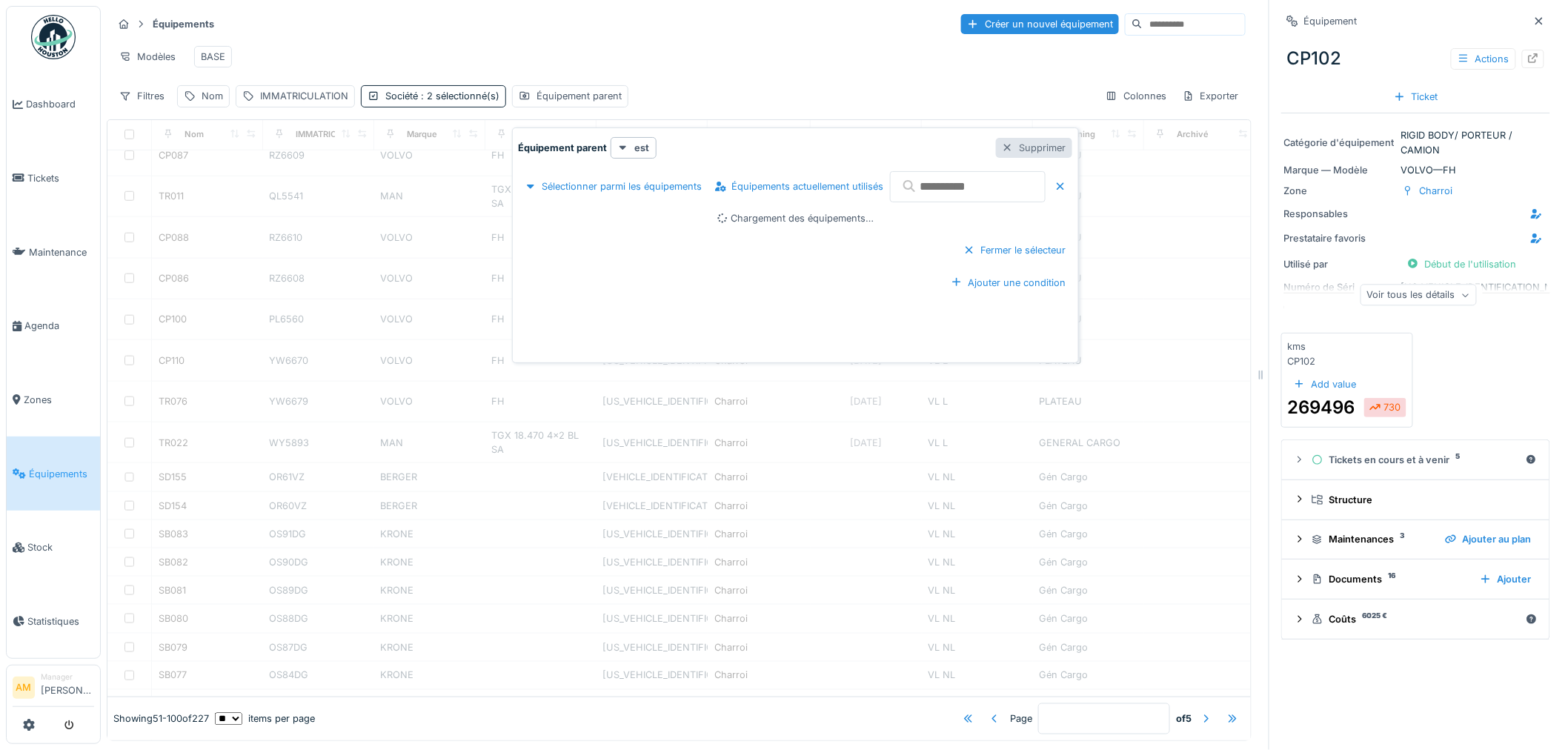
click at [1073, 146] on div "Supprimer" at bounding box center [1034, 147] width 76 height 20
type input "*"
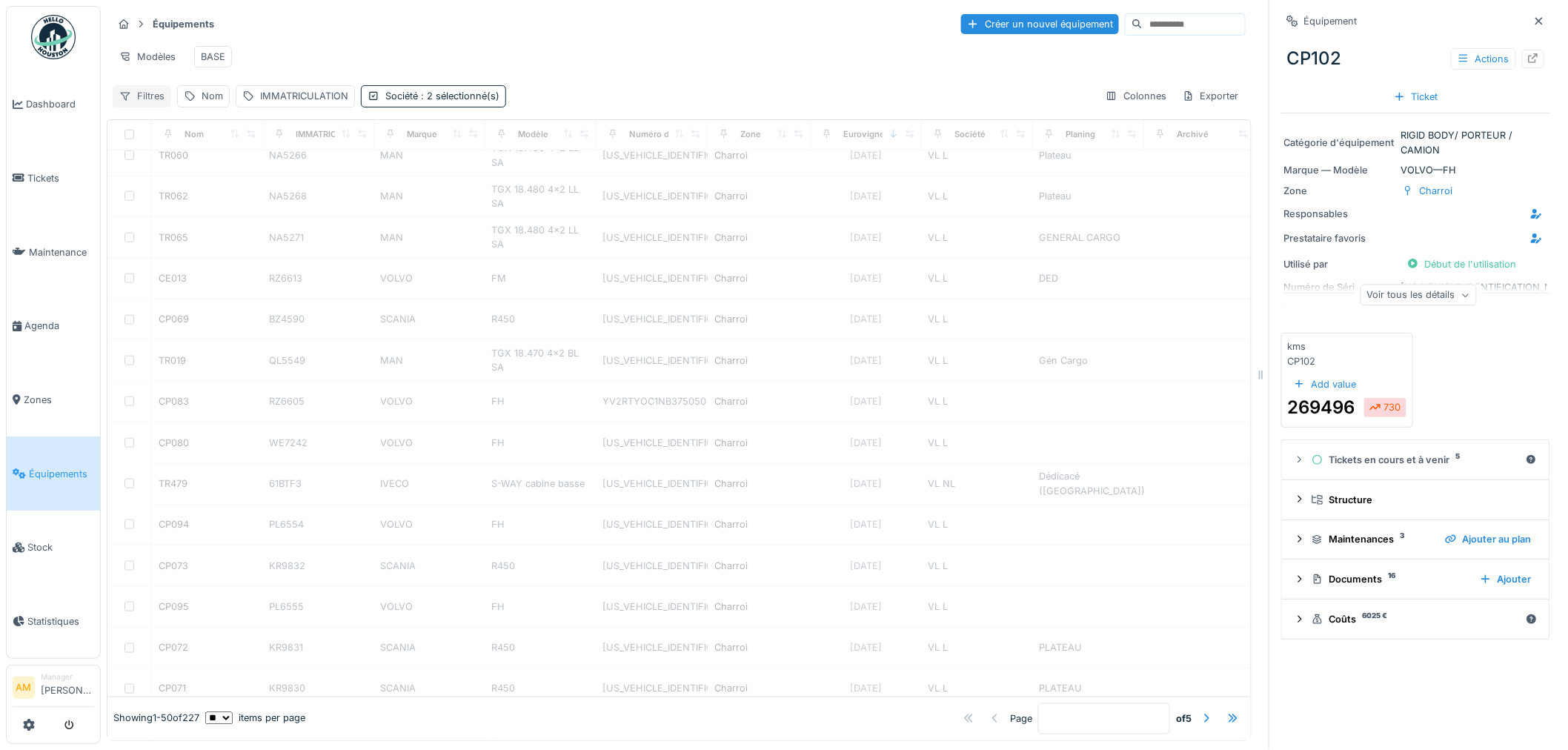
click at [159, 105] on div "Filtres" at bounding box center [142, 95] width 58 height 21
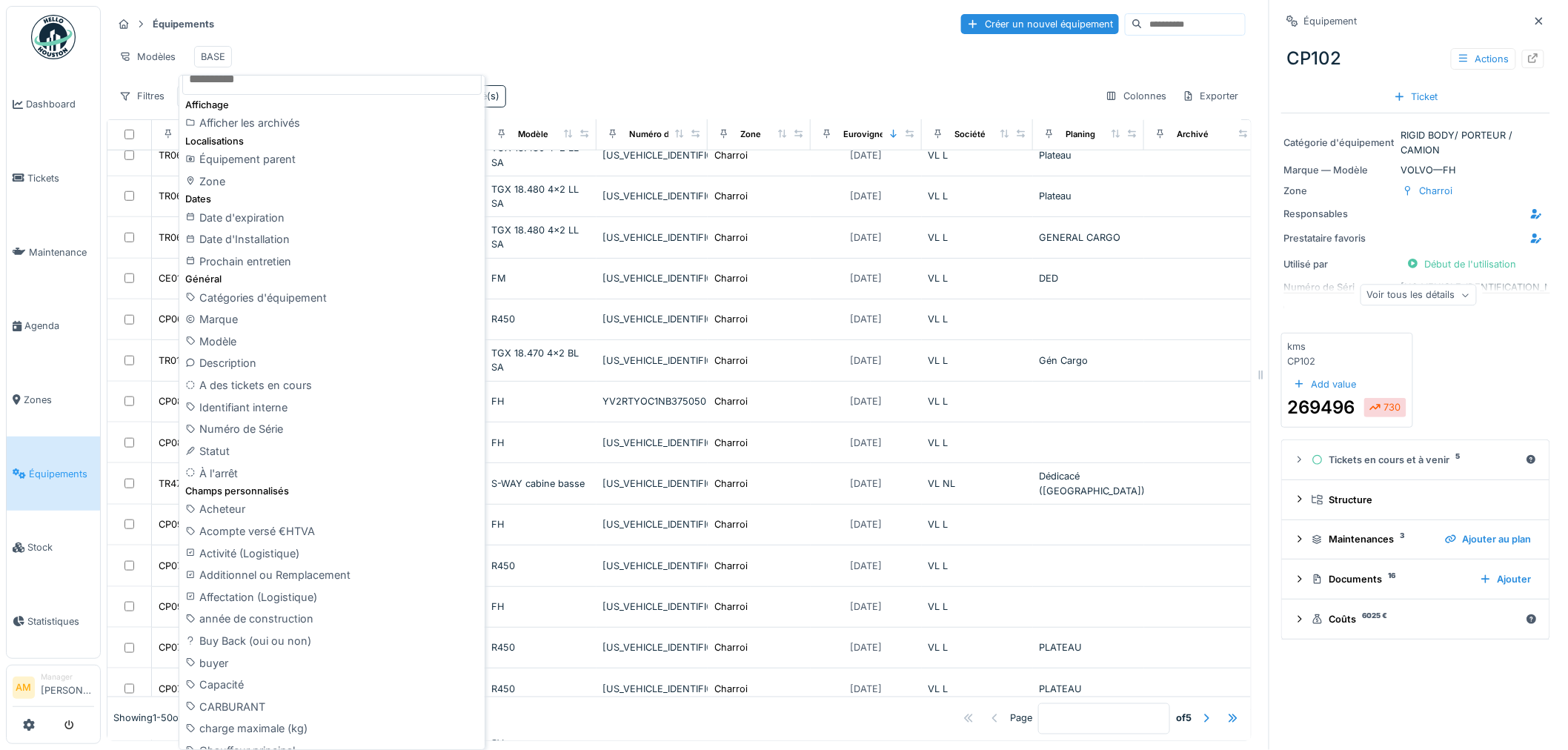
scroll to position [0, 0]
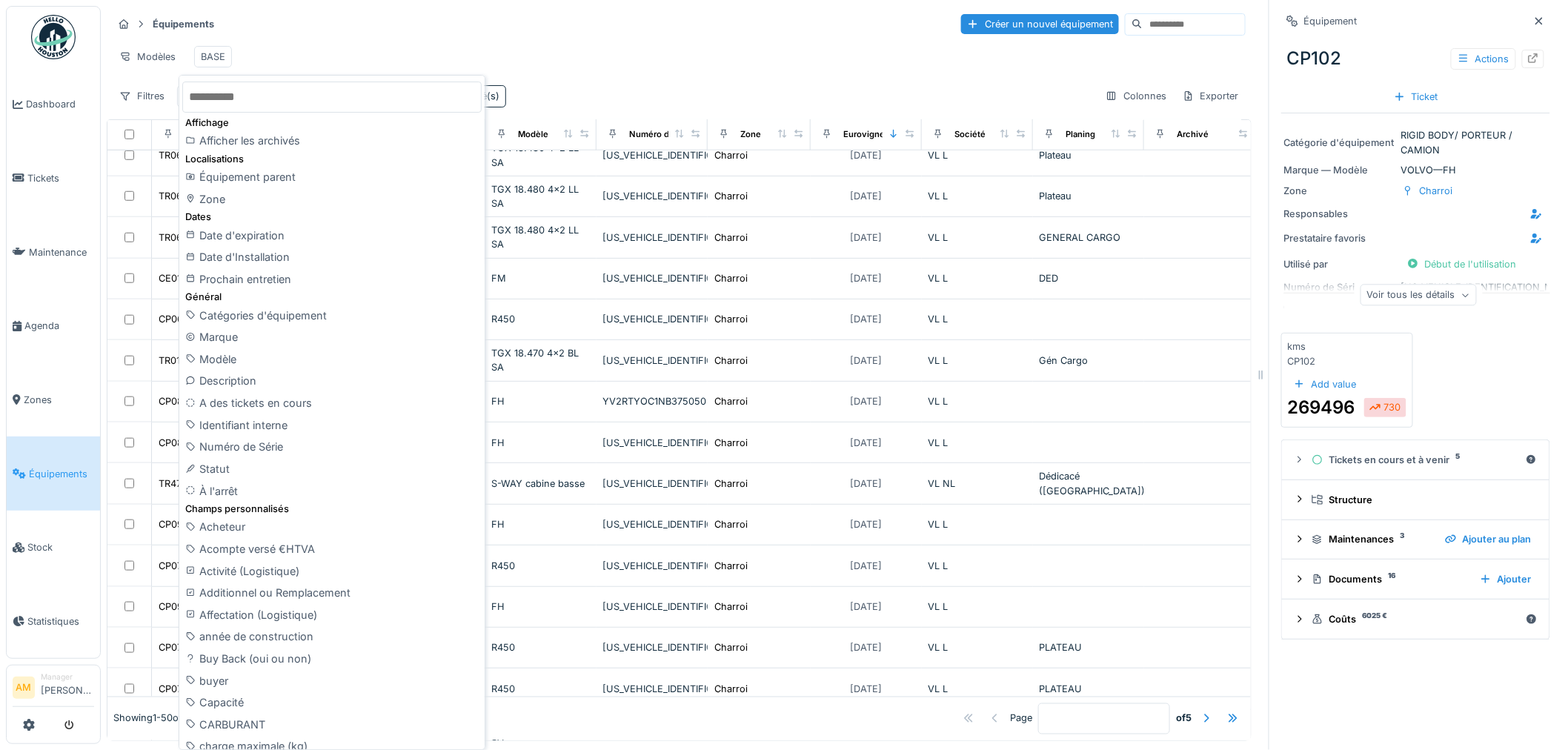
click at [237, 108] on input "text" at bounding box center [331, 97] width 300 height 31
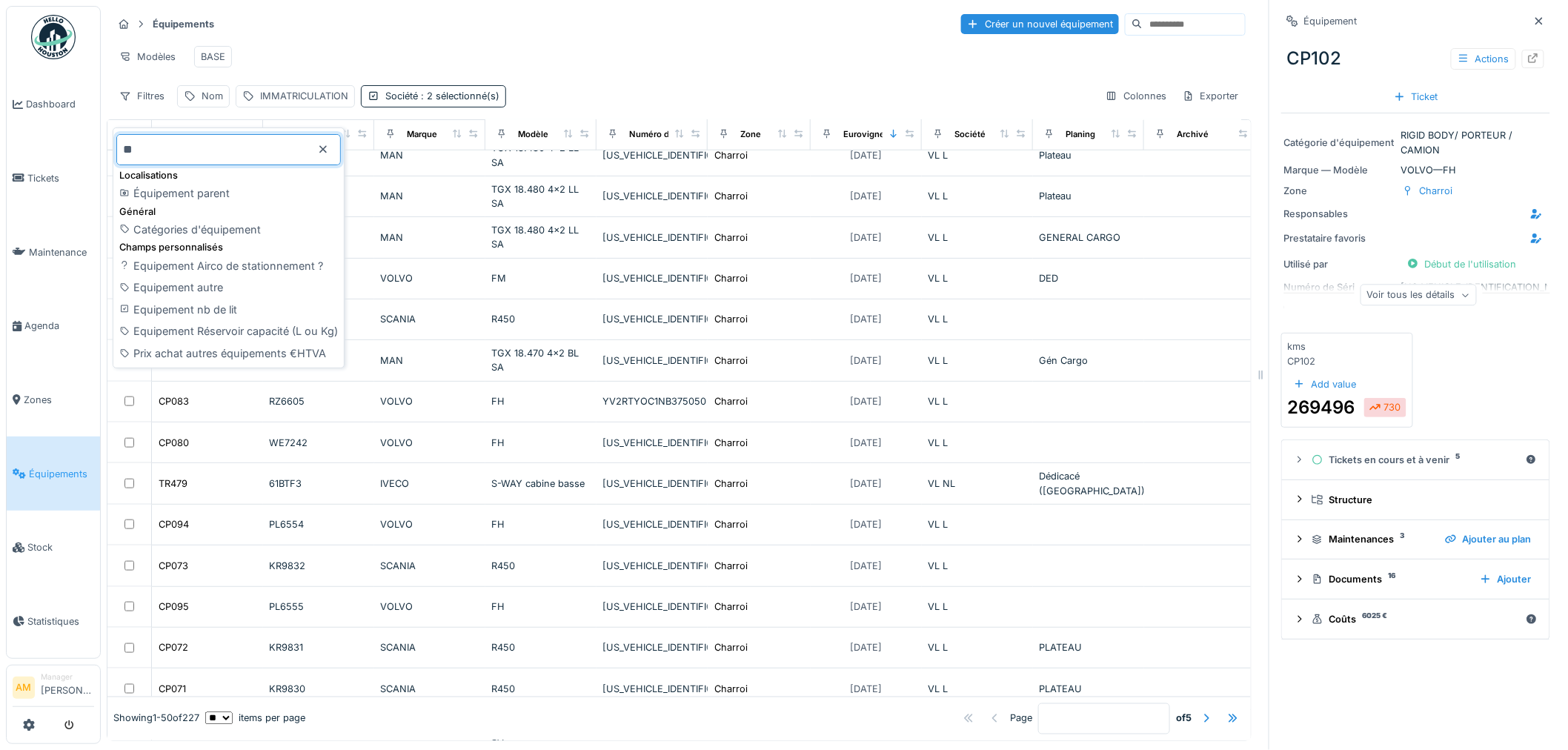
type input "*"
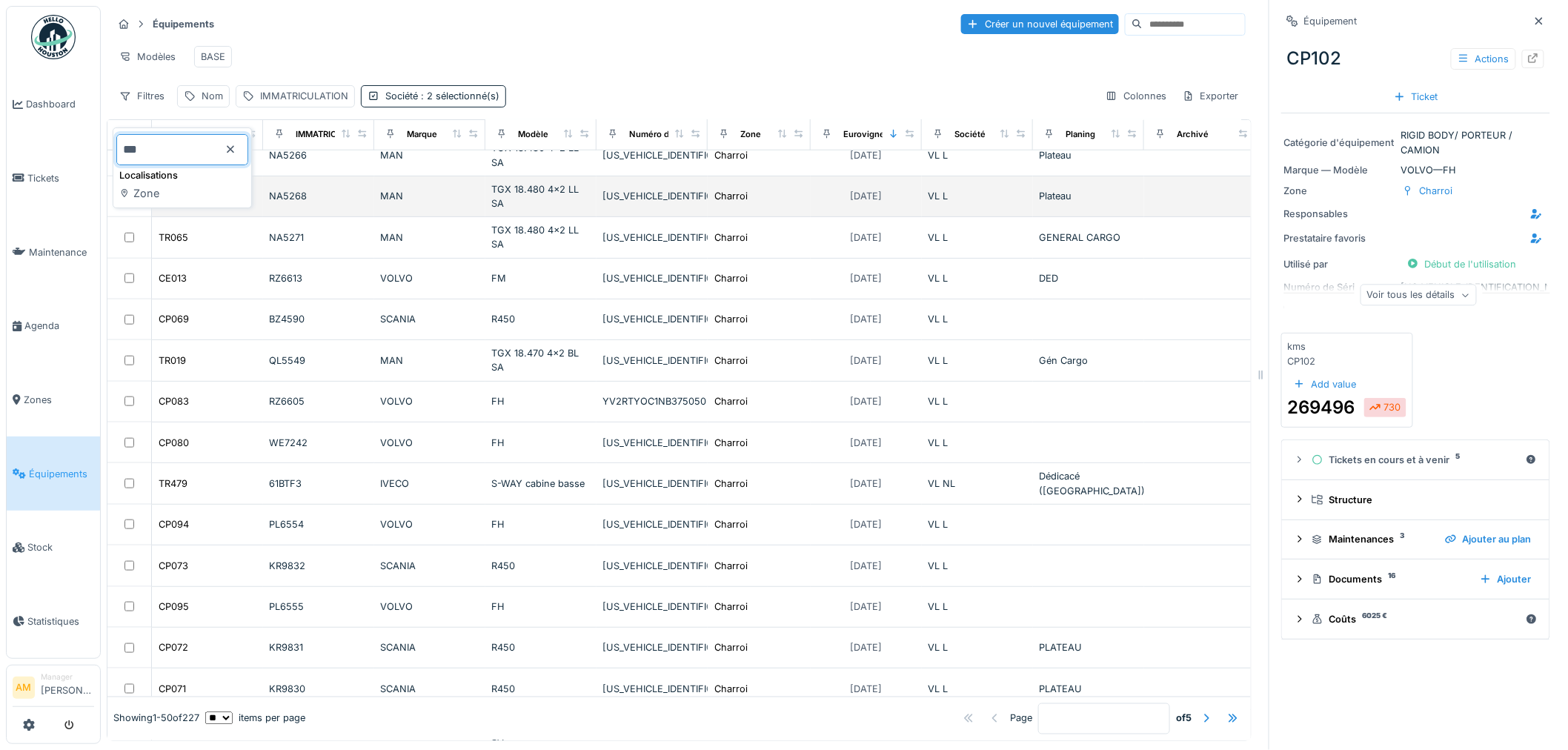
type input "***"
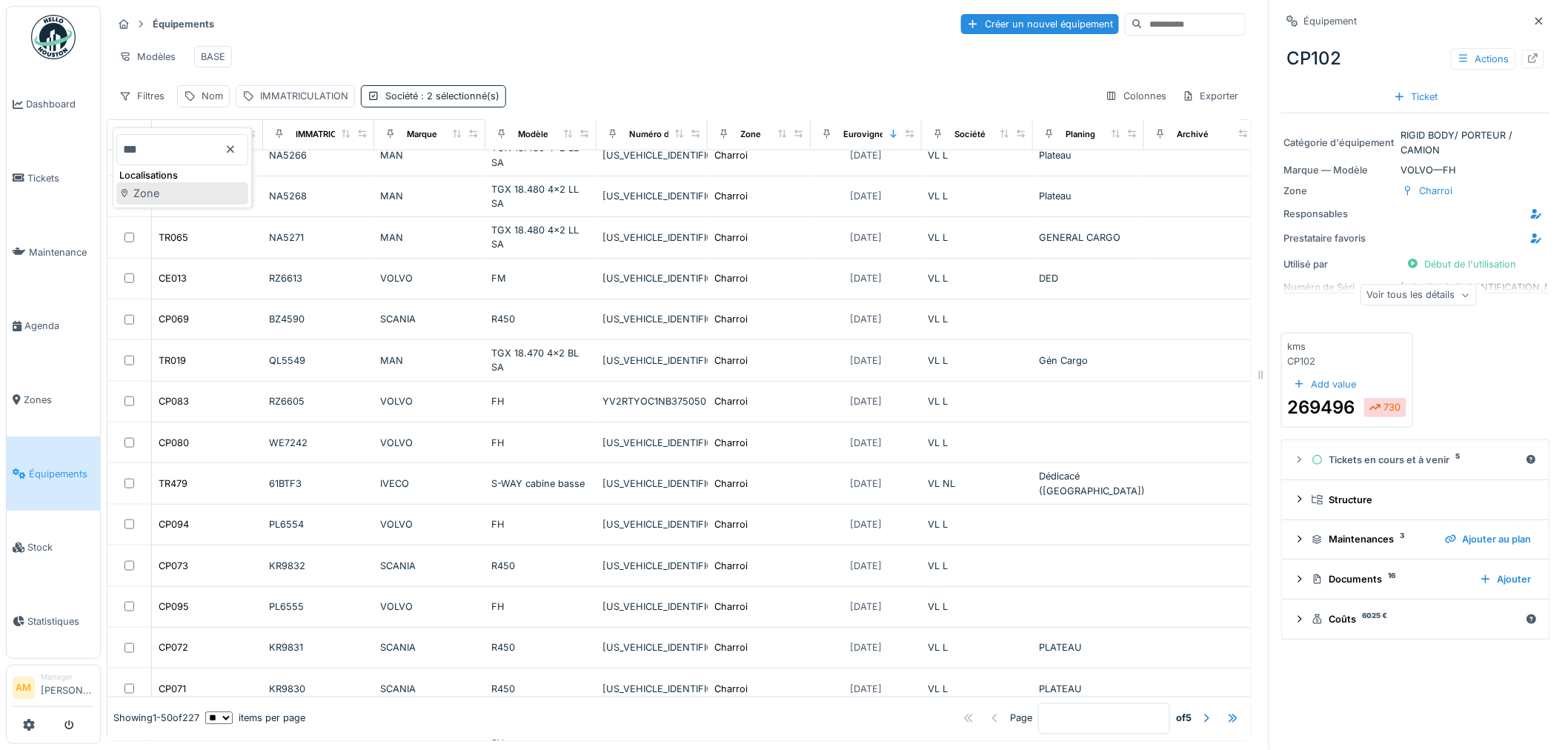
click at [220, 191] on div "Zone" at bounding box center [182, 193] width 132 height 22
click at [545, 103] on div "Zone" at bounding box center [548, 96] width 23 height 14
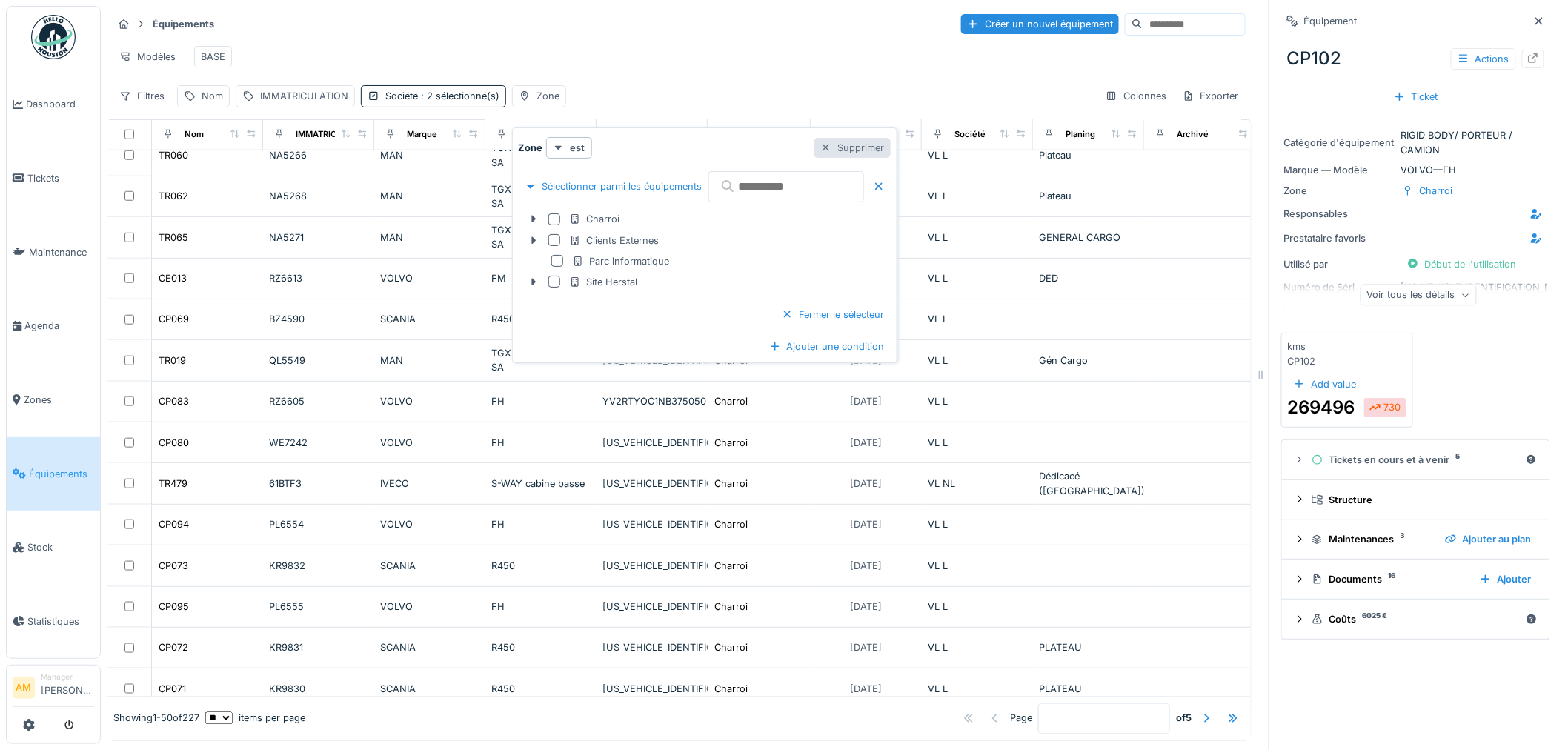
click at [878, 146] on div "Supprimer" at bounding box center [852, 147] width 76 height 20
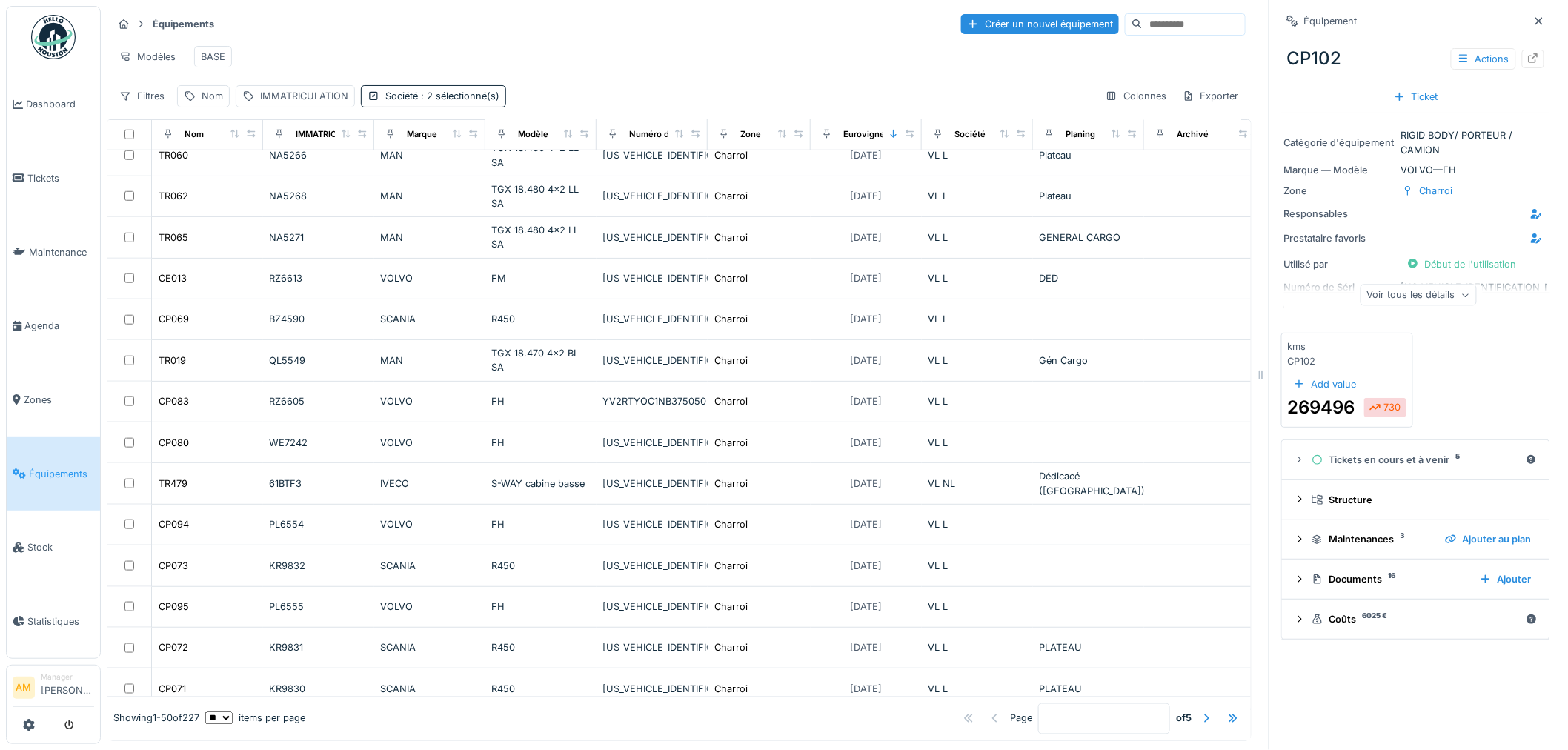
click at [533, 107] on div "Filtres Nom IMMATRICULATION Société : 2 sélectionné(s) Colonnes Exporter" at bounding box center [678, 95] width 1133 height 21
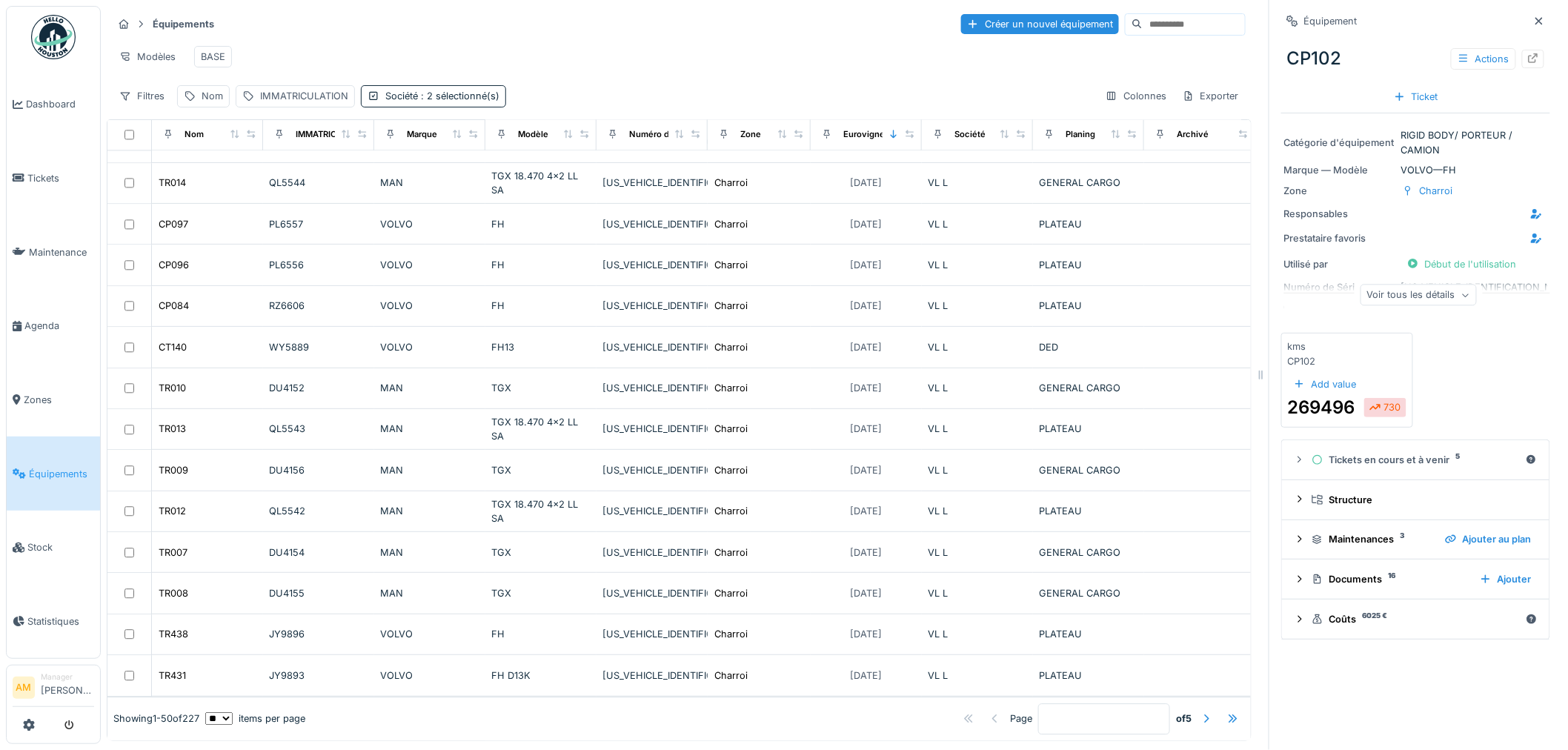
scroll to position [12, 0]
click at [1200, 711] on div at bounding box center [1206, 718] width 12 height 14
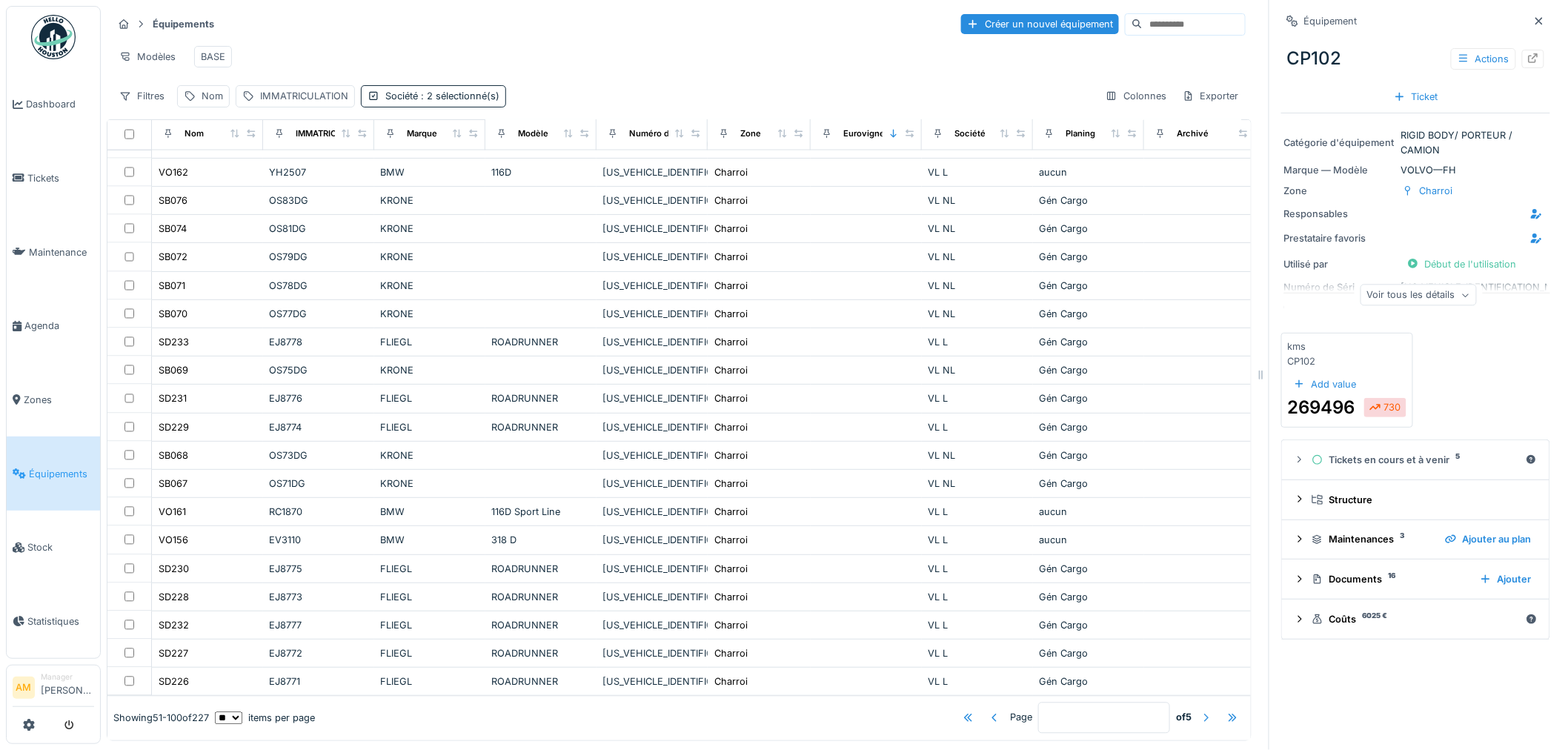
scroll to position [1209, 0]
click at [1200, 711] on div at bounding box center [1206, 718] width 12 height 14
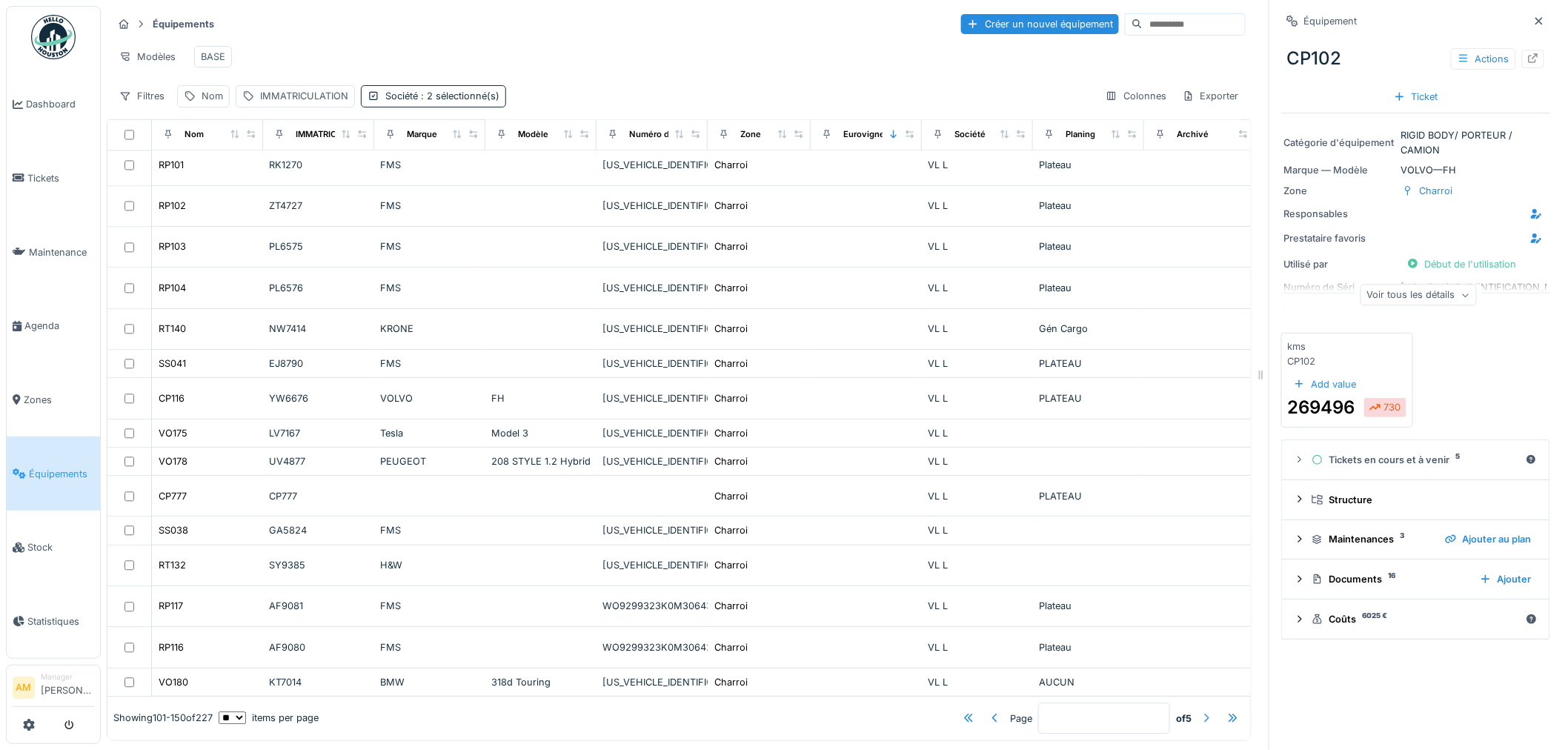
click at [1200, 711] on div at bounding box center [1206, 718] width 12 height 14
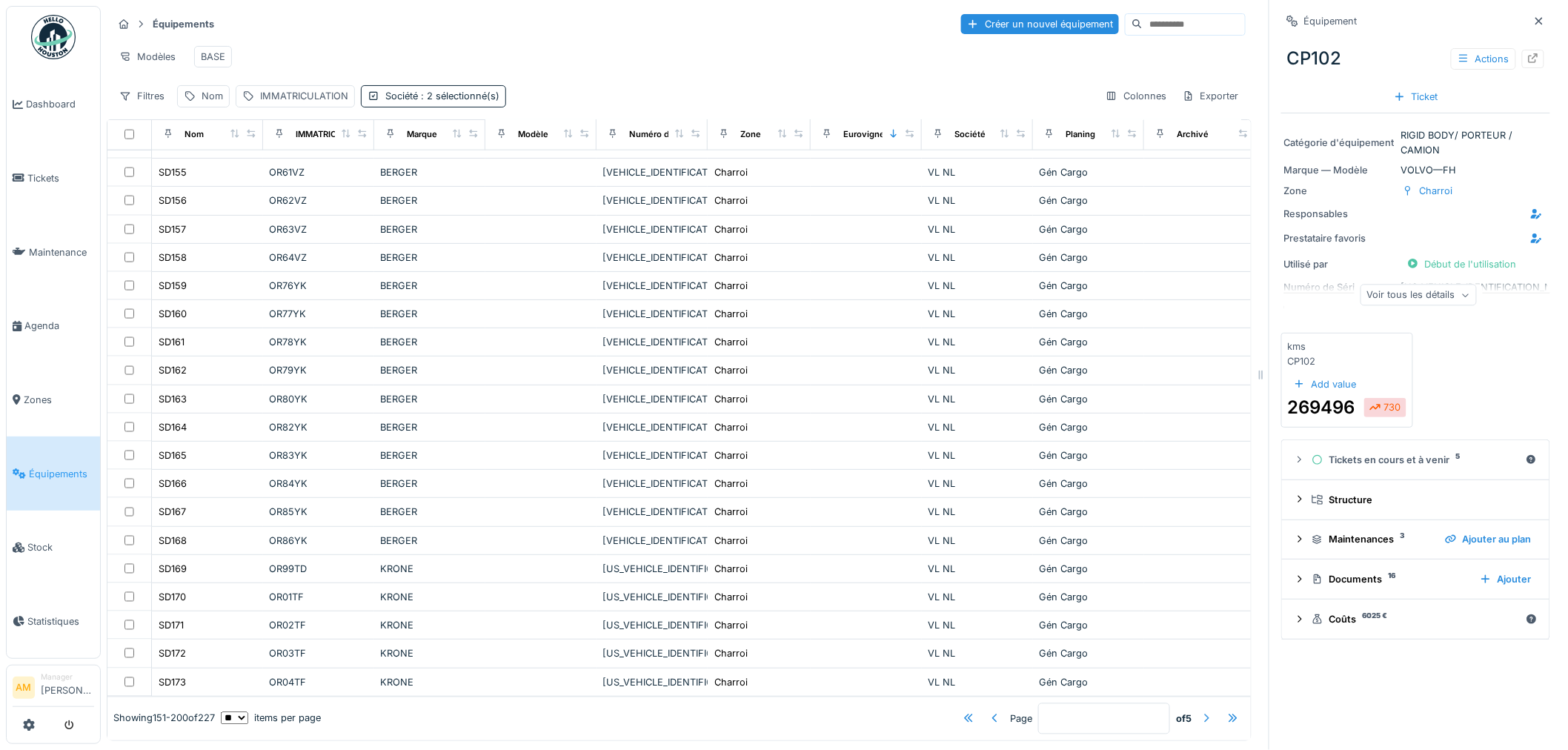
click at [1200, 711] on div at bounding box center [1206, 718] width 12 height 14
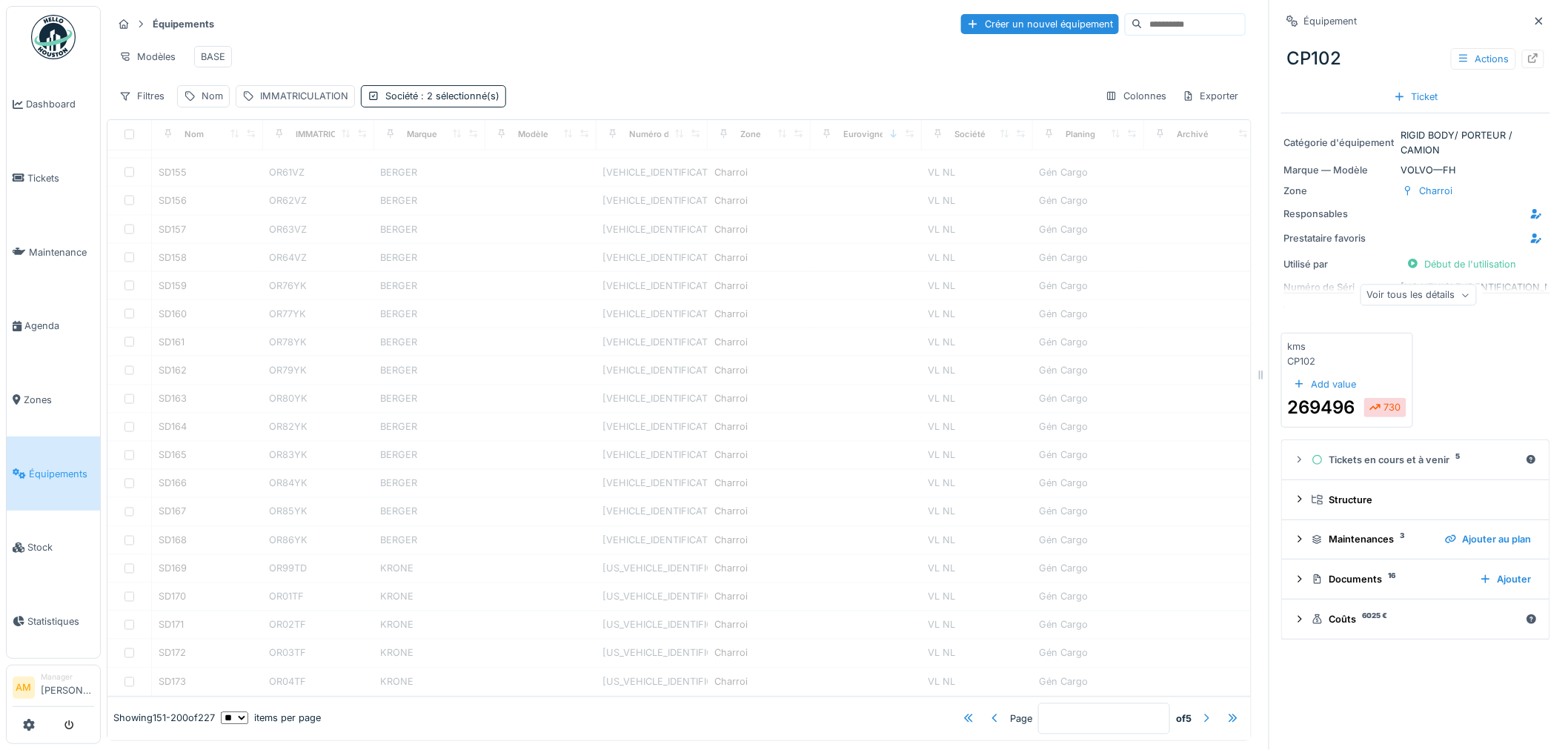
type input "*"
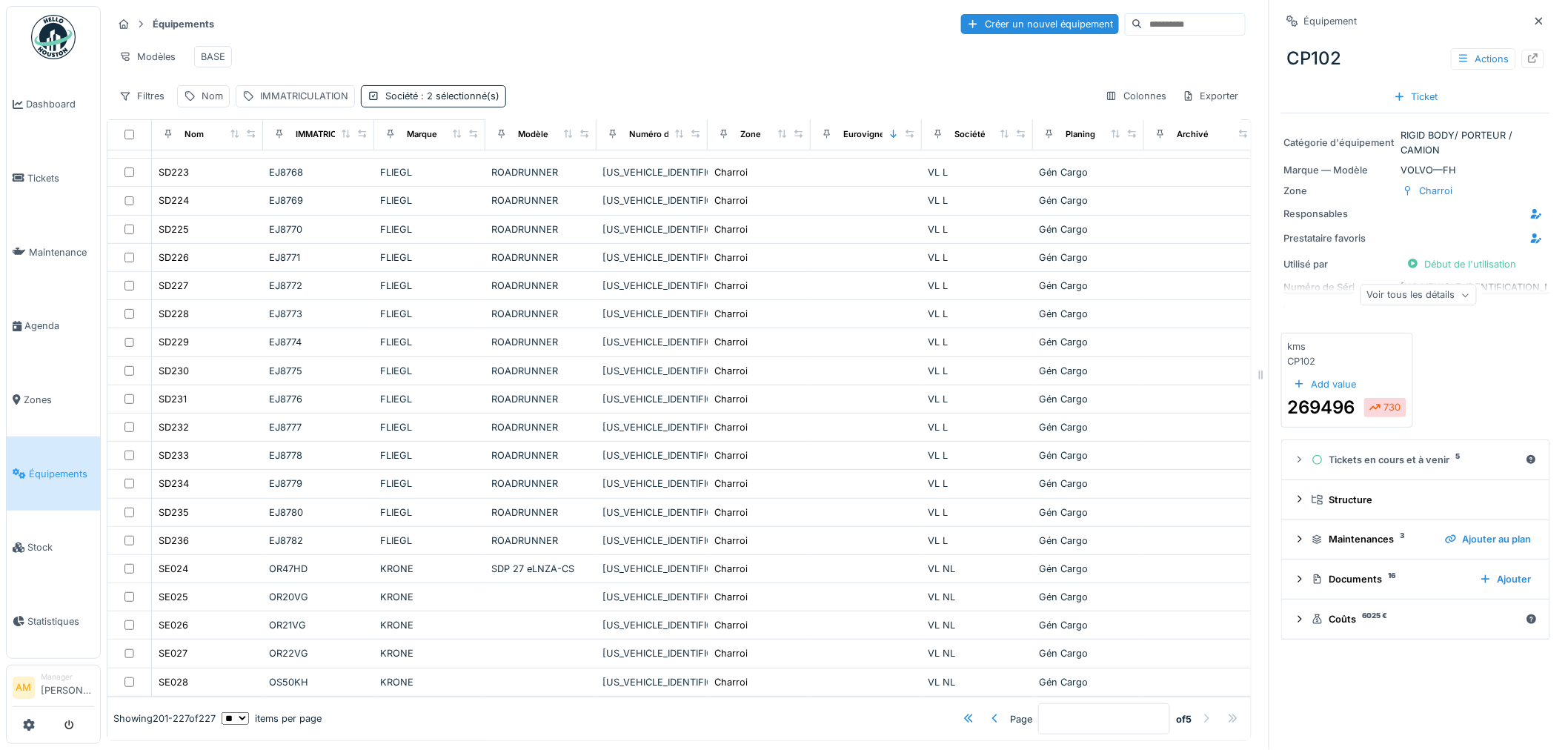
scroll to position [262, 0]
click at [1200, 711] on div at bounding box center [1206, 718] width 12 height 14
click at [149, 87] on div "Filtres" at bounding box center [142, 95] width 58 height 21
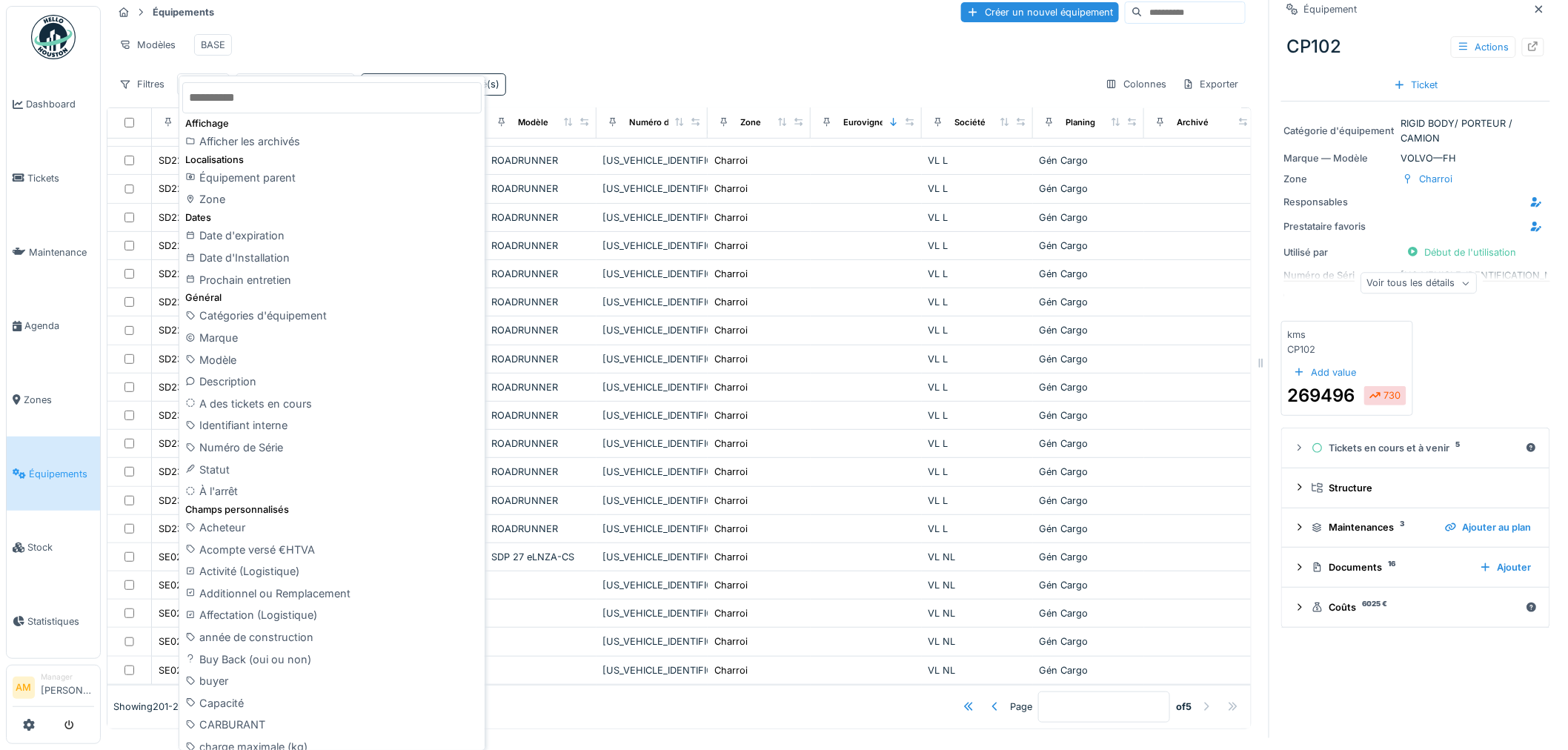
click at [251, 100] on input "text" at bounding box center [331, 98] width 300 height 31
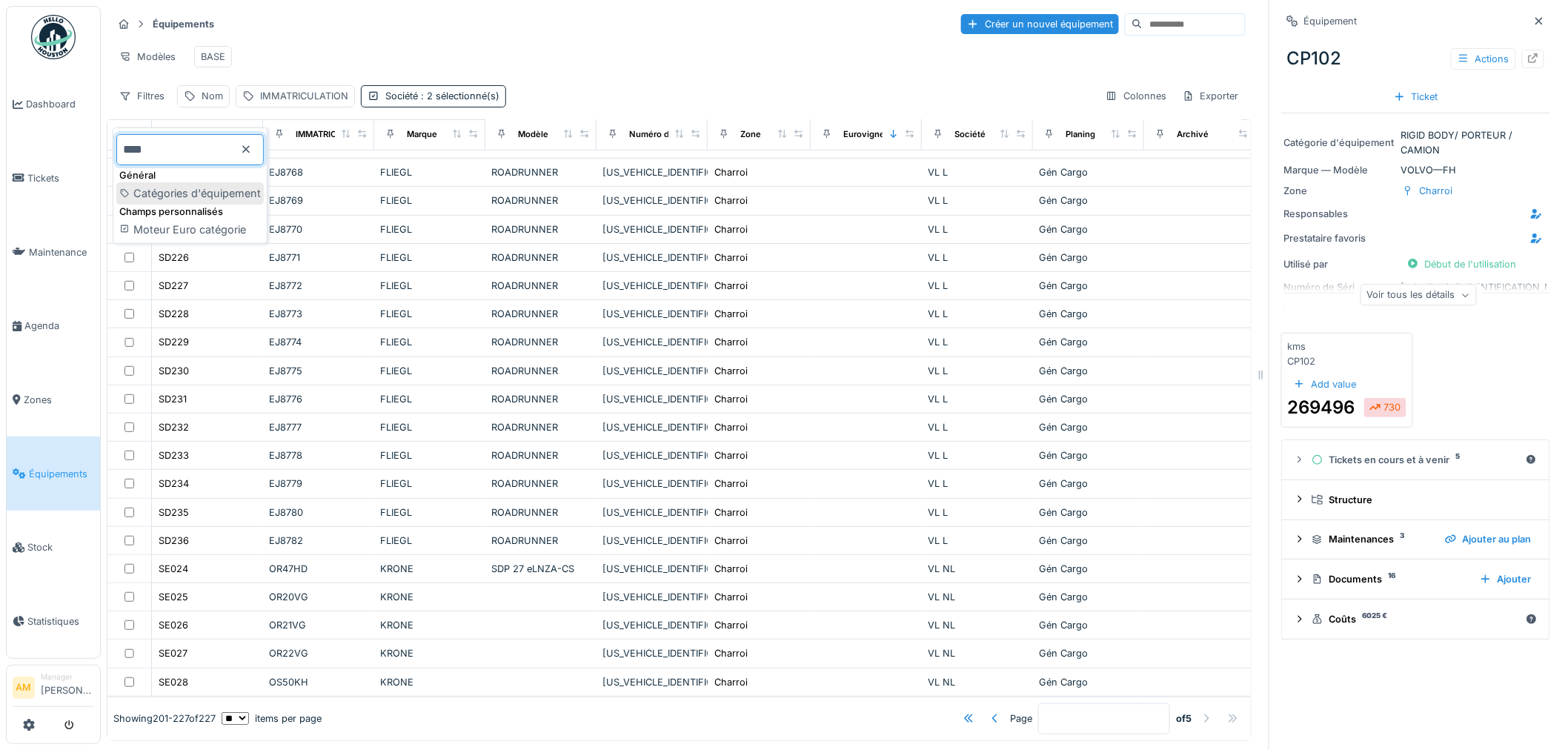
type input "****"
click at [216, 184] on div "Catégories d'équipement" at bounding box center [190, 193] width 148 height 22
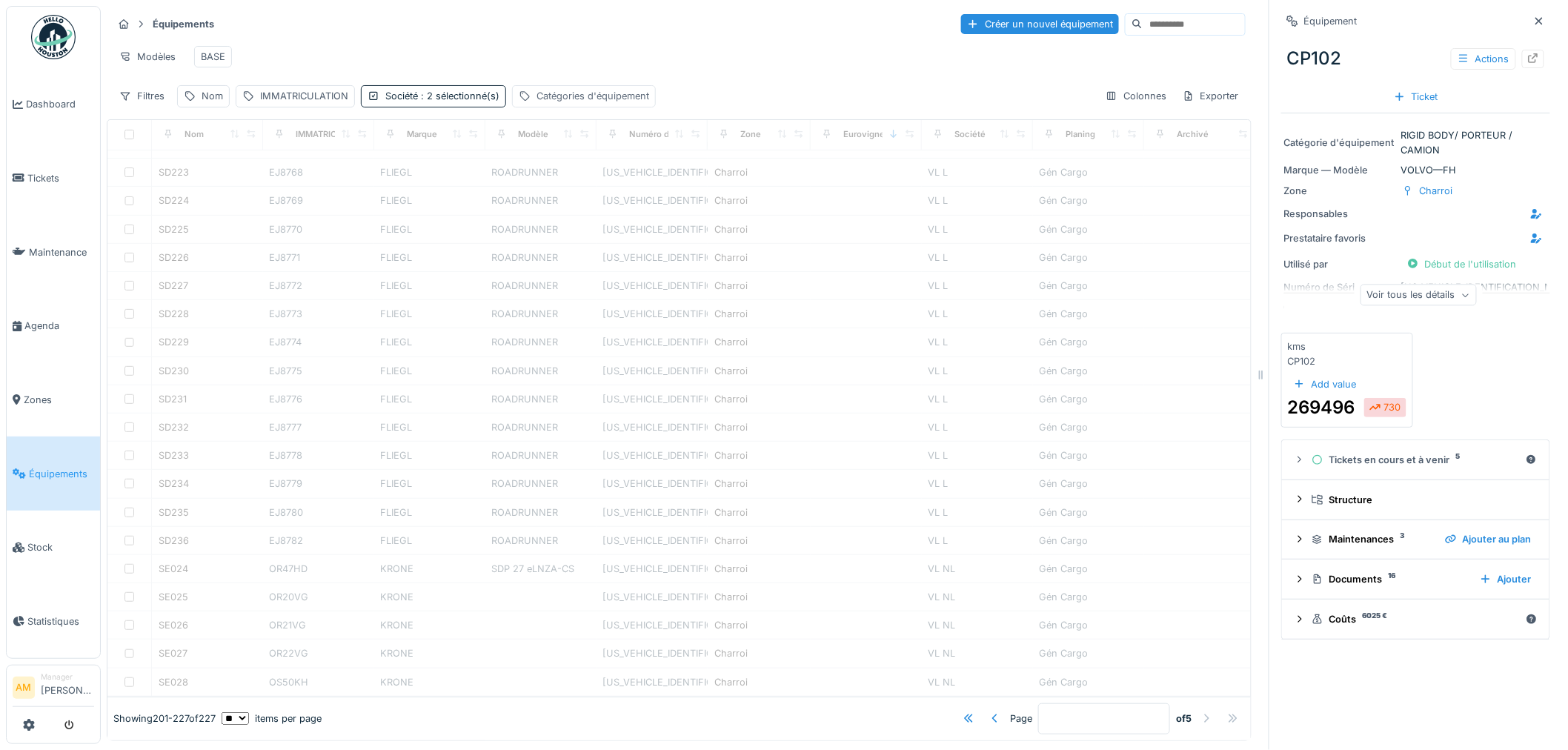
click at [562, 100] on div "Catégories d'équipement" at bounding box center [593, 96] width 112 height 14
type input "*"
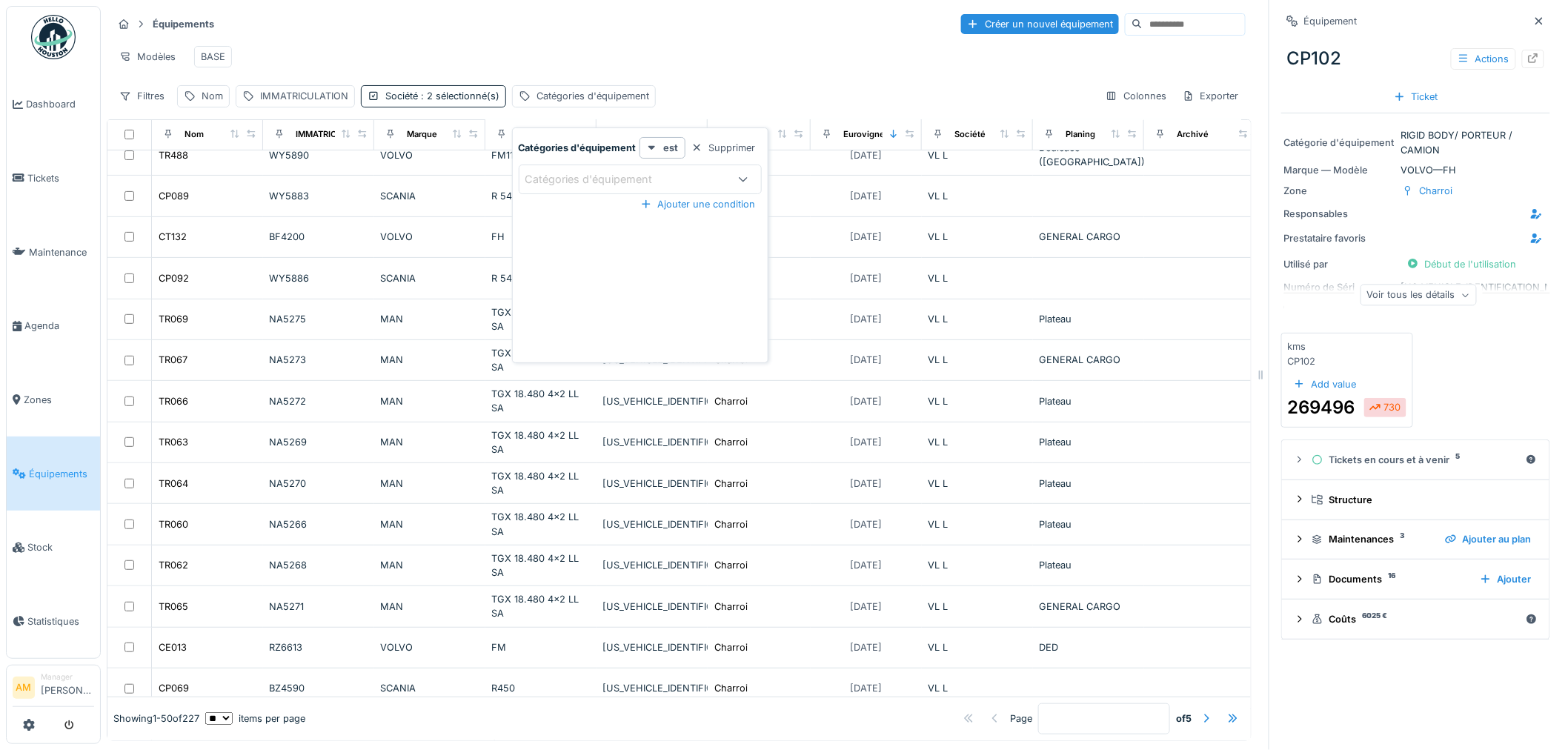
click at [544, 171] on div "Catégories d'équipement" at bounding box center [599, 179] width 149 height 16
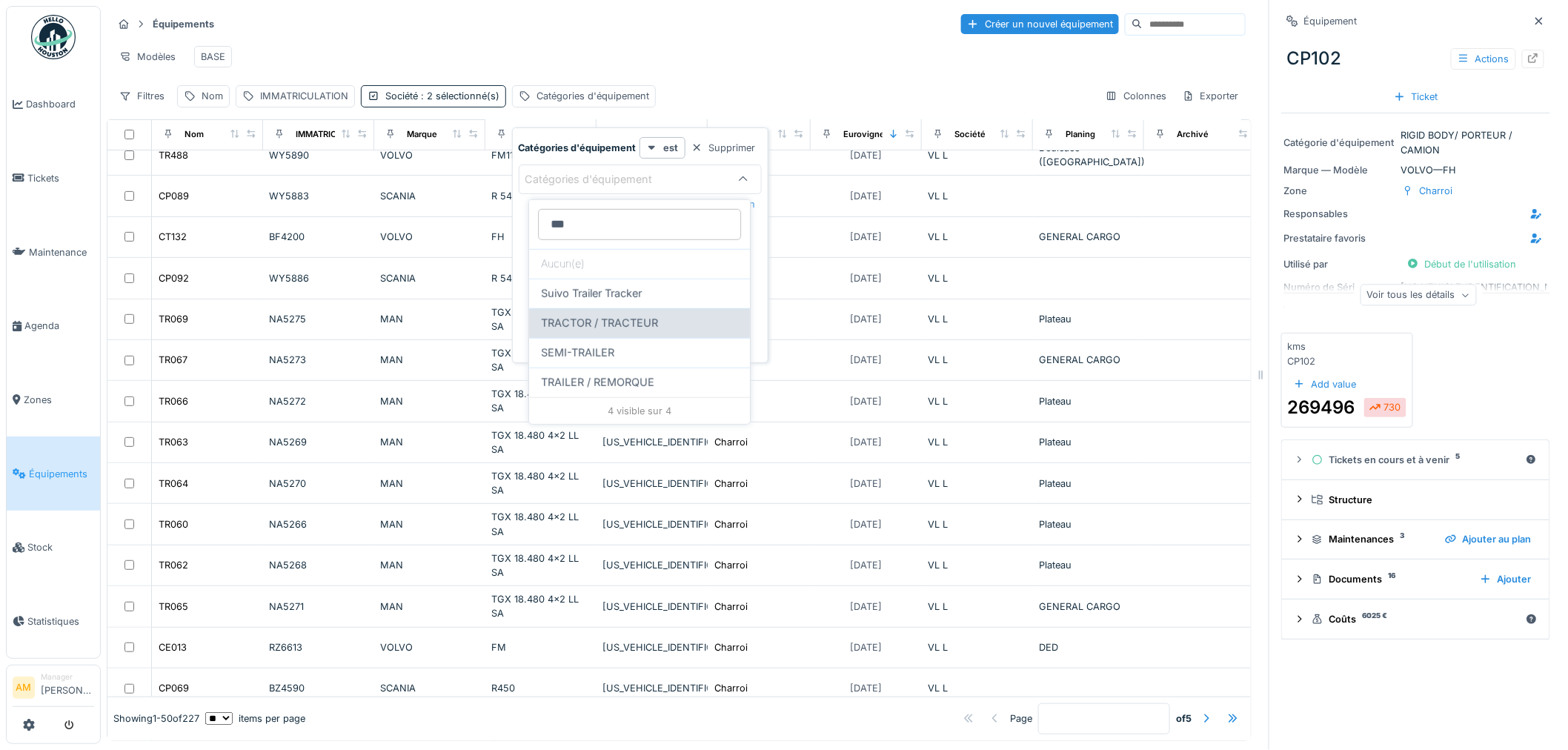
type d\'équipement_c5NjA "***"
click at [556, 321] on span "TRACTOR / TRACTEUR" at bounding box center [599, 323] width 117 height 16
type input "****"
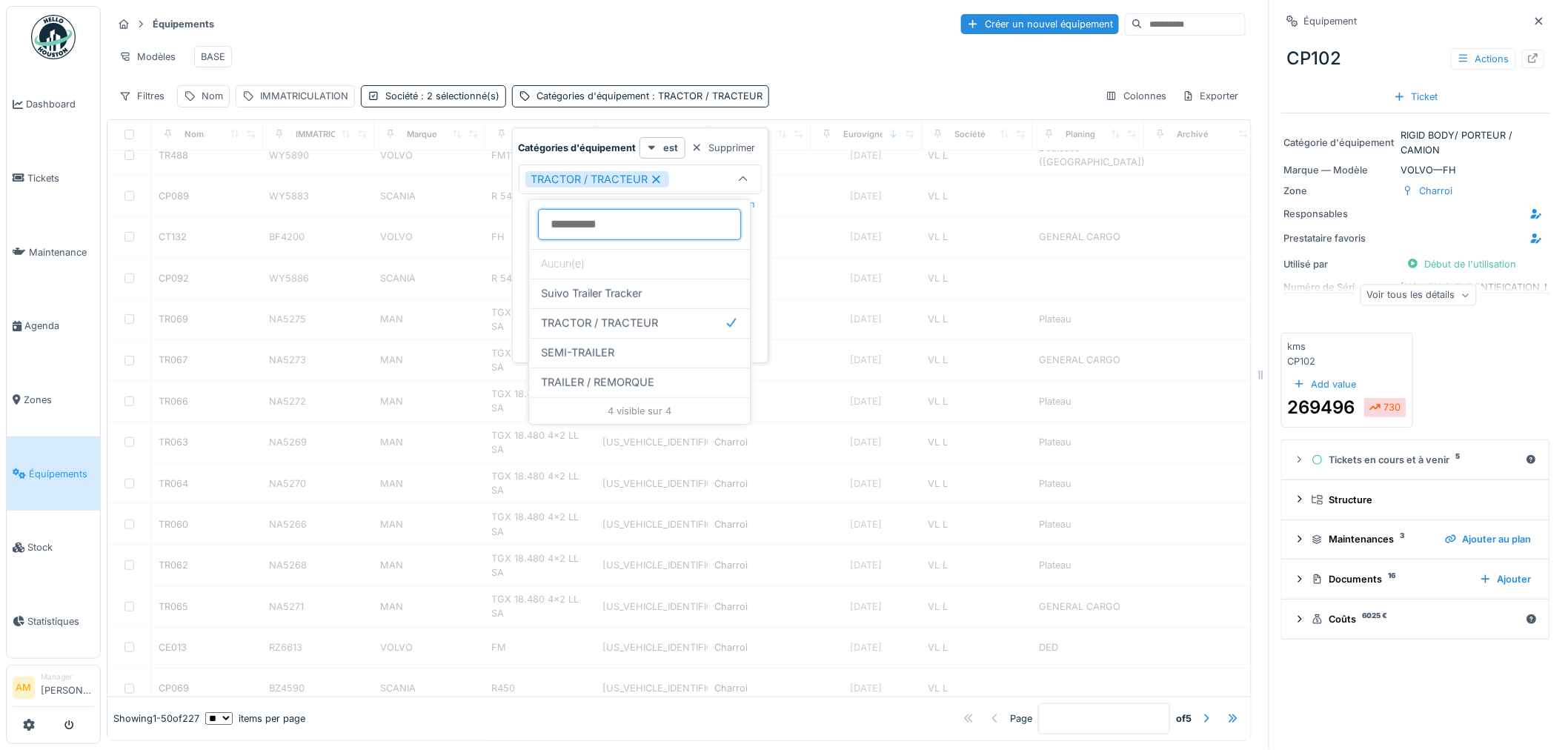
click at [608, 227] on d\'équipement_c5NjA at bounding box center [639, 224] width 203 height 31
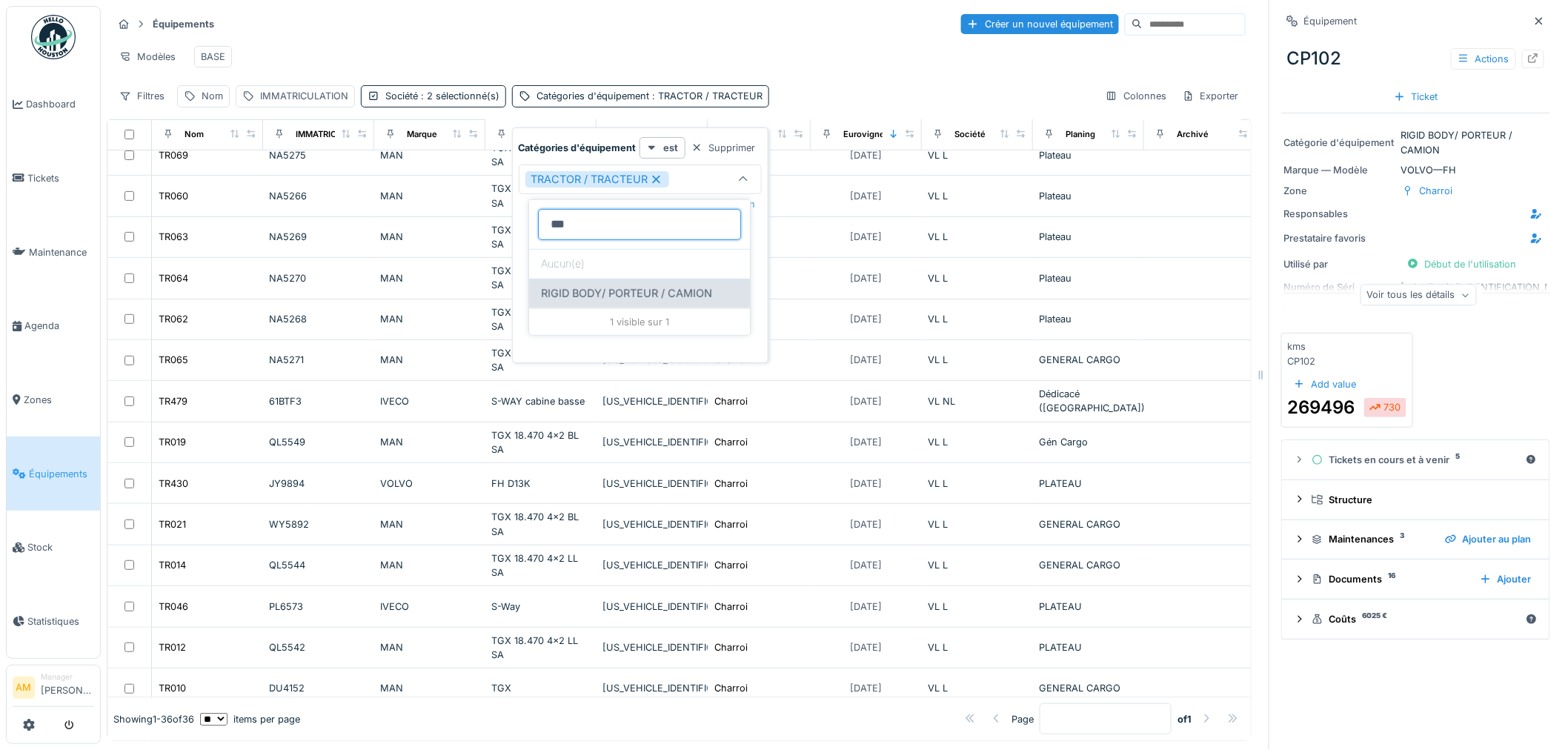
type d\'équipement_c5NjA "***"
click at [556, 300] on span "RIGID BODY/ PORTEUR / CAMION" at bounding box center [626, 293] width 171 height 16
type input "*********"
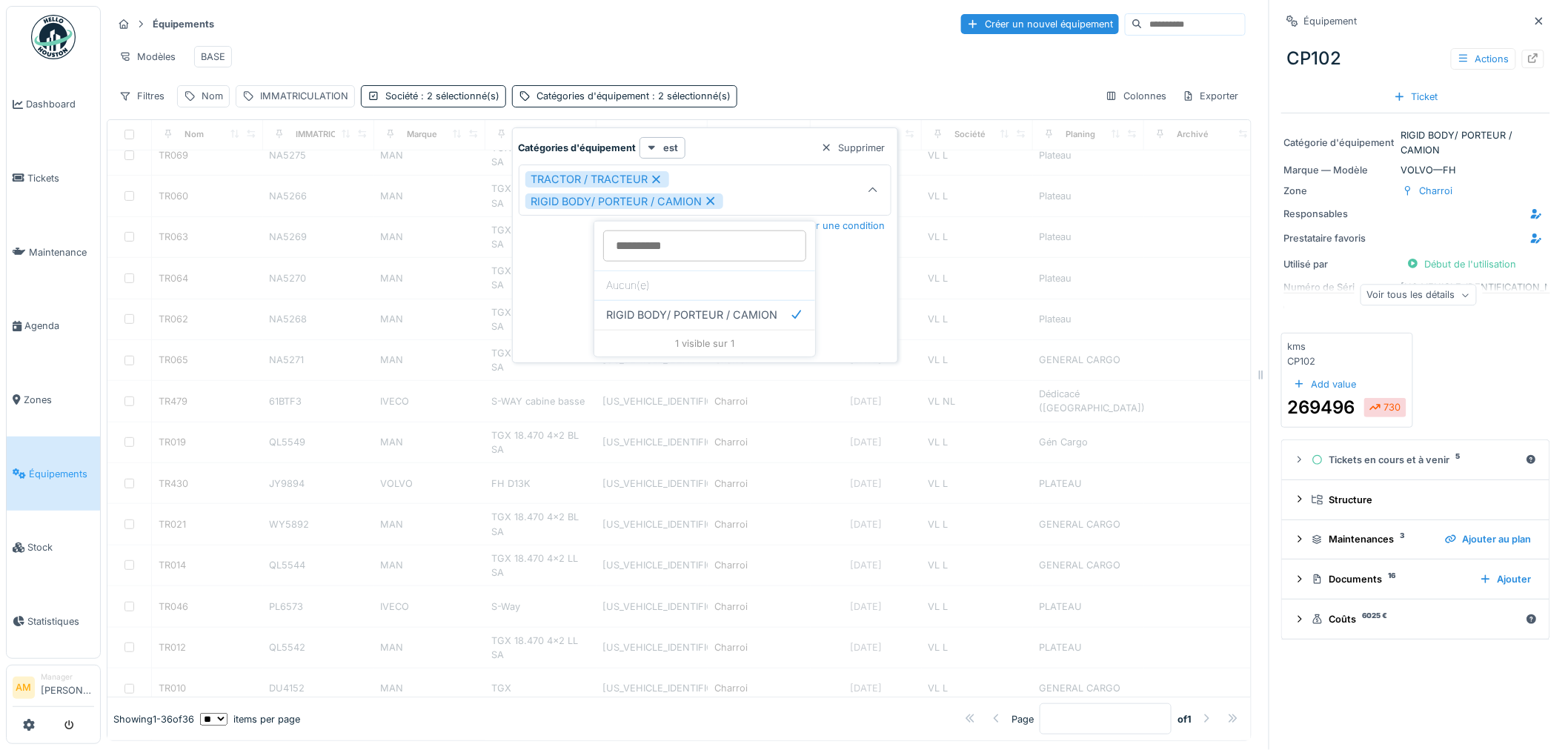
click at [602, 53] on div "Modèles BASE" at bounding box center [678, 57] width 1133 height 34
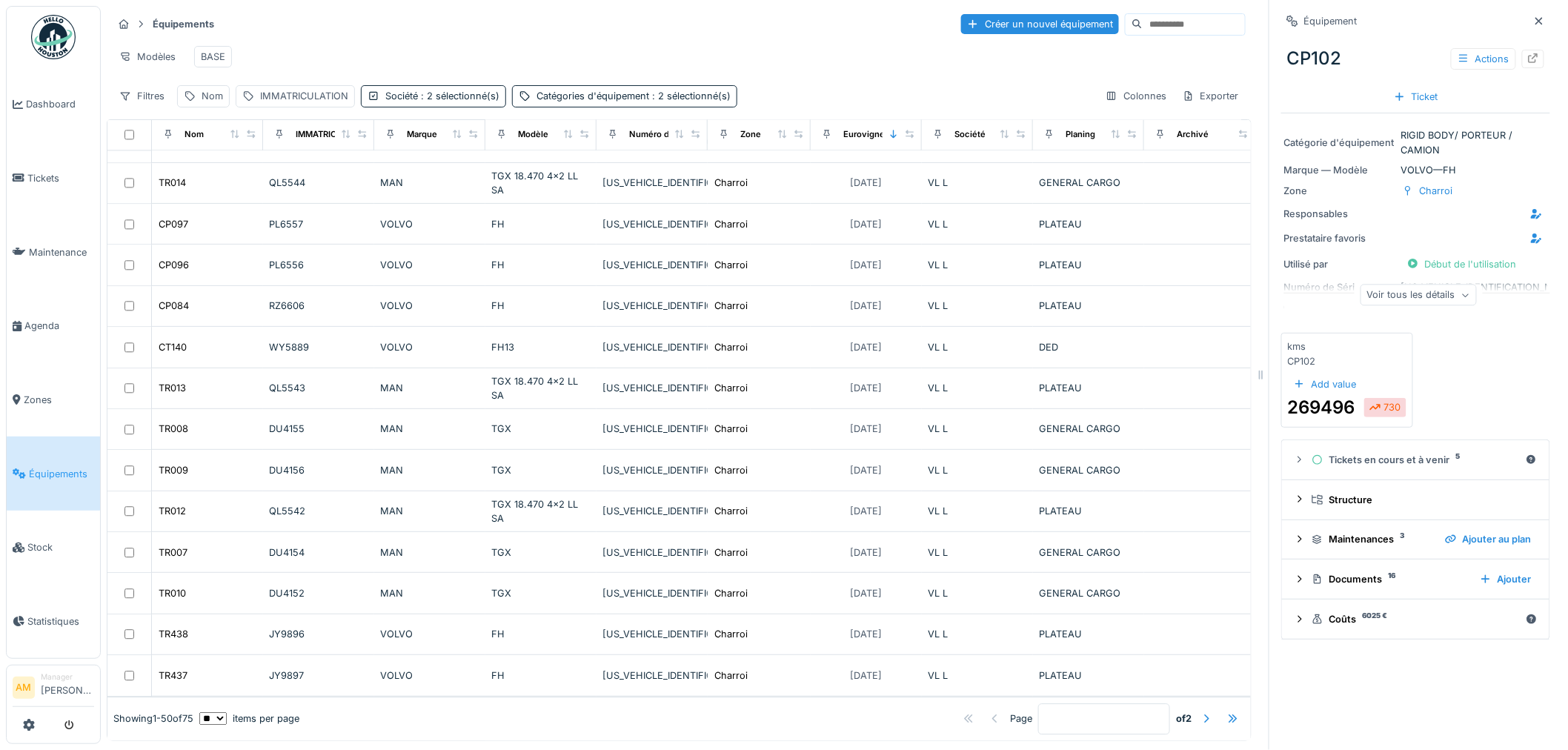
scroll to position [1547, 0]
click at [1200, 711] on div at bounding box center [1206, 718] width 12 height 14
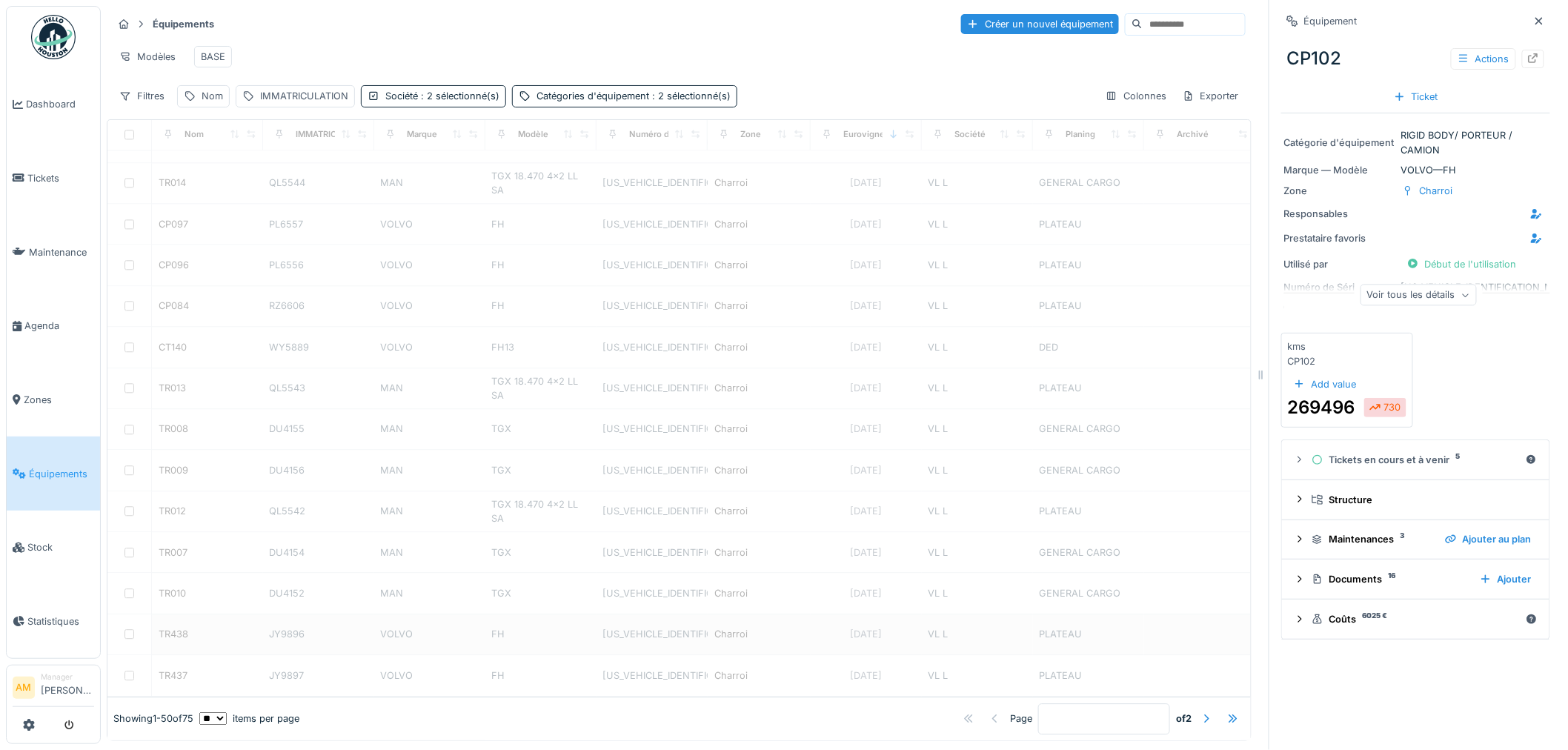
type input "*"
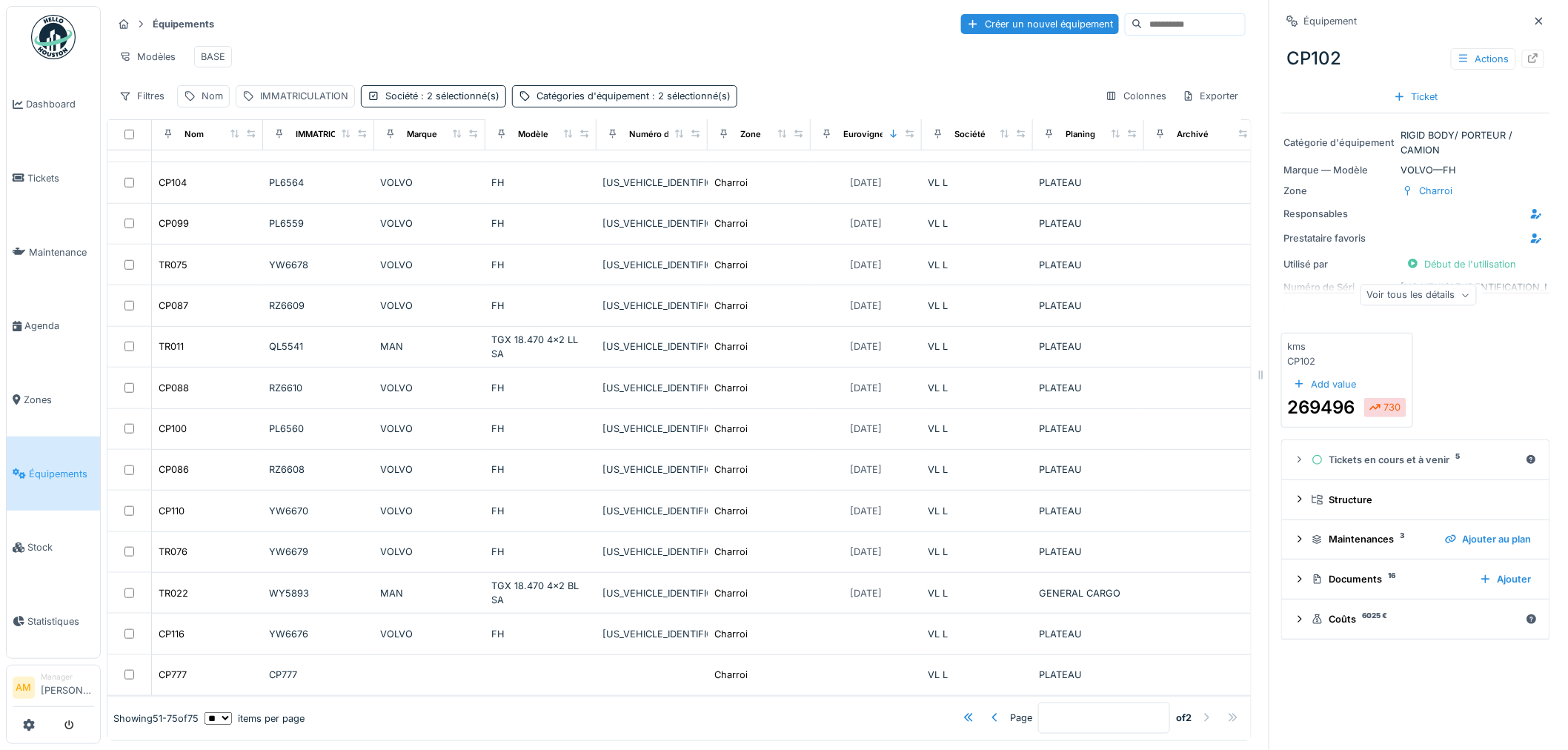
scroll to position [12, 0]
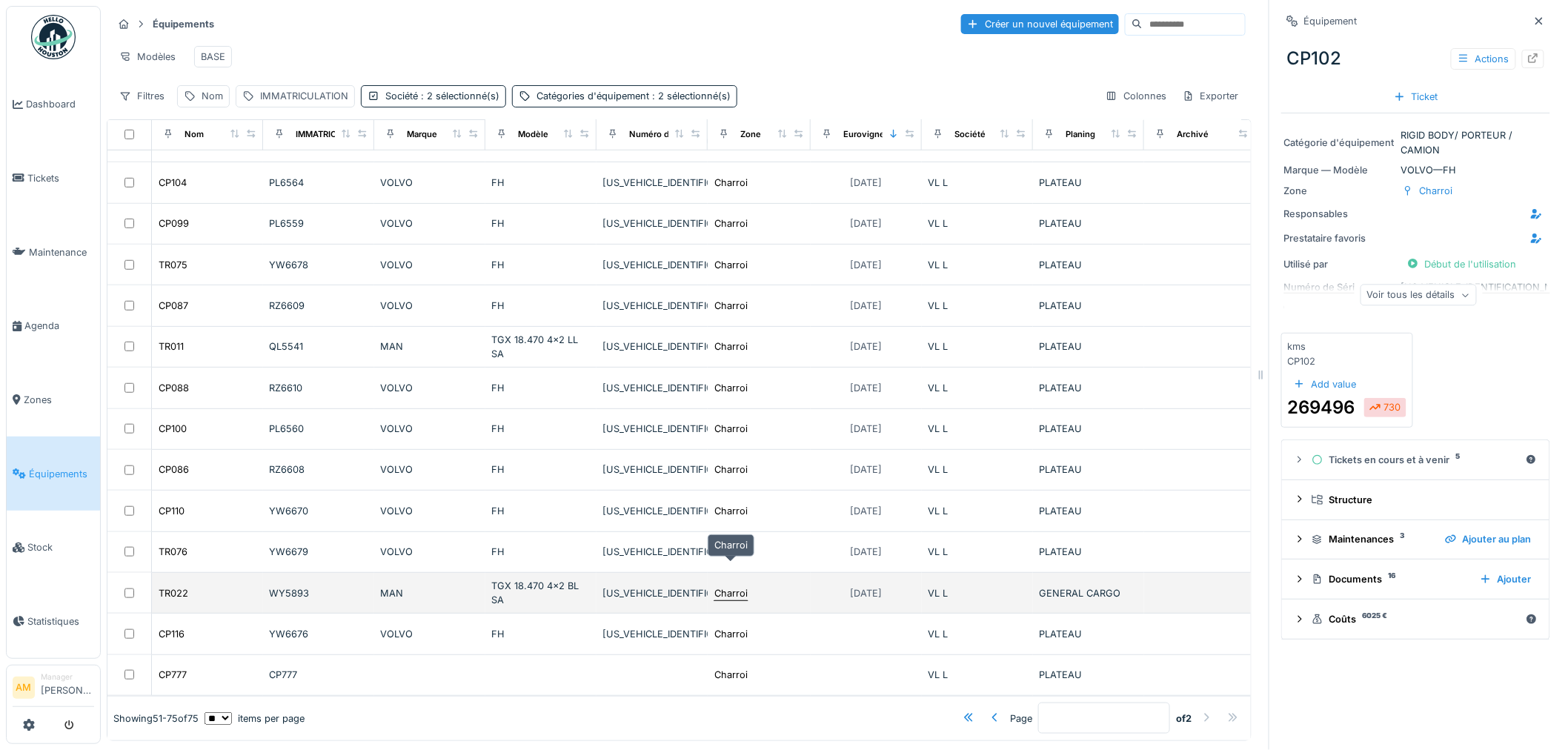
click at [714, 587] on div "Charroi" at bounding box center [731, 594] width 33 height 14
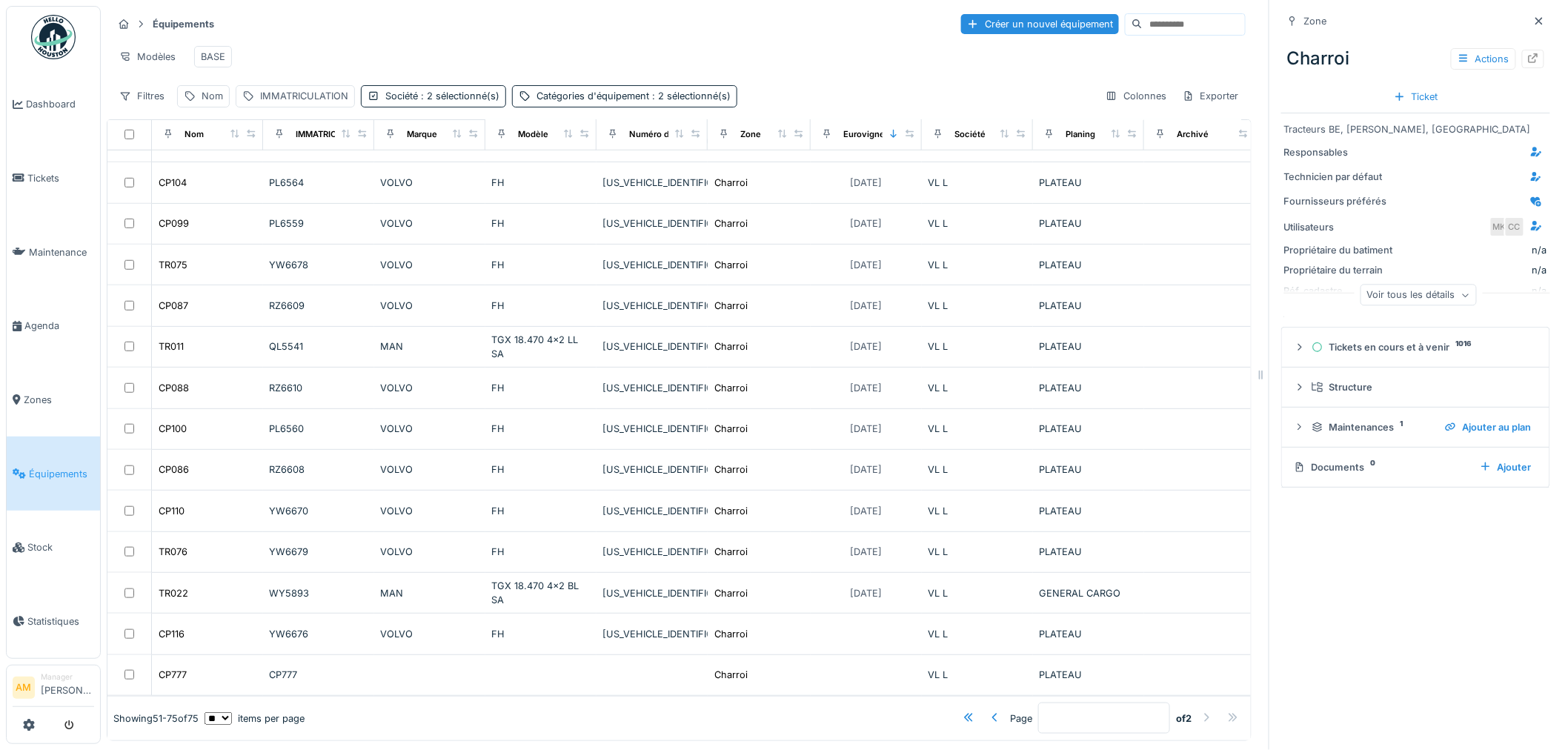
click at [1305, 462] on div "Documents 0" at bounding box center [1381, 467] width 174 height 14
click at [1310, 460] on div "Documents 0" at bounding box center [1381, 467] width 174 height 14
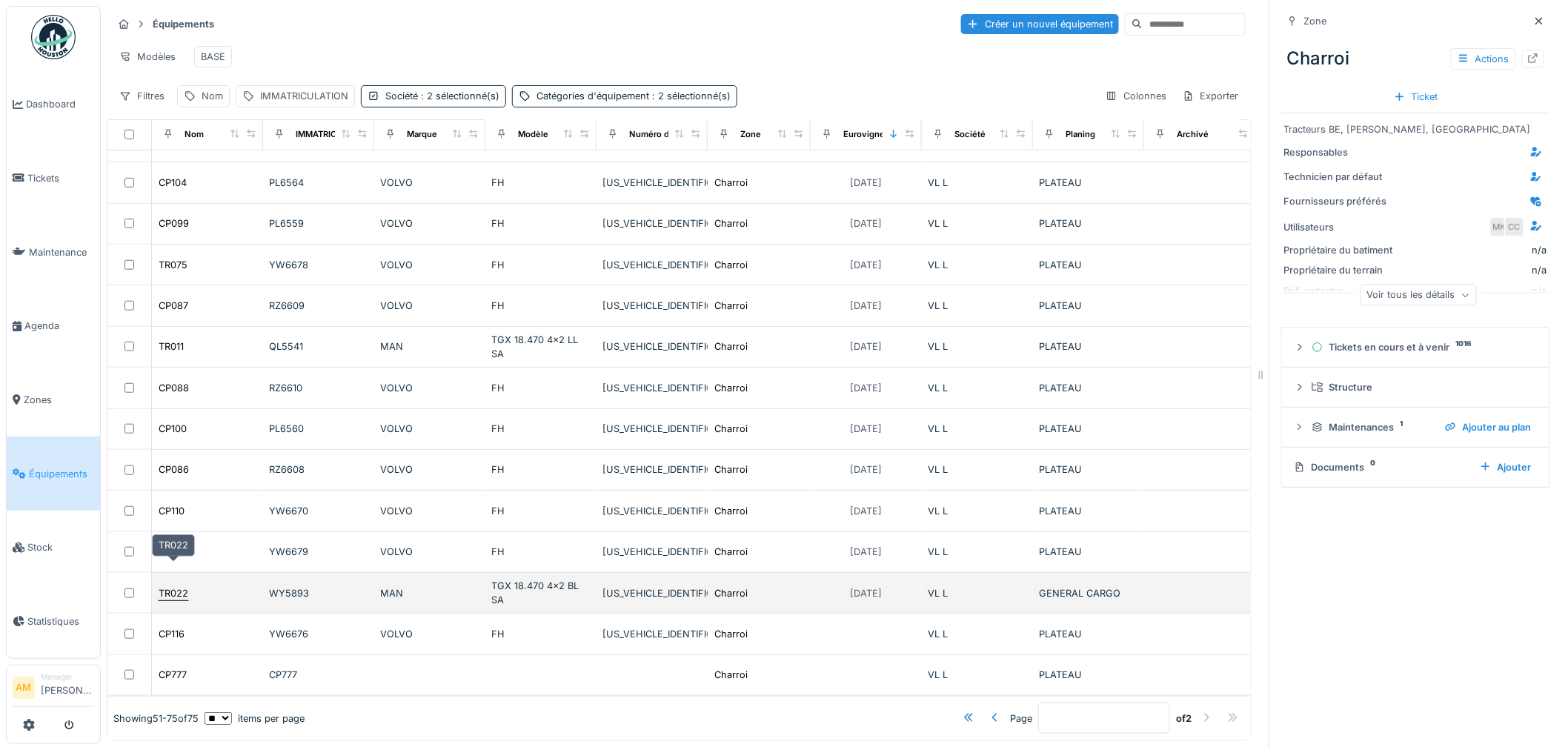
click at [181, 587] on div "TR022" at bounding box center [173, 594] width 30 height 14
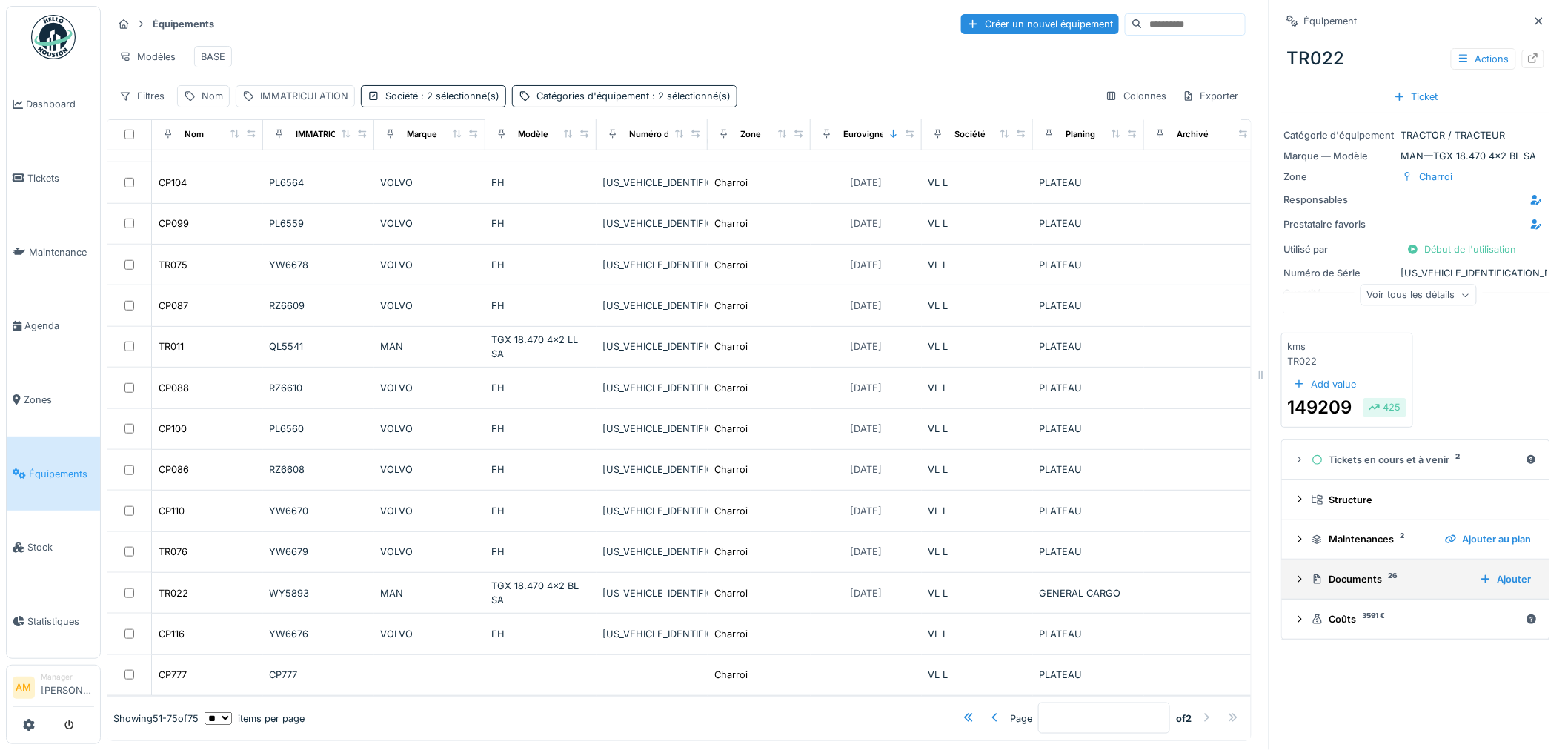
click at [1346, 572] on div "Documents 26" at bounding box center [1389, 579] width 156 height 14
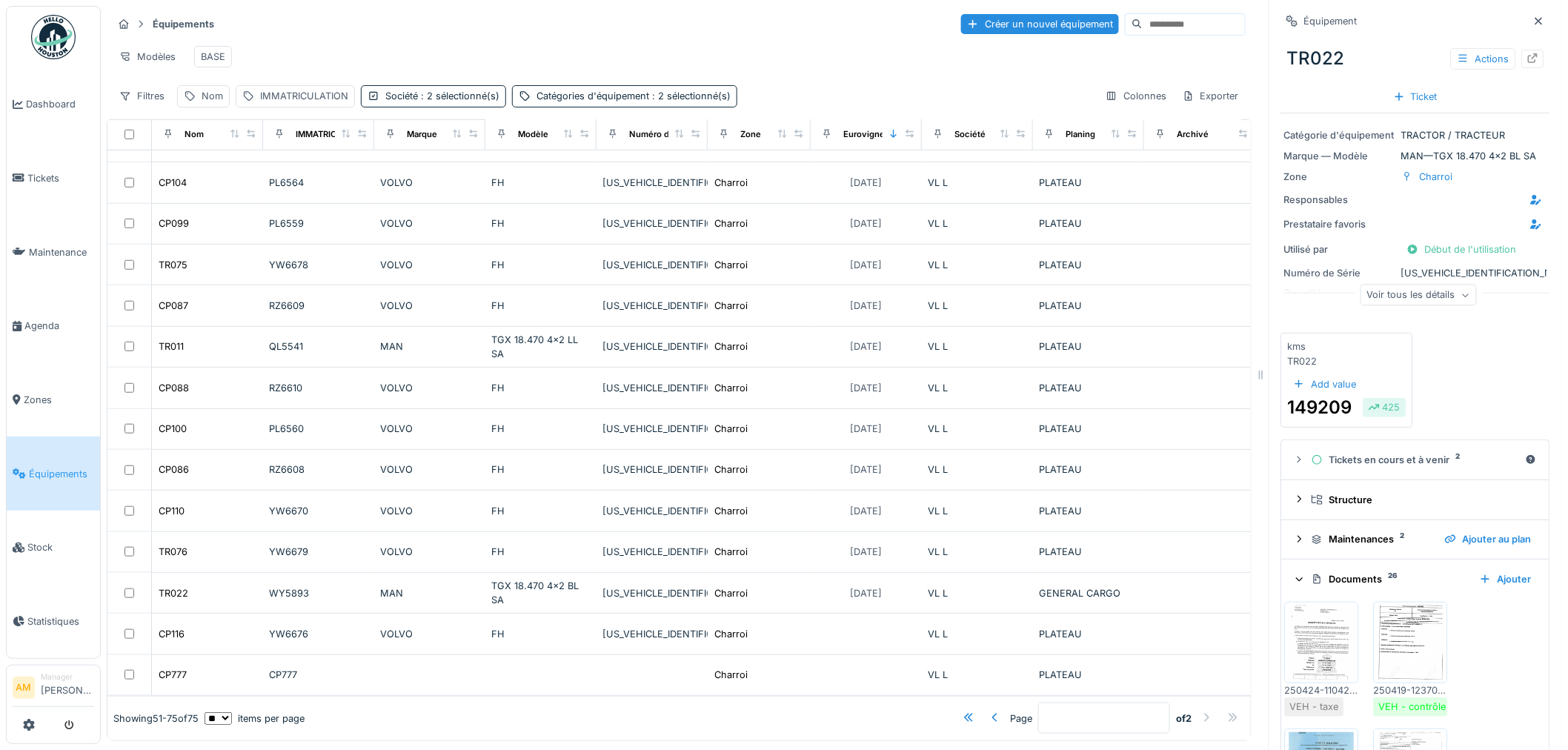
click at [1324, 635] on img at bounding box center [1322, 643] width 67 height 74
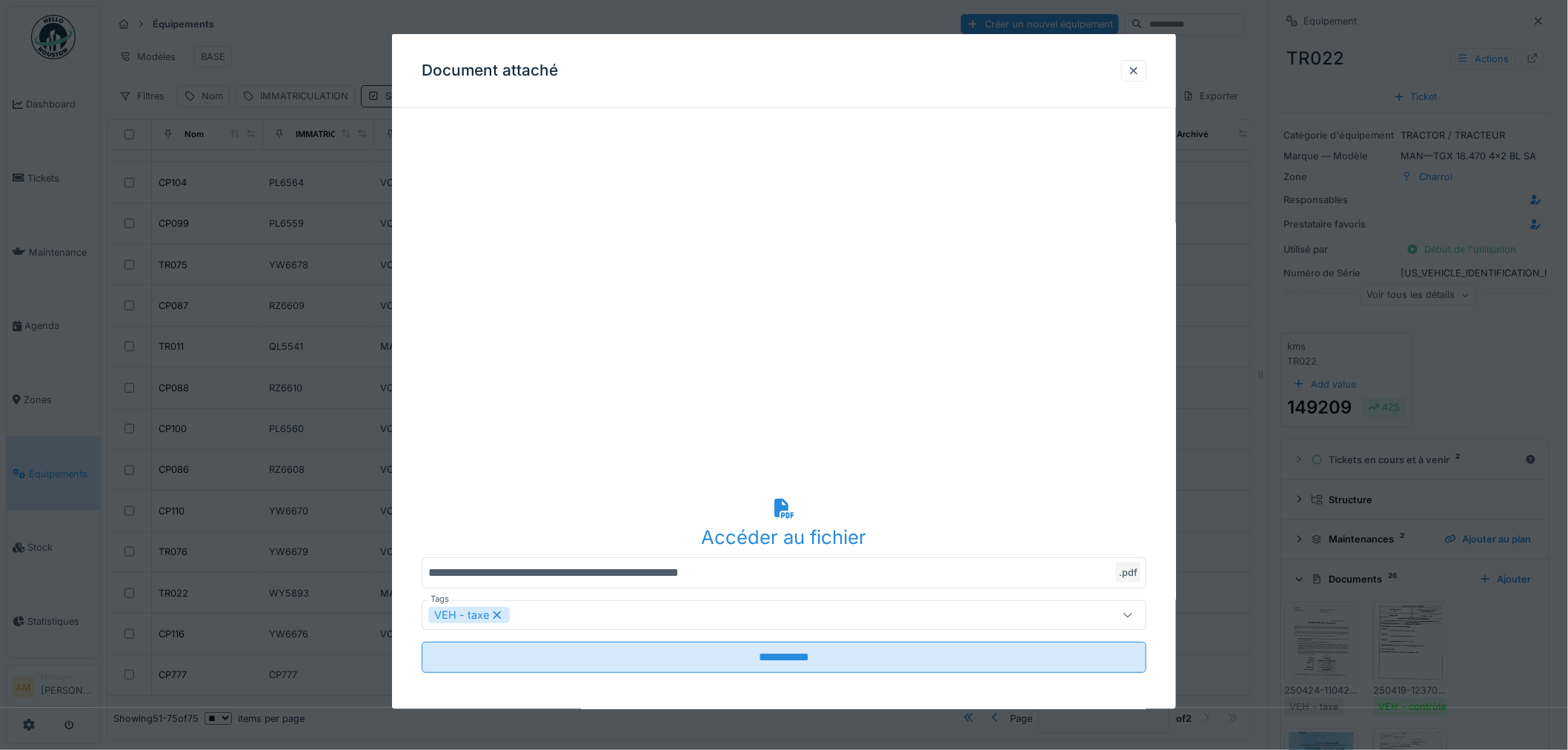
click at [1336, 635] on div at bounding box center [784, 375] width 1568 height 750
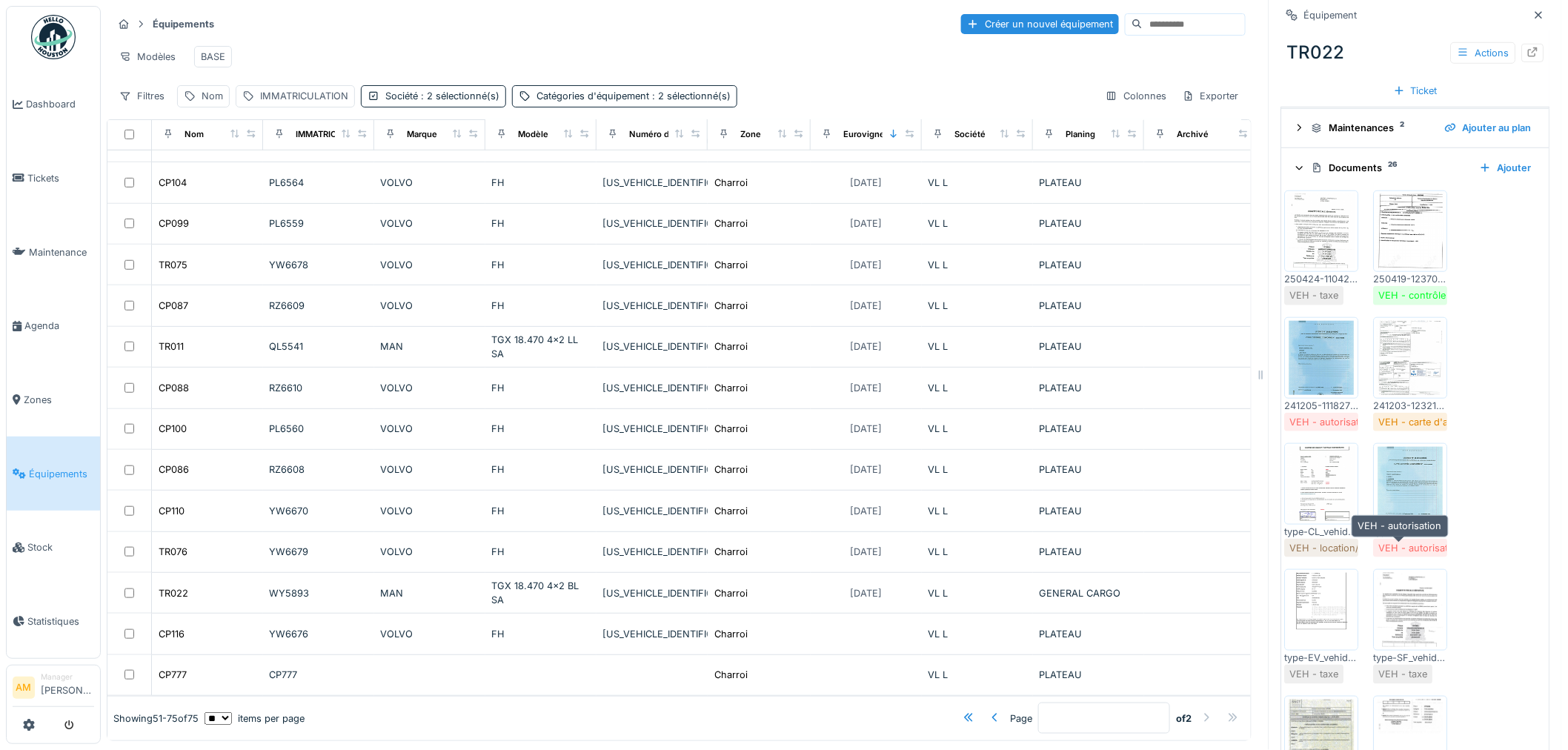
scroll to position [494, 0]
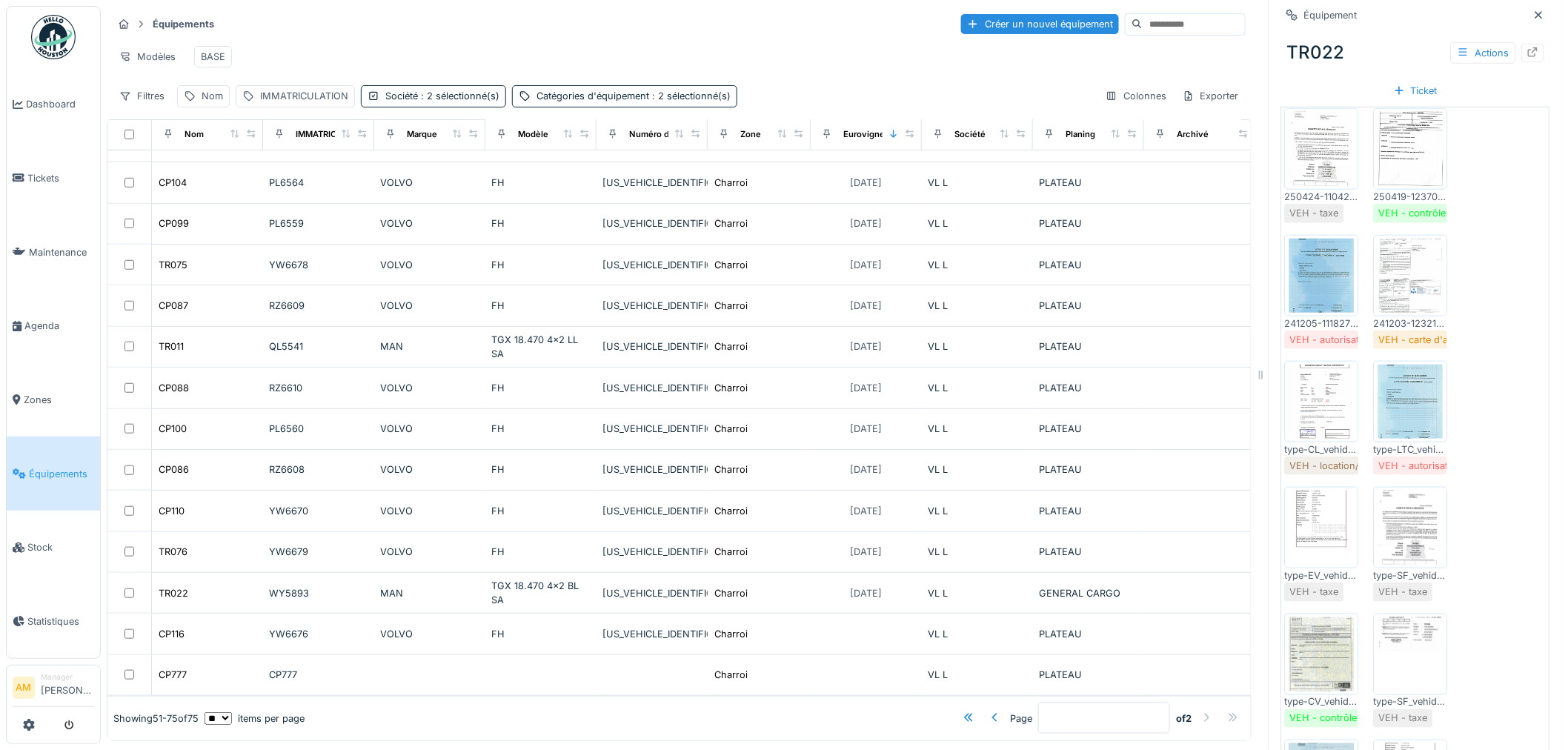
click at [1334, 525] on img at bounding box center [1322, 527] width 67 height 74
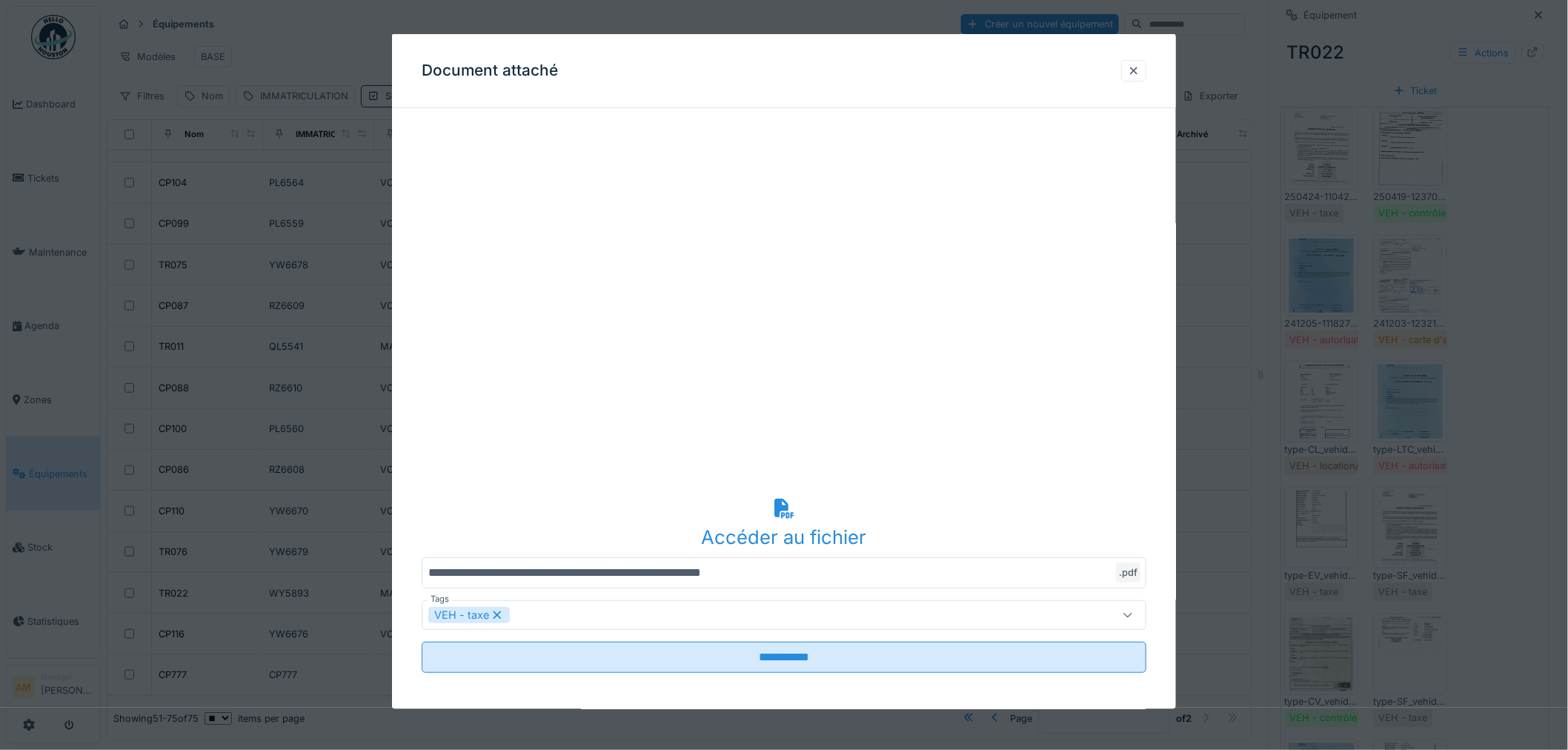
scroll to position [0, 0]
click at [1138, 77] on div at bounding box center [1133, 70] width 12 height 14
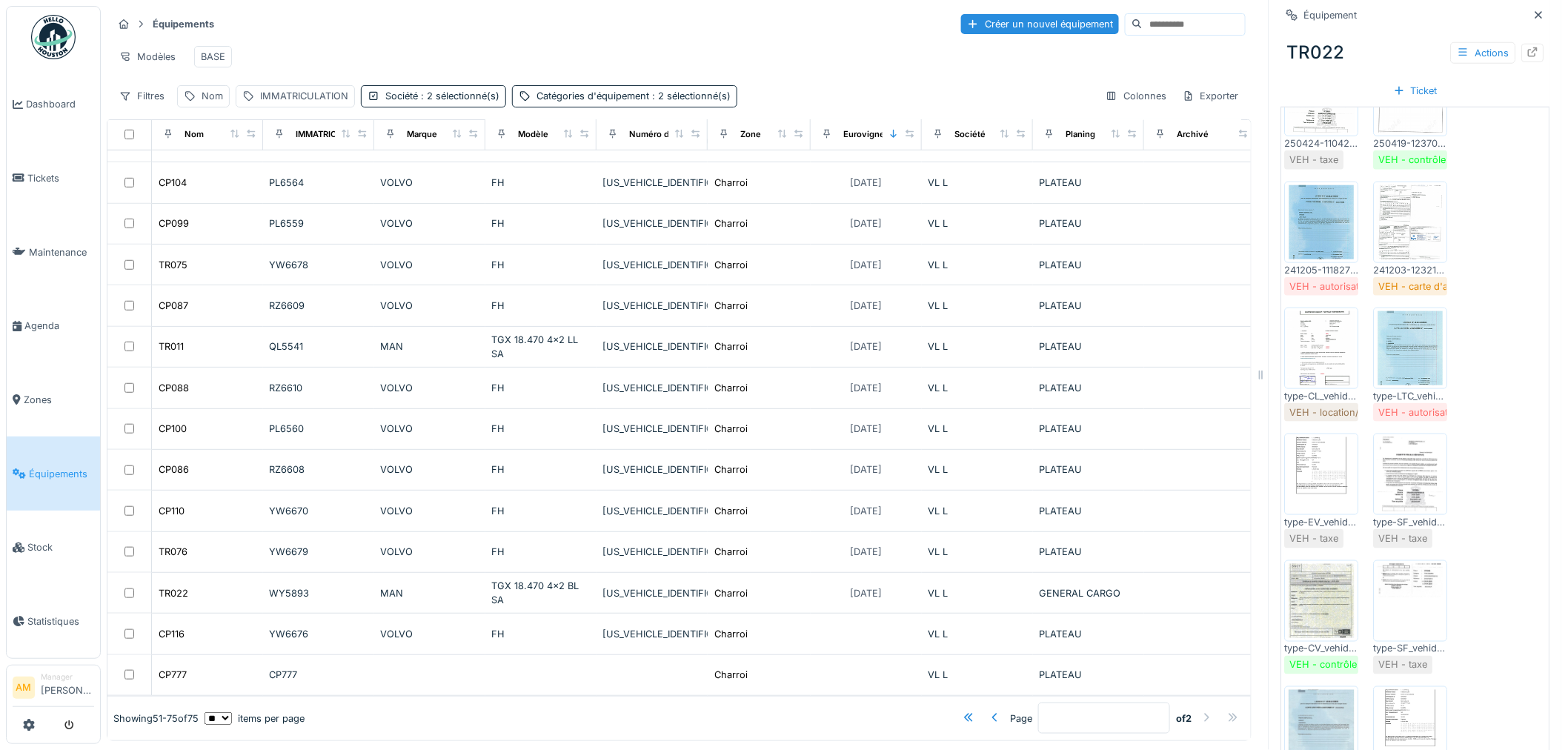
scroll to position [576, 0]
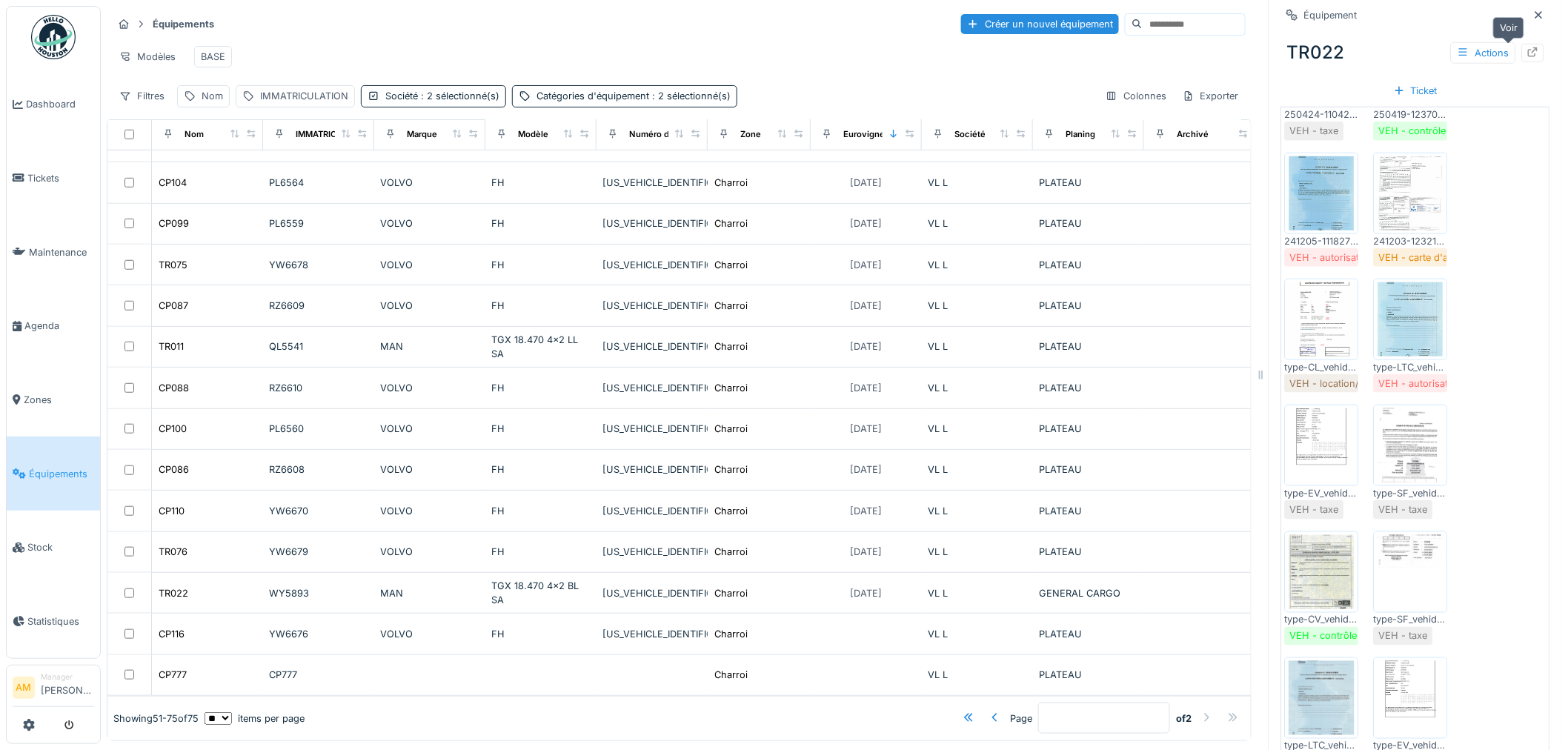
click at [1527, 52] on icon at bounding box center [1533, 52] width 12 height 9
click at [208, 103] on div "Nom" at bounding box center [212, 96] width 21 height 14
click at [235, 181] on input "Nom" at bounding box center [258, 180] width 148 height 31
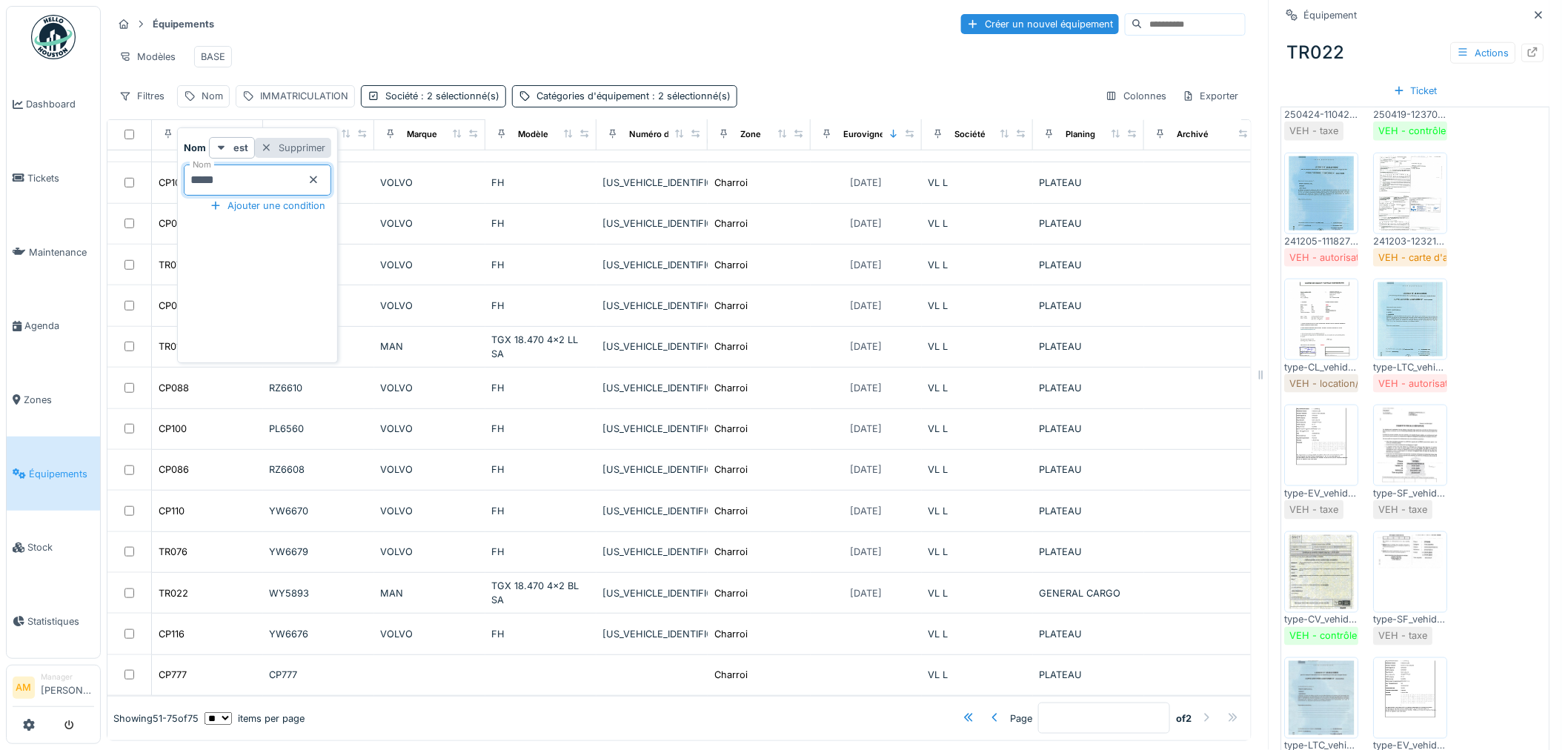
type input "*****"
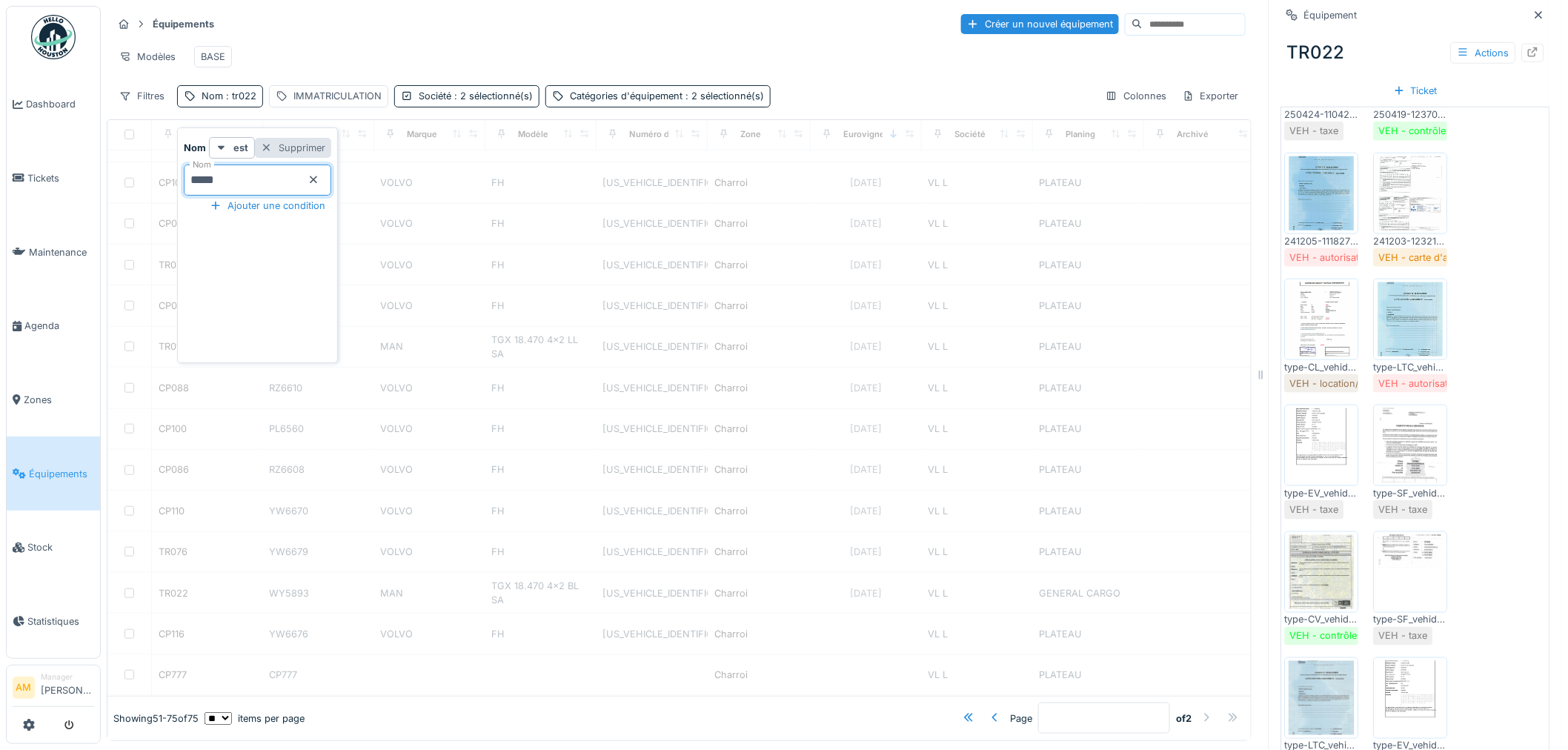
type input "*"
click at [818, 330] on div at bounding box center [678, 444] width 1143 height 505
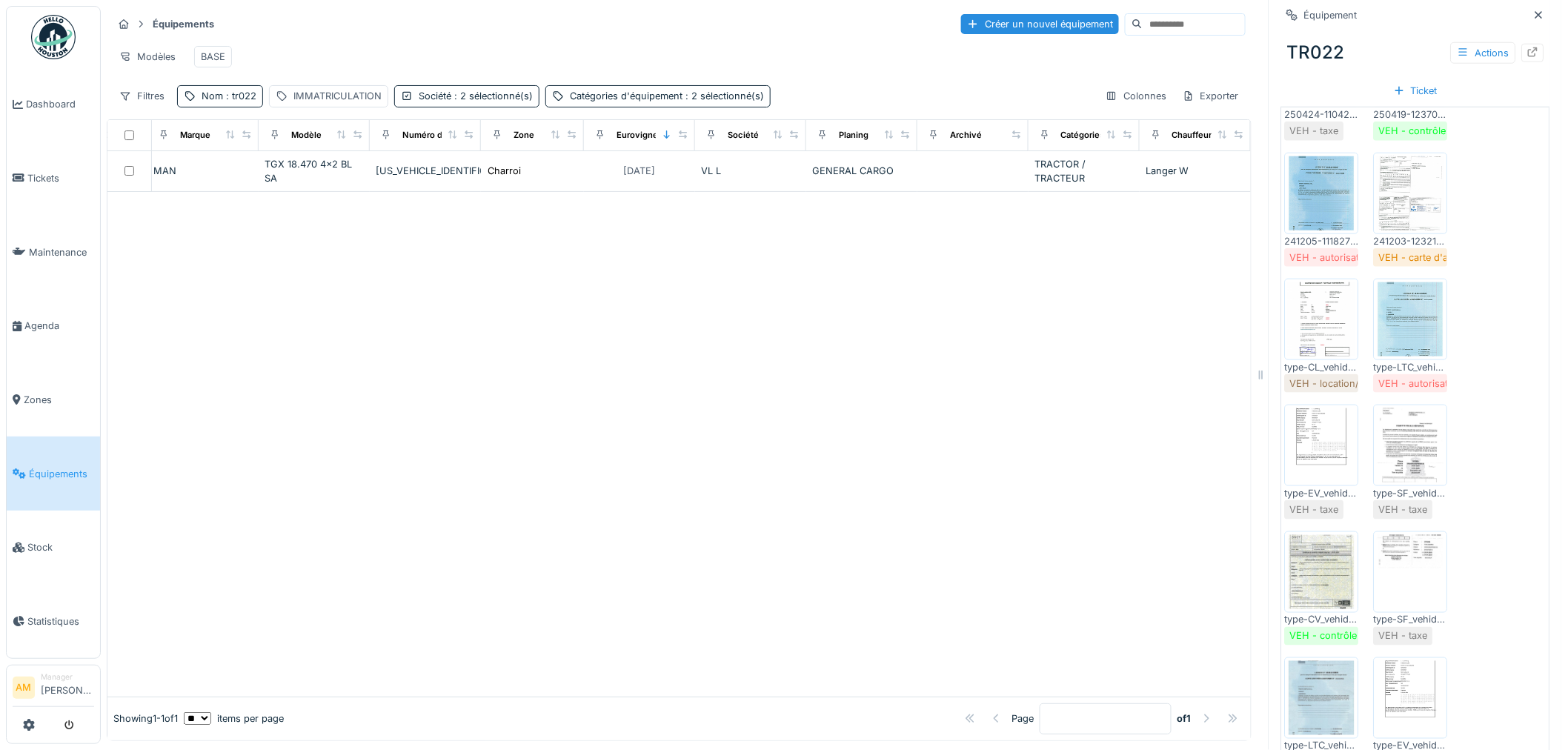
scroll to position [0, 263]
click at [1218, 138] on icon at bounding box center [1223, 134] width 10 height 8
click at [1219, 138] on icon at bounding box center [1222, 134] width 6 height 8
click at [1151, 138] on icon at bounding box center [1156, 134] width 10 height 8
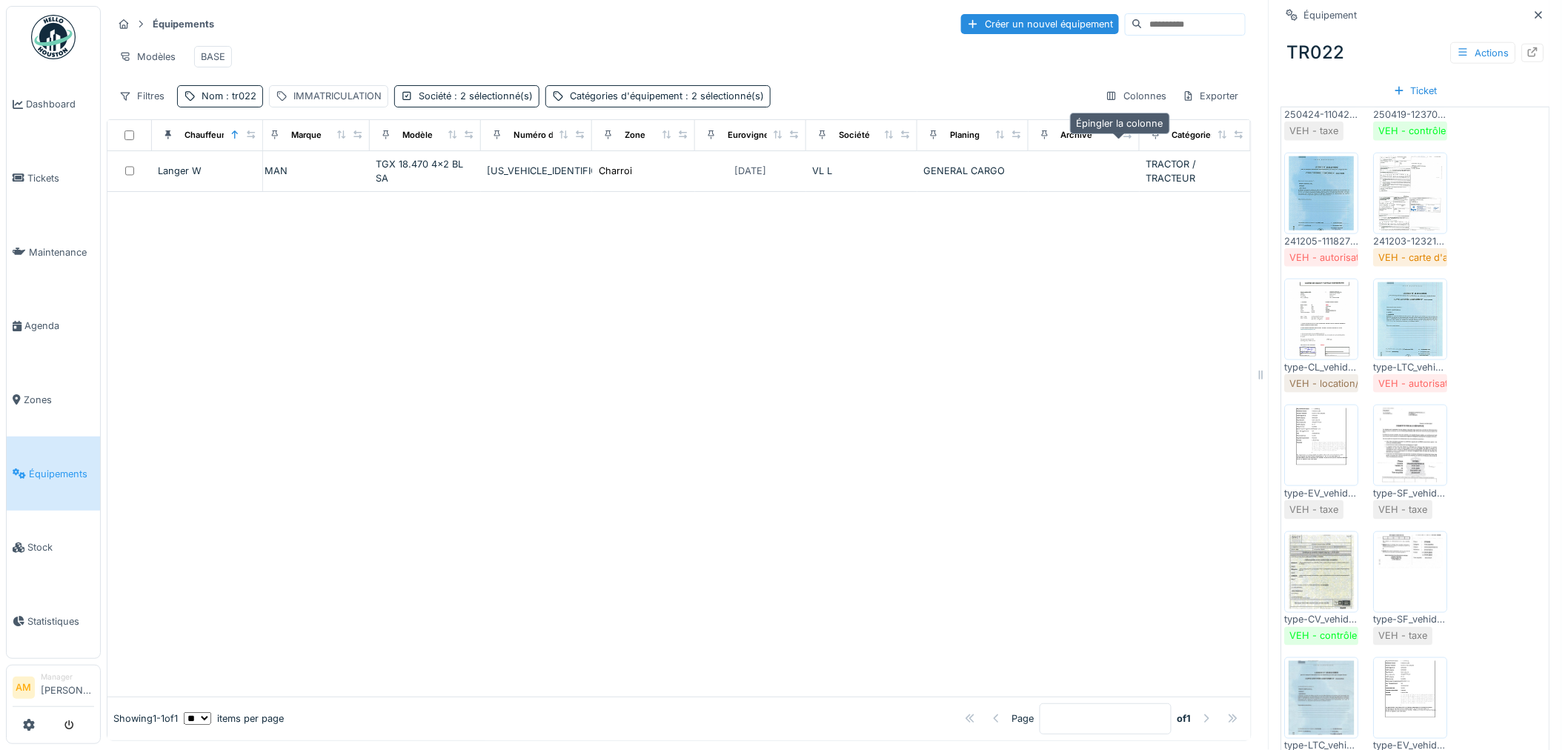
click at [1151, 138] on icon at bounding box center [1156, 134] width 10 height 8
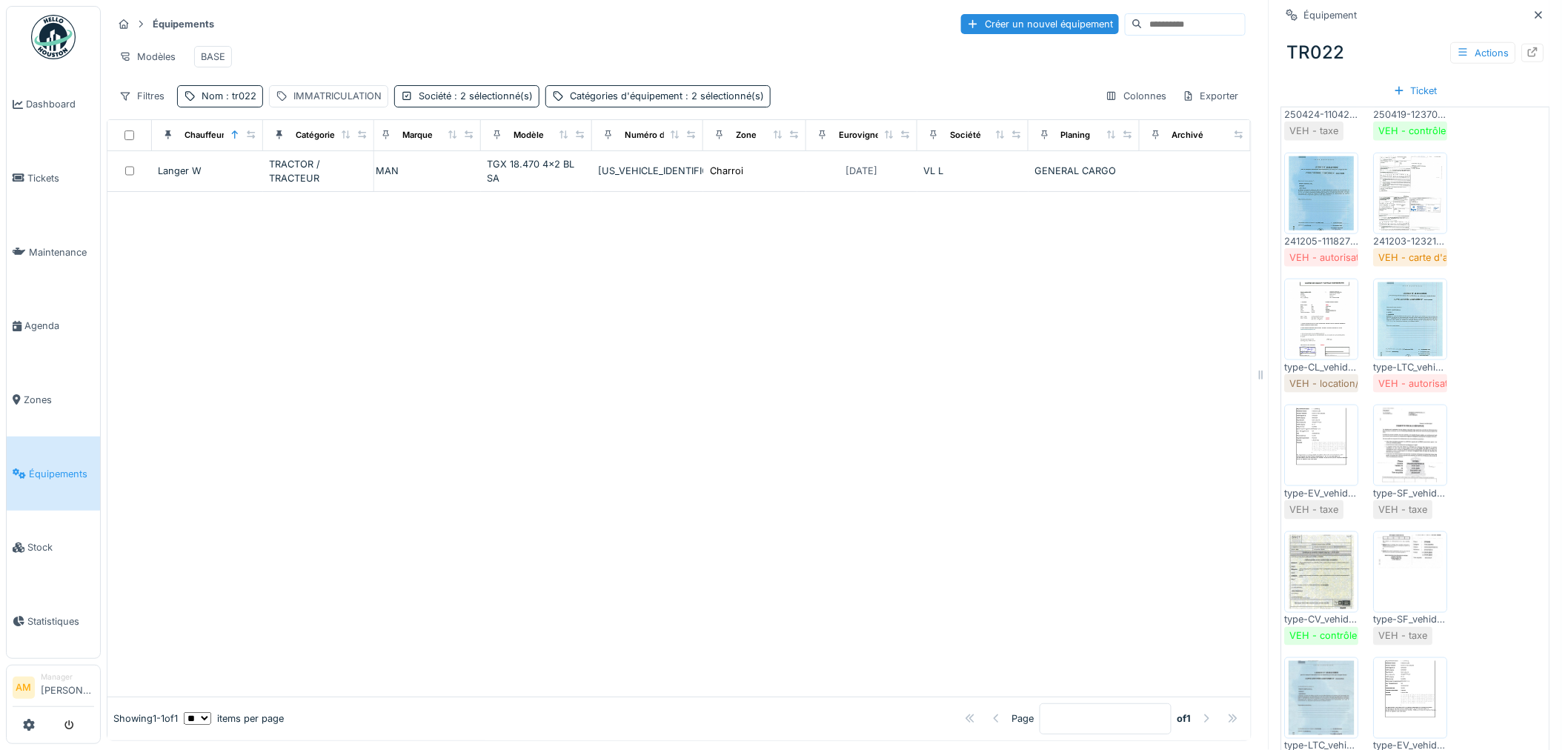
scroll to position [0, 0]
click at [386, 144] on div at bounding box center [391, 136] width 21 height 19
click at [391, 139] on icon at bounding box center [390, 135] width 6 height 9
click at [165, 138] on icon at bounding box center [168, 134] width 10 height 8
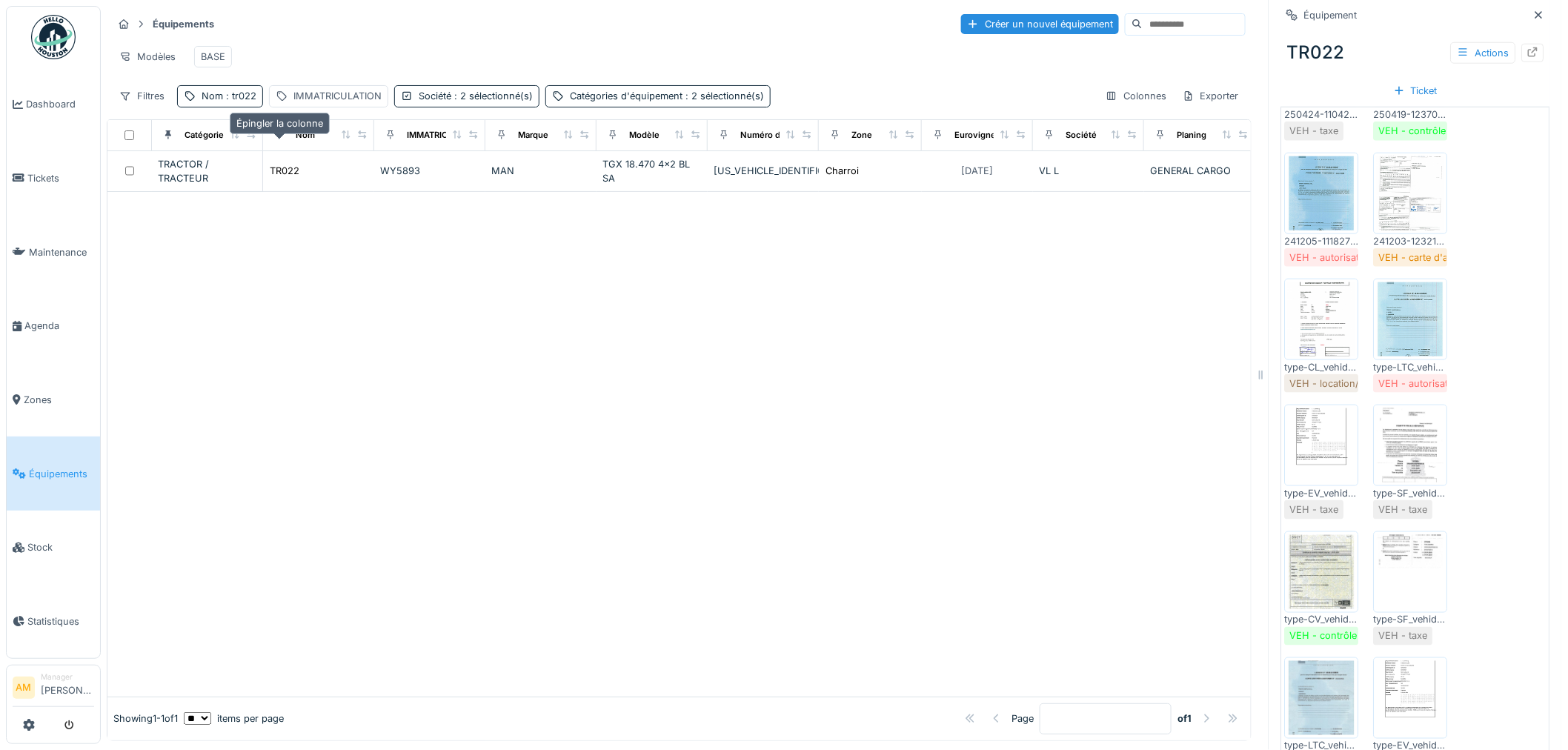
click at [284, 144] on div at bounding box center [279, 136] width 21 height 19
click at [280, 139] on icon at bounding box center [279, 135] width 6 height 9
click at [349, 138] on icon at bounding box center [346, 134] width 10 height 8
click at [277, 138] on icon at bounding box center [279, 134] width 10 height 8
click at [167, 138] on icon at bounding box center [168, 134] width 10 height 8
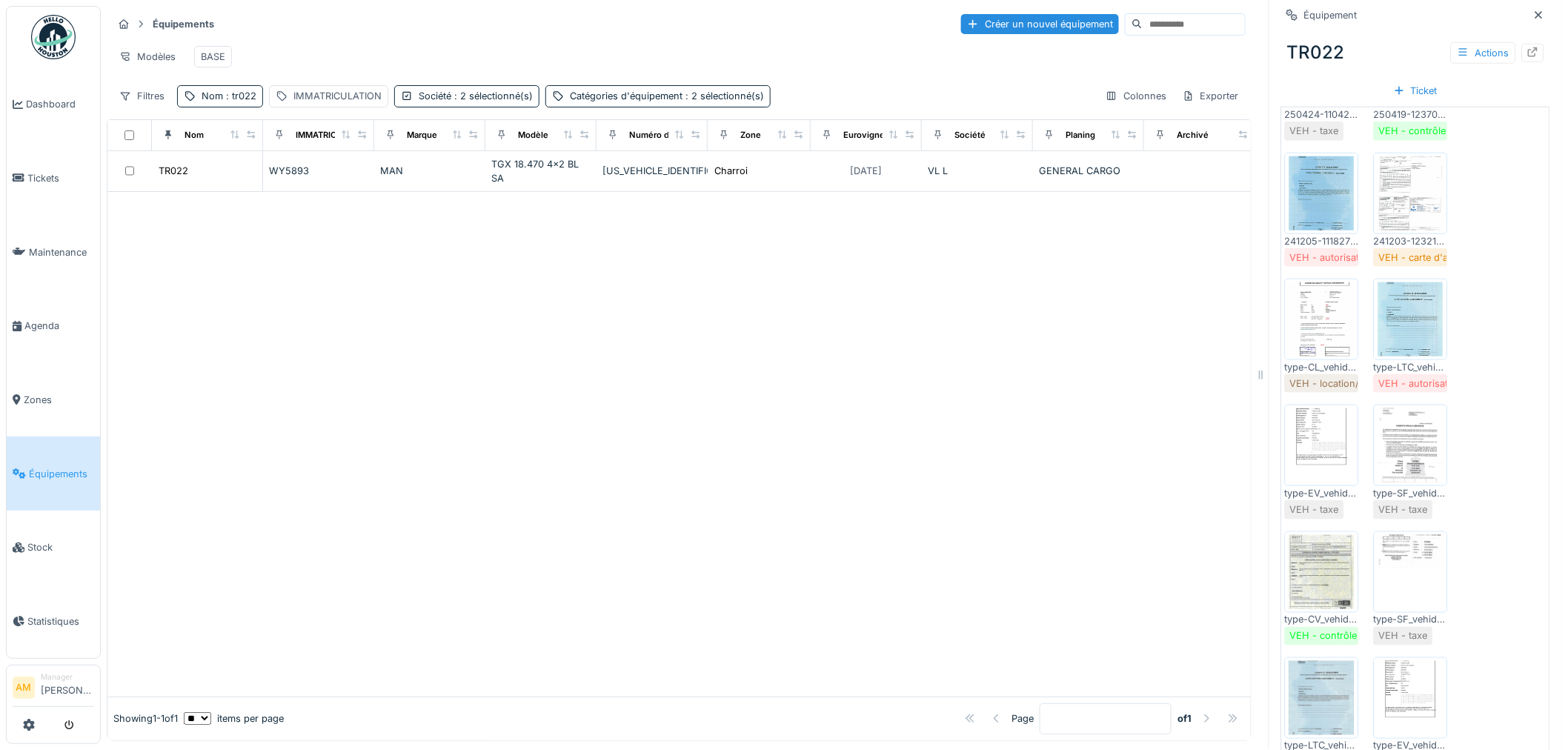
click at [277, 359] on div at bounding box center [678, 444] width 1143 height 505
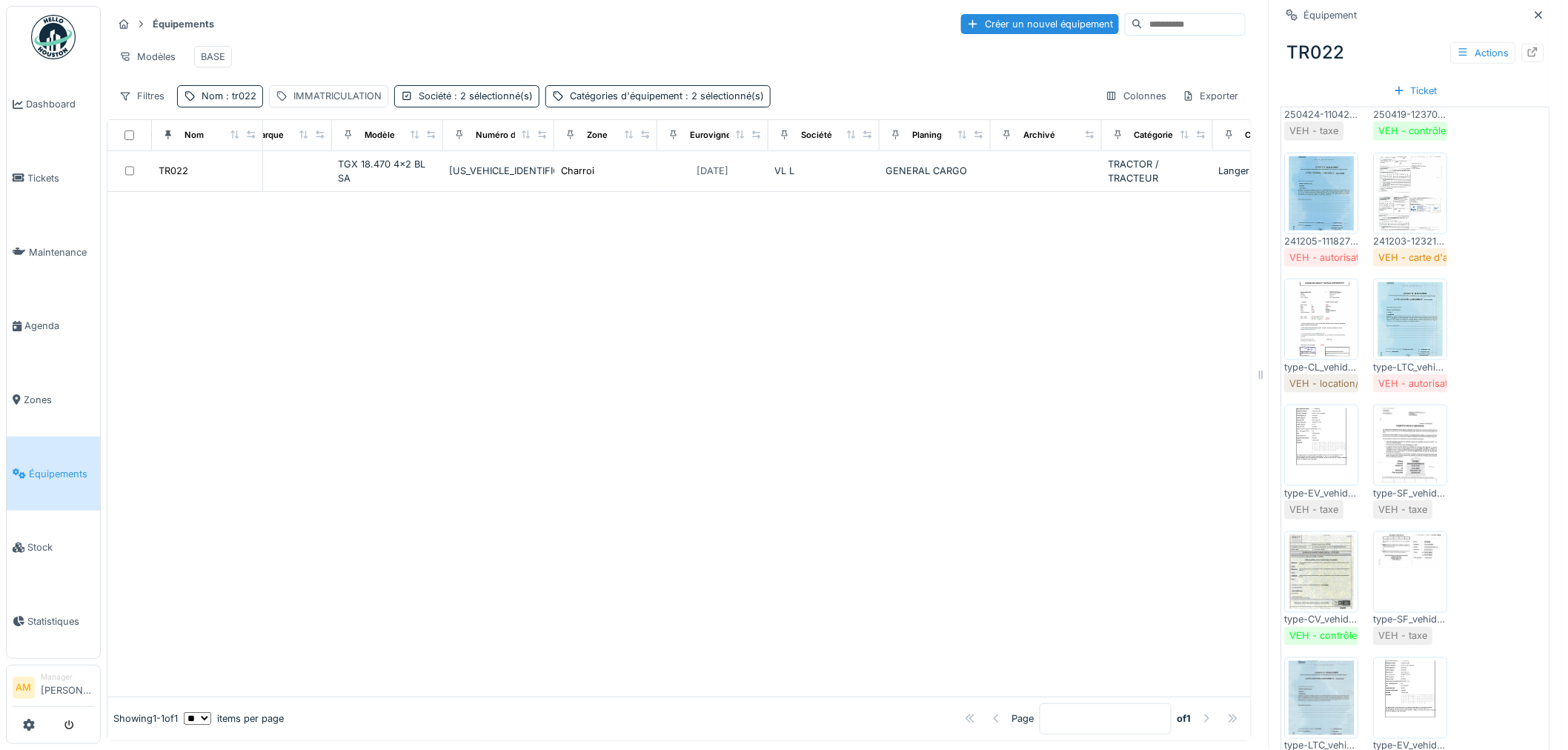
scroll to position [0, 263]
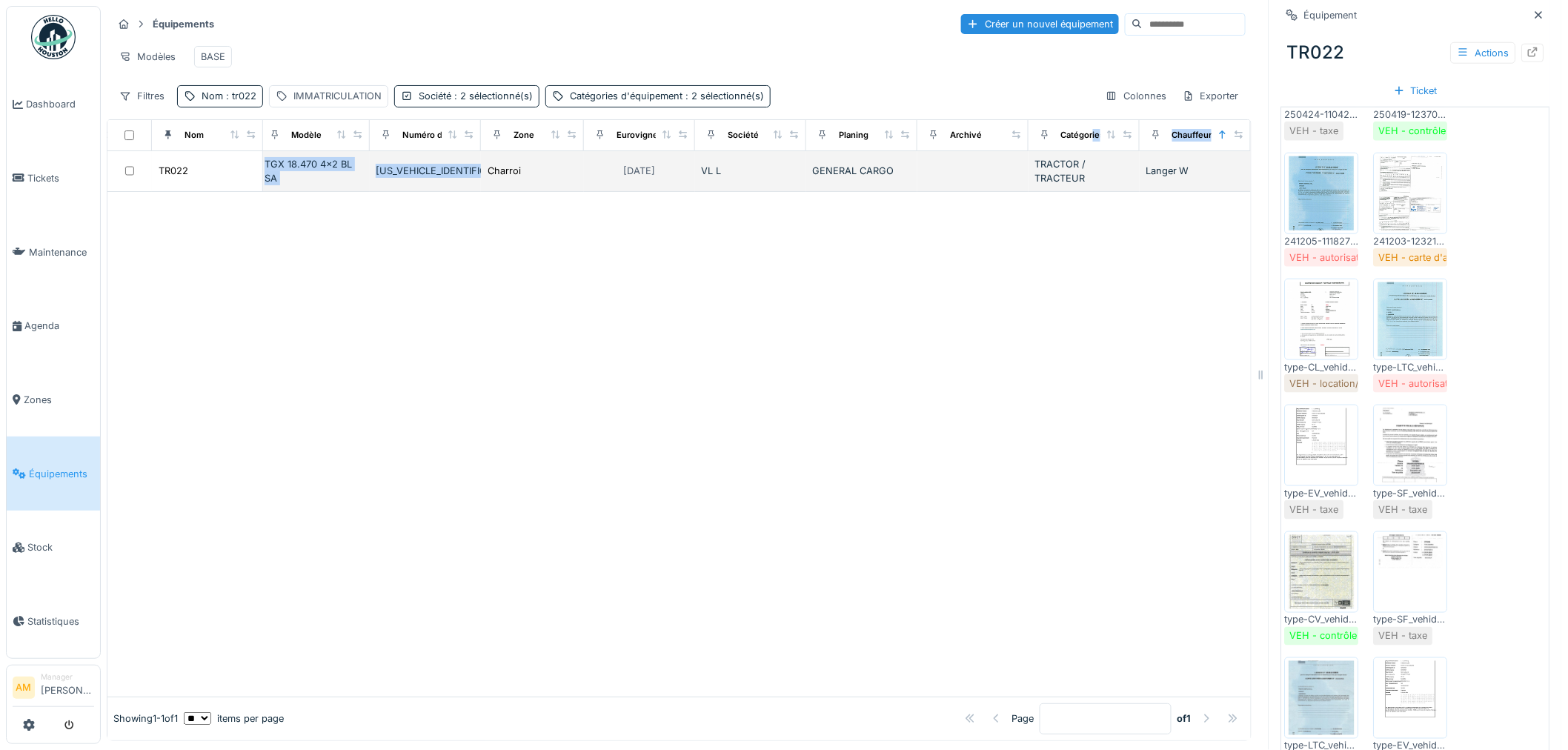
drag, startPoint x: 1055, startPoint y: 143, endPoint x: 500, endPoint y: 167, distance: 555.5
click at [500, 167] on table "Nom IMMATRICULATION Marque Modèle Numéro de Série Zone Eurovignette valide jusq…" at bounding box center [565, 156] width 1370 height 73
click at [824, 291] on div at bounding box center [678, 444] width 1143 height 505
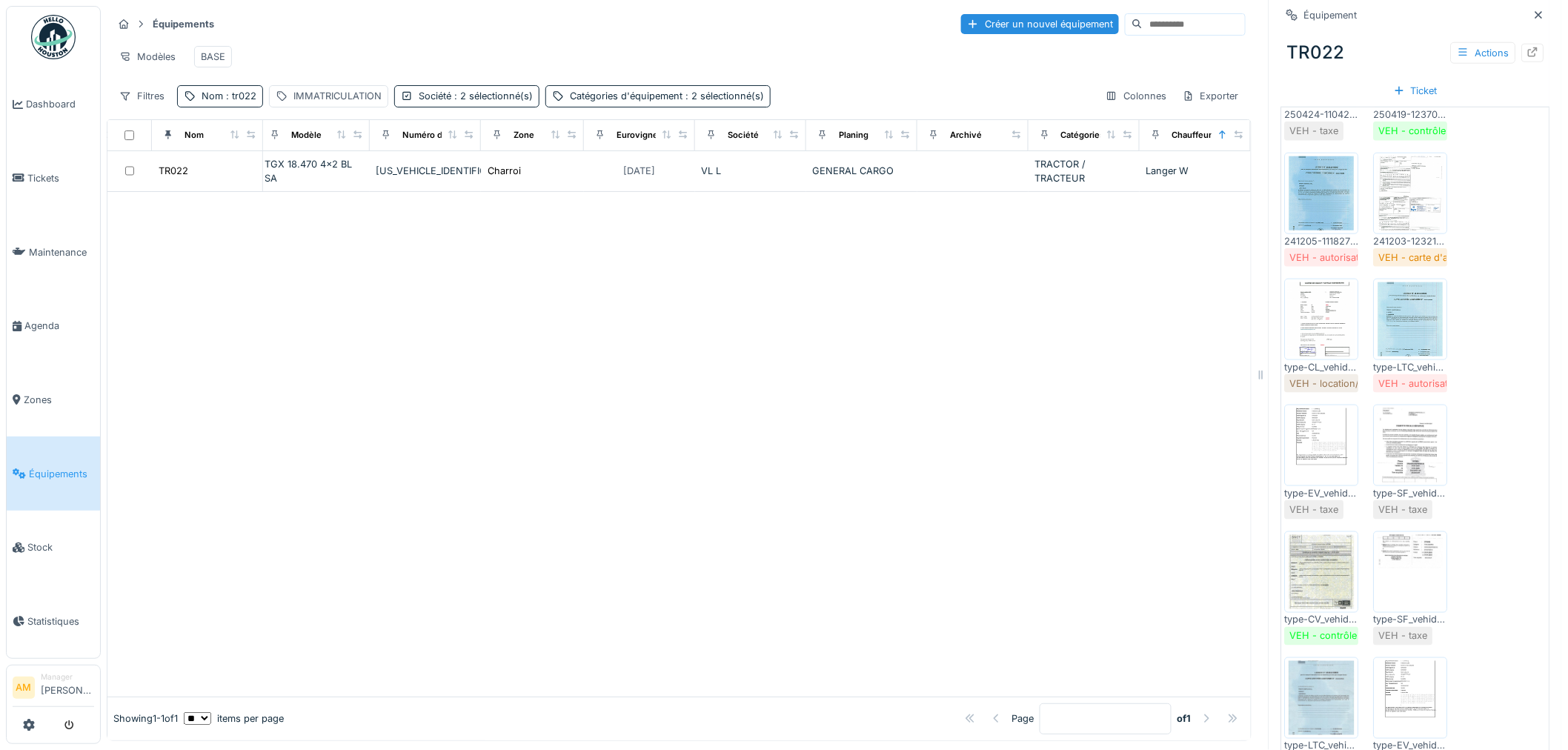
drag, startPoint x: 375, startPoint y: 227, endPoint x: 349, endPoint y: 232, distance: 26.5
click at [374, 232] on div at bounding box center [678, 444] width 1143 height 505
drag, startPoint x: 1169, startPoint y: 143, endPoint x: 1002, endPoint y: 151, distance: 167.2
click at [993, 151] on tr "Nom IMMATRICULATION Marque Modèle Numéro de Série Zone Eurovignette valide jusq…" at bounding box center [565, 136] width 1370 height 31
click at [1218, 138] on icon at bounding box center [1223, 134] width 10 height 8
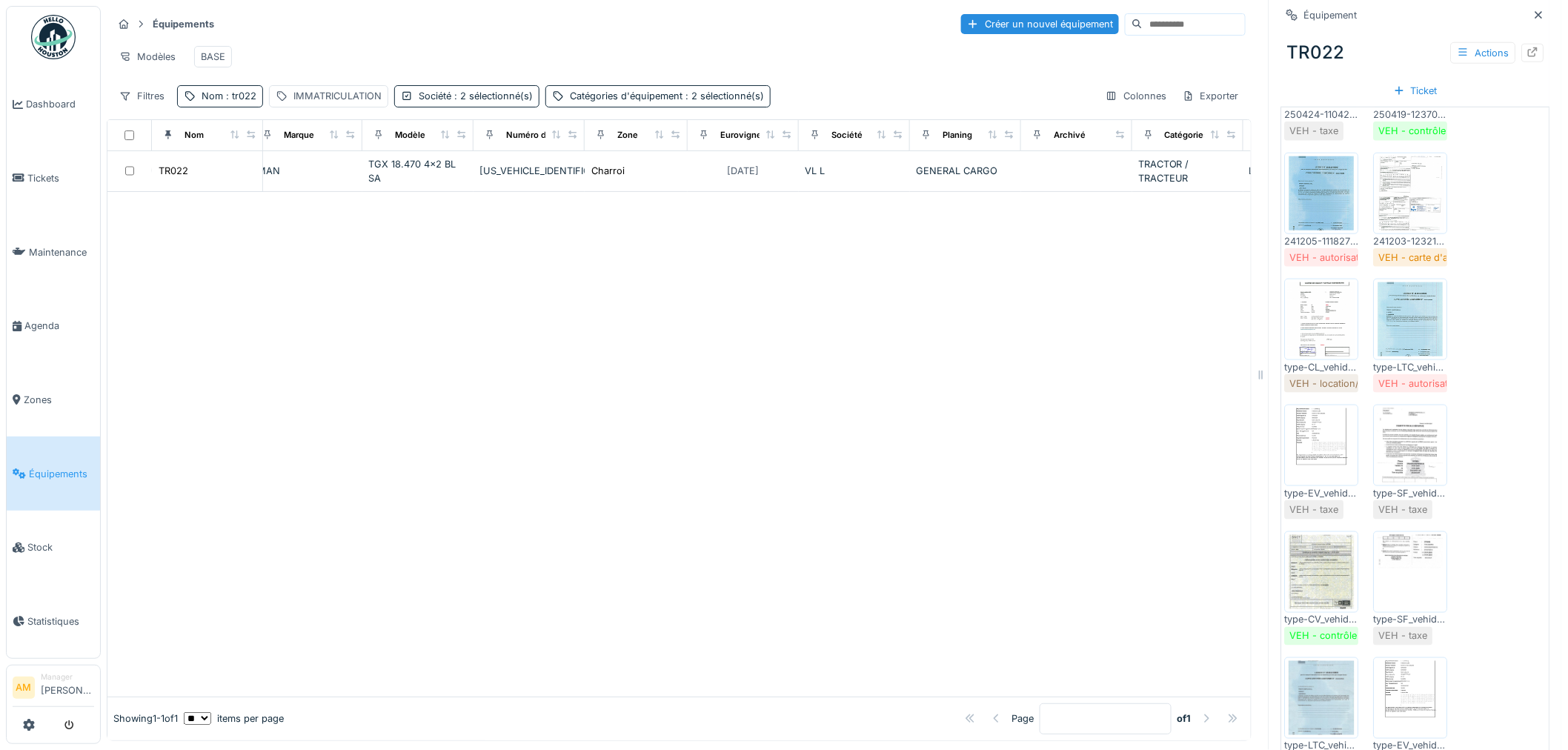
scroll to position [0, 3]
click at [373, 146] on th "Marque" at bounding box center [426, 136] width 111 height 31
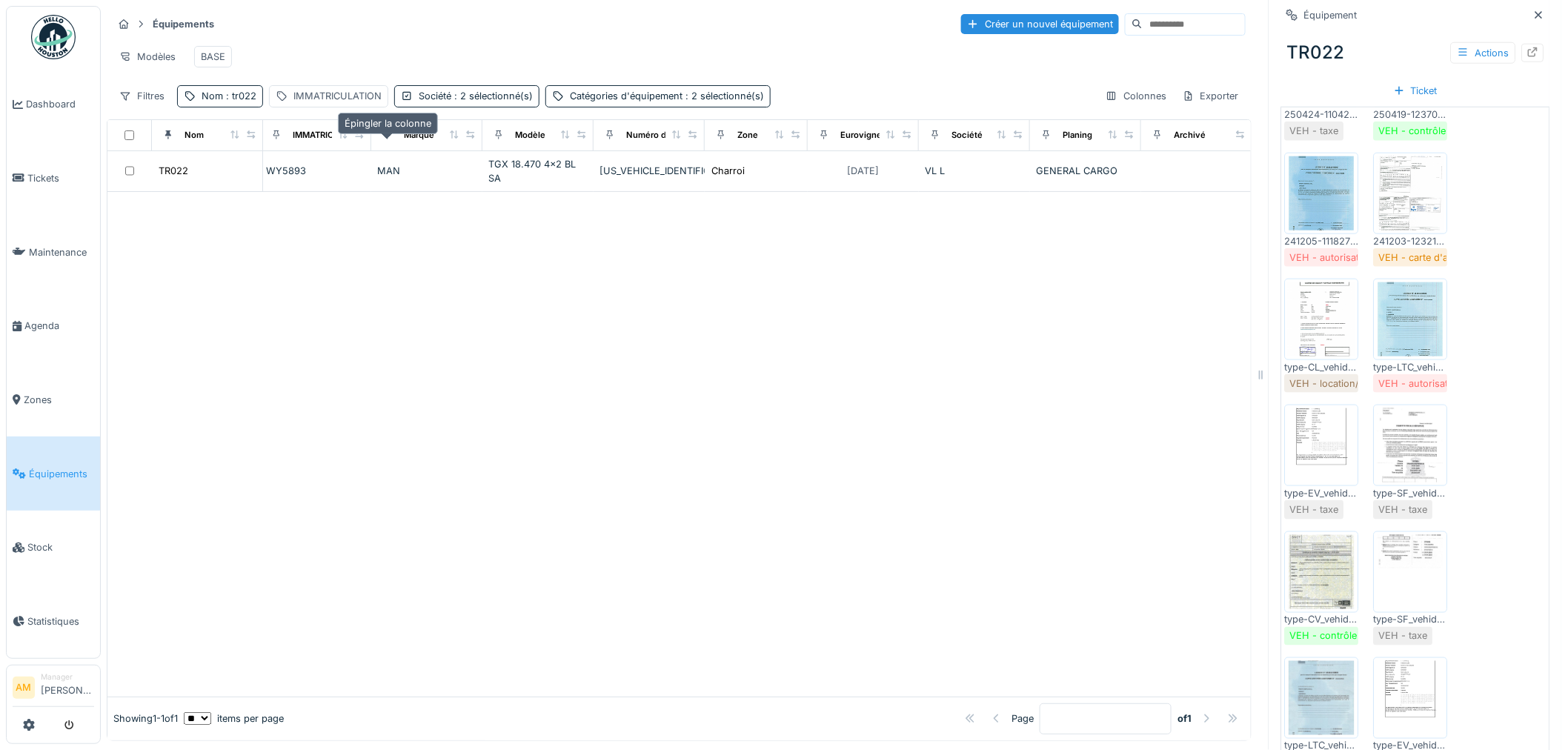
click at [389, 138] on icon at bounding box center [387, 134] width 10 height 8
click at [283, 138] on icon at bounding box center [279, 134] width 10 height 8
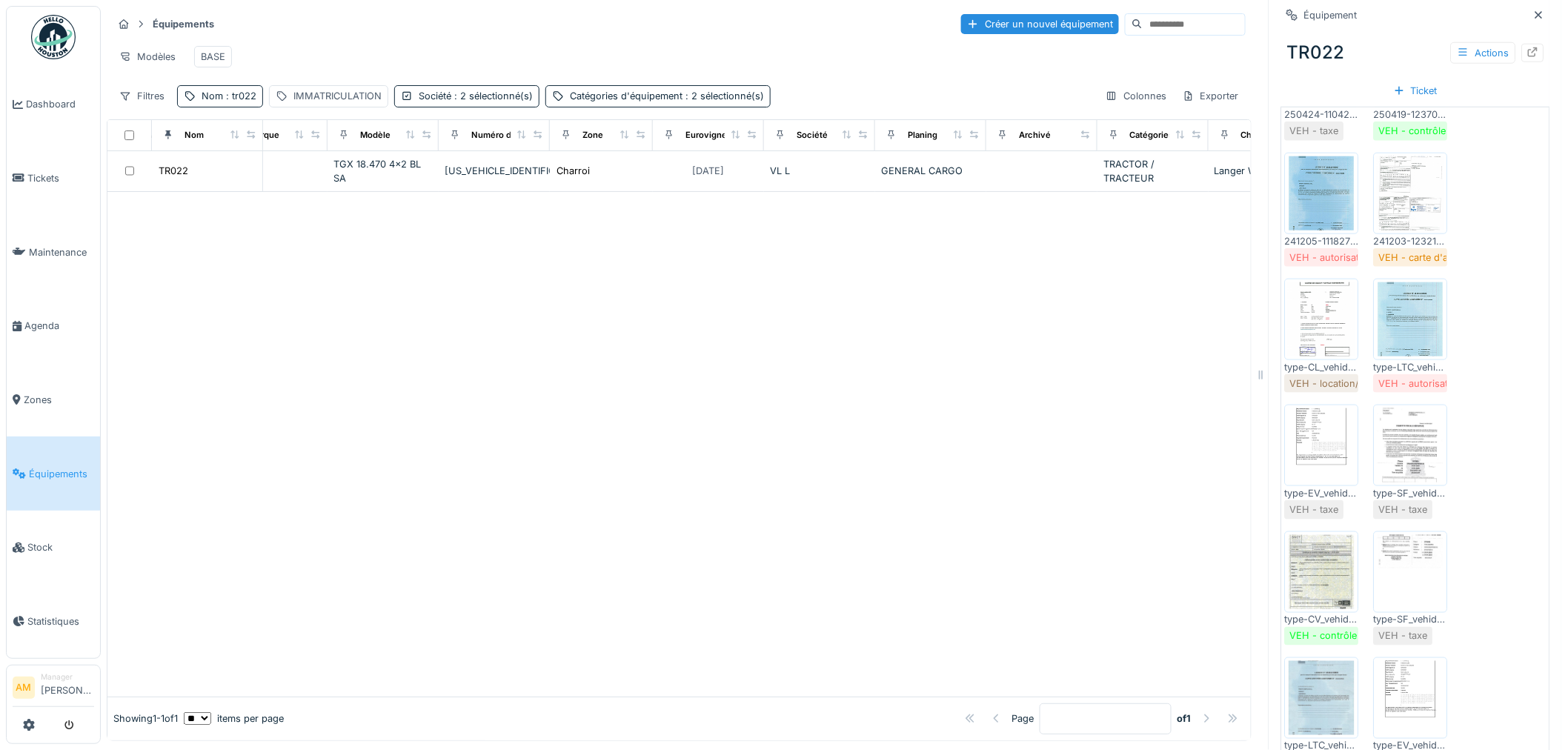
scroll to position [0, 159]
click at [1115, 139] on icon at bounding box center [1113, 135] width 6 height 9
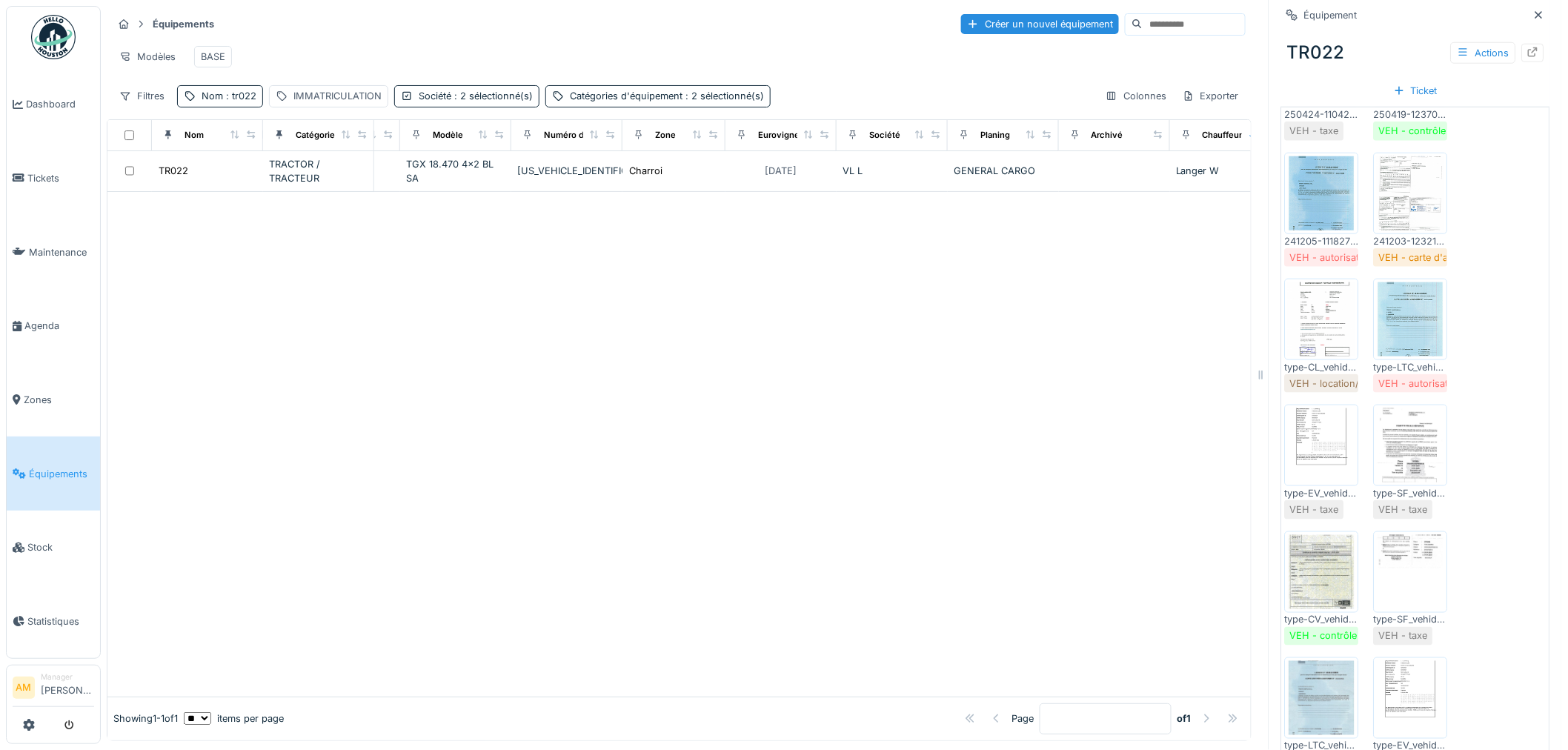
scroll to position [0, 263]
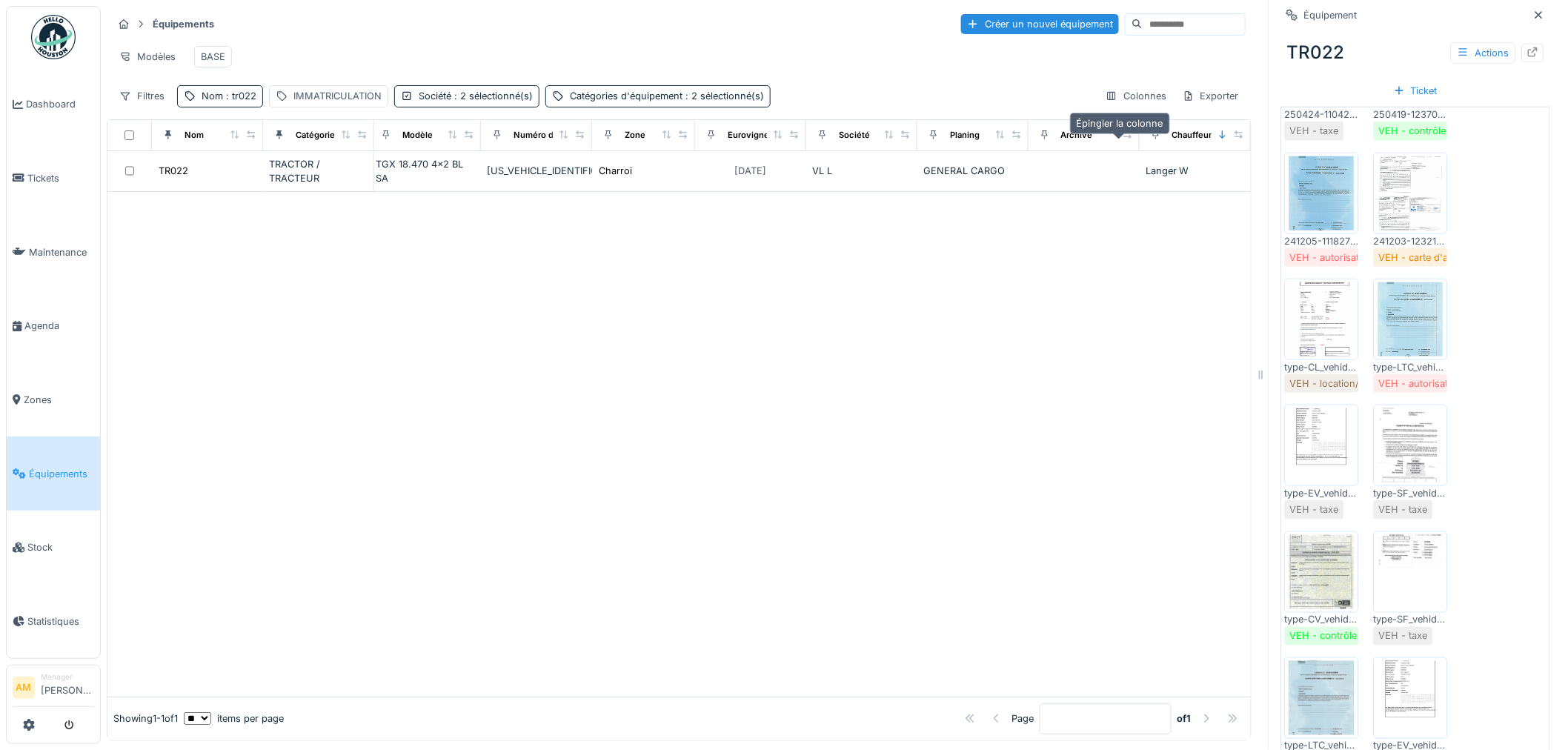
click at [1151, 138] on icon at bounding box center [1156, 134] width 10 height 8
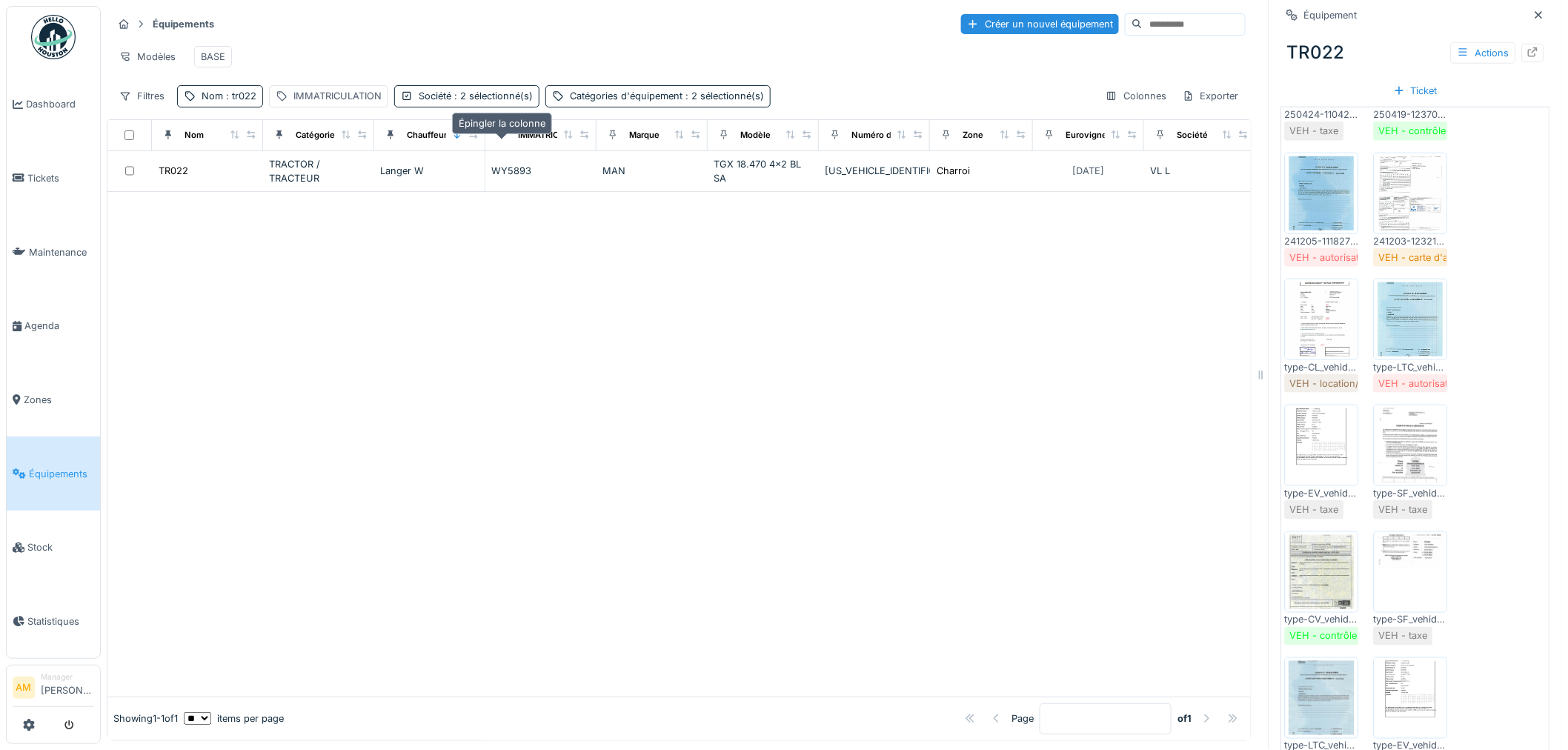
click at [501, 138] on icon at bounding box center [501, 134] width 10 height 8
click at [501, 139] on icon at bounding box center [501, 135] width 6 height 9
click at [501, 138] on icon at bounding box center [501, 134] width 10 height 8
click at [272, 144] on div at bounding box center [279, 136] width 21 height 19
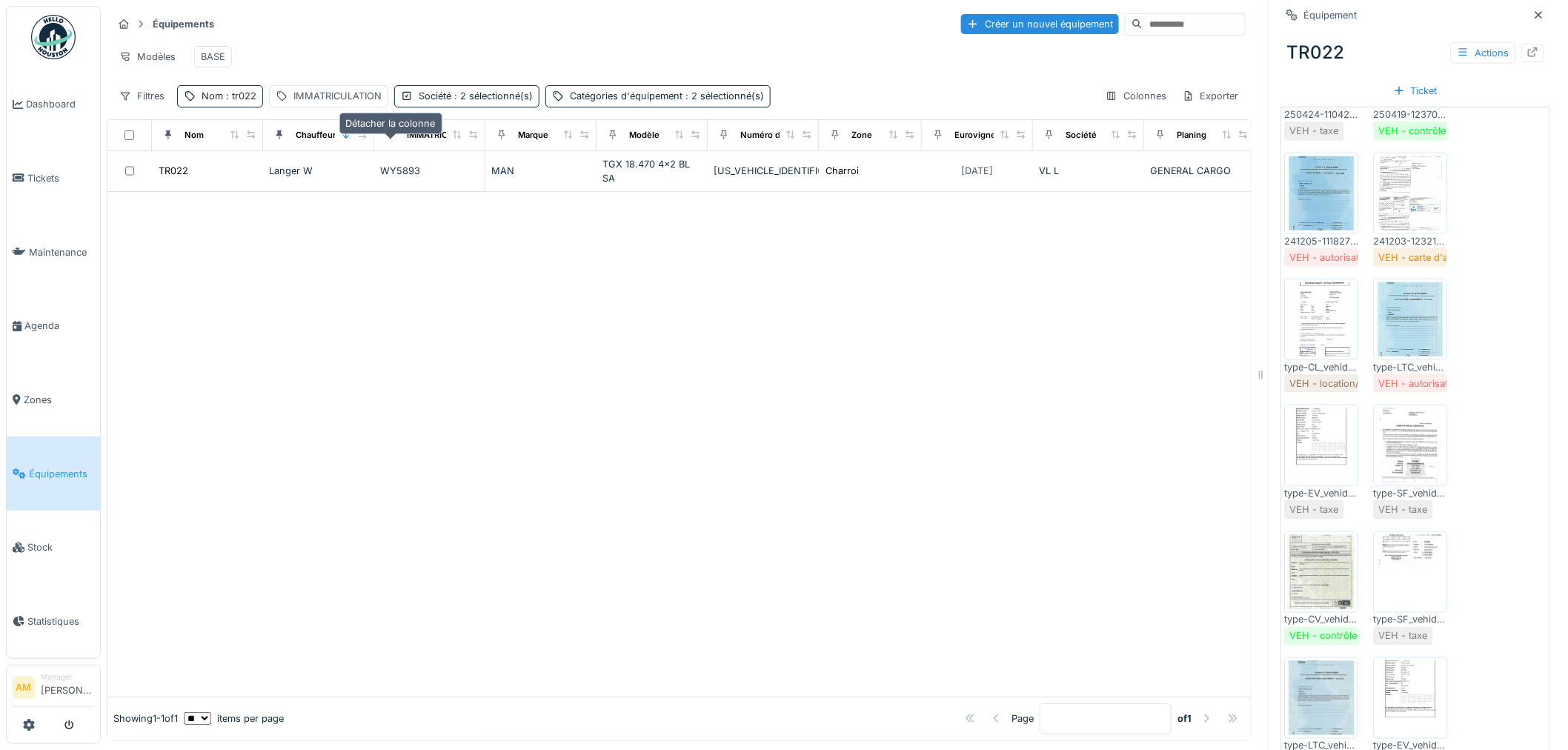
click at [389, 139] on icon at bounding box center [390, 135] width 6 height 9
click at [279, 139] on icon at bounding box center [279, 135] width 6 height 9
drag, startPoint x: 376, startPoint y: 369, endPoint x: 337, endPoint y: 351, distance: 43.0
click at [375, 369] on div at bounding box center [678, 444] width 1143 height 505
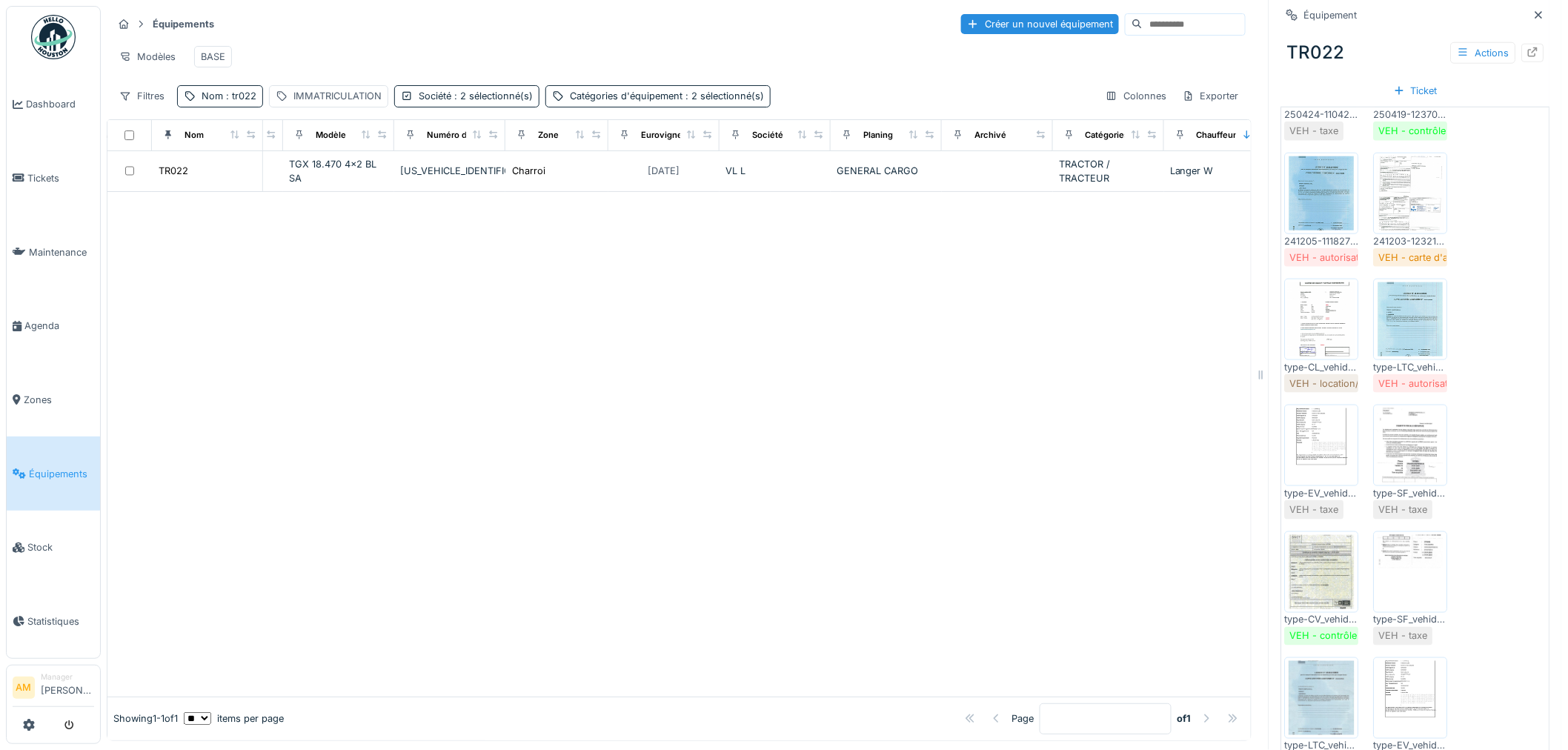
scroll to position [0, 224]
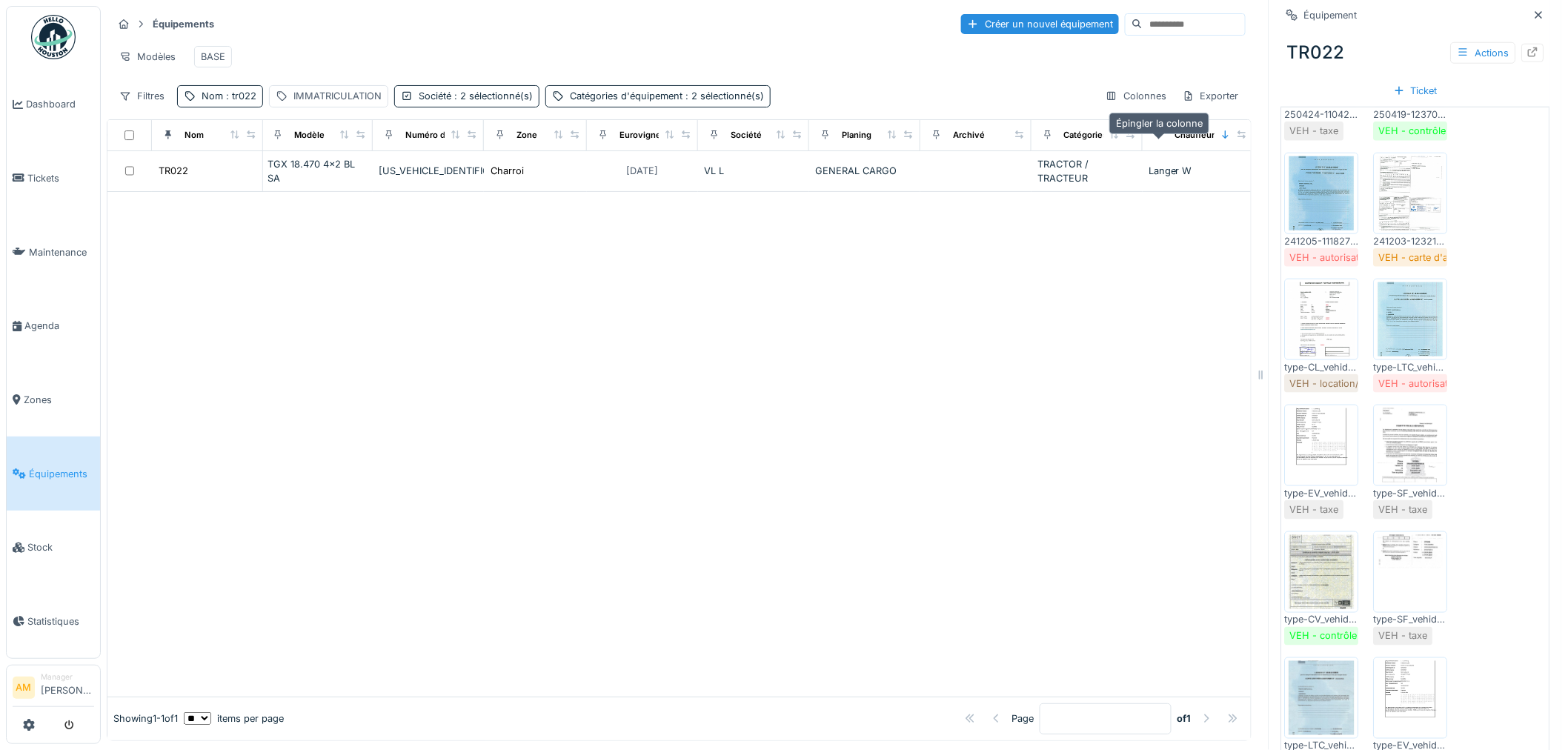
click at [1158, 138] on icon at bounding box center [1159, 134] width 10 height 8
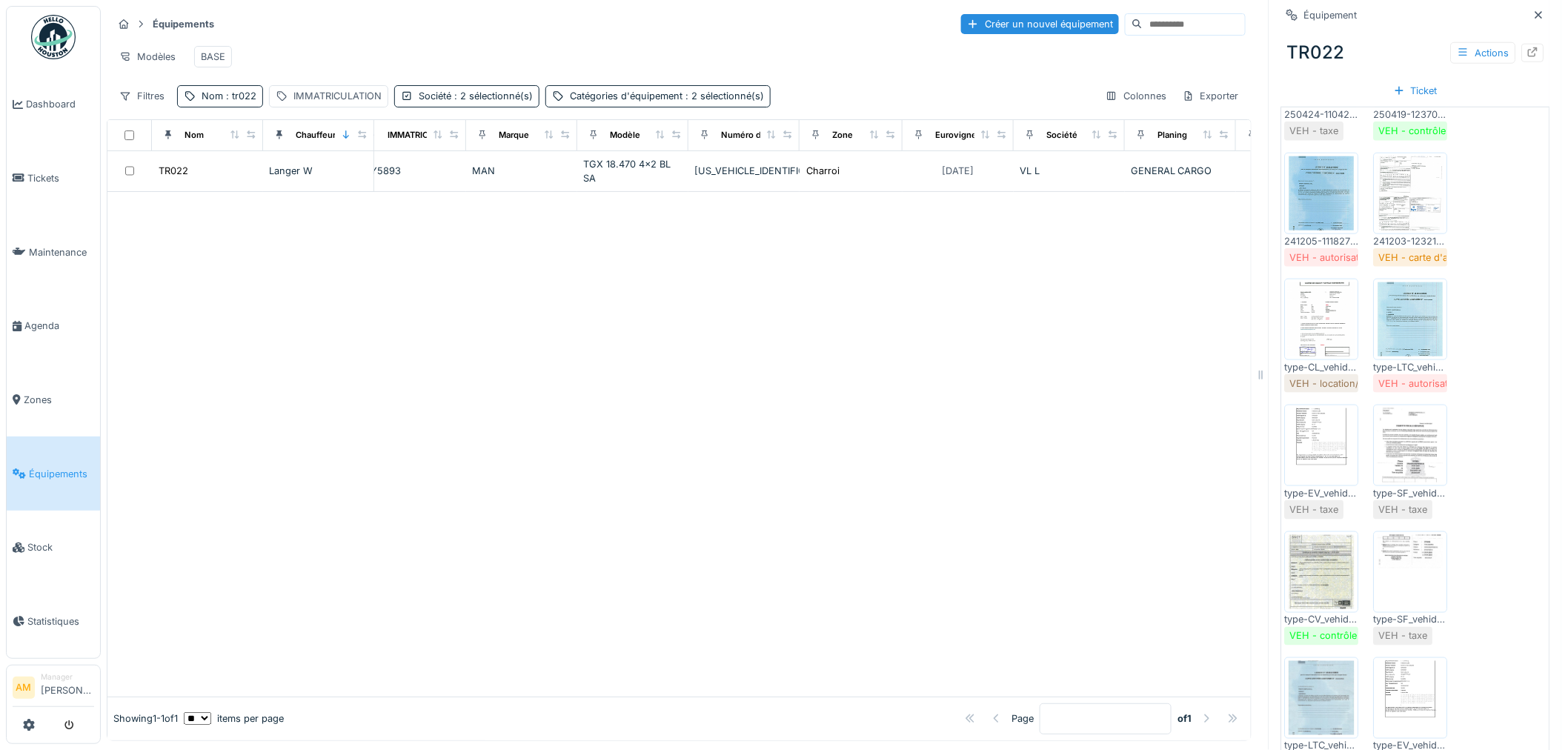
scroll to position [0, 0]
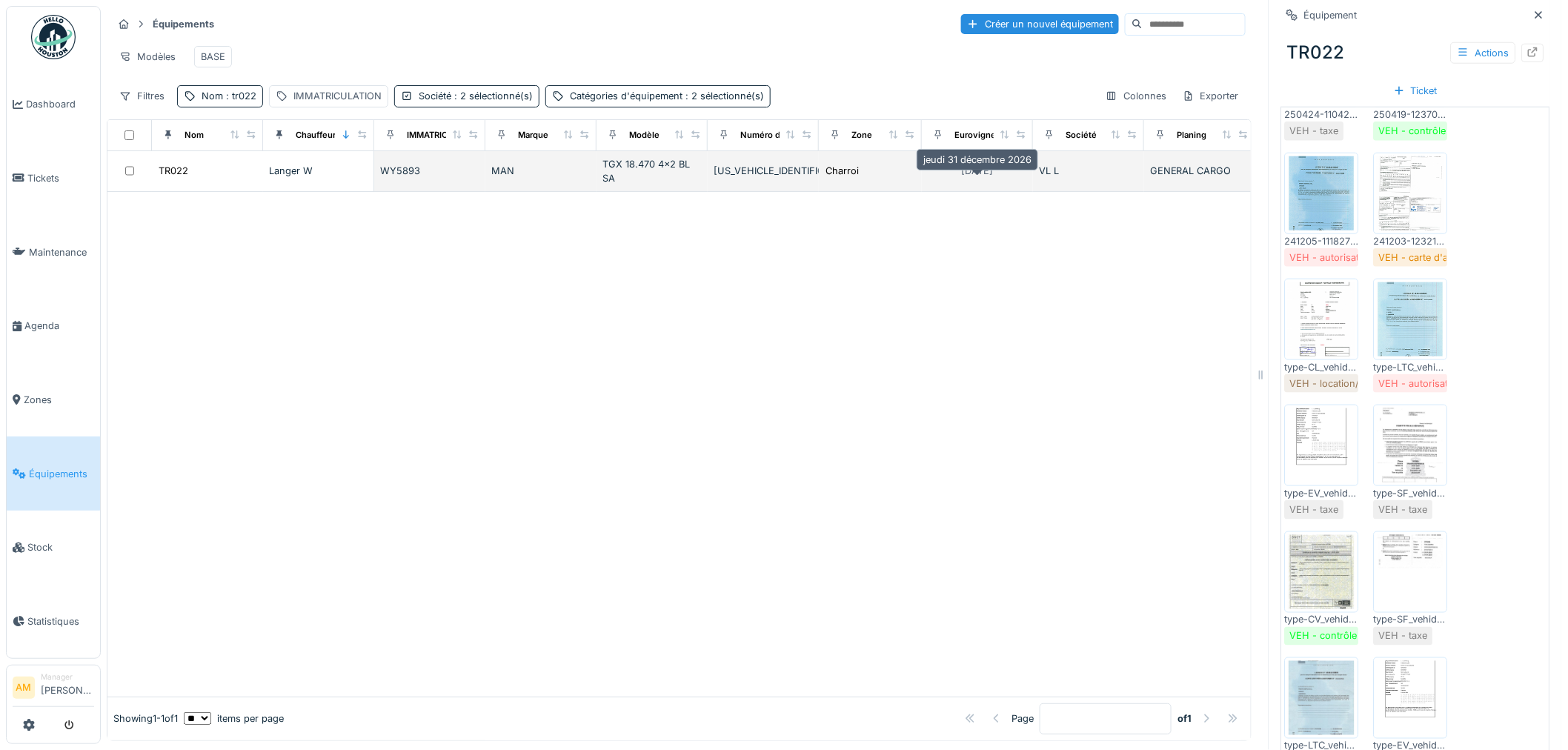
click at [982, 178] on div "31/12/2026" at bounding box center [977, 171] width 32 height 14
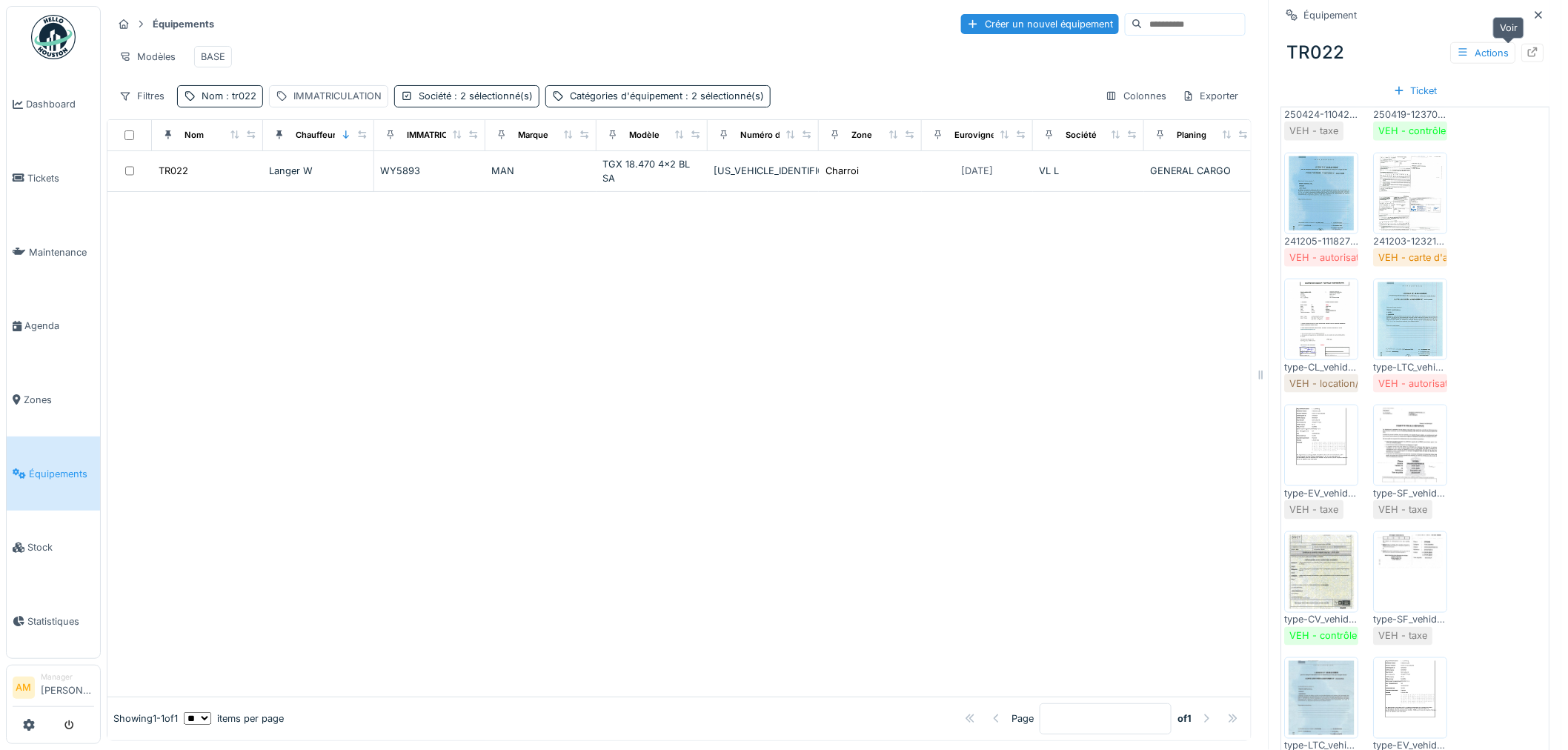
click at [1522, 52] on div at bounding box center [1533, 53] width 22 height 19
drag, startPoint x: 617, startPoint y: 388, endPoint x: 329, endPoint y: 291, distance: 303.9
click at [602, 381] on div at bounding box center [678, 444] width 1143 height 505
click at [315, 279] on div at bounding box center [678, 444] width 1143 height 505
click at [404, 332] on div at bounding box center [678, 444] width 1143 height 505
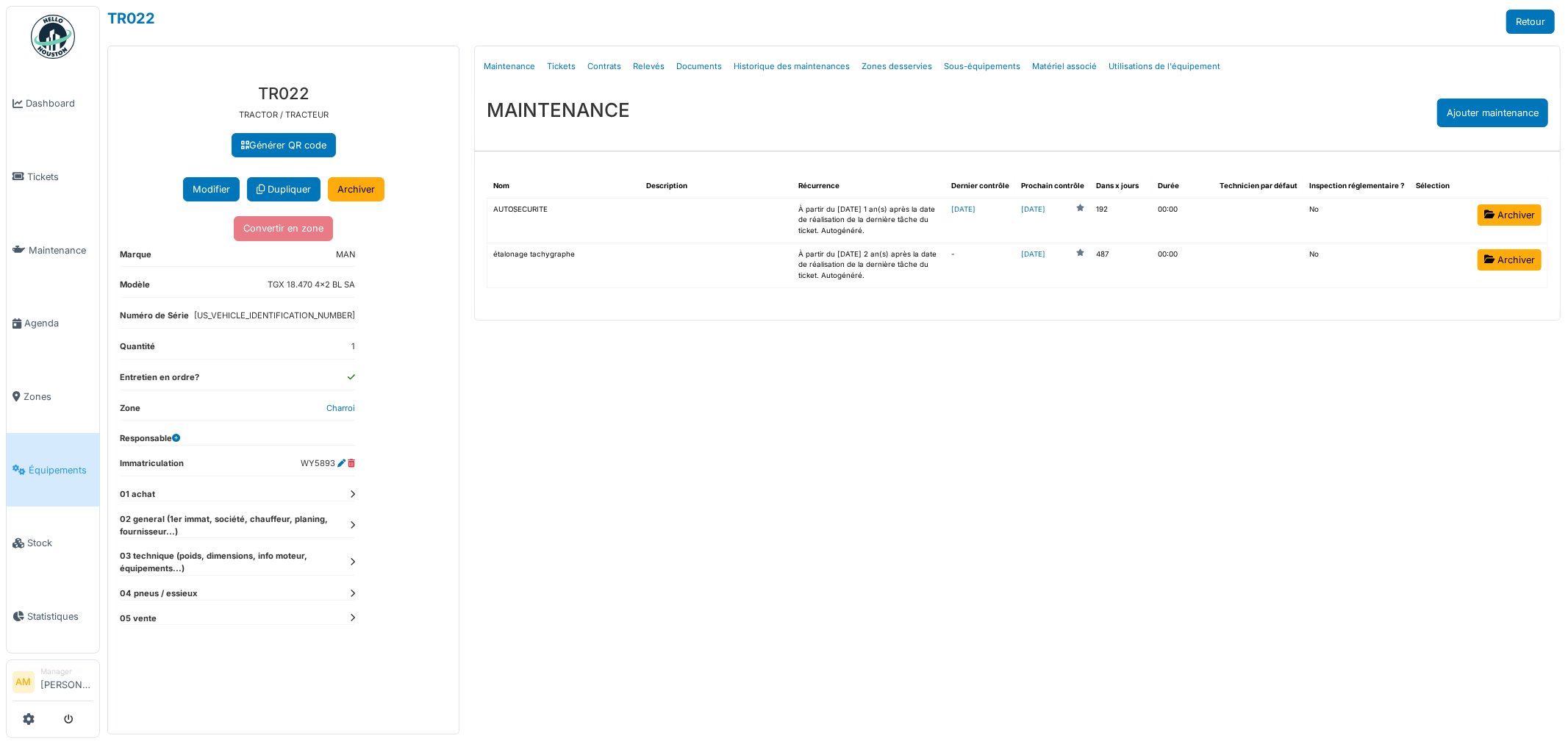
select select "***"
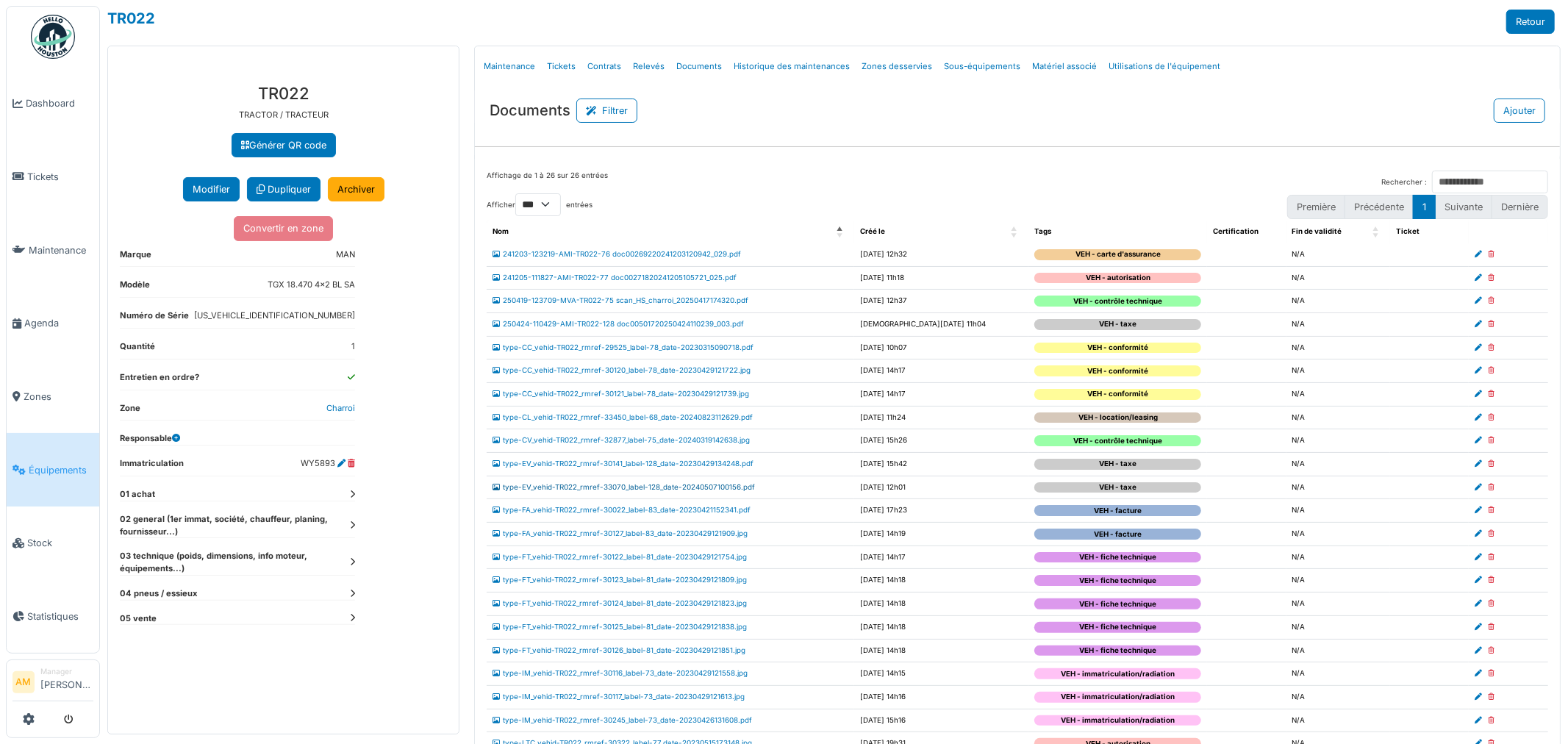
click at [678, 487] on link "type-EV_vehid-TR022_rmref-33070_label-128_date-20240507100156.pdf" at bounding box center [623, 487] width 262 height 8
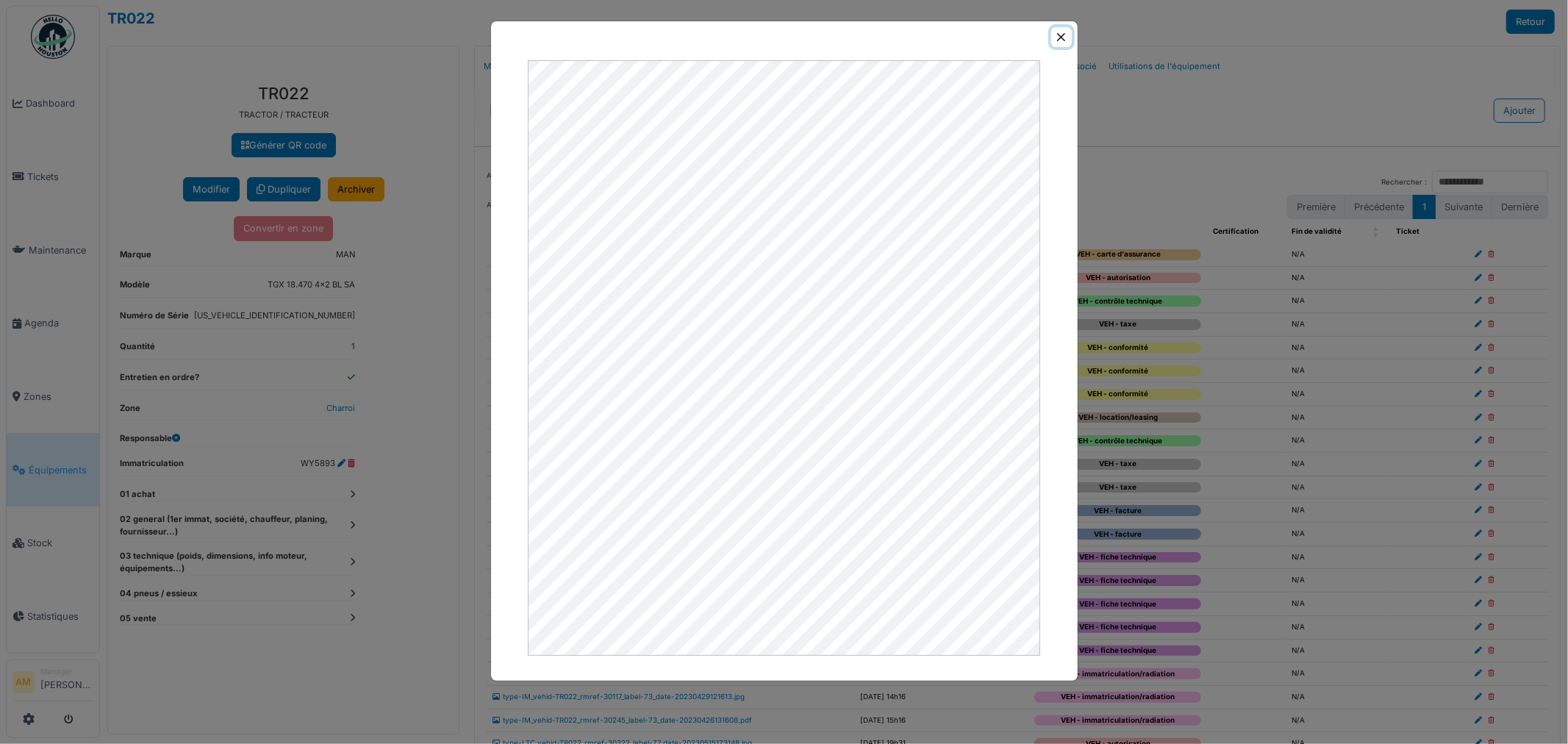
click at [1069, 35] on button "Close" at bounding box center [1060, 37] width 20 height 20
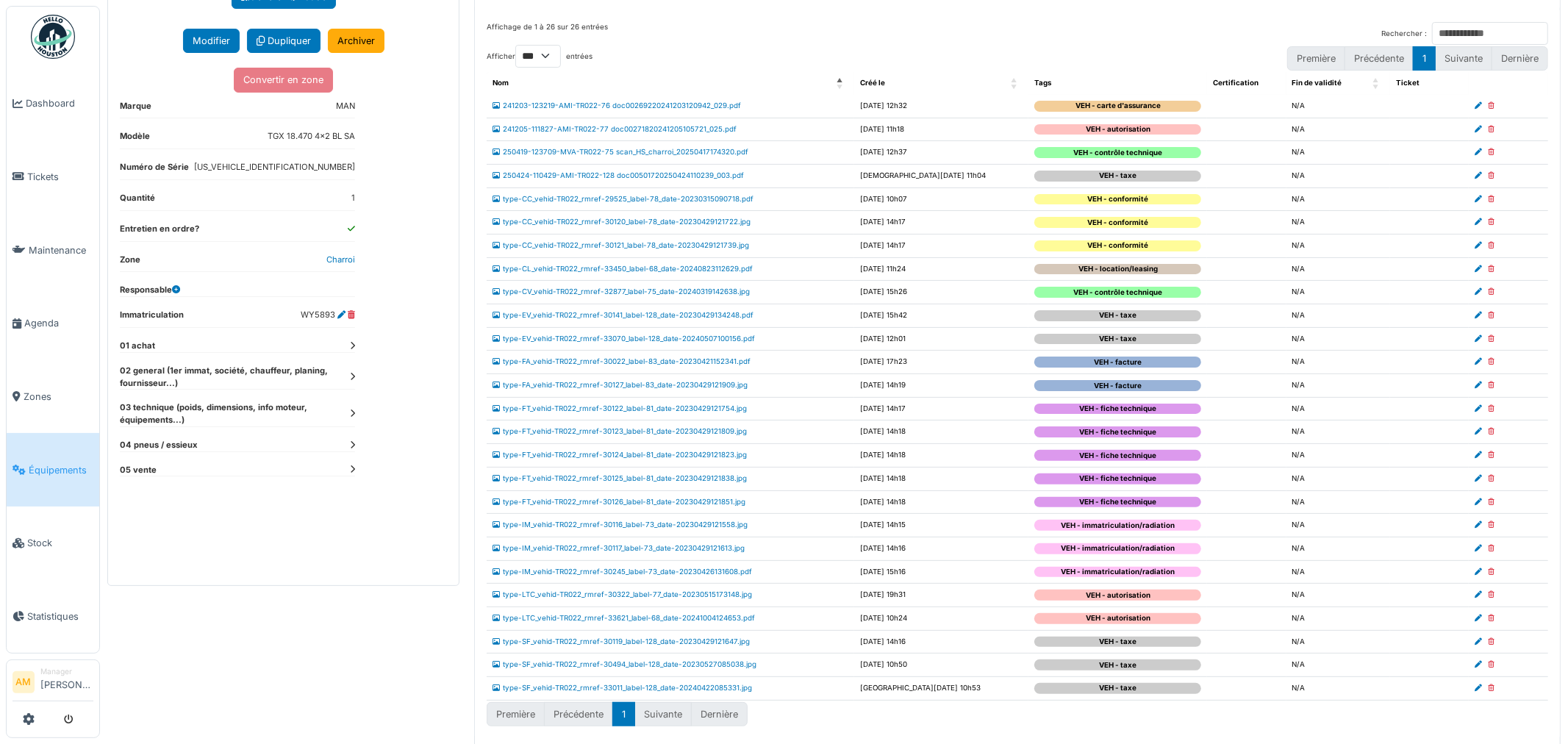
scroll to position [155, 0]
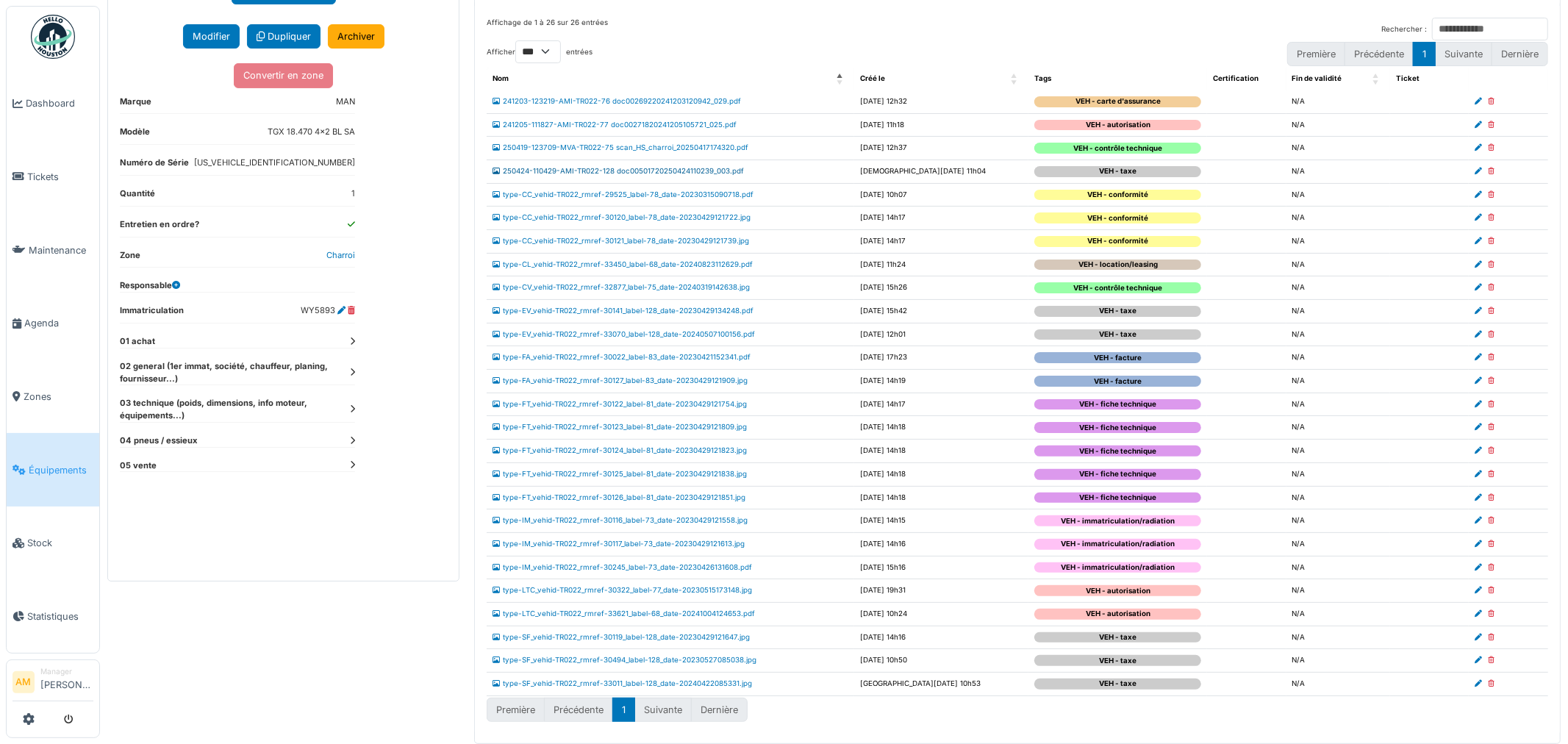
click at [658, 170] on link "250424-110429-AMI-TR022-128 doc00501720250424110239_003.pdf" at bounding box center [617, 170] width 251 height 8
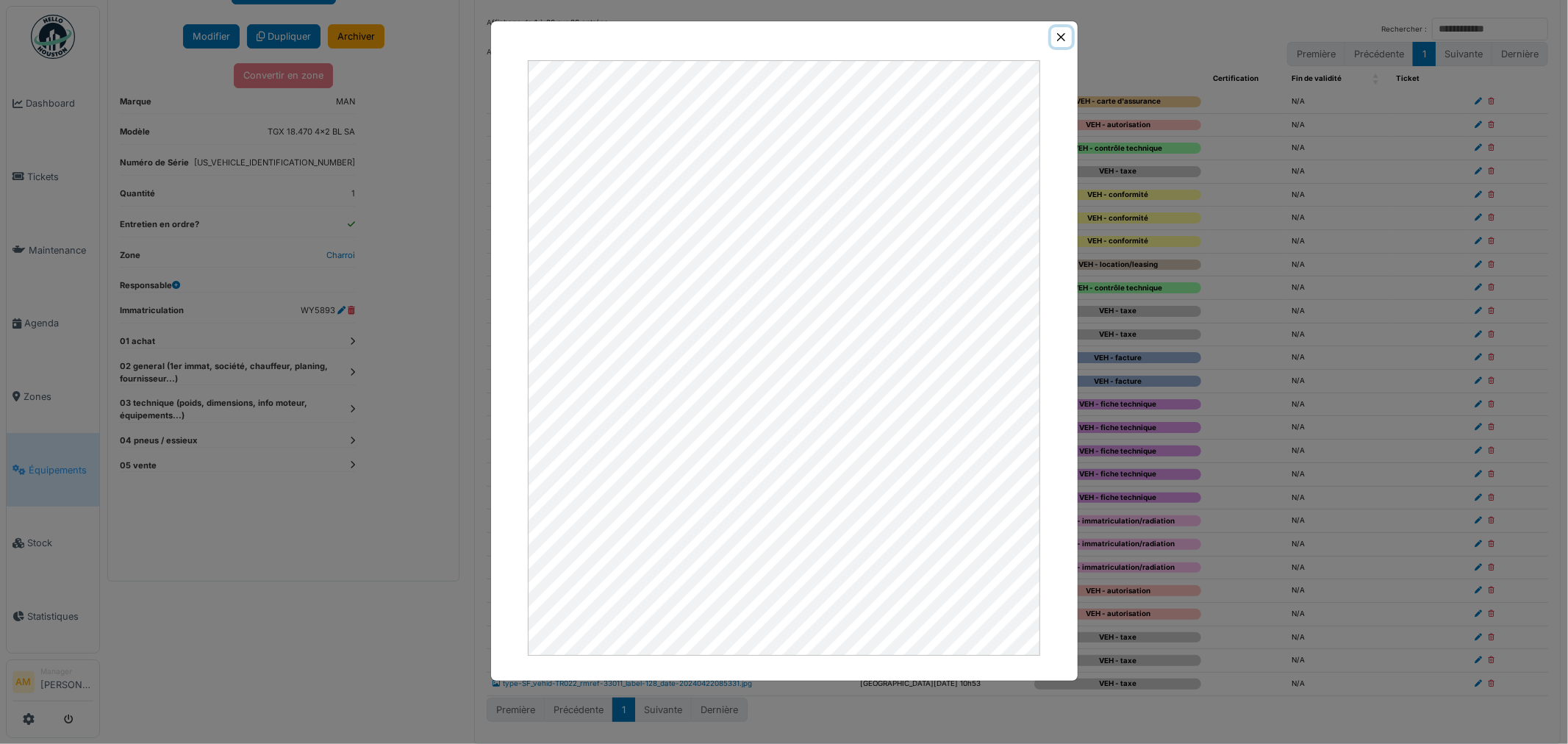
click at [1061, 35] on button "Close" at bounding box center [1060, 37] width 20 height 20
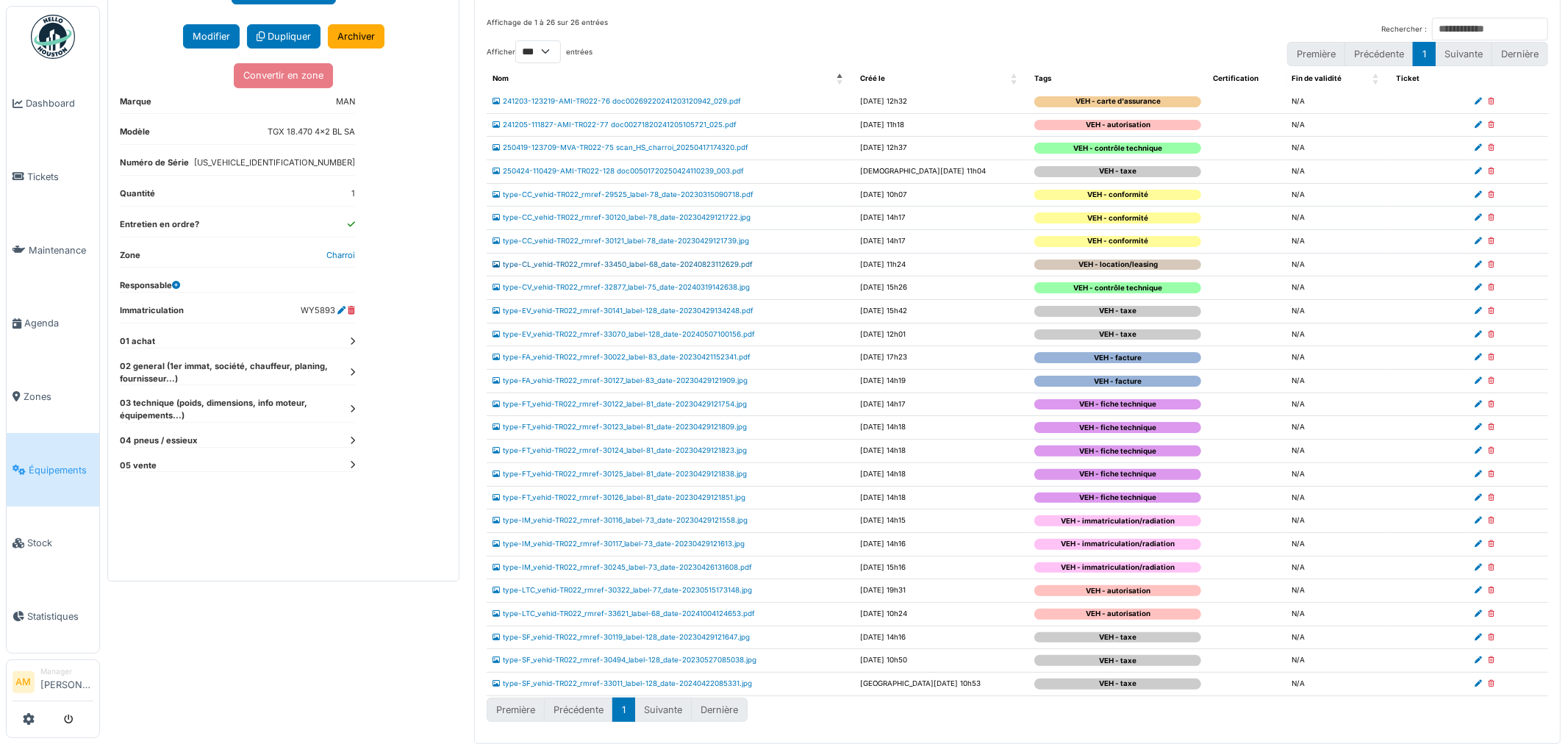
click at [669, 266] on link "type-CL_vehid-TR022_rmref-33450_label-68_date-20240823112629.pdf" at bounding box center [622, 263] width 260 height 8
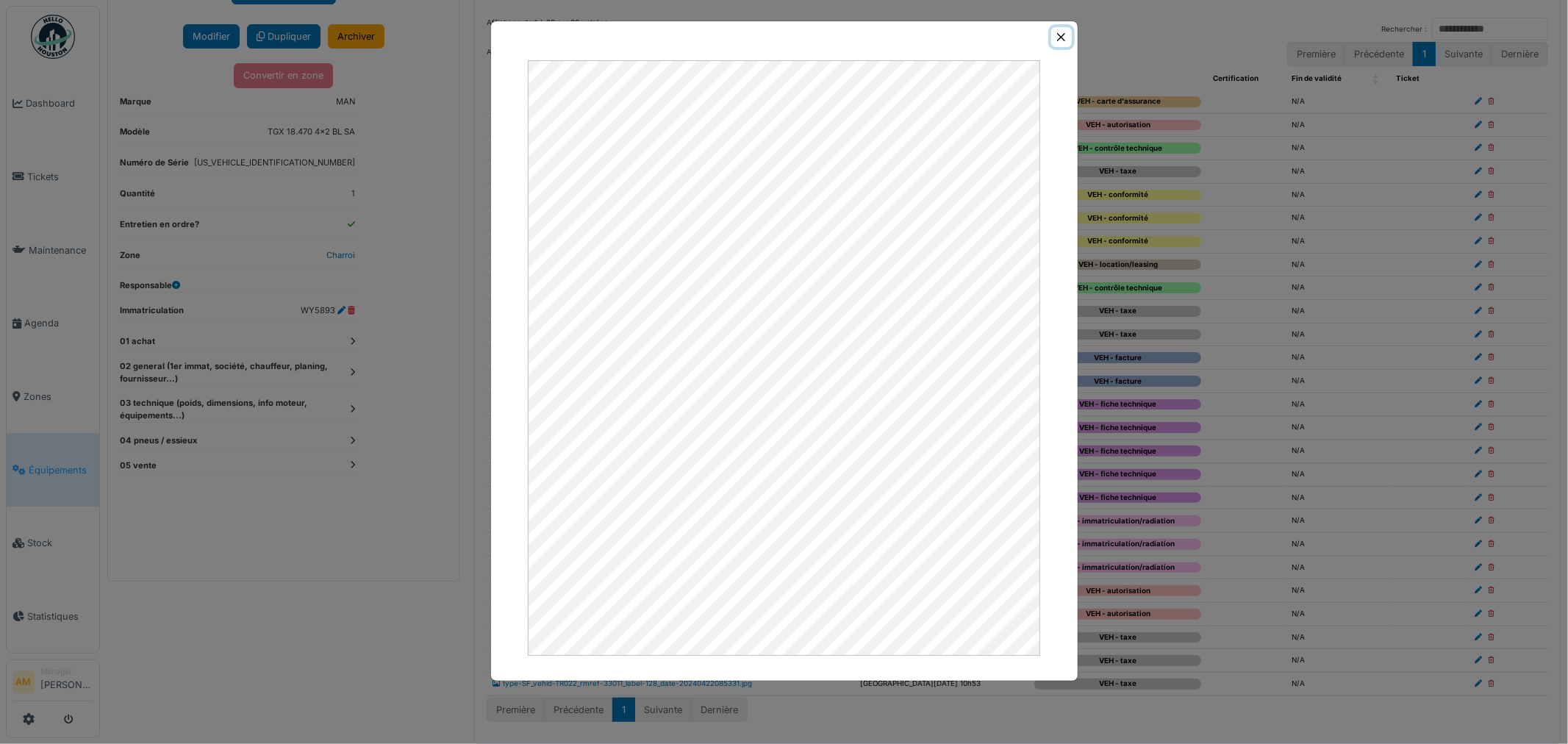
click at [1060, 37] on button "Close" at bounding box center [1060, 37] width 20 height 20
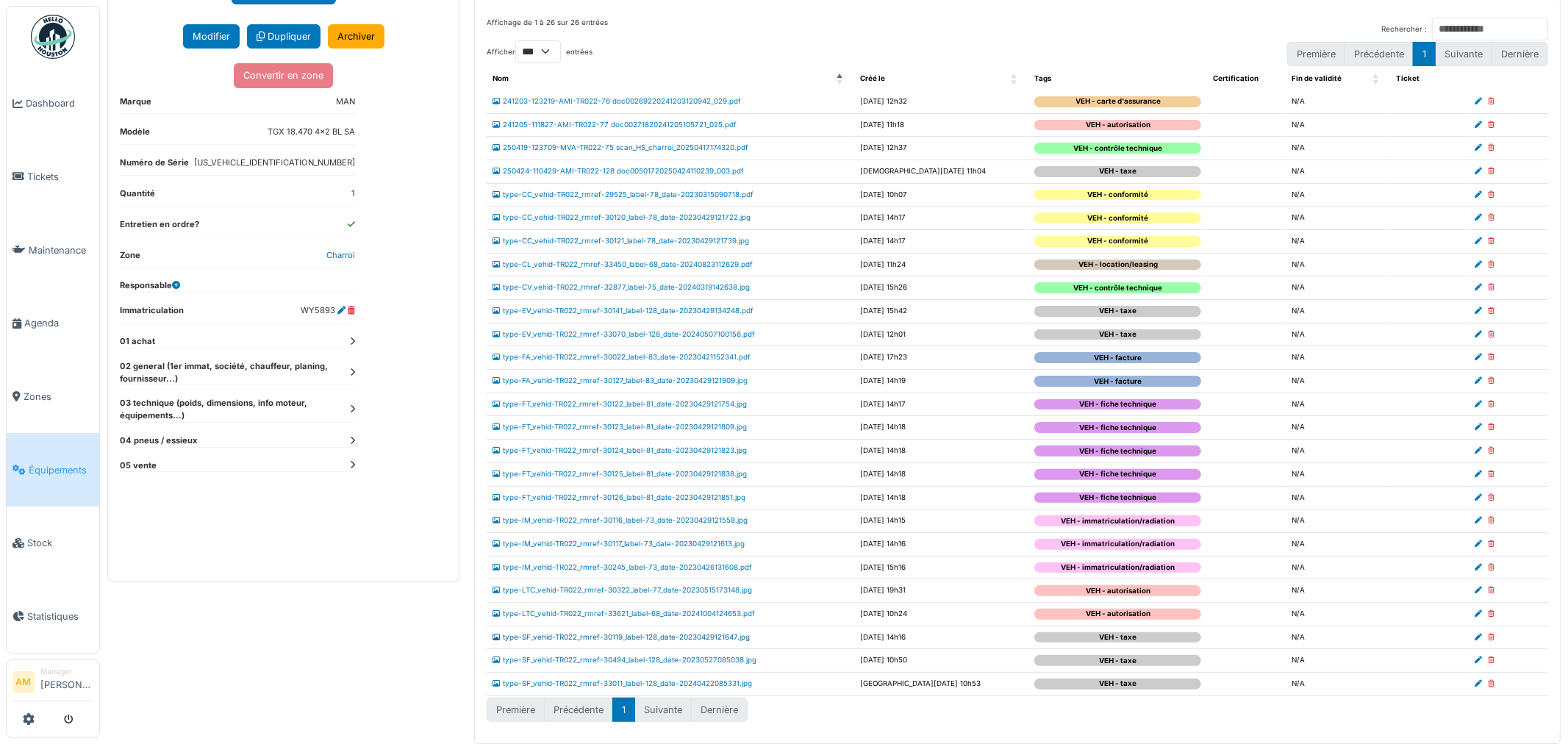
click at [645, 638] on link "type-SF_vehid-TR022_rmref-30119_label-128_date-20230429121647.jpg" at bounding box center [621, 637] width 257 height 8
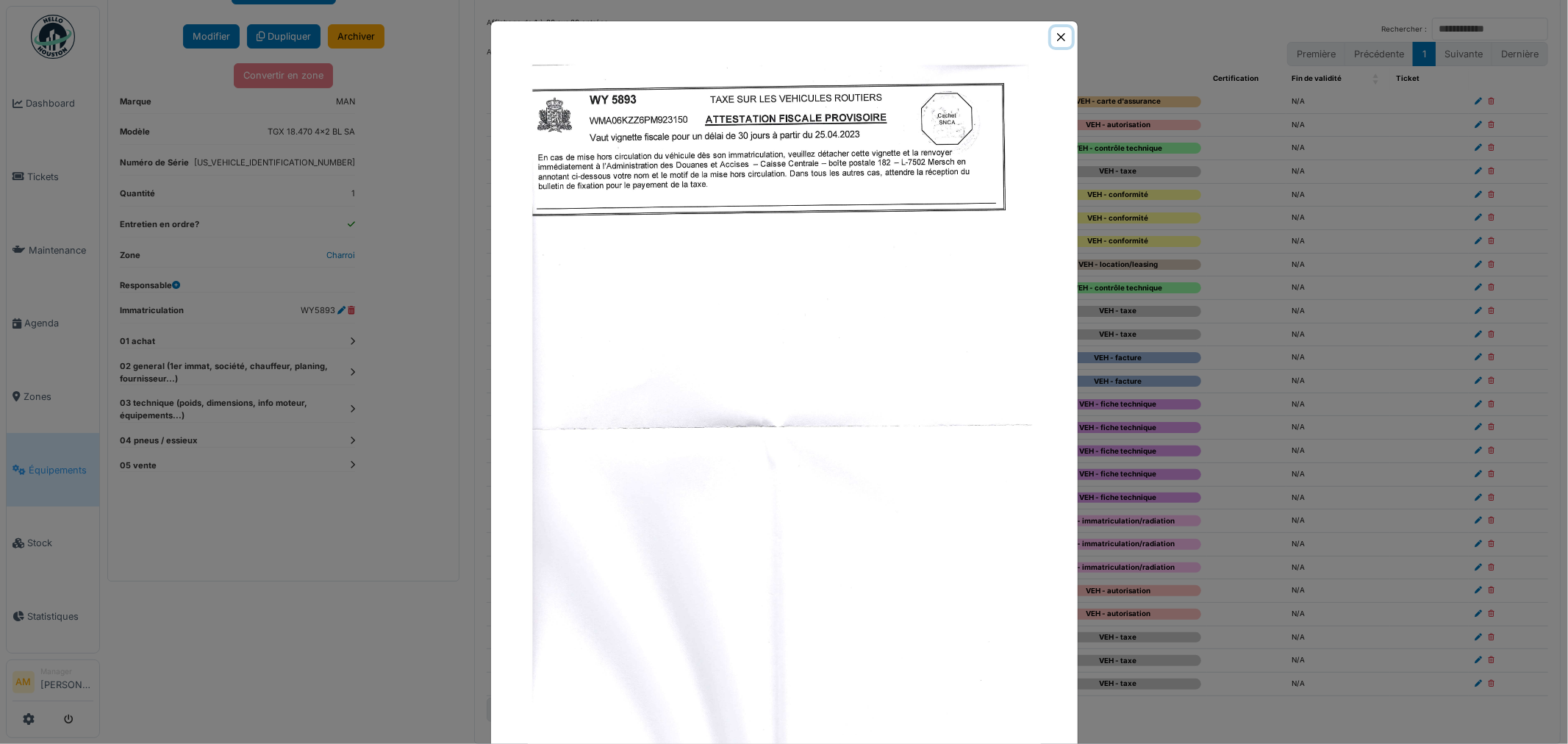
drag, startPoint x: 1054, startPoint y: 34, endPoint x: 1038, endPoint y: 67, distance: 36.7
click at [1054, 34] on button "Close" at bounding box center [1060, 37] width 20 height 20
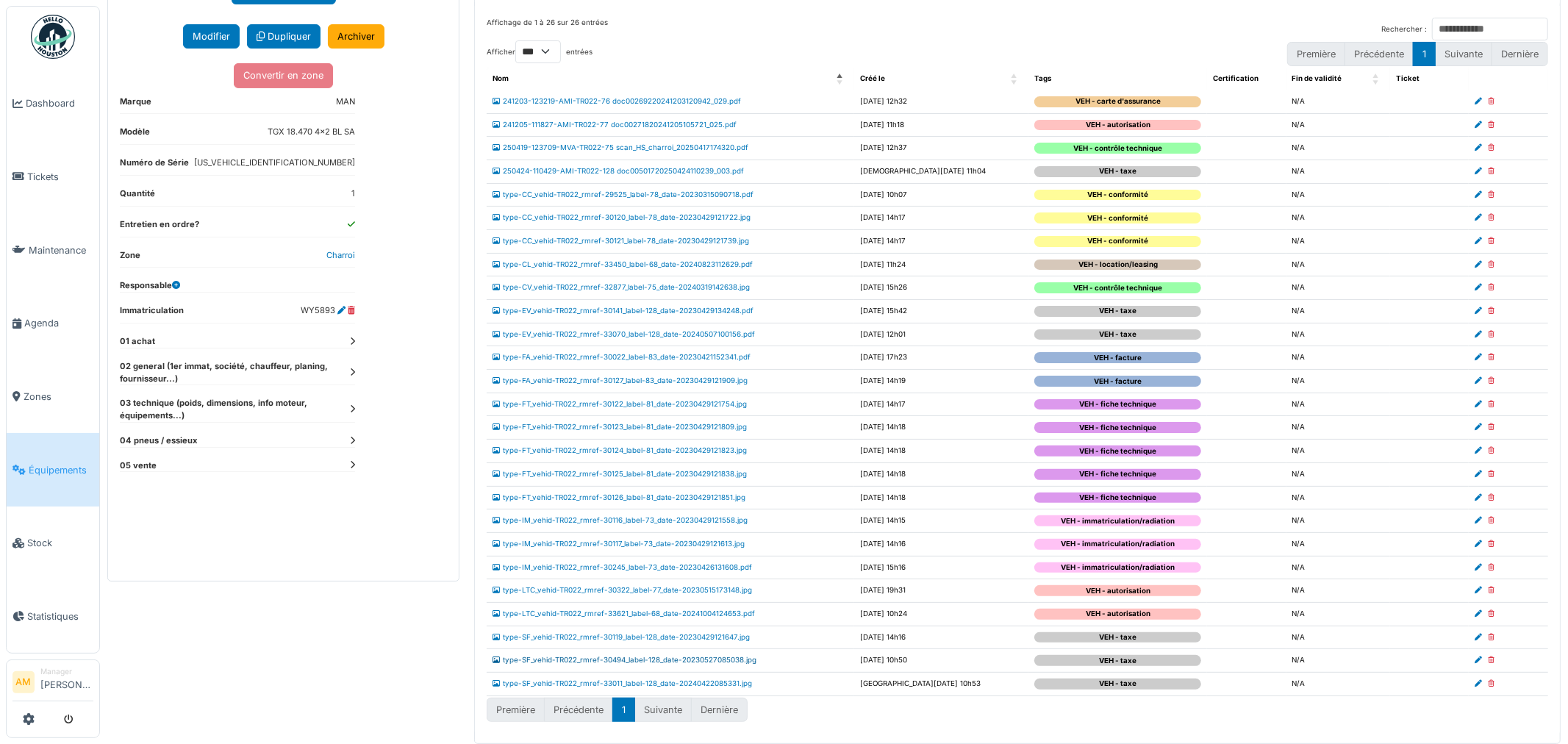
click at [571, 660] on link "type-SF_vehid-TR022_rmref-30494_label-128_date-20230527085038.jpg" at bounding box center [624, 660] width 264 height 8
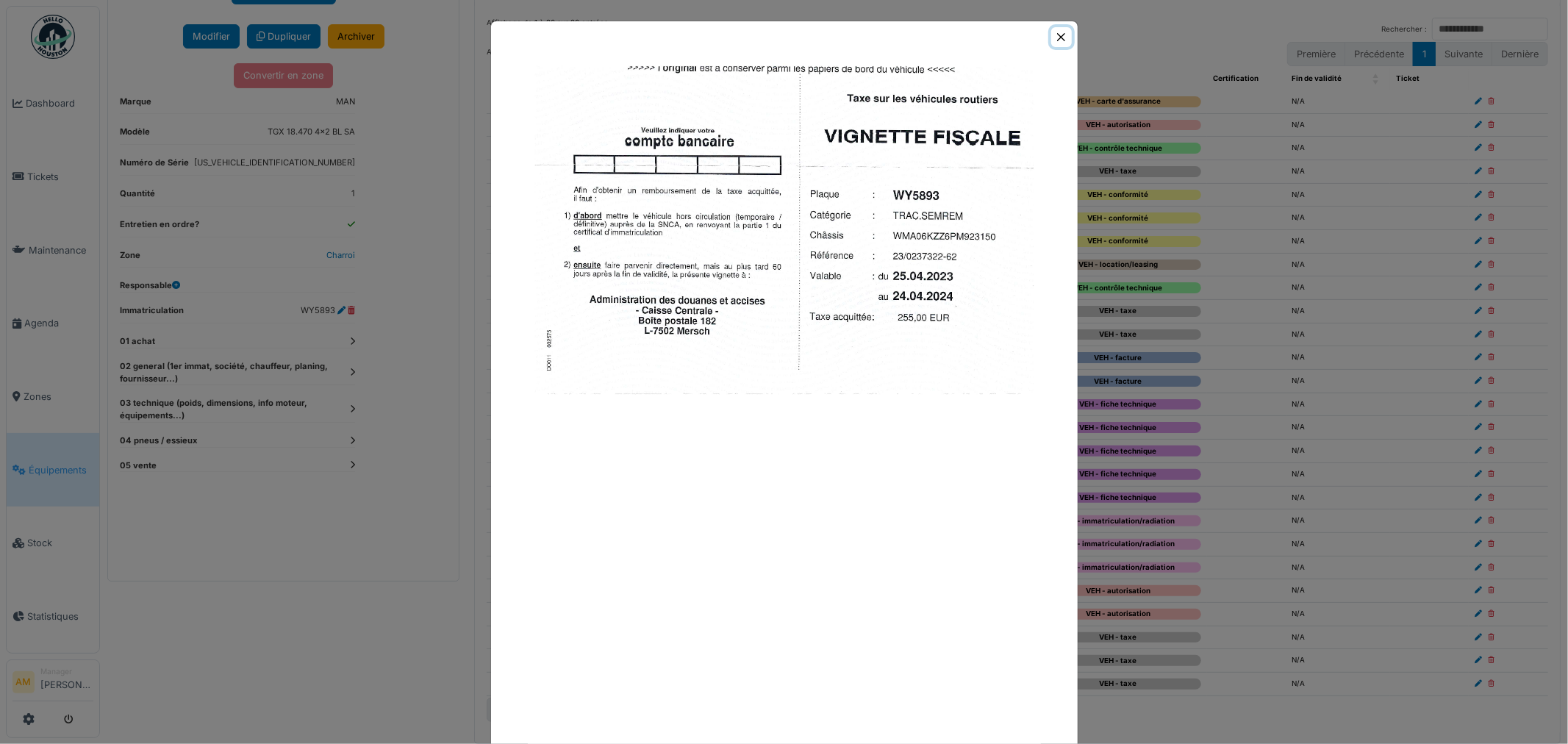
click at [1051, 32] on button "Close" at bounding box center [1060, 37] width 20 height 20
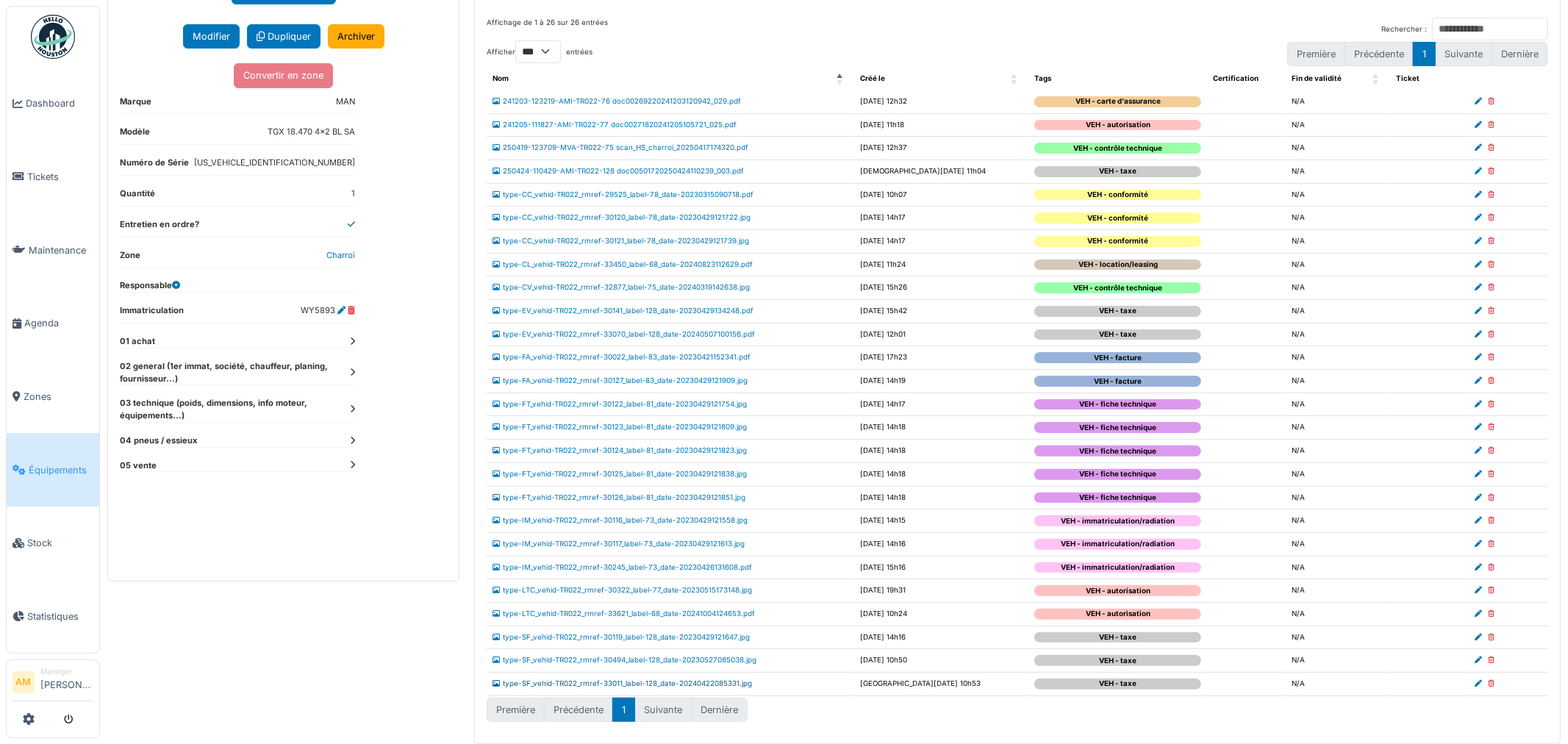
click at [598, 688] on link "type-SF_vehid-TR022_rmref-33011_label-128_date-20240422085331.jpg" at bounding box center [622, 683] width 260 height 8
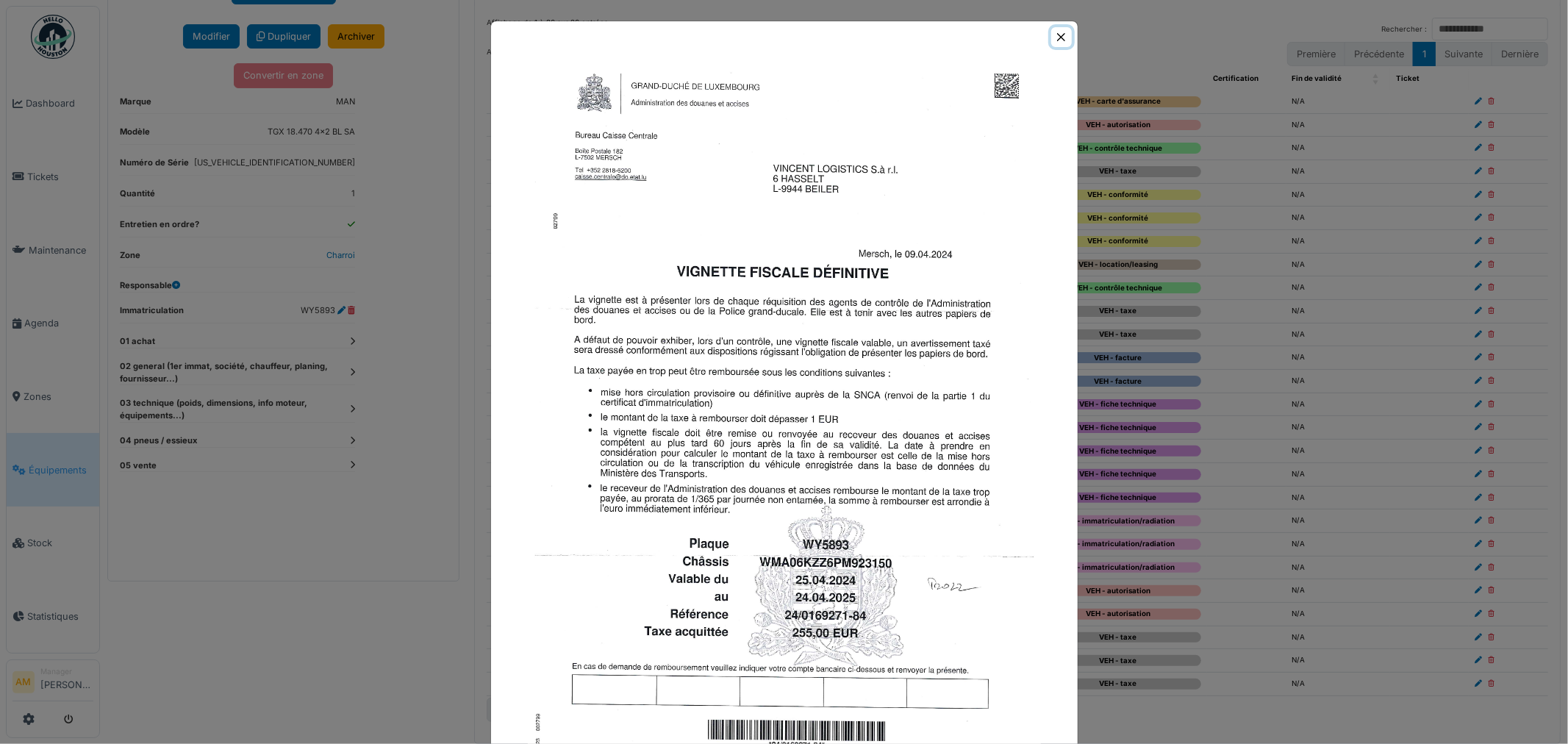
click at [1059, 35] on button "Close" at bounding box center [1060, 37] width 20 height 20
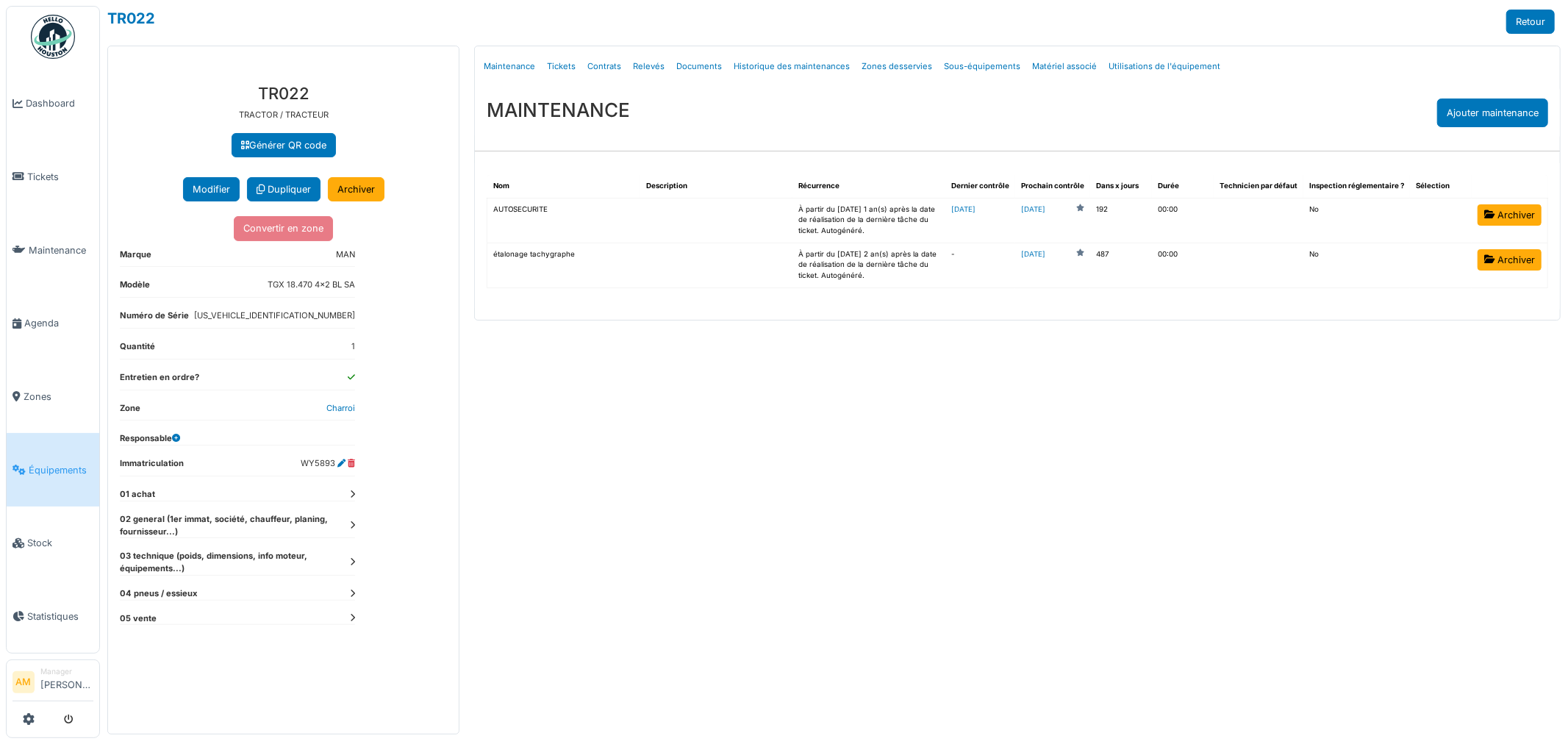
click at [350, 528] on icon at bounding box center [353, 525] width 5 height 8
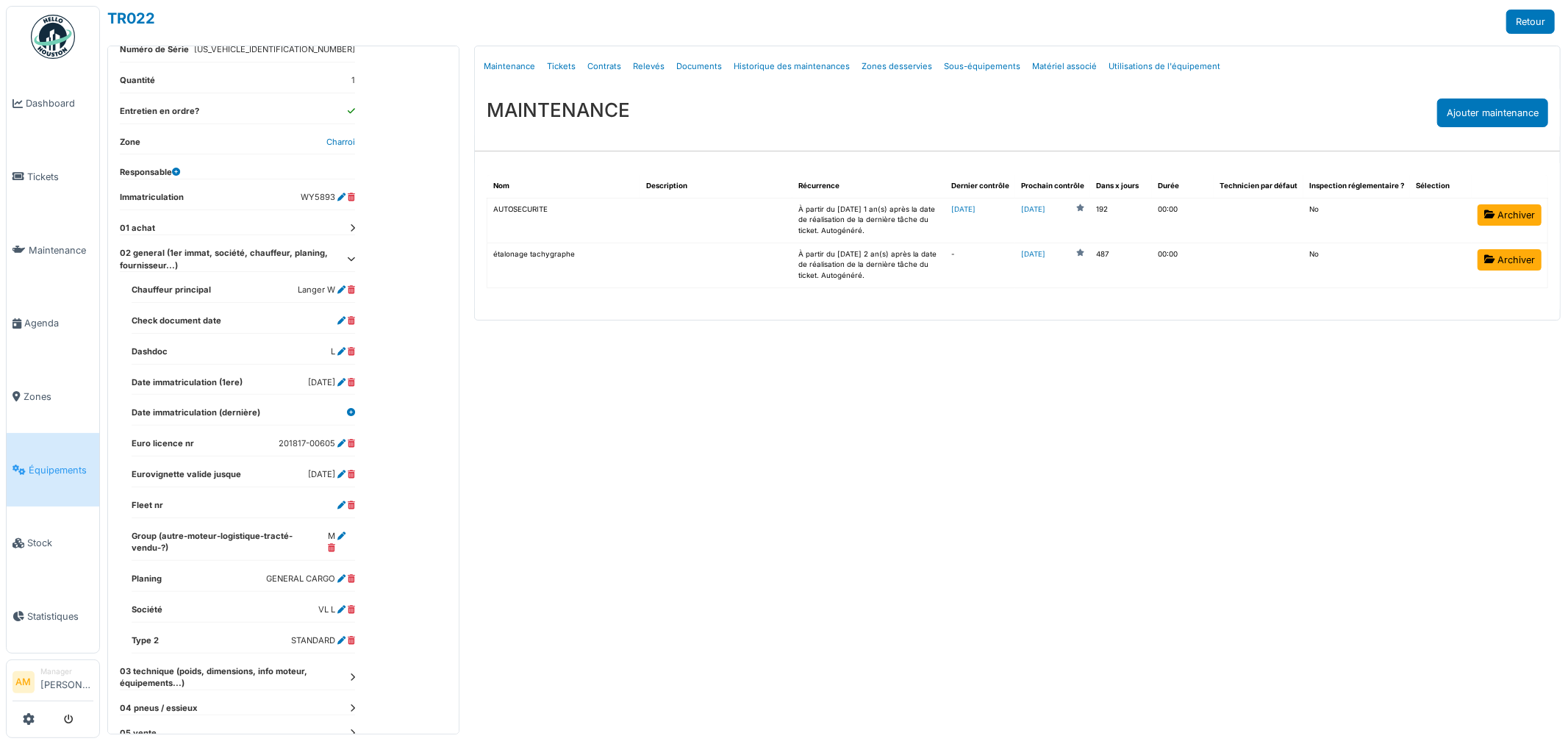
scroll to position [285, 0]
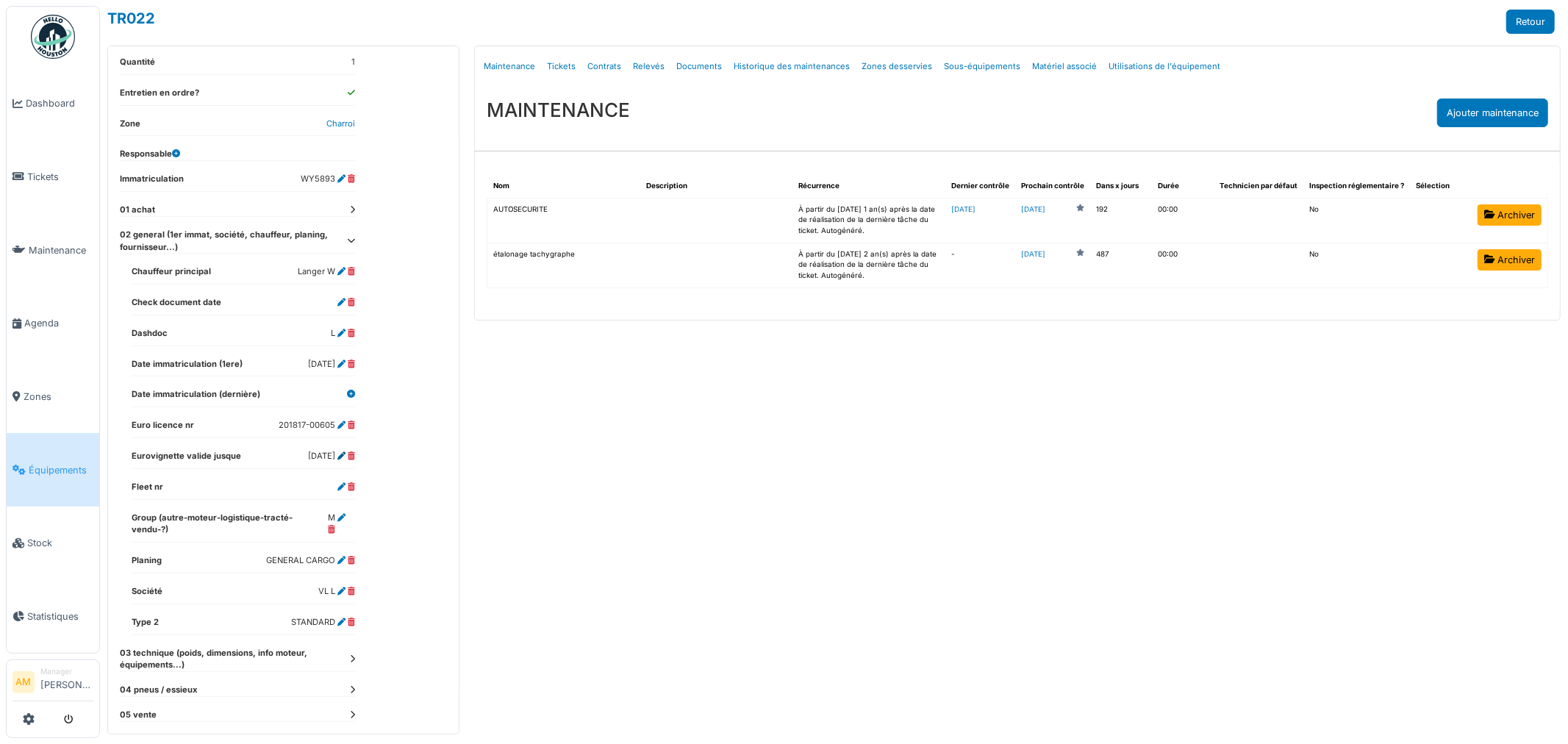
click at [341, 453] on icon at bounding box center [341, 456] width 8 height 8
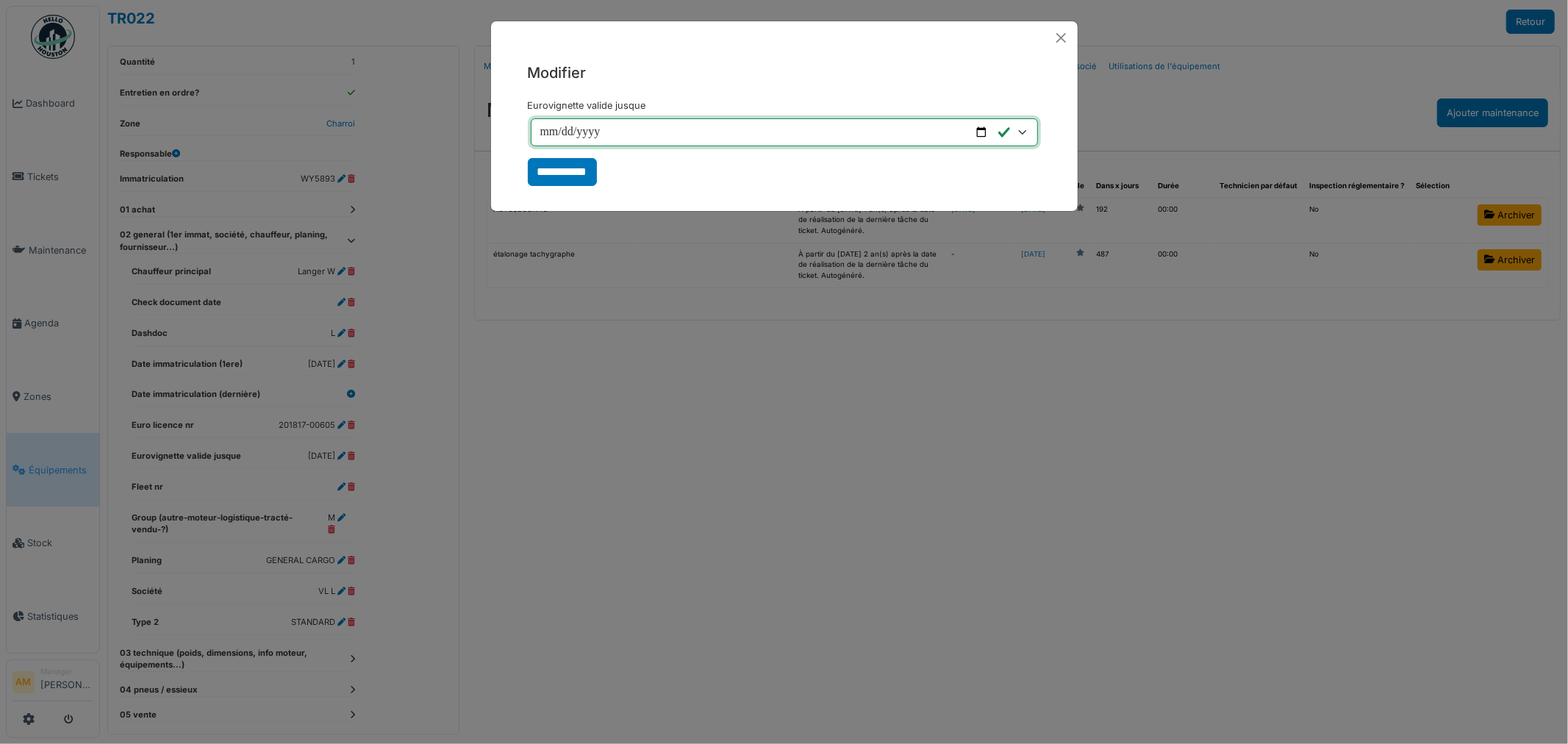
click at [552, 128] on input "**********" at bounding box center [784, 132] width 507 height 28
click at [566, 130] on input "Eurovignette valide jusque" at bounding box center [784, 132] width 507 height 28
click at [559, 131] on input "Eurovignette valide jusque" at bounding box center [784, 132] width 507 height 28
click at [581, 133] on input "Eurovignette valide jusque" at bounding box center [784, 132] width 507 height 28
click at [577, 181] on input "**********" at bounding box center [562, 172] width 69 height 28
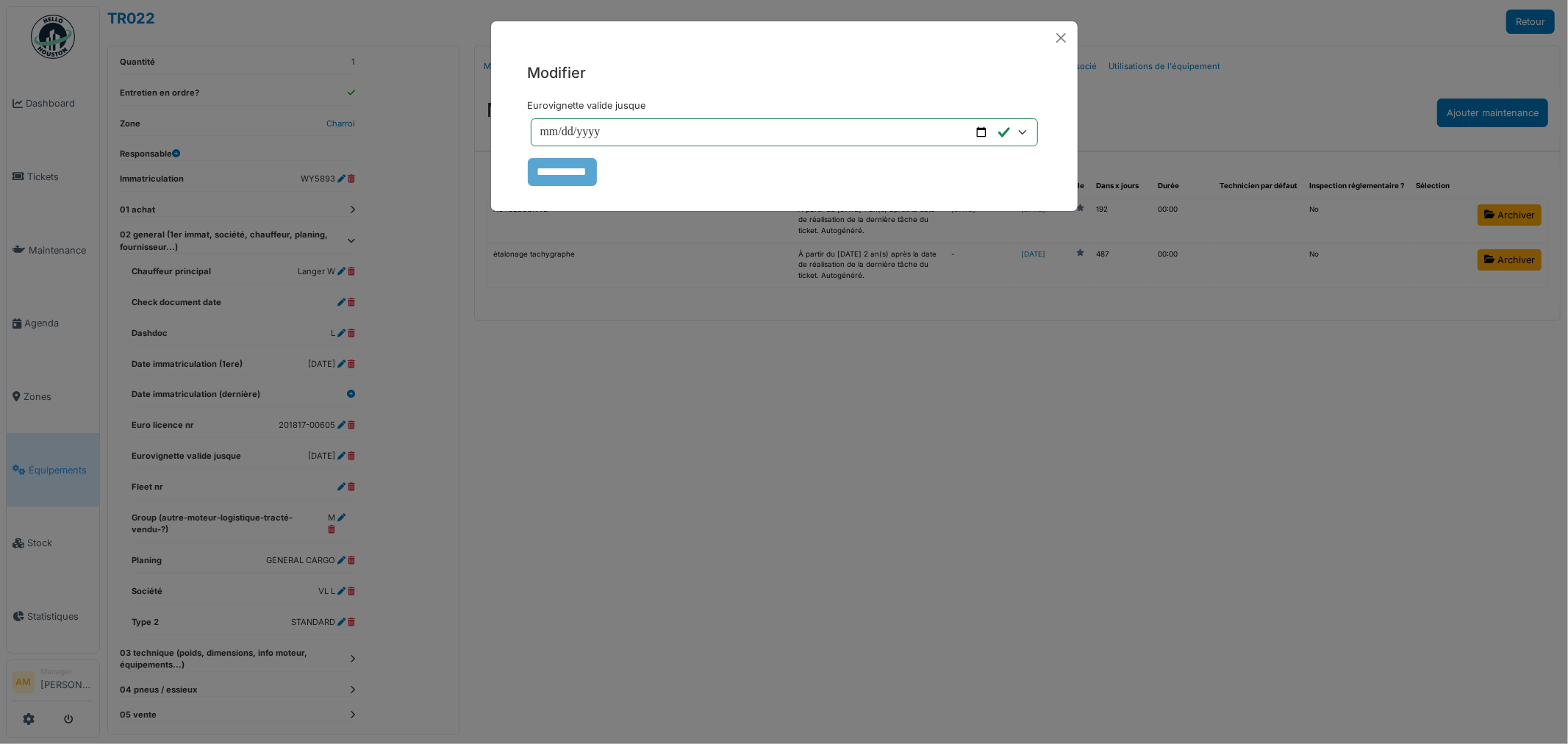
click at [599, 430] on div "**********" at bounding box center [784, 372] width 1568 height 744
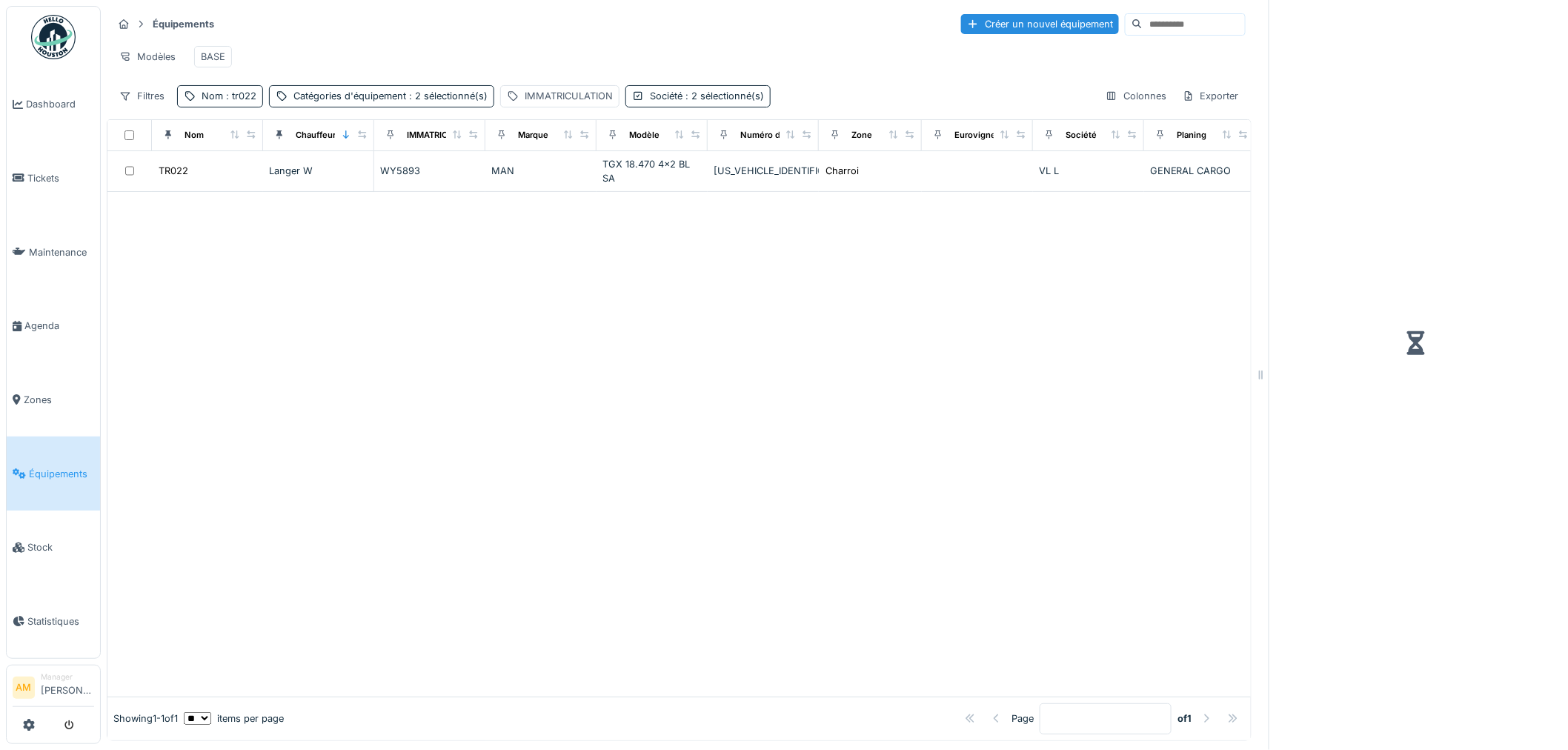
click at [398, 327] on div at bounding box center [678, 444] width 1143 height 505
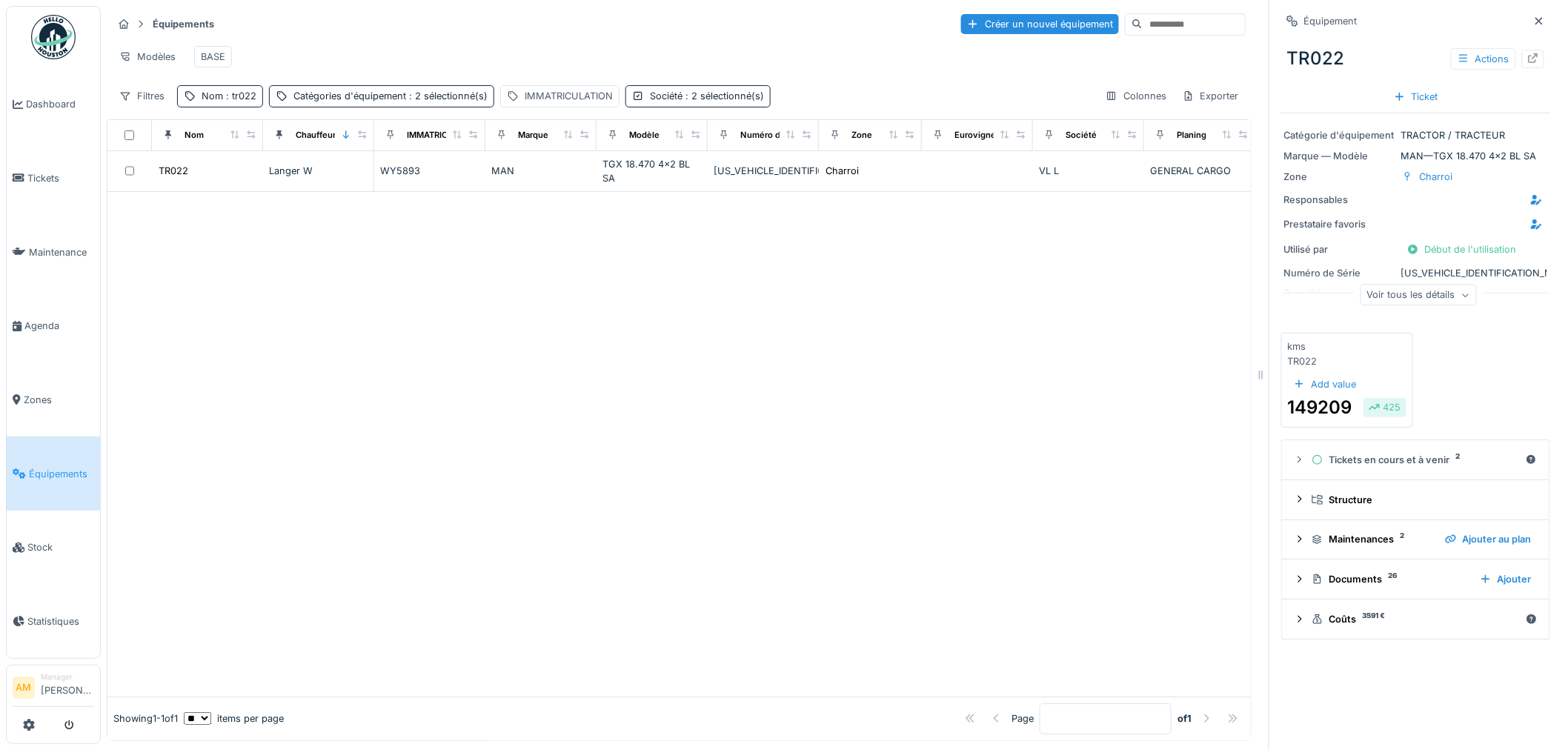
drag, startPoint x: 386, startPoint y: 342, endPoint x: 382, endPoint y: 351, distance: 9.8
click at [383, 351] on div at bounding box center [678, 444] width 1143 height 505
click at [894, 523] on div at bounding box center [678, 444] width 1143 height 505
